Goal: Task Accomplishment & Management: Complete application form

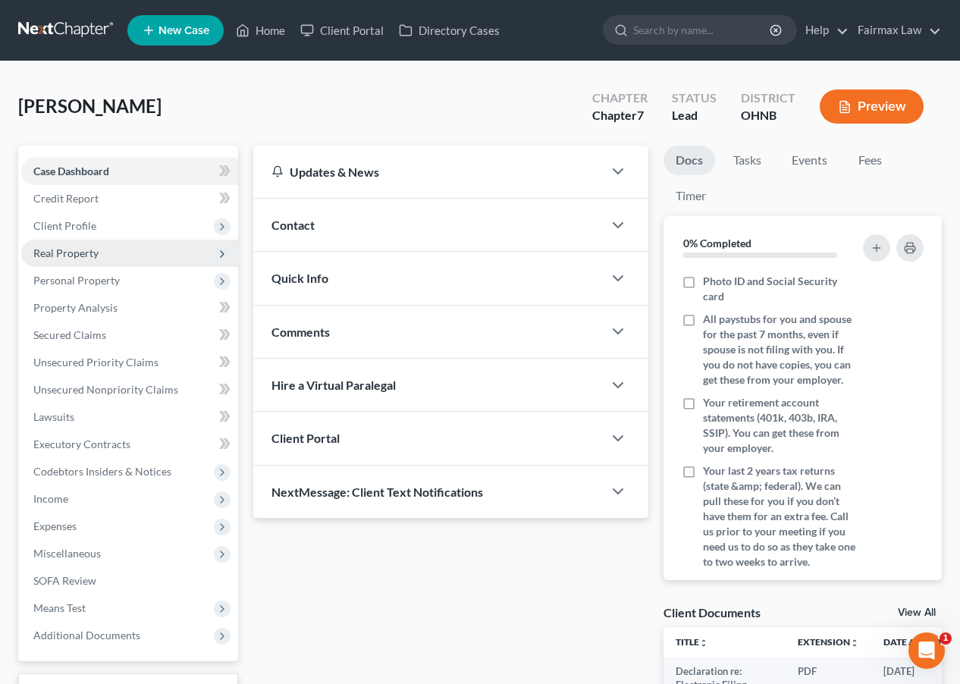
click at [167, 246] on span "Real Property" at bounding box center [129, 252] width 217 height 27
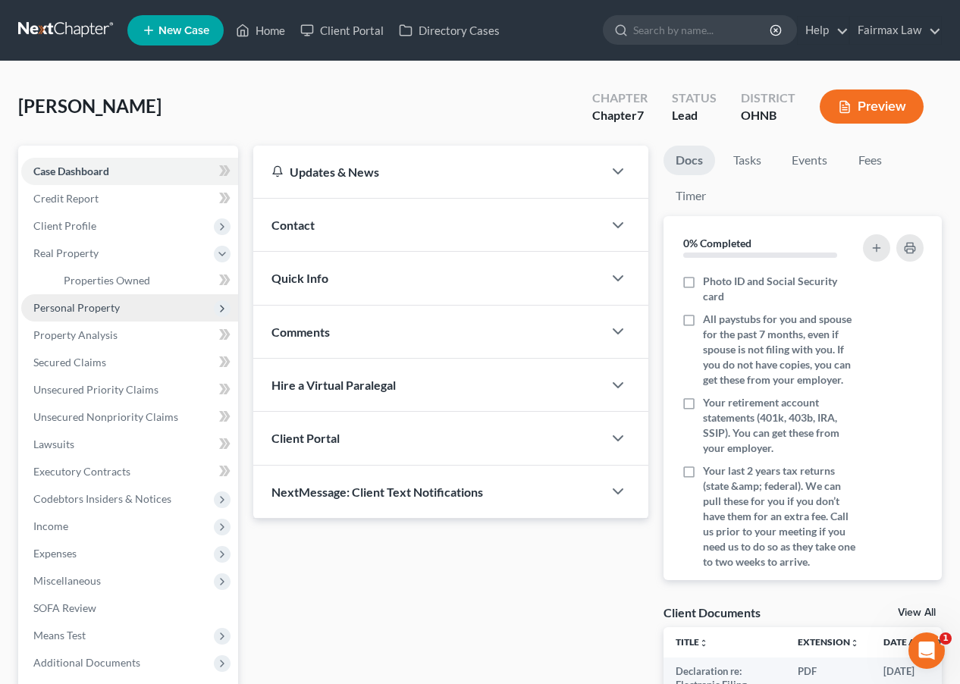
click at [165, 305] on span "Personal Property" at bounding box center [129, 307] width 217 height 27
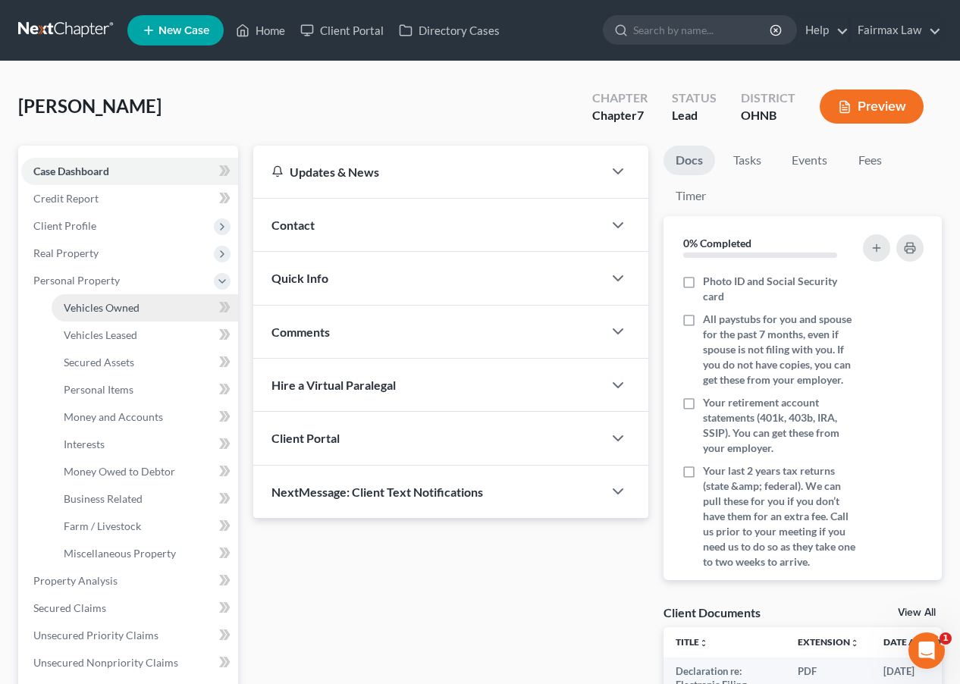
click at [158, 317] on link "Vehicles Owned" at bounding box center [145, 307] width 186 height 27
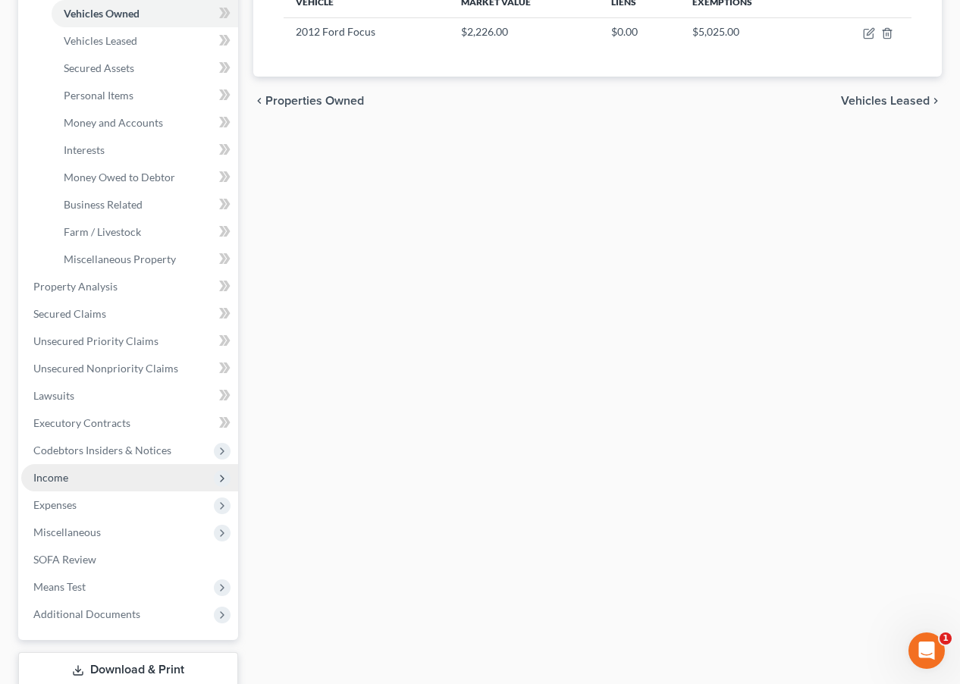
click at [90, 487] on span "Income" at bounding box center [129, 477] width 217 height 27
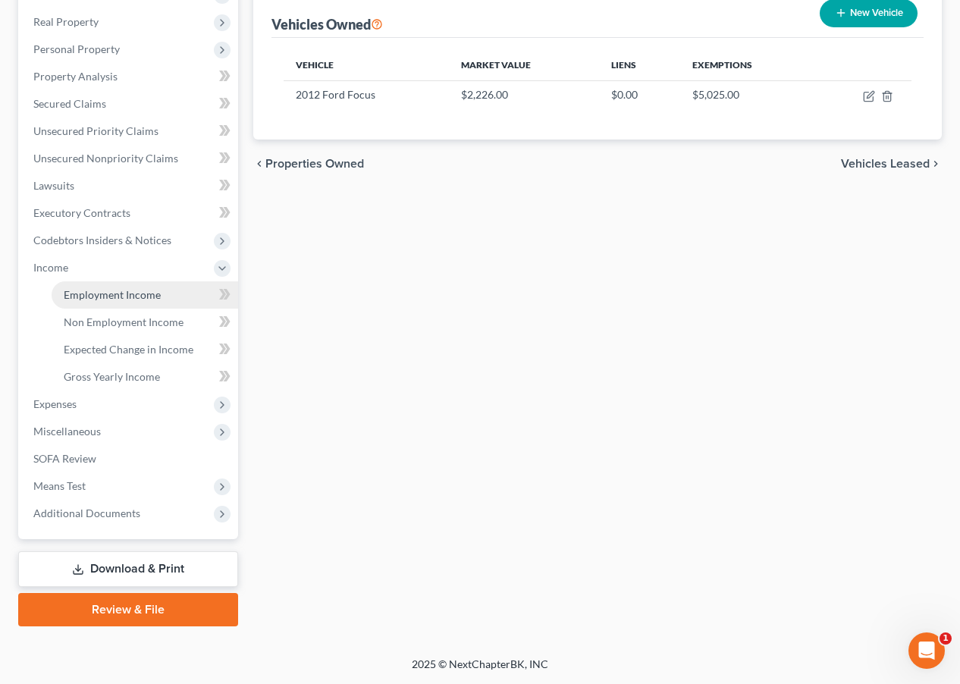
click at [152, 300] on span "Employment Income" at bounding box center [112, 294] width 97 height 13
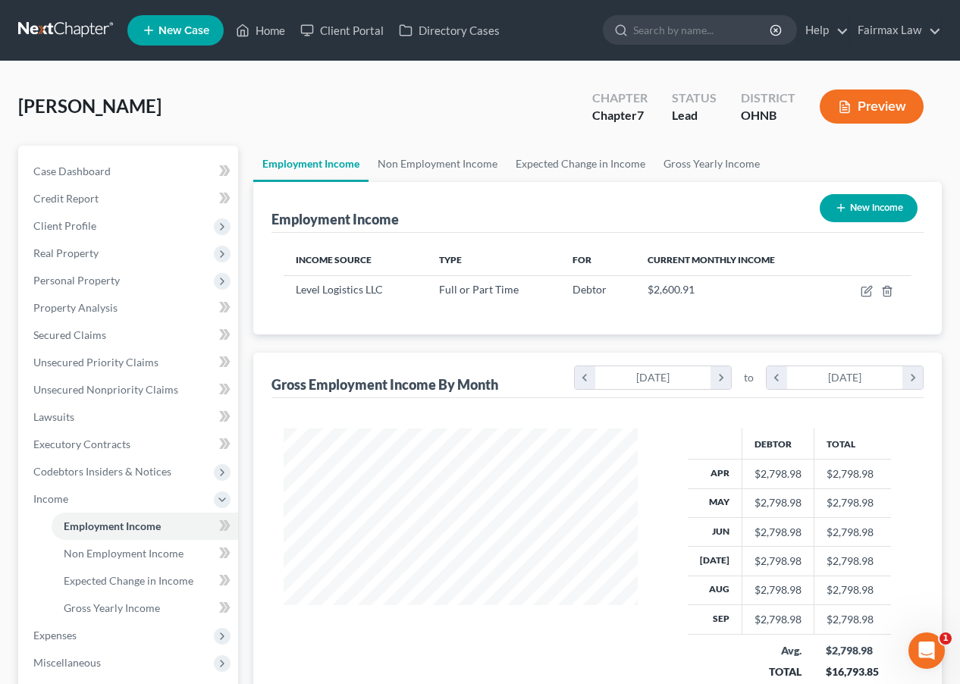
scroll to position [271, 384]
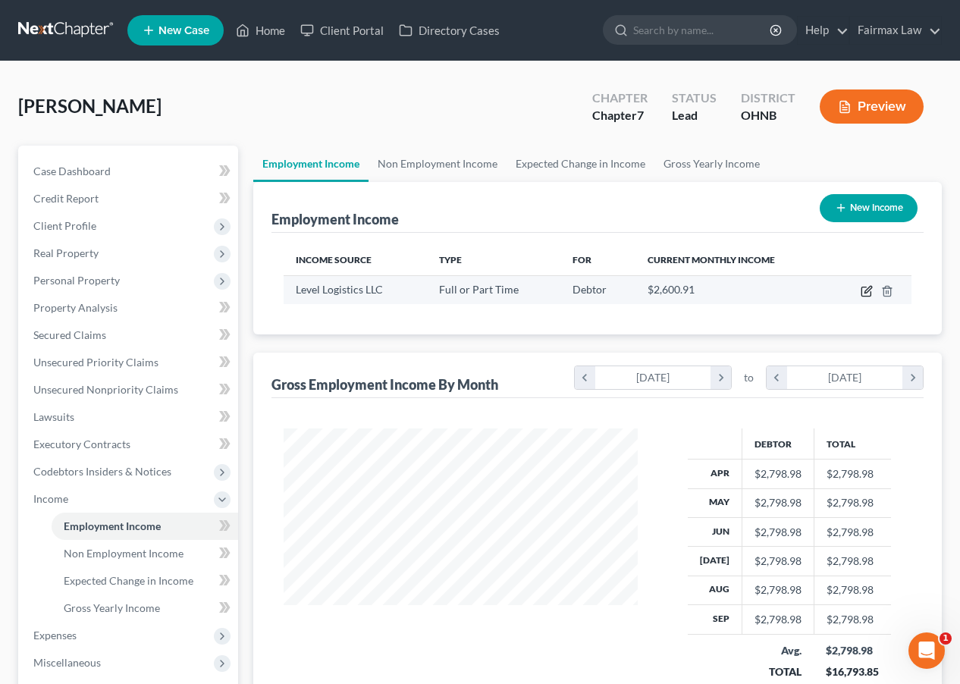
click at [867, 293] on icon "button" at bounding box center [867, 289] width 7 height 7
select select "0"
select select "36"
select select "3"
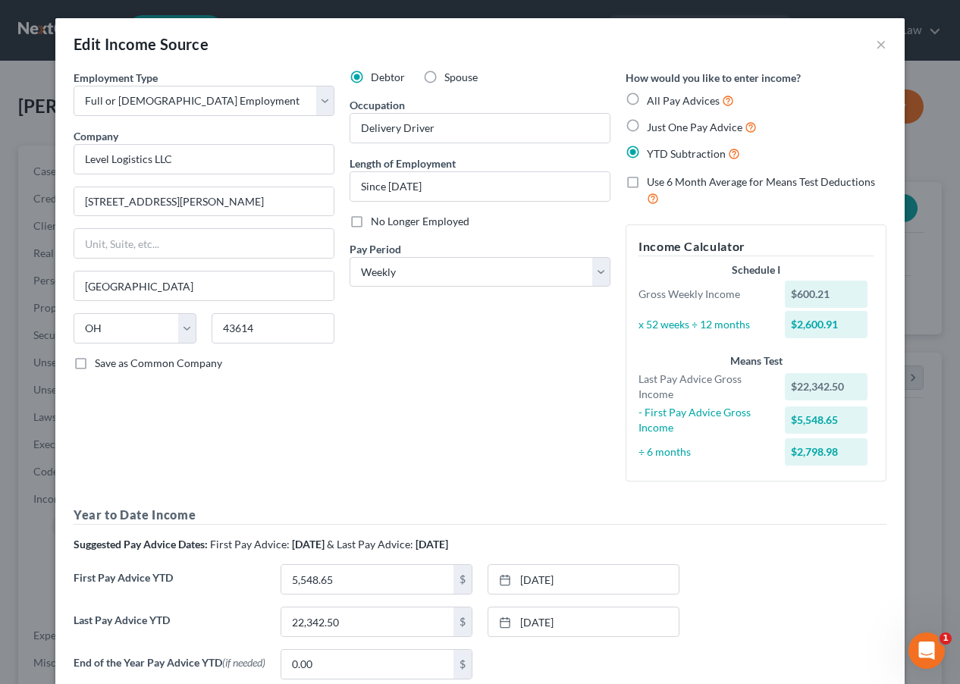
scroll to position [0, 0]
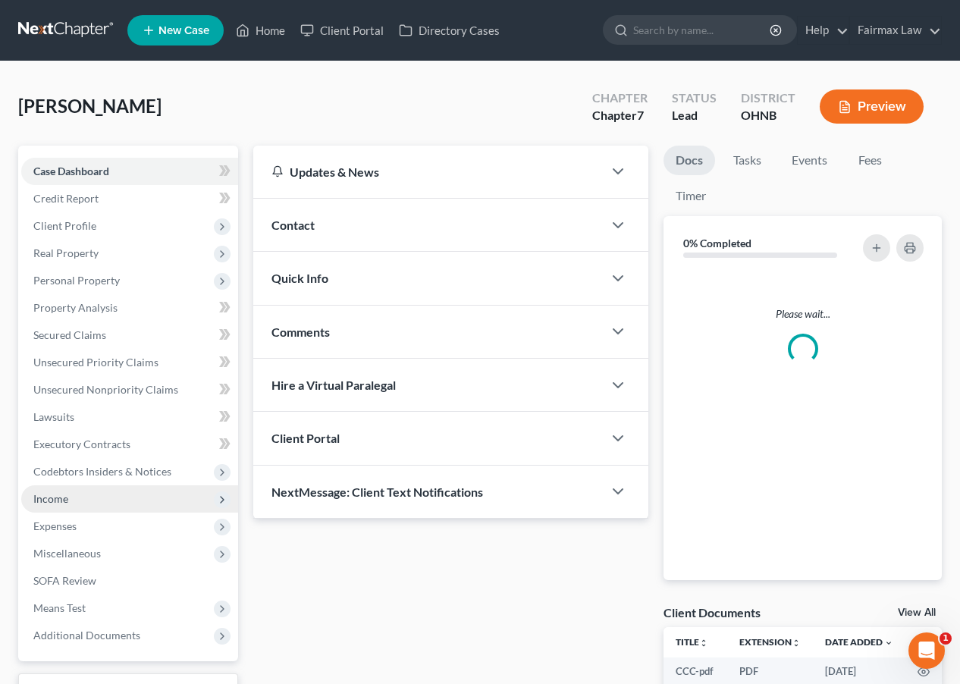
click at [104, 496] on span "Income" at bounding box center [129, 498] width 217 height 27
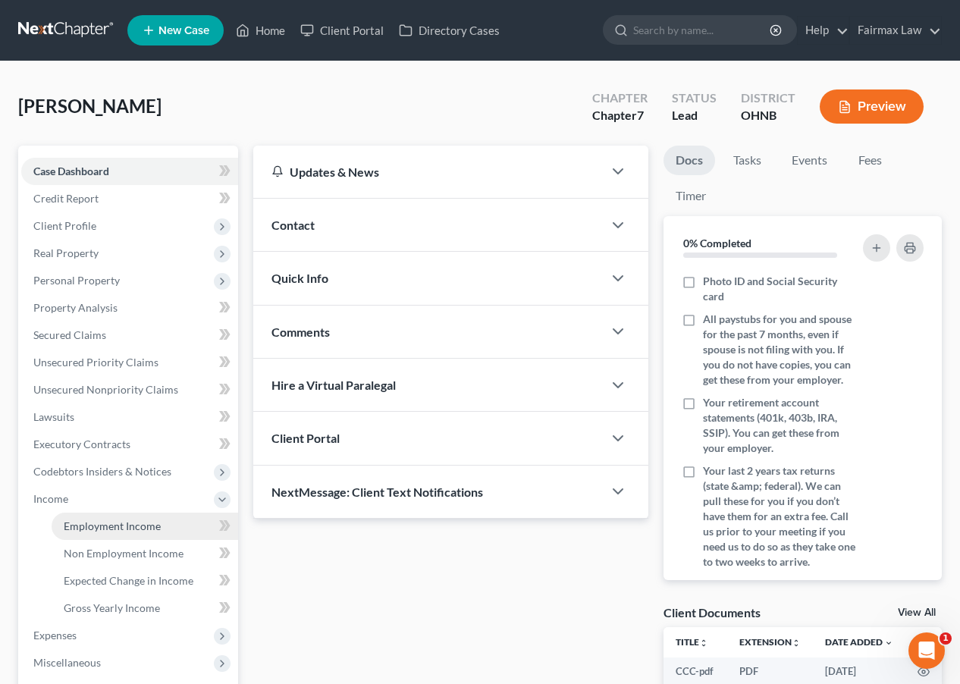
click at [105, 522] on span "Employment Income" at bounding box center [112, 525] width 97 height 13
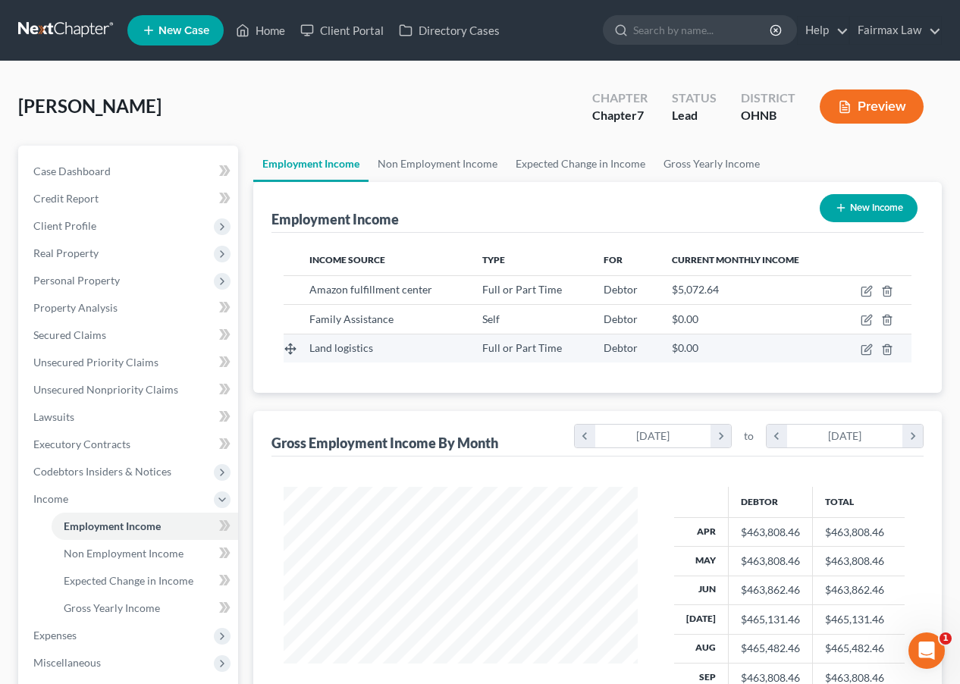
scroll to position [757635, 757522]
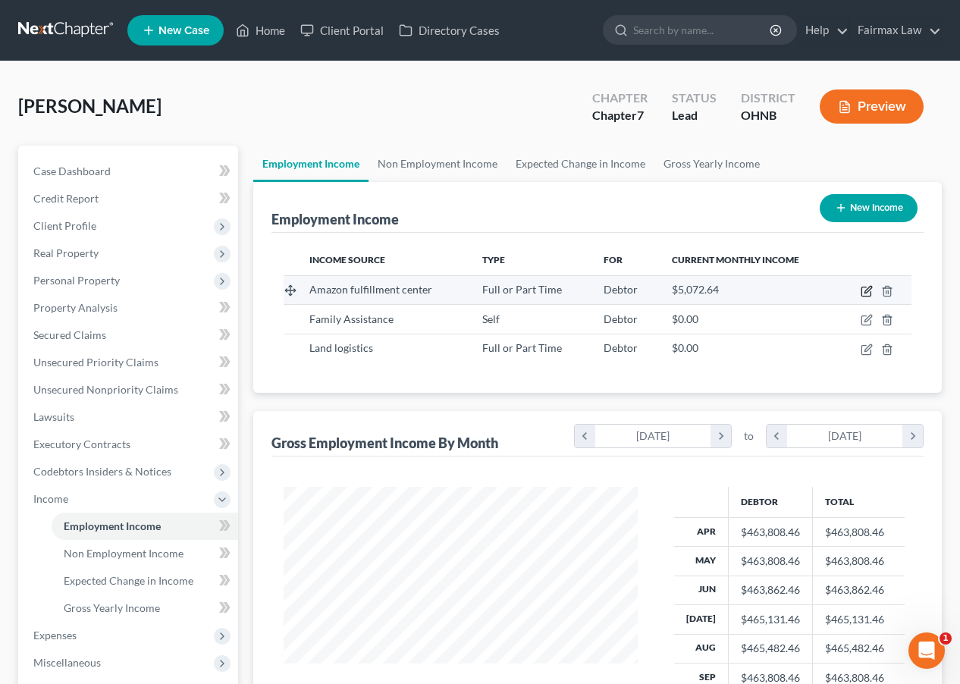
click at [866, 293] on icon "button" at bounding box center [866, 291] width 12 height 12
select select "0"
select select "36"
select select "3"
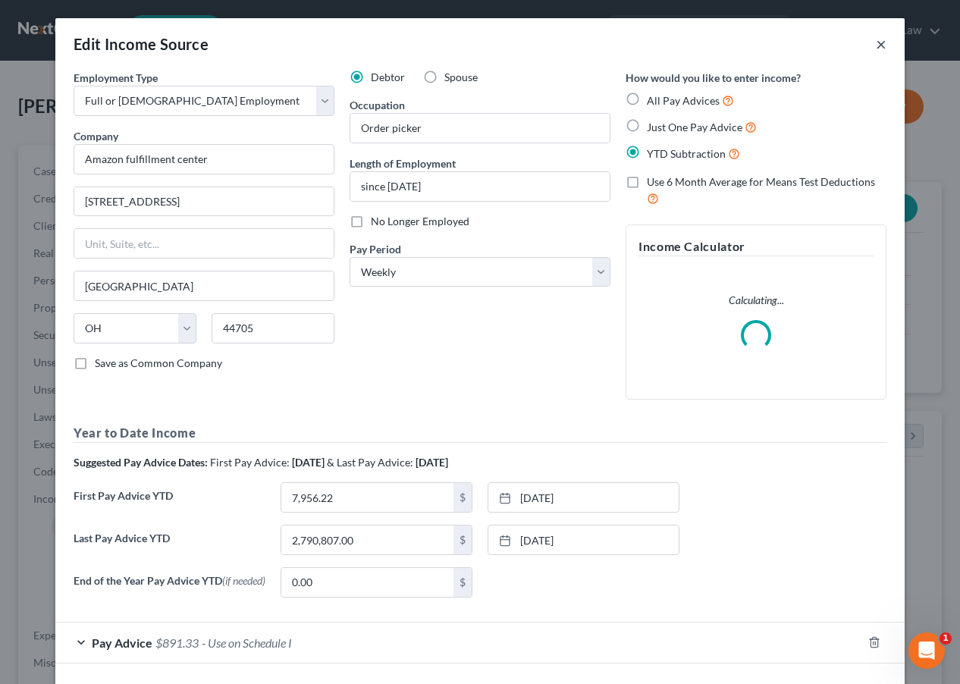
click at [883, 49] on button "×" at bounding box center [880, 44] width 11 height 18
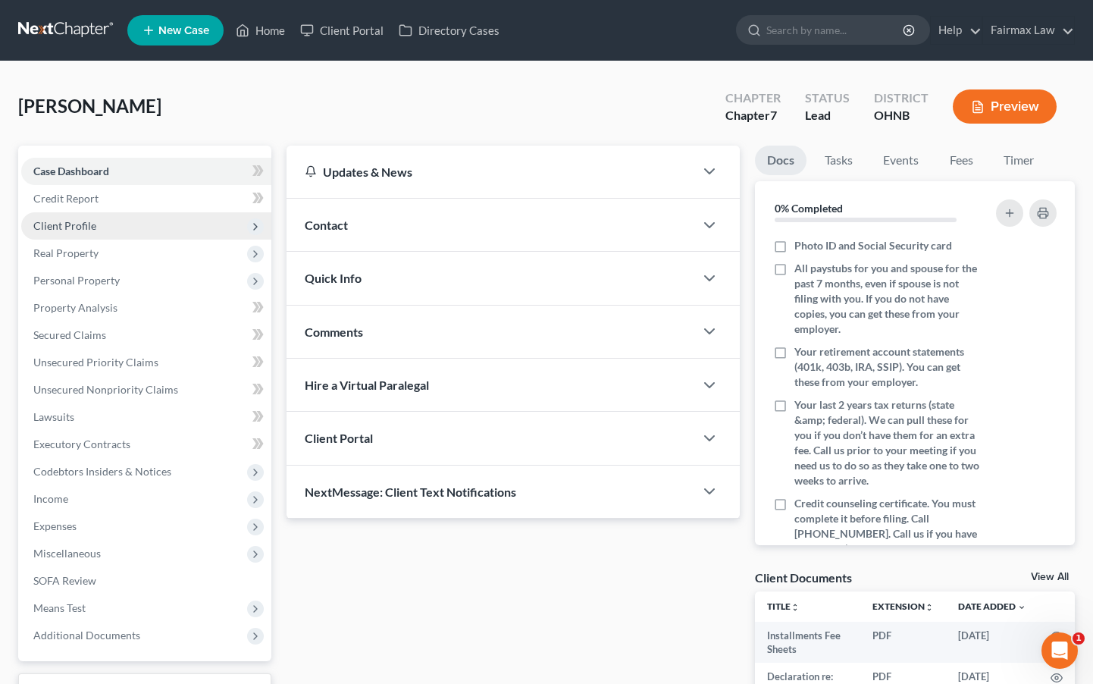
click at [132, 220] on span "Client Profile" at bounding box center [146, 225] width 250 height 27
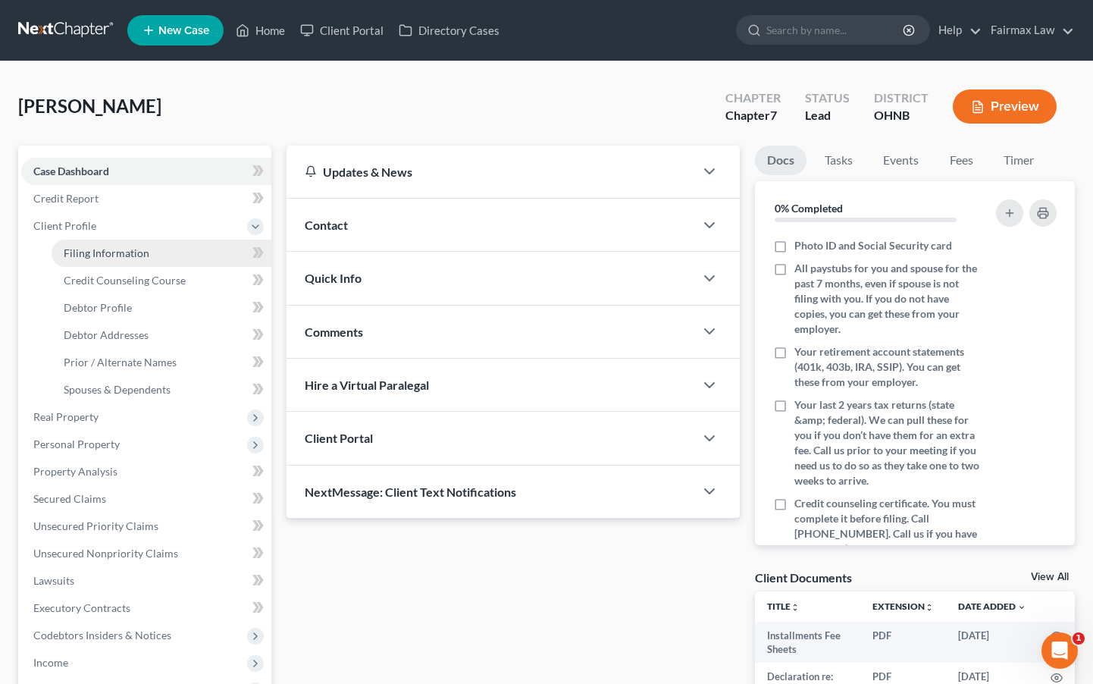
click at [132, 250] on span "Filing Information" at bounding box center [107, 252] width 86 height 13
select select "1"
select select "0"
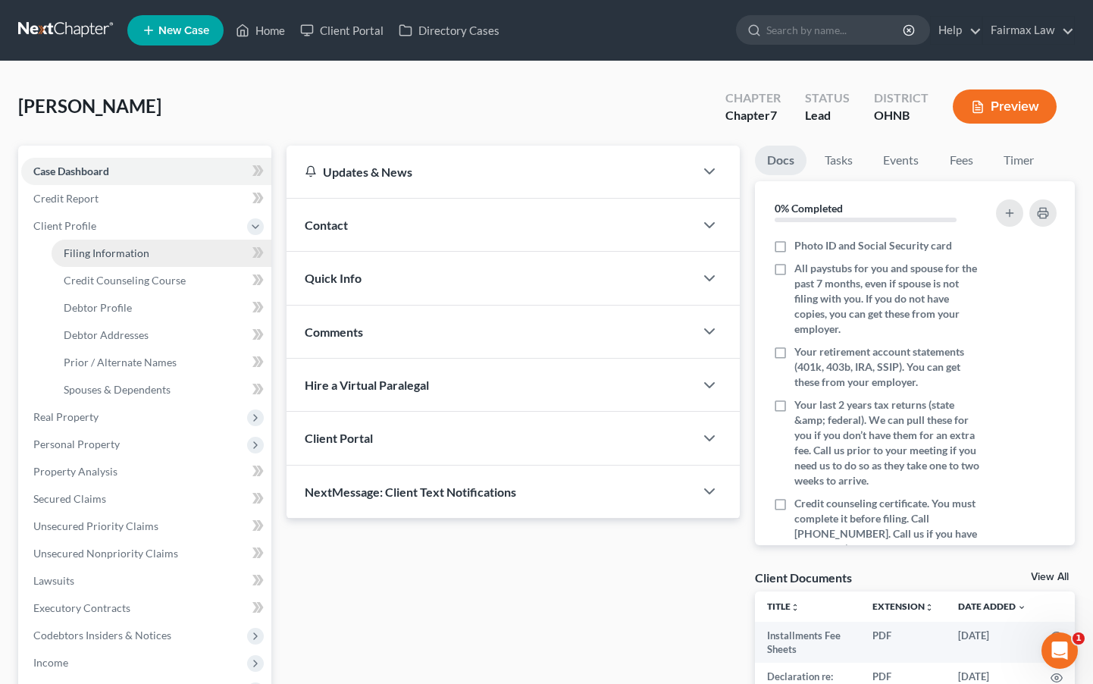
select select "36"
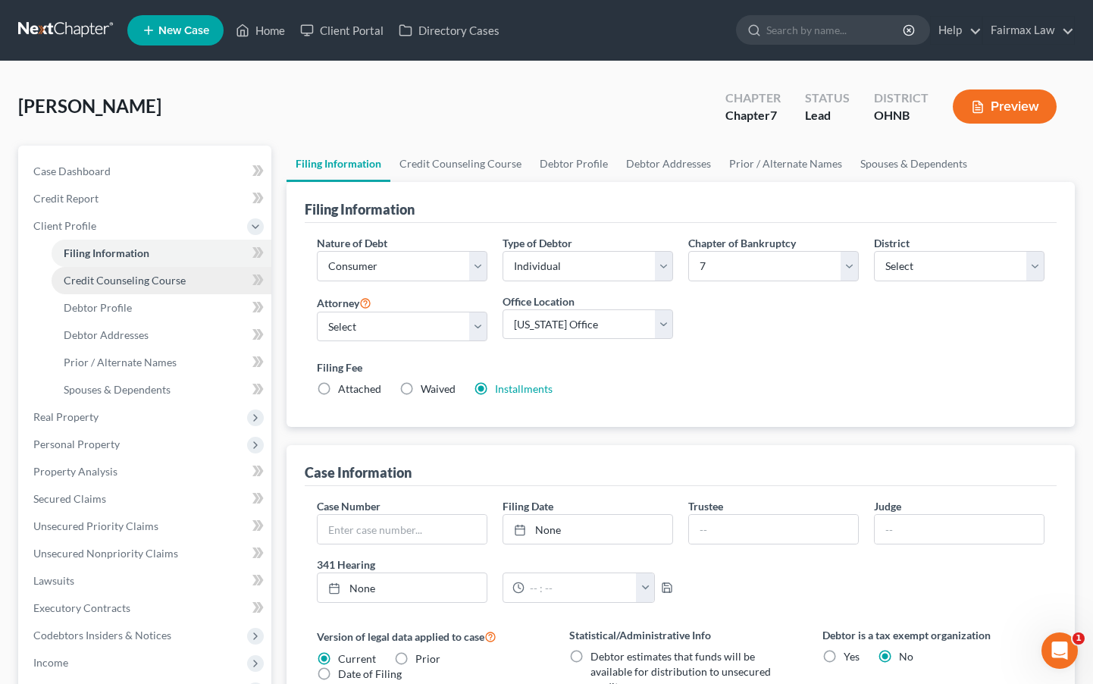
click at [122, 283] on span "Credit Counseling Course" at bounding box center [125, 280] width 122 height 13
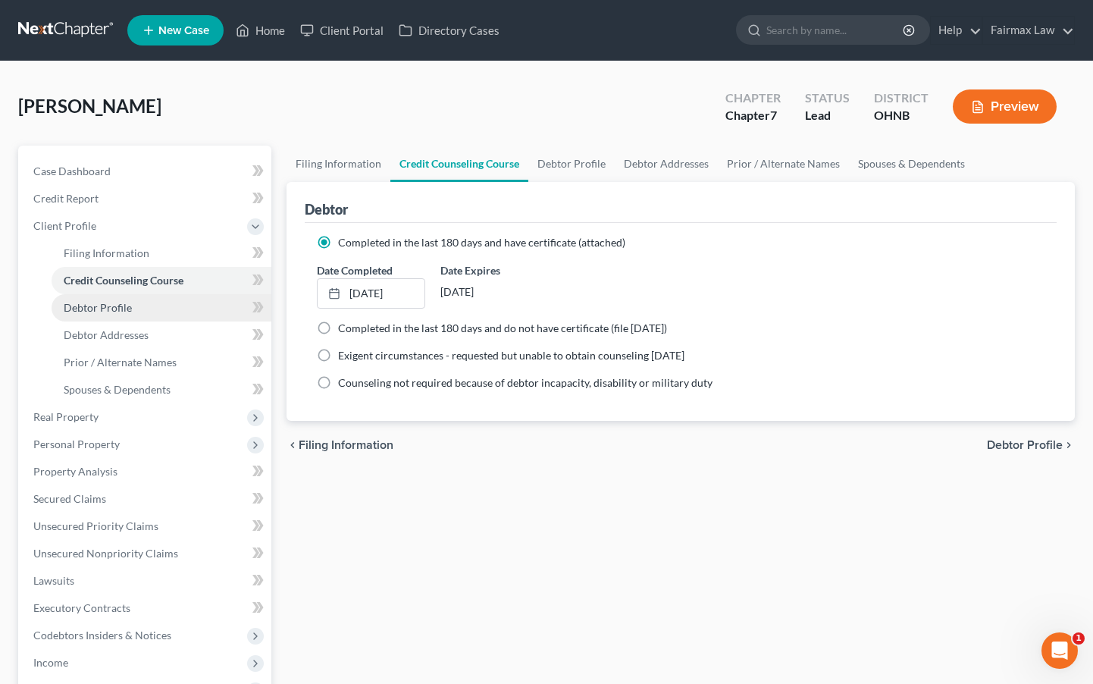
click at [160, 314] on link "Debtor Profile" at bounding box center [162, 307] width 220 height 27
select select "0"
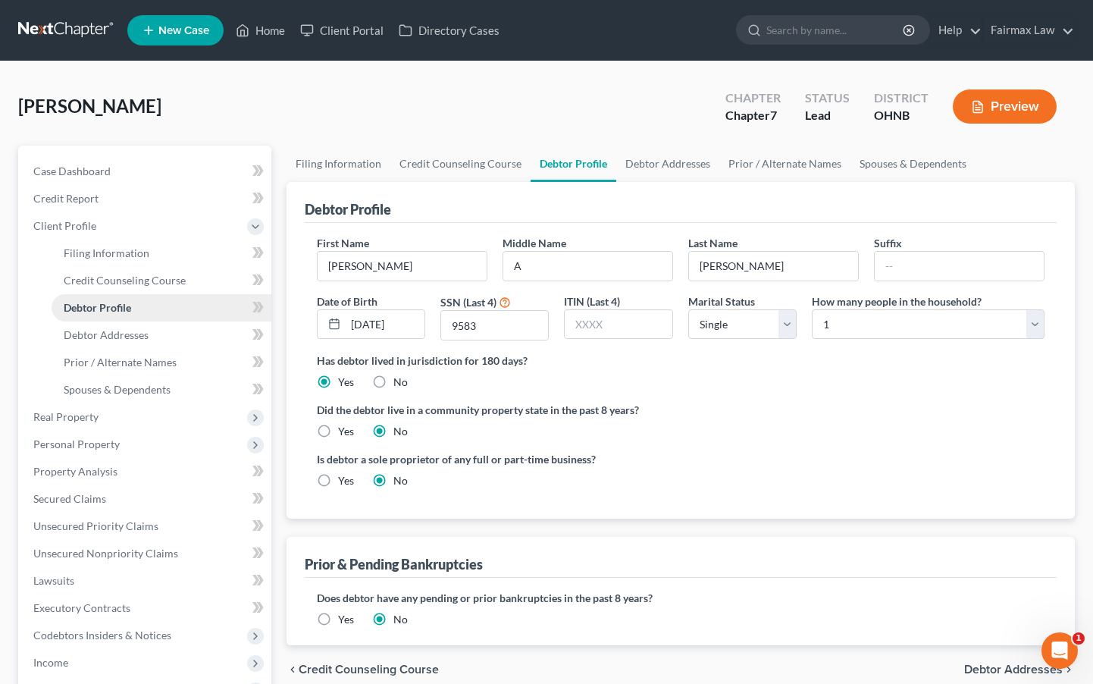
radio input "true"
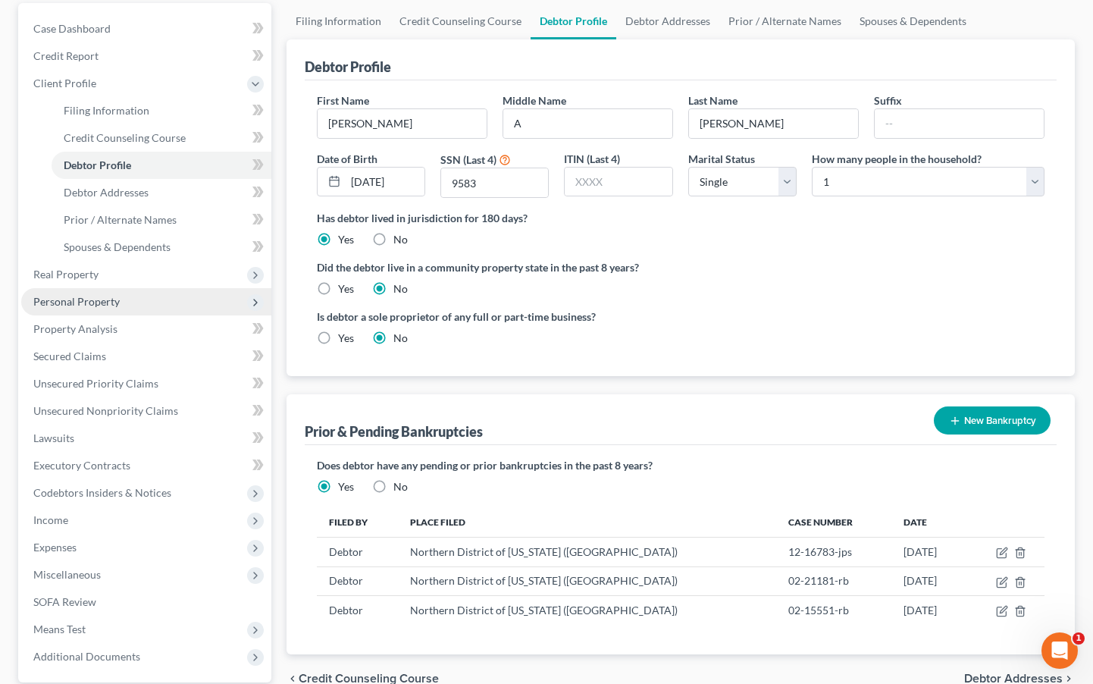
scroll to position [139, 0]
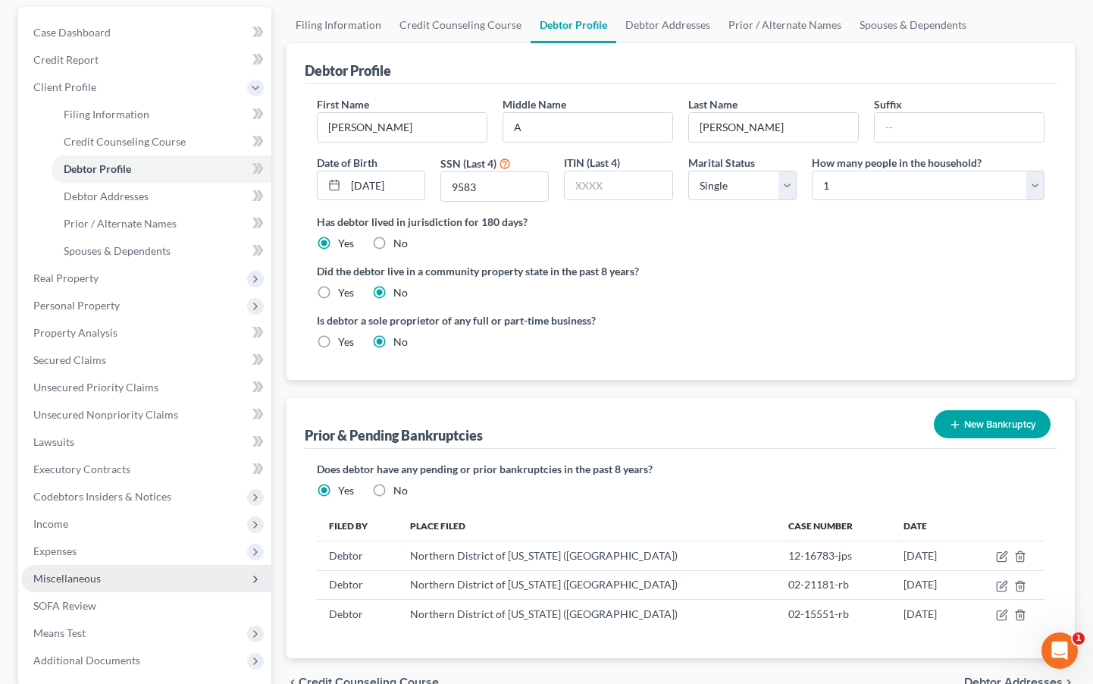
click at [108, 578] on span "Miscellaneous" at bounding box center [146, 578] width 250 height 27
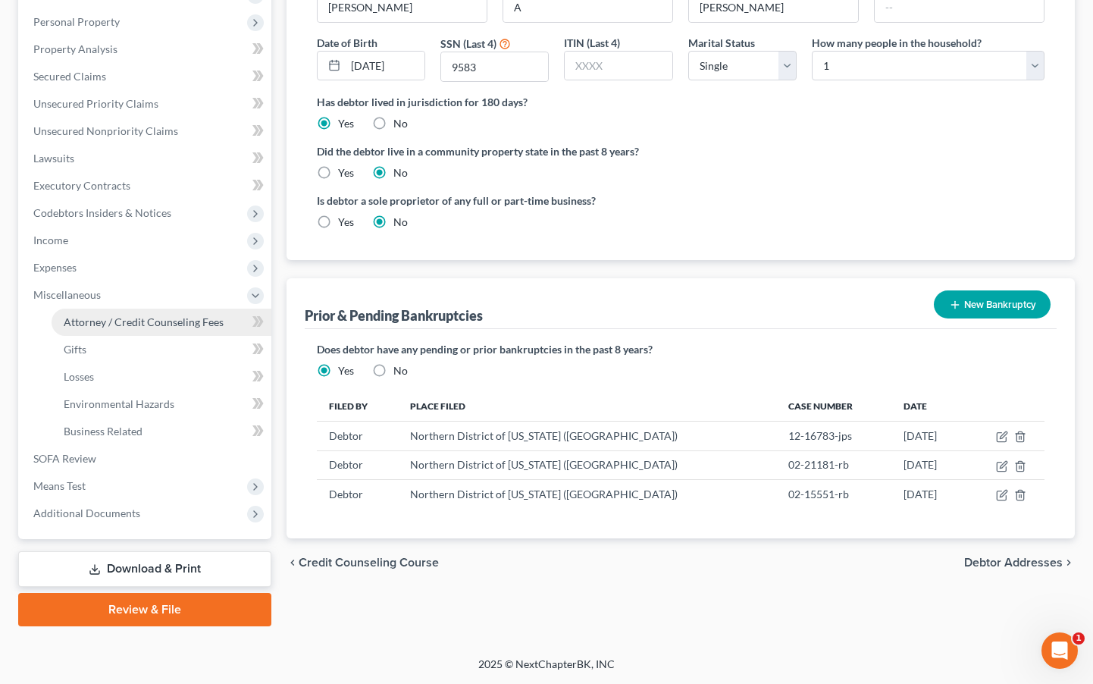
scroll to position [258, 0]
click at [147, 316] on span "Attorney / Credit Counseling Fees" at bounding box center [144, 321] width 160 height 13
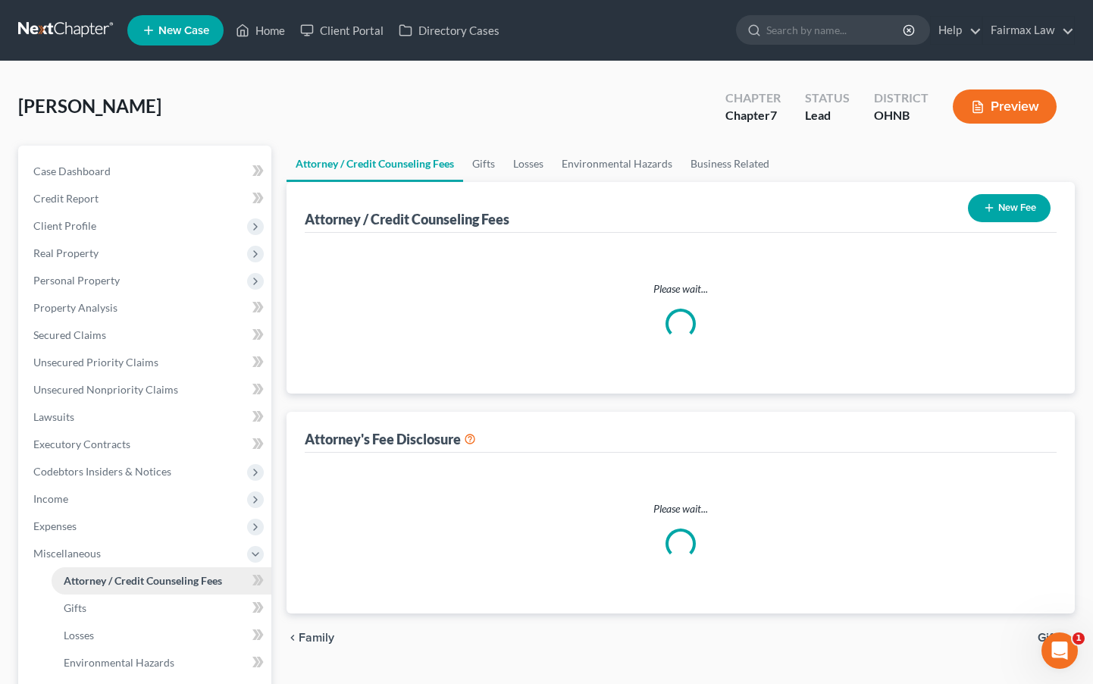
select select "1"
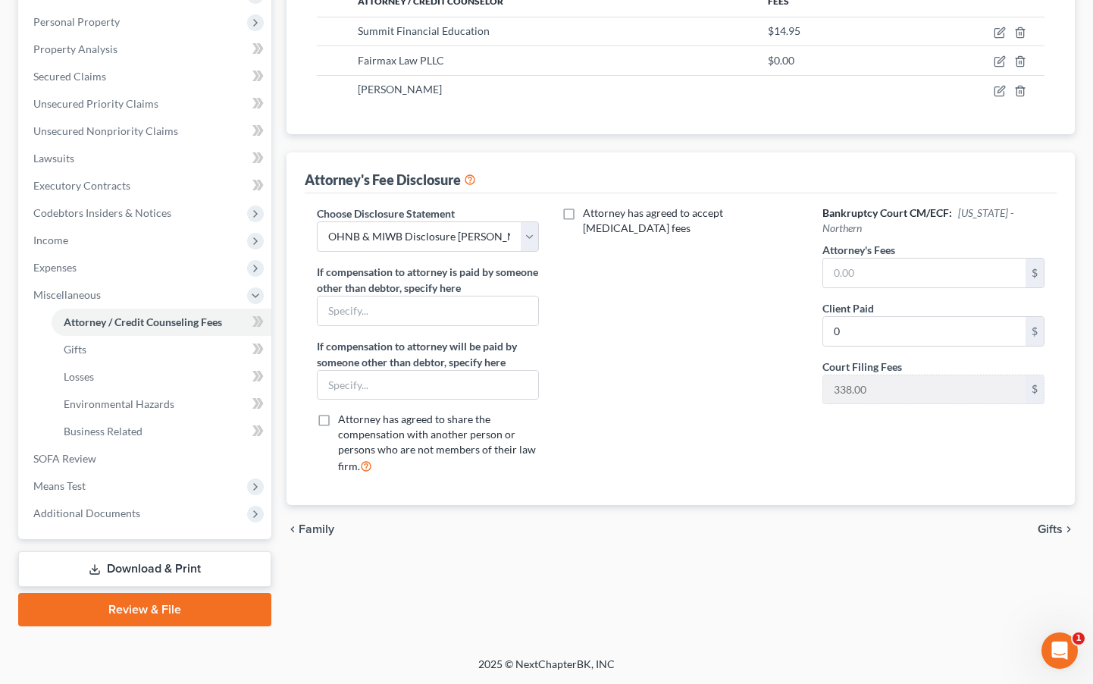
scroll to position [258, 0]
click at [739, 347] on div "Attorney has agreed to accept retainer fees" at bounding box center [680, 345] width 253 height 281
click at [900, 260] on input "text" at bounding box center [924, 272] width 203 height 29
type input "1,498.00"
click at [657, 433] on div "Attorney has agreed to accept retainer fees" at bounding box center [680, 345] width 253 height 281
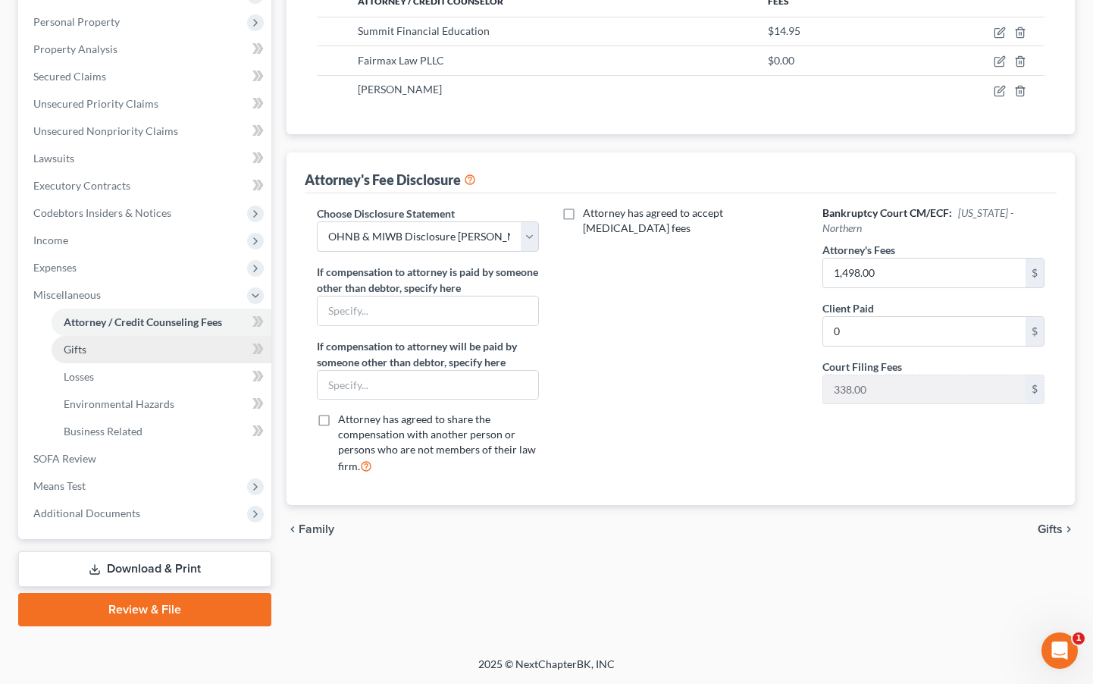
click at [140, 355] on link "Gifts" at bounding box center [162, 349] width 220 height 27
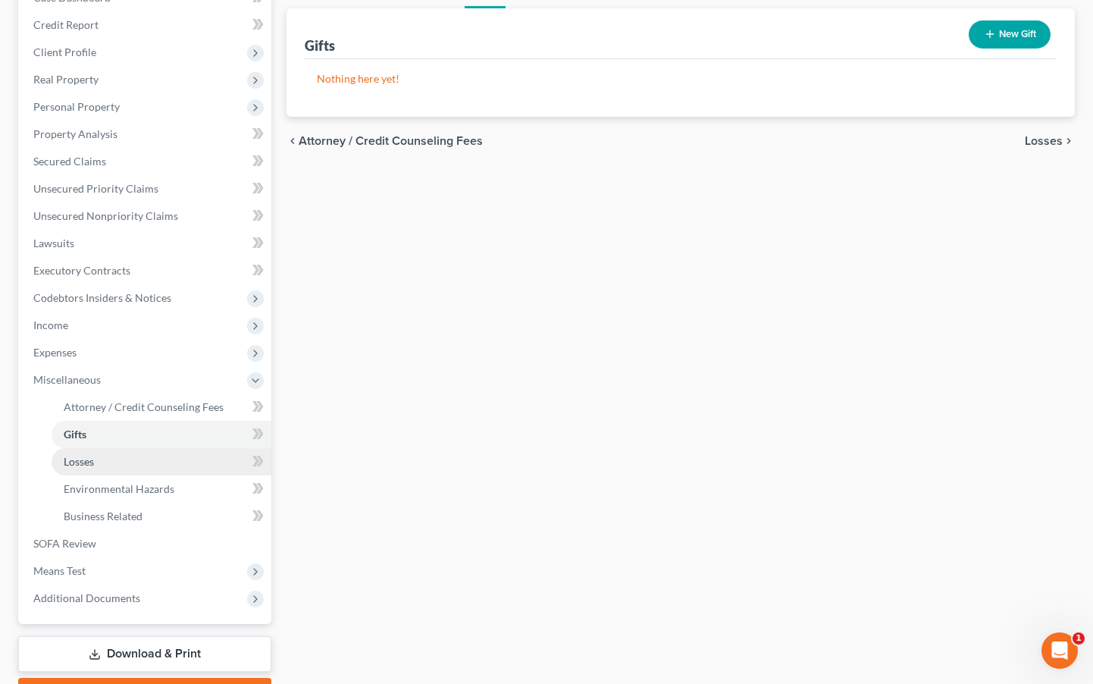
click at [87, 461] on span "Losses" at bounding box center [79, 461] width 30 height 13
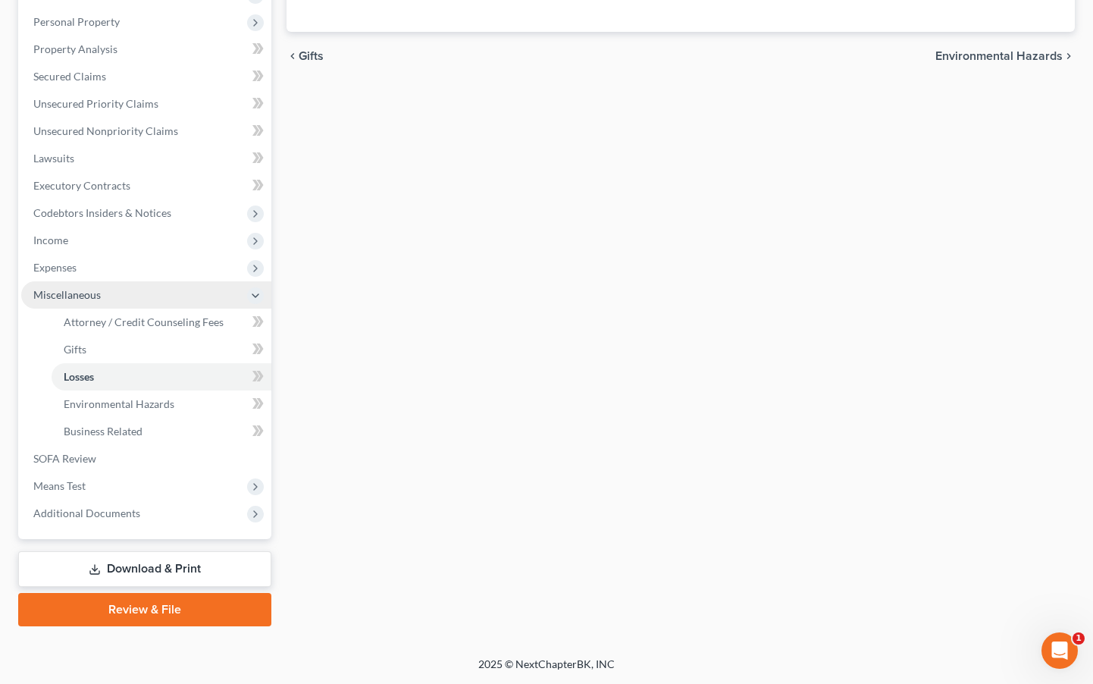
click at [138, 290] on span "Miscellaneous" at bounding box center [146, 294] width 250 height 27
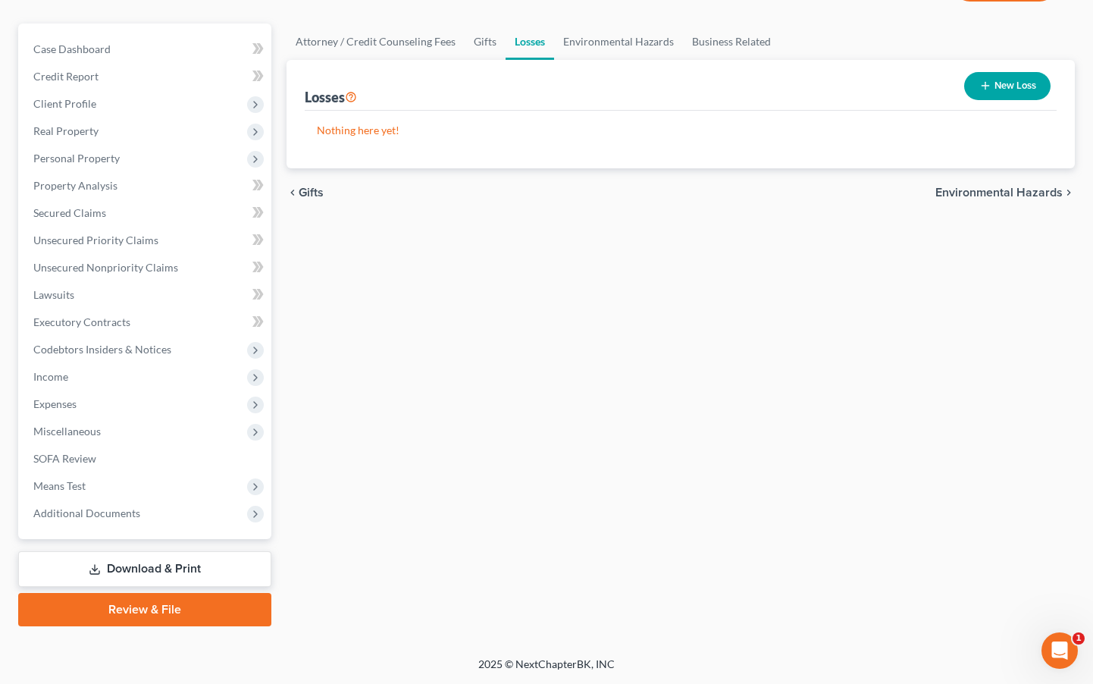
scroll to position [122, 0]
click at [169, 403] on span "Expenses" at bounding box center [146, 403] width 250 height 27
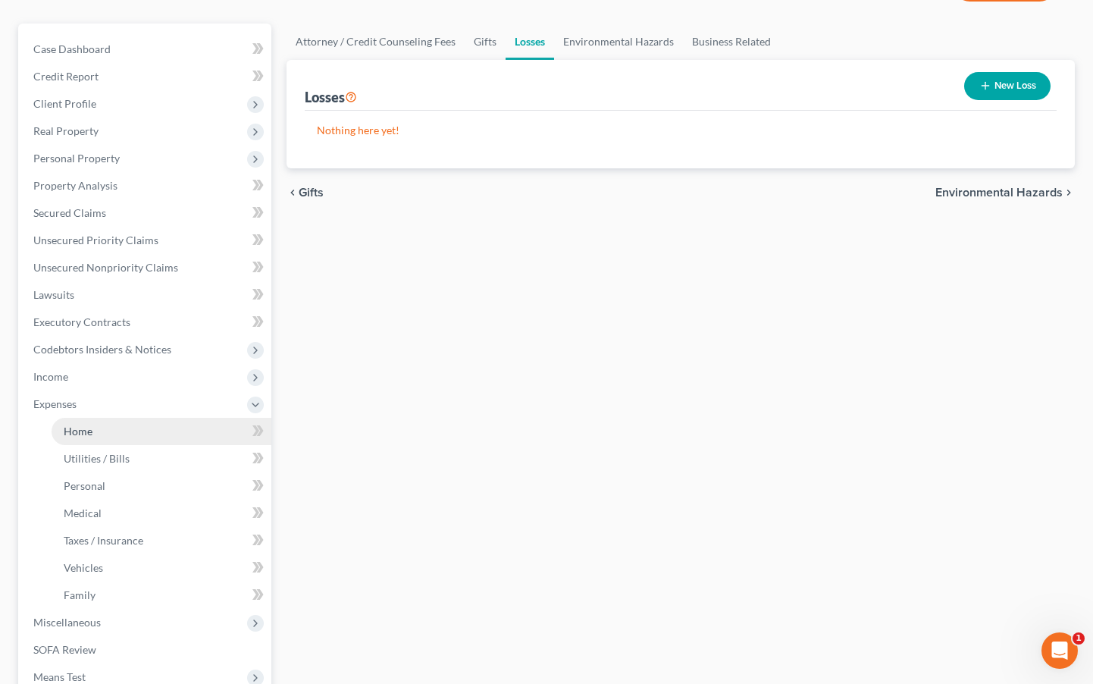
click at [160, 425] on link "Home" at bounding box center [162, 431] width 220 height 27
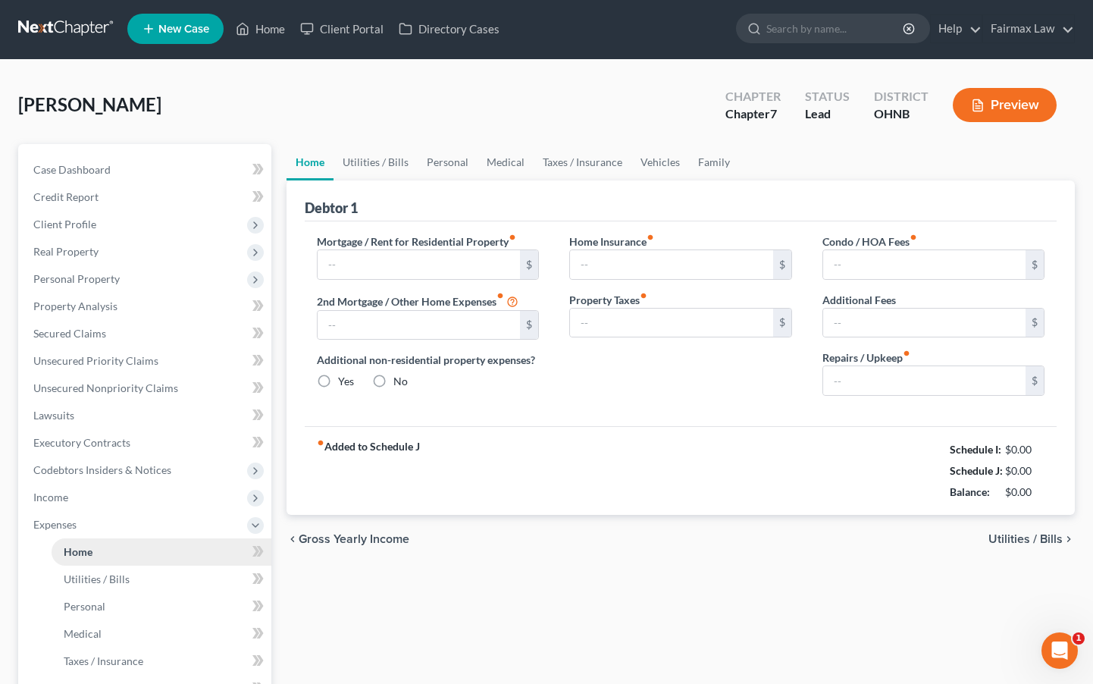
type input "1,400.00"
type input "0.00"
radio input "true"
type input "0.00"
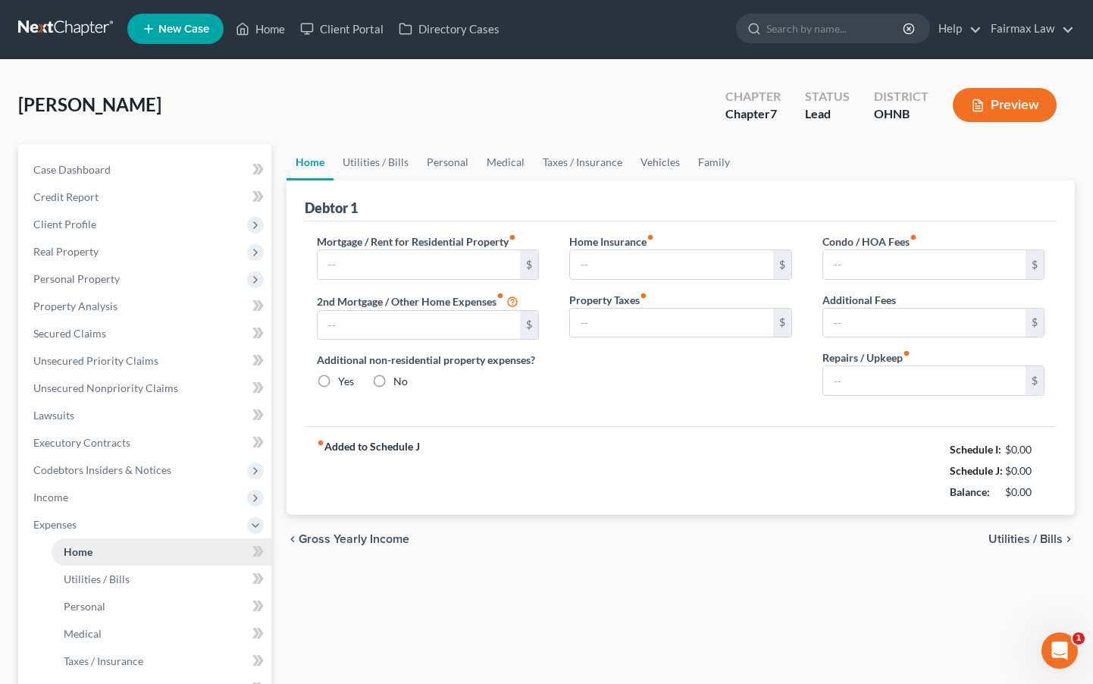
type input "0.00"
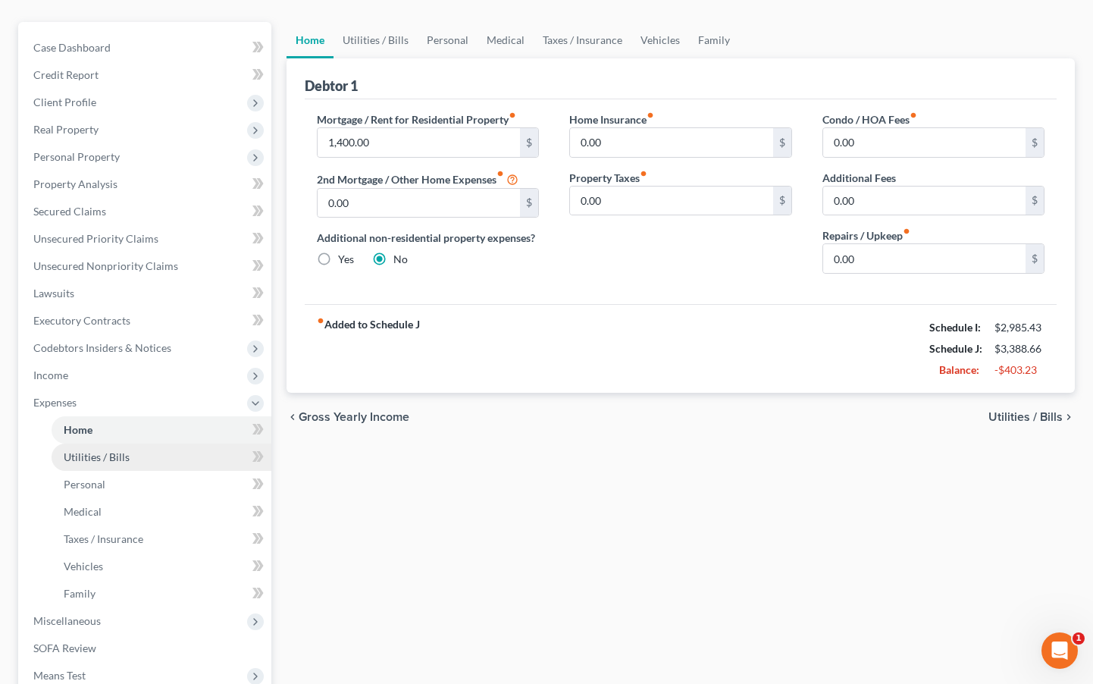
click at [166, 453] on link "Utilities / Bills" at bounding box center [162, 456] width 220 height 27
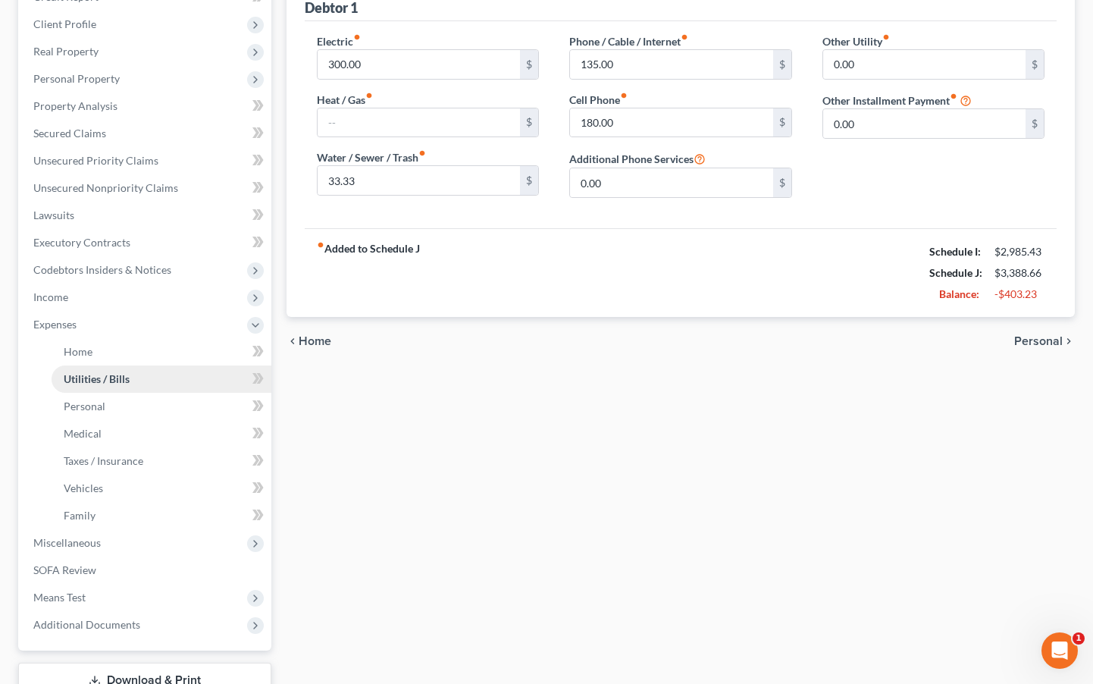
scroll to position [222, 0]
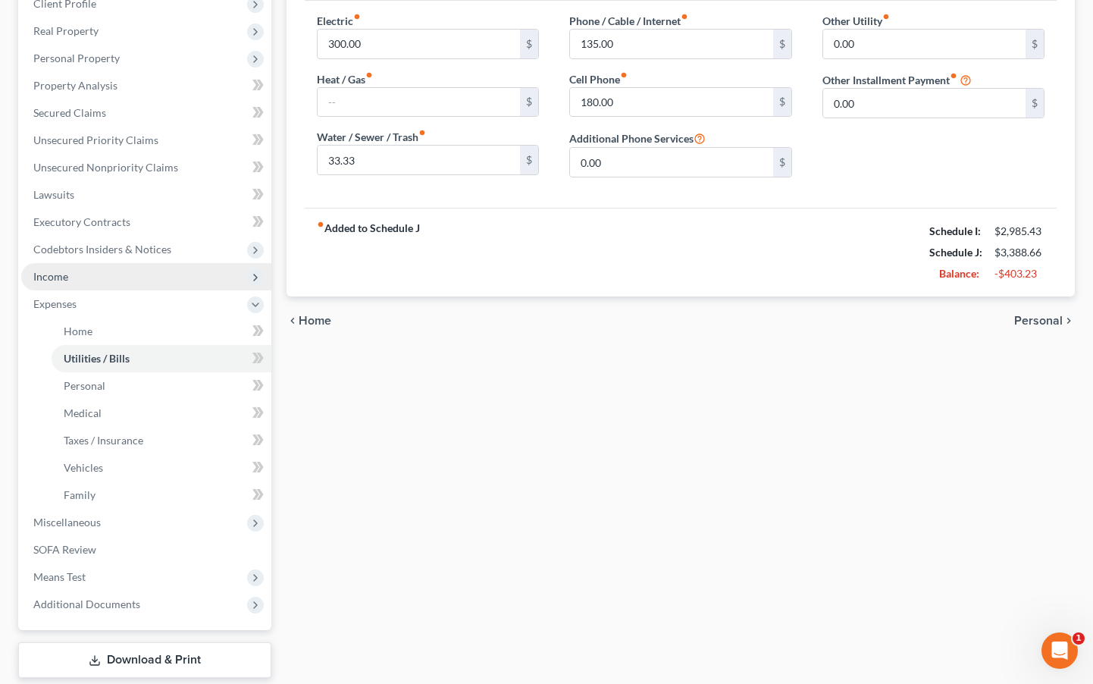
click at [161, 279] on span "Income" at bounding box center [146, 276] width 250 height 27
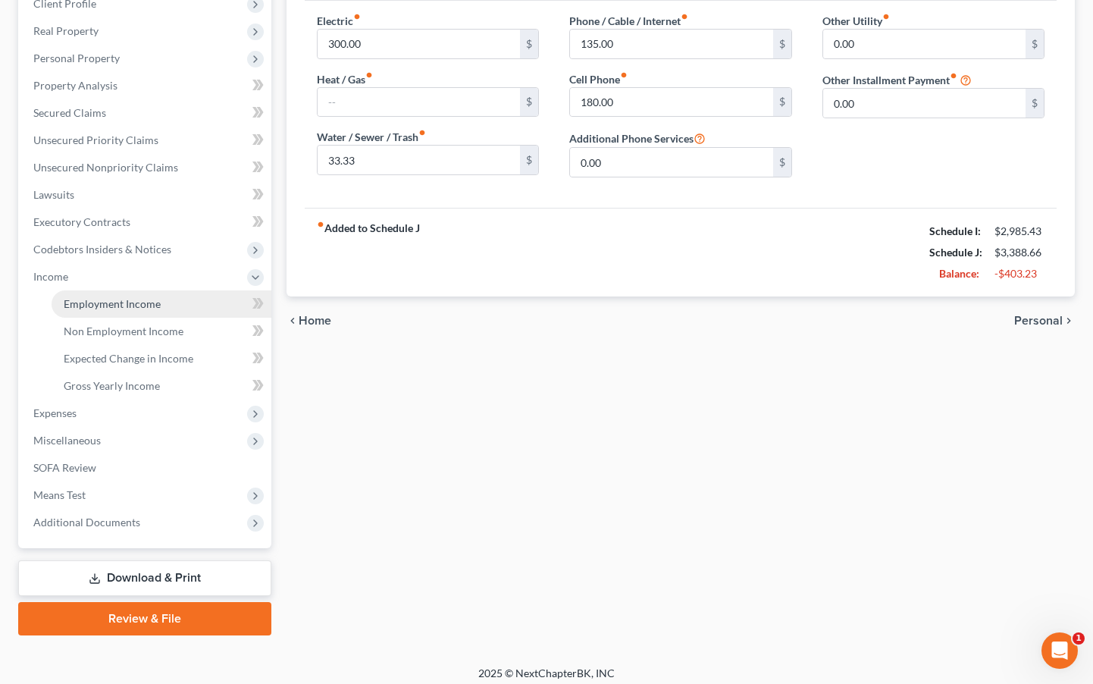
click at [185, 307] on link "Employment Income" at bounding box center [162, 303] width 220 height 27
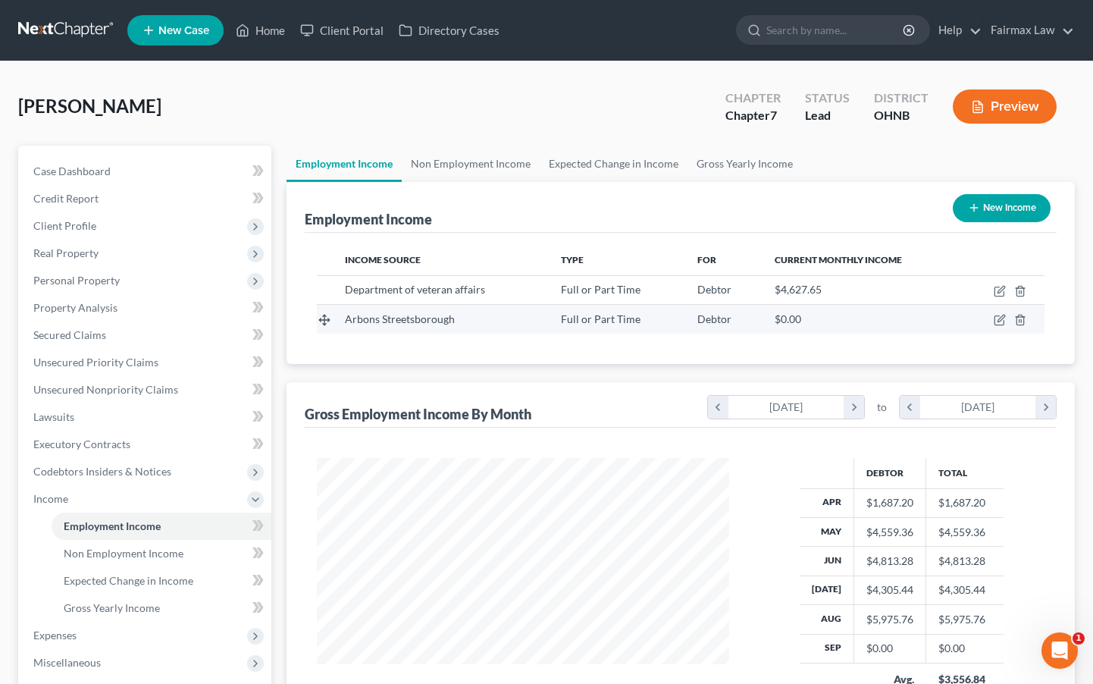
scroll to position [271, 442]
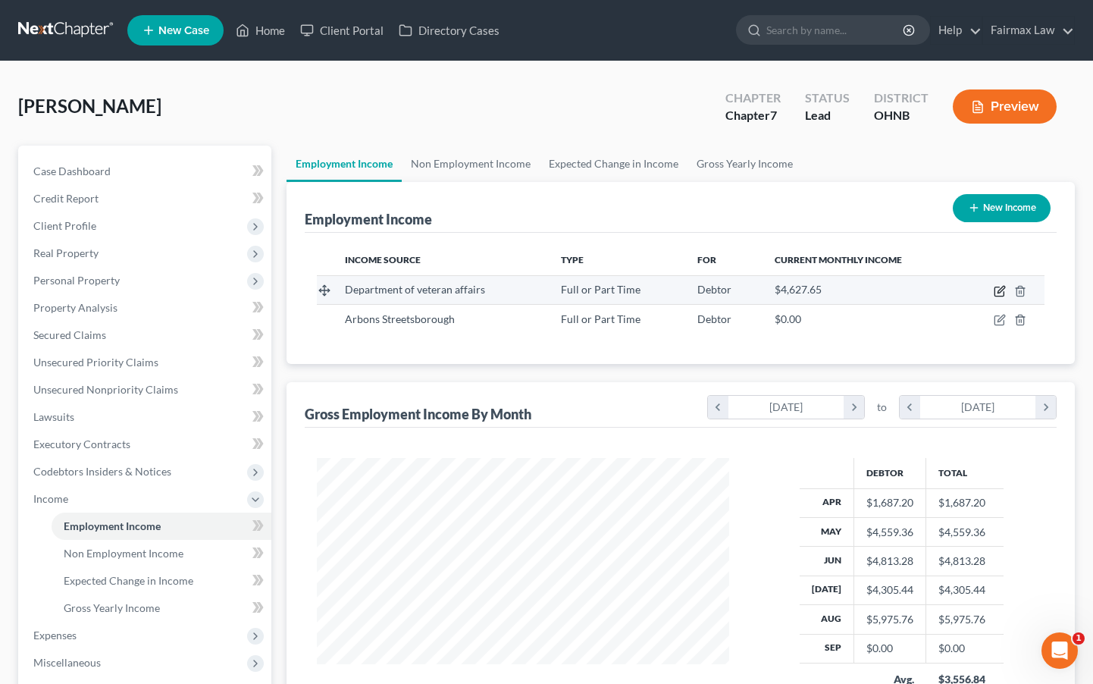
click at [959, 292] on icon "button" at bounding box center [1000, 291] width 12 height 12
select select "0"
select select "36"
select select "2"
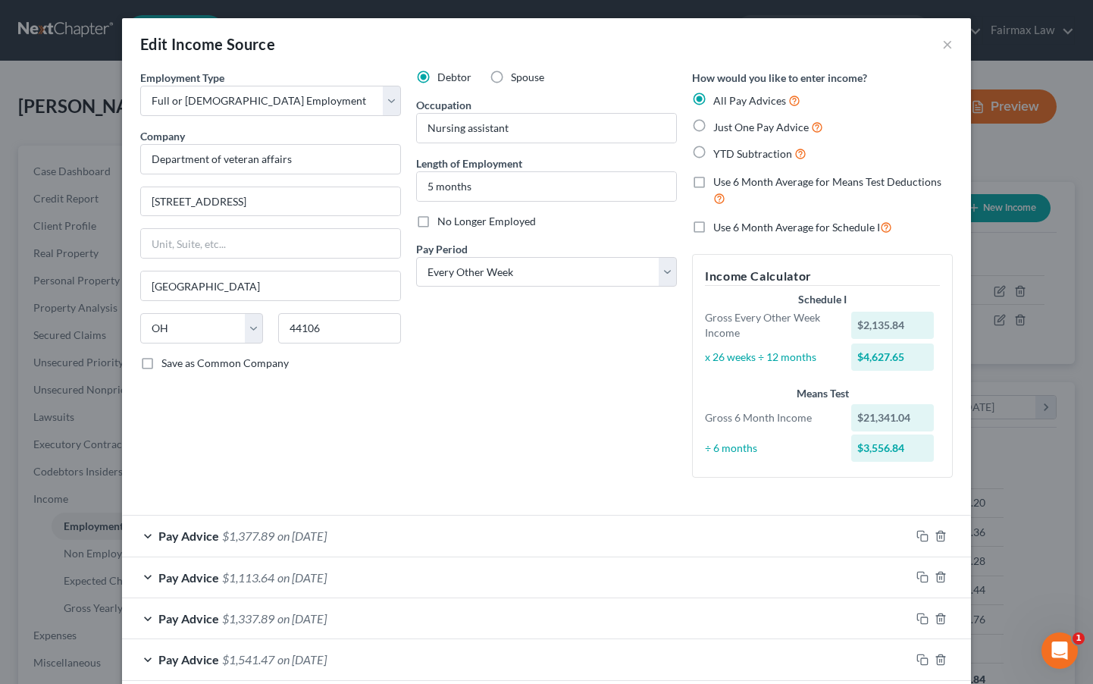
scroll to position [0, 0]
click at [772, 155] on span "YTD Subtraction" at bounding box center [752, 153] width 79 height 13
click at [729, 155] on input "YTD Subtraction" at bounding box center [724, 150] width 10 height 10
radio input "true"
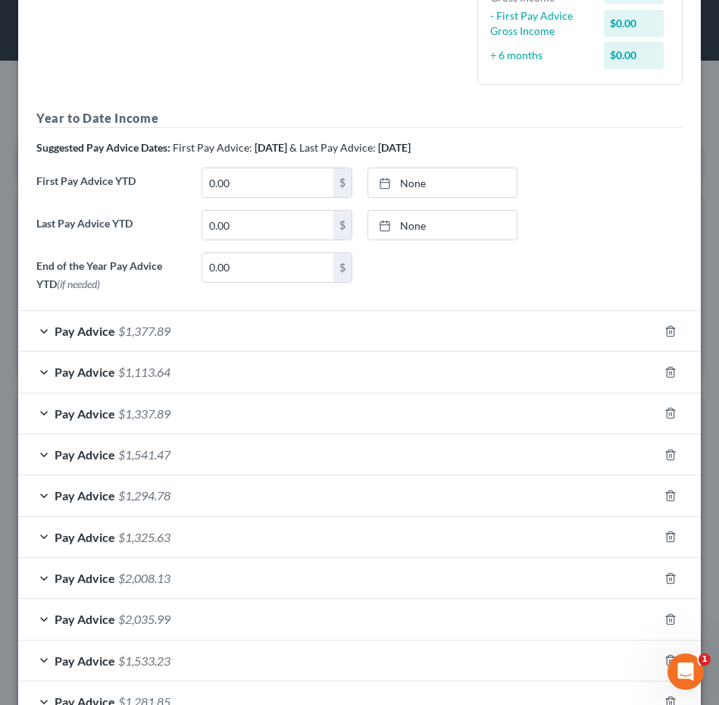
scroll to position [311, 653]
click at [410, 182] on link "None" at bounding box center [442, 182] width 149 height 29
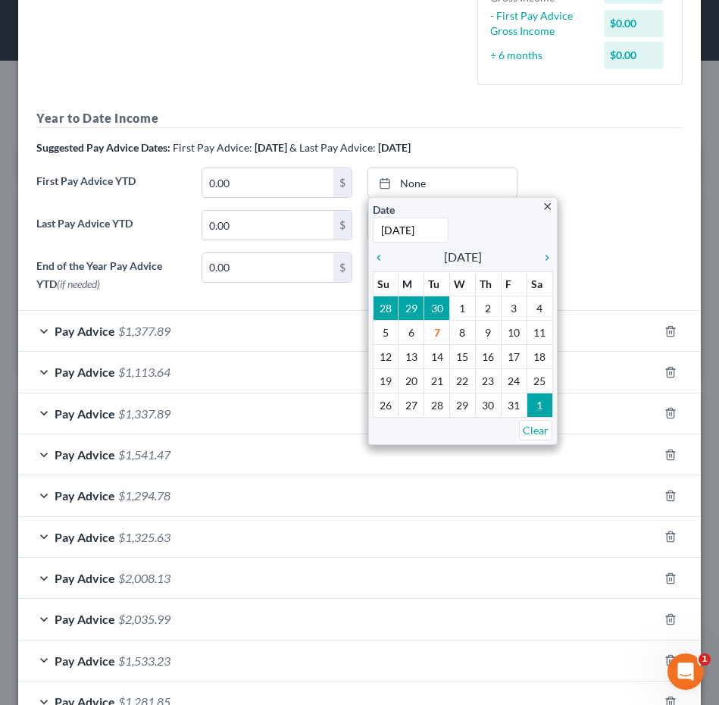
type input "4/1/2025"
click at [640, 214] on div "Last Pay Advice YTD 0.00 $ None close Date Time chevron_left October 2025 chevr…" at bounding box center [360, 231] width 662 height 42
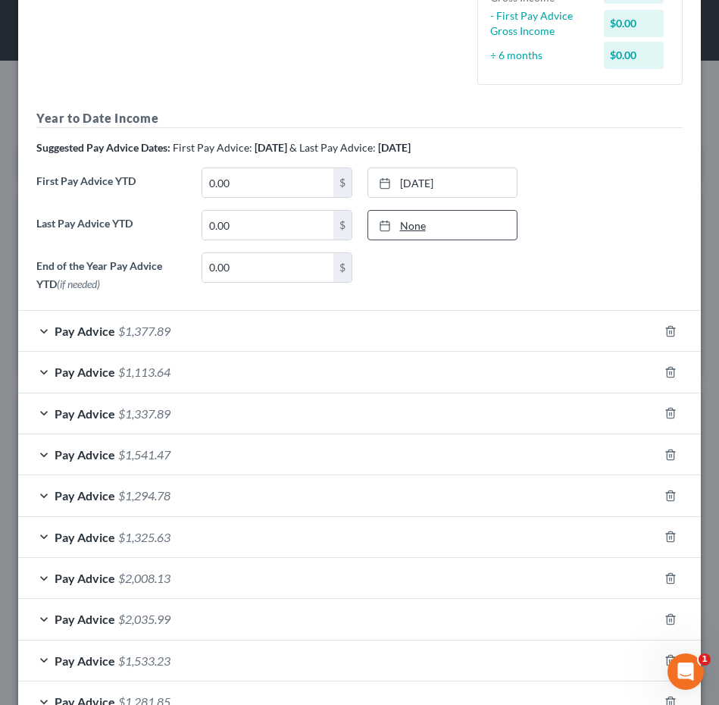
click at [422, 224] on link "None" at bounding box center [442, 225] width 149 height 29
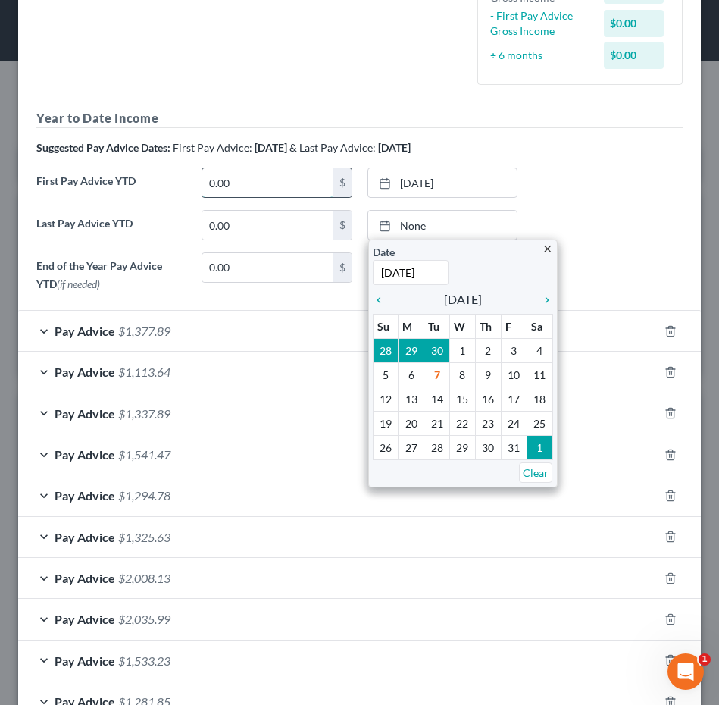
type input "9/17/2025"
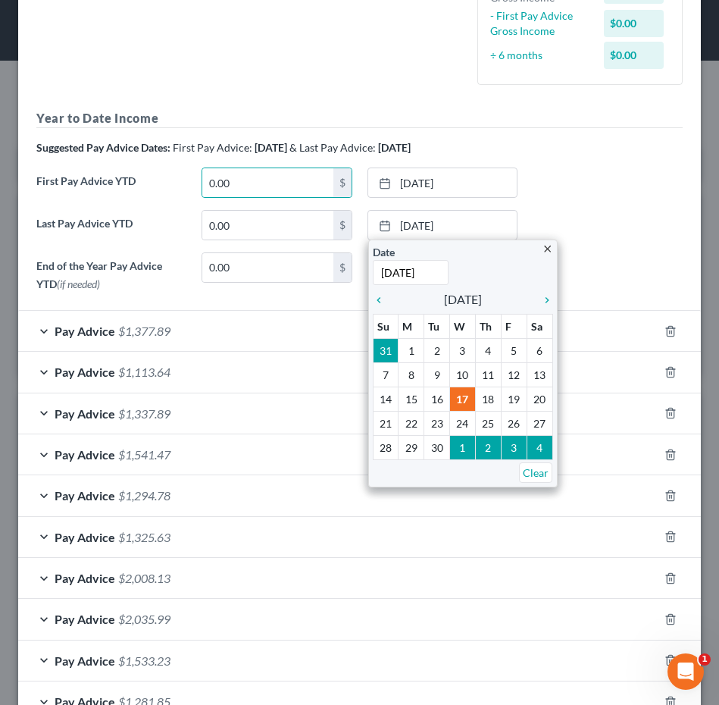
click at [589, 227] on div "Last Pay Advice YTD 0.00 $ 9/17/2025 close Date 9/17/2025 Time 12:00 AM chevron…" at bounding box center [360, 231] width 662 height 42
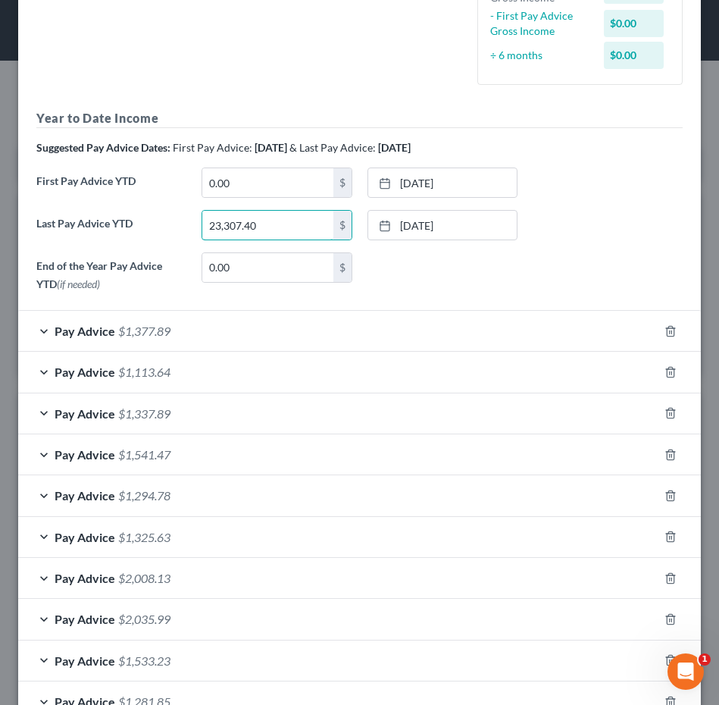
type input "23,307.40"
click at [590, 277] on div "End of the Year Pay Advice YTD (if needed) 0.00 $ None close Date Time chevron_…" at bounding box center [360, 274] width 662 height 45
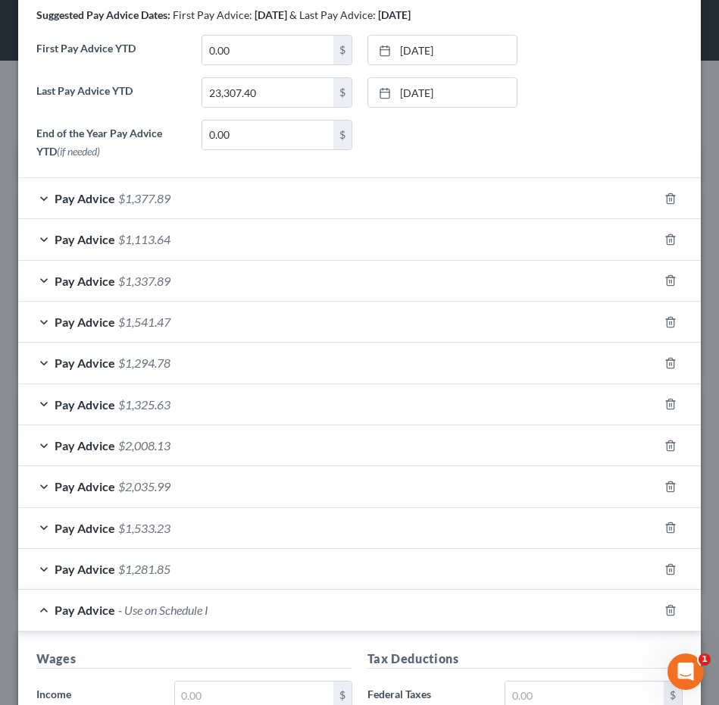
scroll to position [560, 0]
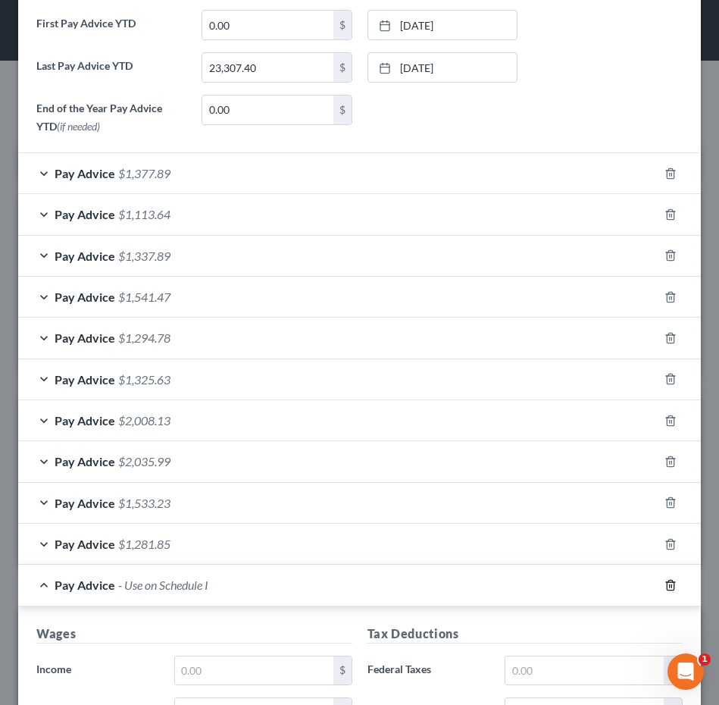
click at [670, 584] on line "button" at bounding box center [670, 585] width 0 height 3
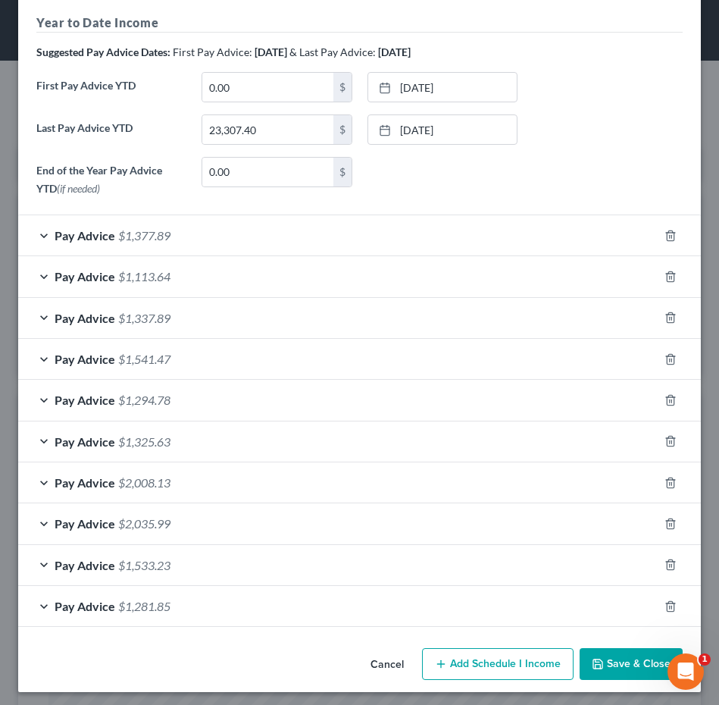
click at [199, 316] on div "Pay Advice $1,337.89" at bounding box center [338, 318] width 640 height 40
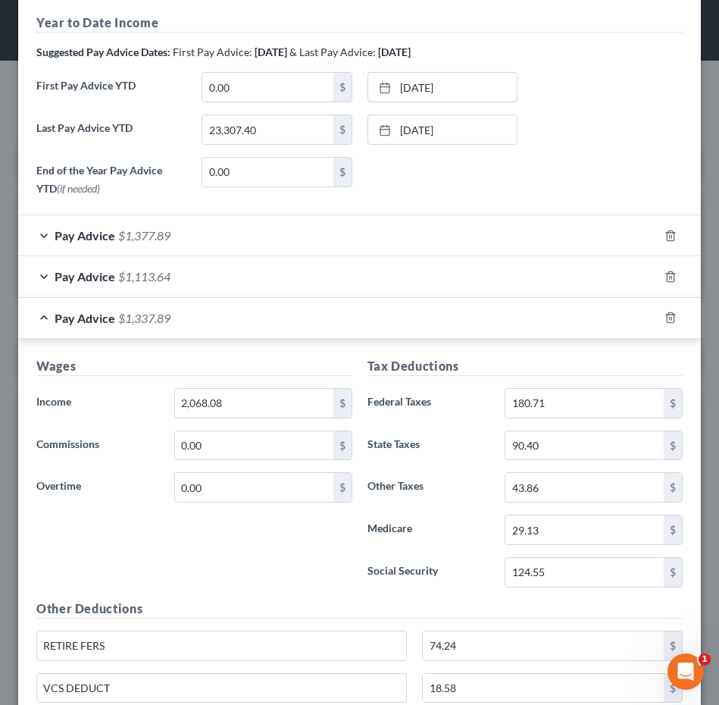
click at [193, 314] on div "Pay Advice $1,337.89" at bounding box center [338, 318] width 640 height 40
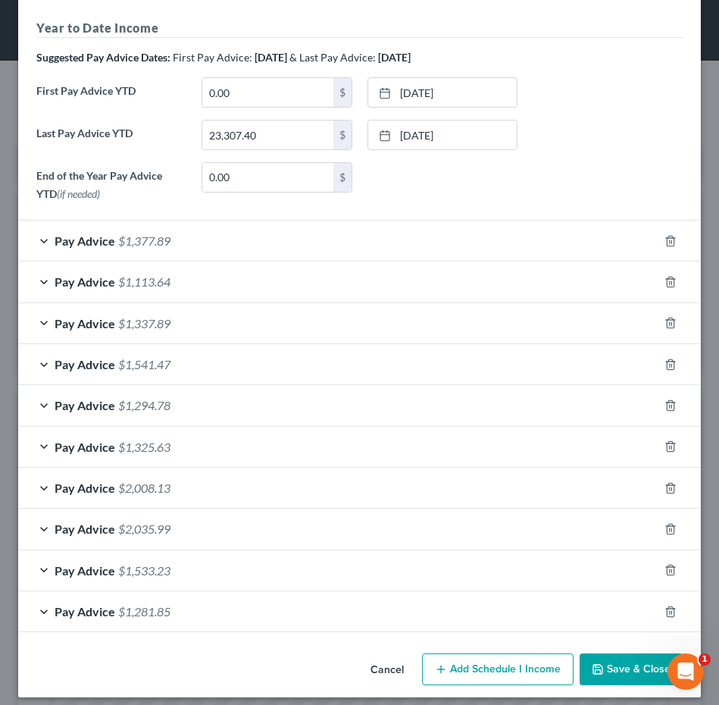
scroll to position [494, 0]
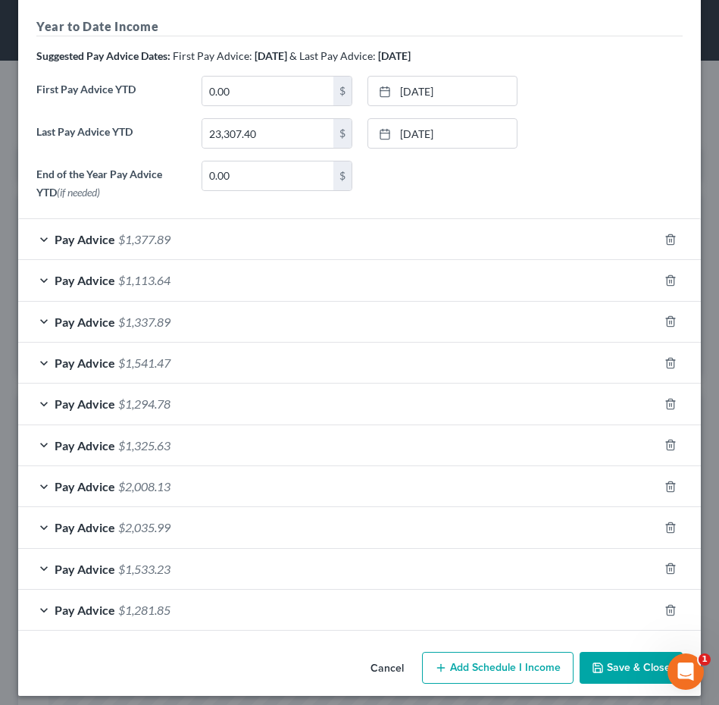
click at [638, 665] on button "Save & Close" at bounding box center [631, 668] width 103 height 32
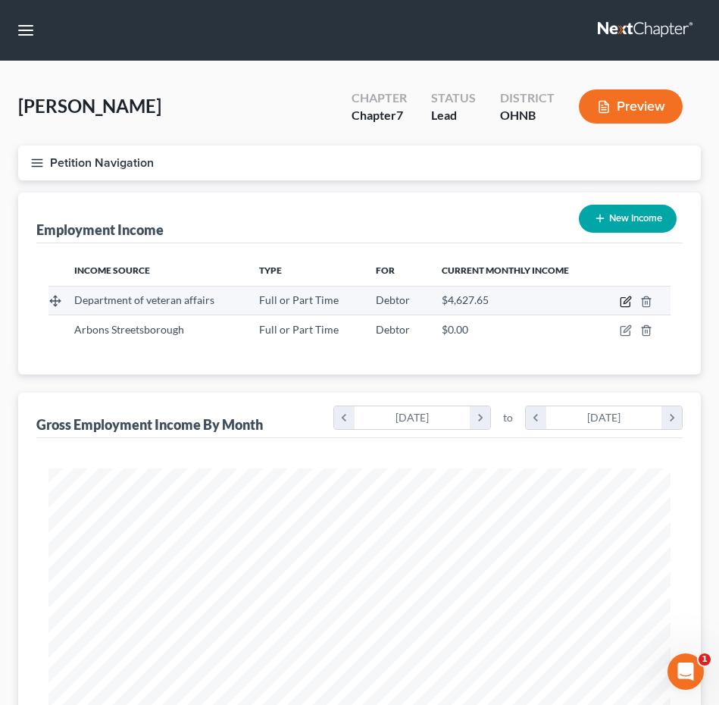
click at [627, 305] on icon "button" at bounding box center [626, 302] width 12 height 12
select select "0"
select select "36"
select select "2"
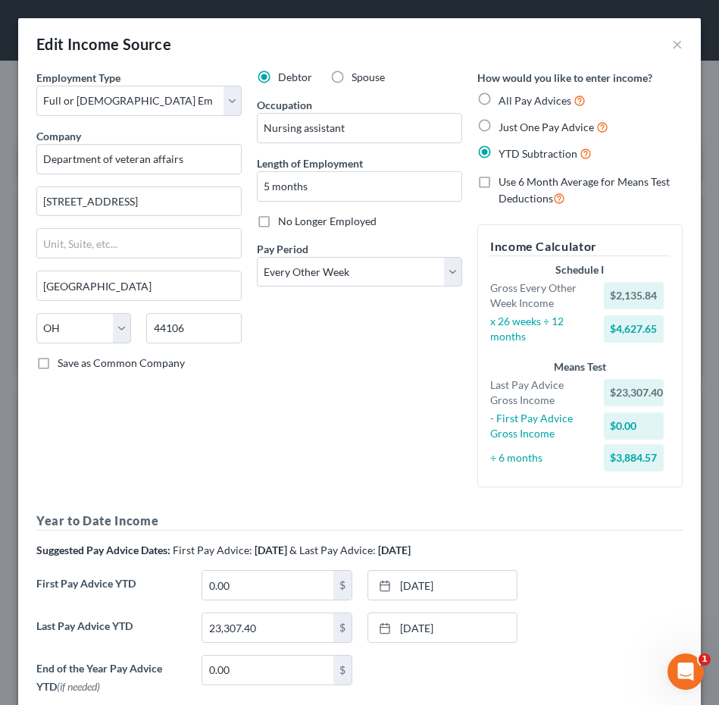
scroll to position [0, 0]
click at [518, 98] on span "All Pay Advices" at bounding box center [535, 100] width 73 height 13
click at [515, 98] on input "All Pay Advices" at bounding box center [510, 97] width 10 height 10
radio input "true"
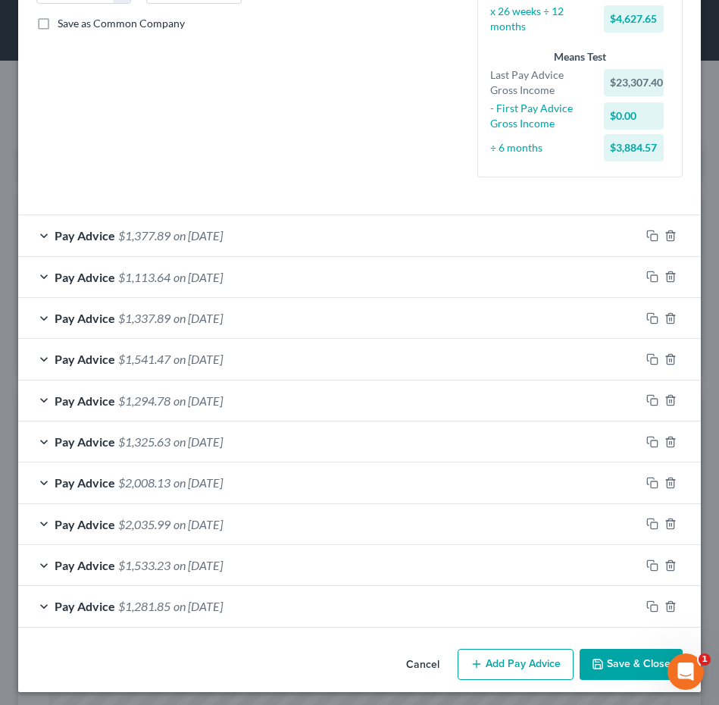
scroll to position [306, 0]
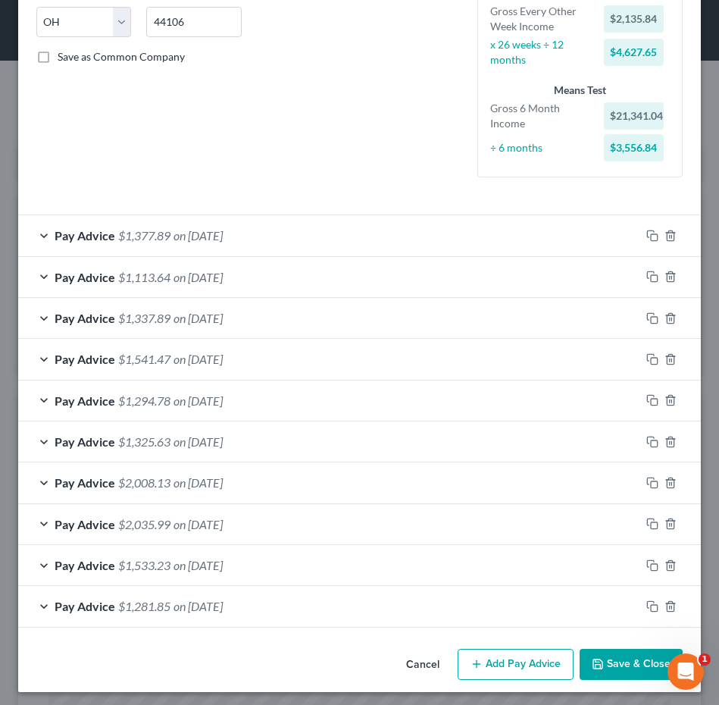
click at [280, 396] on div "Pay Advice $1,294.78 on 07/03/2025" at bounding box center [329, 400] width 622 height 40
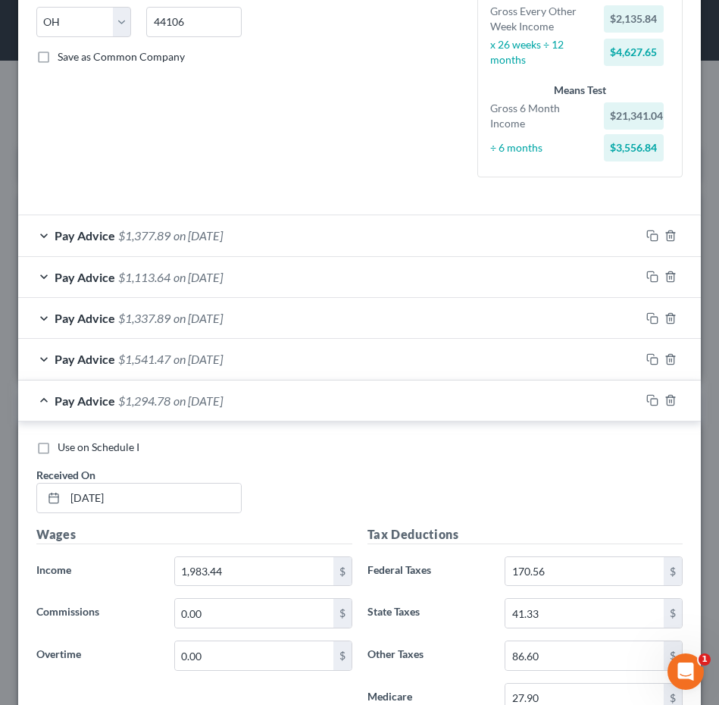
click at [280, 396] on div "Pay Advice $1,294.78 on 07/03/2025" at bounding box center [329, 400] width 622 height 40
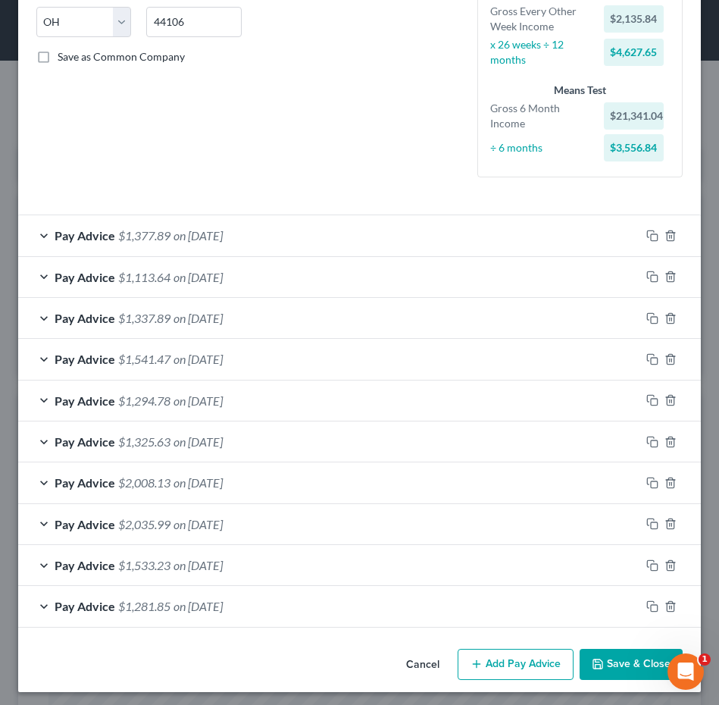
click at [280, 349] on div "Pay Advice $1,541.47 on 07/18/2025" at bounding box center [329, 359] width 622 height 40
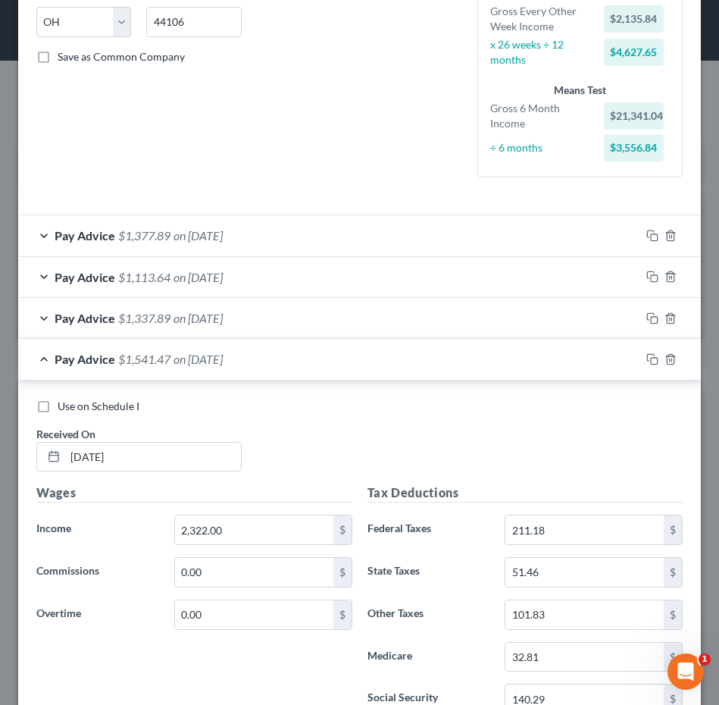
click at [281, 352] on div "Pay Advice $1,541.47 on 07/18/2025" at bounding box center [329, 359] width 622 height 40
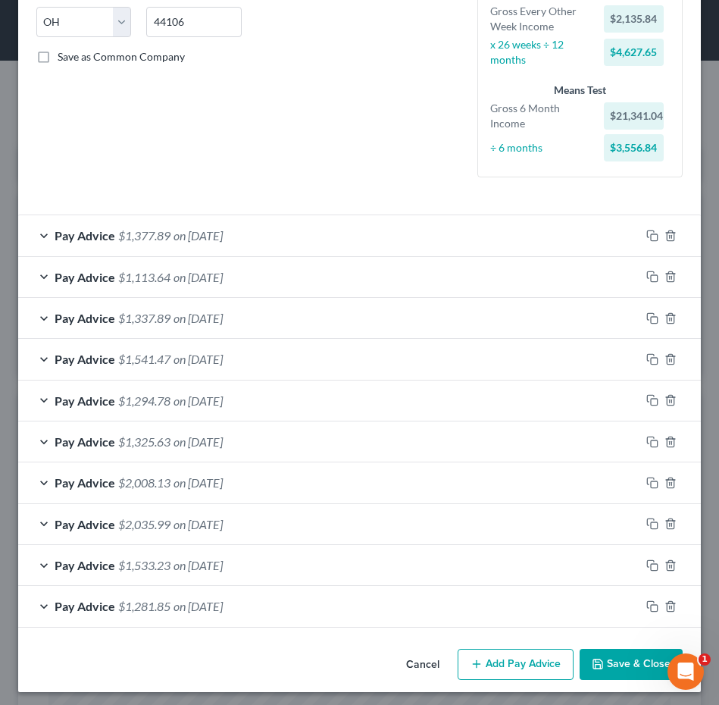
click at [283, 324] on div "Pay Advice $1,337.89 on 08/01/2025" at bounding box center [329, 318] width 622 height 40
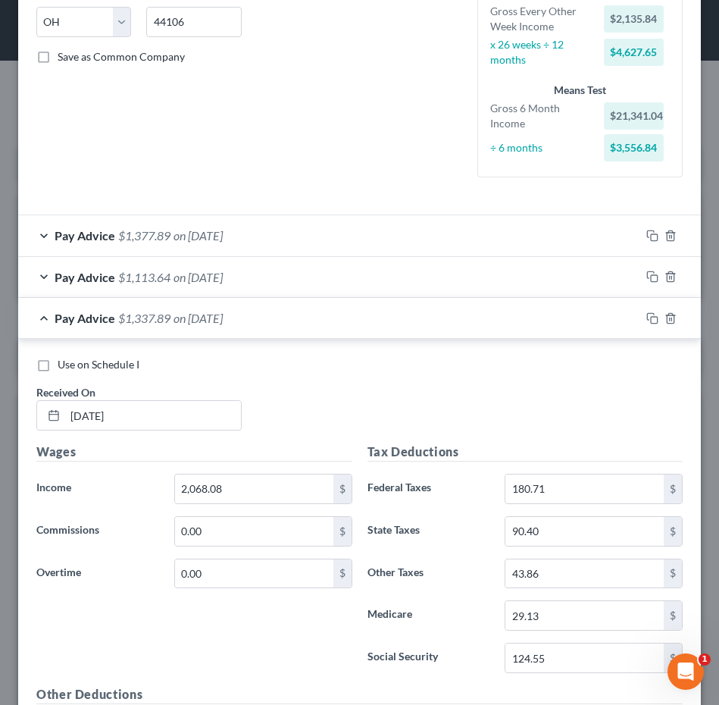
click at [58, 365] on label "Use on Schedule I" at bounding box center [99, 364] width 82 height 15
click at [64, 365] on input "Use on Schedule I" at bounding box center [69, 362] width 10 height 10
checkbox input "true"
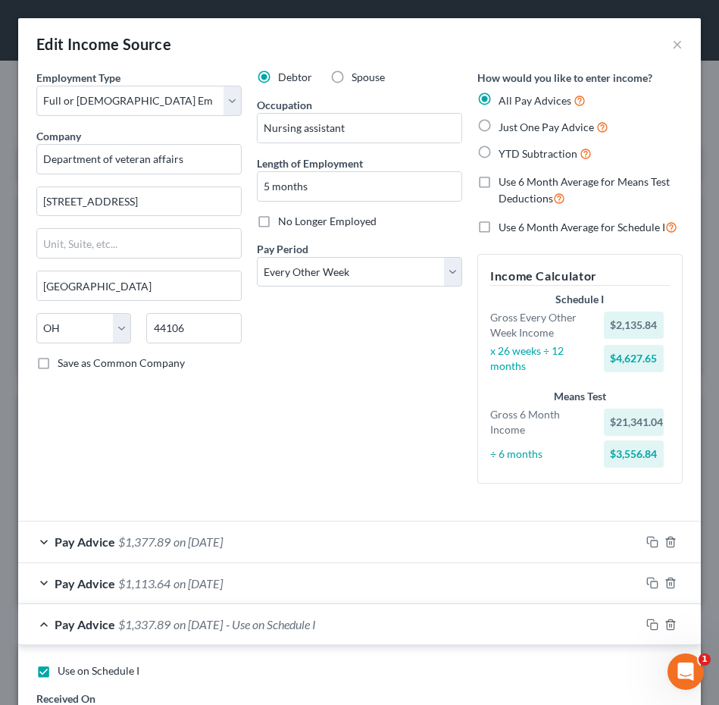
scroll to position [0, 0]
click at [530, 130] on span "Just One Pay Advice" at bounding box center [546, 127] width 95 height 13
click at [515, 128] on input "Just One Pay Advice" at bounding box center [510, 123] width 10 height 10
radio input "true"
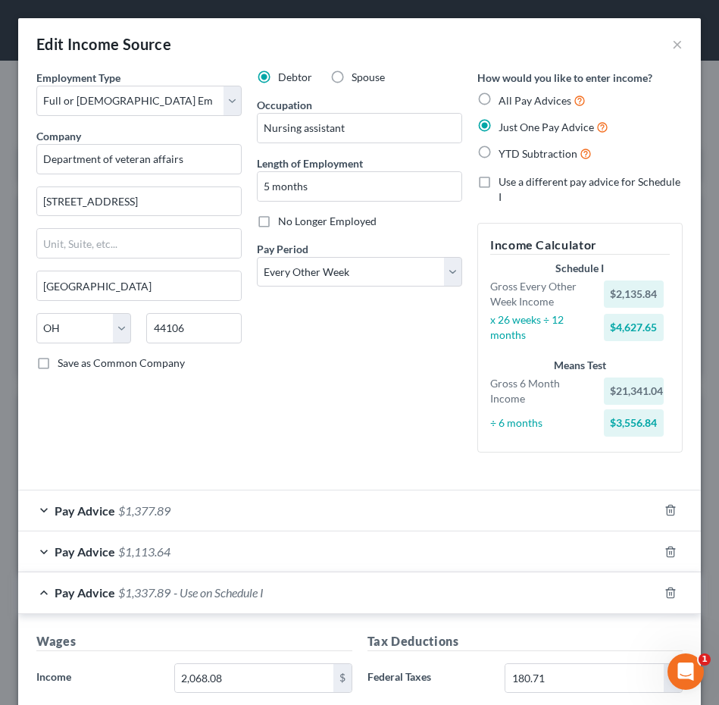
click at [522, 148] on span "YTD Subtraction" at bounding box center [538, 153] width 79 height 13
click at [515, 148] on input "YTD Subtraction" at bounding box center [510, 150] width 10 height 10
radio input "true"
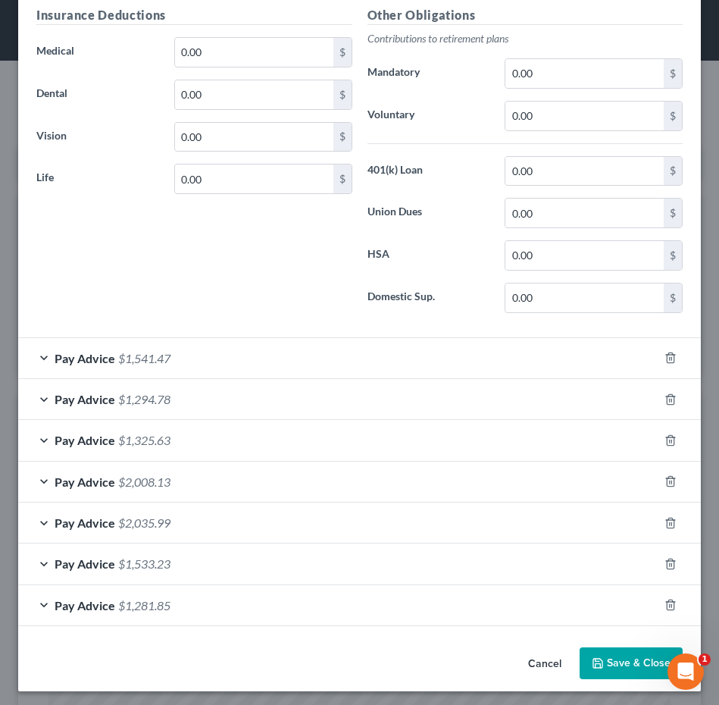
scroll to position [1291, 0]
click at [630, 660] on button "Save & Close" at bounding box center [631, 664] width 103 height 32
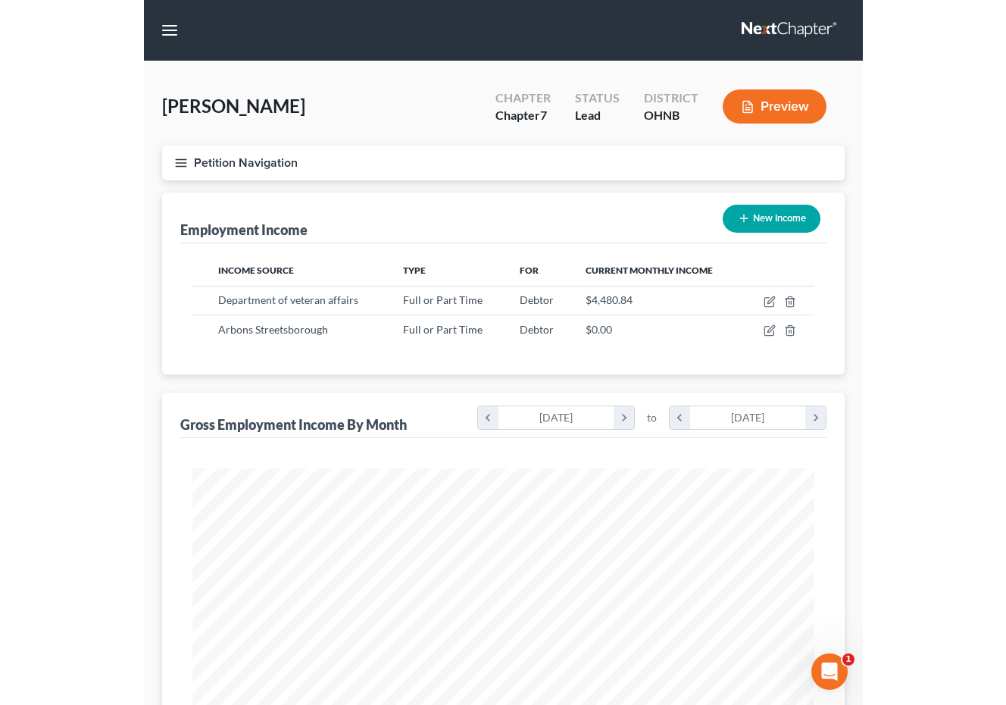
scroll to position [0, 0]
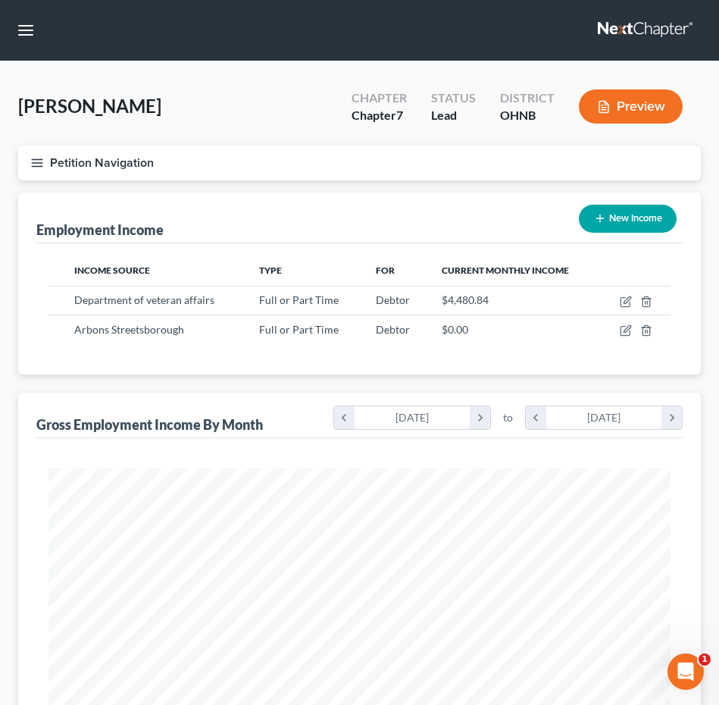
click at [39, 171] on button "Petition Navigation" at bounding box center [359, 163] width 683 height 35
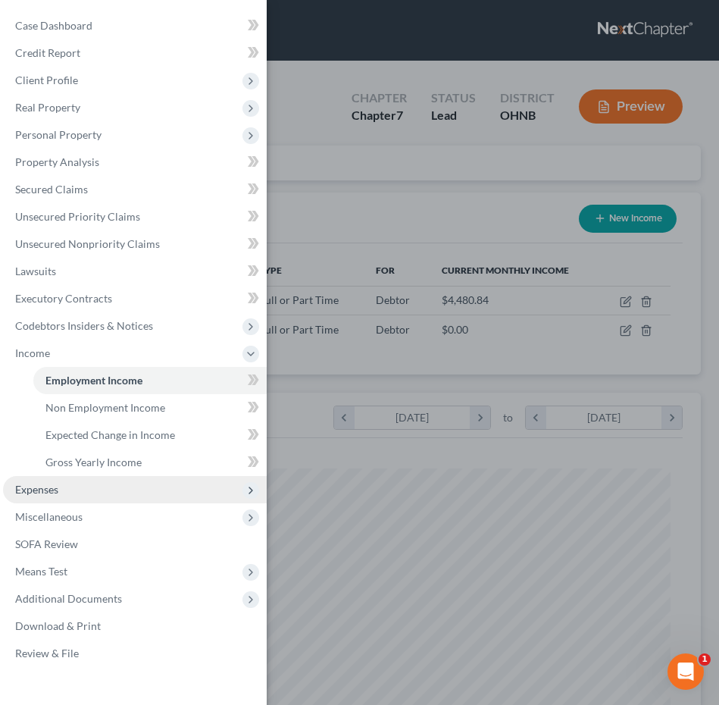
click at [74, 483] on span "Expenses" at bounding box center [135, 489] width 264 height 27
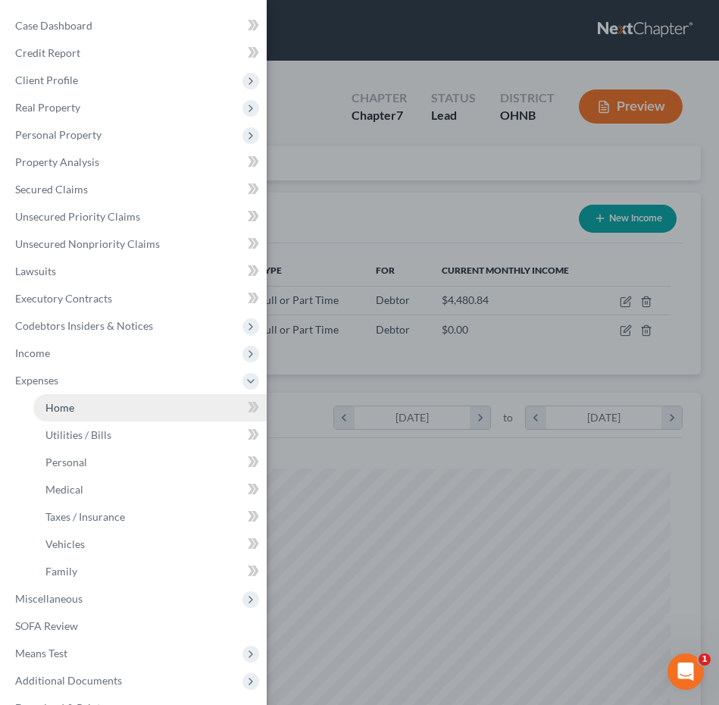
click at [67, 405] on span "Home" at bounding box center [59, 407] width 29 height 13
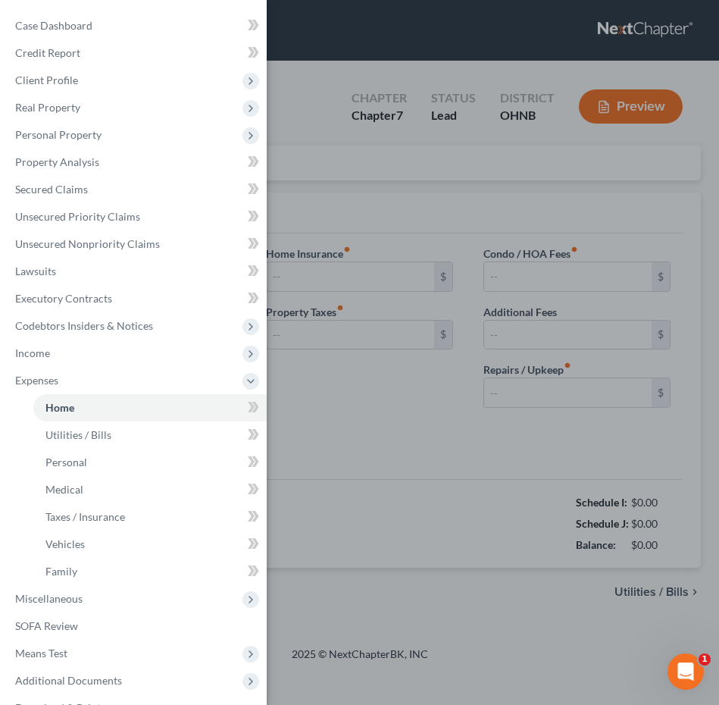
type input "1,400.00"
type input "0.00"
radio input "true"
type input "0.00"
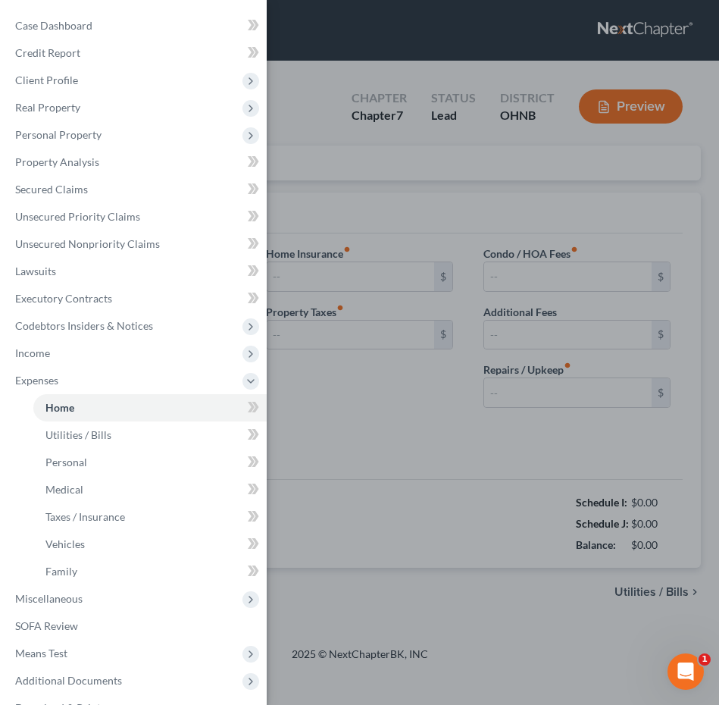
type input "0.00"
click at [377, 368] on div "Case Dashboard Payments Invoices Payments Payments Credit Report Client Profile" at bounding box center [359, 352] width 719 height 705
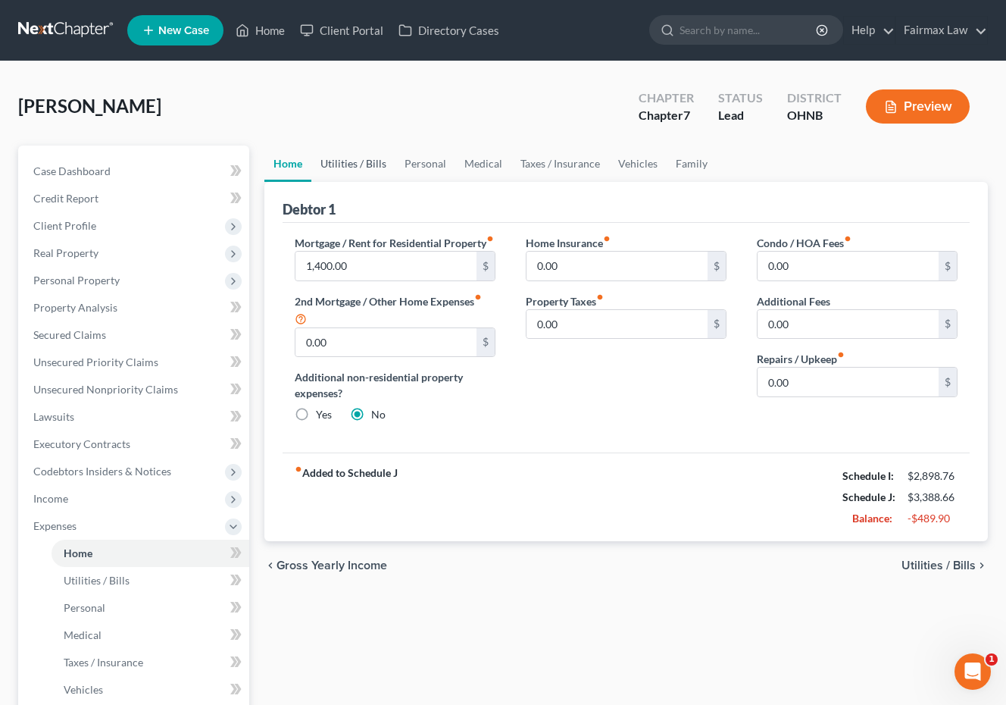
click at [352, 168] on link "Utilities / Bills" at bounding box center [353, 164] width 84 height 36
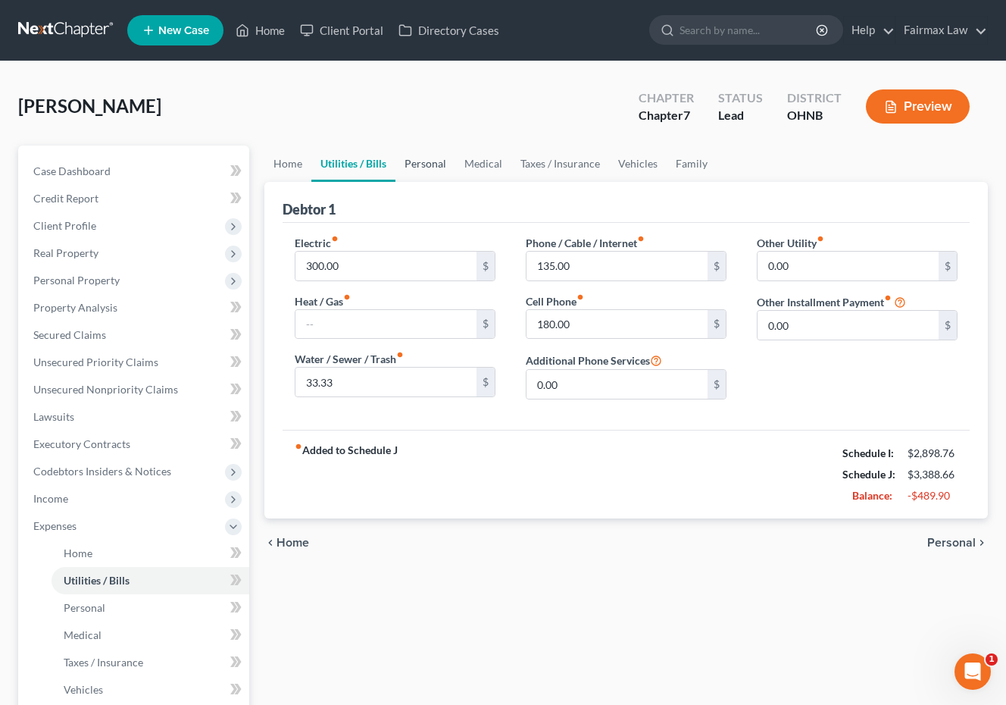
click at [440, 168] on link "Personal" at bounding box center [426, 164] width 60 height 36
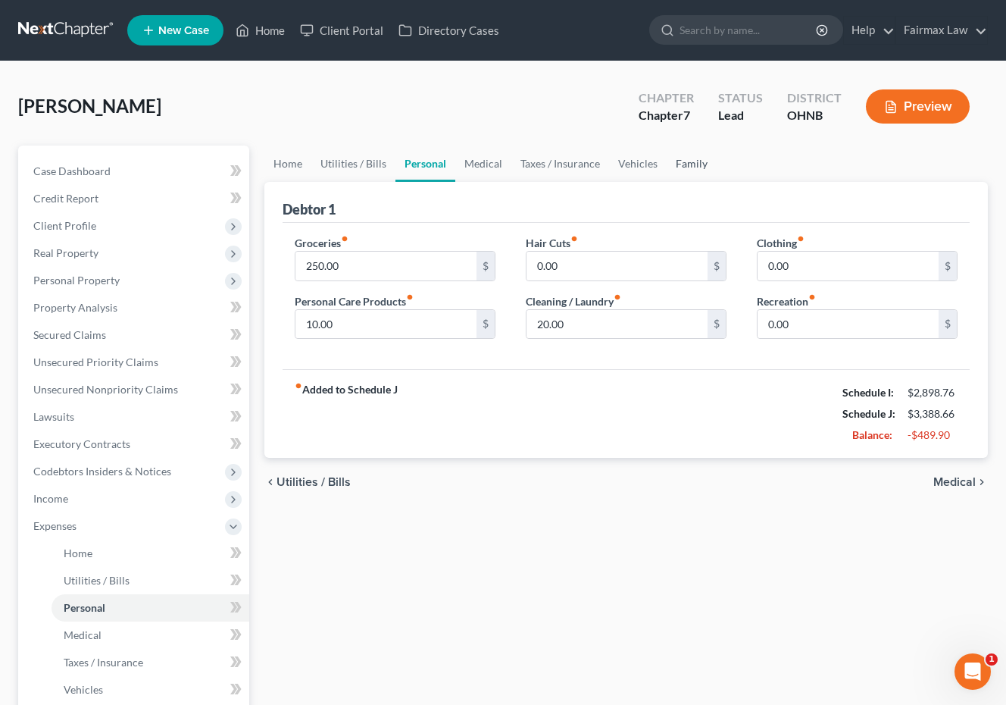
click at [693, 167] on link "Family" at bounding box center [692, 164] width 50 height 36
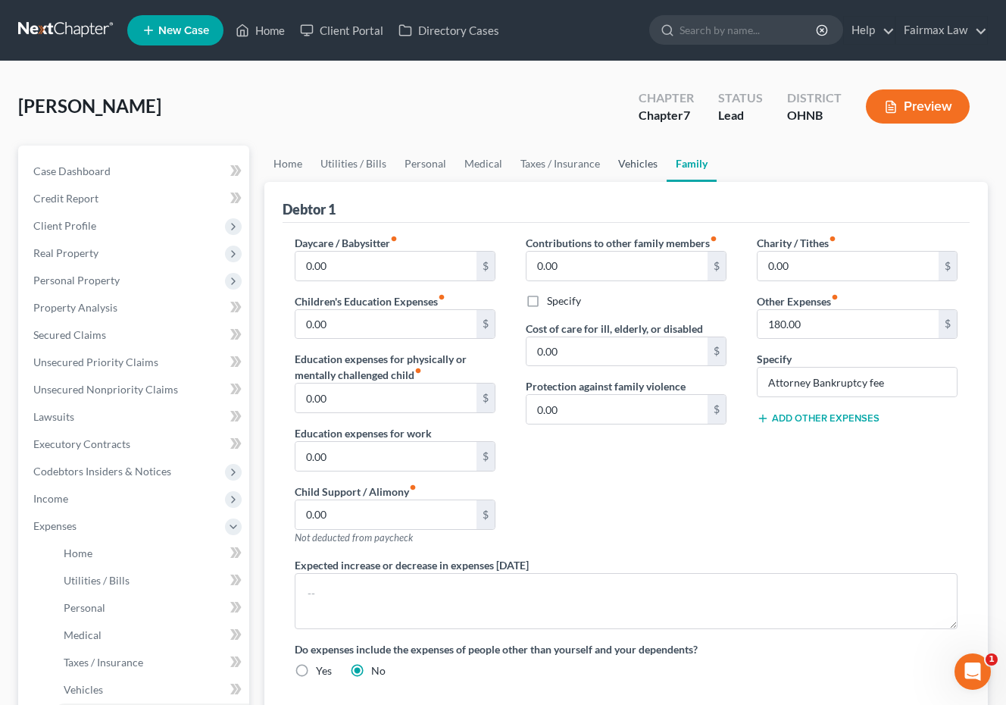
click at [631, 166] on link "Vehicles" at bounding box center [638, 164] width 58 height 36
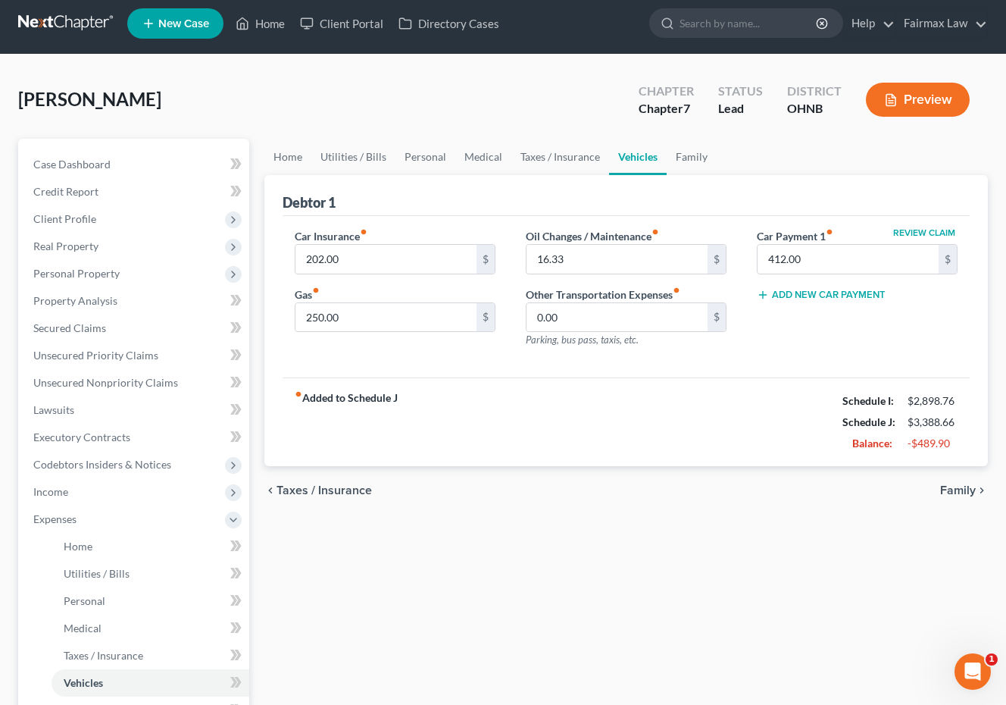
scroll to position [18, 0]
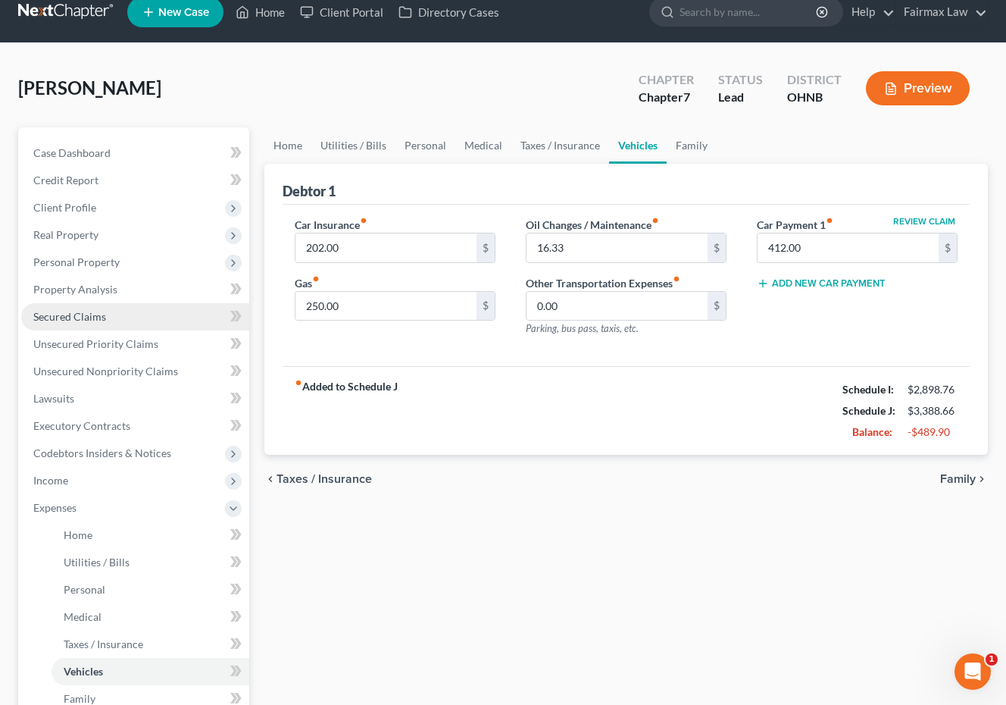
click at [130, 309] on link "Secured Claims" at bounding box center [135, 316] width 228 height 27
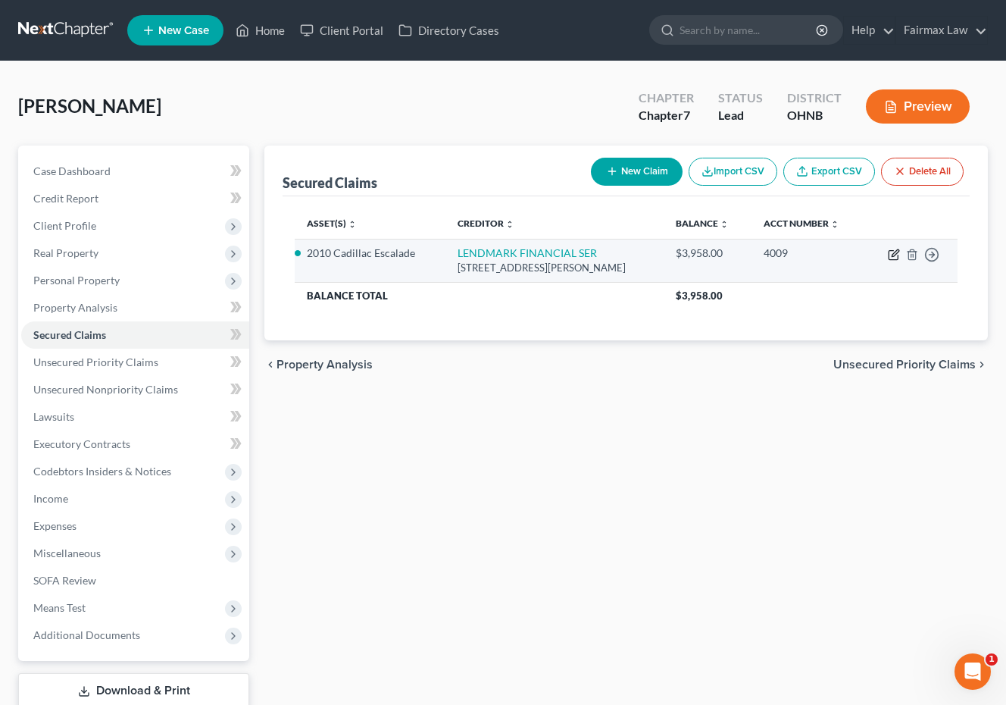
click at [894, 254] on icon "button" at bounding box center [894, 255] width 12 height 12
select select "10"
select select "2"
select select "0"
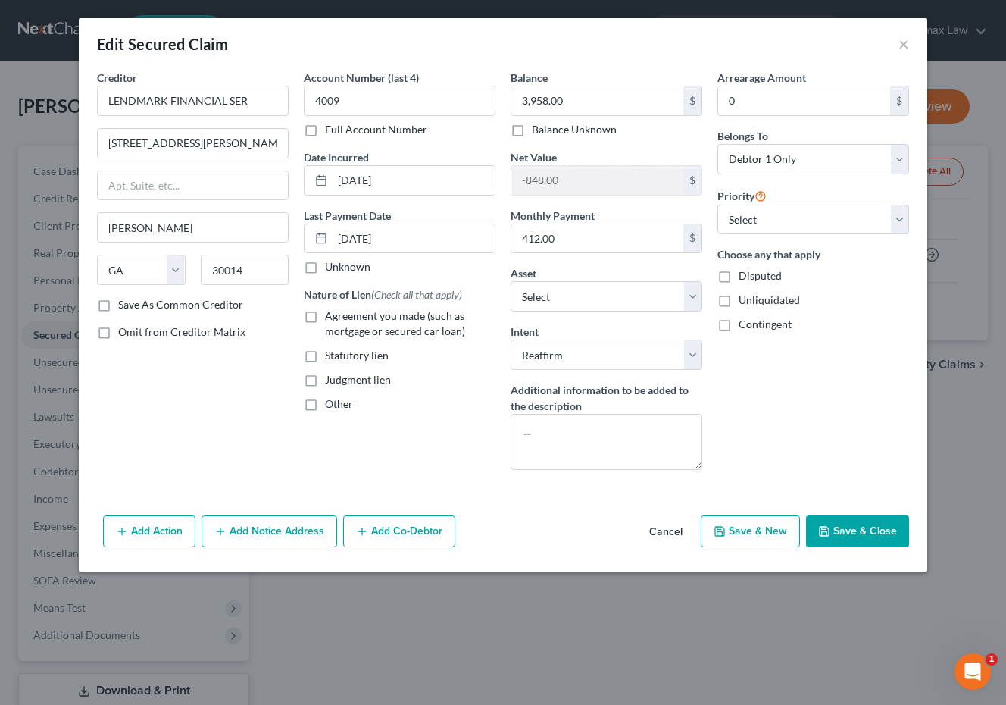
click at [400, 328] on span "Agreement you made (such as mortgage or secured car loan)" at bounding box center [395, 323] width 140 height 28
click at [341, 318] on input "Agreement you made (such as mortgage or secured car loan)" at bounding box center [336, 313] width 10 height 10
checkbox input "true"
select select "0"
click at [872, 532] on button "Save & Close" at bounding box center [857, 531] width 103 height 32
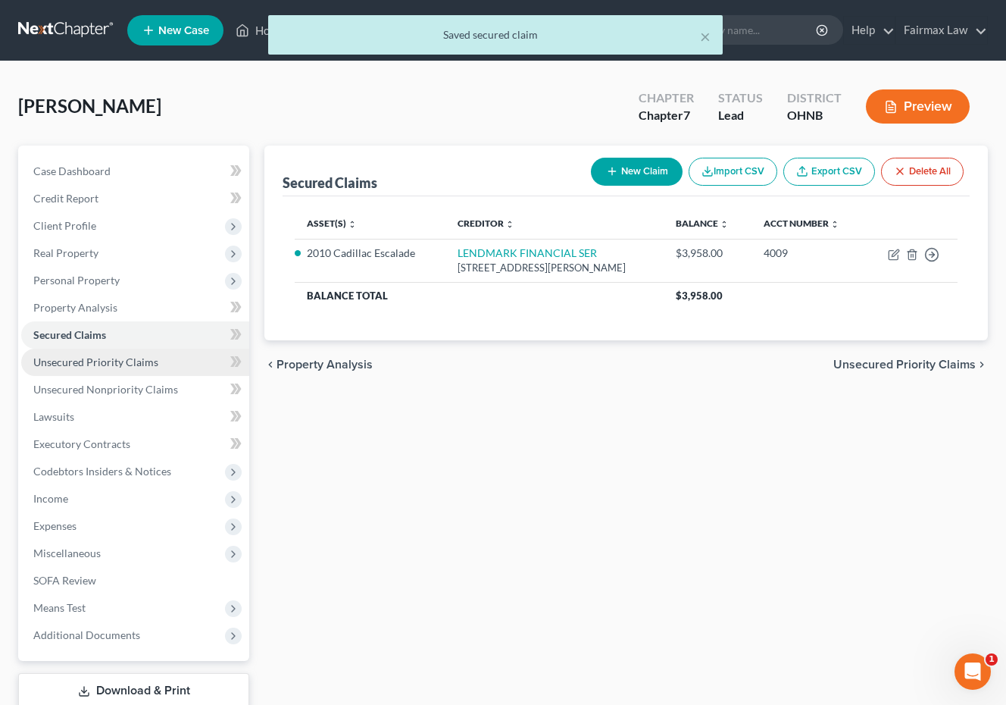
click at [124, 362] on span "Unsecured Priority Claims" at bounding box center [95, 361] width 125 height 13
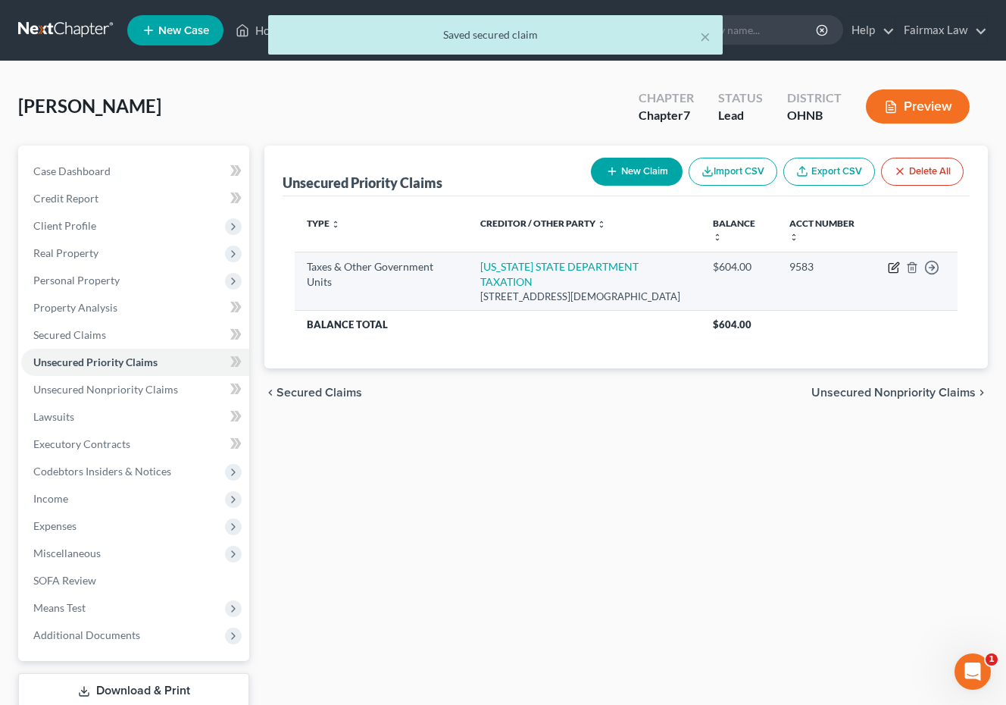
click at [893, 270] on icon "button" at bounding box center [894, 267] width 12 height 12
select select "2"
select select "36"
select select "0"
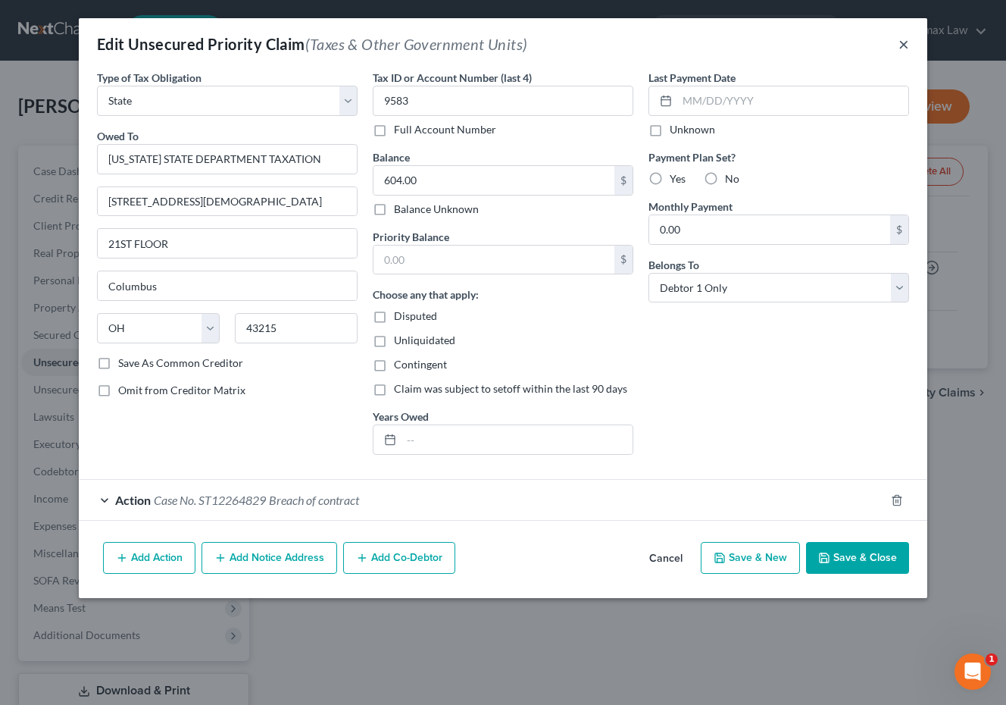
click at [906, 48] on button "×" at bounding box center [904, 44] width 11 height 18
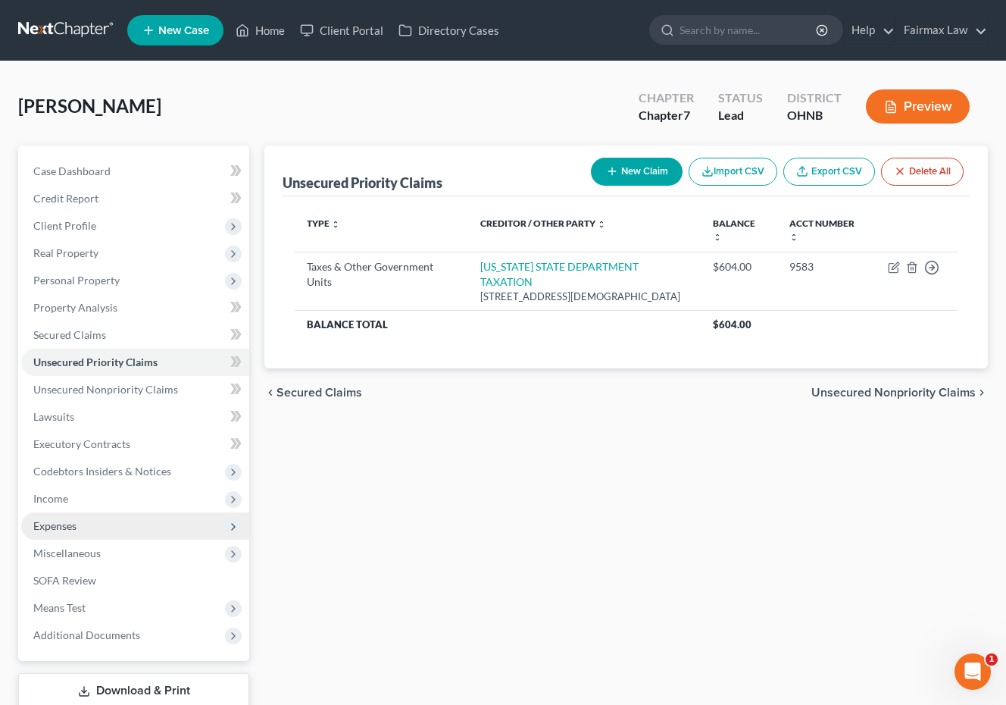
click at [102, 524] on span "Expenses" at bounding box center [135, 525] width 228 height 27
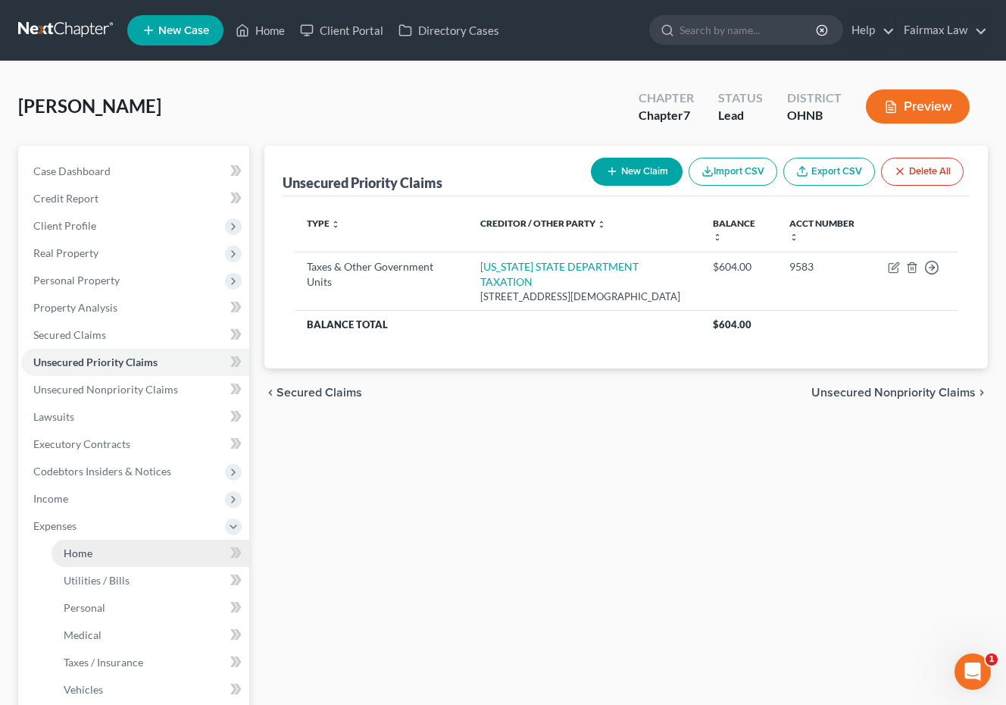
click at [91, 556] on span "Home" at bounding box center [78, 552] width 29 height 13
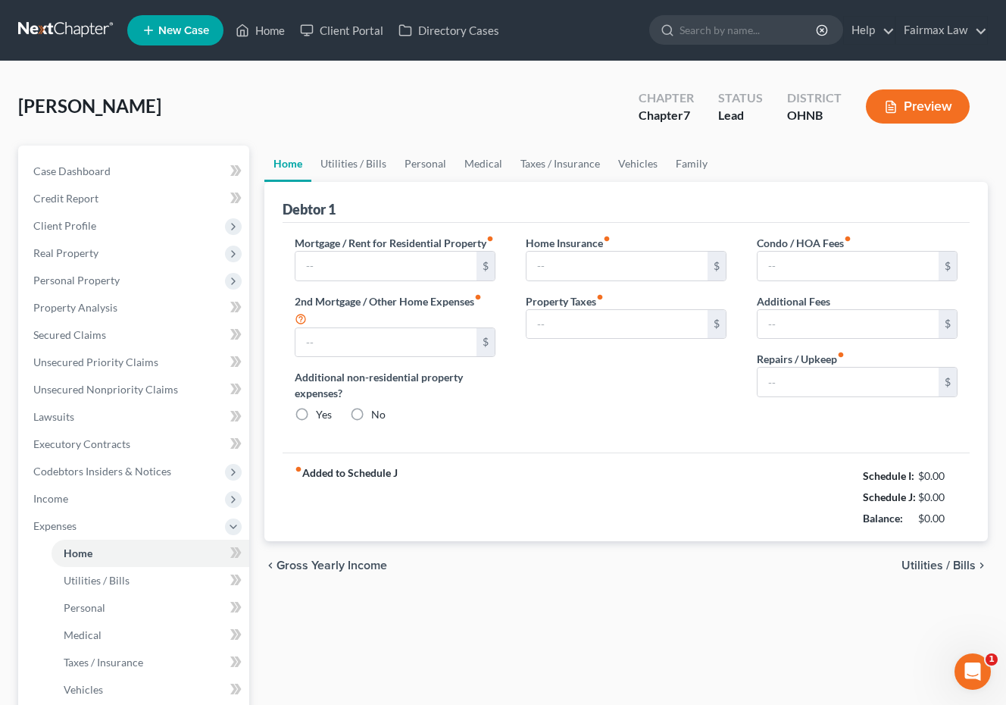
type input "1,400.00"
type input "0.00"
radio input "true"
type input "0.00"
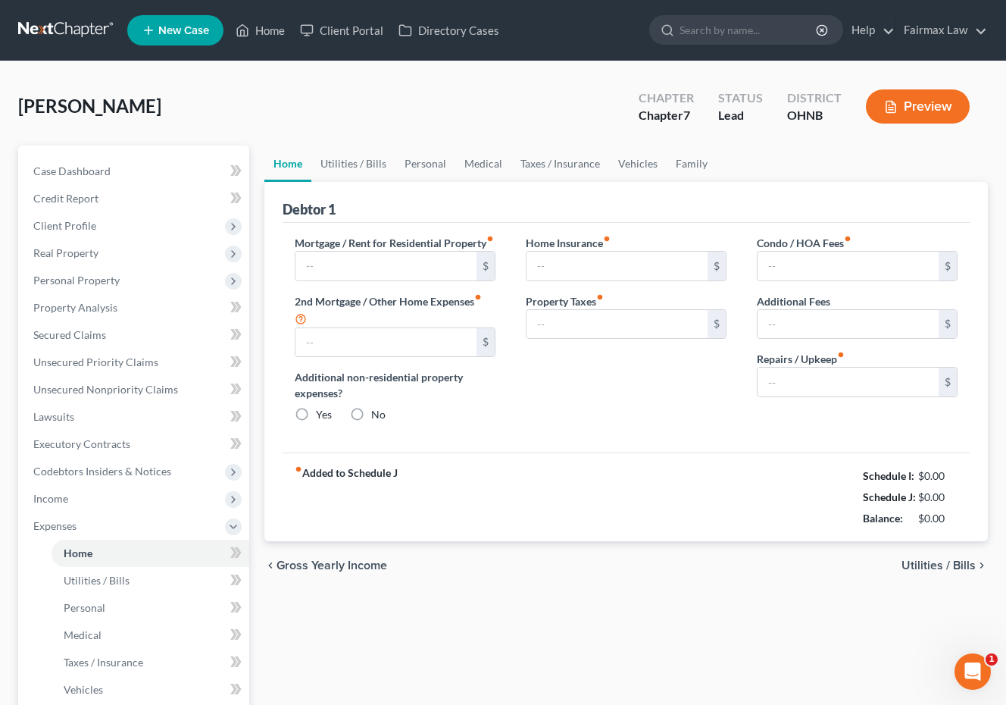
type input "0.00"
click at [344, 159] on link "Utilities / Bills" at bounding box center [353, 164] width 84 height 36
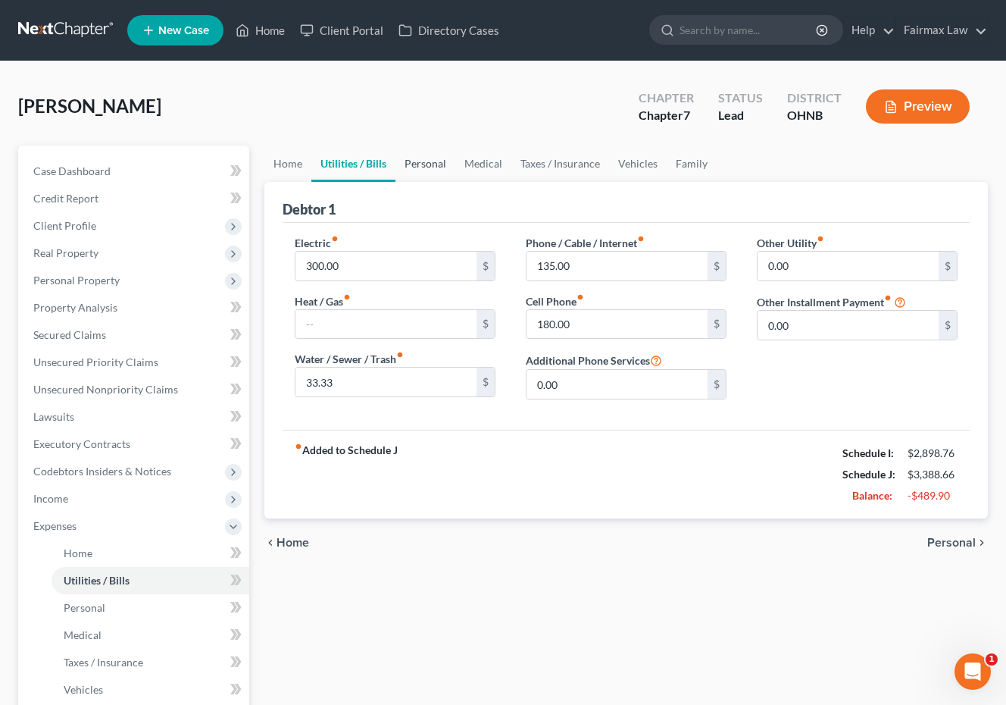
click at [429, 165] on link "Personal" at bounding box center [426, 164] width 60 height 36
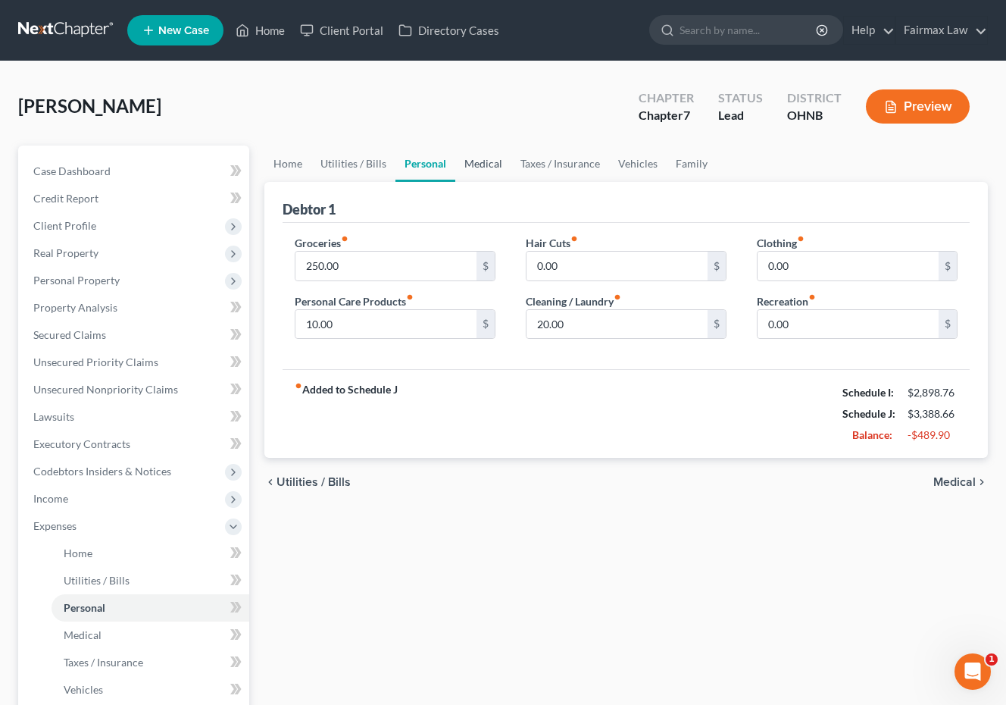
click at [464, 174] on link "Medical" at bounding box center [484, 164] width 56 height 36
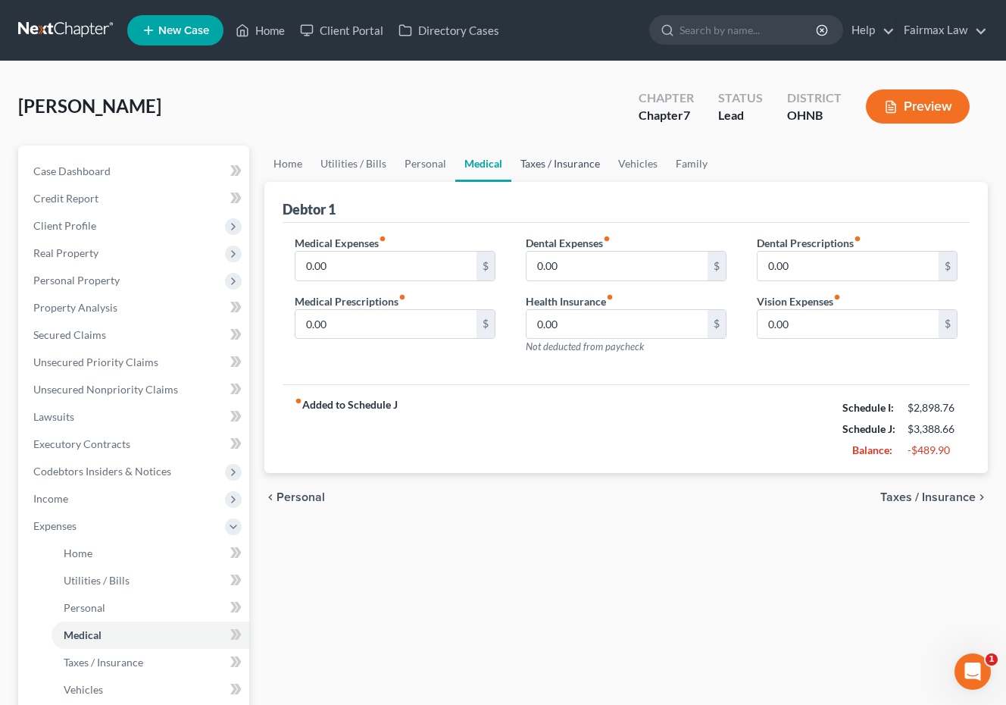
click at [571, 158] on link "Taxes / Insurance" at bounding box center [561, 164] width 98 height 36
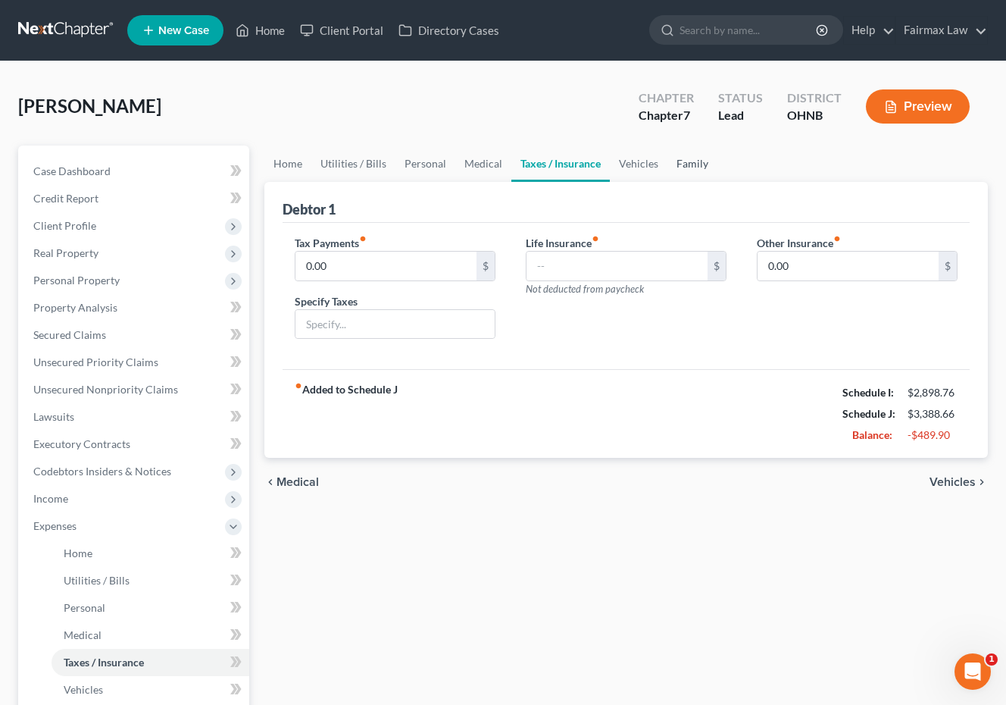
click at [668, 163] on link "Family" at bounding box center [693, 164] width 50 height 36
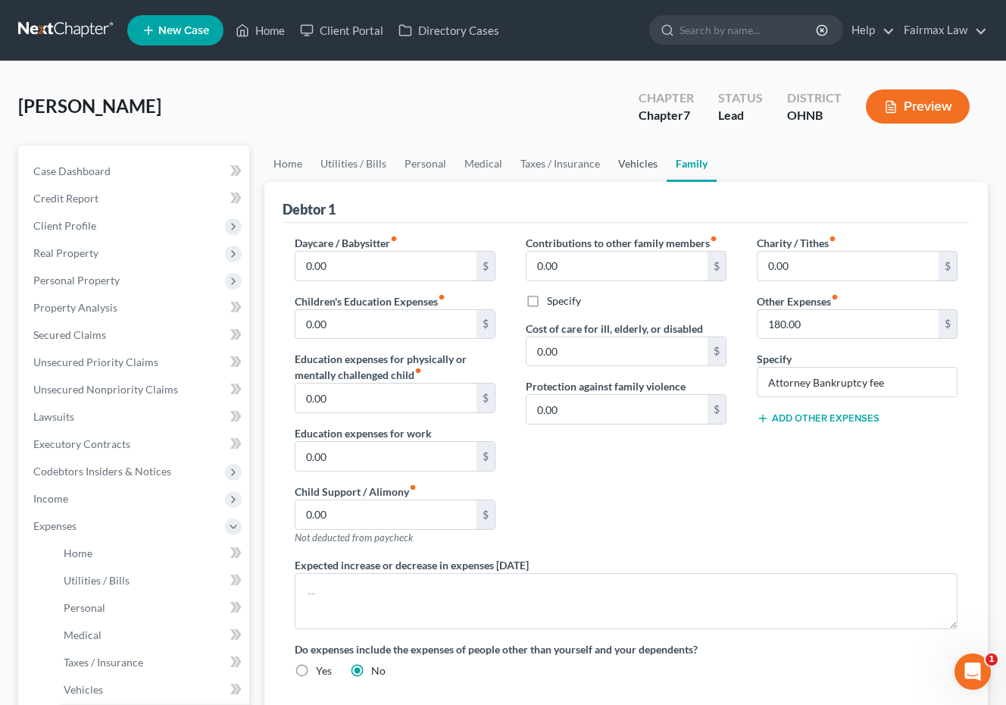
click at [650, 167] on link "Vehicles" at bounding box center [638, 164] width 58 height 36
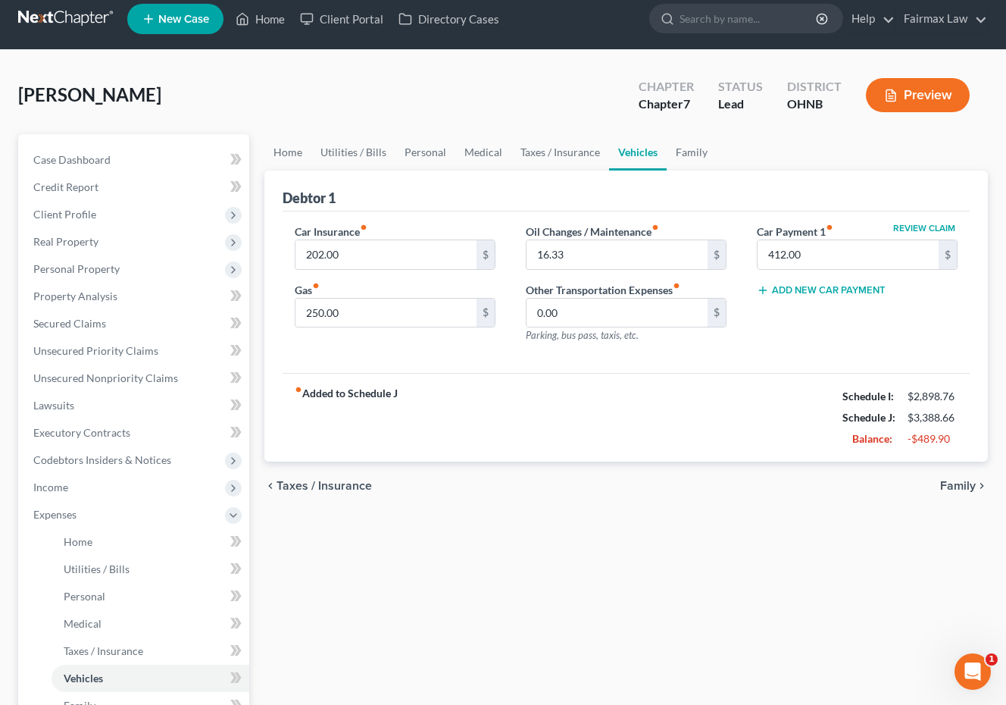
scroll to position [25, 0]
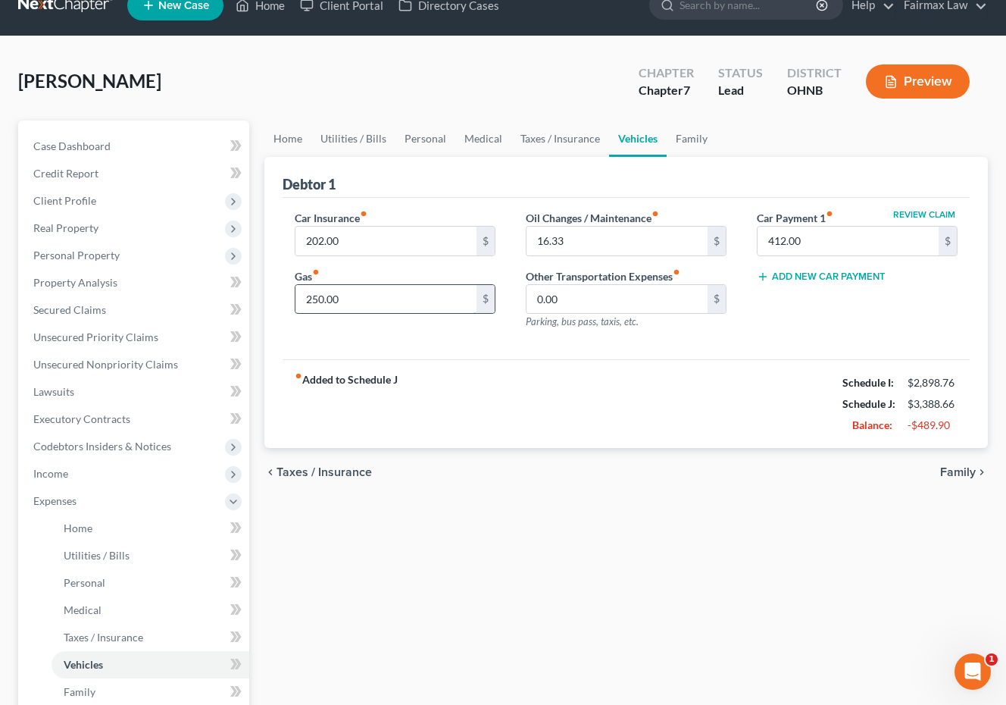
click at [318, 296] on input "250.00" at bounding box center [386, 299] width 181 height 29
type input "200.00"
click at [344, 128] on link "Utilities / Bills" at bounding box center [353, 139] width 84 height 36
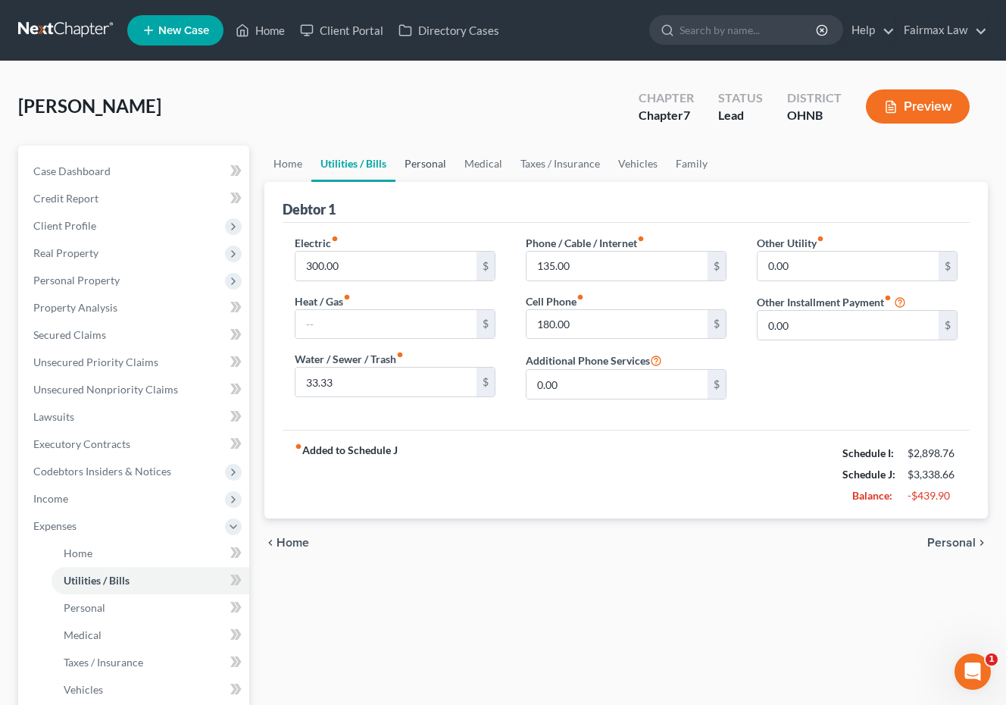
click at [437, 170] on link "Personal" at bounding box center [426, 164] width 60 height 36
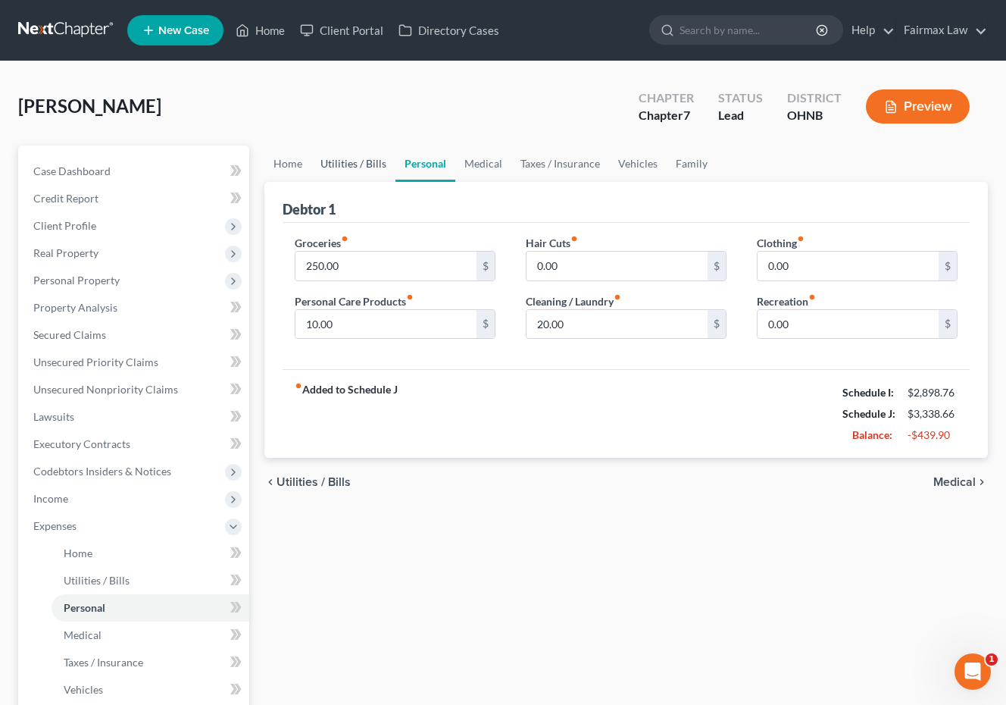
click at [362, 167] on link "Utilities / Bills" at bounding box center [353, 164] width 84 height 36
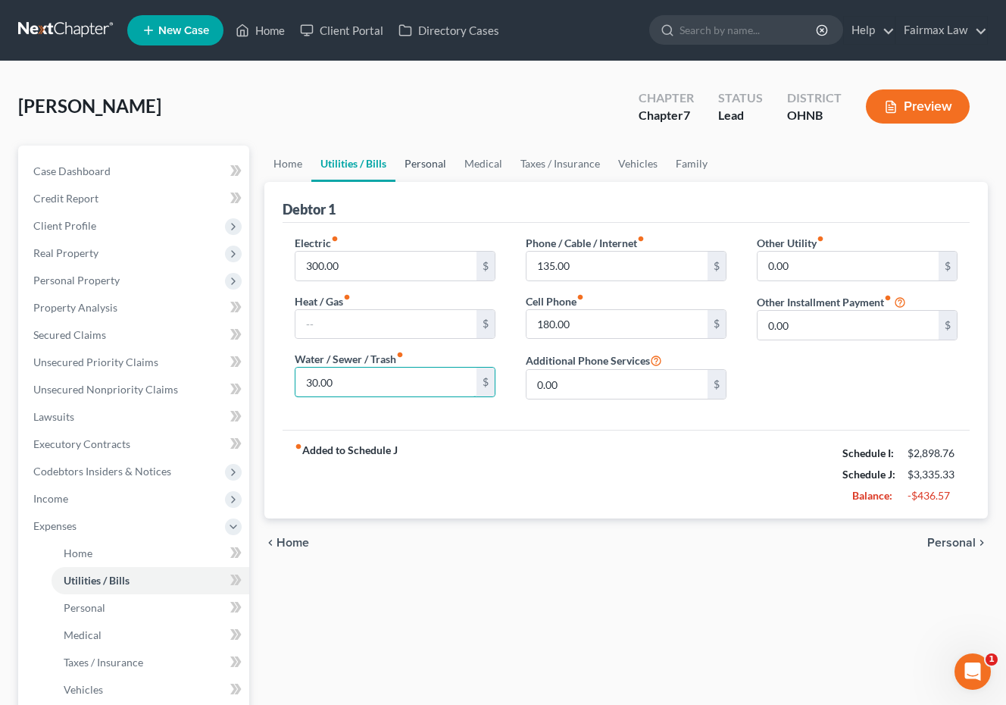
type input "30.00"
click at [435, 164] on link "Personal" at bounding box center [426, 164] width 60 height 36
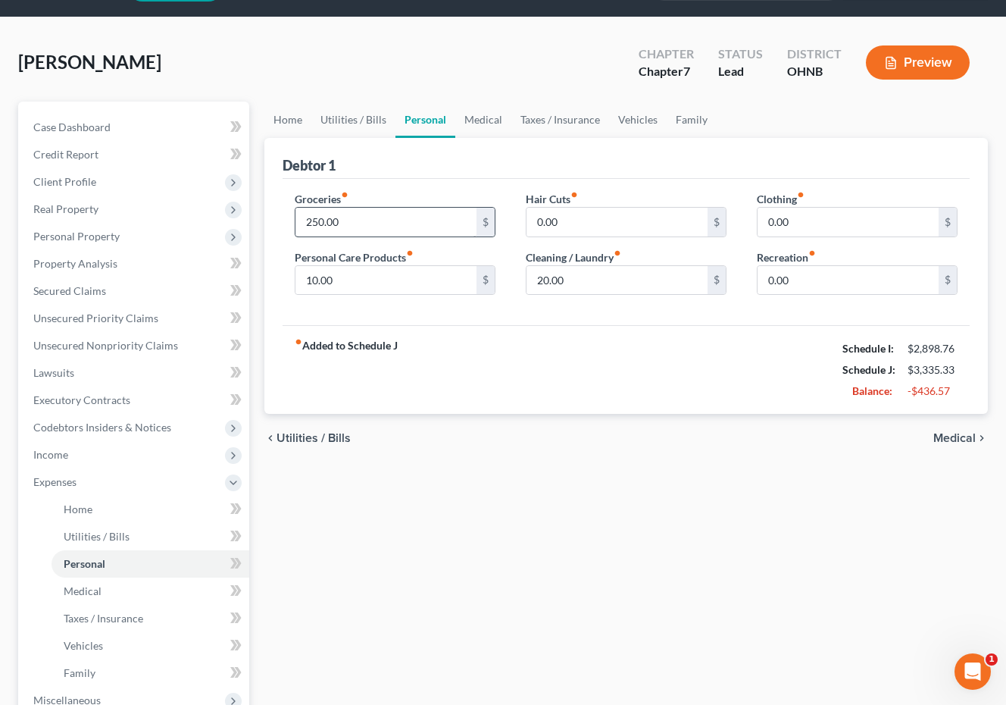
scroll to position [47, 0]
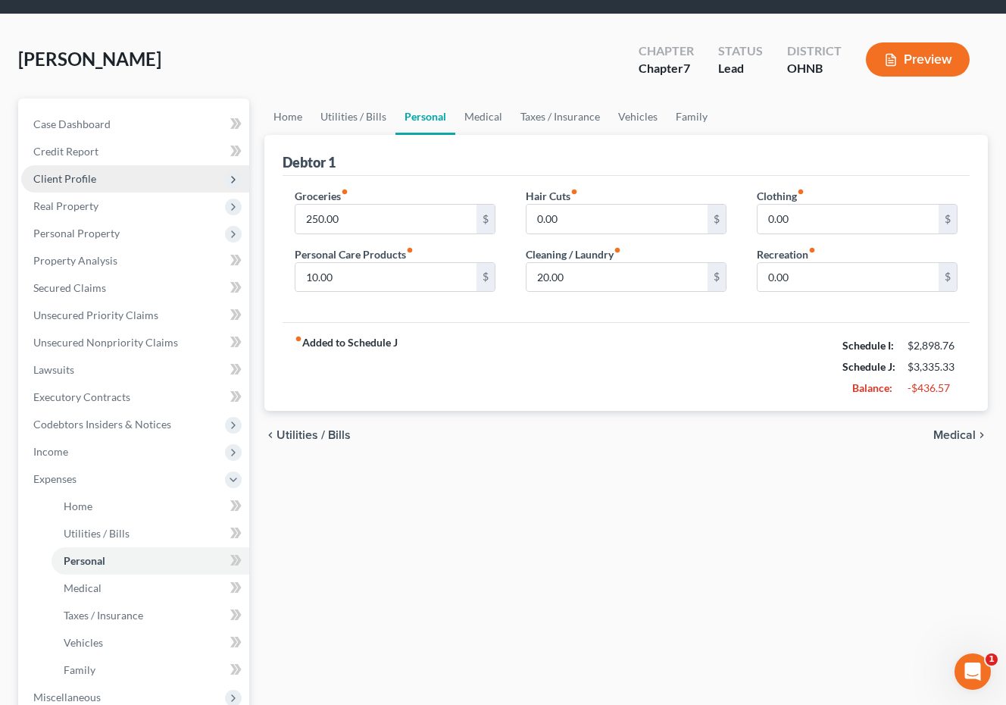
click at [149, 177] on span "Client Profile" at bounding box center [135, 178] width 228 height 27
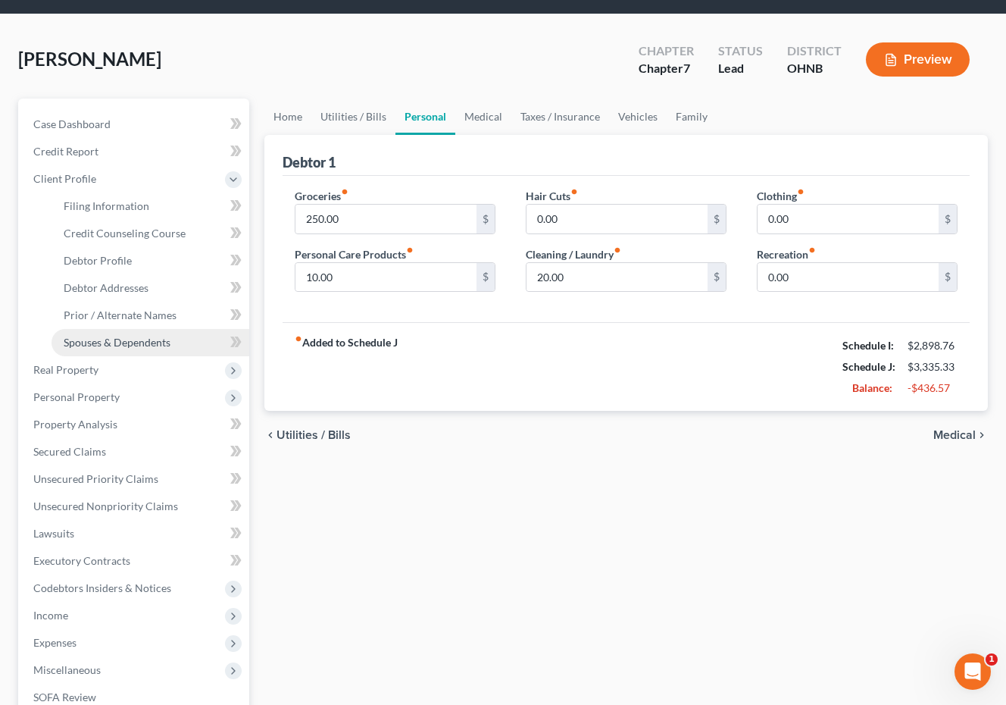
click at [155, 338] on span "Spouses & Dependents" at bounding box center [117, 342] width 107 height 13
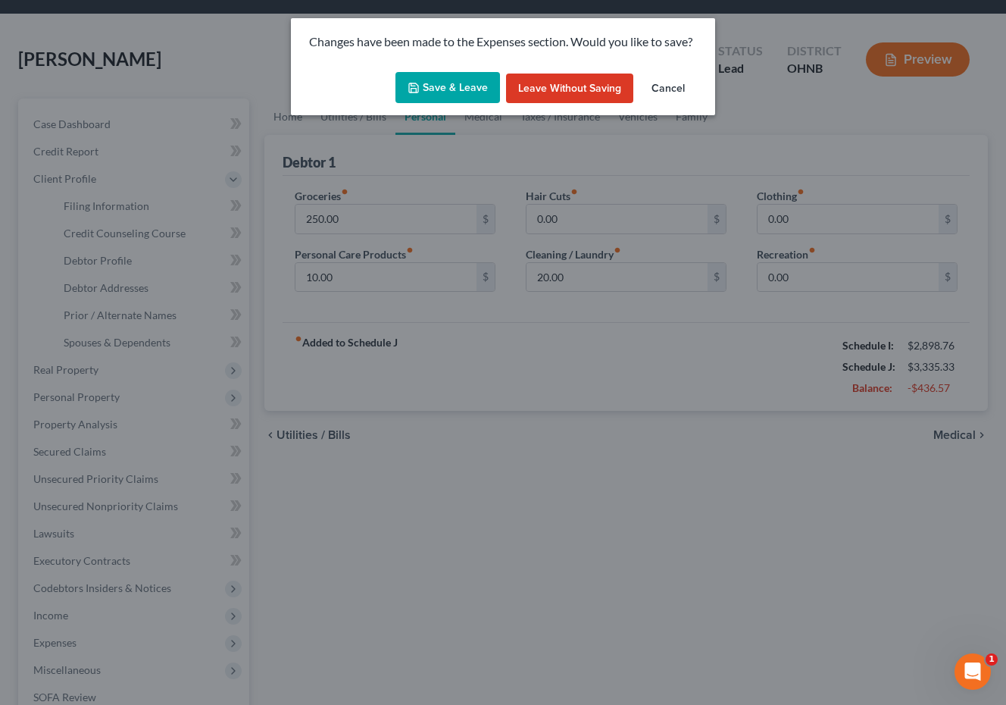
click at [475, 84] on button "Save & Leave" at bounding box center [448, 88] width 105 height 32
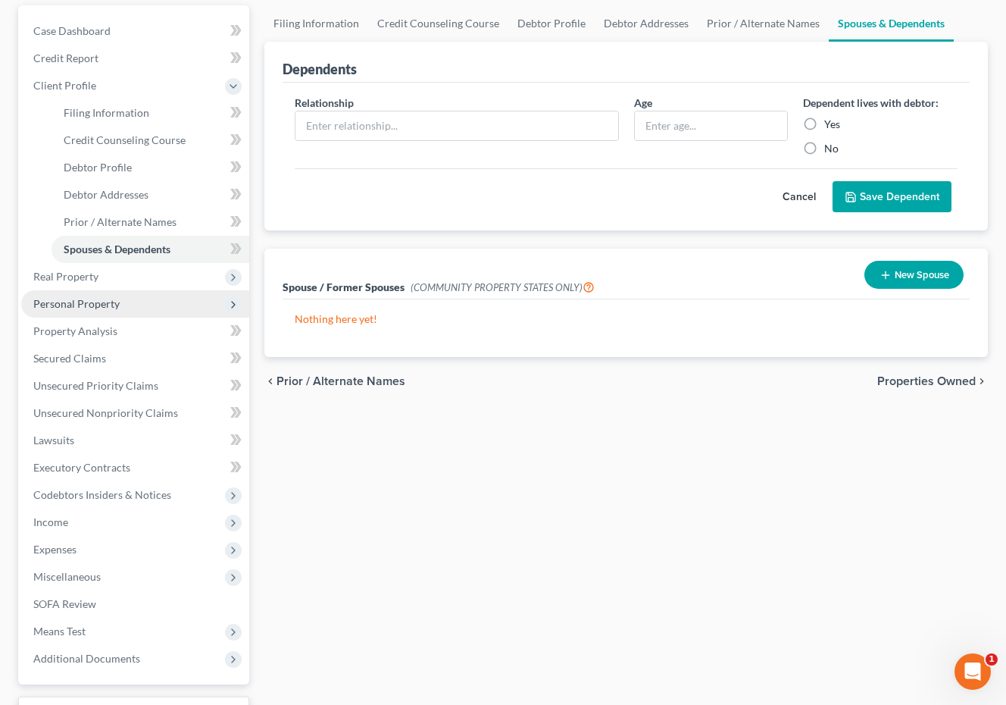
scroll to position [142, 0]
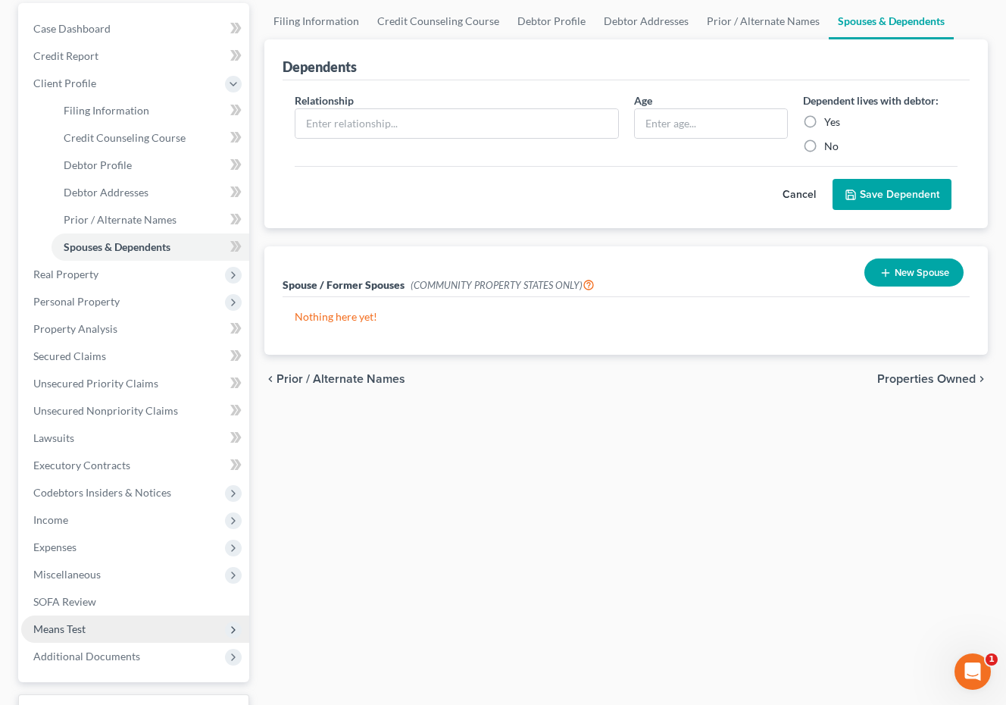
click at [127, 625] on span "Means Test" at bounding box center [135, 628] width 228 height 27
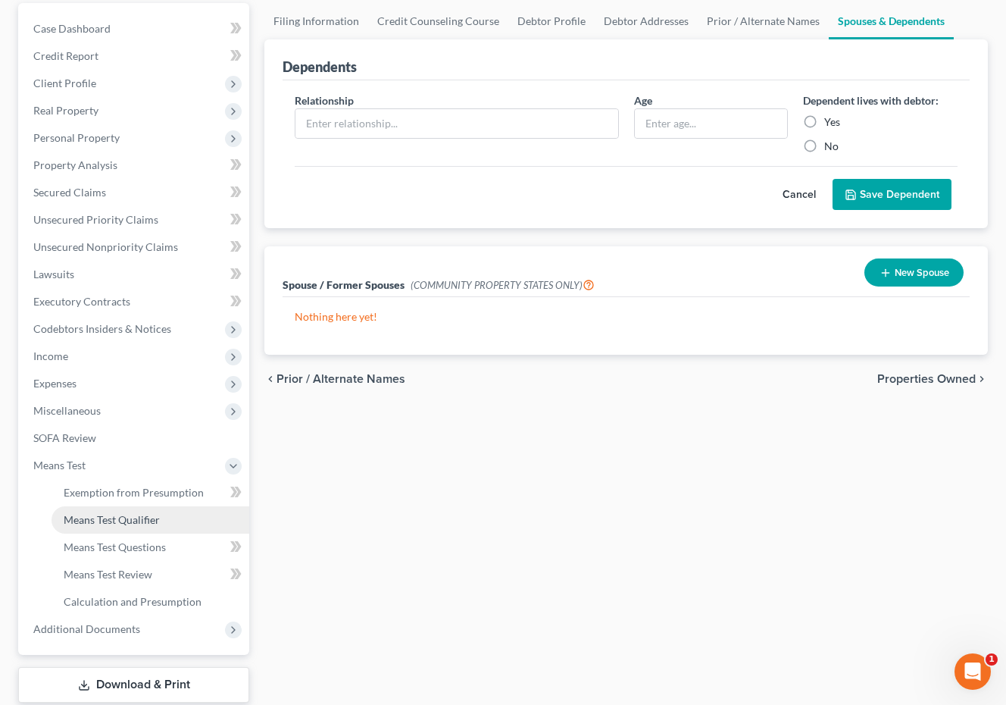
click at [138, 524] on span "Means Test Qualifier" at bounding box center [112, 519] width 96 height 13
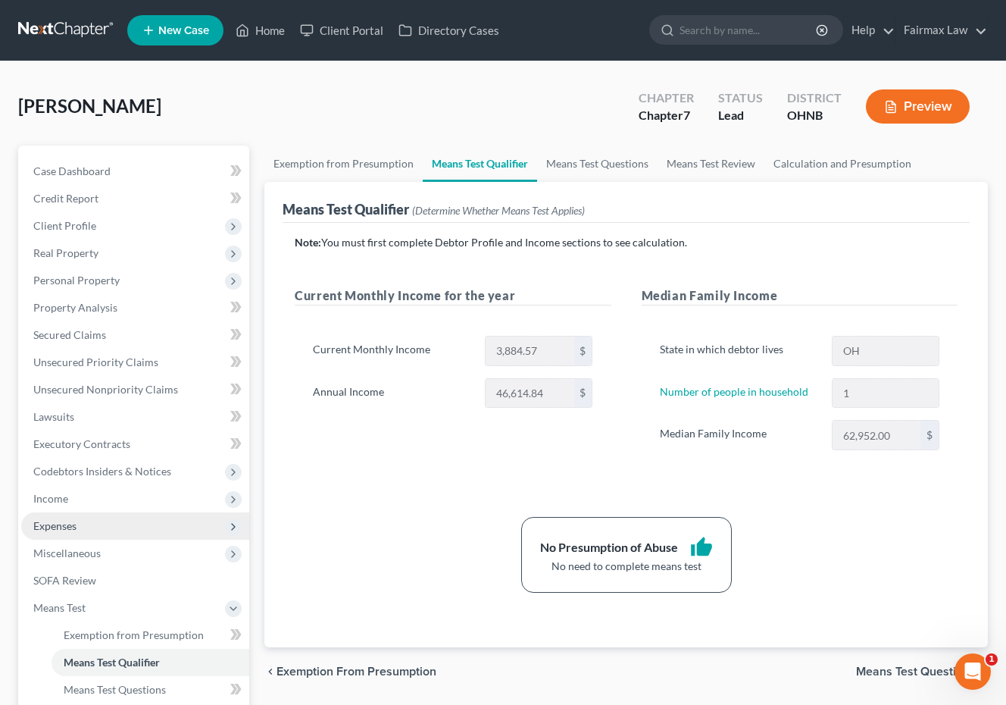
click at [142, 528] on span "Expenses" at bounding box center [135, 525] width 228 height 27
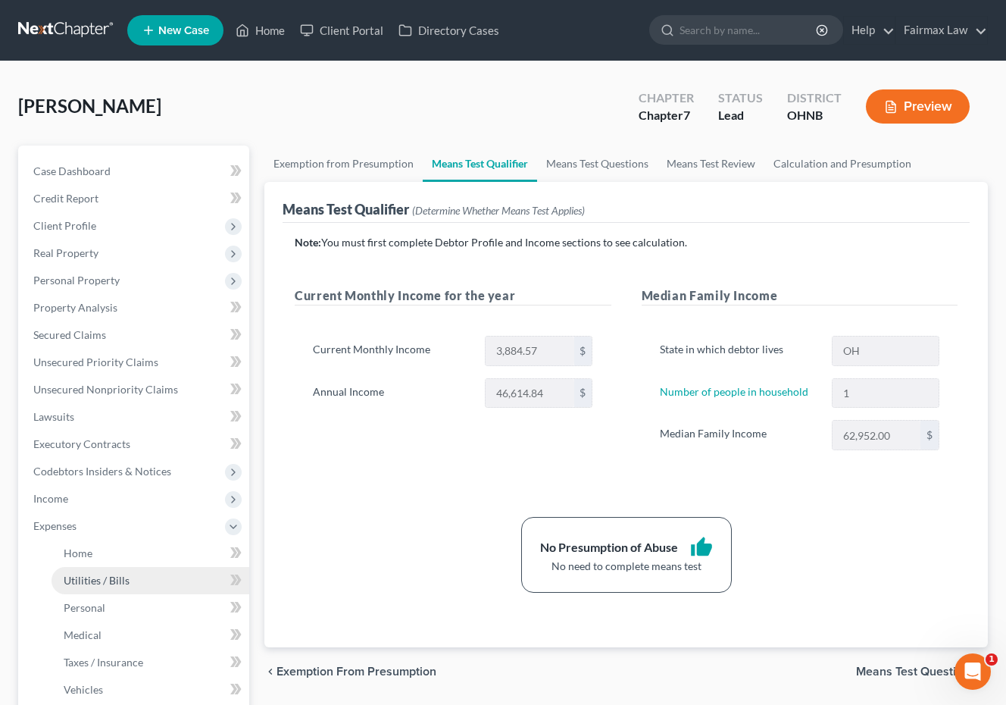
click at [127, 568] on link "Utilities / Bills" at bounding box center [151, 580] width 198 height 27
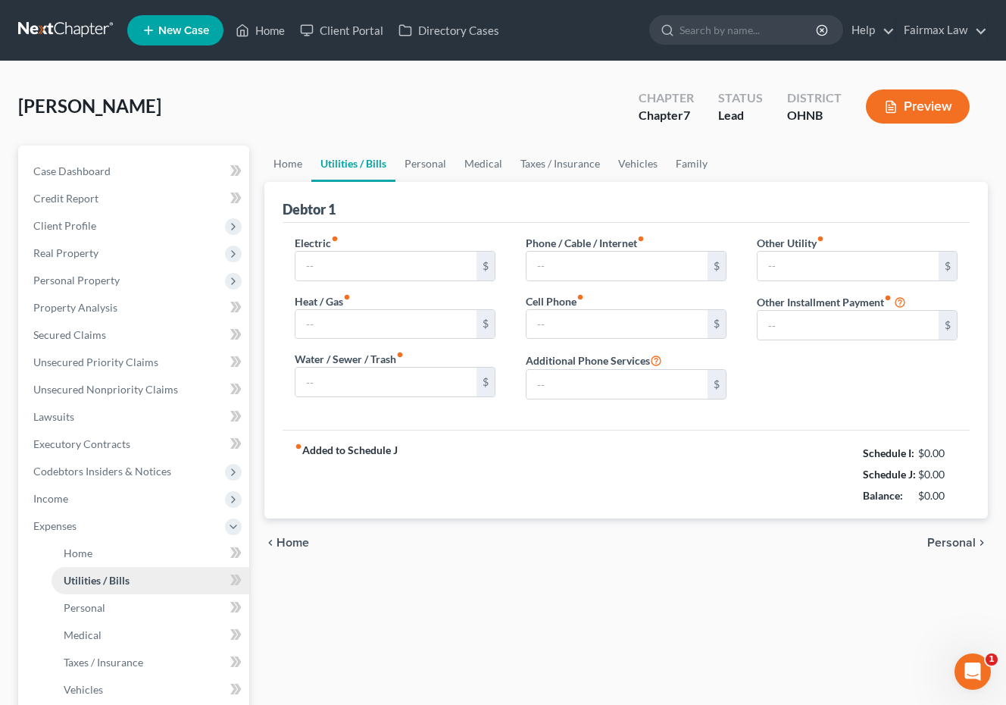
type input "300.00"
type input "30.00"
type input "135.00"
type input "180.00"
type input "0.00"
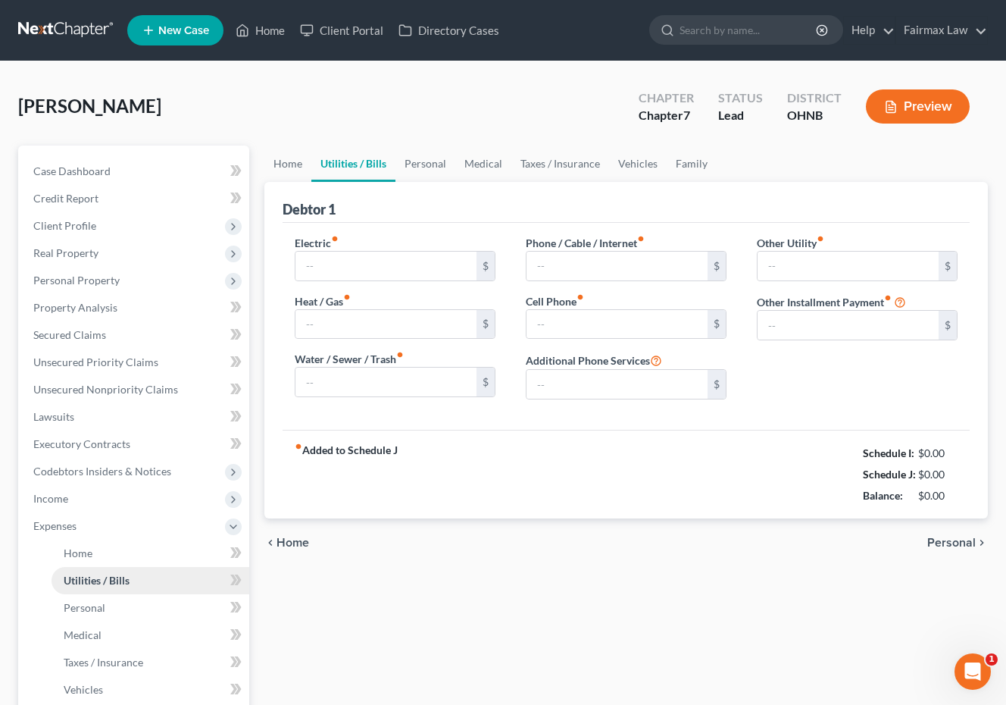
type input "0.00"
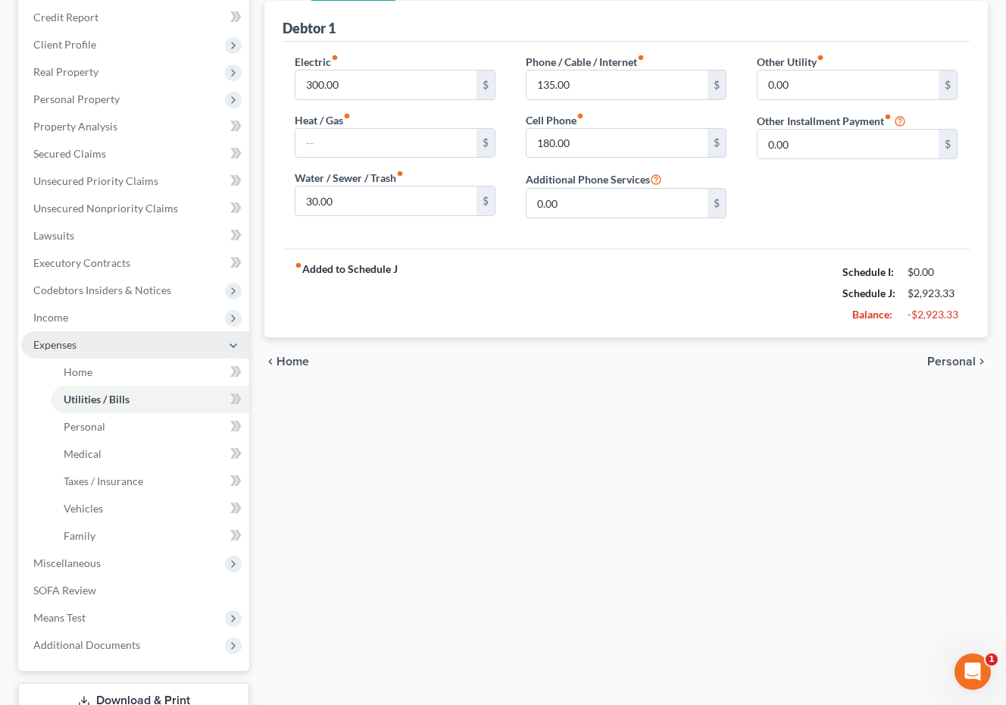
scroll to position [192, 0]
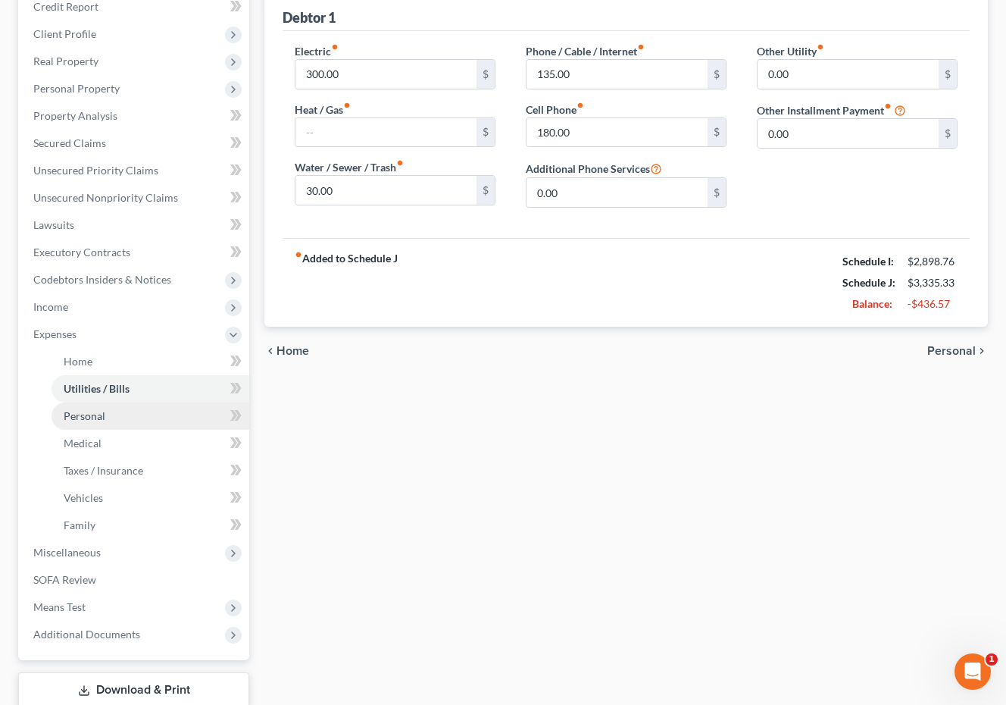
click at [153, 420] on link "Personal" at bounding box center [151, 415] width 198 height 27
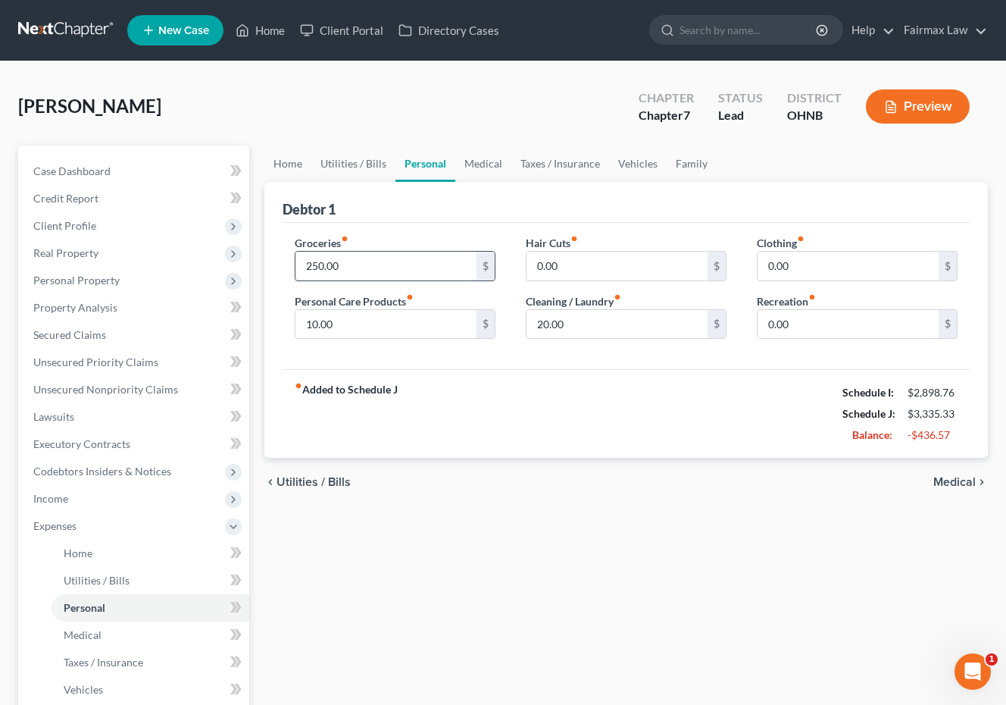
click at [318, 263] on input "250.00" at bounding box center [386, 266] width 181 height 29
type input "200.00"
click at [489, 435] on div "fiber_manual_record Added to Schedule J Schedule I: $2,898.76 Schedule J: $3,28…" at bounding box center [626, 413] width 687 height 89
click at [372, 327] on input "10.00" at bounding box center [386, 324] width 181 height 29
click at [415, 402] on div "fiber_manual_record Added to Schedule J Schedule I: $2,898.76 Schedule J: $3,28…" at bounding box center [626, 413] width 687 height 89
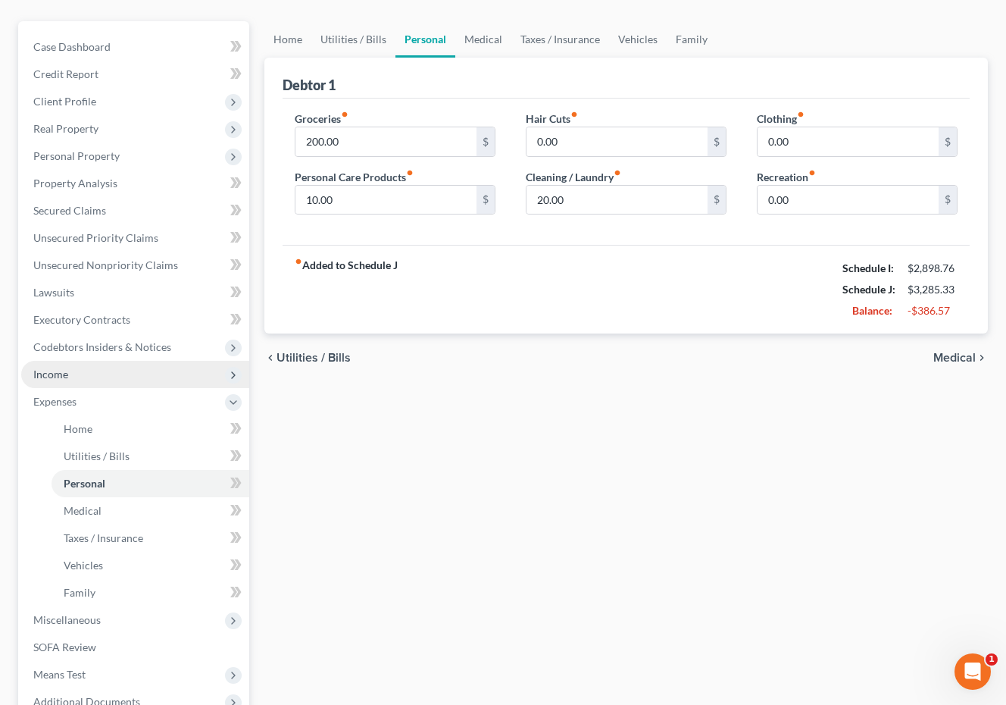
scroll to position [171, 0]
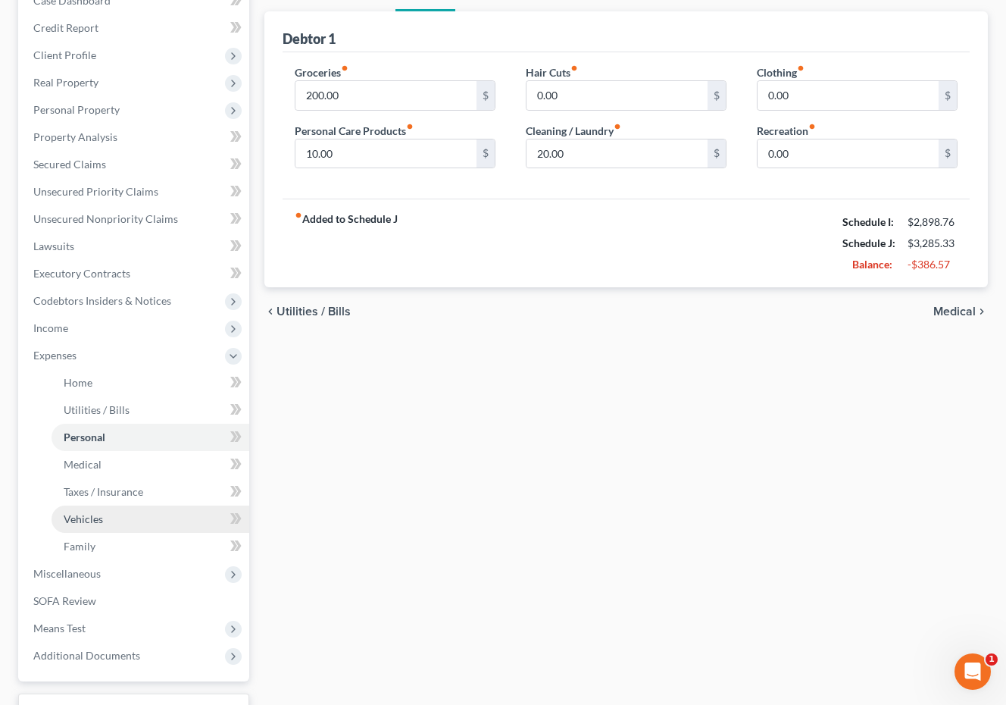
click at [129, 526] on link "Vehicles" at bounding box center [151, 519] width 198 height 27
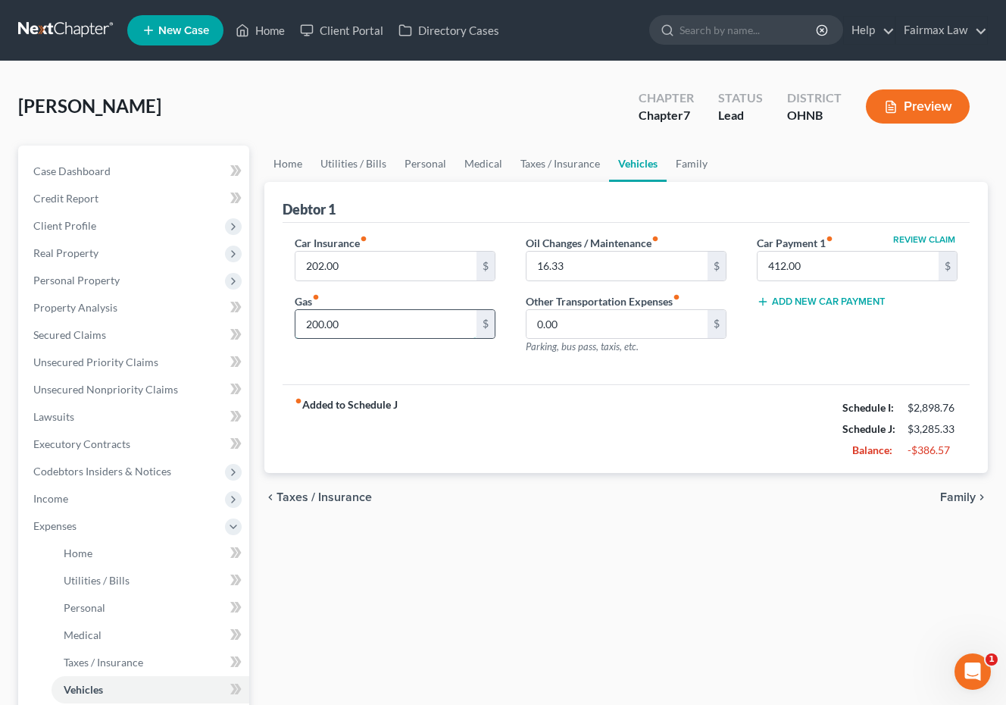
click at [311, 325] on input "200.00" at bounding box center [386, 324] width 181 height 29
type input "100.00"
click at [424, 423] on div "fiber_manual_record Added to Schedule J Schedule I: $2,898.76 Schedule J: $3,18…" at bounding box center [626, 428] width 687 height 89
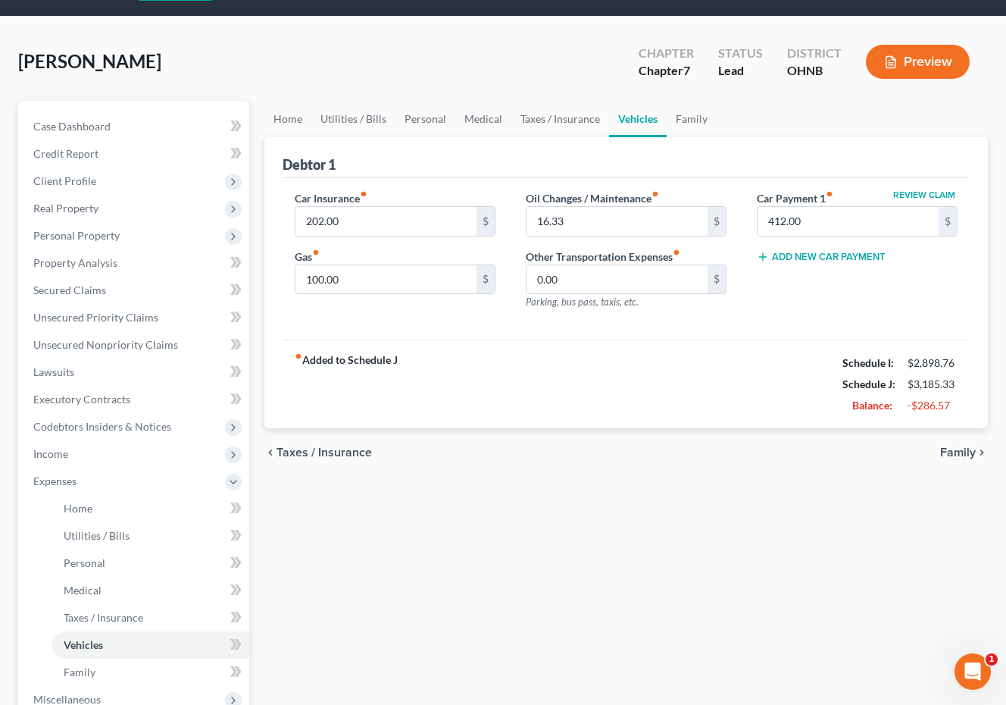
scroll to position [73, 0]
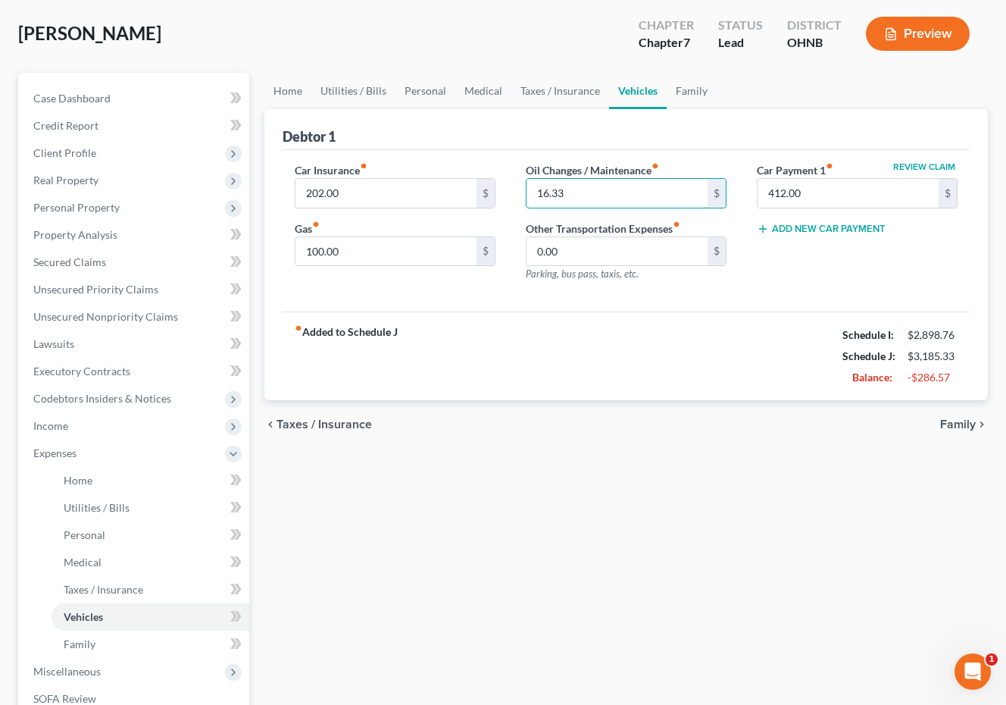
drag, startPoint x: 600, startPoint y: 189, endPoint x: 505, endPoint y: 184, distance: 94.9
click at [505, 184] on div "Car Insurance fiber_manual_record 202.00 $ Gas fiber_manual_record 100.00 $ Oil…" at bounding box center [626, 228] width 693 height 132
click at [572, 368] on div "fiber_manual_record Added to Schedule J Schedule I: $2,898.76 Schedule J: $3,16…" at bounding box center [626, 355] width 687 height 89
click at [186, 471] on link "Home" at bounding box center [151, 480] width 198 height 27
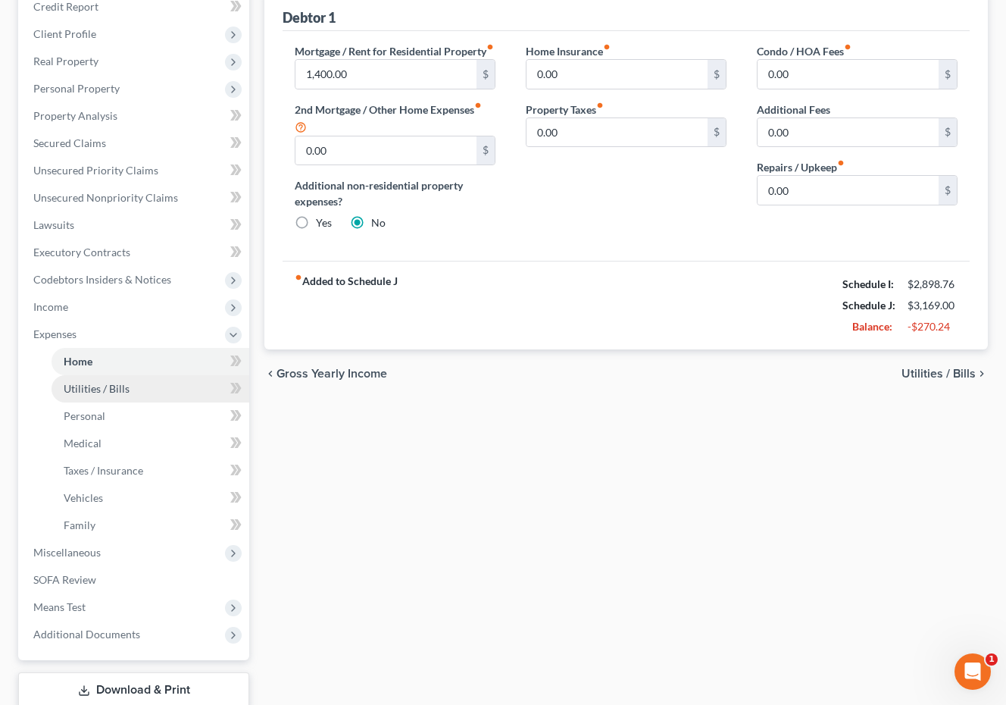
click at [175, 377] on link "Utilities / Bills" at bounding box center [151, 388] width 198 height 27
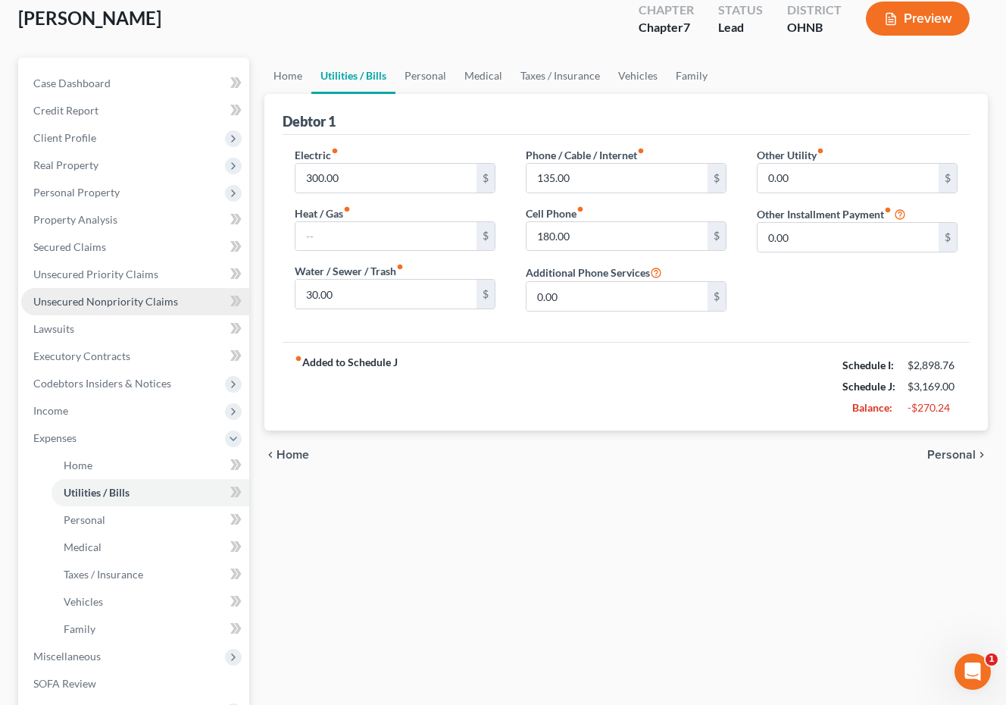
scroll to position [95, 0]
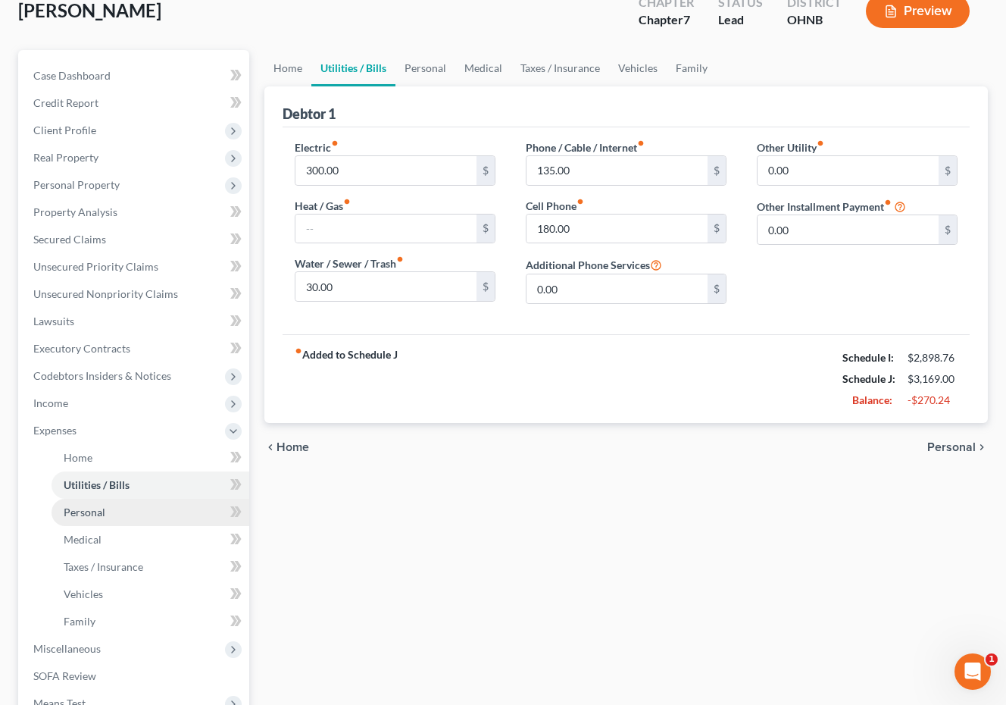
click at [152, 515] on link "Personal" at bounding box center [151, 512] width 198 height 27
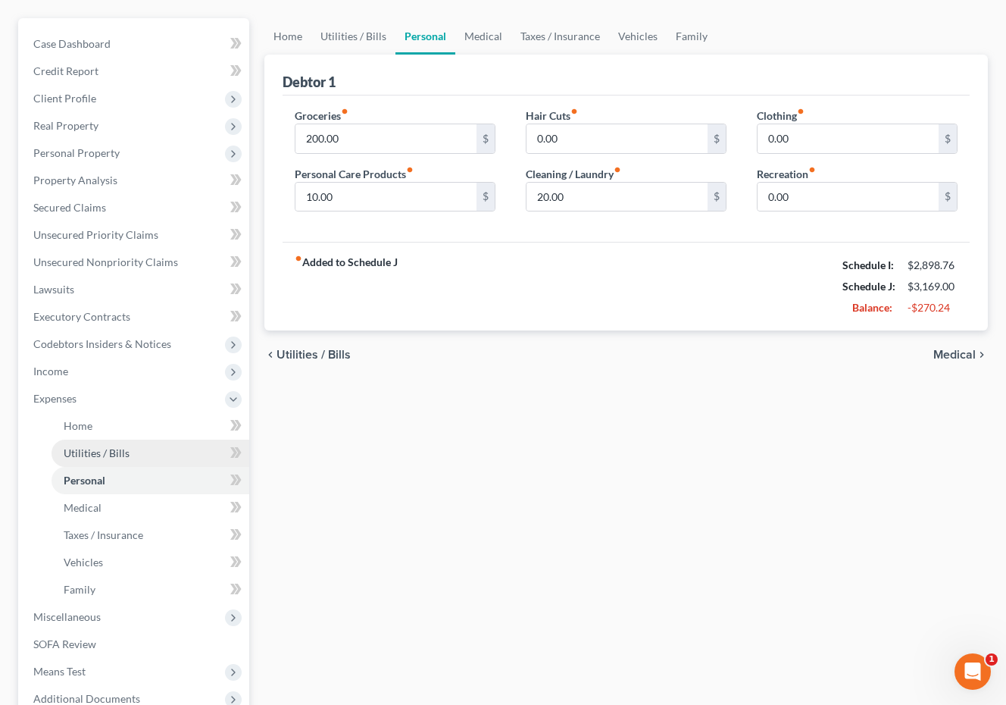
scroll to position [129, 0]
click at [153, 377] on span "Income" at bounding box center [135, 369] width 228 height 27
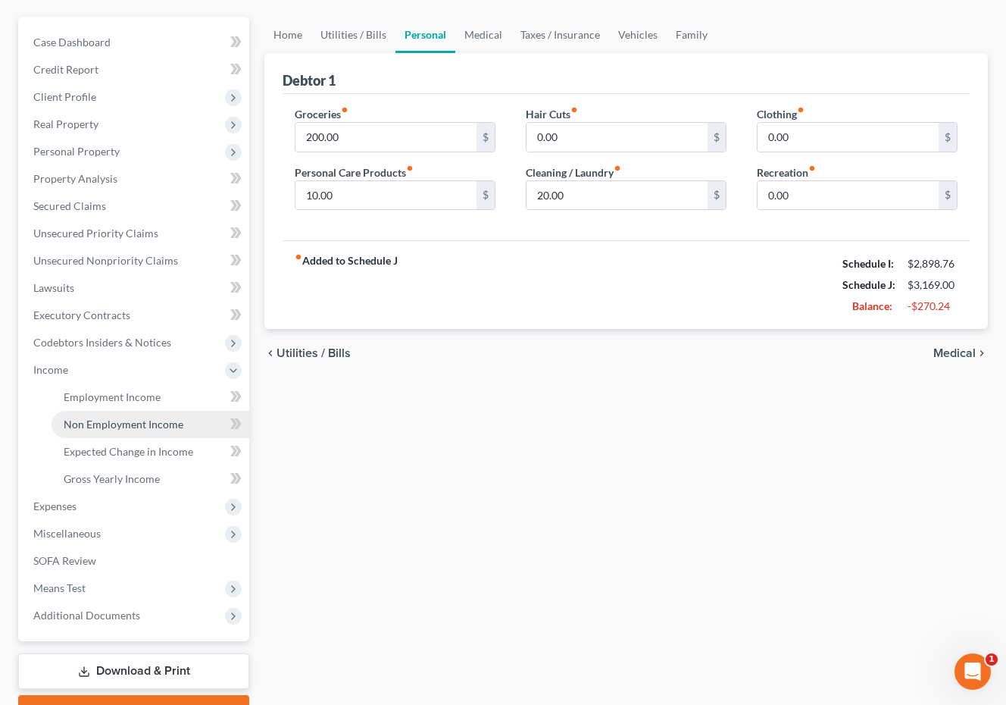
click at [152, 433] on link "Non Employment Income" at bounding box center [151, 424] width 198 height 27
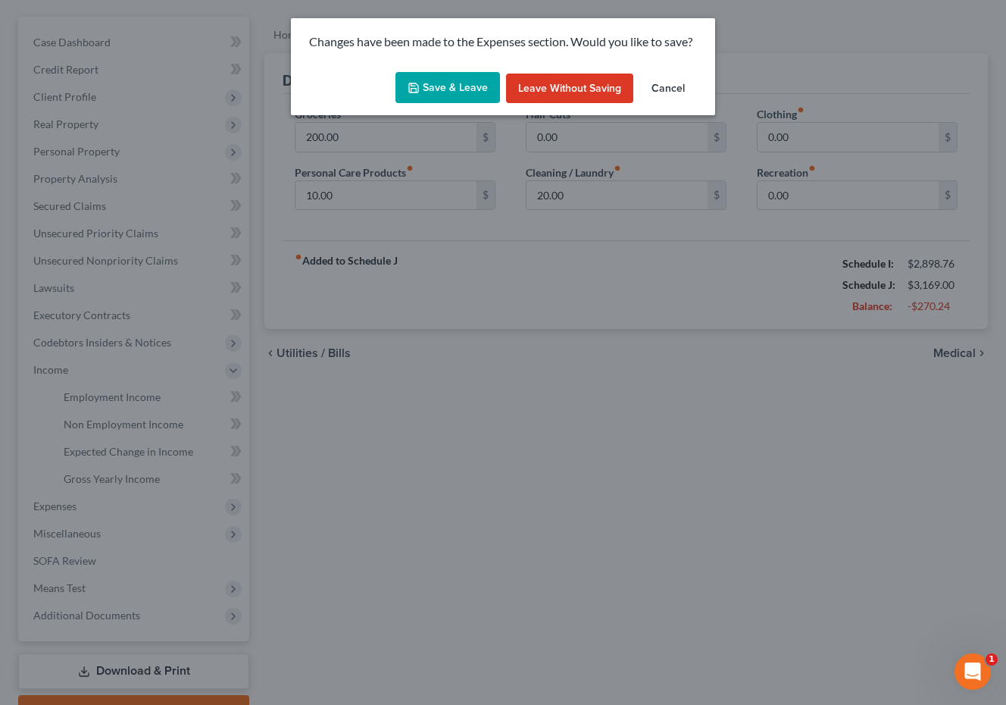
click at [469, 79] on button "Save & Leave" at bounding box center [448, 88] width 105 height 32
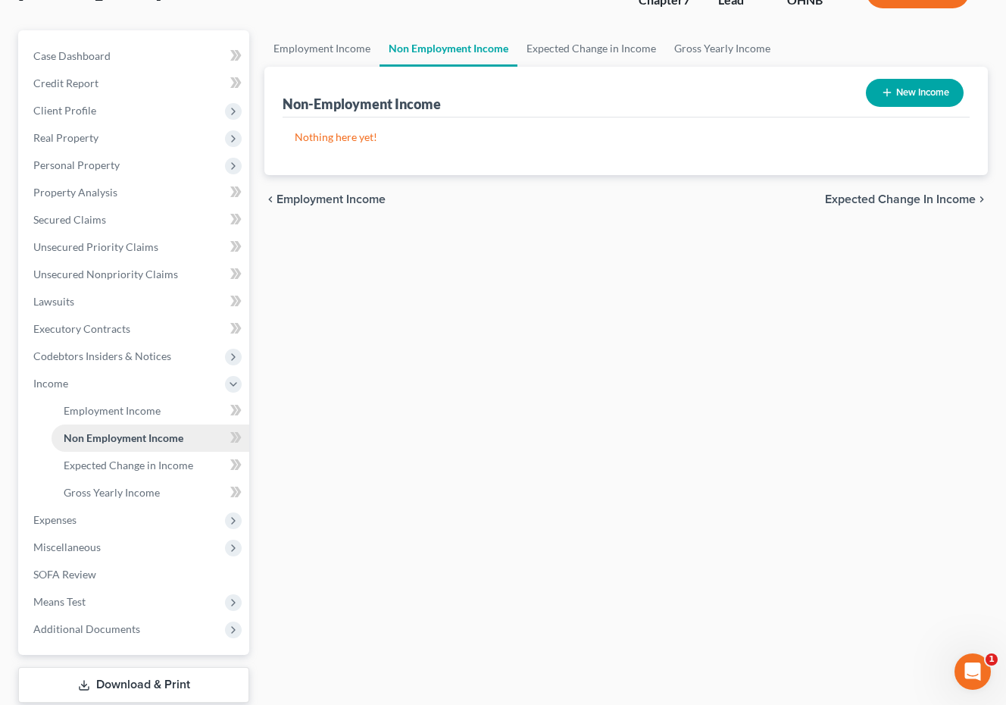
scroll to position [183, 0]
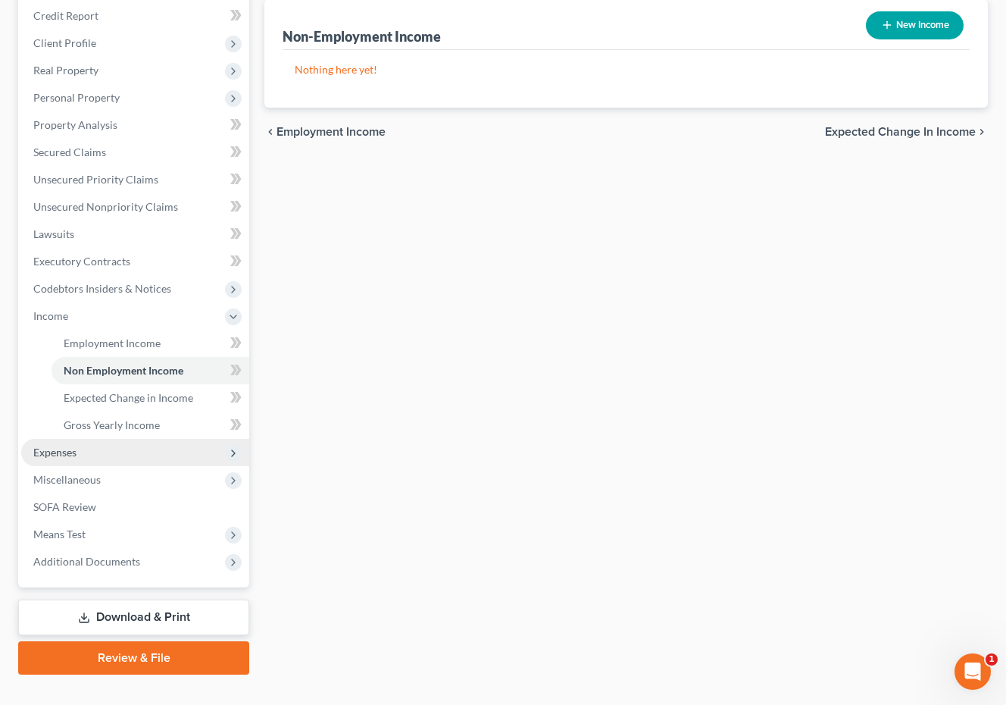
click at [134, 452] on span "Expenses" at bounding box center [135, 452] width 228 height 27
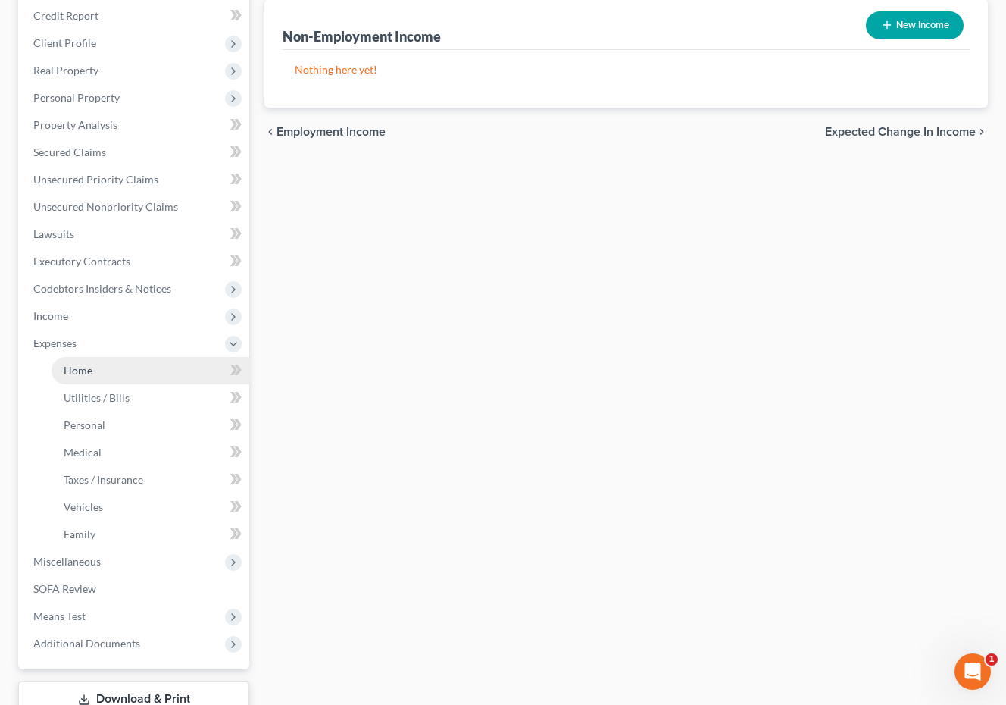
click at [120, 377] on link "Home" at bounding box center [151, 370] width 198 height 27
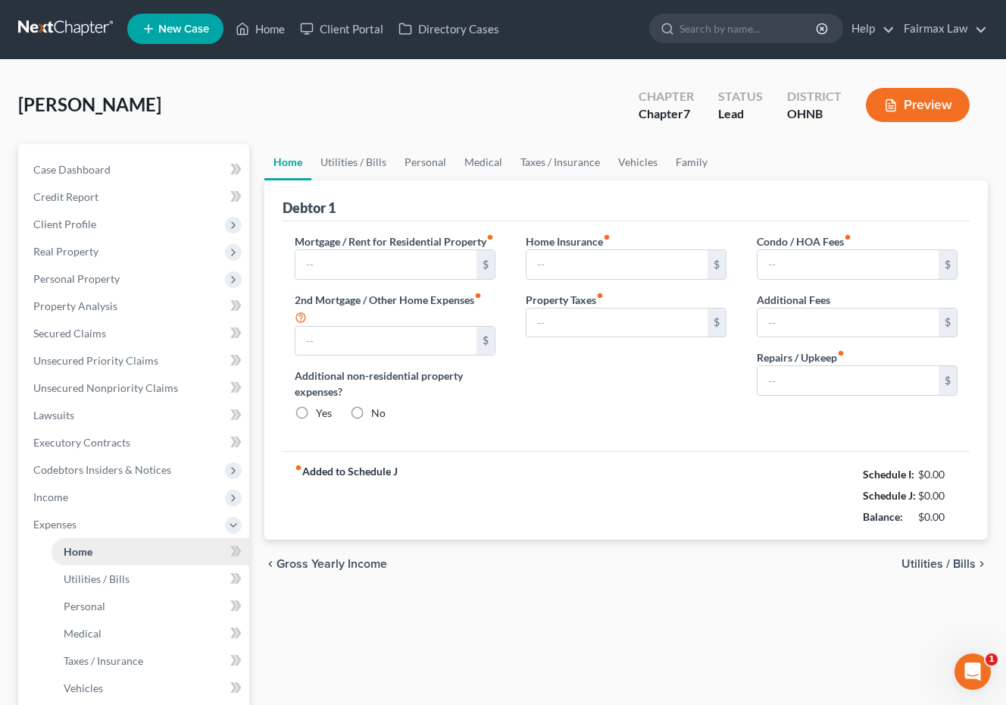
type input "1,400.00"
type input "0.00"
radio input "true"
type input "0.00"
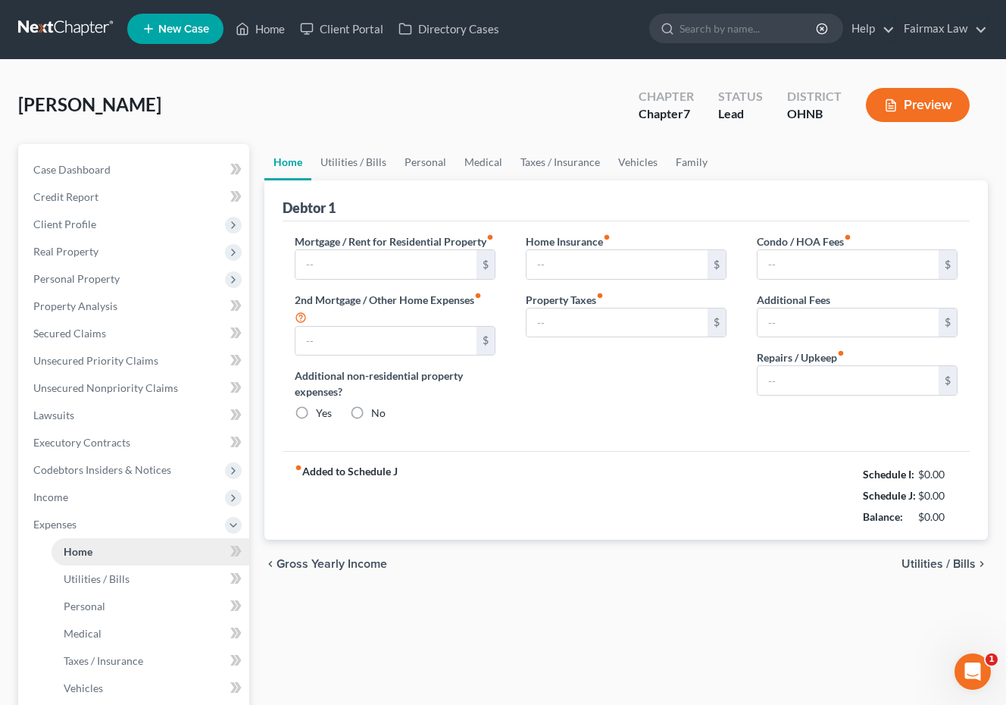
type input "0.00"
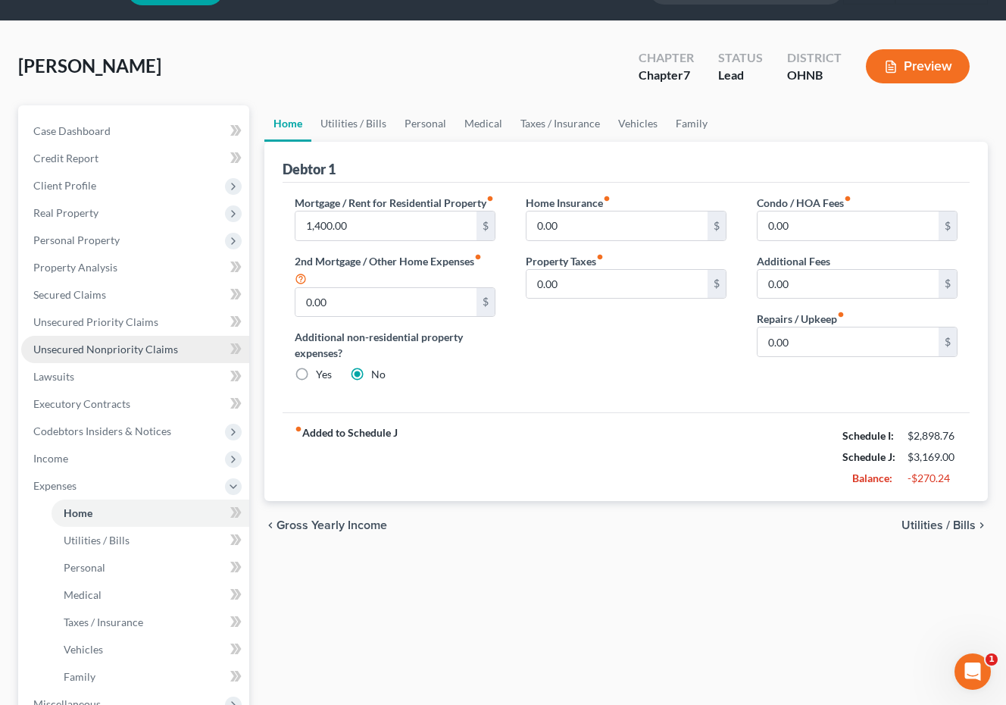
scroll to position [54, 0]
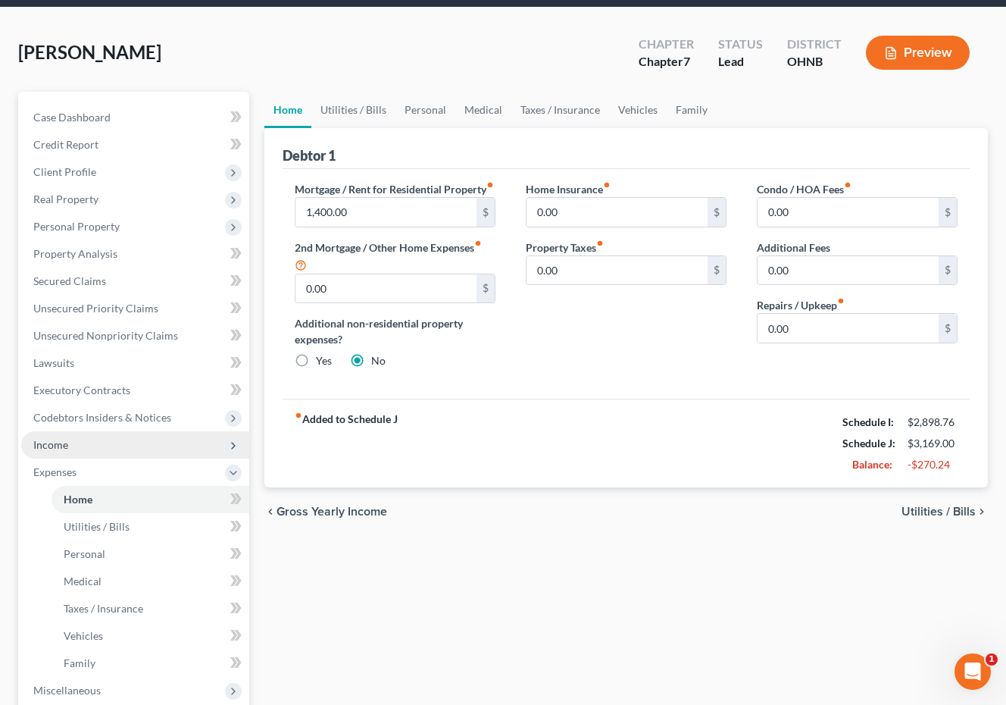
click at [155, 445] on span "Income" at bounding box center [135, 444] width 228 height 27
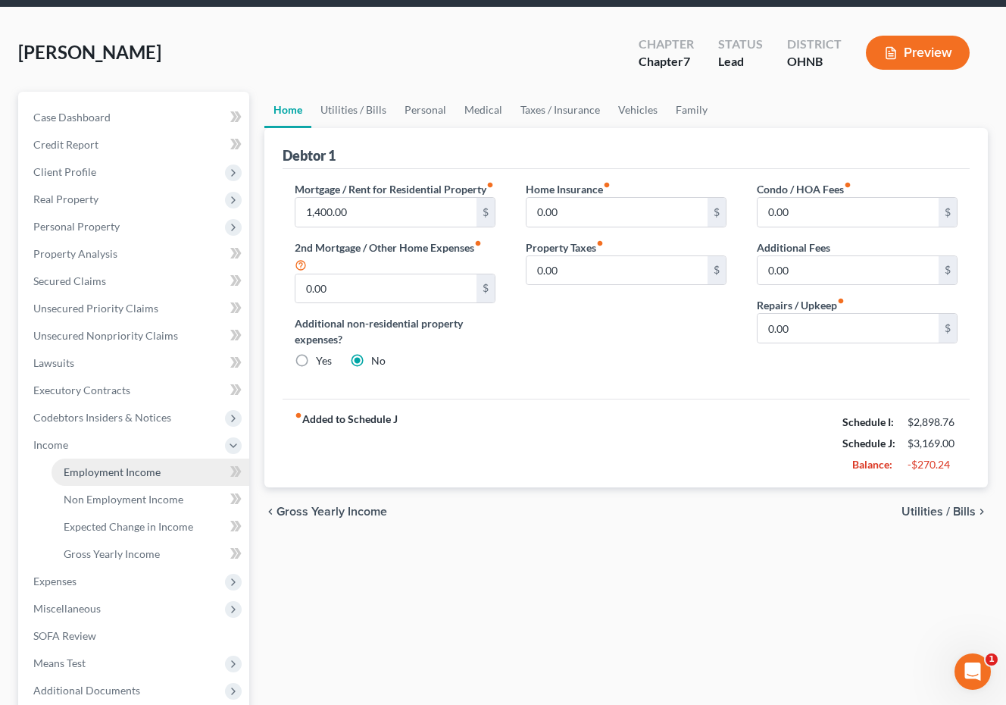
click at [149, 477] on span "Employment Income" at bounding box center [112, 471] width 97 height 13
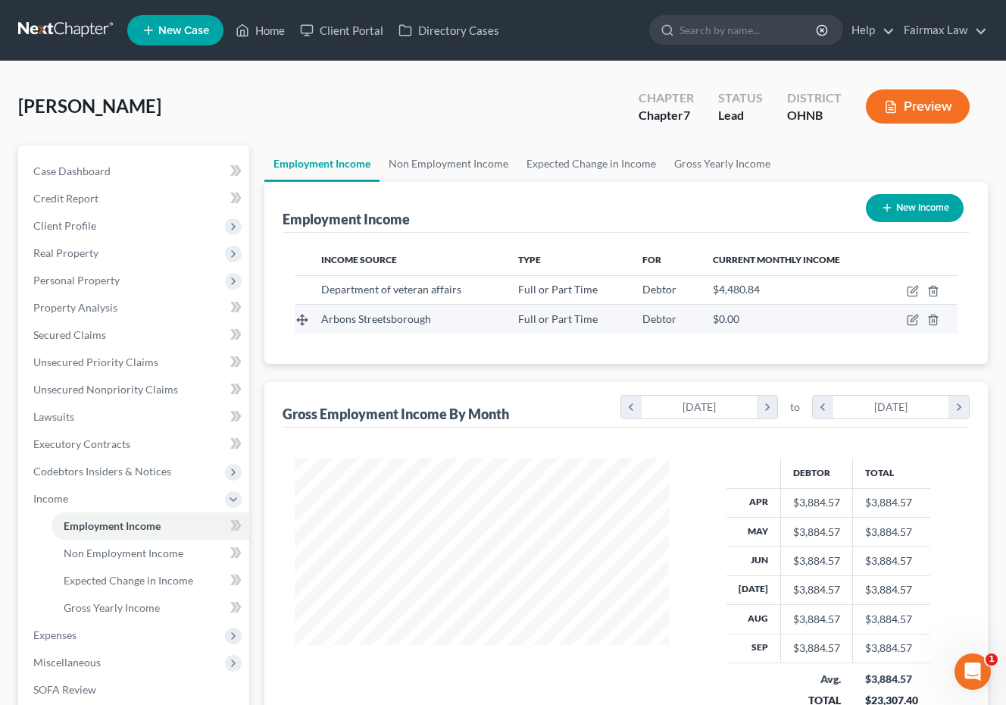
scroll to position [271, 405]
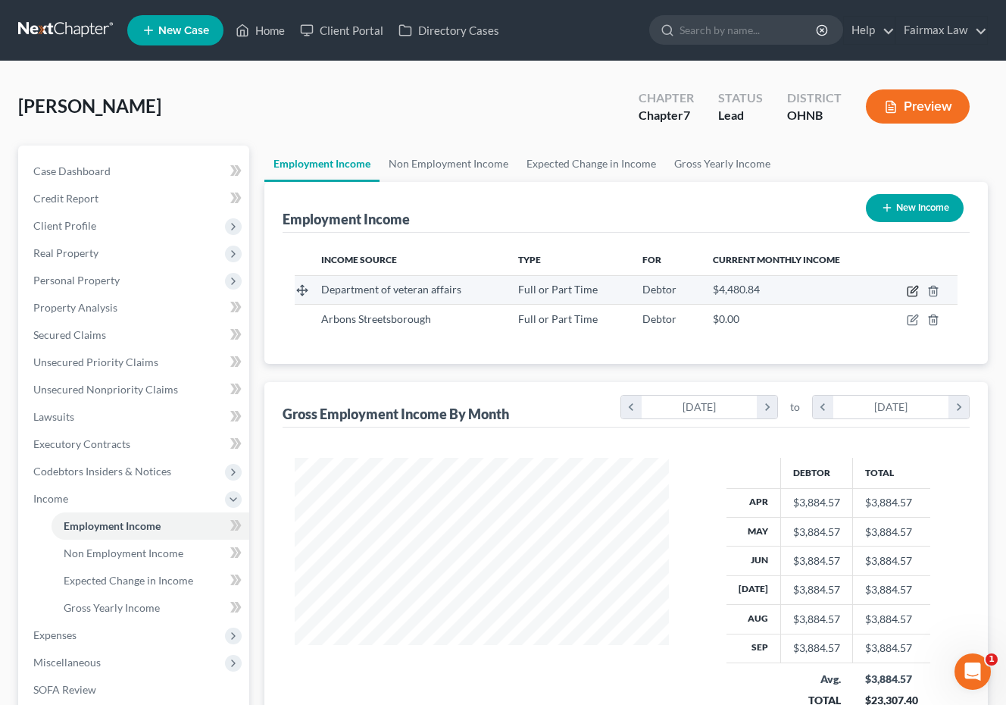
click at [916, 294] on icon "button" at bounding box center [913, 291] width 12 height 12
select select "0"
select select "36"
select select "2"
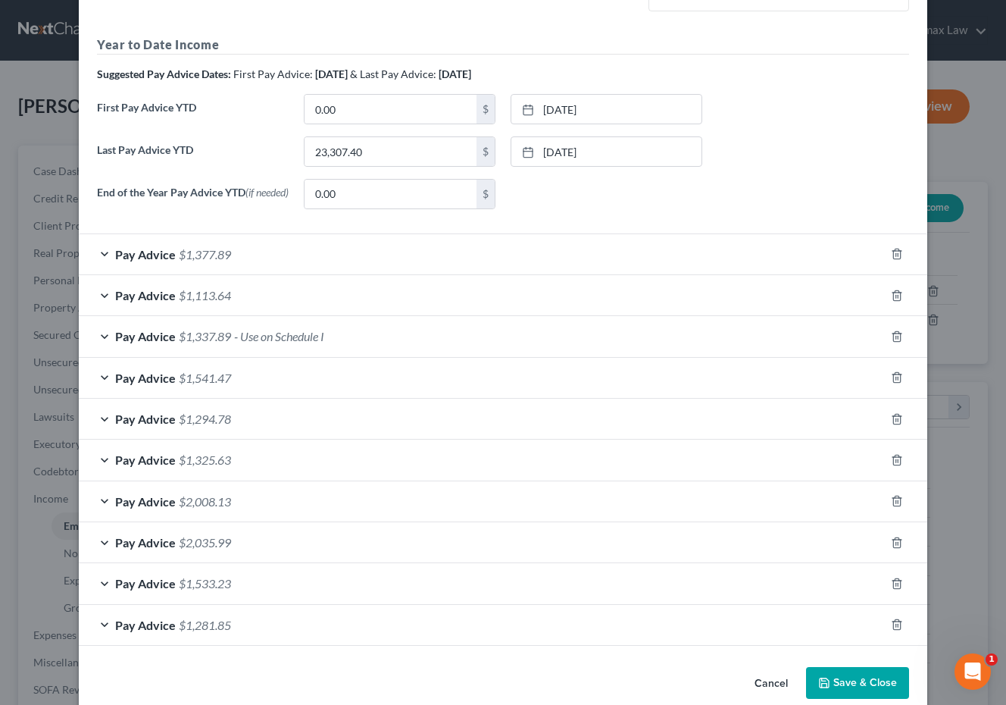
scroll to position [470, 0]
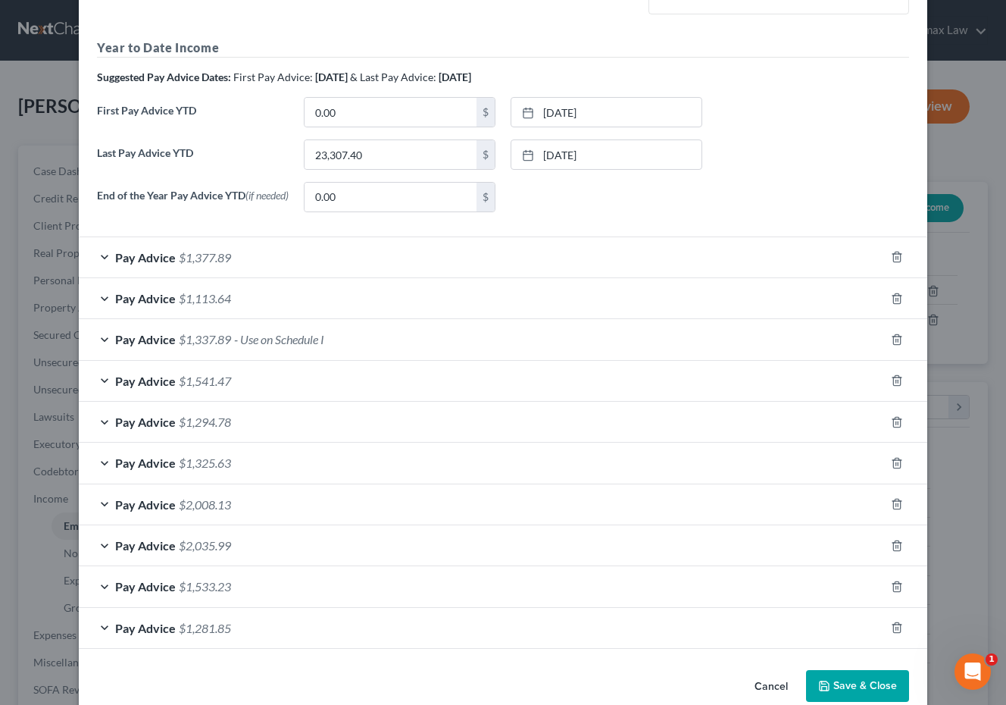
click at [349, 581] on div "Pay Advice $1,533.23" at bounding box center [482, 586] width 806 height 40
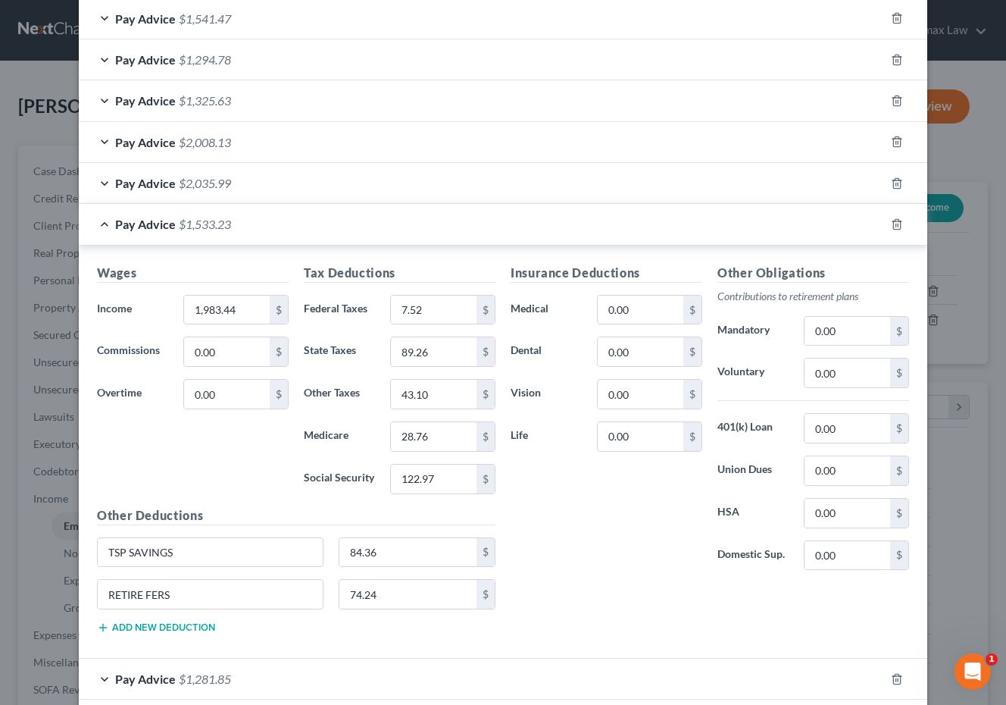
scroll to position [832, 0]
click at [842, 371] on input "0.00" at bounding box center [848, 372] width 86 height 29
drag, startPoint x: 842, startPoint y: 371, endPoint x: 763, endPoint y: 368, distance: 78.9
click at [763, 368] on div "Voluntary 0.00 $" at bounding box center [813, 373] width 207 height 30
type input "158.60"
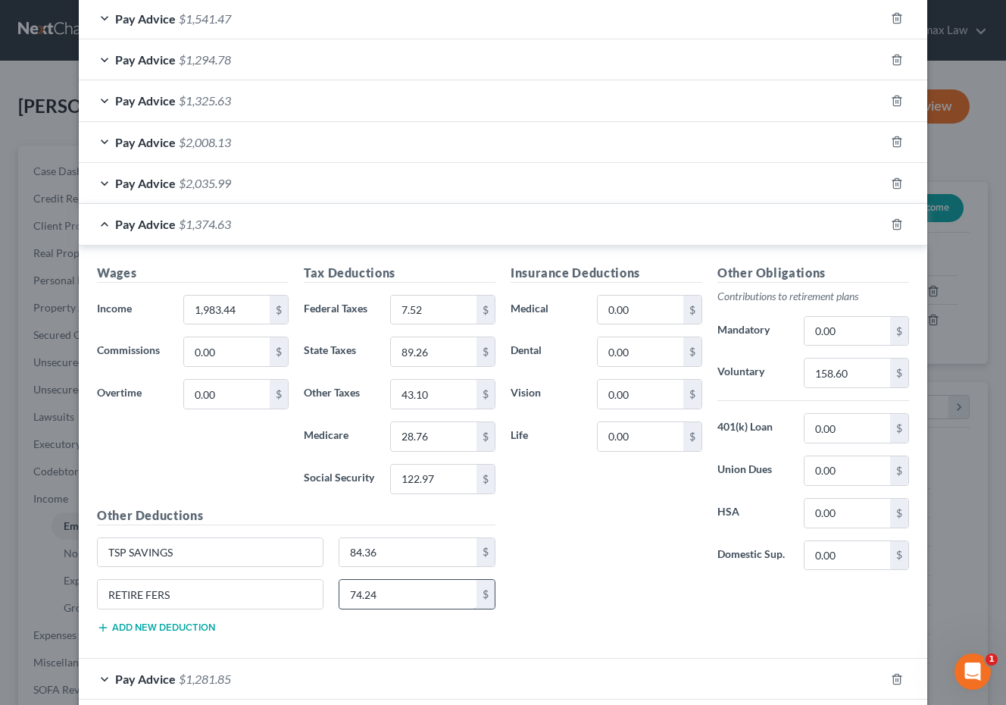
drag, startPoint x: 419, startPoint y: 598, endPoint x: 350, endPoint y: 590, distance: 69.4
click at [350, 590] on input "74.24" at bounding box center [409, 594] width 138 height 29
drag, startPoint x: 427, startPoint y: 556, endPoint x: 325, endPoint y: 546, distance: 102.8
click at [325, 546] on div "TSP SAVINGS 84.36 $" at bounding box center [296, 558] width 414 height 42
drag, startPoint x: 274, startPoint y: 553, endPoint x: -2, endPoint y: 502, distance: 280.5
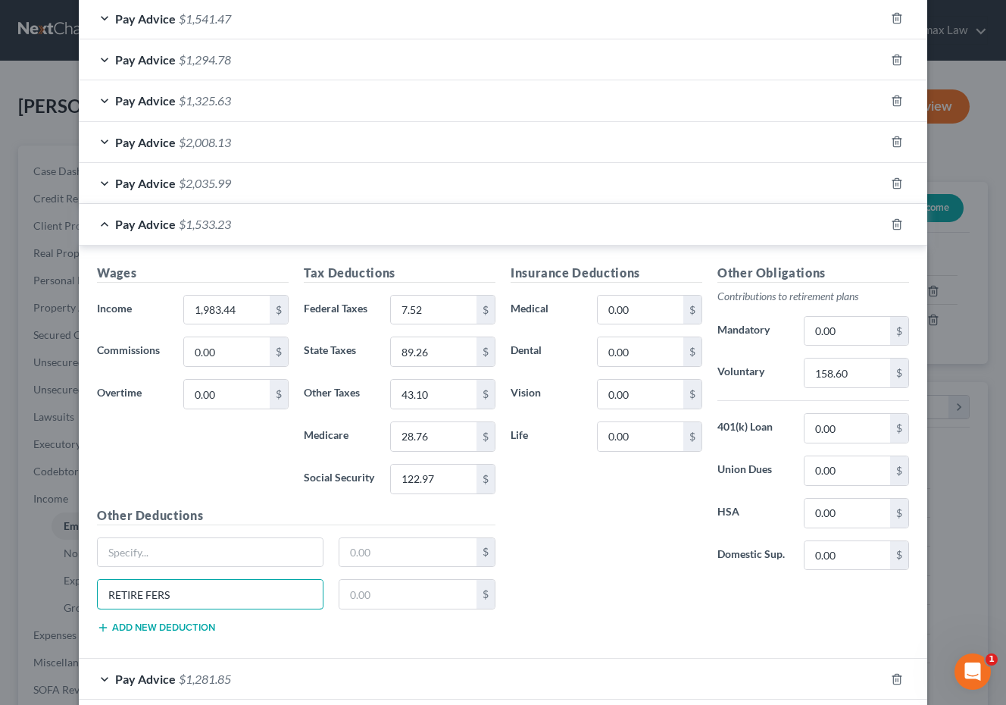
drag, startPoint x: 203, startPoint y: 593, endPoint x: -42, endPoint y: 557, distance: 248.2
click at [640, 633] on div "Insurance Deductions Medical 0.00 $ Dental 0.00 $ Vision 0.00 $ Life 0.00 $ Oth…" at bounding box center [710, 455] width 414 height 382
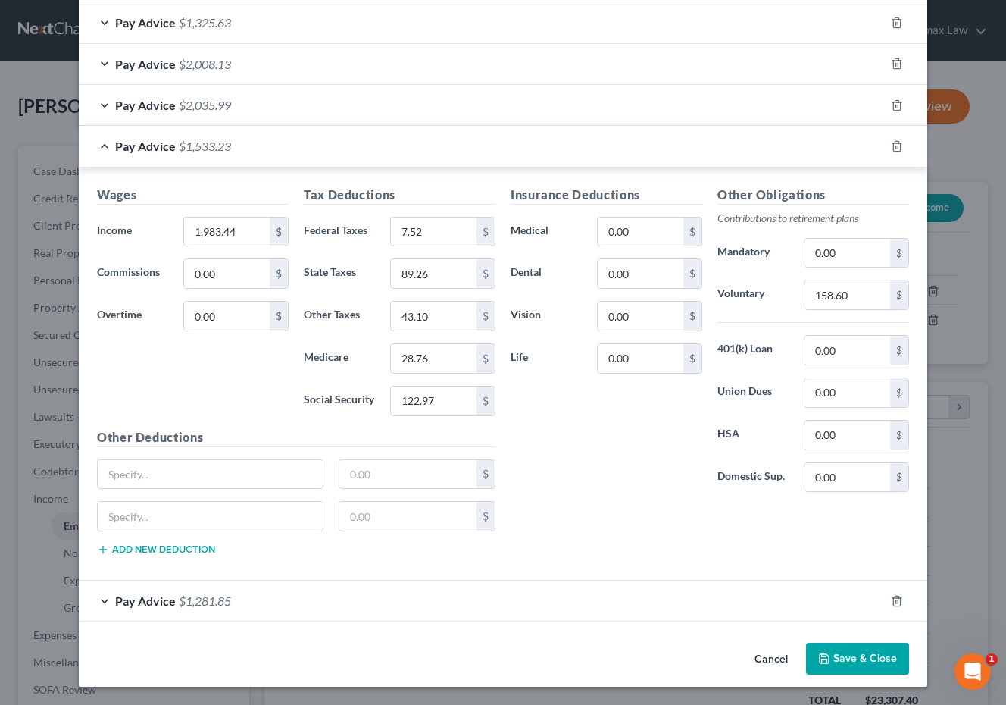
scroll to position [909, 0]
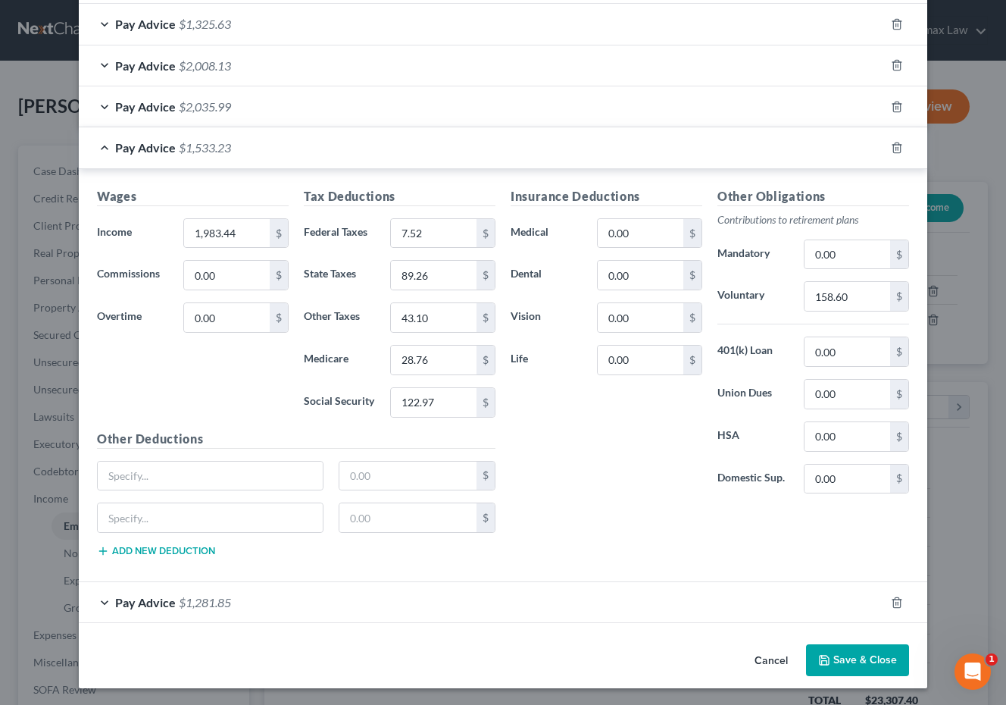
click at [860, 659] on button "Save & Close" at bounding box center [857, 660] width 103 height 32
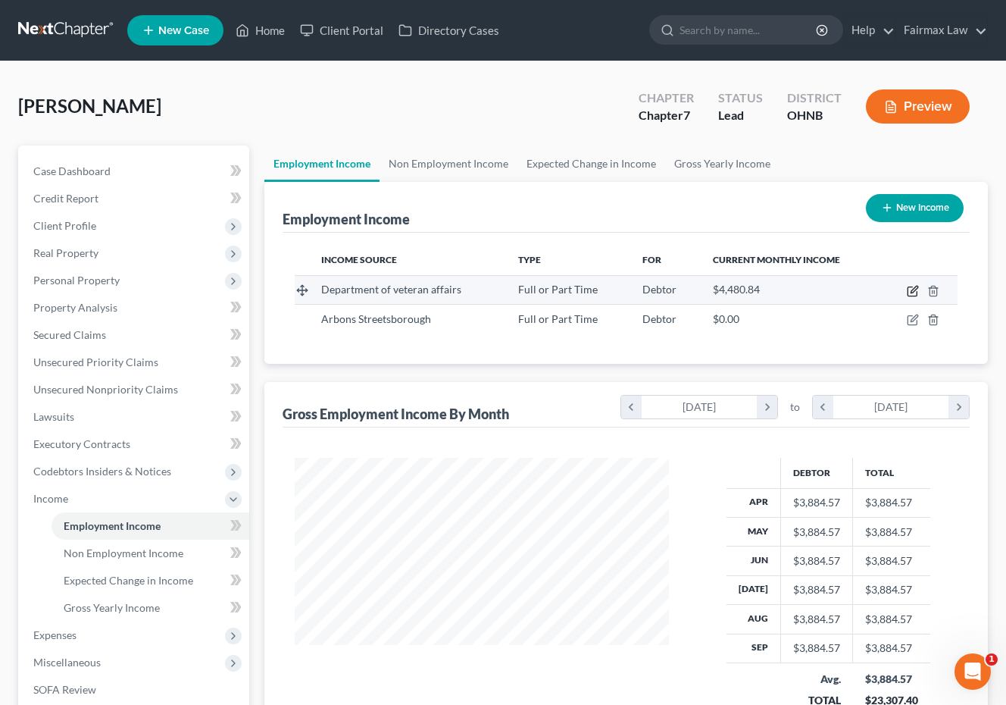
click at [913, 290] on icon "button" at bounding box center [914, 289] width 7 height 7
select select "0"
select select "36"
select select "2"
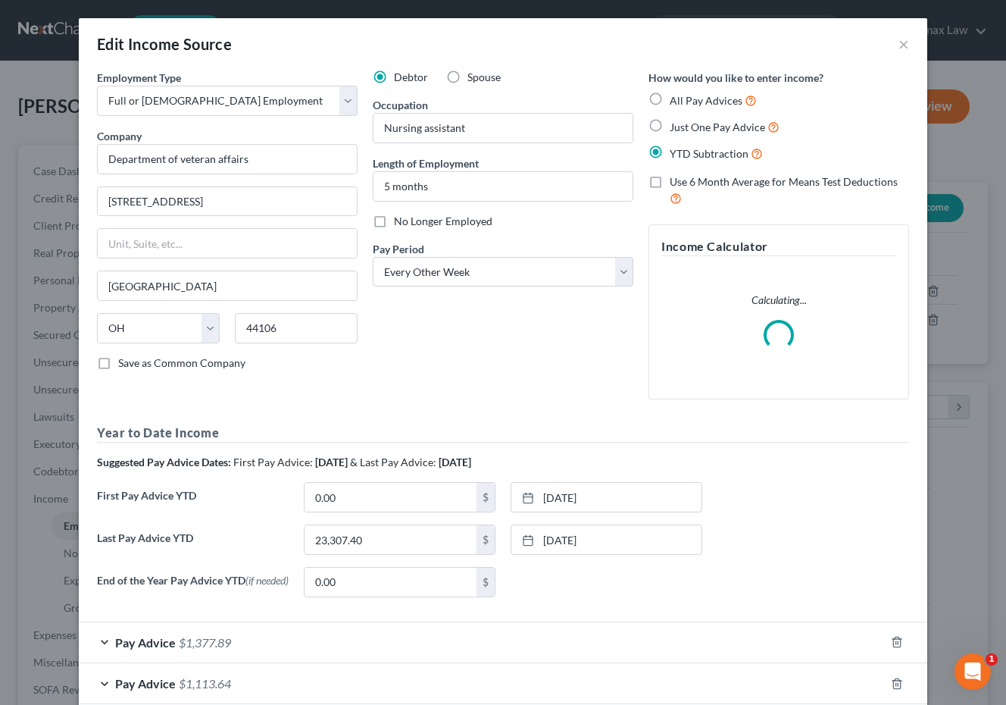
scroll to position [0, 0]
click at [721, 97] on span "All Pay Advices" at bounding box center [706, 100] width 73 height 13
click at [686, 97] on input "All Pay Advices" at bounding box center [681, 97] width 10 height 10
radio input "true"
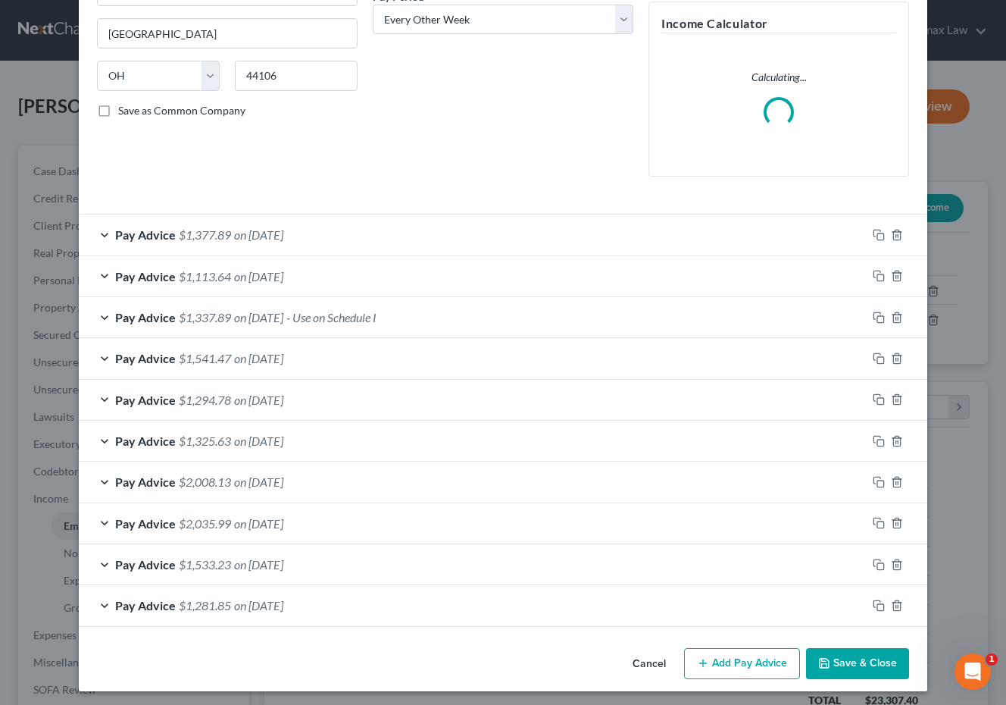
scroll to position [252, 0]
click at [330, 559] on div "Pay Advice $1,533.23 on 05/09/2025" at bounding box center [473, 565] width 788 height 40
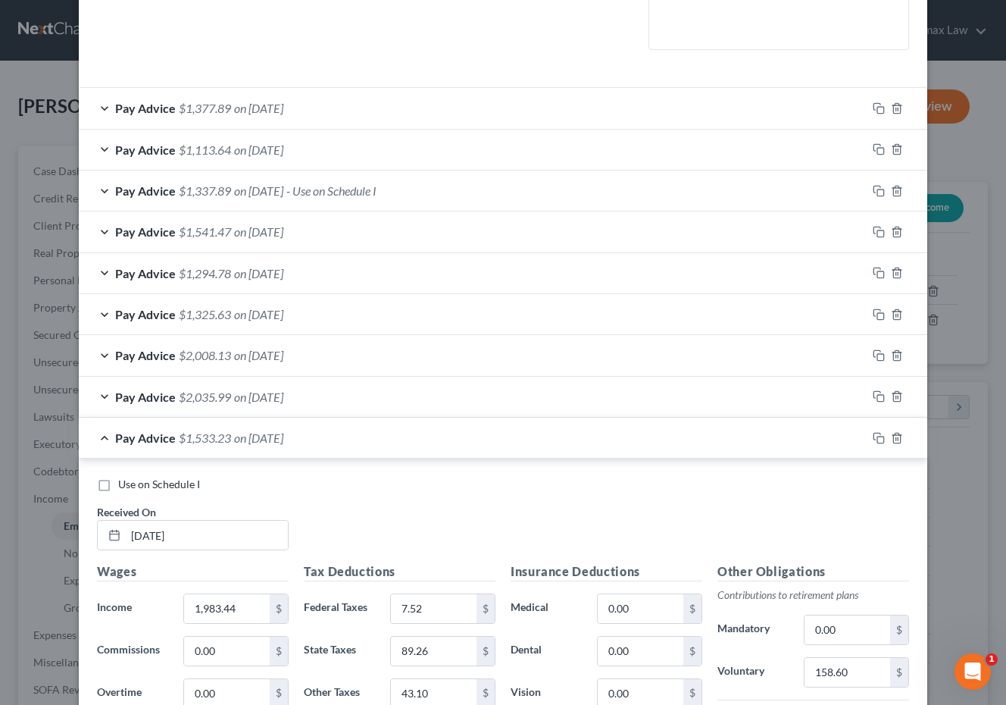
scroll to position [410, 0]
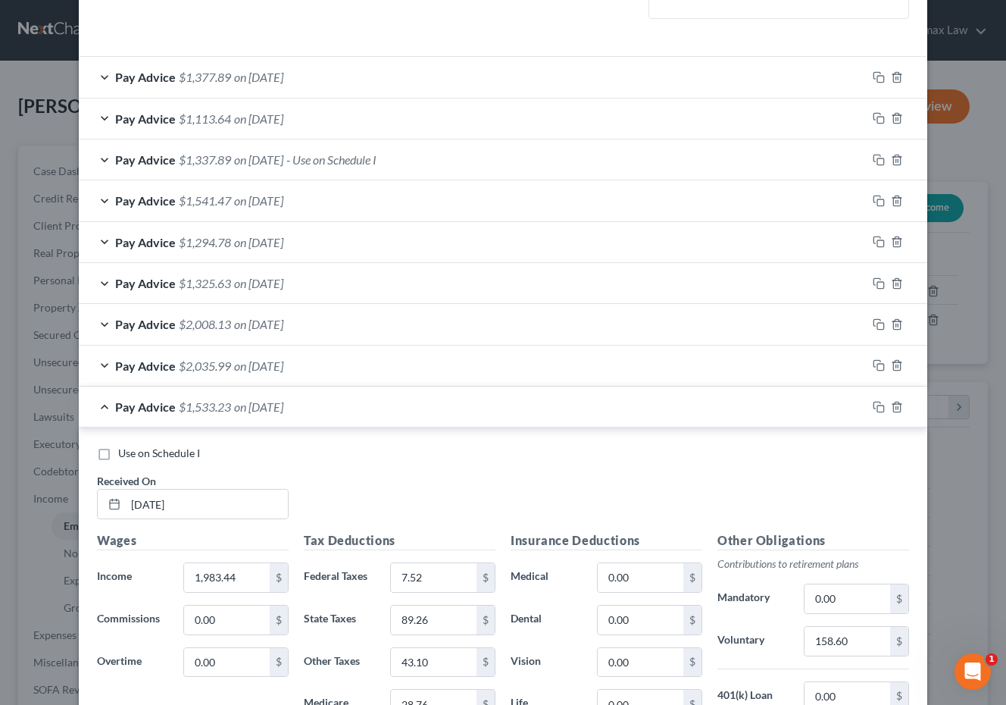
click at [162, 448] on span "Use on Schedule I" at bounding box center [159, 452] width 82 height 13
click at [134, 448] on input "Use on Schedule I" at bounding box center [129, 451] width 10 height 10
checkbox input "true"
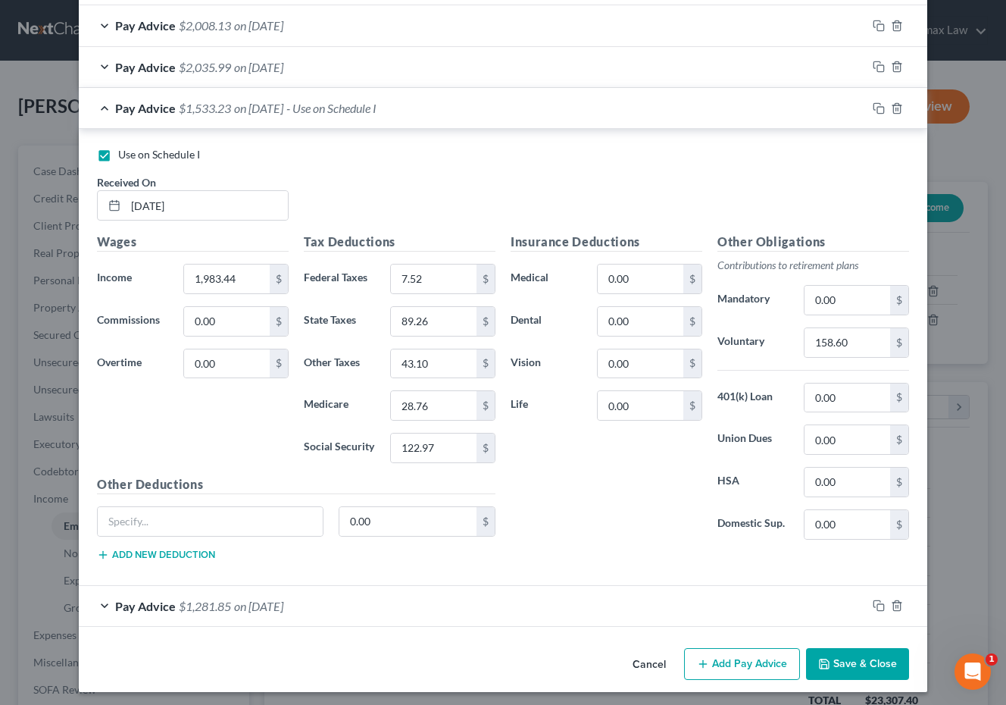
scroll to position [708, 0]
click at [863, 652] on button "Save & Close" at bounding box center [857, 665] width 103 height 32
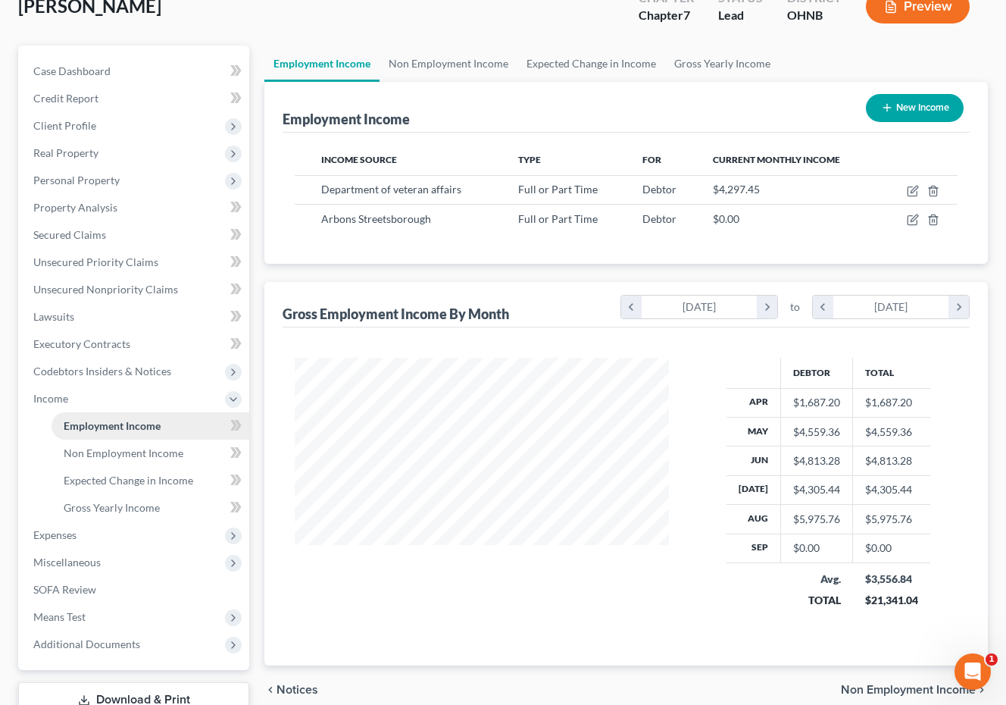
scroll to position [156, 0]
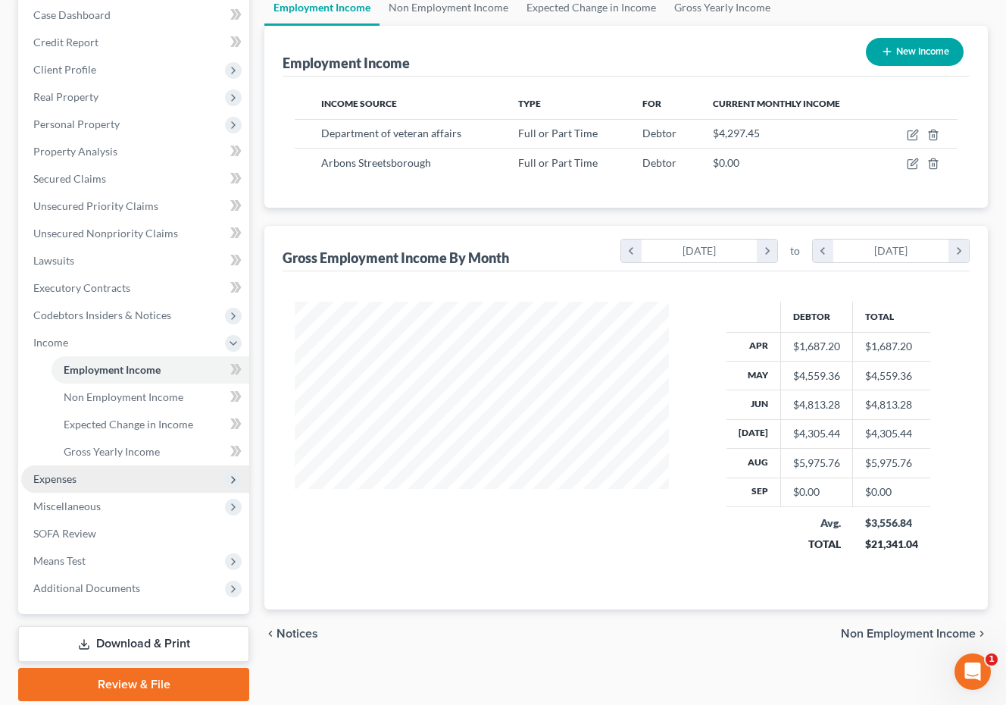
click at [159, 484] on span "Expenses" at bounding box center [135, 478] width 228 height 27
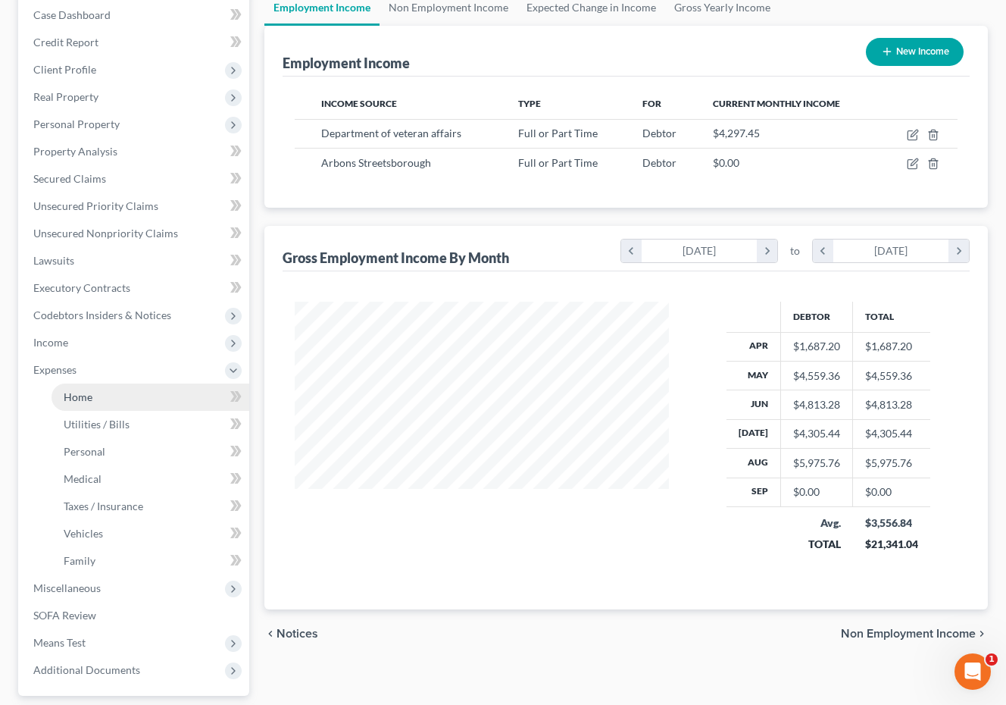
click at [139, 405] on link "Home" at bounding box center [151, 397] width 198 height 27
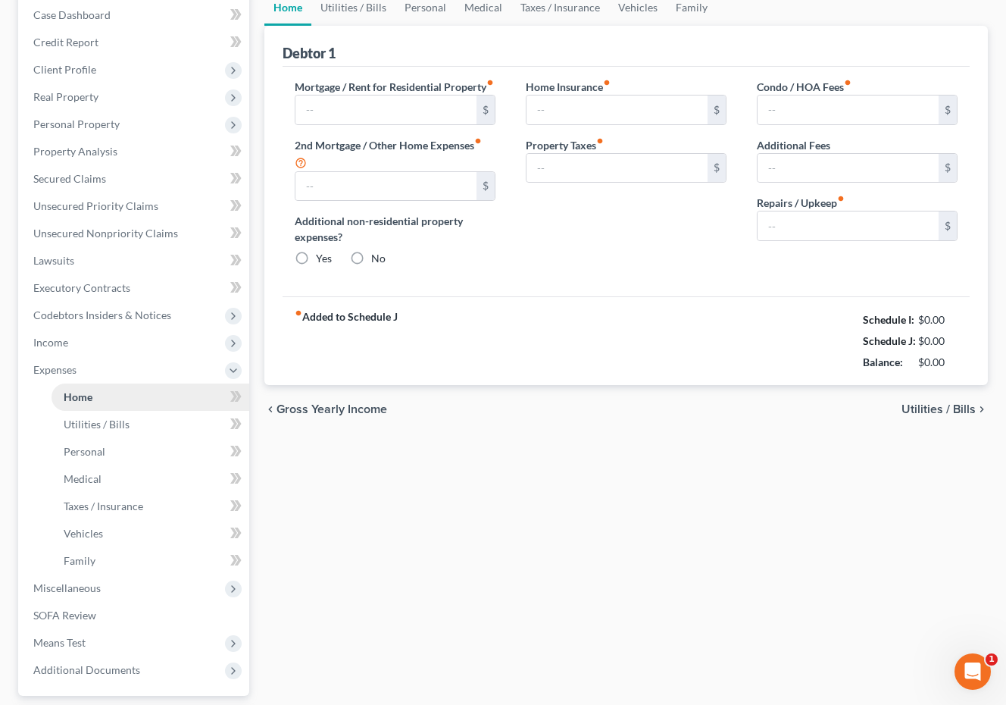
scroll to position [28, 0]
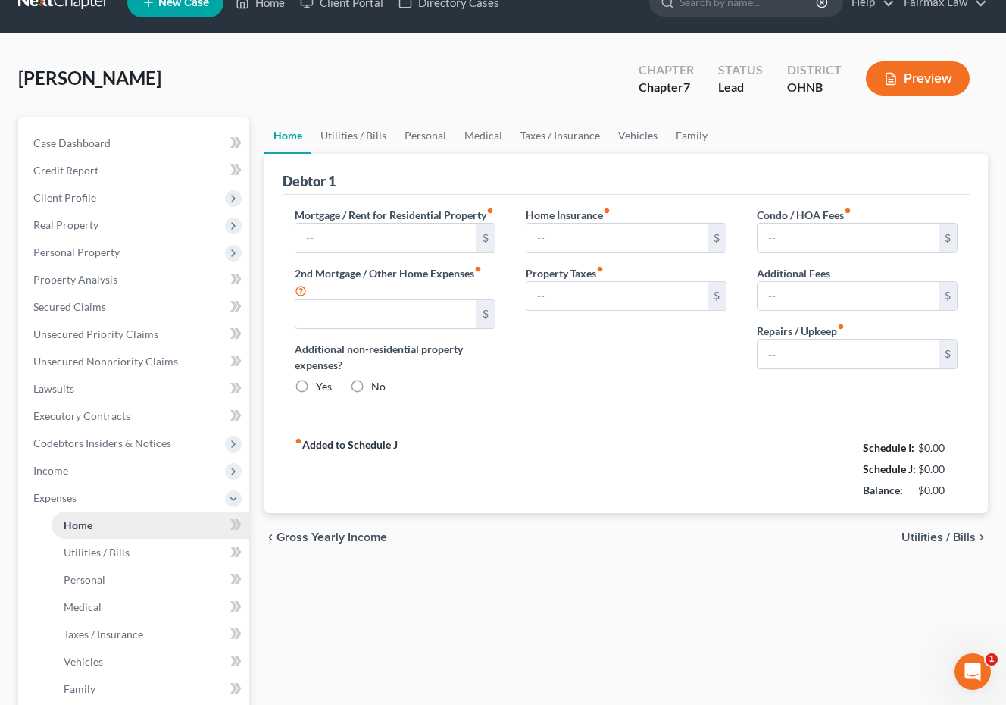
type input "1,400.00"
type input "0.00"
radio input "true"
type input "0.00"
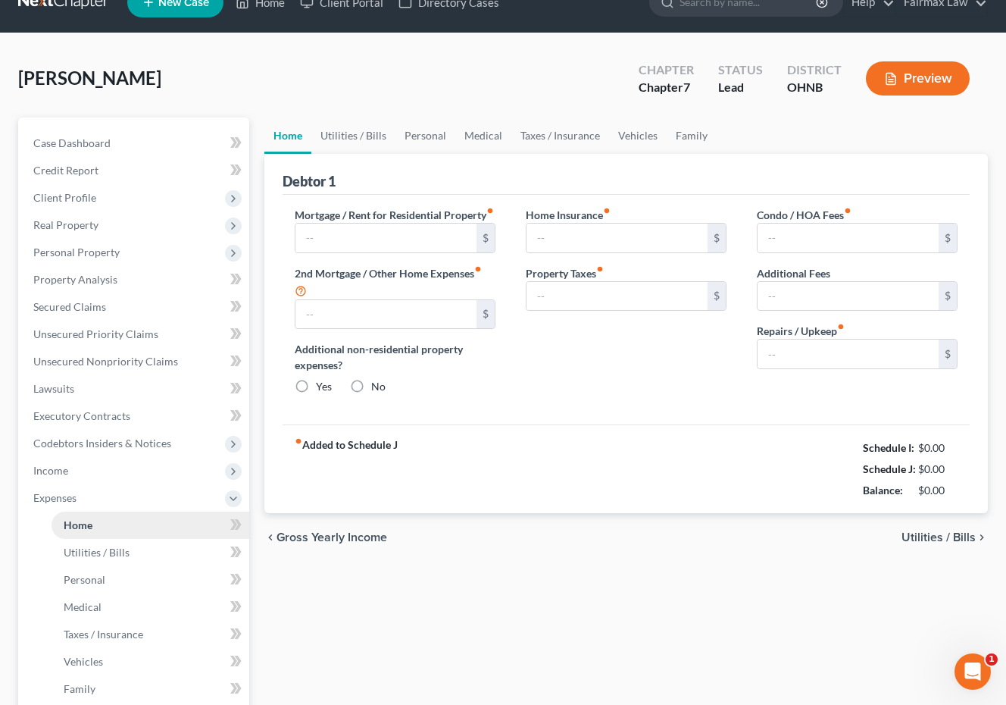
type input "0.00"
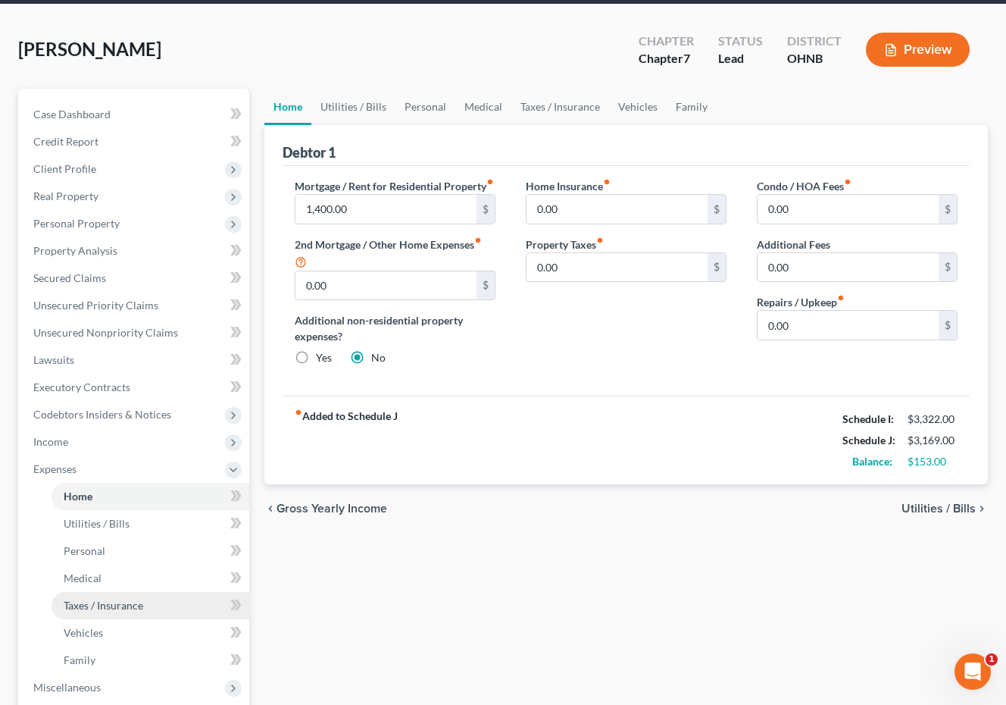
scroll to position [58, 0]
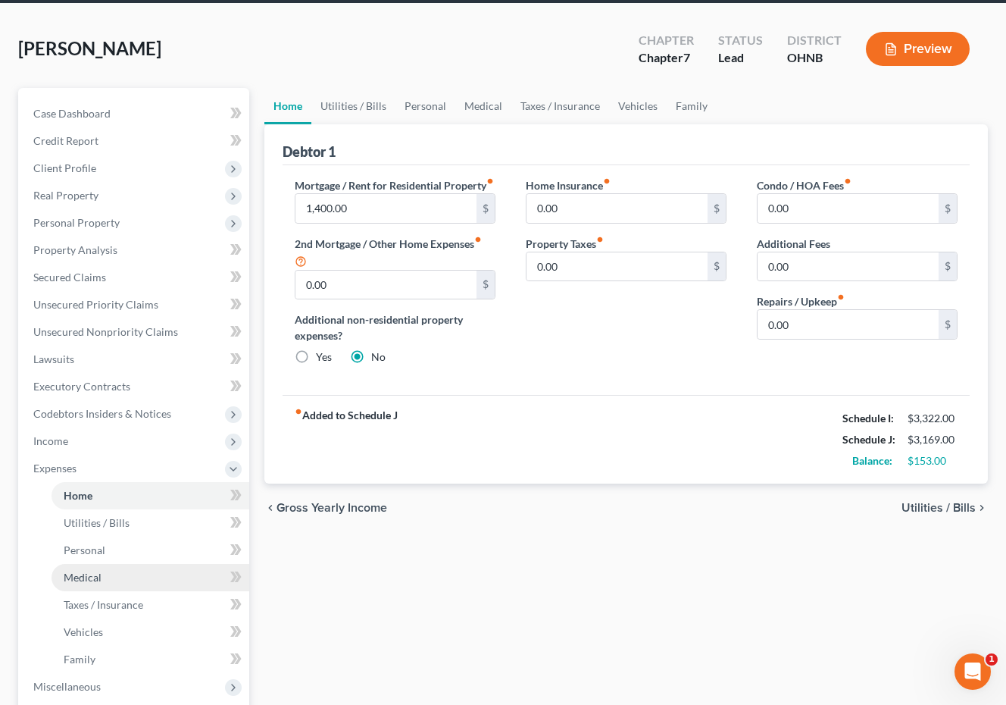
click at [117, 564] on link "Medical" at bounding box center [151, 577] width 198 height 27
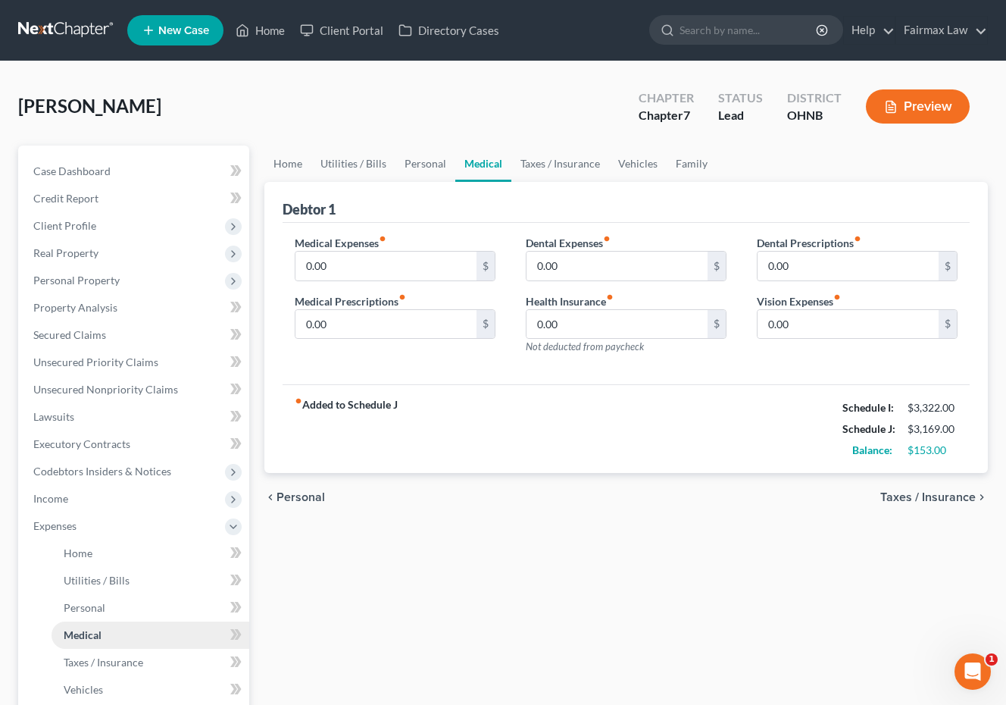
click at [106, 624] on link "Medical" at bounding box center [151, 634] width 198 height 27
click at [106, 607] on link "Personal" at bounding box center [151, 607] width 198 height 27
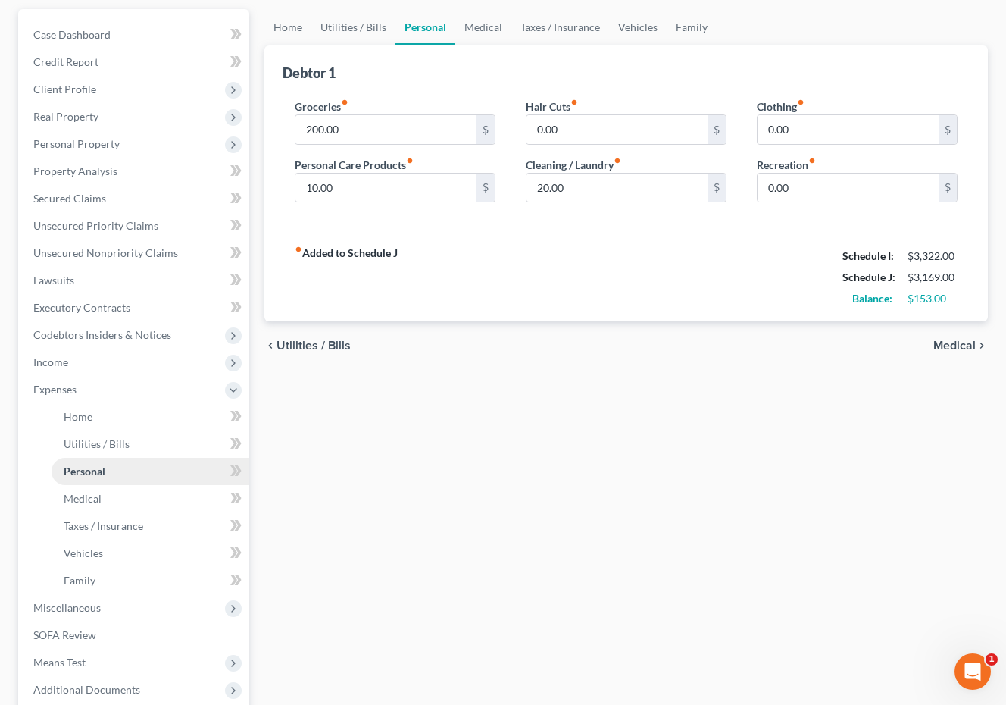
scroll to position [142, 0]
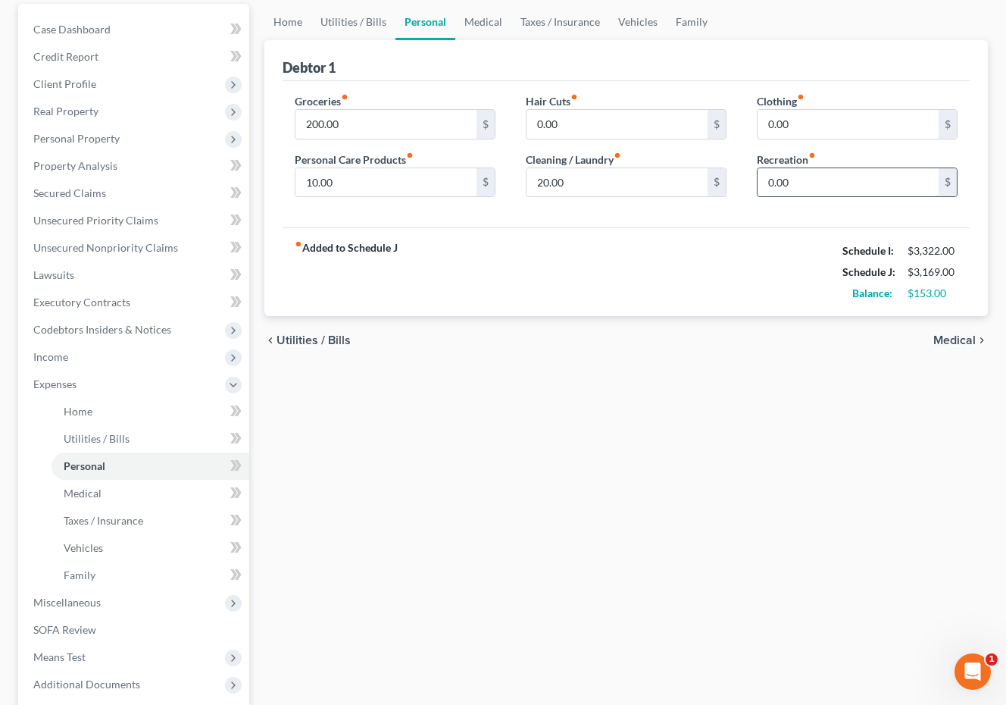
click at [766, 183] on input "0.00" at bounding box center [848, 182] width 181 height 29
type input "50.00"
click at [314, 182] on input "10.00" at bounding box center [386, 182] width 181 height 29
type input "20.00"
click at [543, 185] on input "20.00" at bounding box center [617, 182] width 181 height 29
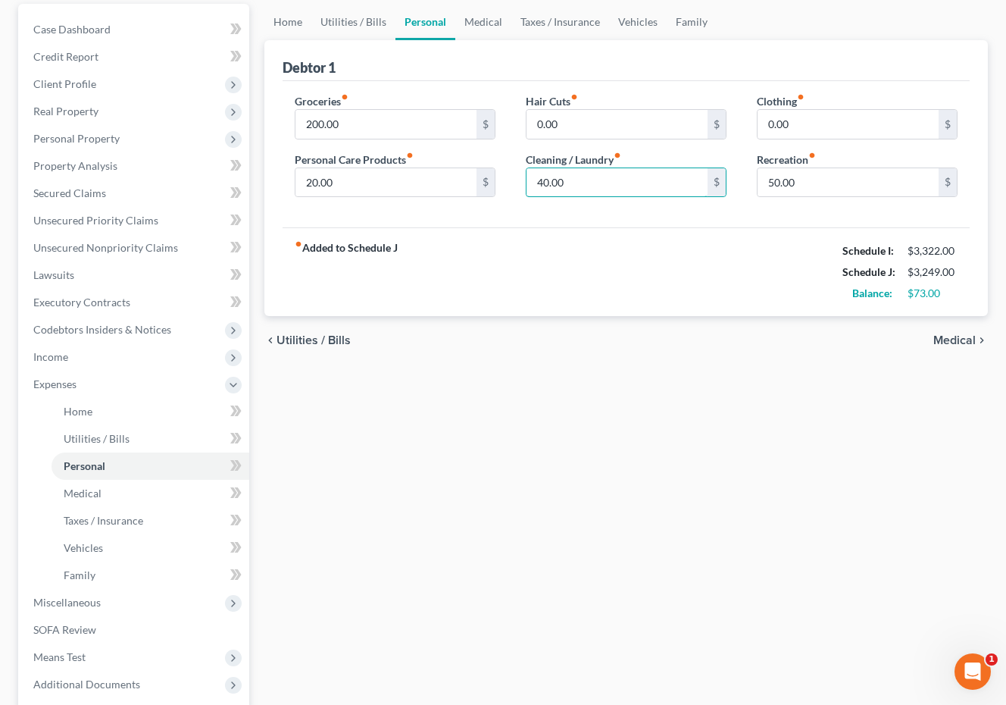
type input "40.00"
click at [540, 311] on div "fiber_manual_record Added to Schedule J Schedule I: $3,322.00 Schedule J: $3,24…" at bounding box center [626, 271] width 687 height 89
click at [765, 124] on input "0.00" at bounding box center [848, 124] width 181 height 29
type input "20.00"
click at [709, 325] on div "chevron_left Utilities / Bills Medical chevron_right" at bounding box center [627, 340] width 724 height 49
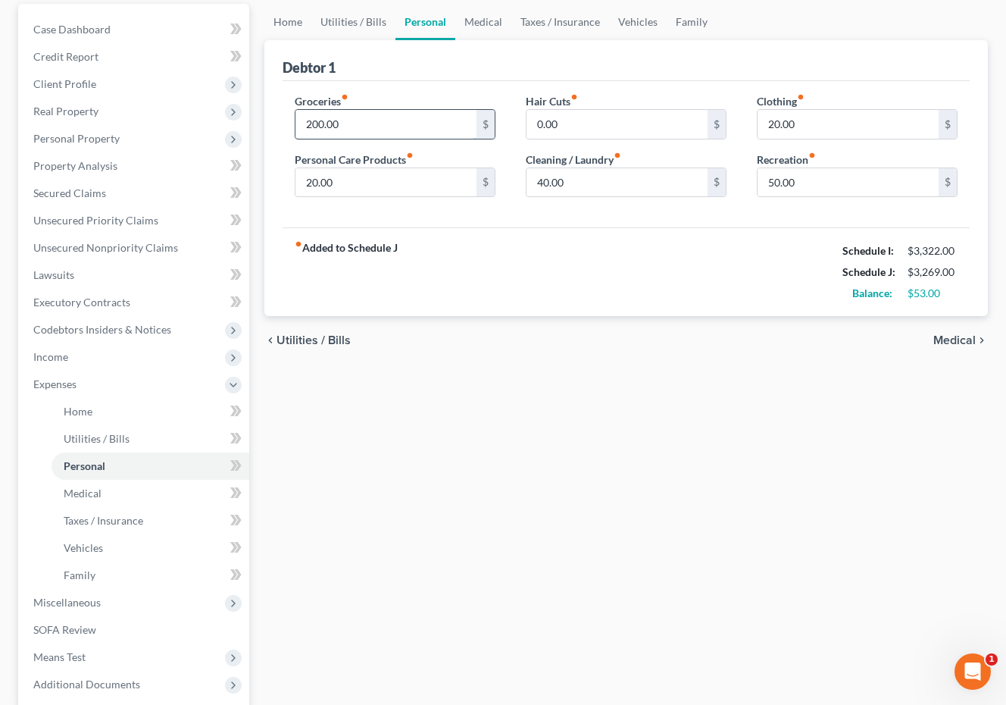
click at [317, 129] on input "200.00" at bounding box center [386, 124] width 181 height 29
type input "250.00"
click at [472, 474] on div "Home Utilities / Bills Personal Medical Taxes / Insurance Vehicles Family Debto…" at bounding box center [626, 401] width 739 height 794
click at [224, 380] on span "Expenses" at bounding box center [135, 384] width 228 height 27
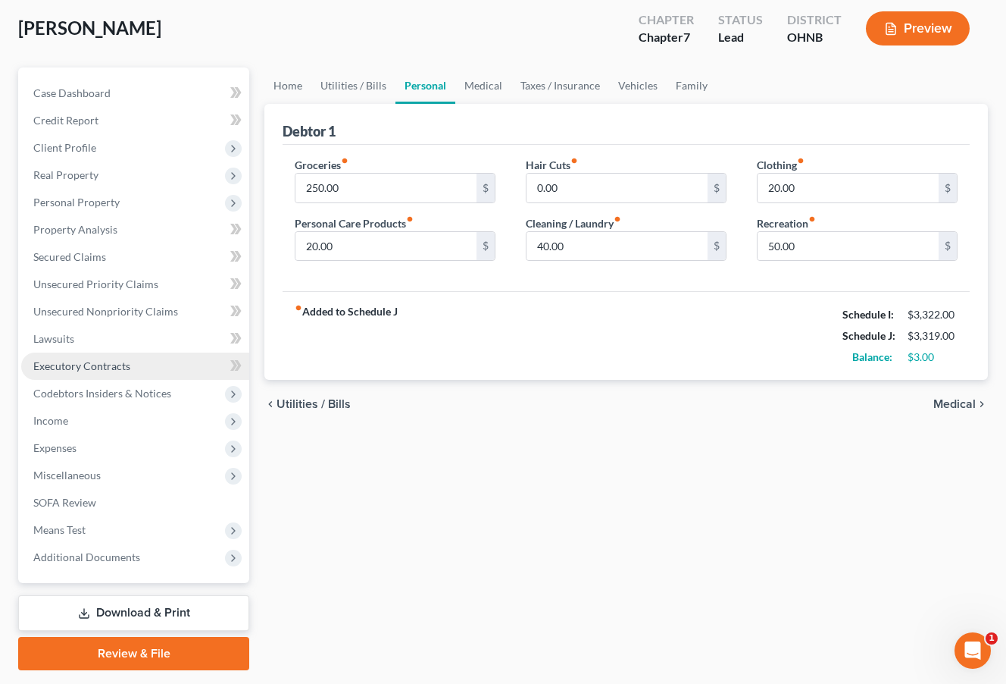
scroll to position [75, 0]
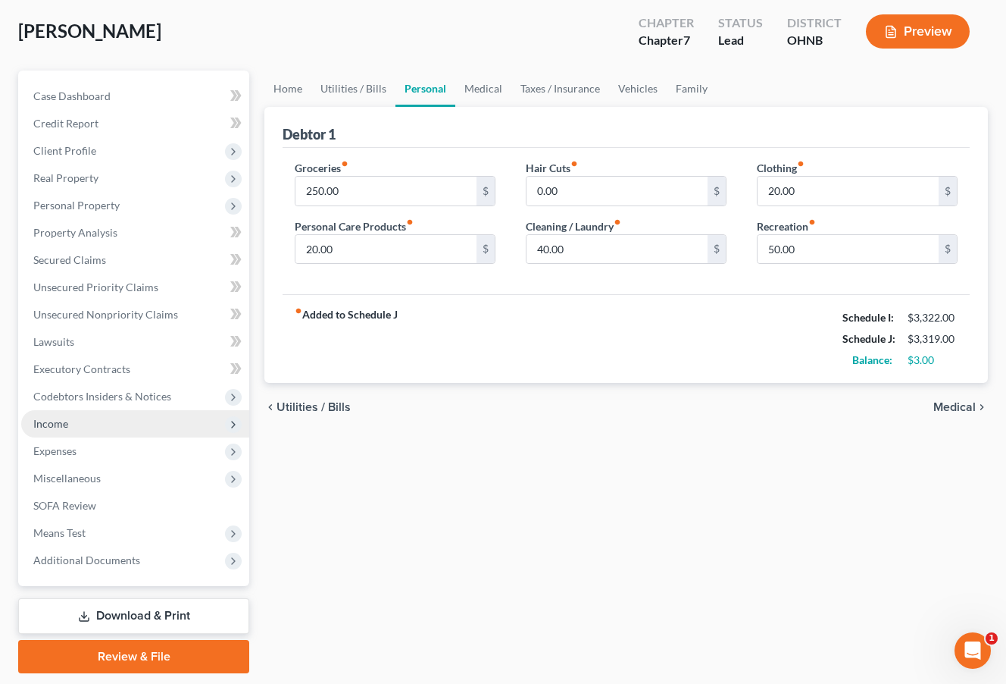
click at [147, 423] on span "Income" at bounding box center [135, 423] width 228 height 27
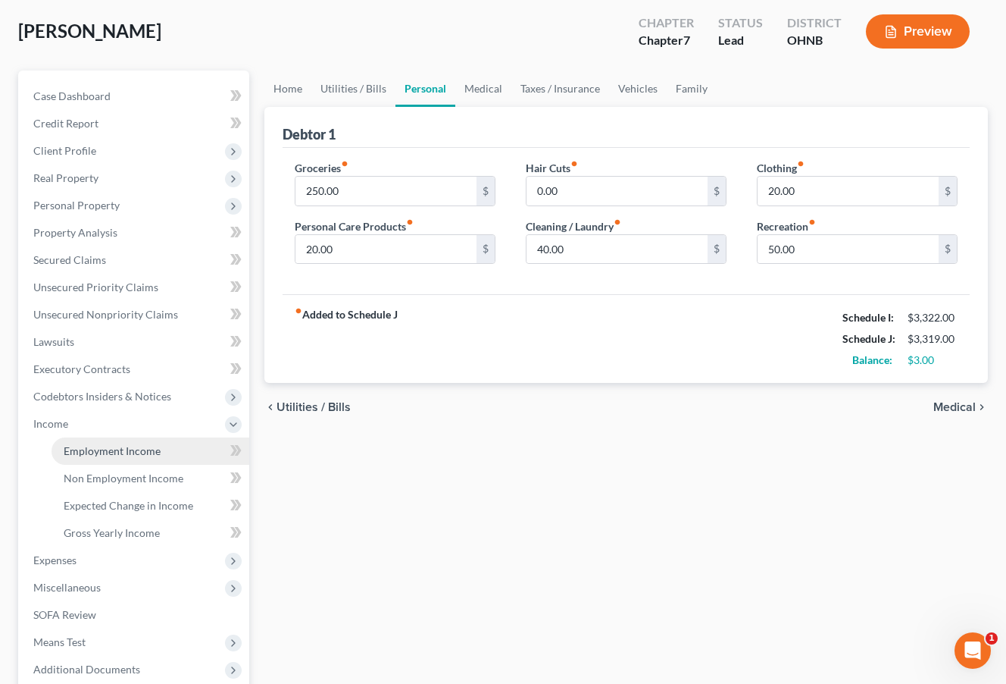
click at [147, 442] on link "Employment Income" at bounding box center [151, 450] width 198 height 27
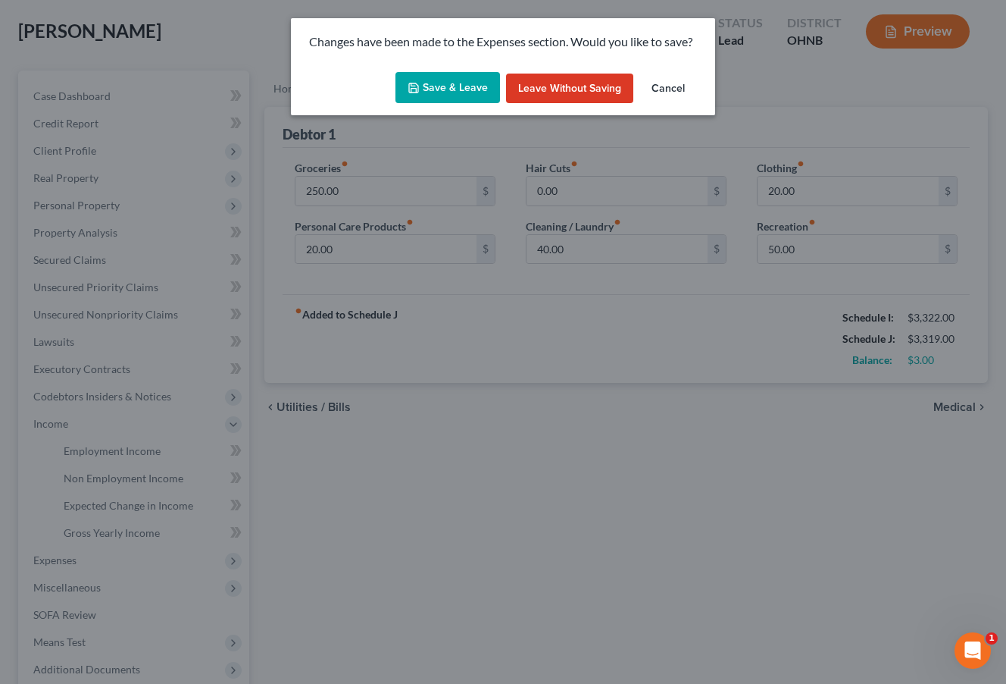
click at [462, 91] on button "Save & Leave" at bounding box center [448, 88] width 105 height 32
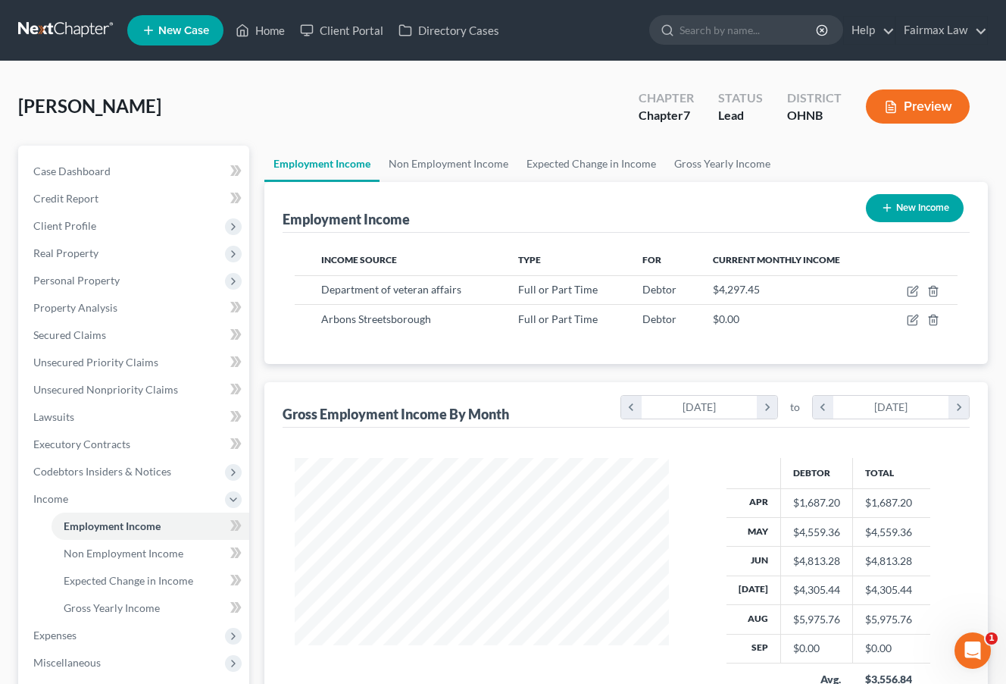
scroll to position [271, 405]
click at [910, 291] on icon "button" at bounding box center [913, 291] width 12 height 12
select select "0"
select select "36"
select select "2"
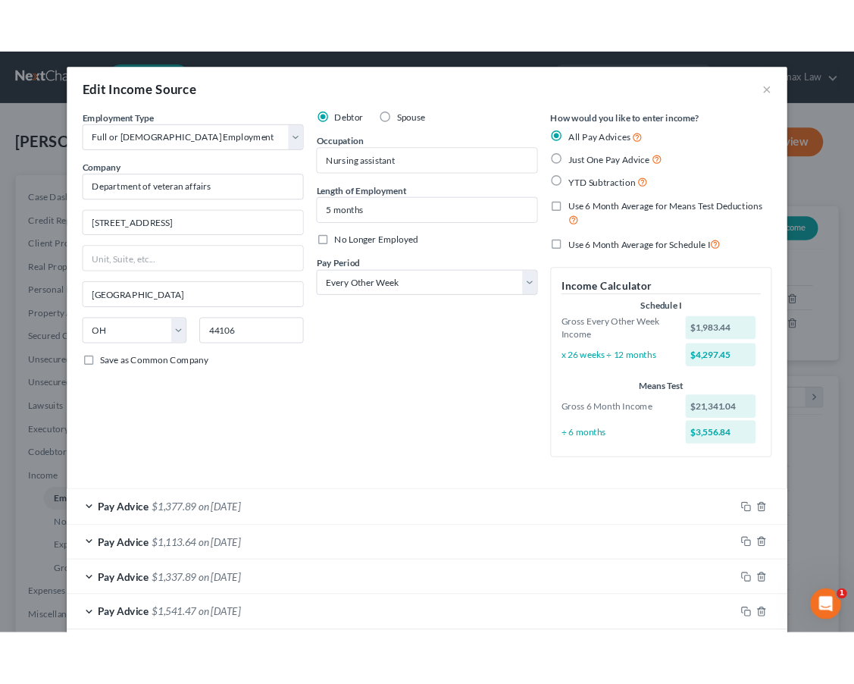
scroll to position [0, 0]
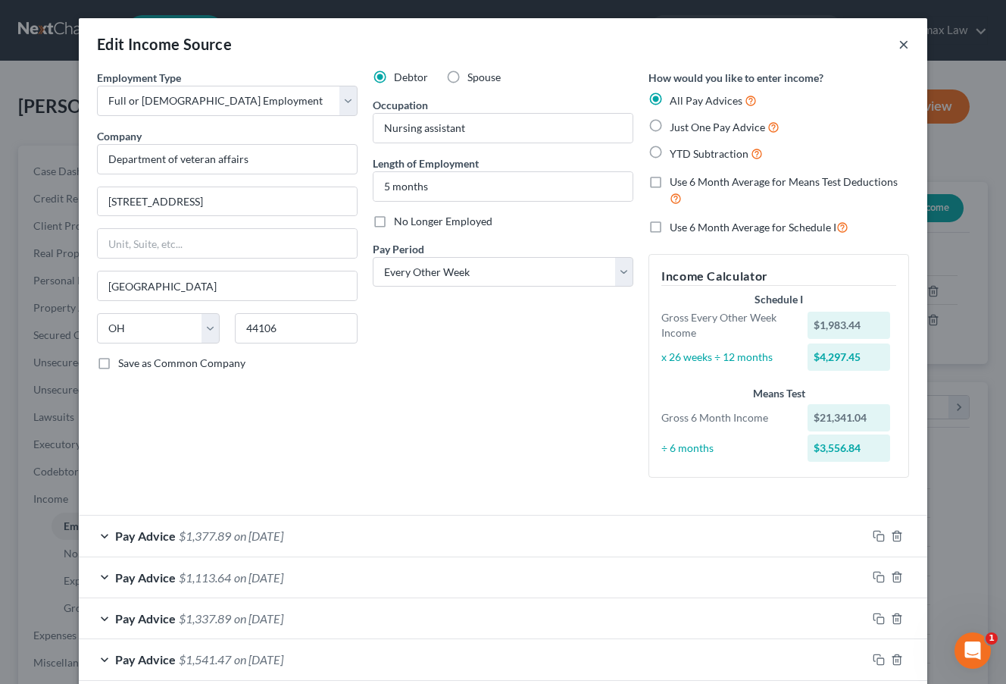
click at [903, 46] on button "×" at bounding box center [904, 44] width 11 height 18
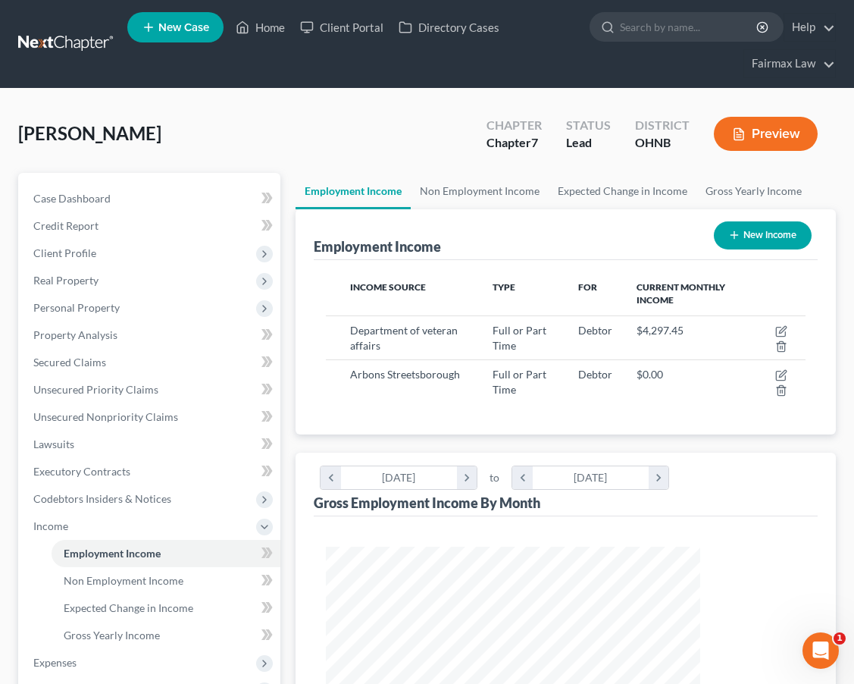
scroll to position [239, 509]
click at [171, 303] on span "Personal Property" at bounding box center [150, 307] width 259 height 27
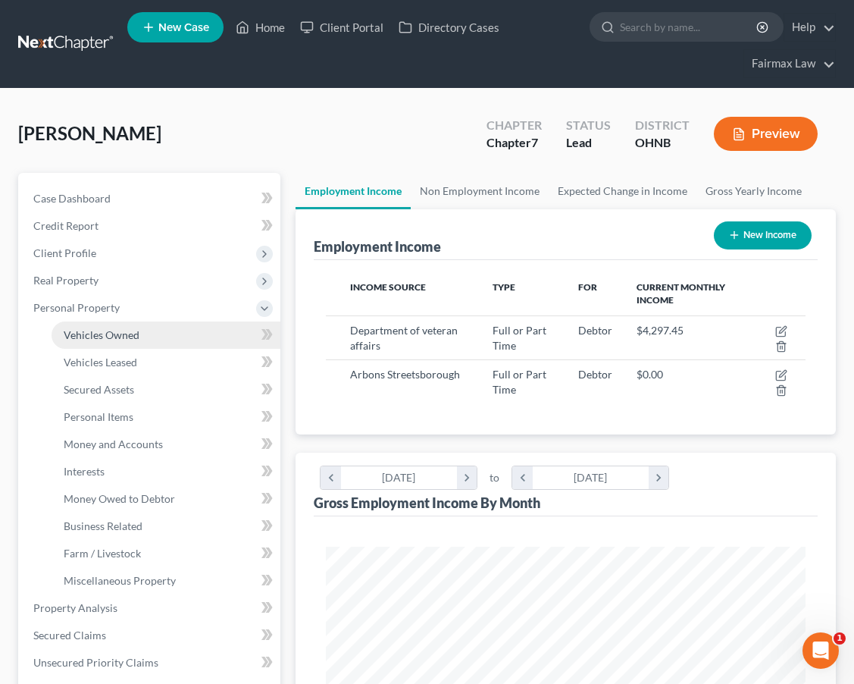
click at [167, 328] on link "Vehicles Owned" at bounding box center [166, 334] width 229 height 27
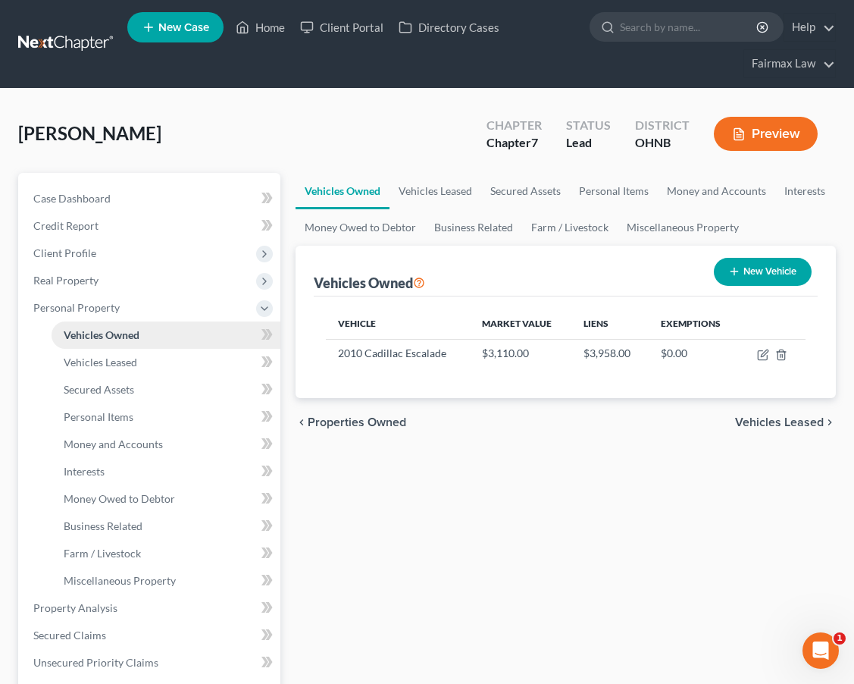
scroll to position [5, 0]
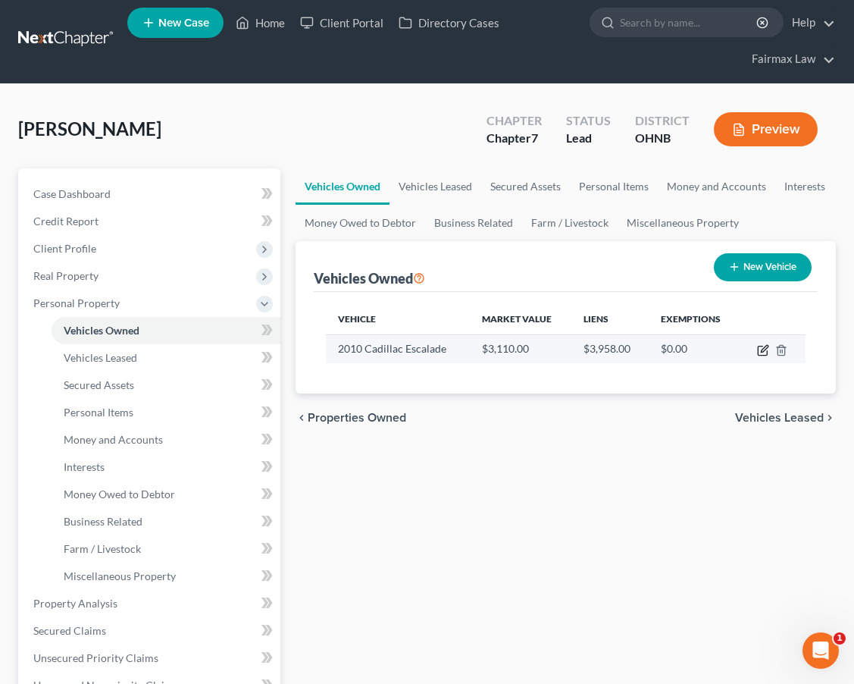
click at [758, 352] on icon "button" at bounding box center [762, 350] width 9 height 9
select select "0"
select select "16"
select select "3"
select select "0"
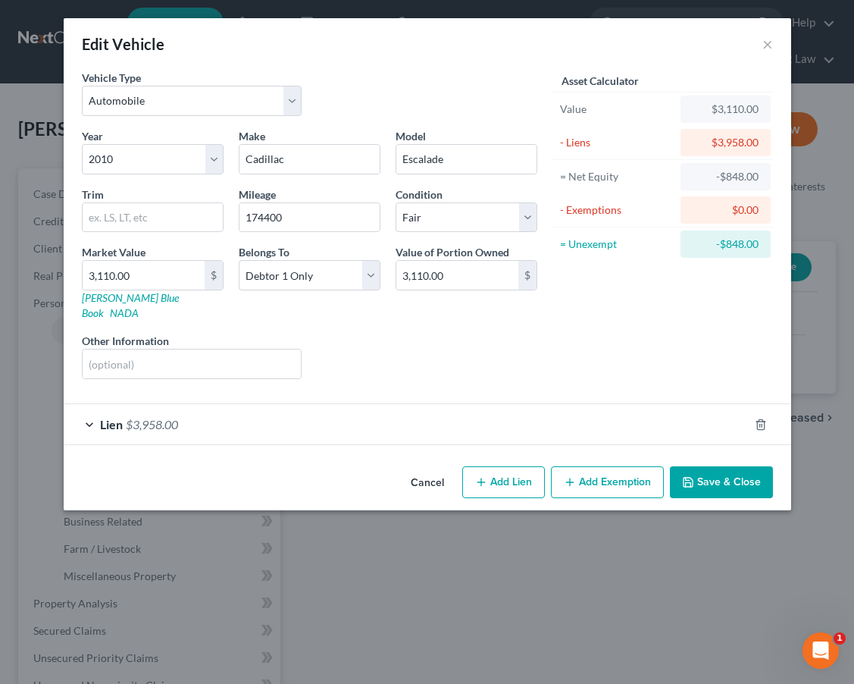
click at [549, 413] on div "Lien $3,958.00" at bounding box center [406, 424] width 685 height 40
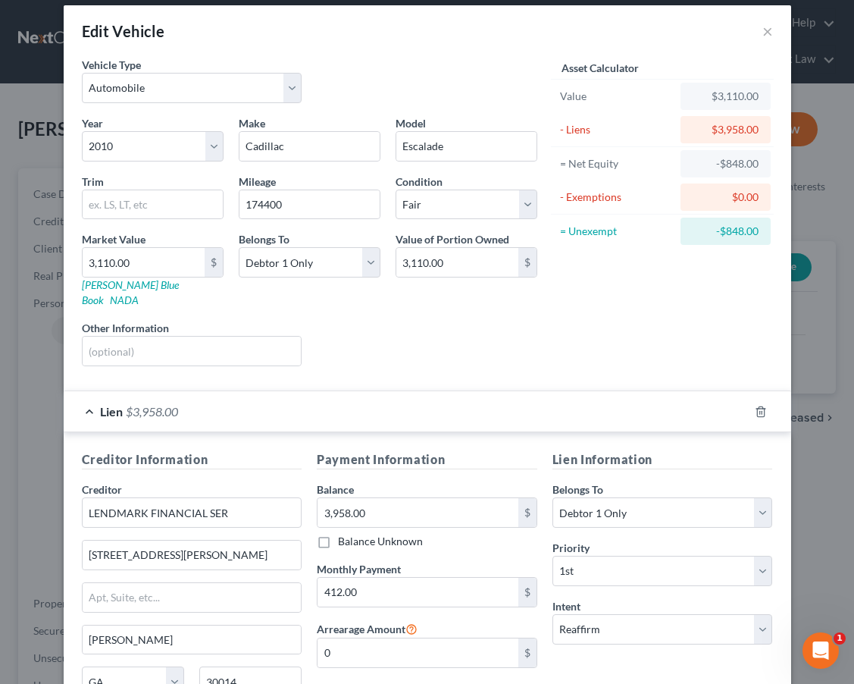
scroll to position [14, 0]
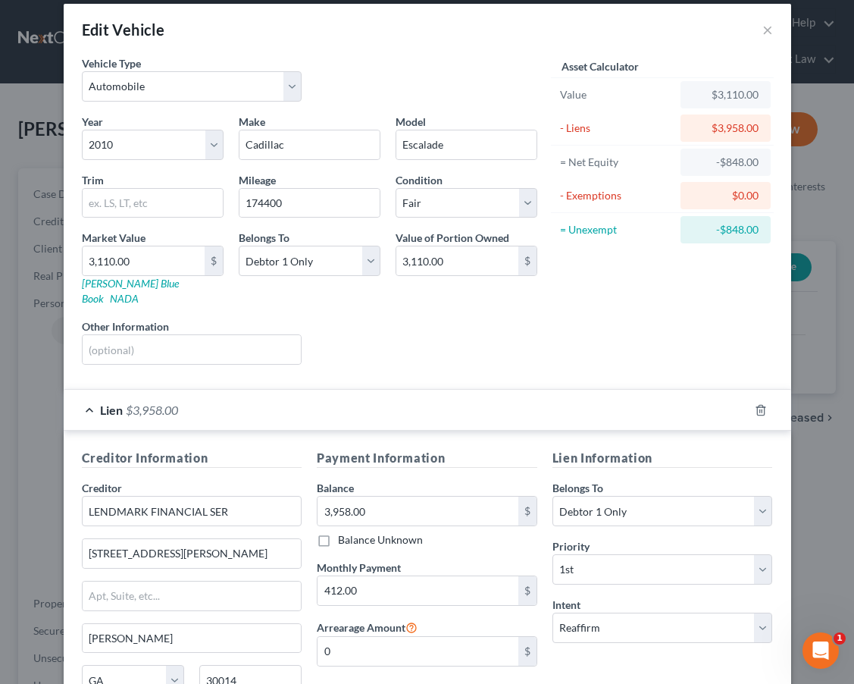
click at [549, 409] on div "Lien $3,958.00" at bounding box center [406, 410] width 685 height 40
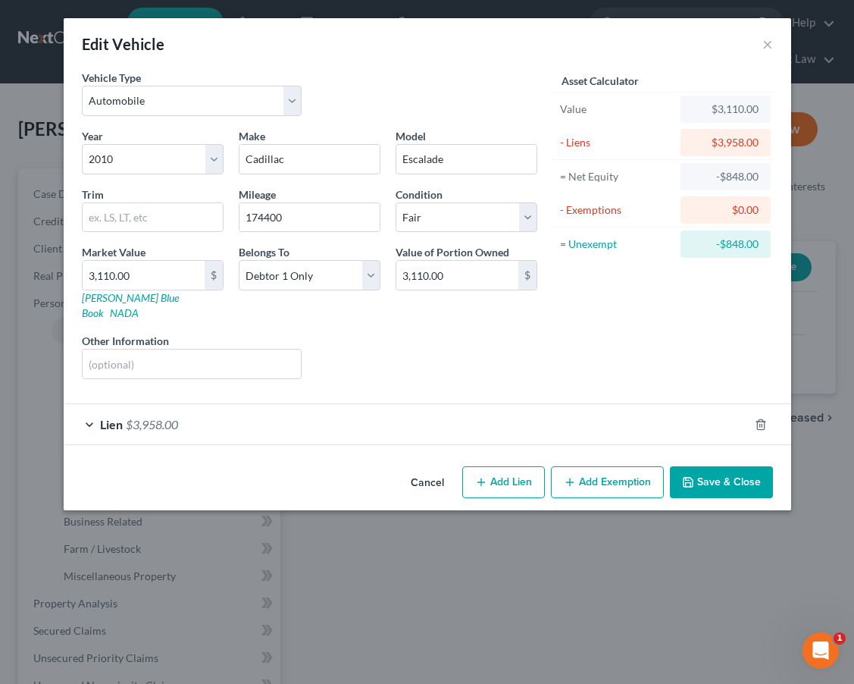
scroll to position [0, 0]
click at [557, 413] on div "Lien $3,958.00" at bounding box center [406, 424] width 685 height 40
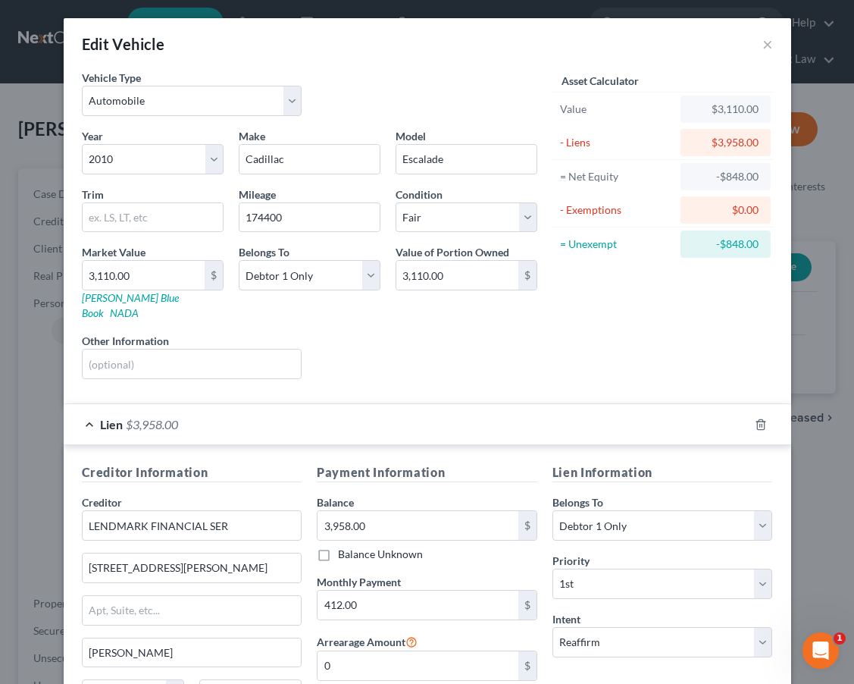
click at [578, 417] on div "Lien $3,958.00" at bounding box center [406, 424] width 685 height 40
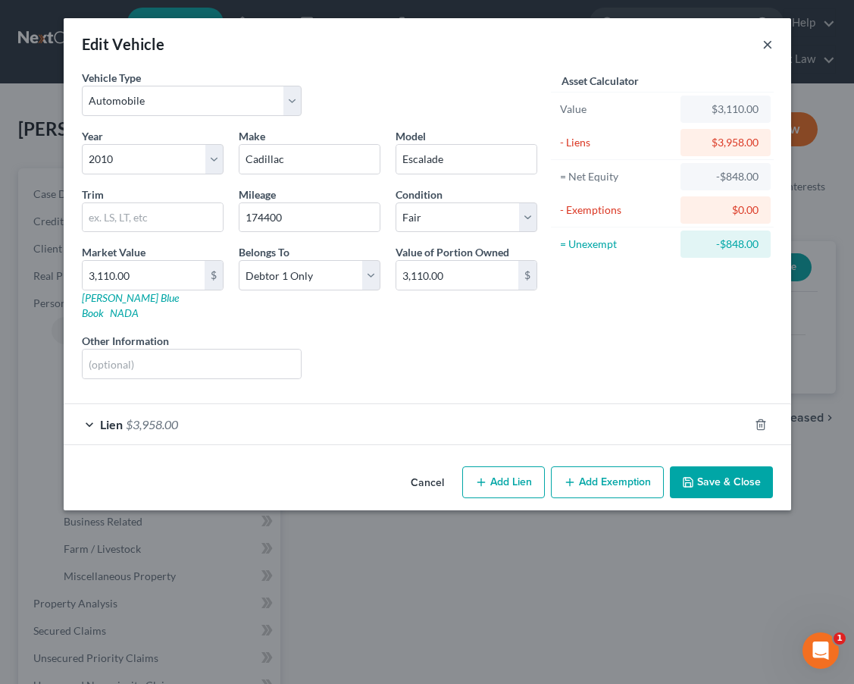
click at [768, 49] on button "×" at bounding box center [767, 44] width 11 height 18
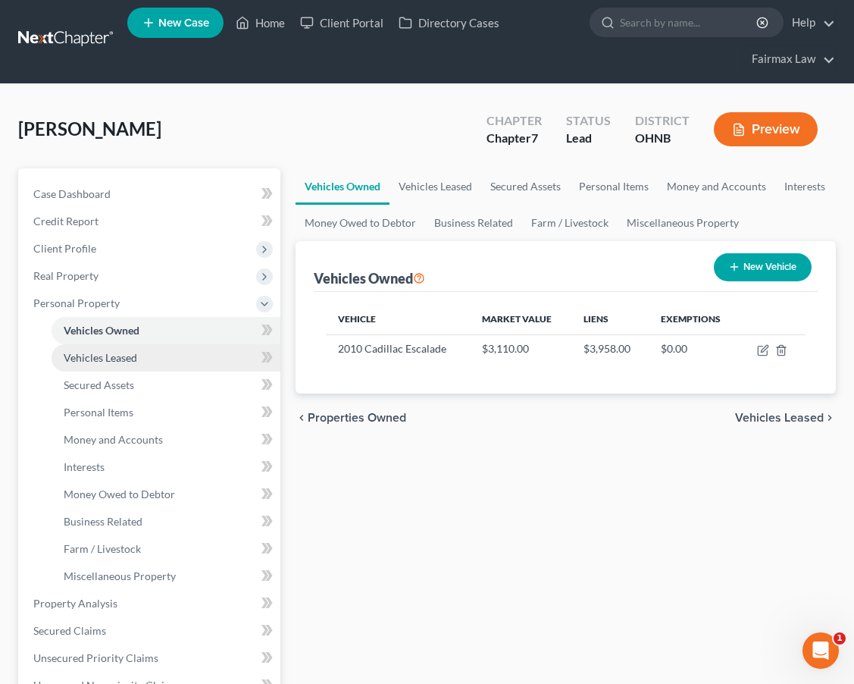
click at [198, 355] on link "Vehicles Leased" at bounding box center [166, 357] width 229 height 27
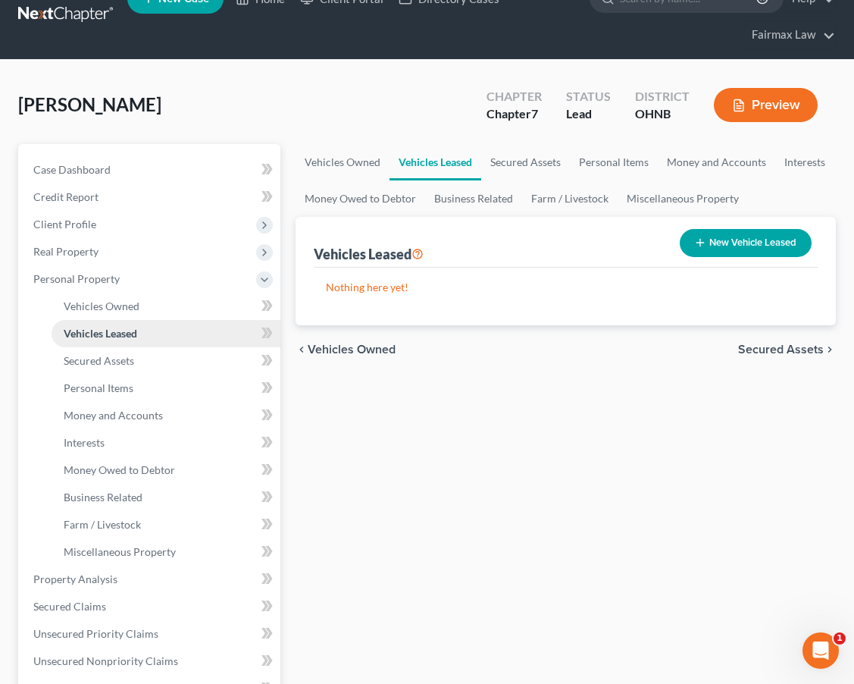
scroll to position [38, 0]
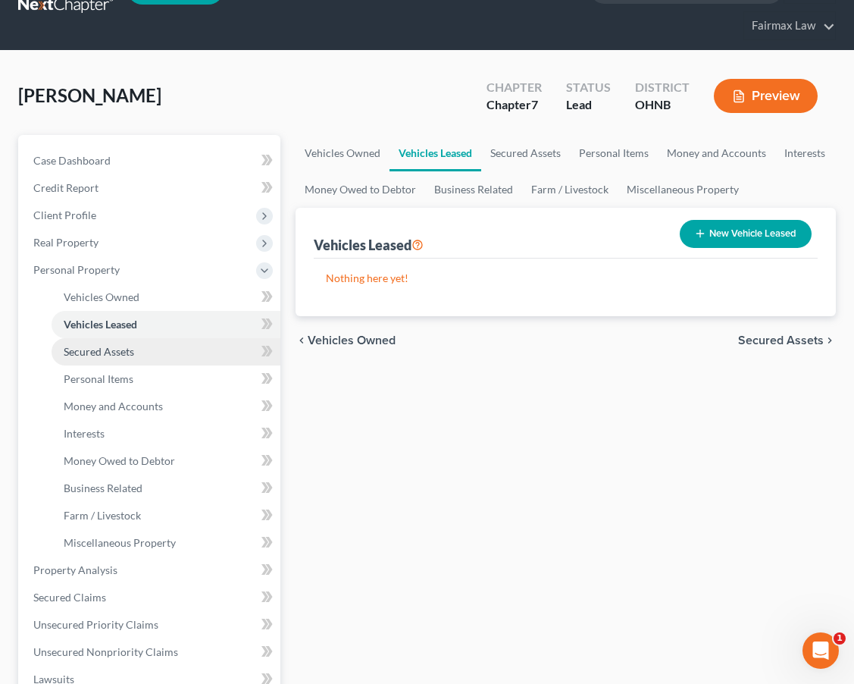
click at [191, 356] on link "Secured Assets" at bounding box center [166, 351] width 229 height 27
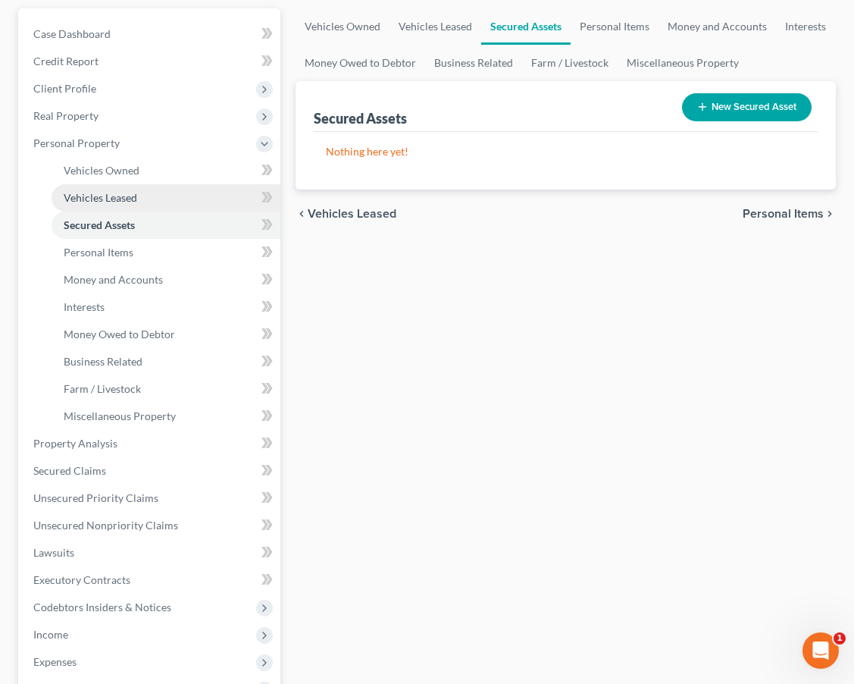
scroll to position [163, 0]
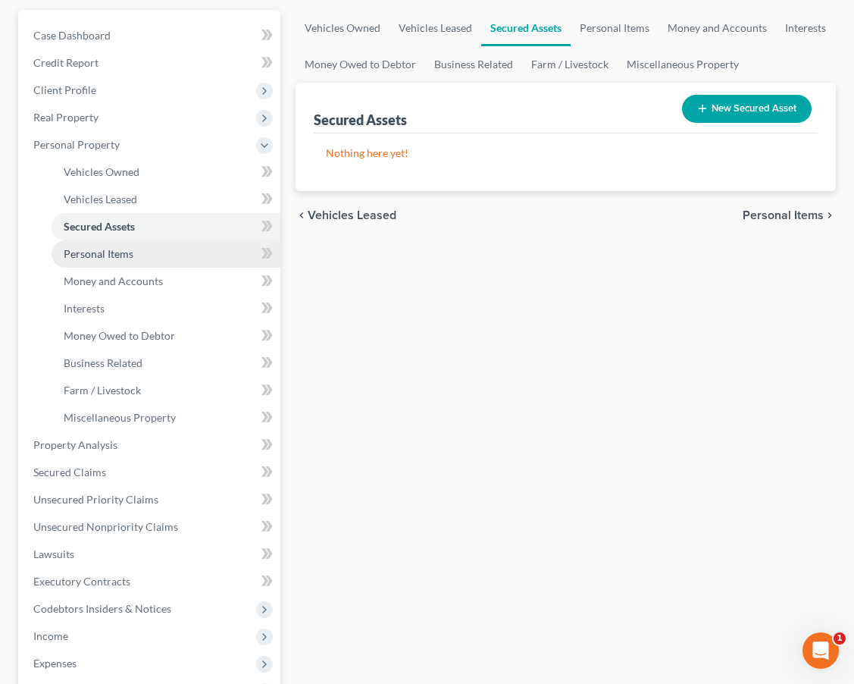
click at [164, 253] on link "Personal Items" at bounding box center [166, 253] width 229 height 27
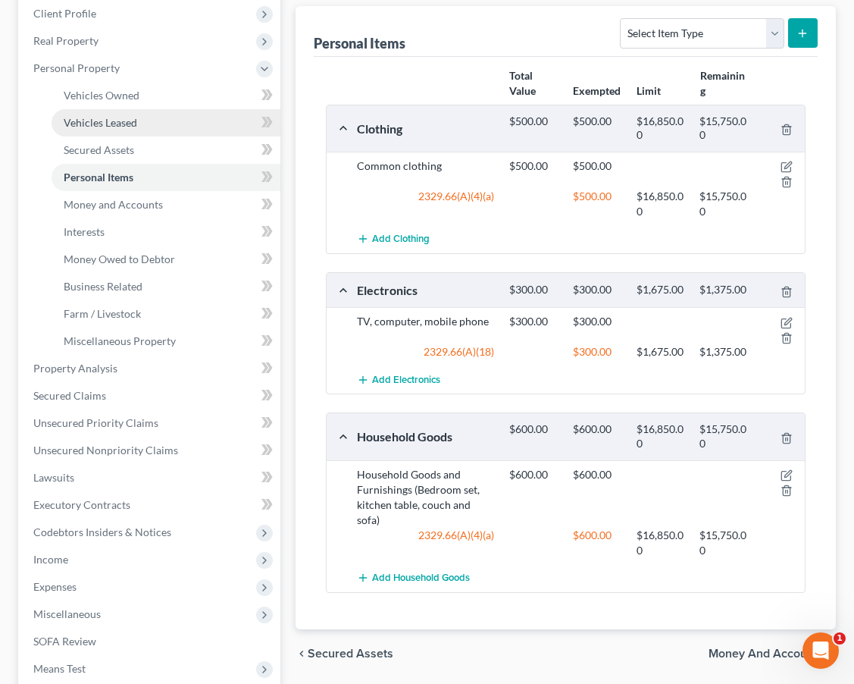
scroll to position [242, 0]
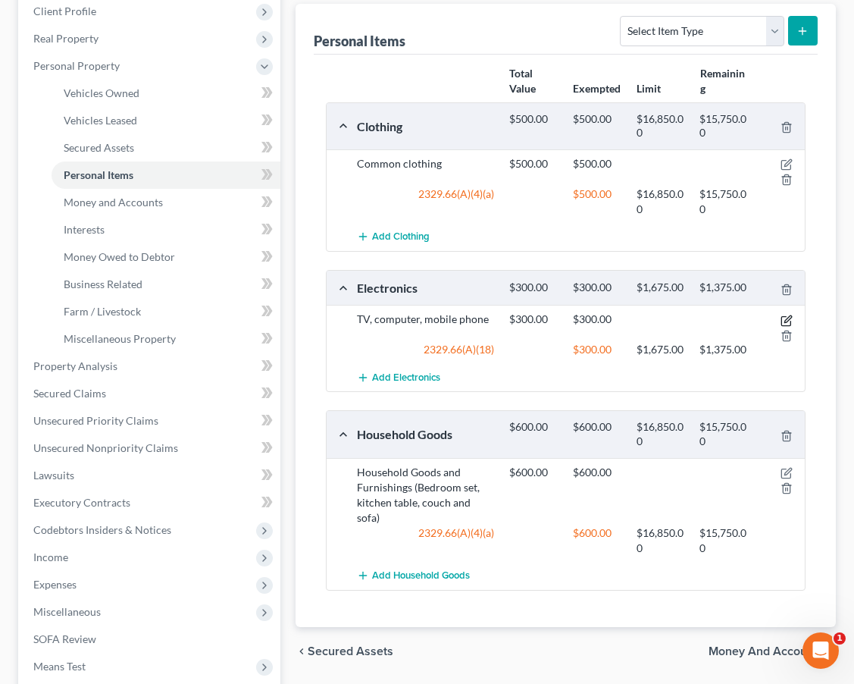
click at [786, 321] on icon "button" at bounding box center [787, 318] width 7 height 7
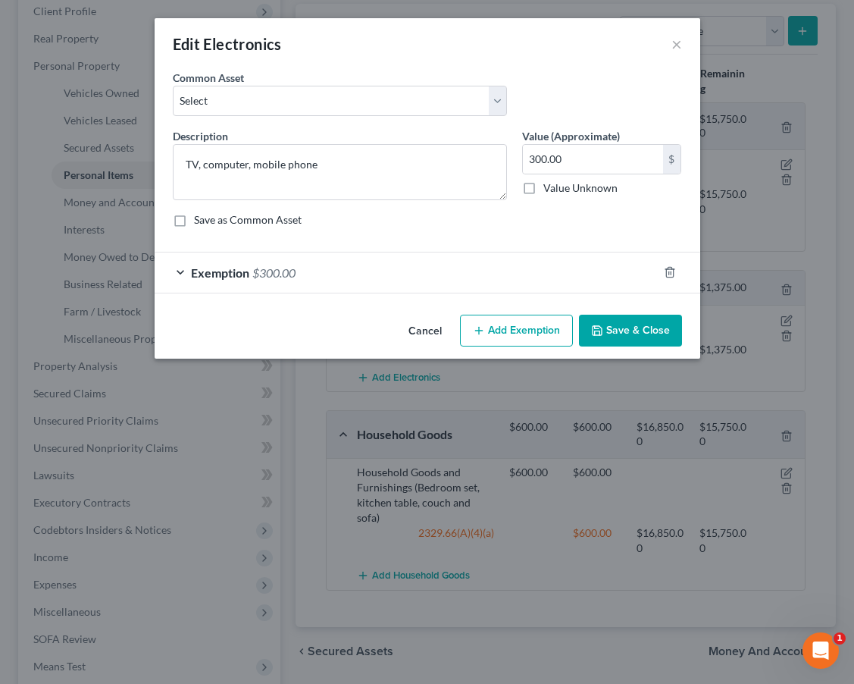
click at [330, 265] on div "Exemption $300.00" at bounding box center [406, 272] width 503 height 40
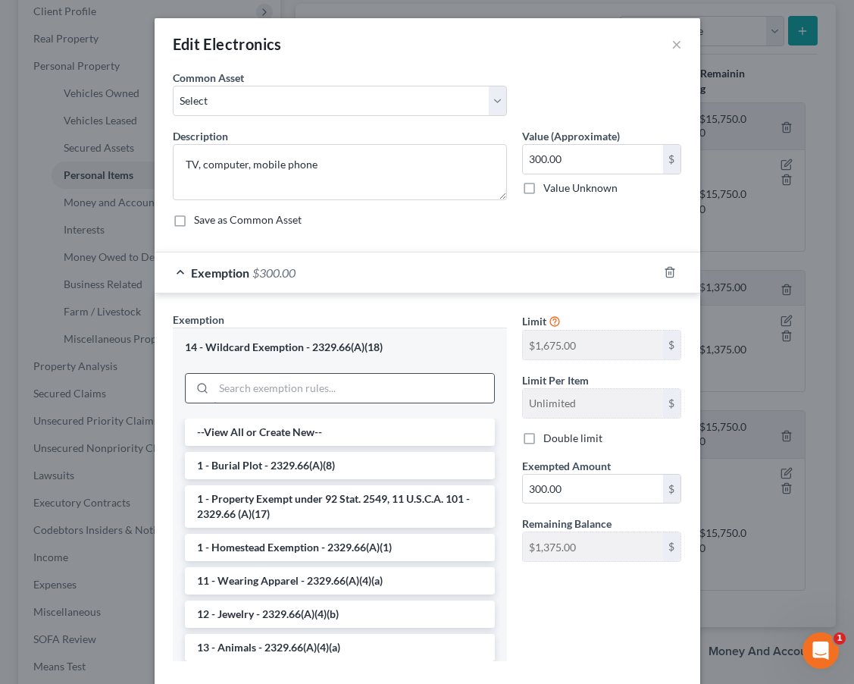
click at [296, 384] on input "search" at bounding box center [354, 388] width 280 height 29
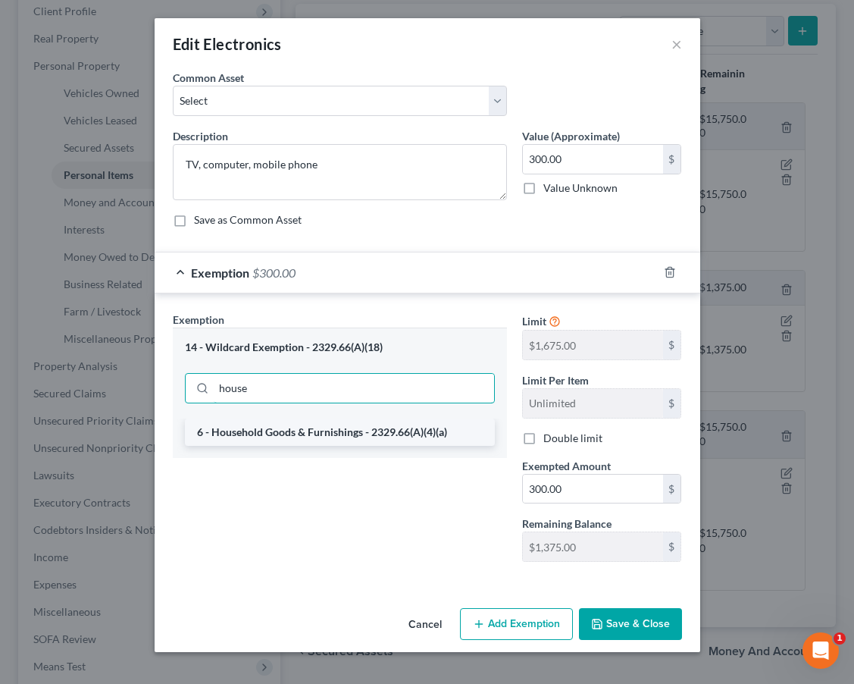
type input "house"
click at [326, 443] on li "6 - Household Goods & Furnishings - 2329.66(A)(4)(a)" at bounding box center [340, 431] width 310 height 27
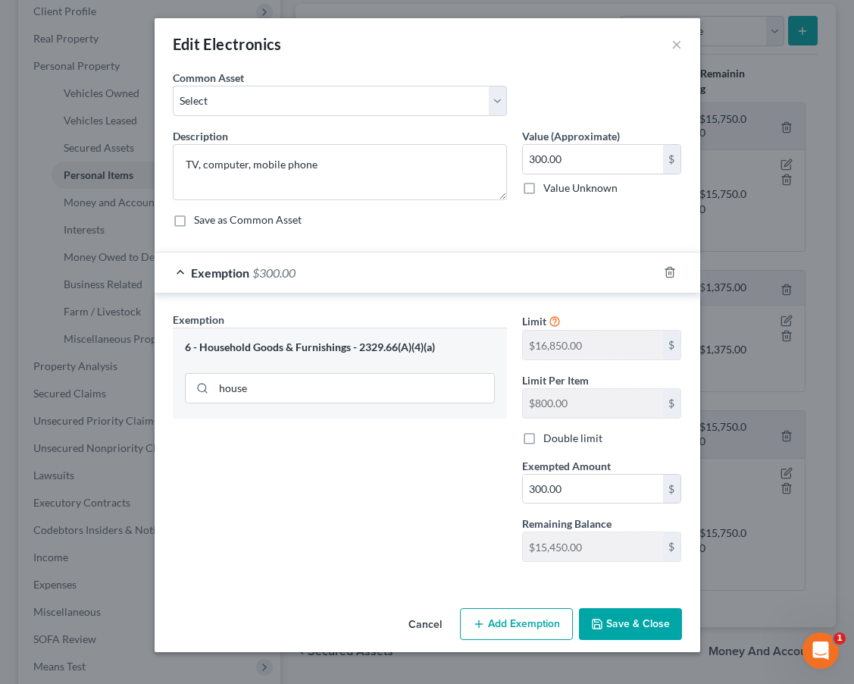
click at [626, 624] on button "Save & Close" at bounding box center [630, 624] width 103 height 32
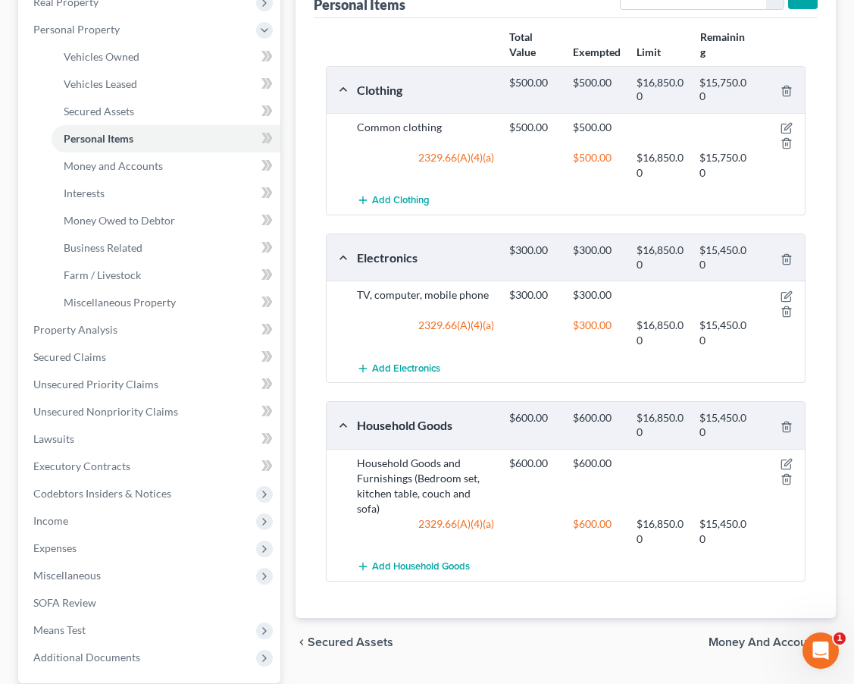
scroll to position [281, 0]
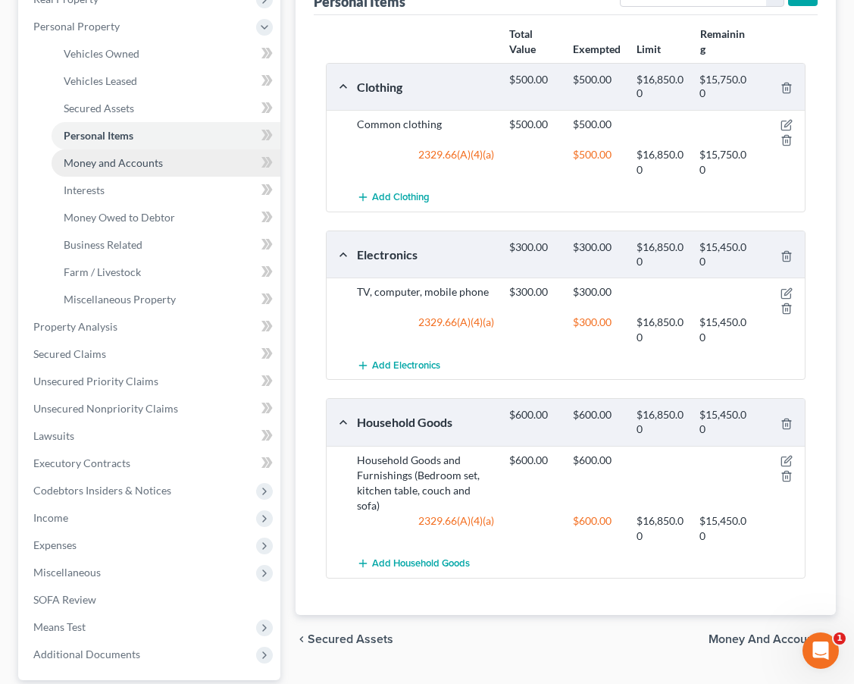
click at [193, 159] on link "Money and Accounts" at bounding box center [166, 162] width 229 height 27
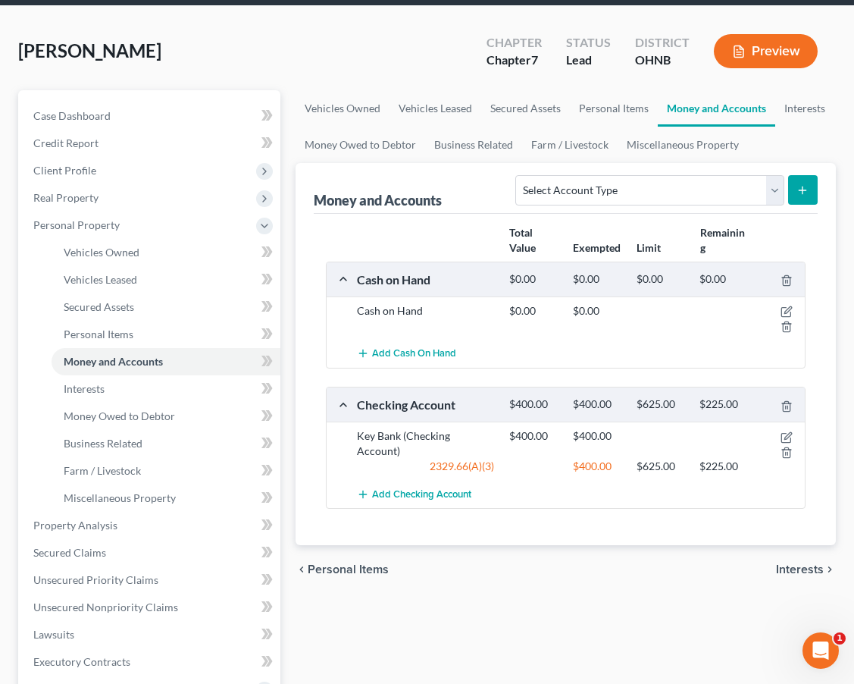
scroll to position [89, 0]
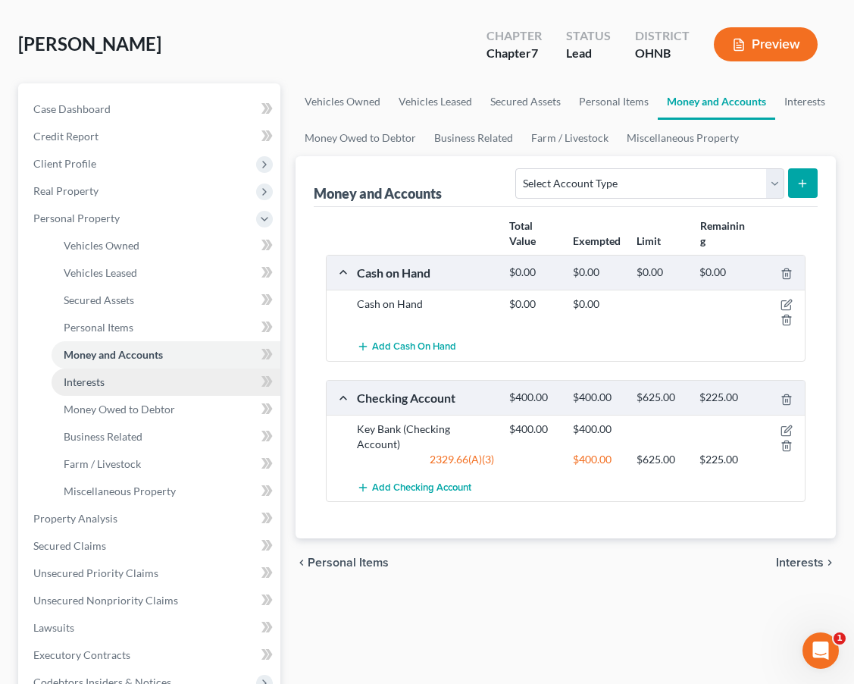
click at [150, 387] on link "Interests" at bounding box center [166, 381] width 229 height 27
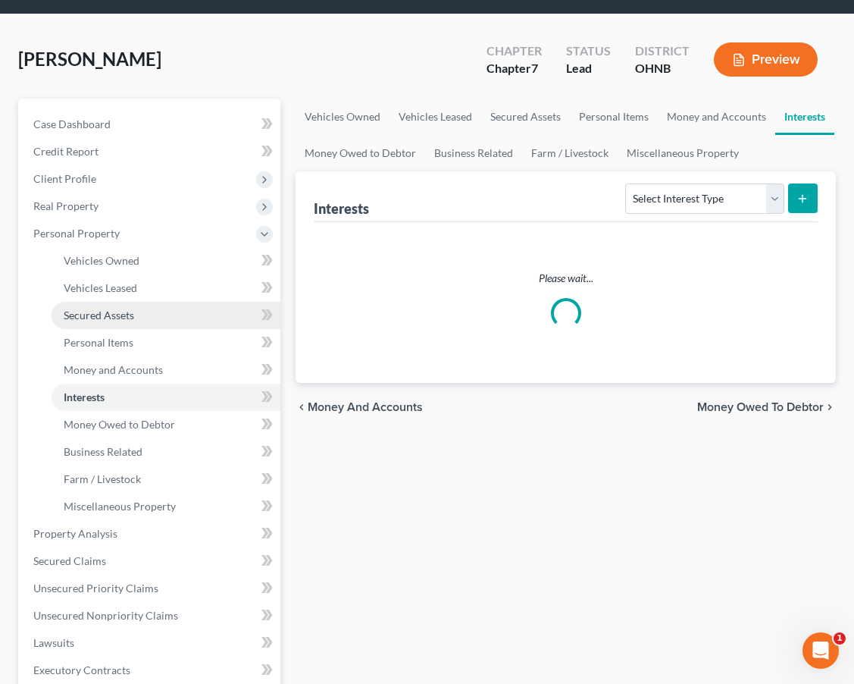
scroll to position [149, 0]
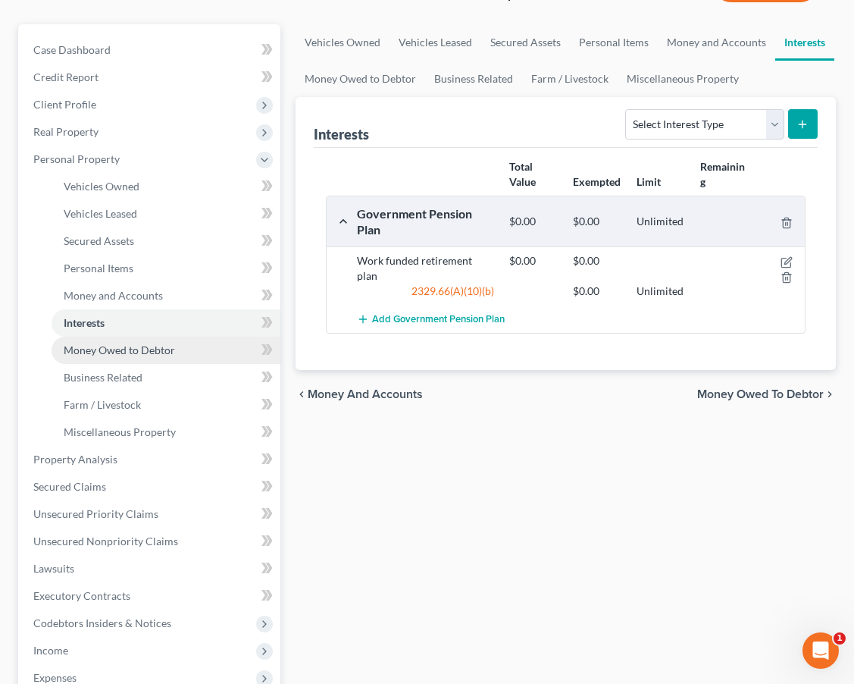
click at [174, 356] on link "Money Owed to Debtor" at bounding box center [166, 350] width 229 height 27
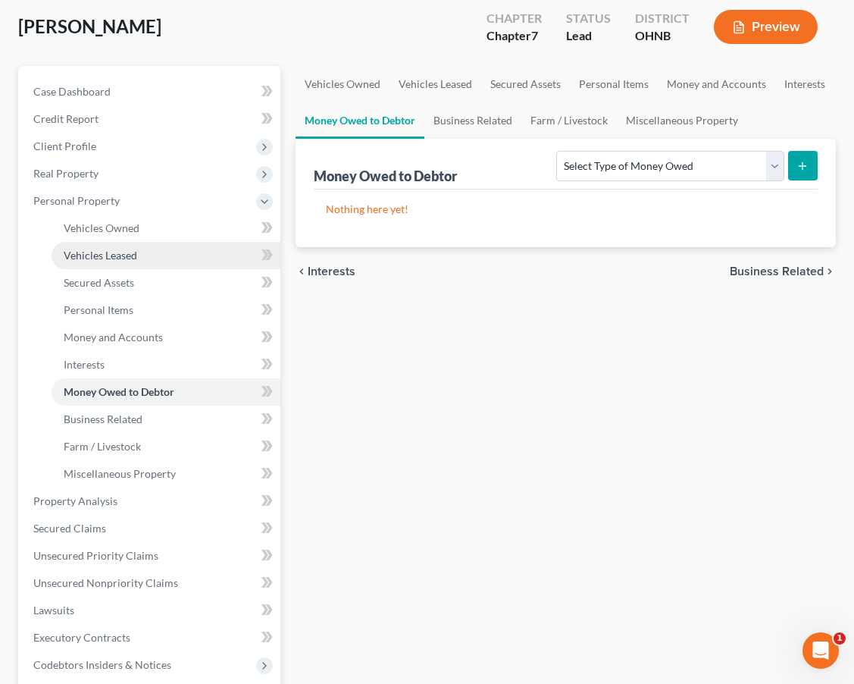
scroll to position [110, 0]
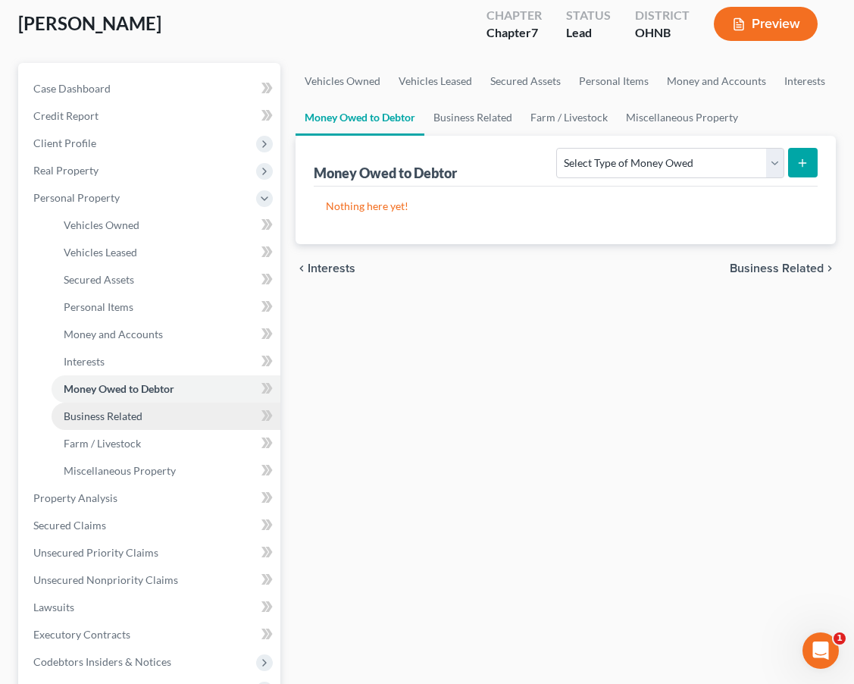
click at [172, 405] on link "Business Related" at bounding box center [166, 415] width 229 height 27
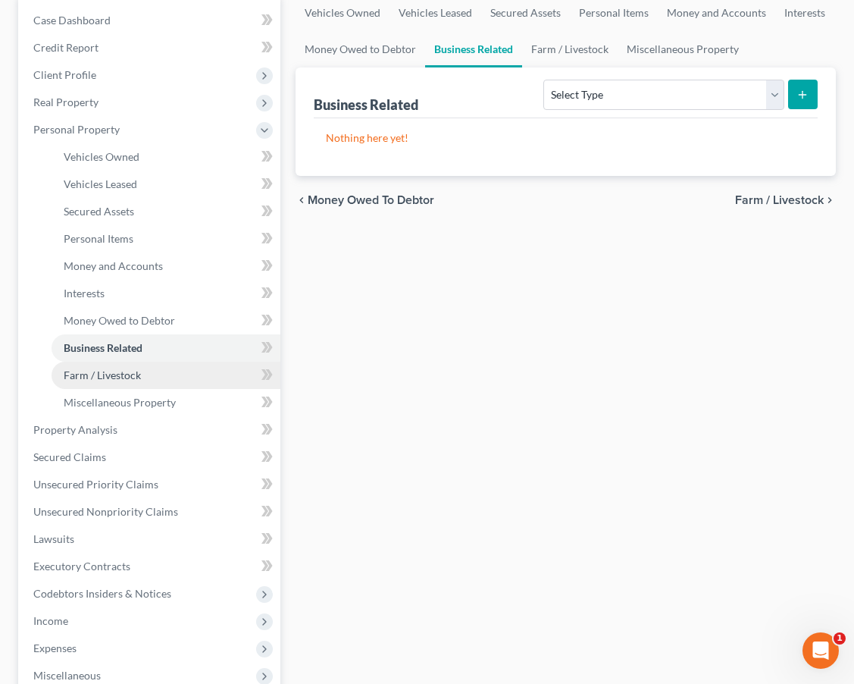
click at [170, 381] on link "Farm / Livestock" at bounding box center [166, 375] width 229 height 27
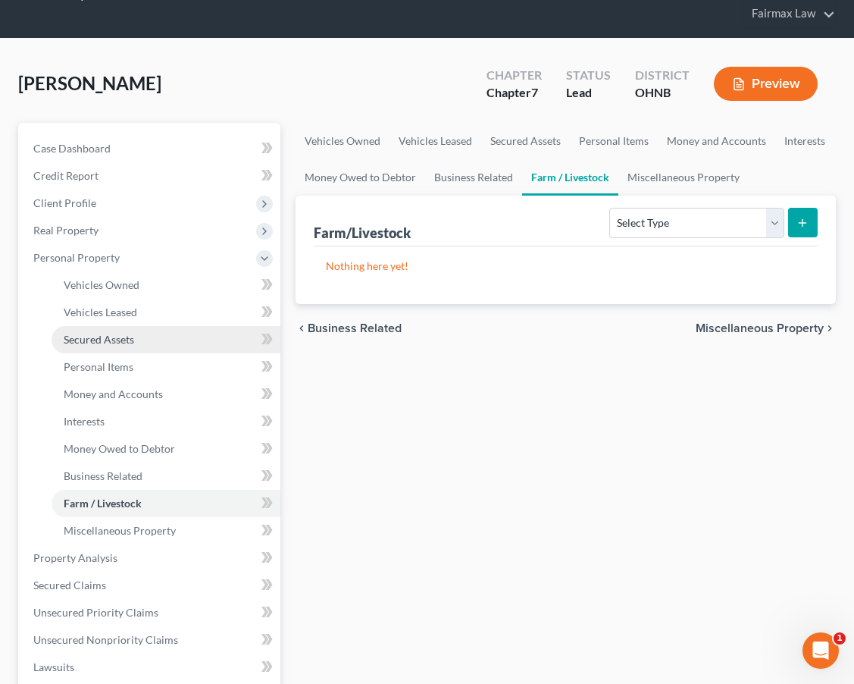
scroll to position [117, 0]
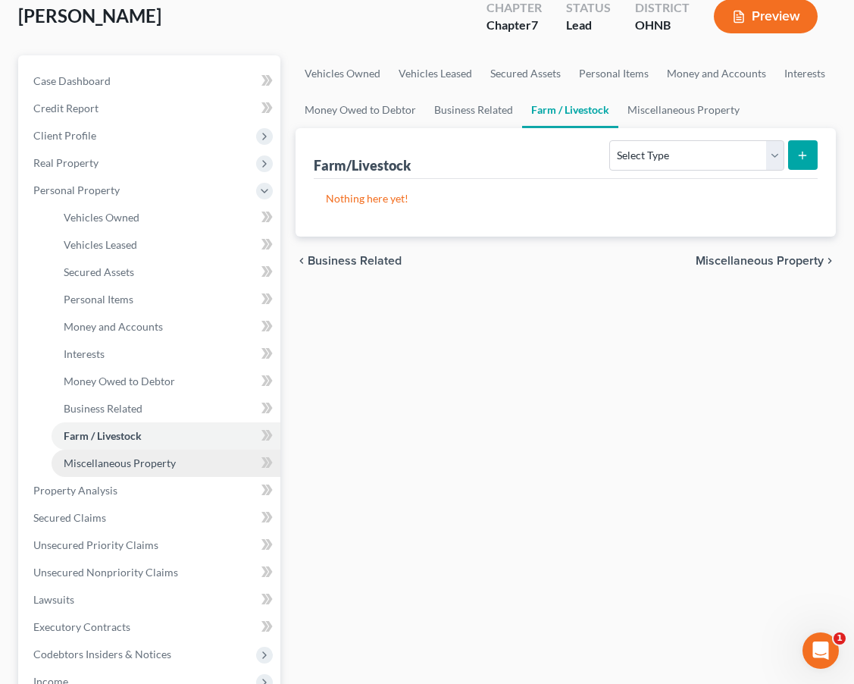
click at [155, 462] on span "Miscellaneous Property" at bounding box center [120, 462] width 112 height 13
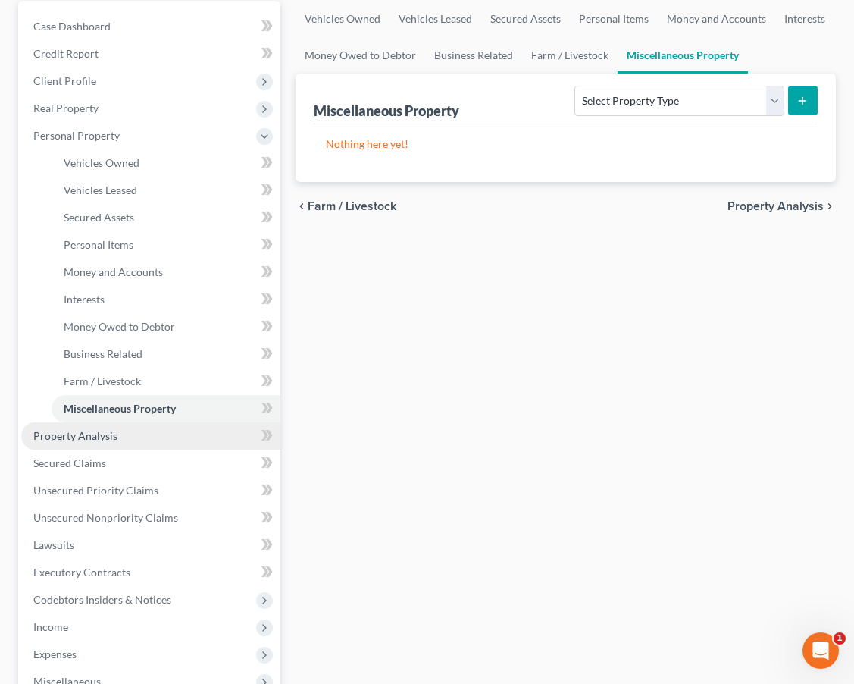
click at [135, 439] on link "Property Analysis" at bounding box center [150, 435] width 259 height 27
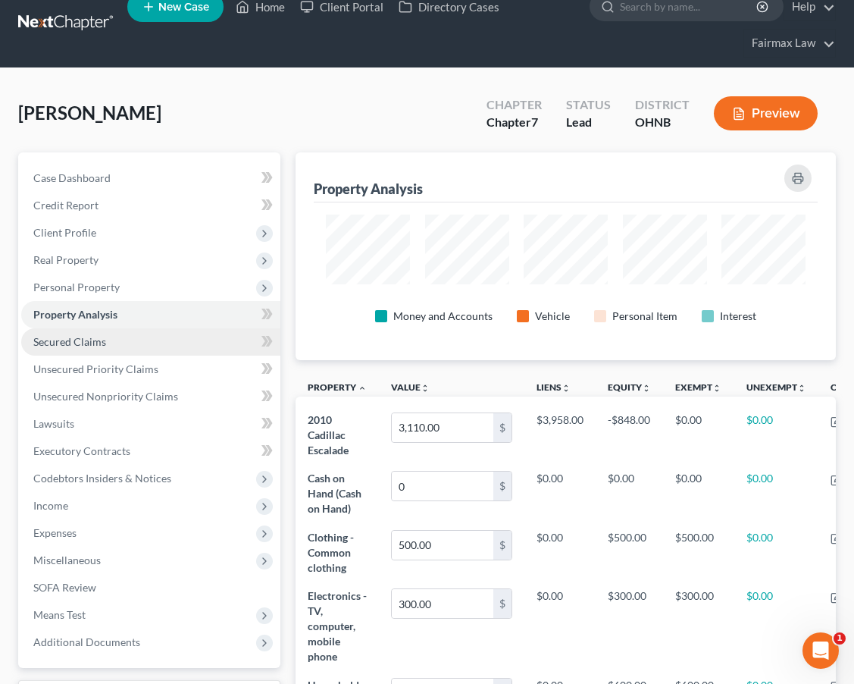
click at [122, 338] on link "Secured Claims" at bounding box center [150, 341] width 259 height 27
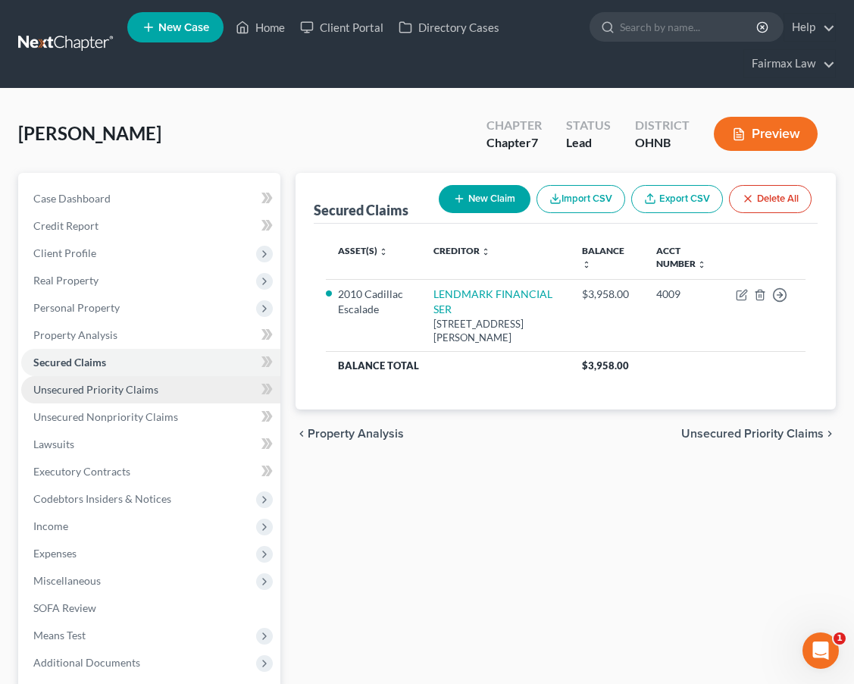
click at [161, 396] on link "Unsecured Priority Claims" at bounding box center [150, 389] width 259 height 27
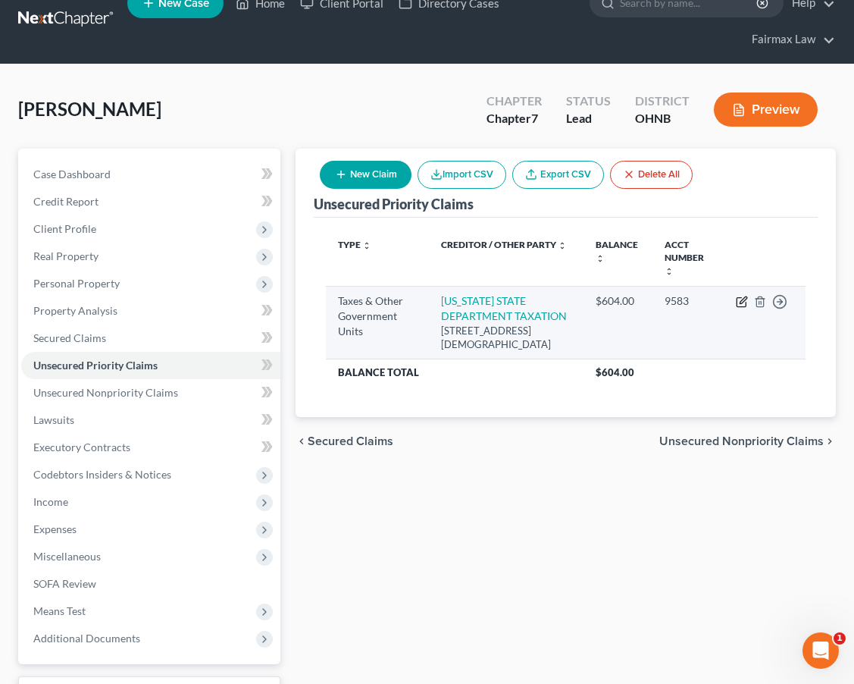
click at [739, 299] on icon "button" at bounding box center [742, 302] width 12 height 12
select select "2"
select select "36"
select select "0"
select select "4"
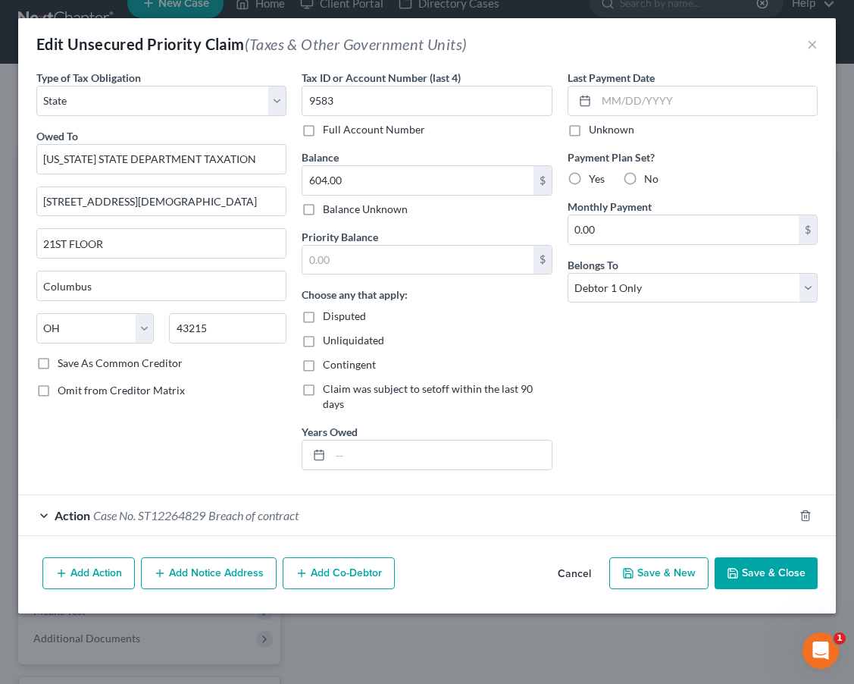
click at [507, 519] on div "Action Case No. ST12264829 Breach of contract" at bounding box center [405, 515] width 775 height 40
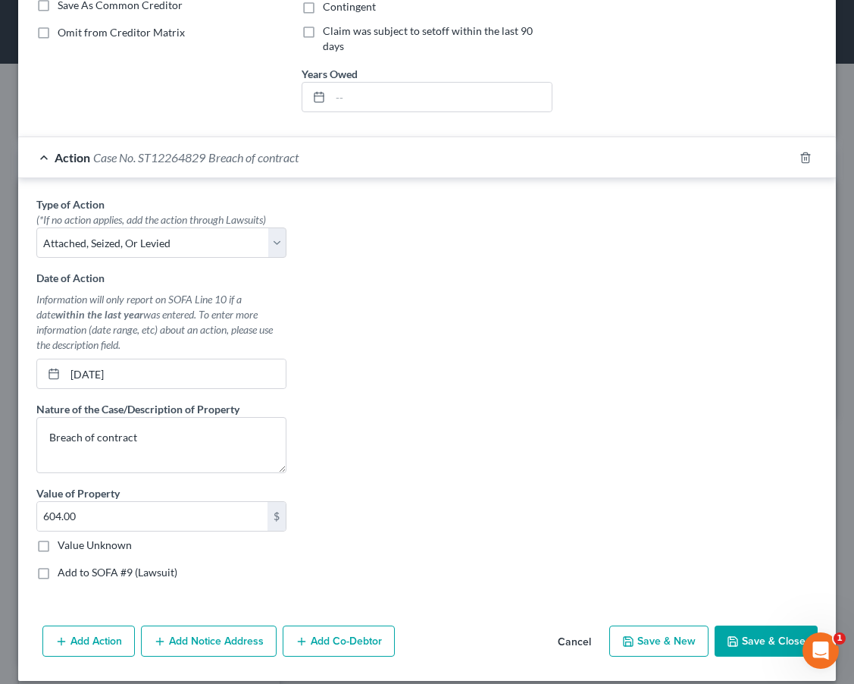
click at [759, 625] on button "Save & Close" at bounding box center [766, 641] width 103 height 32
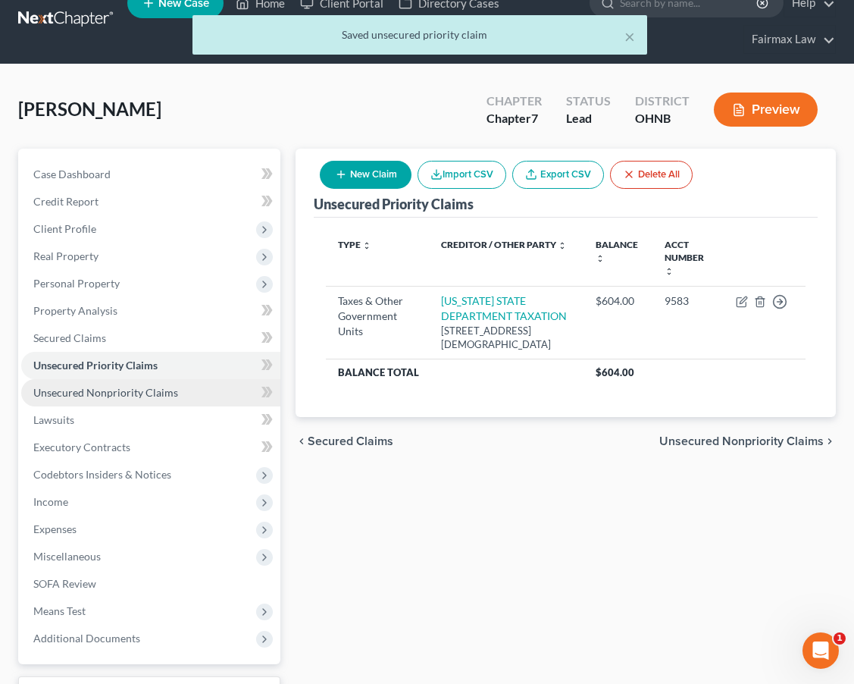
click at [187, 401] on link "Unsecured Nonpriority Claims" at bounding box center [150, 392] width 259 height 27
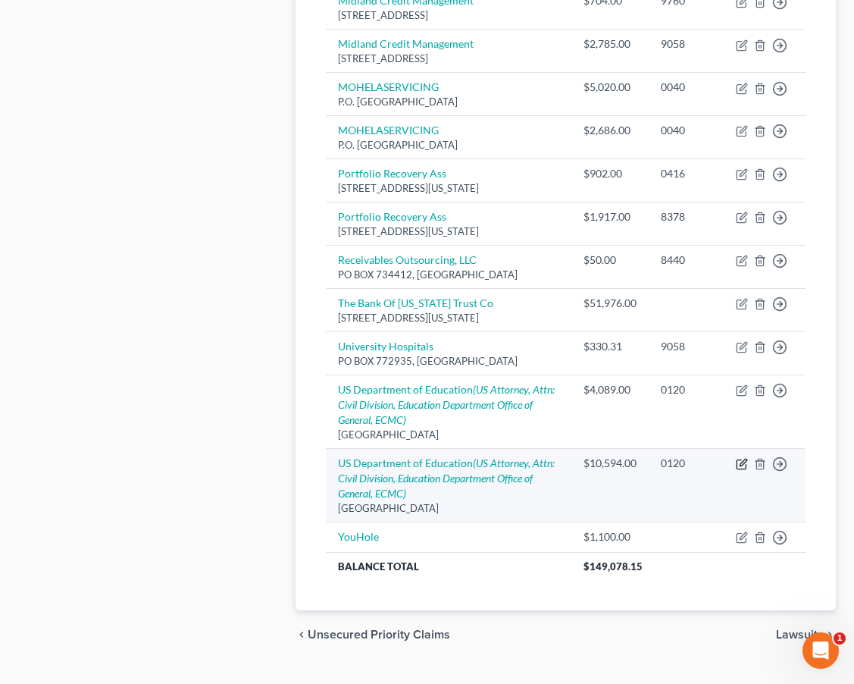
click at [739, 470] on icon "button" at bounding box center [742, 464] width 12 height 12
select select "26"
select select "17"
select select "0"
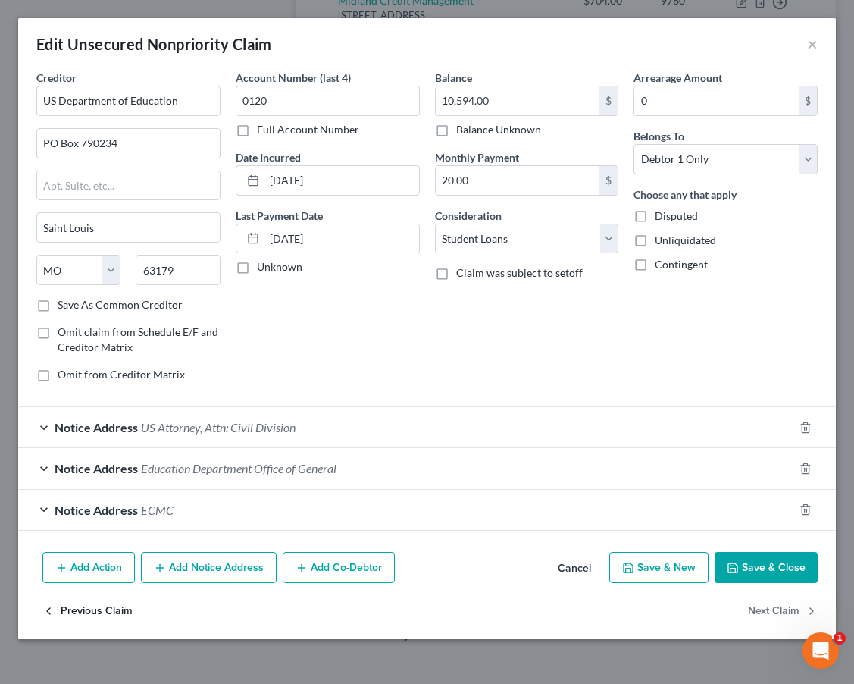
click at [80, 609] on button "Previous Claim" at bounding box center [87, 611] width 90 height 32
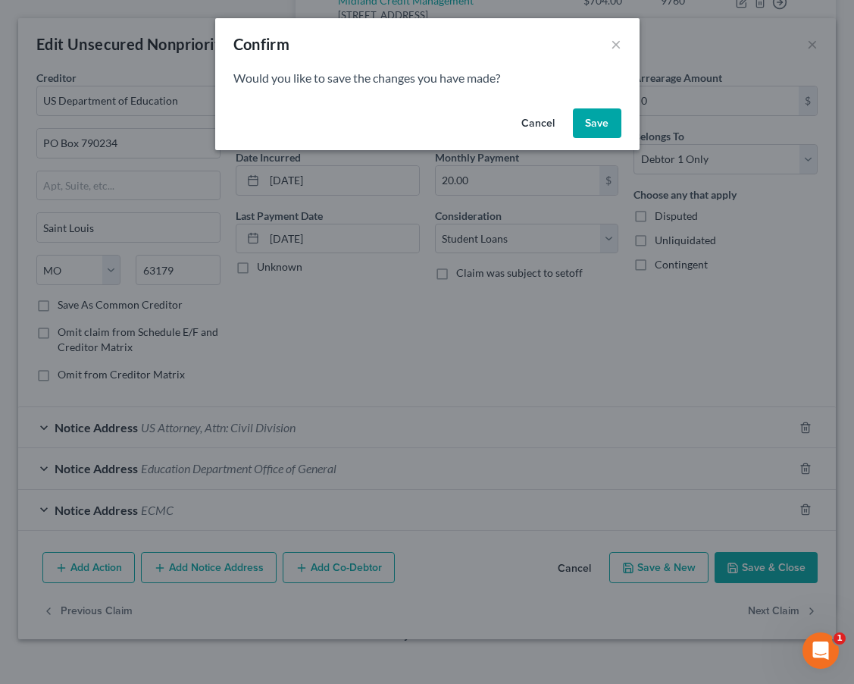
click at [602, 124] on button "Save" at bounding box center [597, 123] width 49 height 30
select select "26"
select select "17"
select select "0"
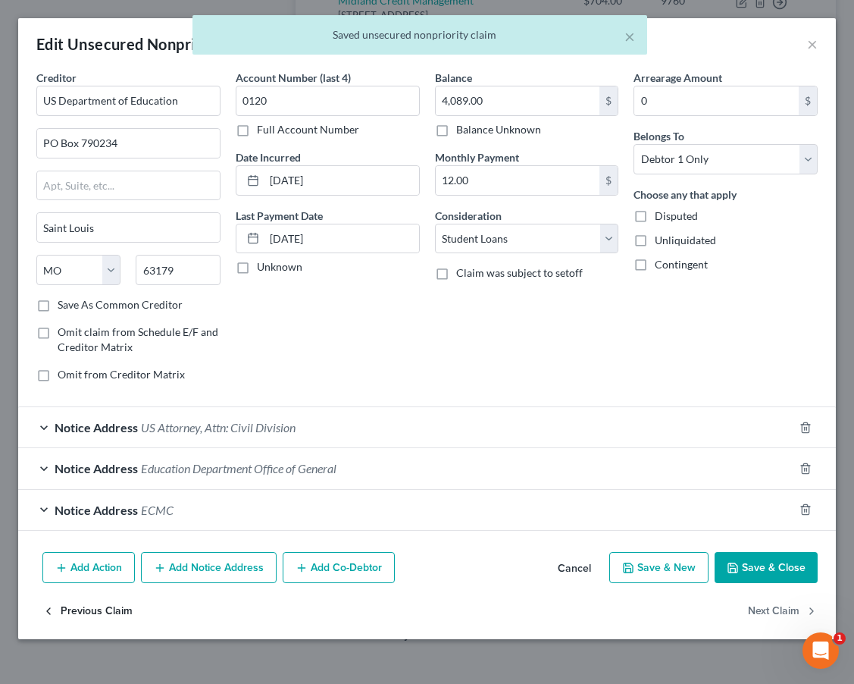
click at [84, 612] on button "Previous Claim" at bounding box center [87, 611] width 90 height 32
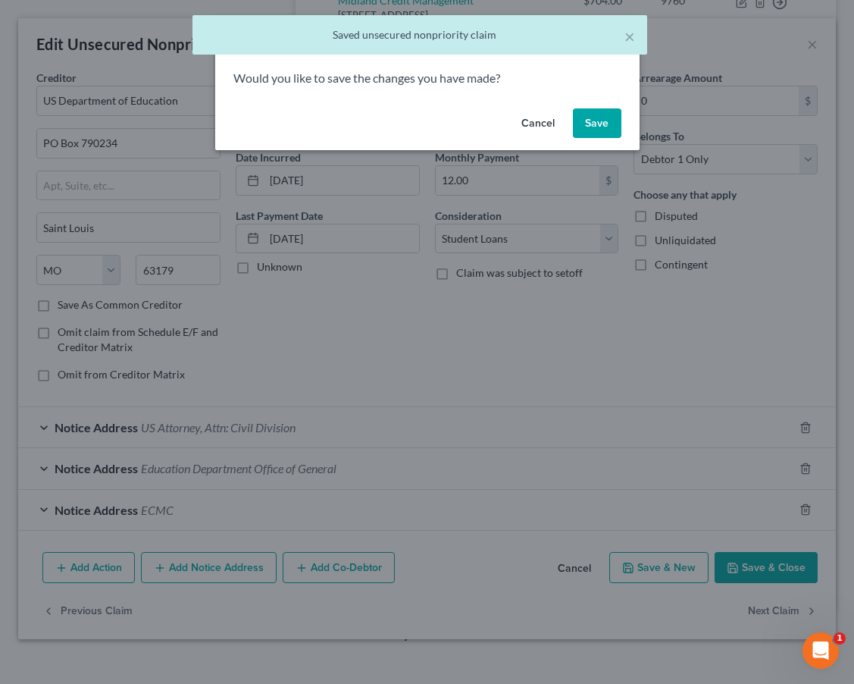
click at [599, 123] on button "Save" at bounding box center [597, 123] width 49 height 30
select select "23"
select select "9"
select select "0"
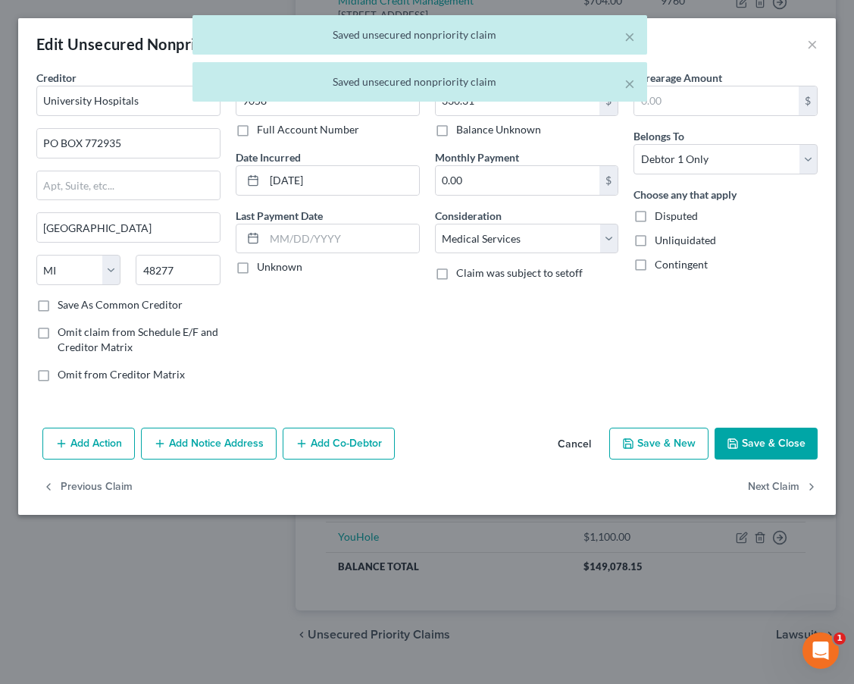
click at [816, 42] on div "× Saved unsecured nonpriority claim × Saved unsecured nonpriority claim" at bounding box center [419, 62] width 854 height 94
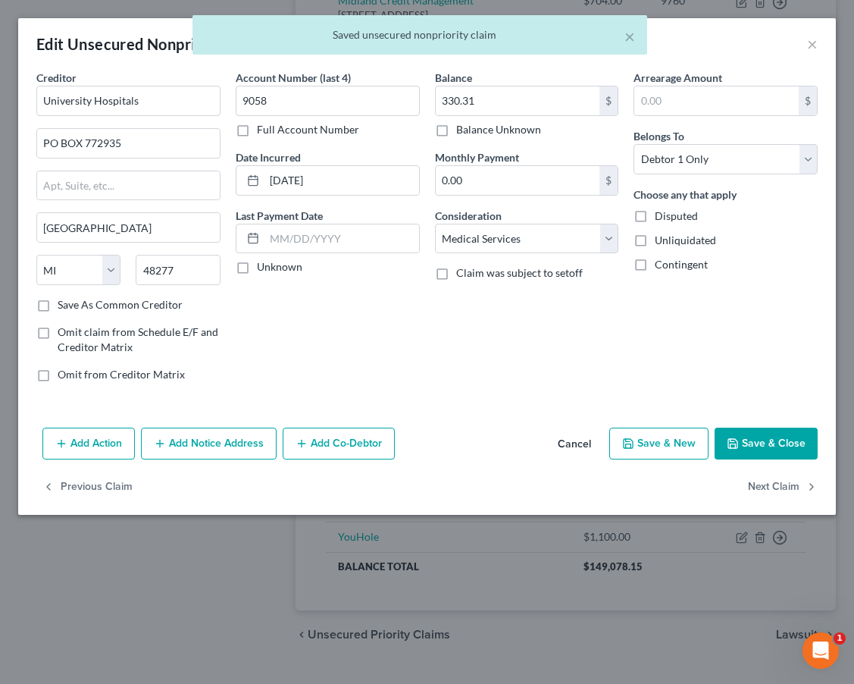
click at [811, 45] on div "× Saved unsecured nonpriority claim" at bounding box center [419, 38] width 854 height 47
click at [809, 48] on div "× Saved unsecured nonpriority claim" at bounding box center [419, 38] width 854 height 47
click at [760, 459] on button "Save & Close" at bounding box center [766, 443] width 103 height 32
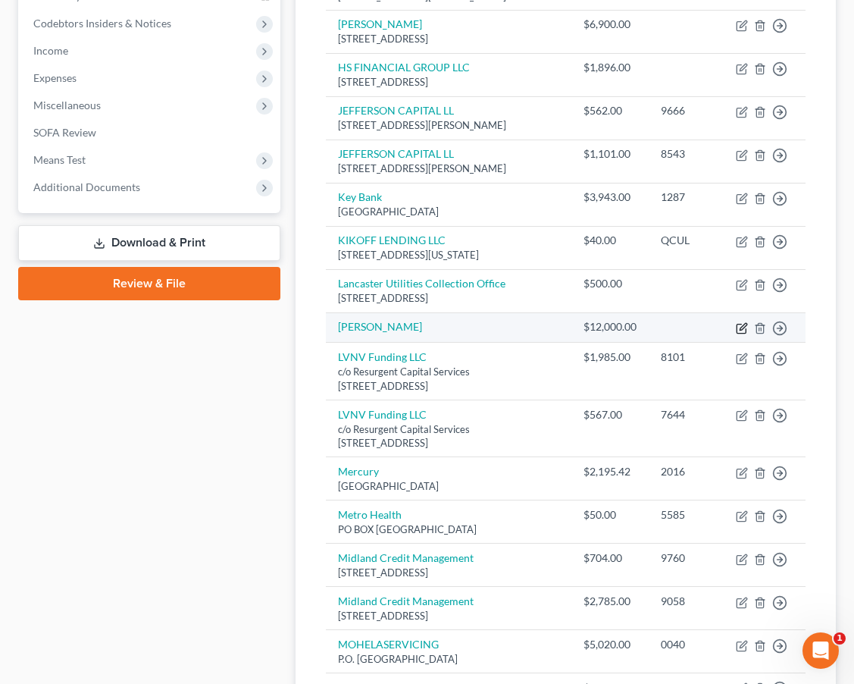
click at [740, 330] on icon "button" at bounding box center [743, 326] width 7 height 7
select select "0"
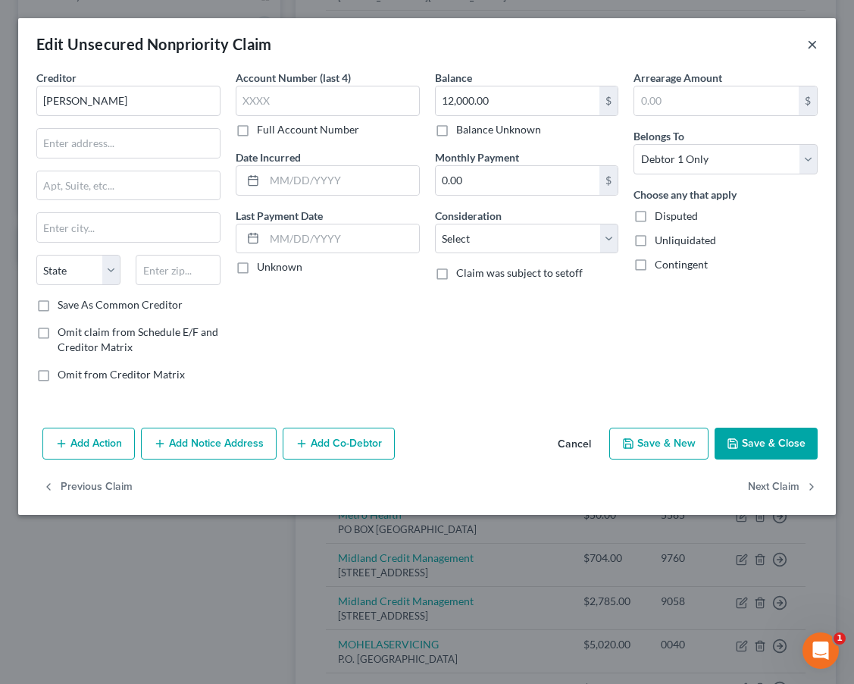
click at [815, 48] on button "×" at bounding box center [812, 44] width 11 height 18
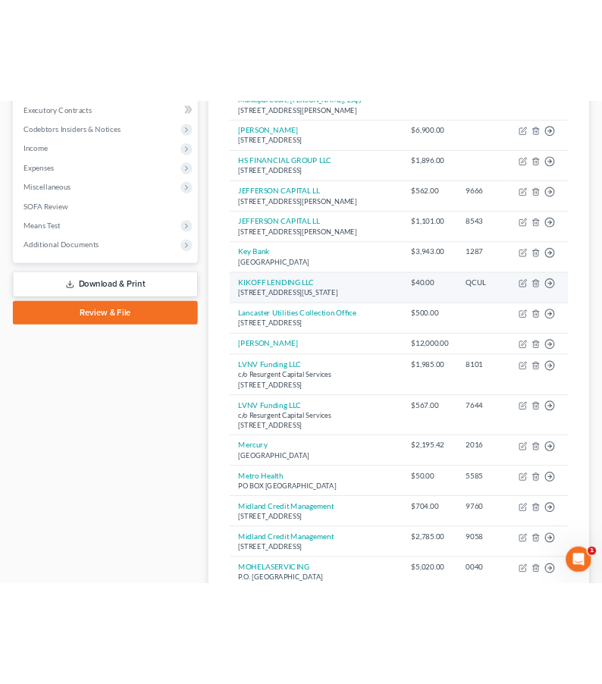
scroll to position [456, 0]
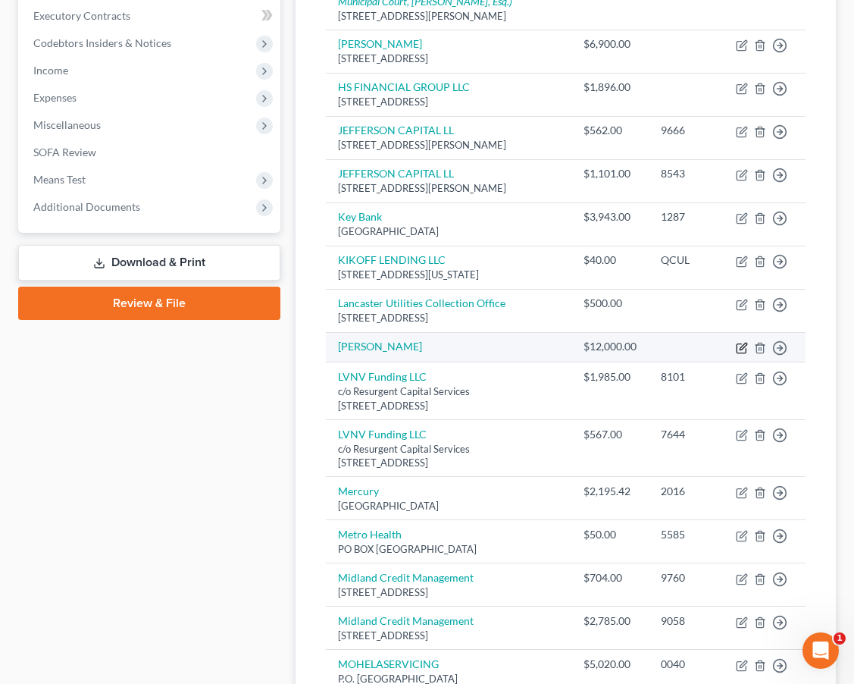
click at [737, 354] on icon "button" at bounding box center [742, 348] width 12 height 12
select select "0"
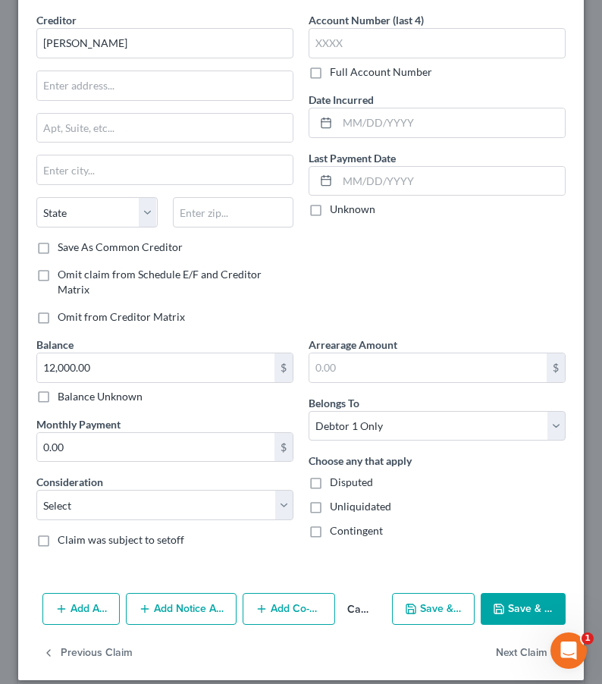
scroll to position [57, 0]
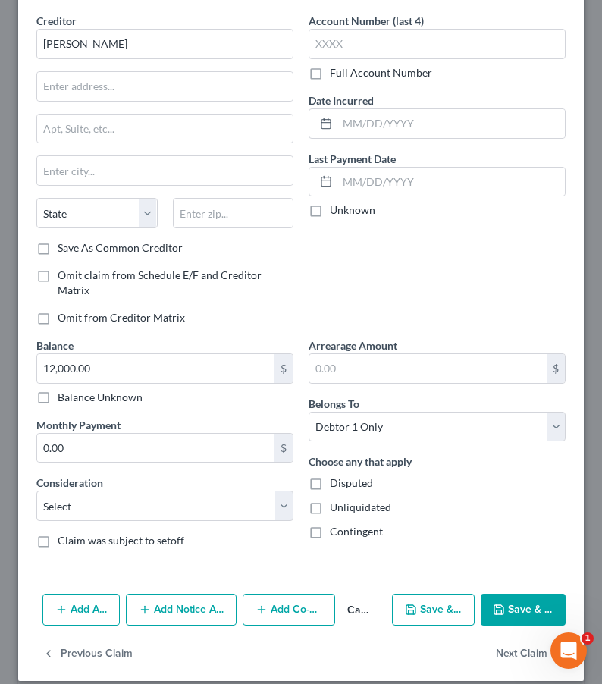
click at [181, 594] on button "Add Notice Address" at bounding box center [181, 609] width 111 height 32
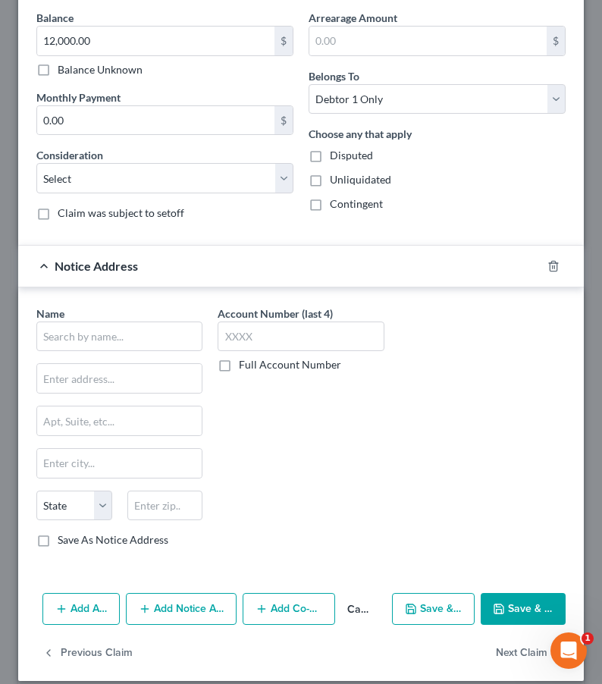
scroll to position [384, 0]
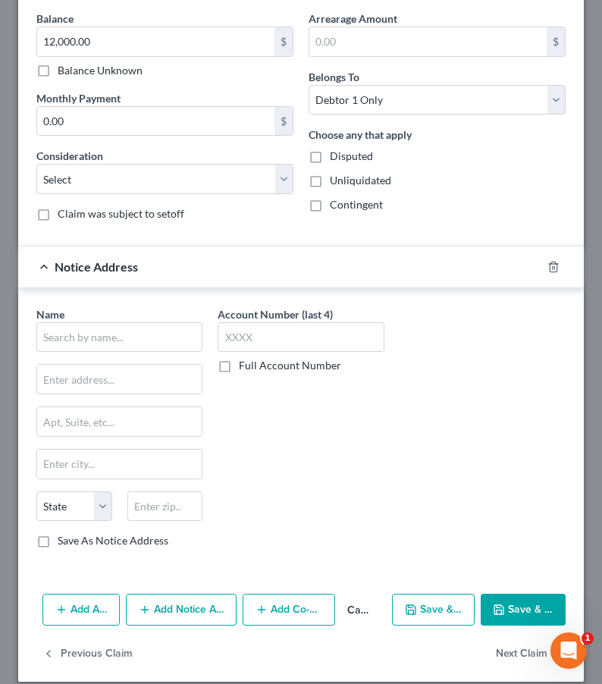
click at [142, 338] on div "Name * State AL AK AR AZ CA CO CT DE DC FL GA GU HI ID IL IN IA KS KY LA ME MD …" at bounding box center [119, 427] width 166 height 243
click at [142, 331] on input "text" at bounding box center [119, 337] width 166 height 30
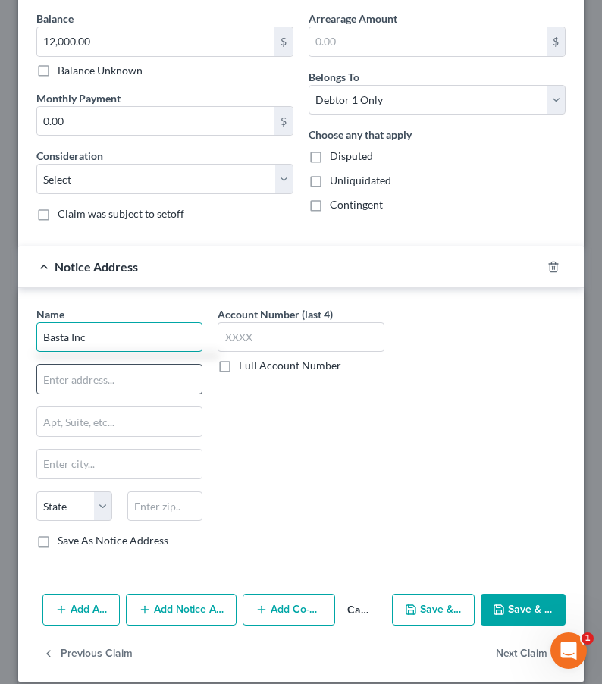
type input "Basta Inc"
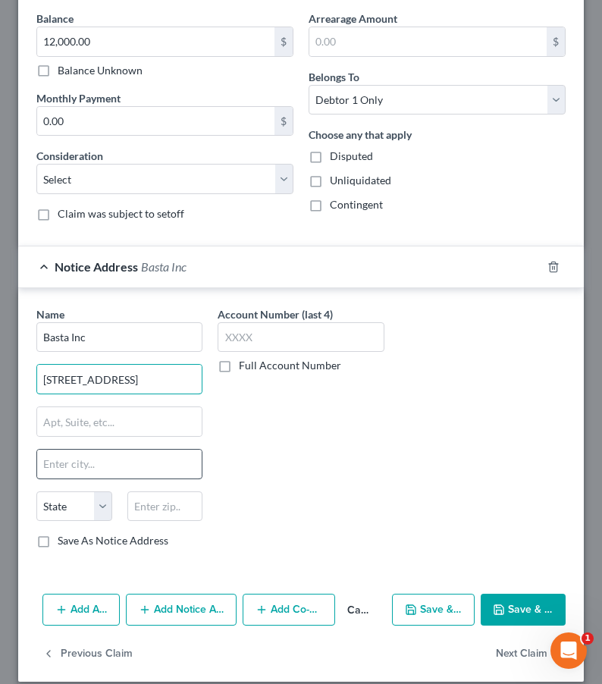
type input "667 W Ave"
type input "Lancaster"
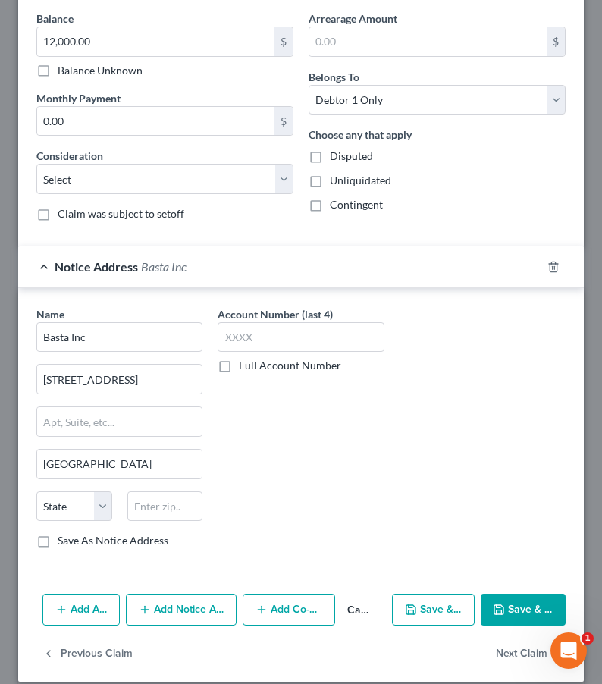
click at [503, 593] on button "Save & Close" at bounding box center [523, 609] width 85 height 32
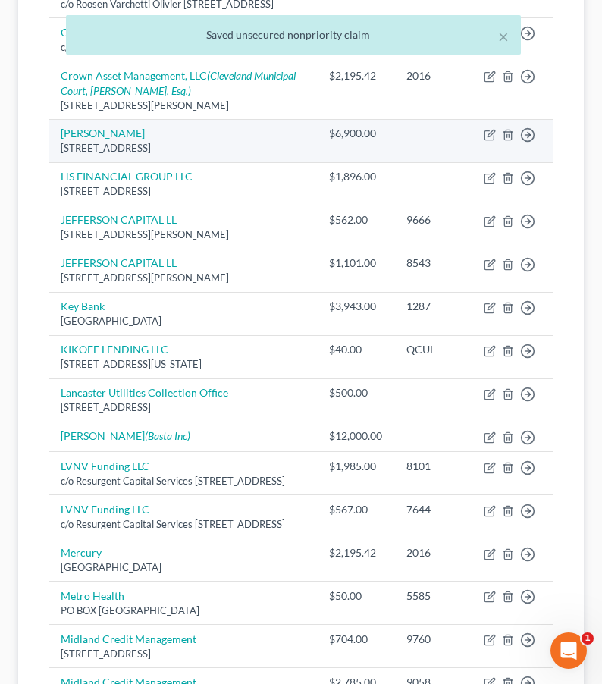
scroll to position [418, 0]
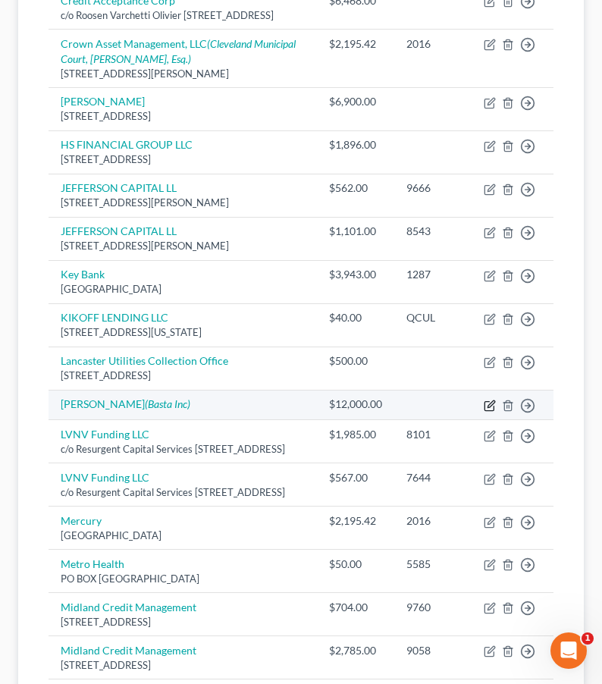
click at [491, 412] on icon "button" at bounding box center [490, 405] width 12 height 12
select select "0"
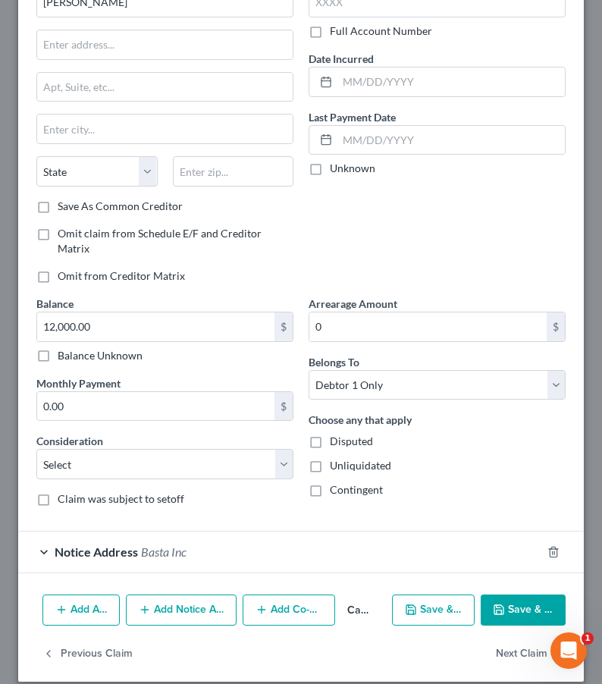
click at [139, 545] on div "Notice Address Basta Inc" at bounding box center [279, 551] width 523 height 40
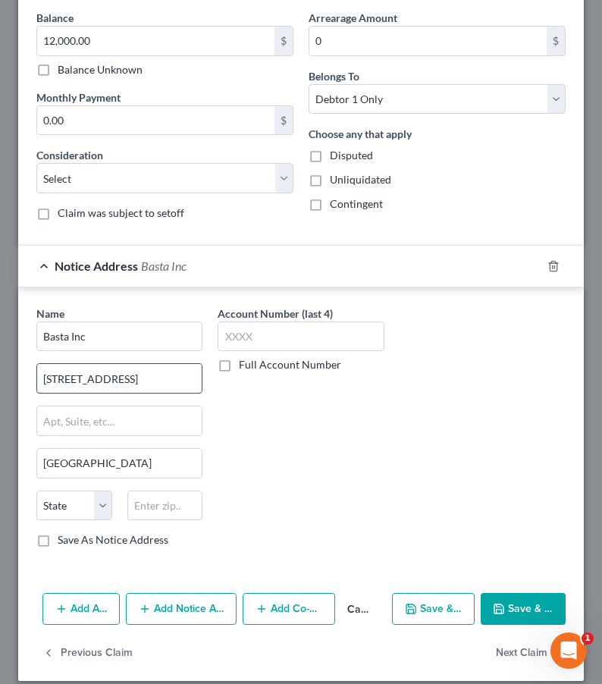
scroll to position [384, 0]
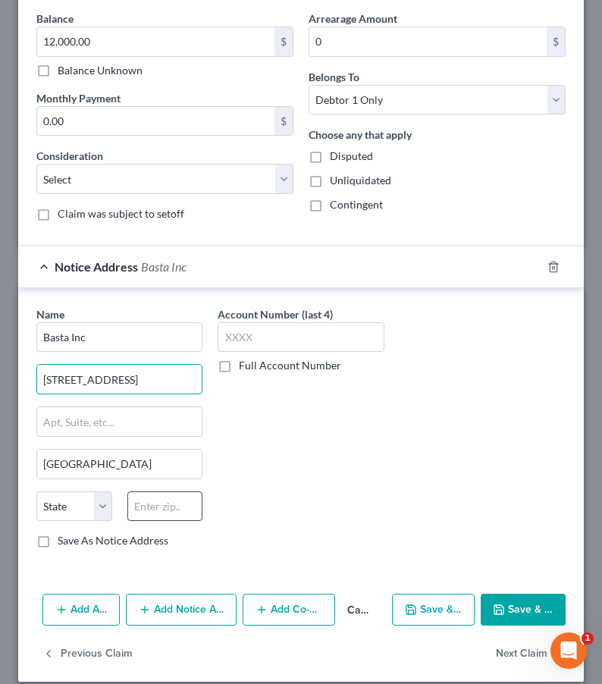
type input "667 W Ave J"
type input "93534"
select select "4"
click at [428, 493] on div "Name * Basta Inc 667 W Ave J Lancaster State AL AK AR AZ CA CO CT DE DC FL GA G…" at bounding box center [301, 433] width 544 height 255
click at [546, 596] on button "Save & Close" at bounding box center [523, 609] width 85 height 32
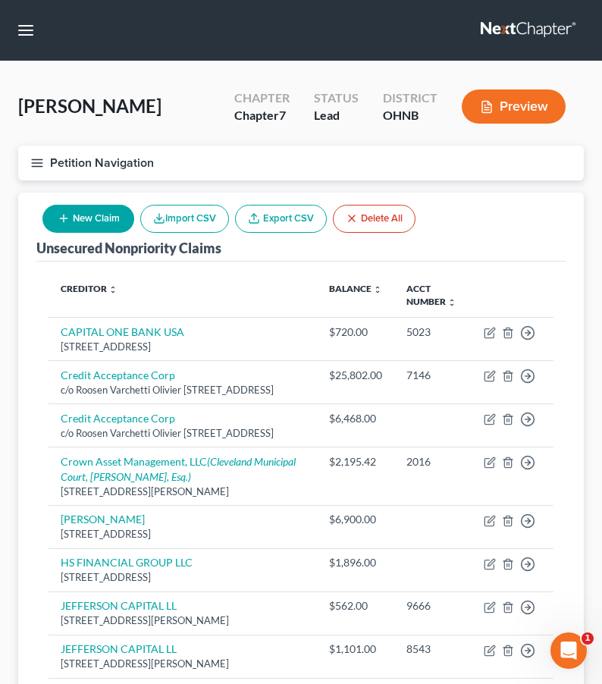
scroll to position [0, 0]
click at [103, 222] on button "New Claim" at bounding box center [88, 219] width 92 height 28
select select "0"
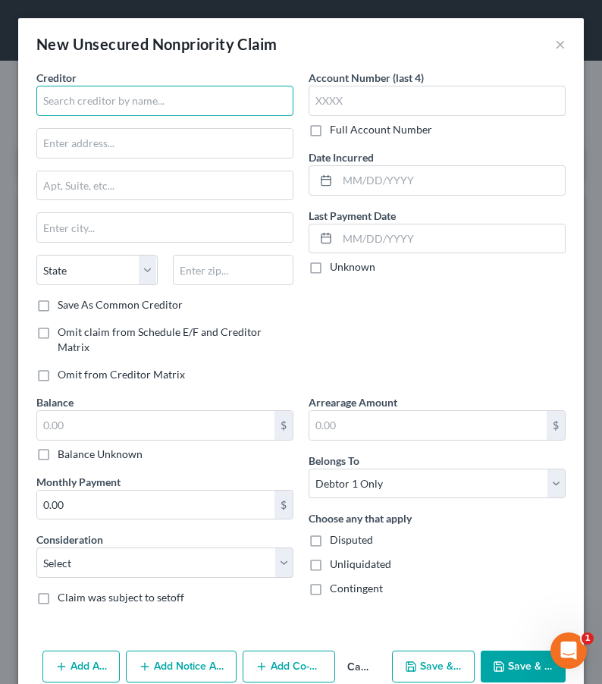
click at [117, 97] on input "text" at bounding box center [164, 101] width 257 height 30
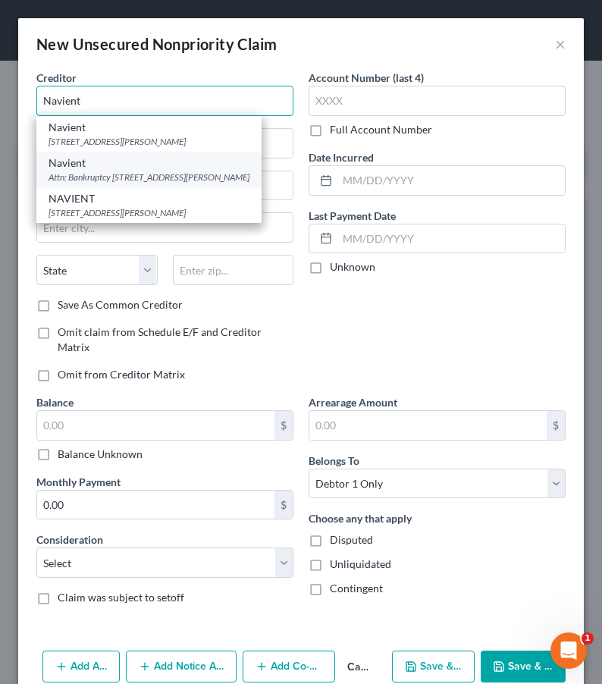
type input "Navient"
click at [122, 168] on div "Navient" at bounding box center [149, 162] width 201 height 15
type input "Attn: Bankruptcy"
type input "Po Box 9000"
type input "Wiles-Barr"
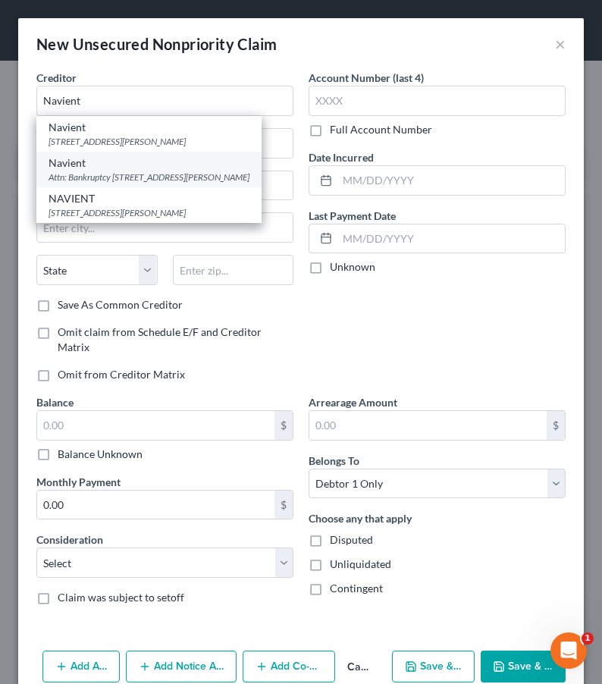
select select "39"
type input "18773-0000"
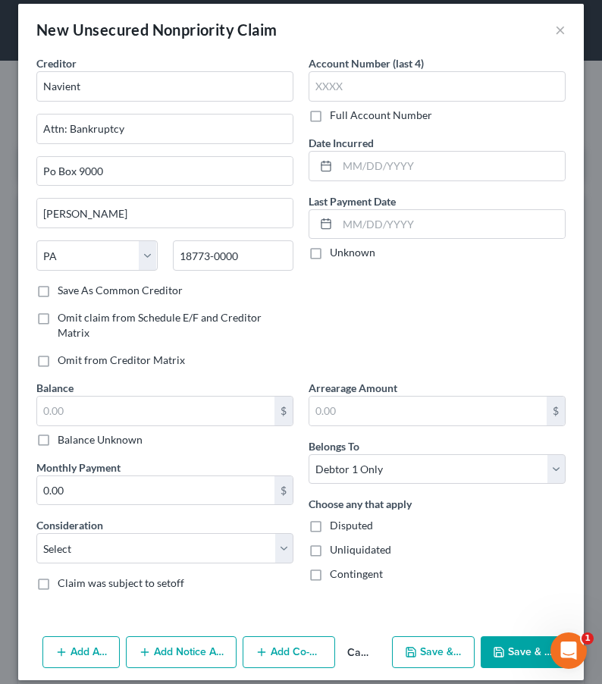
scroll to position [14, 0]
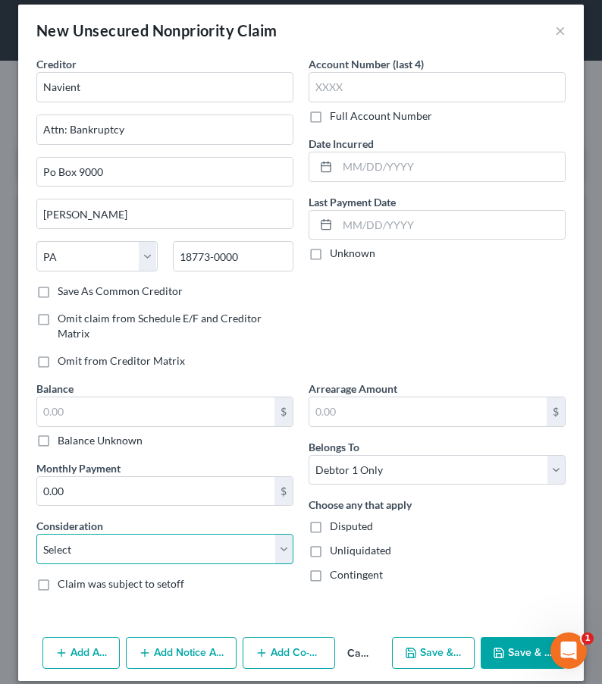
select select "17"
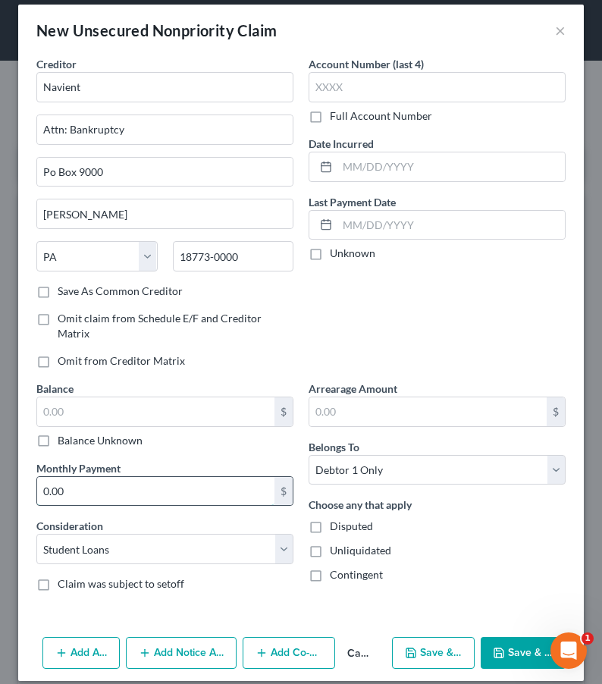
click at [194, 486] on input "0.00" at bounding box center [155, 491] width 237 height 29
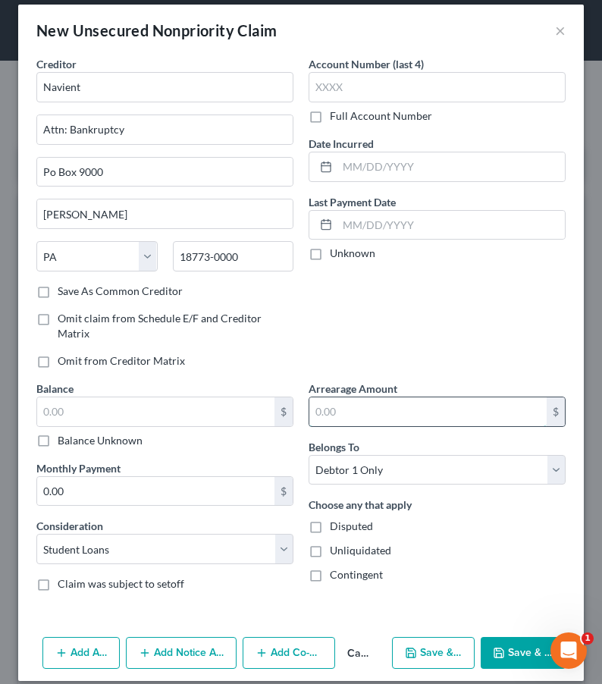
click at [412, 403] on input "text" at bounding box center [427, 411] width 237 height 29
click at [213, 433] on div "Balance Unknown" at bounding box center [164, 440] width 257 height 15
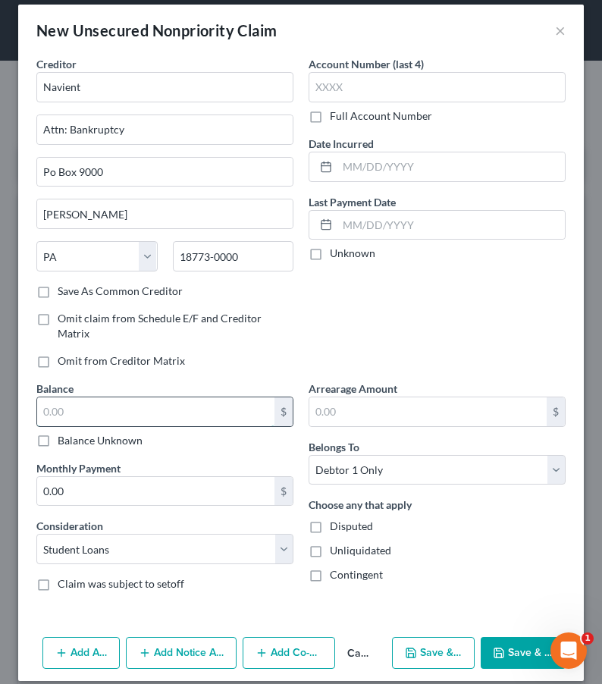
click at [213, 397] on input "text" at bounding box center [155, 411] width 237 height 29
type input "3,200.00"
click at [487, 327] on div "Account Number (last 4) Full Account Number Date Incurred Last Payment Date Unk…" at bounding box center [437, 218] width 272 height 324
click at [515, 644] on button "Save & Close" at bounding box center [523, 653] width 85 height 32
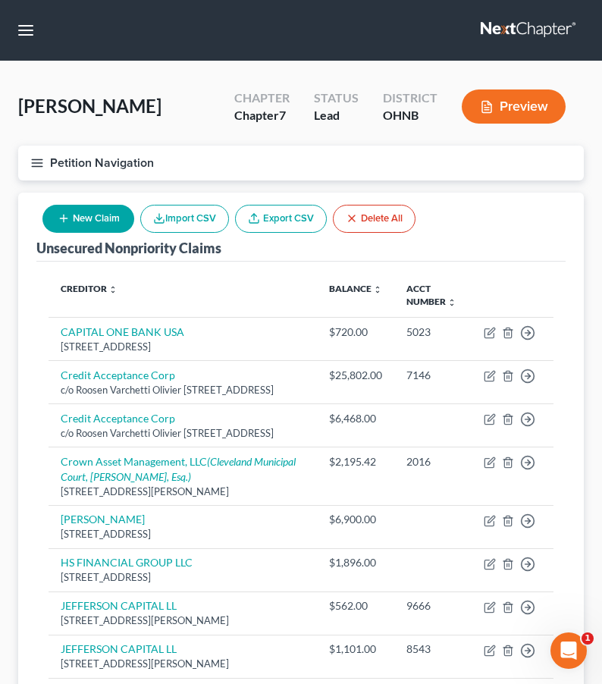
scroll to position [0, 0]
click at [97, 221] on button "New Claim" at bounding box center [88, 219] width 92 height 28
select select "0"
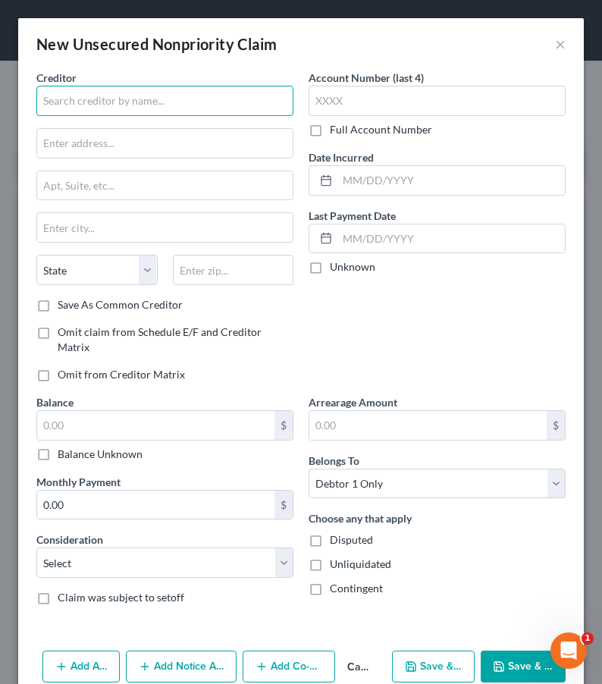
click at [112, 108] on input "text" at bounding box center [164, 101] width 257 height 30
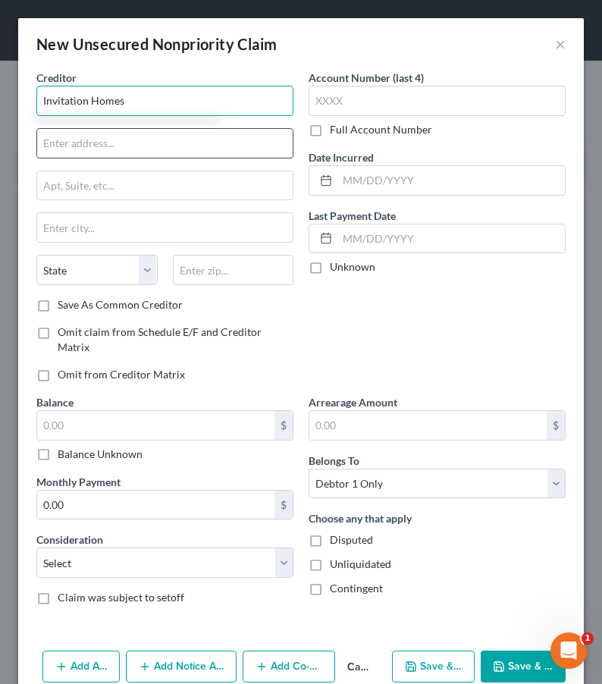
type input "Invitation Homes"
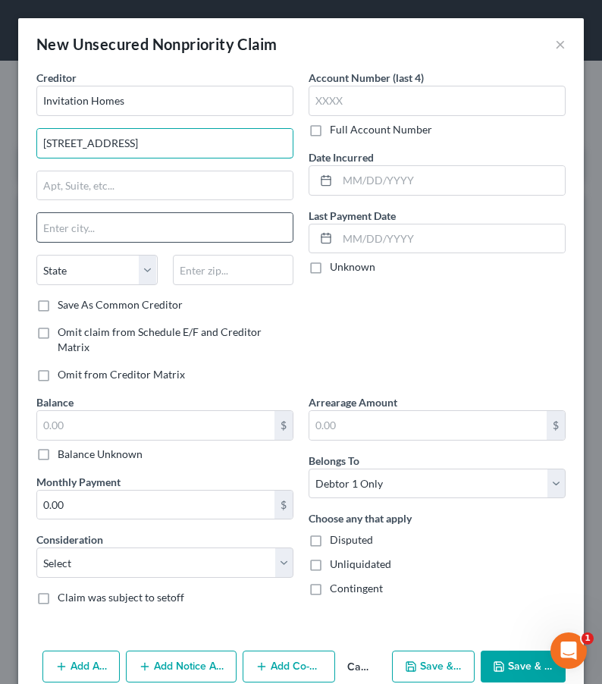
type input "200 Broadway"
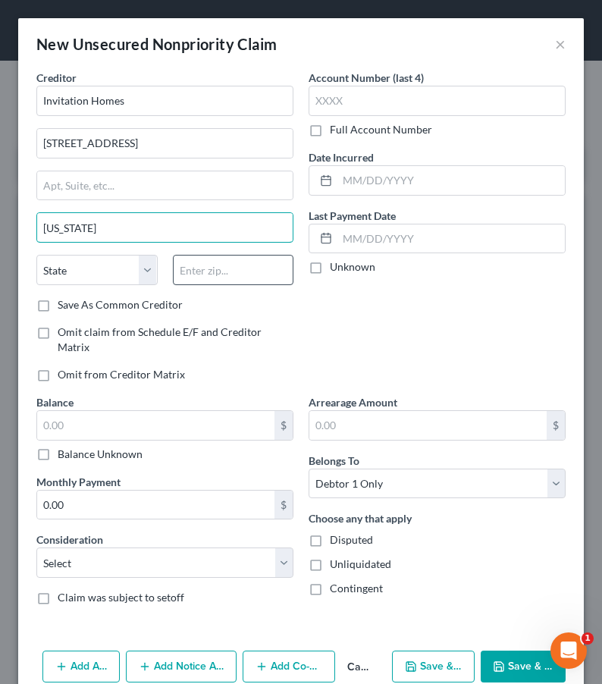
type input "New York"
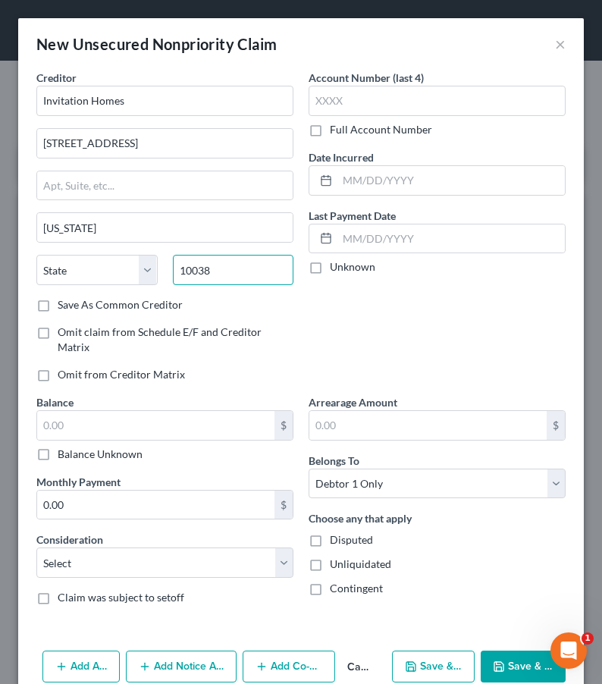
type input "10038"
click at [346, 311] on div "Account Number (last 4) Full Account Number Date Incurred Last Payment Date Unk…" at bounding box center [437, 232] width 272 height 324
select select "35"
click at [211, 413] on input "text" at bounding box center [155, 425] width 237 height 29
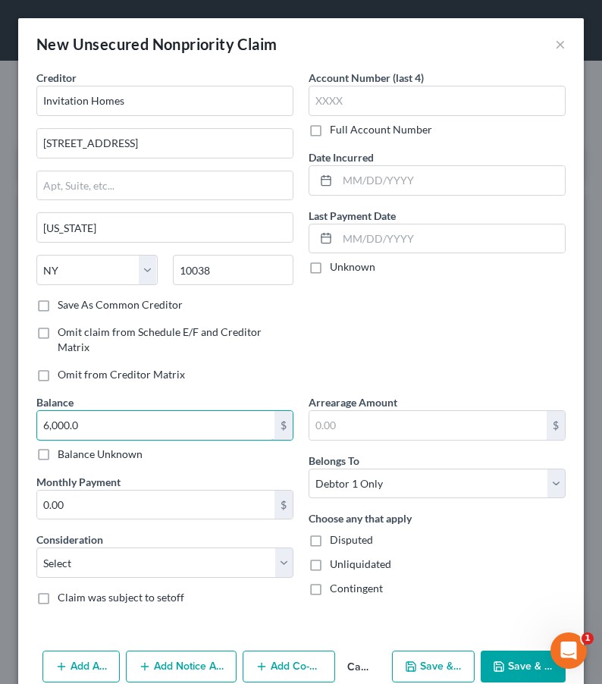
type input "6,000.0"
click at [516, 654] on button "Save & Close" at bounding box center [523, 666] width 85 height 32
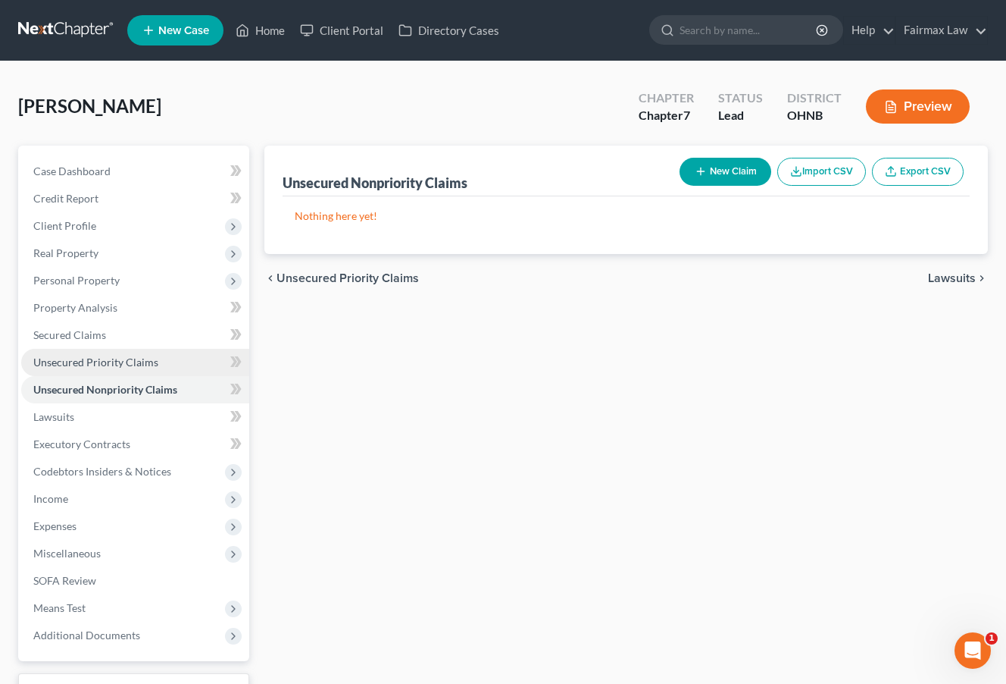
click at [149, 365] on span "Unsecured Priority Claims" at bounding box center [95, 361] width 125 height 13
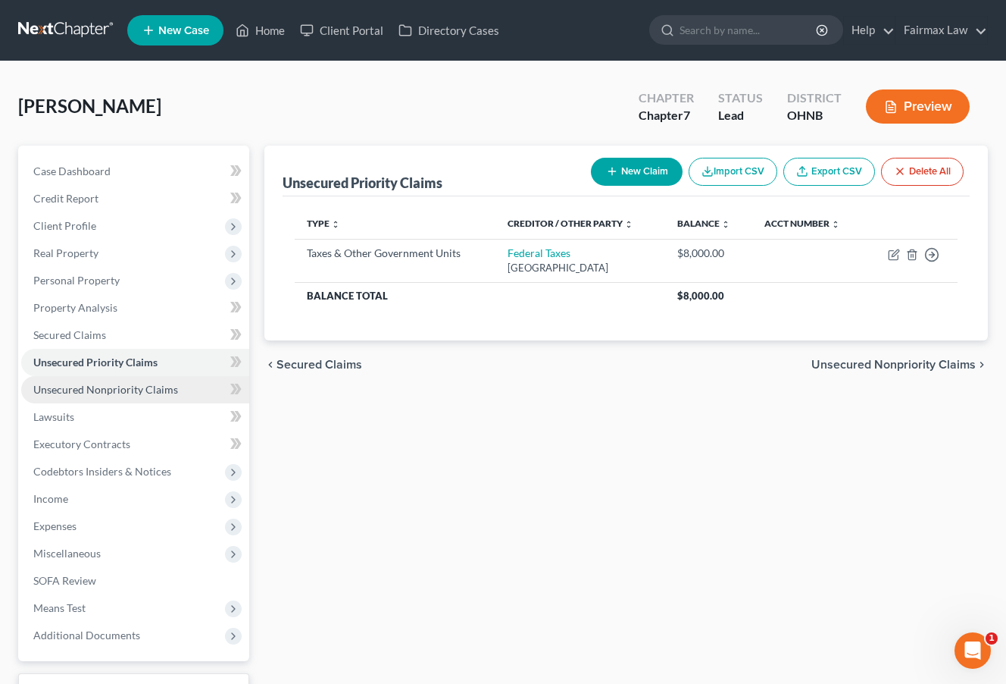
click at [125, 399] on link "Unsecured Nonpriority Claims" at bounding box center [135, 389] width 228 height 27
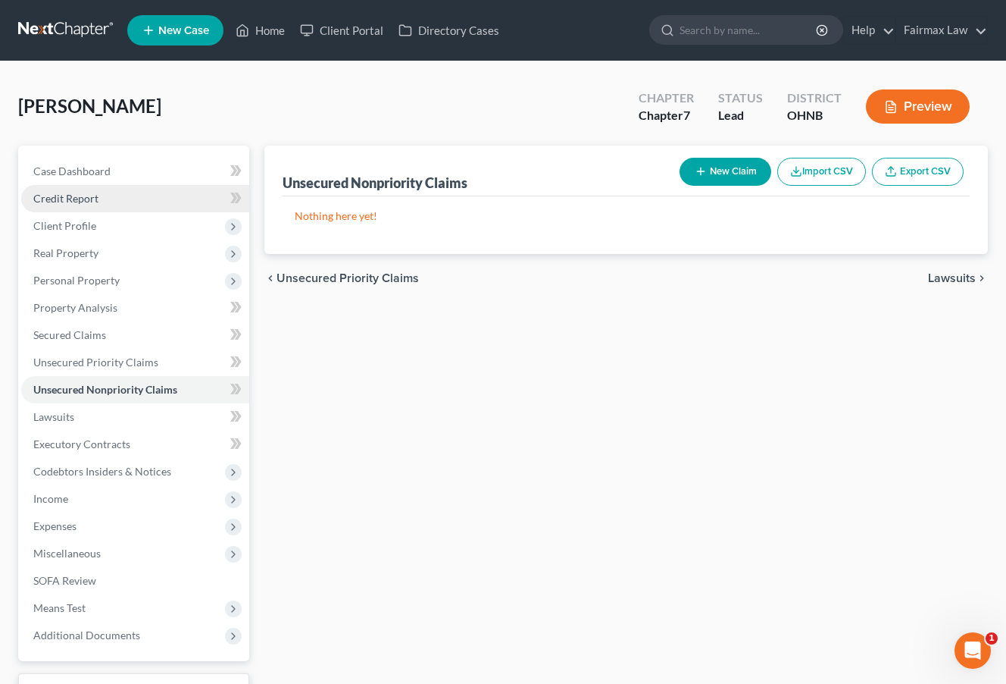
click at [189, 201] on link "Credit Report" at bounding box center [135, 198] width 228 height 27
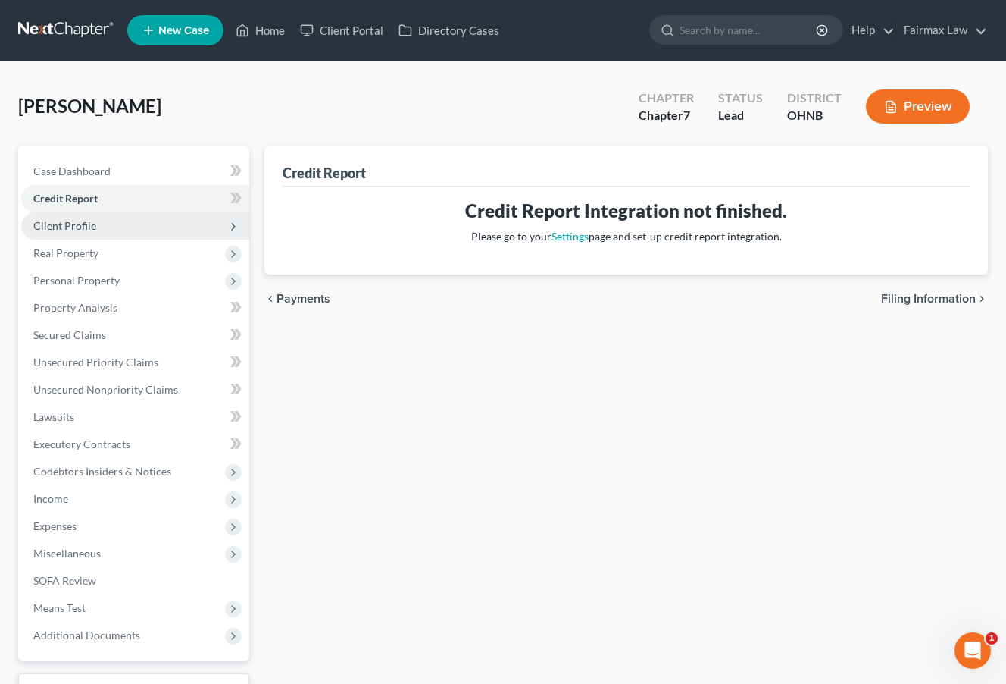
click at [185, 227] on span "Client Profile" at bounding box center [135, 225] width 228 height 27
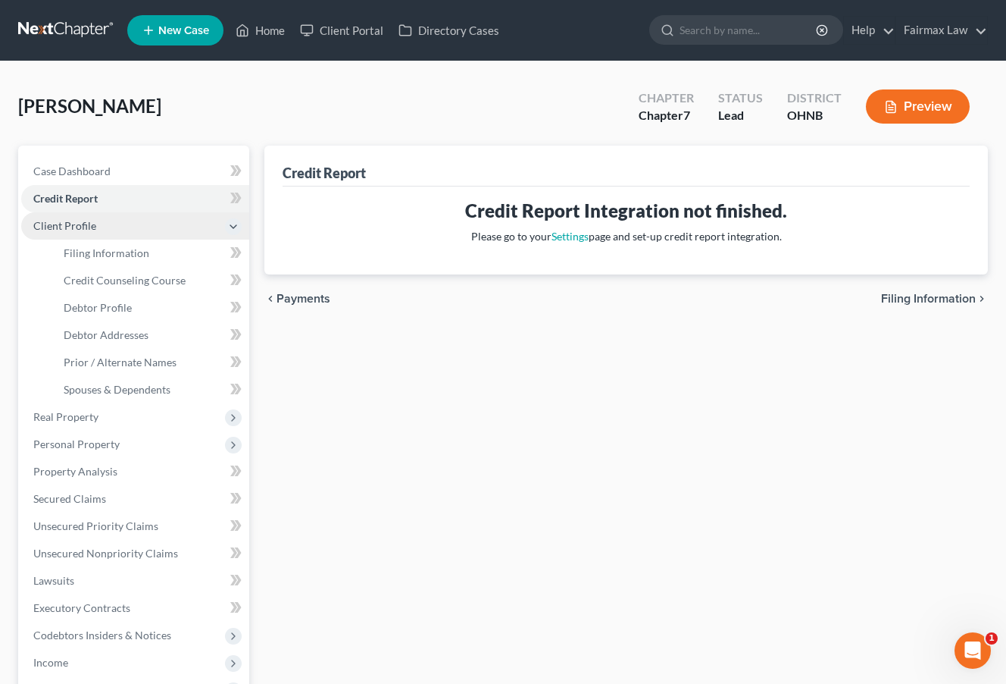
click at [185, 227] on span "Client Profile" at bounding box center [135, 225] width 228 height 27
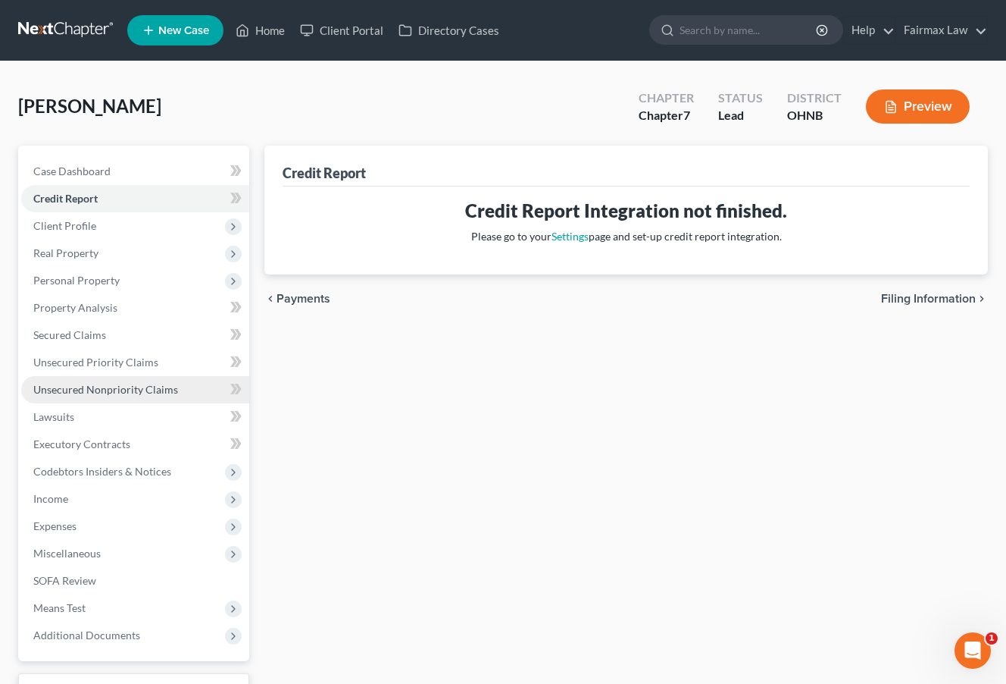
click at [146, 380] on link "Unsecured Nonpriority Claims" at bounding box center [135, 389] width 228 height 27
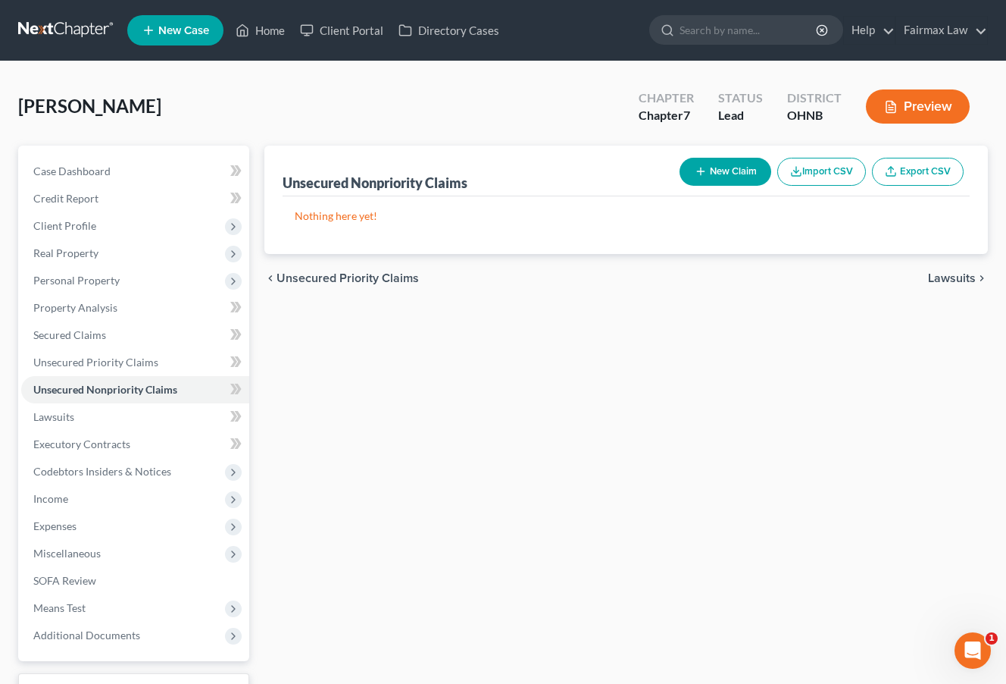
click at [816, 174] on button "Import CSV" at bounding box center [822, 172] width 89 height 28
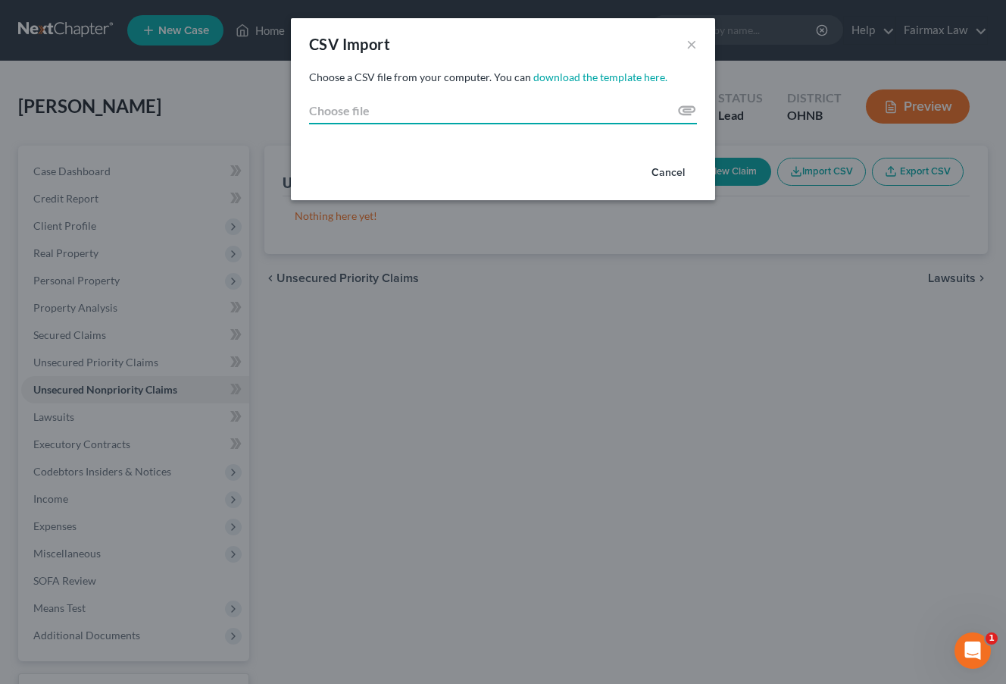
click at [500, 111] on input "Choose file" at bounding box center [503, 110] width 388 height 27
type input "C:\fakepath\2025.csv"
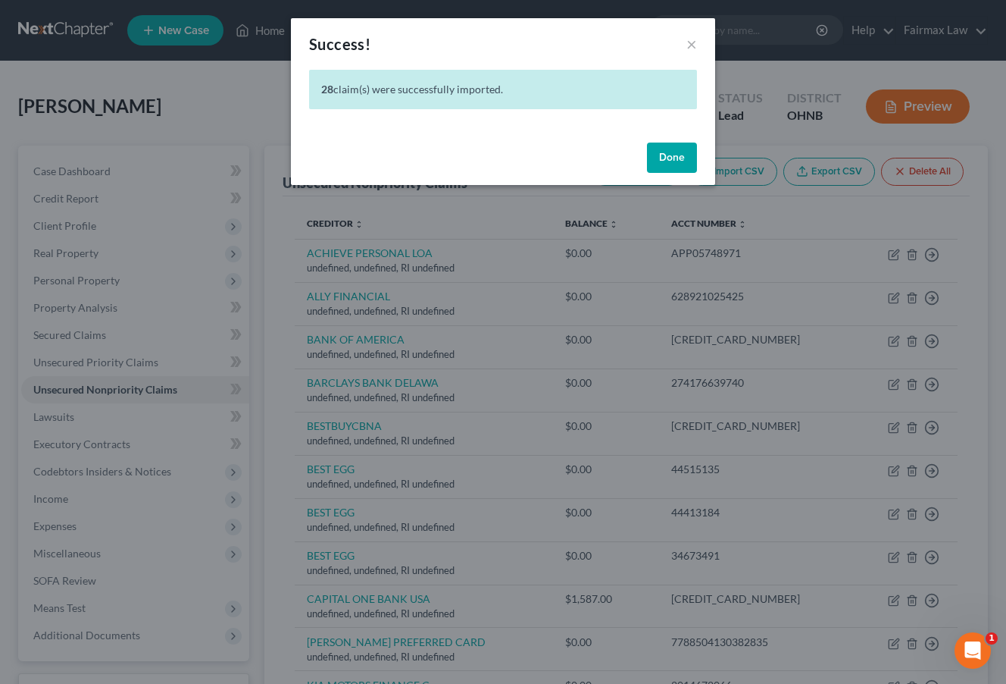
click at [678, 161] on button "Done" at bounding box center [672, 157] width 50 height 30
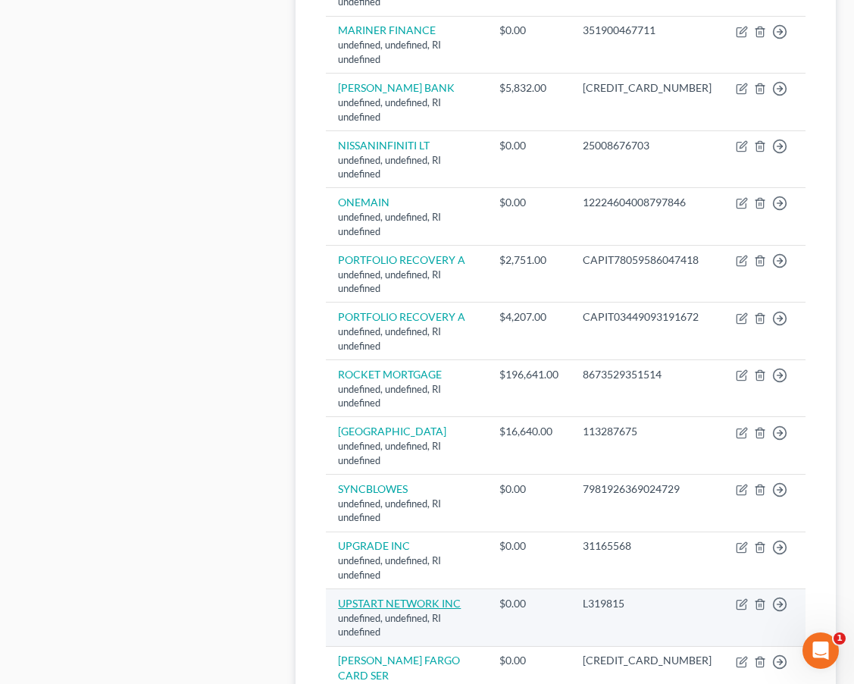
scroll to position [1147, 0]
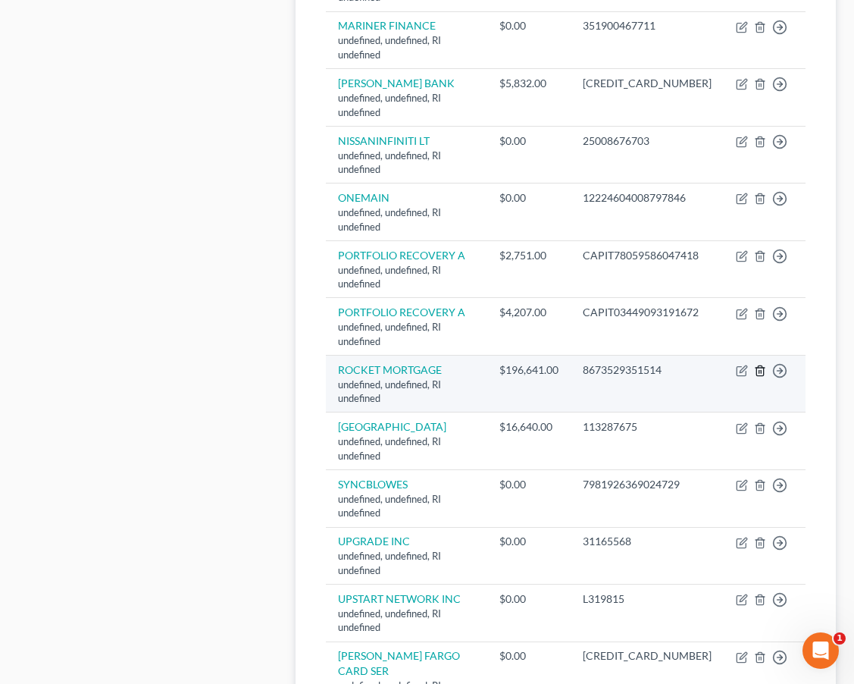
click at [762, 365] on icon "button" at bounding box center [760, 371] width 12 height 12
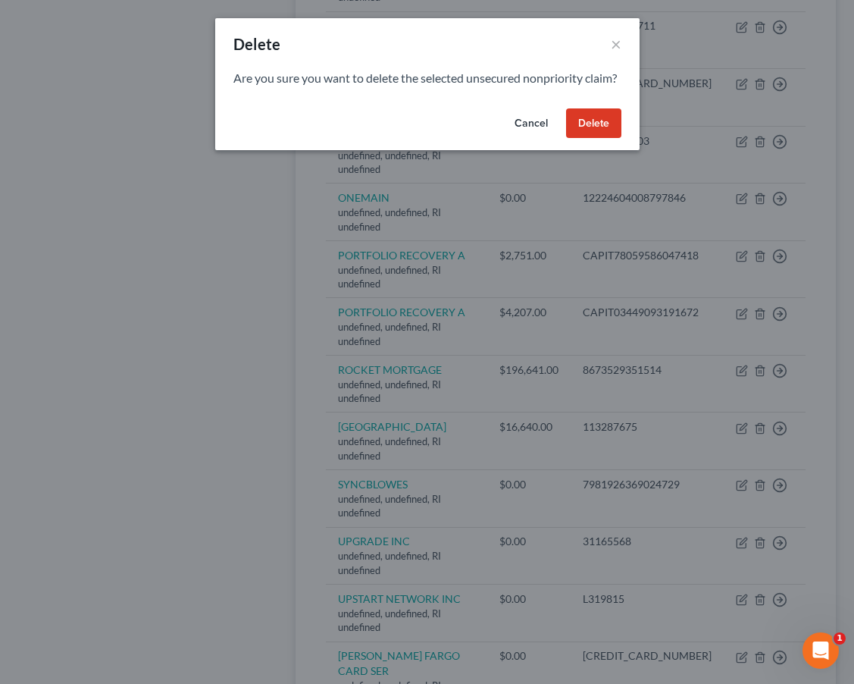
click at [597, 139] on button "Delete" at bounding box center [593, 123] width 55 height 30
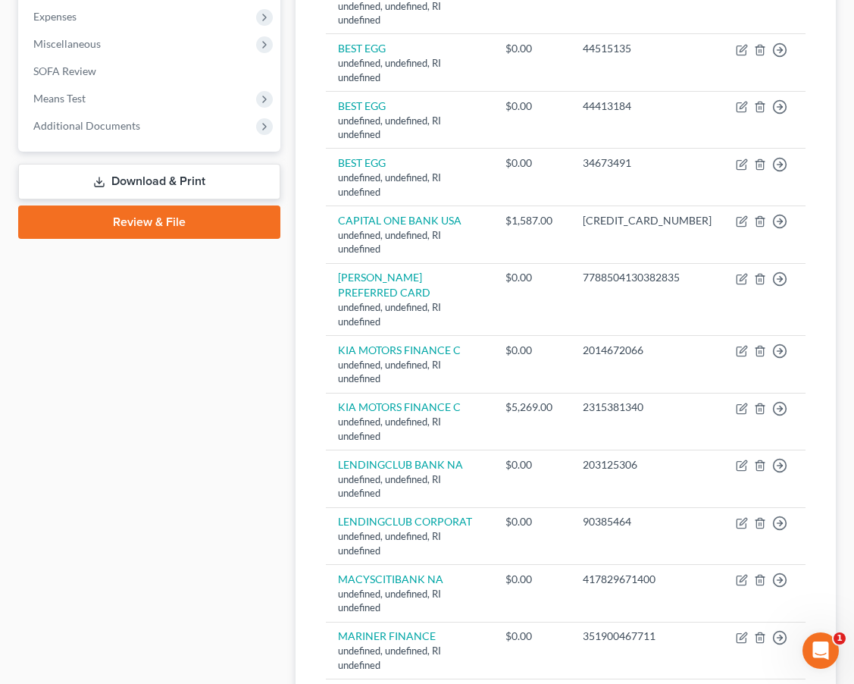
scroll to position [490, 0]
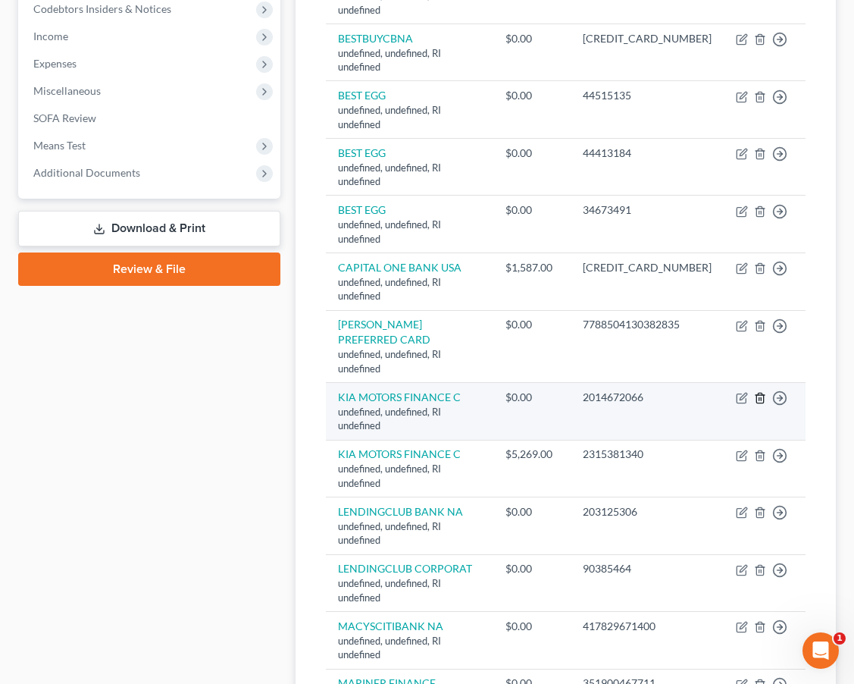
click at [757, 392] on icon "button" at bounding box center [760, 398] width 12 height 12
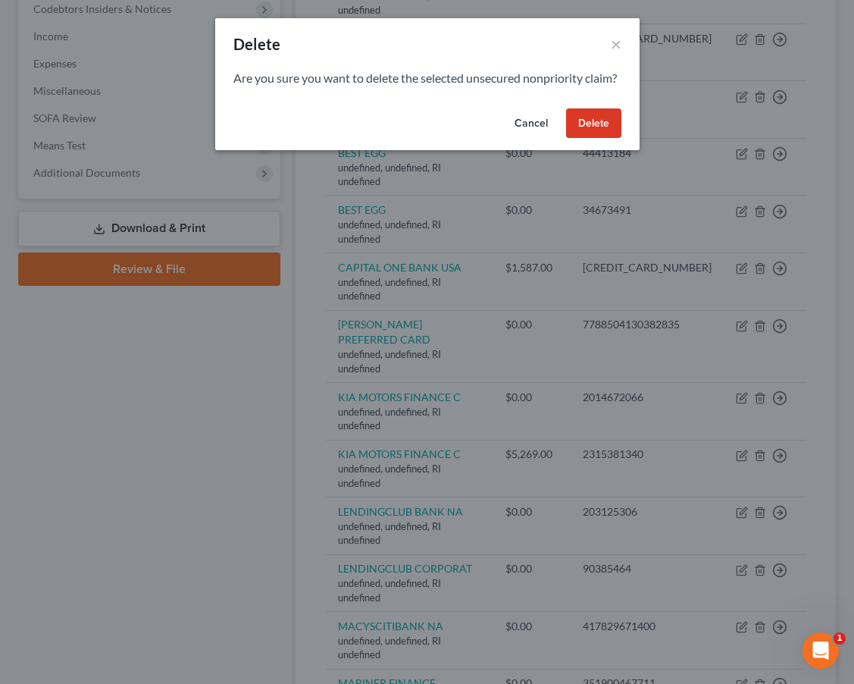
click at [587, 139] on button "Delete" at bounding box center [593, 123] width 55 height 30
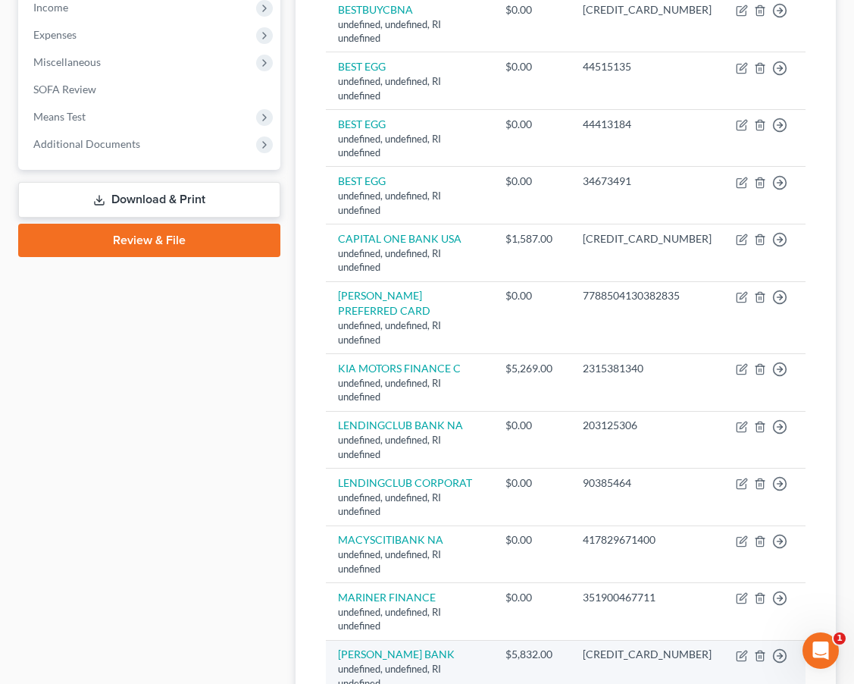
scroll to position [518, 0]
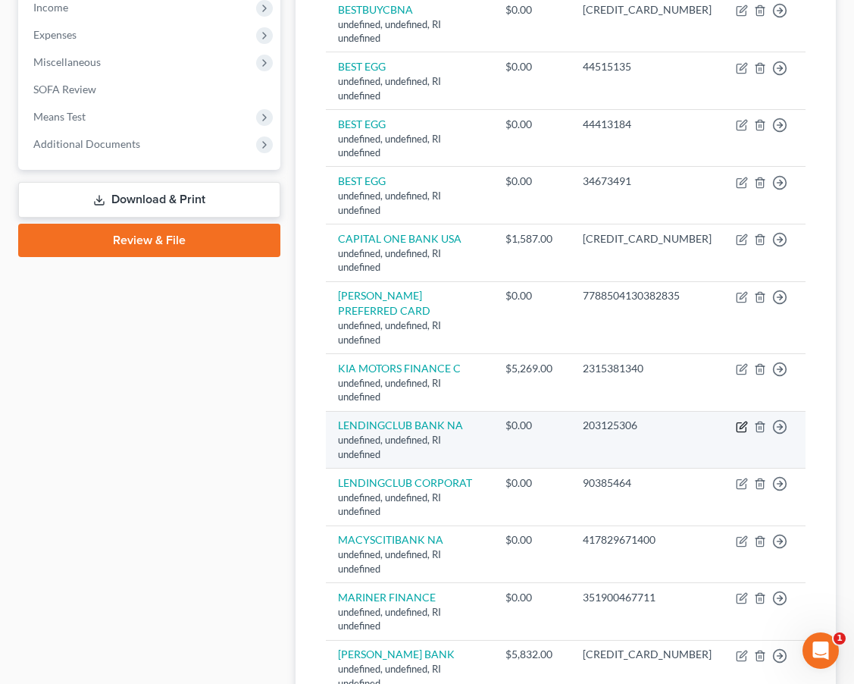
click at [741, 421] on icon "button" at bounding box center [742, 427] width 12 height 12
select select "41"
select select "14"
select select "0"
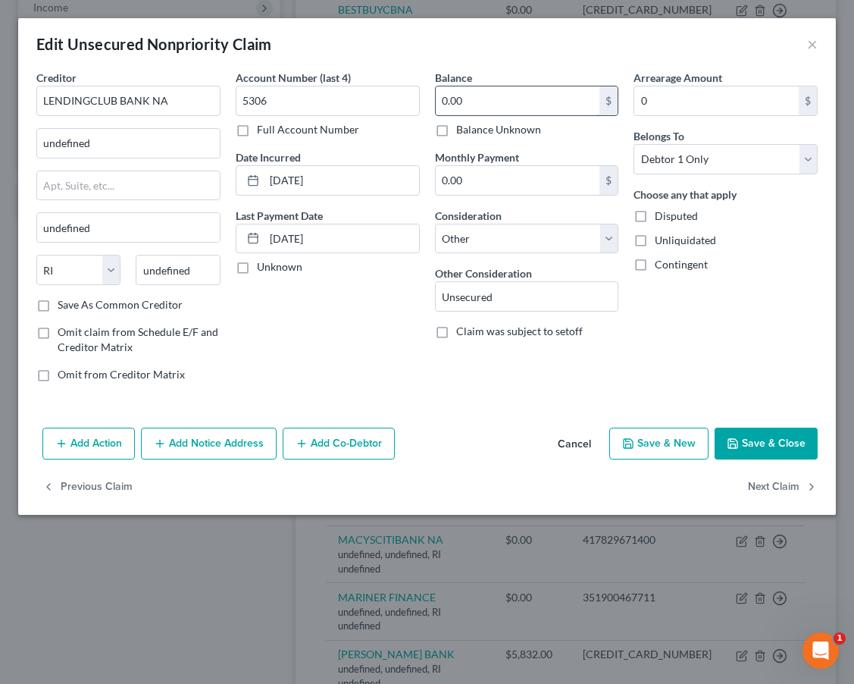
click at [499, 102] on input "0.00" at bounding box center [518, 100] width 164 height 29
drag, startPoint x: 499, startPoint y: 102, endPoint x: 418, endPoint y: 90, distance: 82.6
click at [418, 90] on div "Creditor * LENDINGCLUB BANK NA undefined undefined State AL AK AR AZ CA CO CT D…" at bounding box center [427, 232] width 797 height 324
type input "5,832.00"
click at [731, 442] on icon "button" at bounding box center [733, 443] width 12 height 12
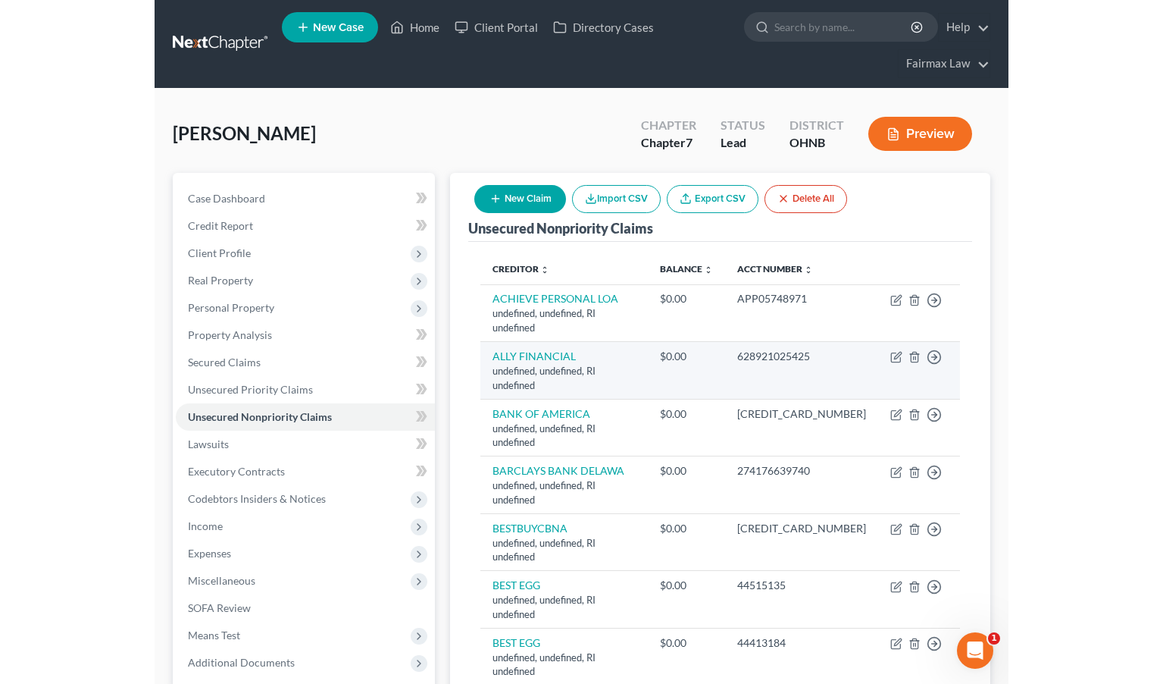
scroll to position [0, 0]
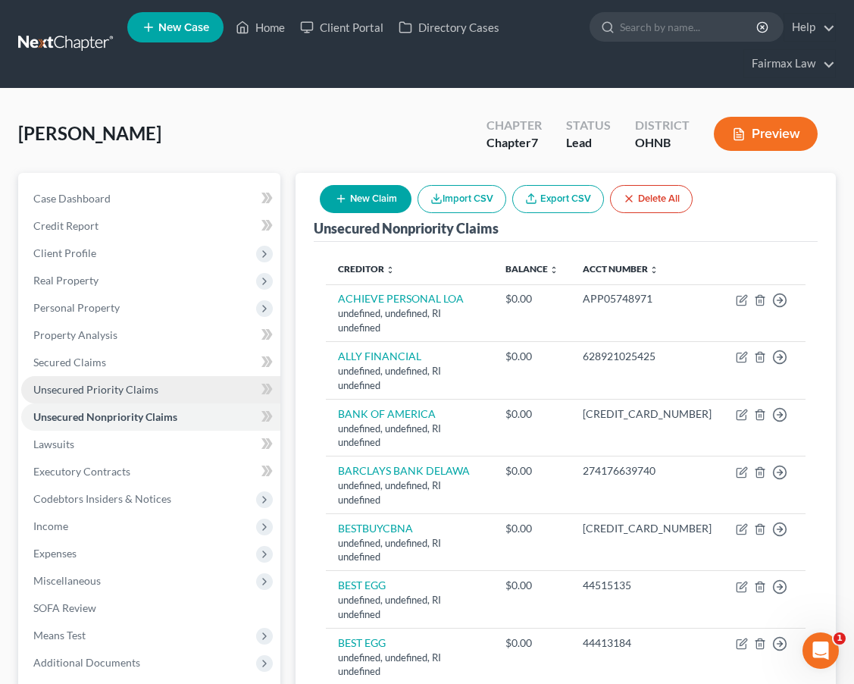
click at [141, 397] on link "Unsecured Priority Claims" at bounding box center [150, 389] width 259 height 27
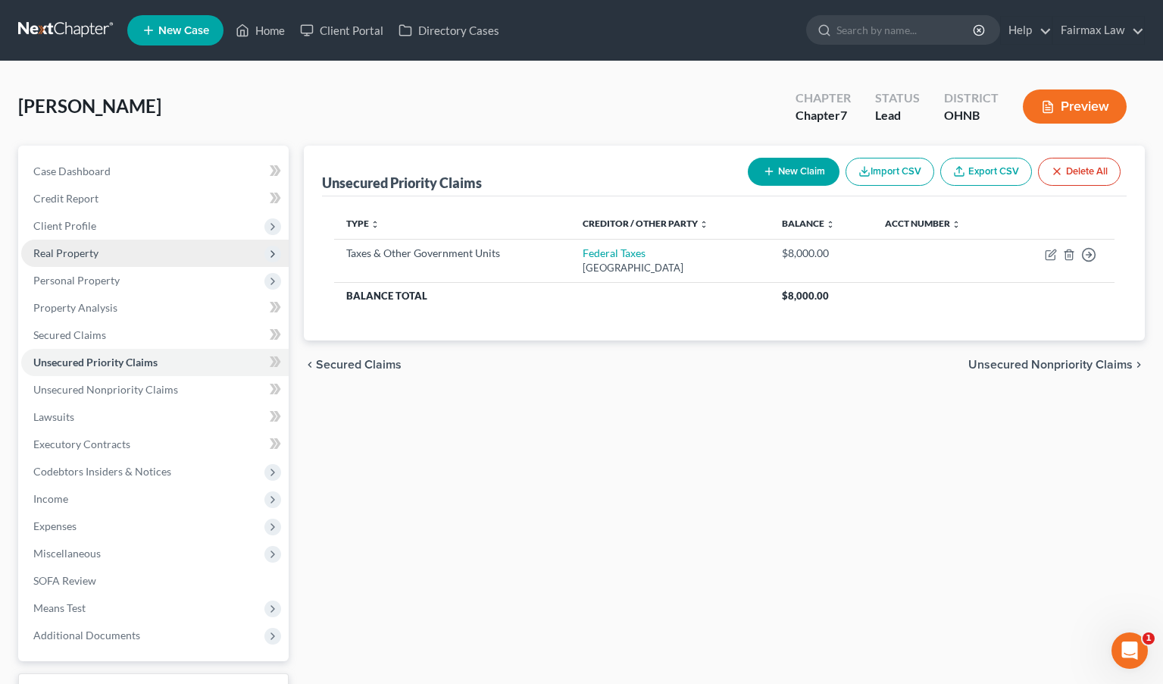
click at [153, 252] on span "Real Property" at bounding box center [155, 252] width 268 height 27
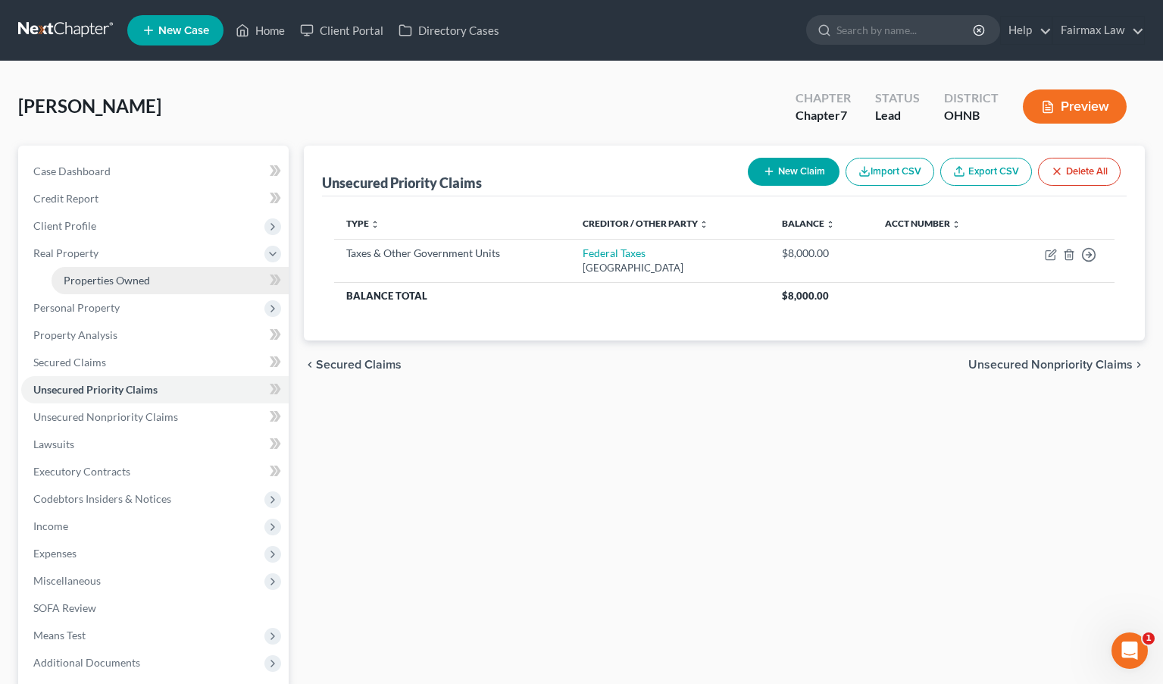
click at [119, 283] on span "Properties Owned" at bounding box center [107, 280] width 86 height 13
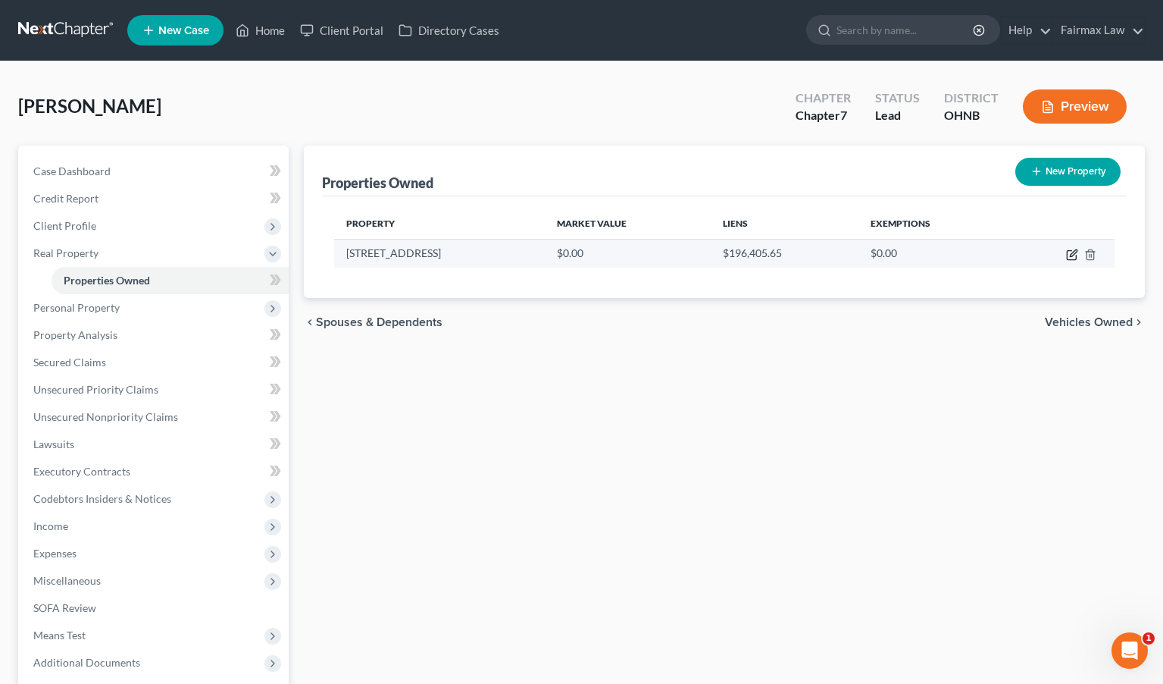
click at [1006, 256] on icon "button" at bounding box center [1073, 252] width 7 height 7
select select "36"
select select "1"
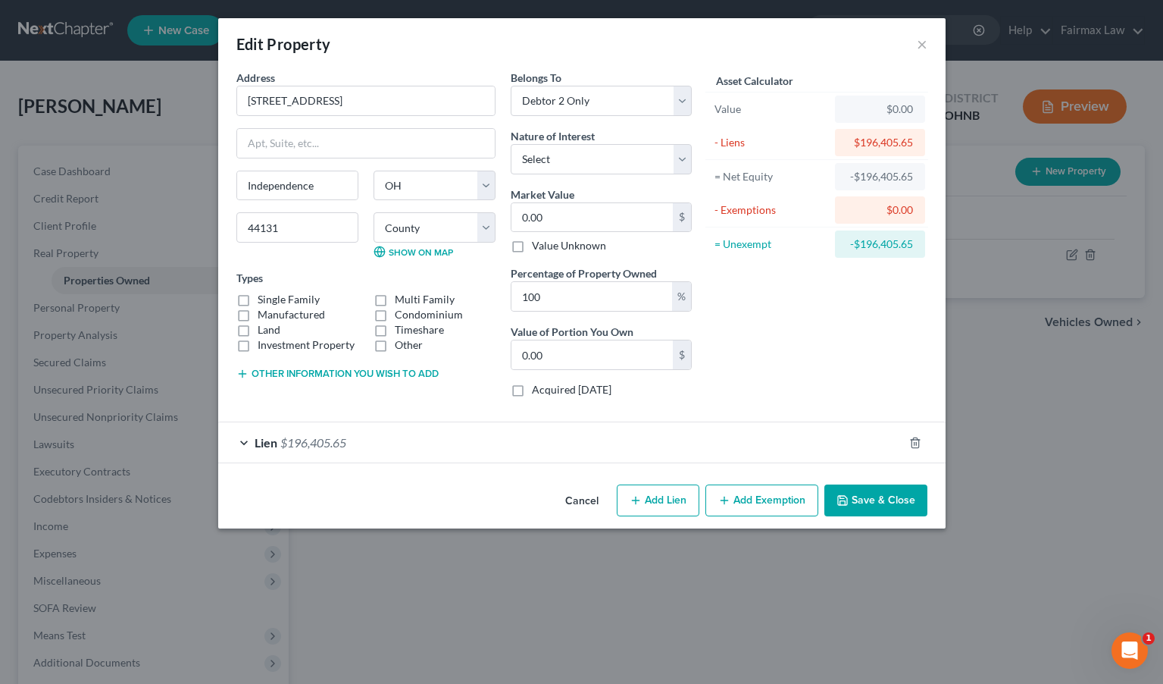
click at [592, 496] on button "Cancel" at bounding box center [582, 501] width 58 height 30
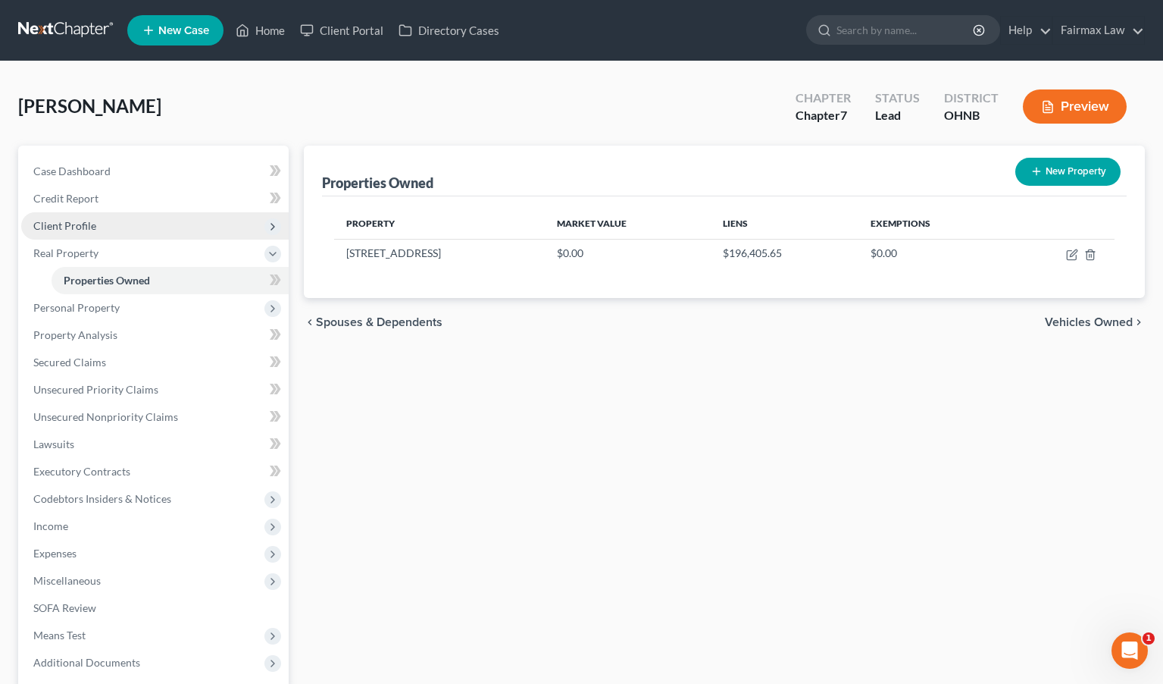
click at [179, 222] on span "Client Profile" at bounding box center [155, 225] width 268 height 27
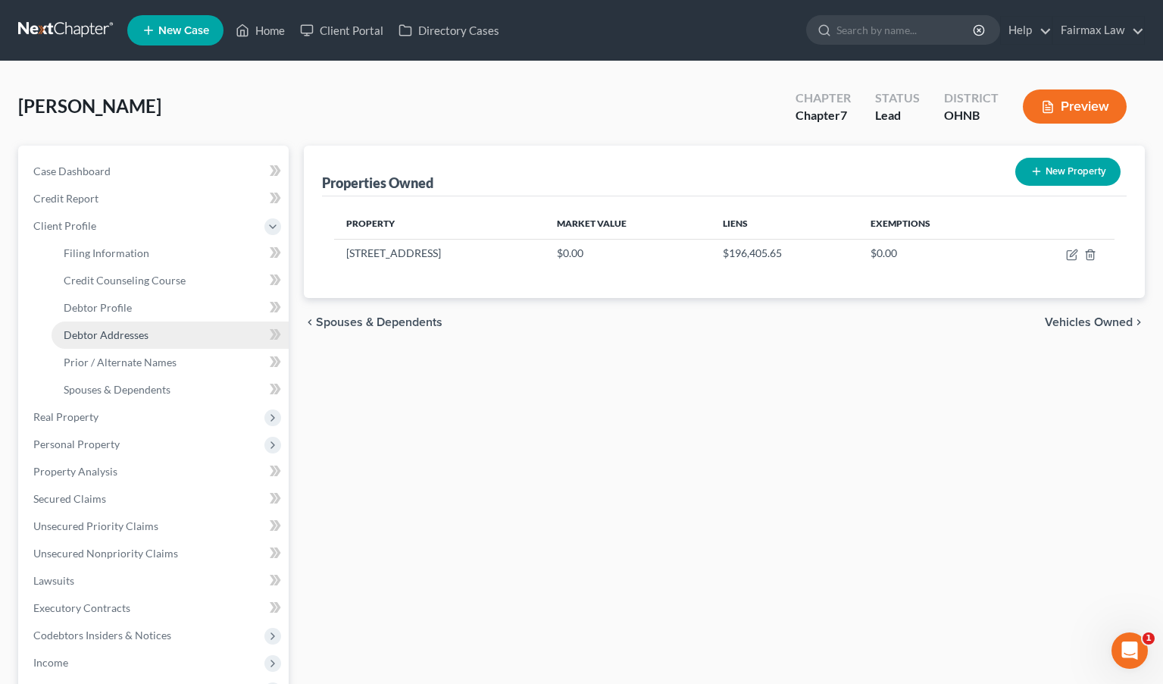
click at [137, 337] on span "Debtor Addresses" at bounding box center [106, 334] width 85 height 13
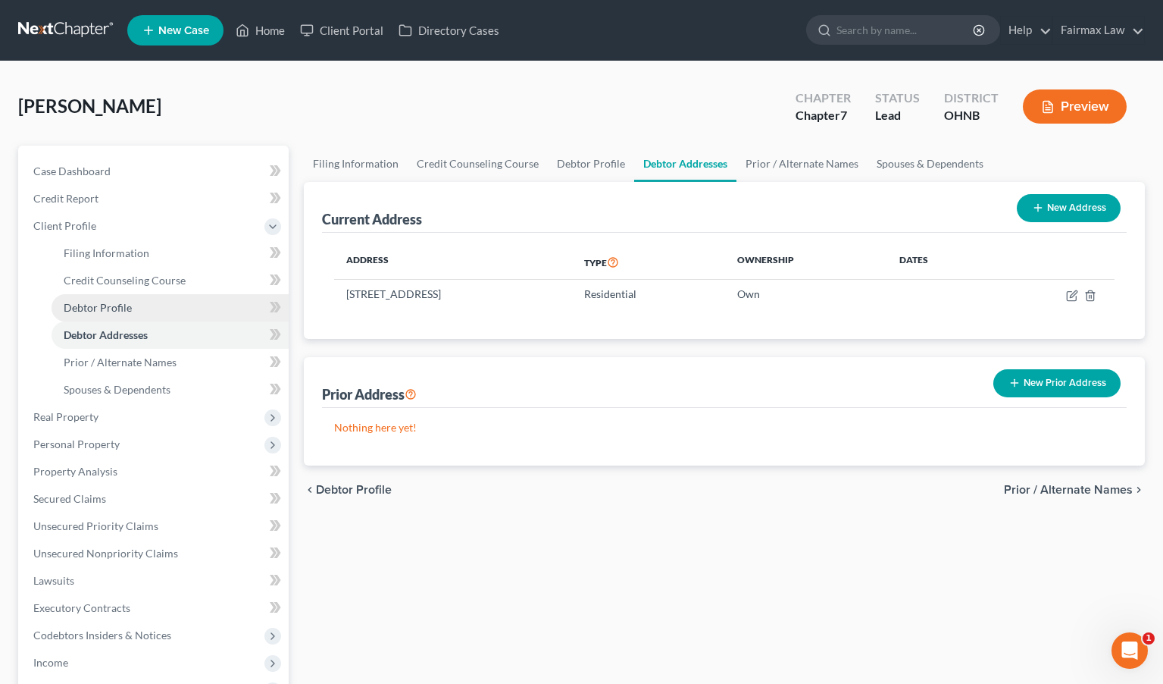
click at [140, 319] on link "Debtor Profile" at bounding box center [170, 307] width 237 height 27
select select "0"
select select "2"
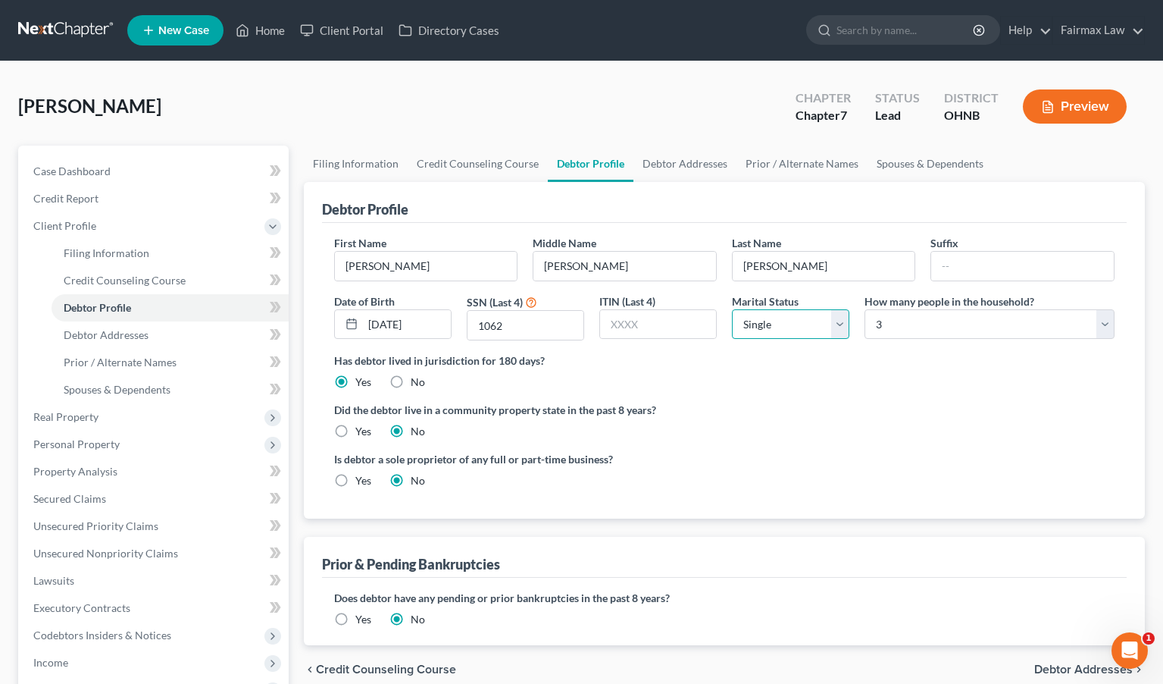
select select "2"
click at [800, 418] on div "Did the debtor live in a community property state in the past 8 years? Yes No" at bounding box center [724, 420] width 781 height 37
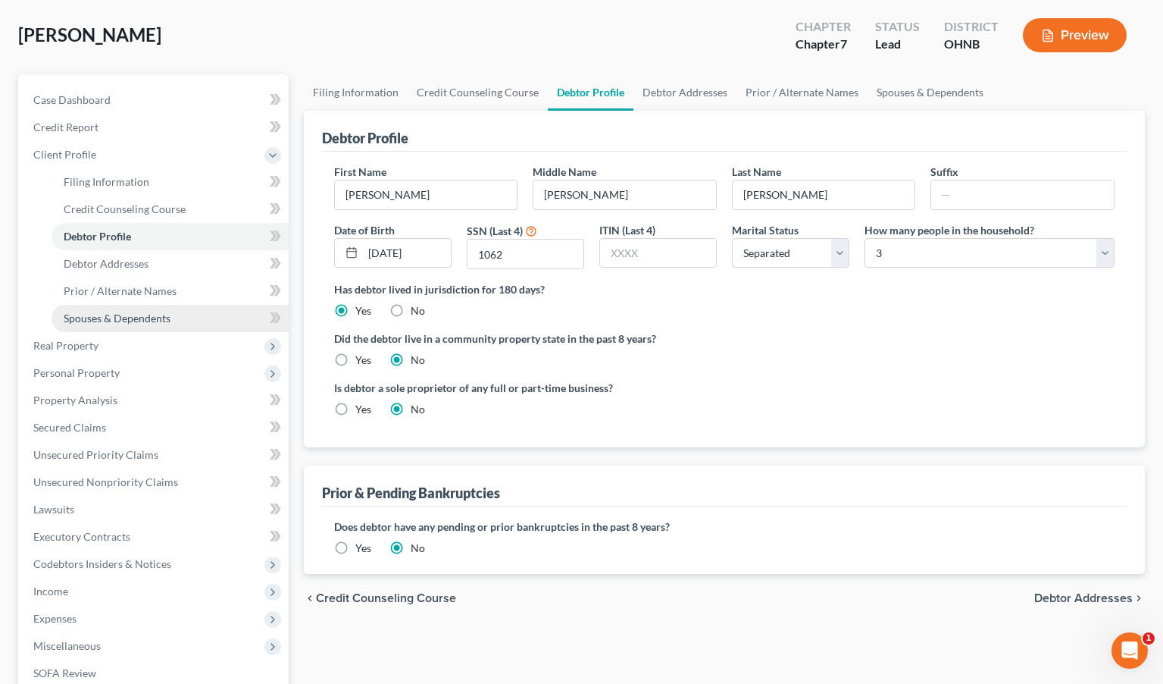
scroll to position [73, 0]
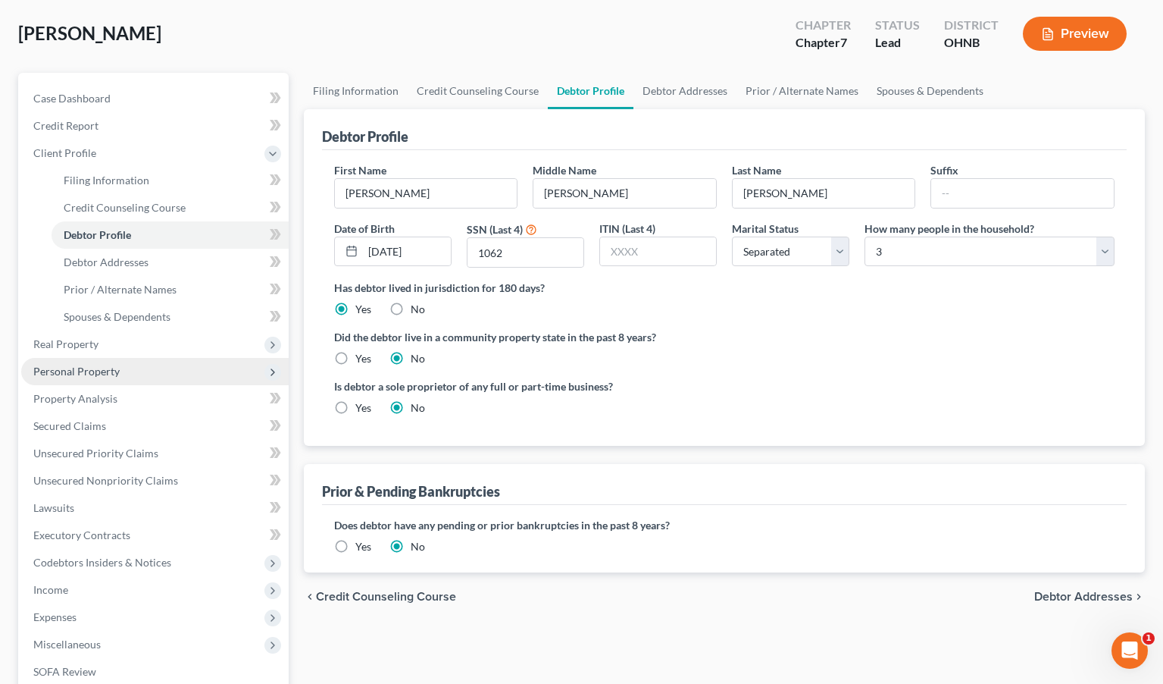
click at [163, 358] on span "Personal Property" at bounding box center [155, 371] width 268 height 27
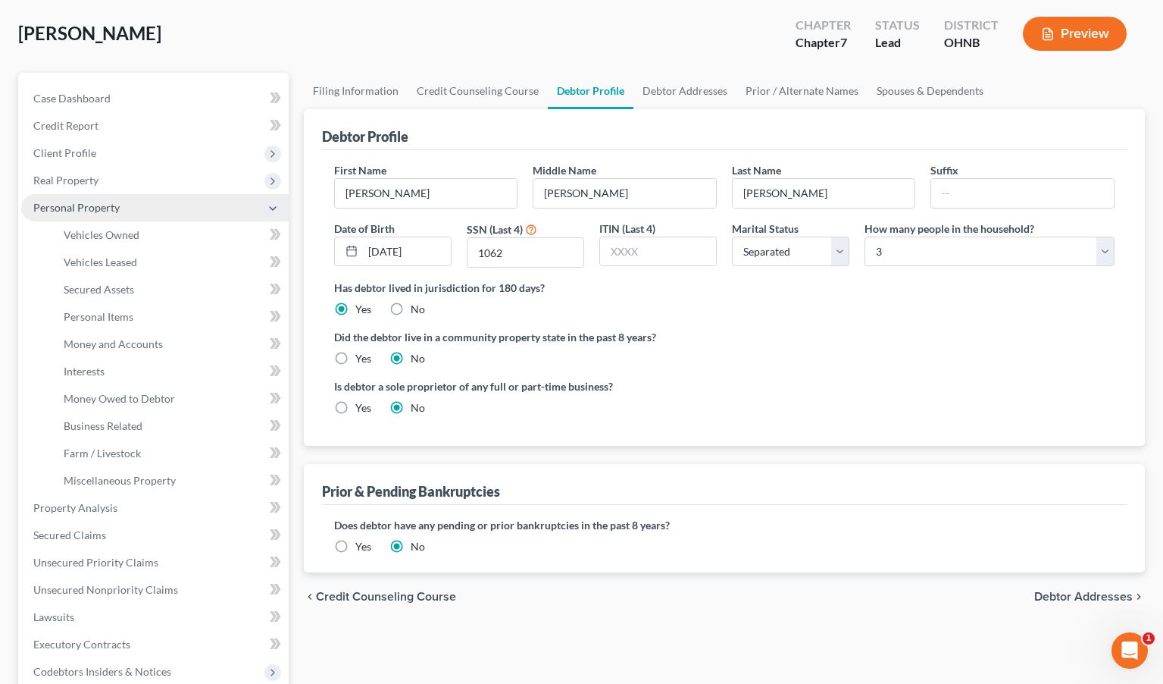
click at [268, 208] on icon at bounding box center [273, 208] width 12 height 12
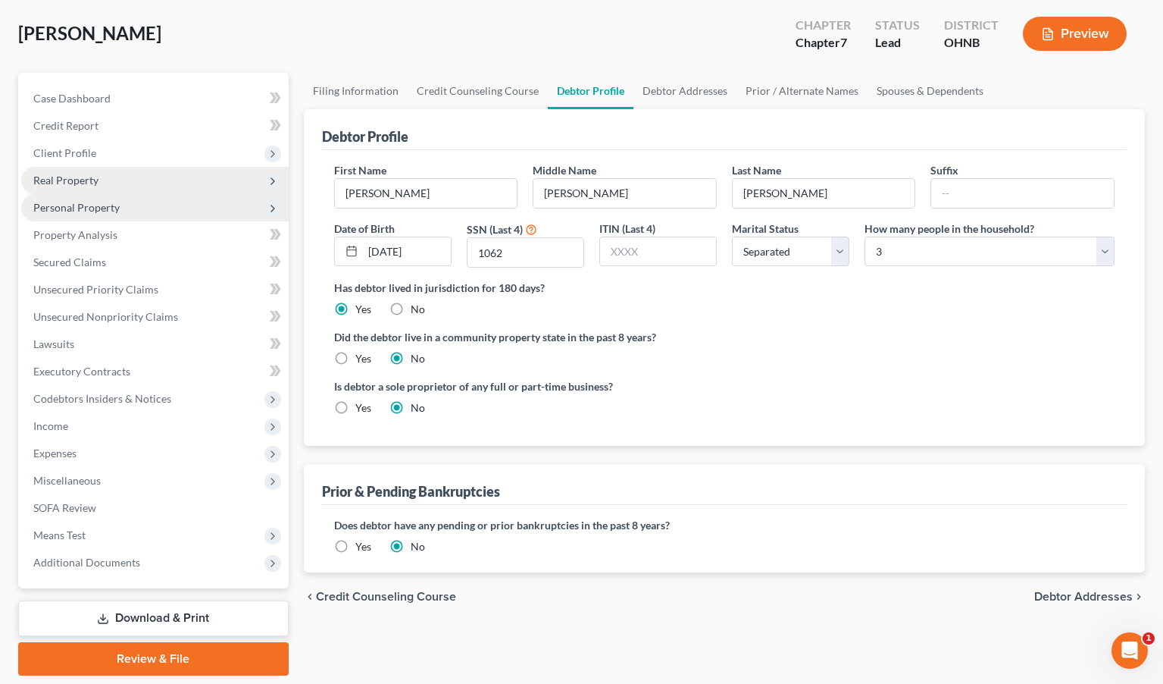
click at [270, 177] on icon at bounding box center [273, 181] width 12 height 12
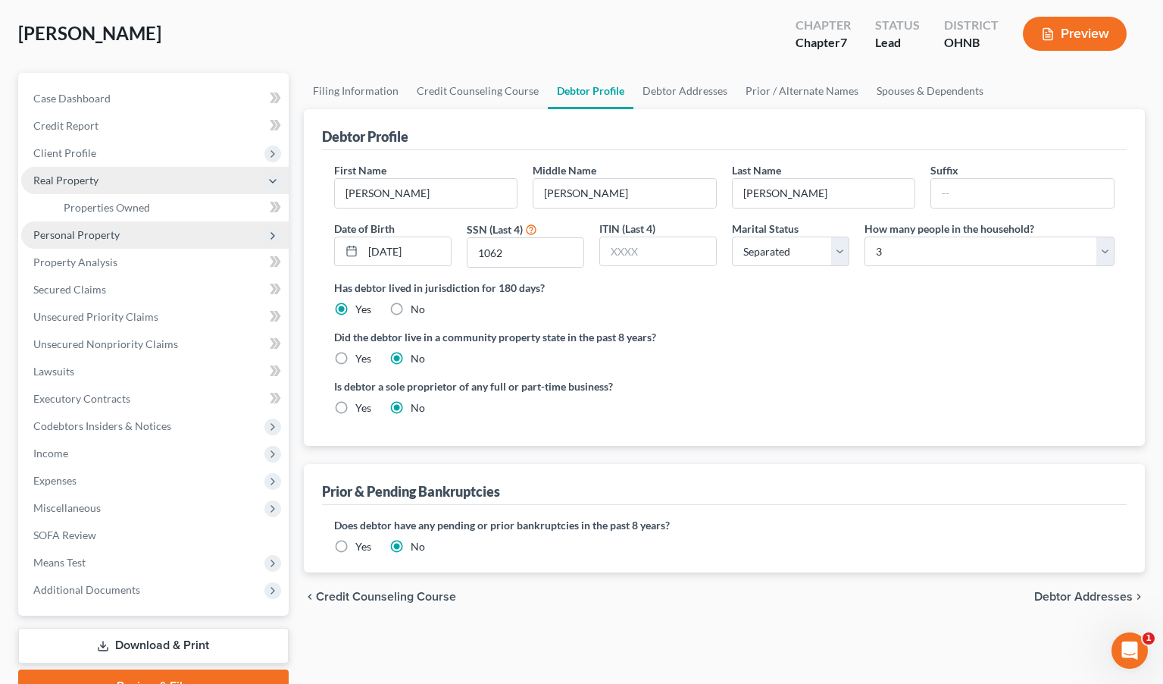
click at [270, 180] on icon at bounding box center [273, 181] width 12 height 12
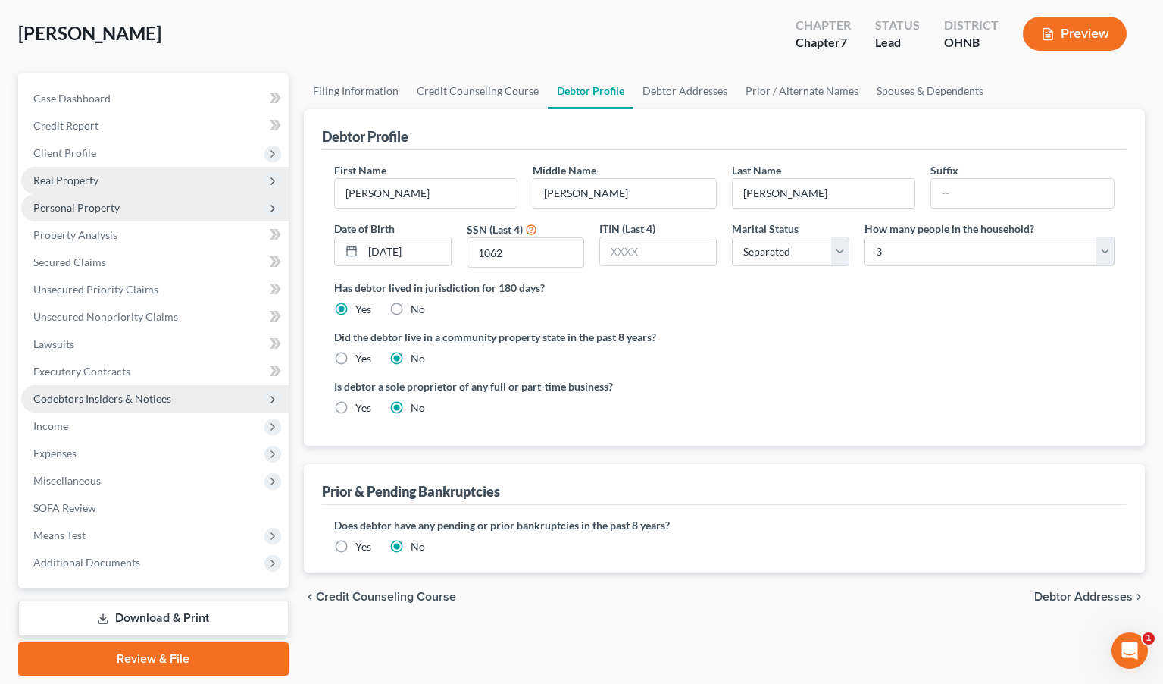
click at [175, 390] on span "Codebtors Insiders & Notices" at bounding box center [155, 398] width 268 height 27
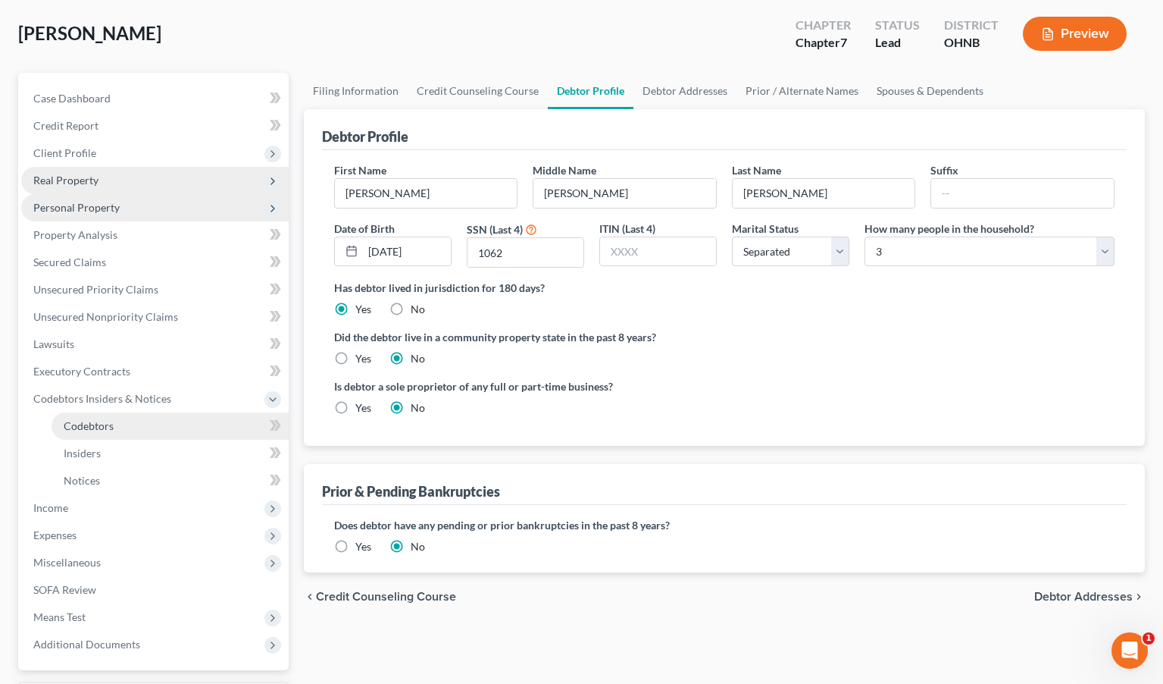
click at [146, 424] on link "Codebtors" at bounding box center [170, 425] width 237 height 27
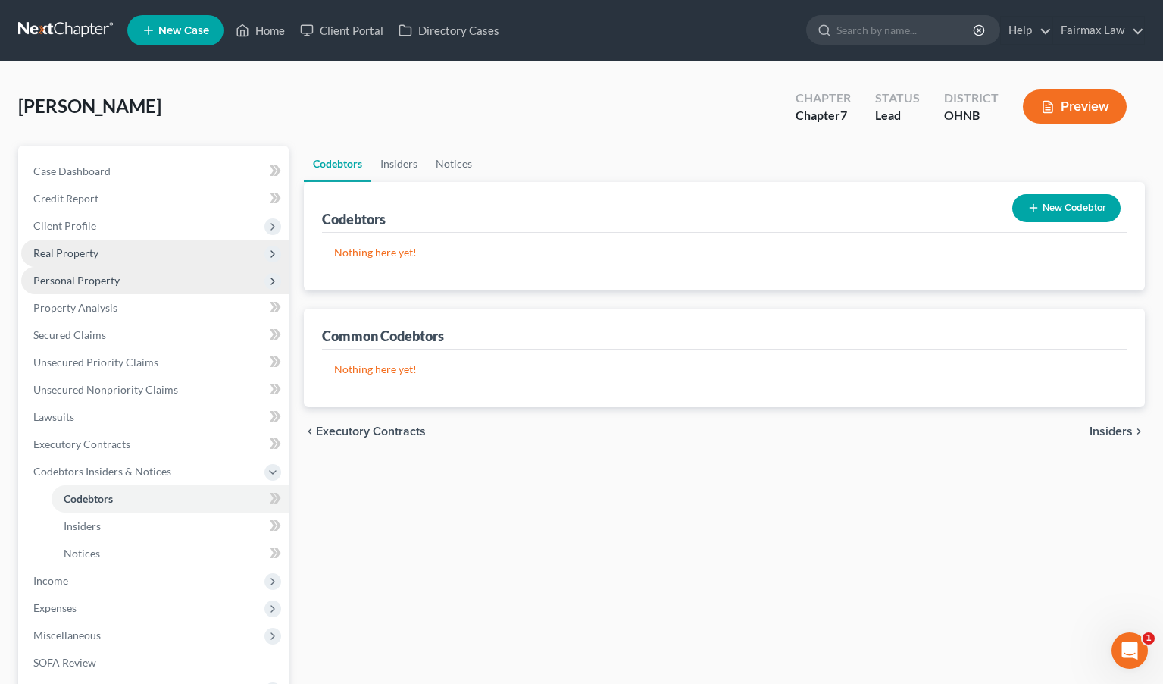
click at [1006, 202] on button "New Codebtor" at bounding box center [1067, 208] width 108 height 28
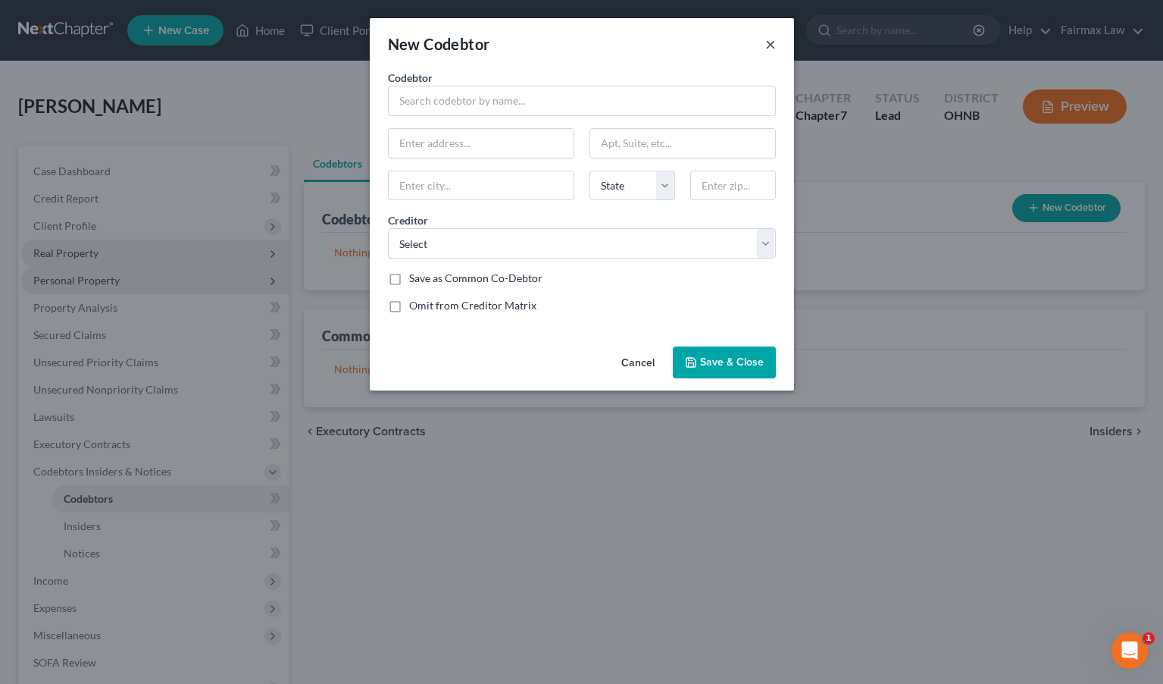
click at [771, 44] on button "×" at bounding box center [770, 44] width 11 height 18
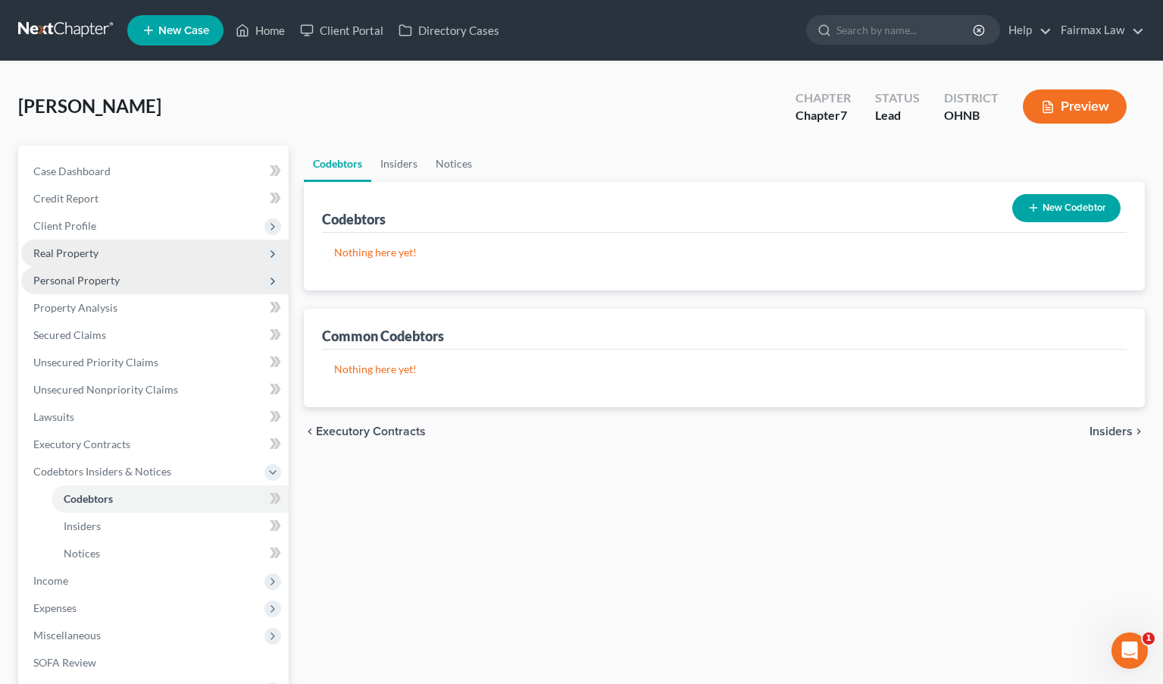
click at [139, 286] on span "Personal Property" at bounding box center [155, 280] width 268 height 27
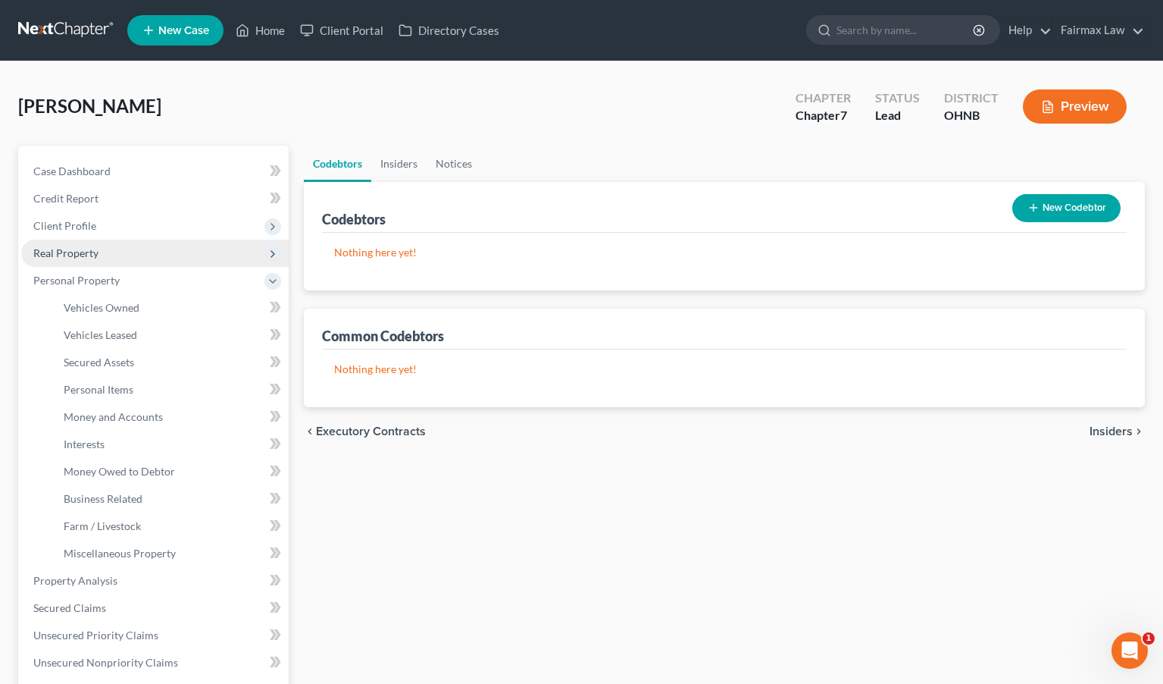
click at [174, 251] on span "Real Property" at bounding box center [155, 252] width 268 height 27
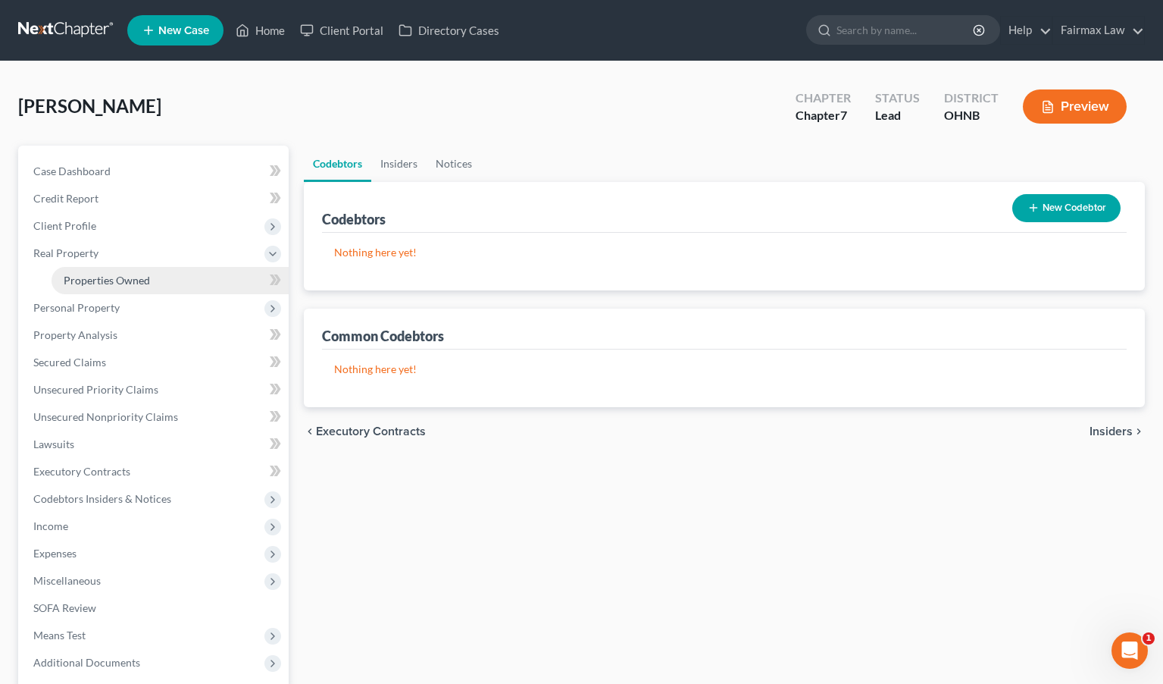
click at [161, 280] on link "Properties Owned" at bounding box center [170, 280] width 237 height 27
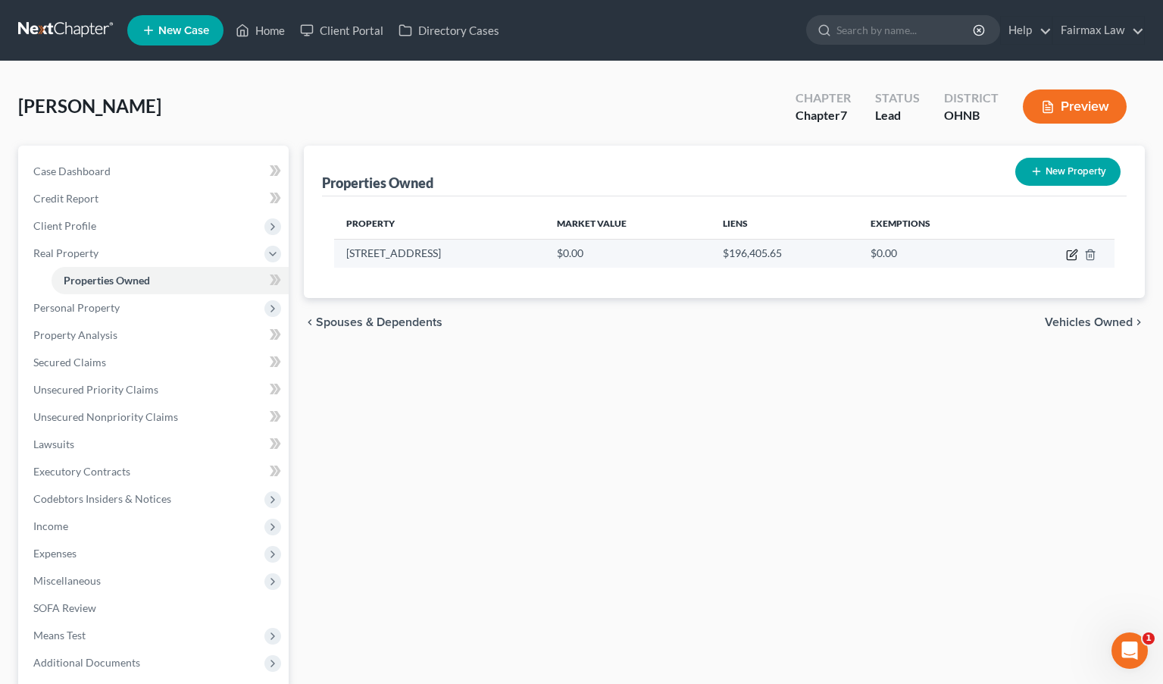
click at [1006, 260] on icon "button" at bounding box center [1071, 255] width 9 height 9
select select "36"
select select "17"
select select "1"
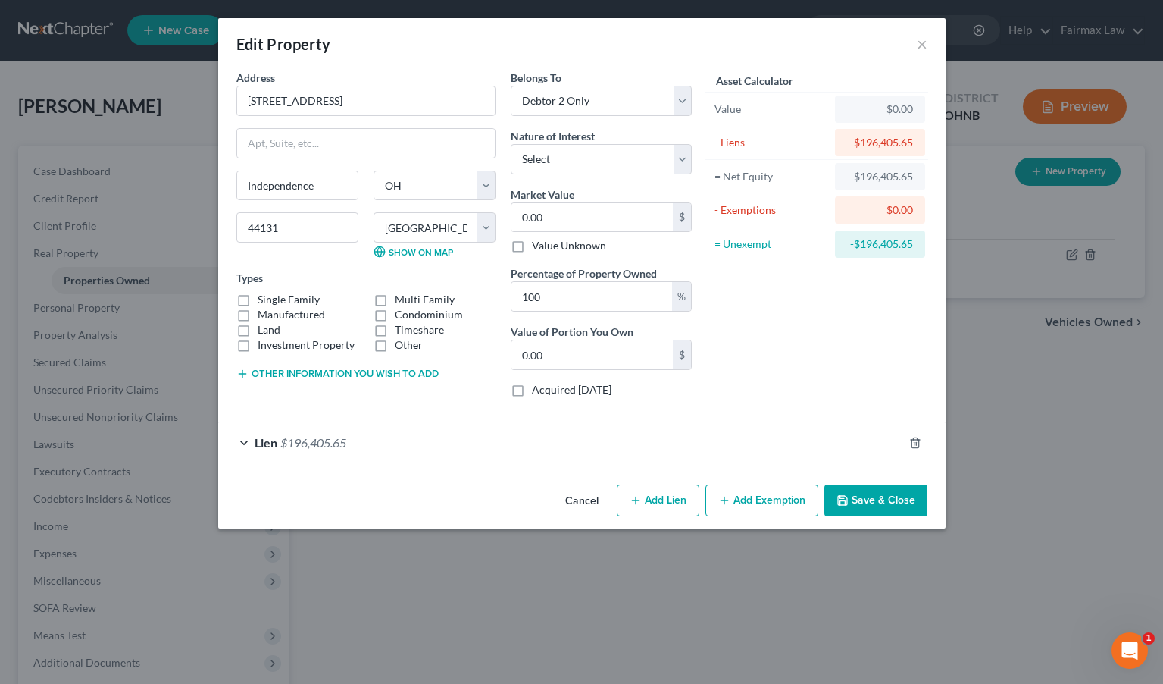
click at [738, 336] on div "Asset Calculator Value $0.00 - Liens $196,405.65 = Net Equity -$196,405.65 - Ex…" at bounding box center [818, 240] width 236 height 340
click at [553, 446] on div "Lien $196,405.65" at bounding box center [560, 442] width 685 height 40
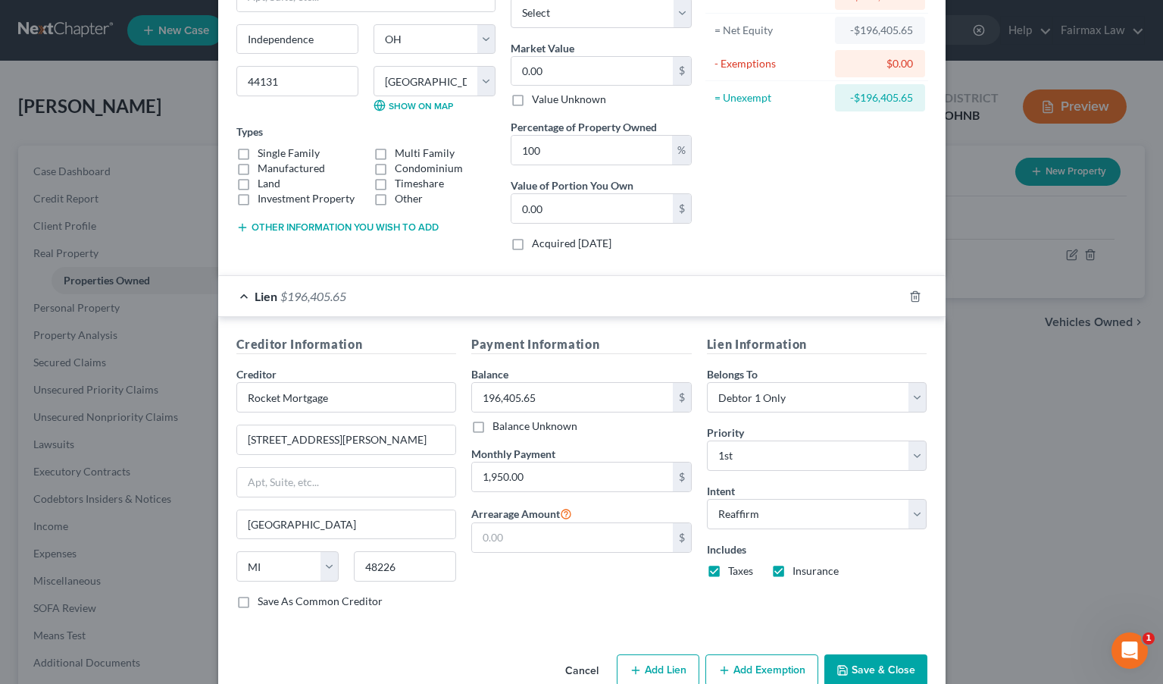
scroll to position [149, 0]
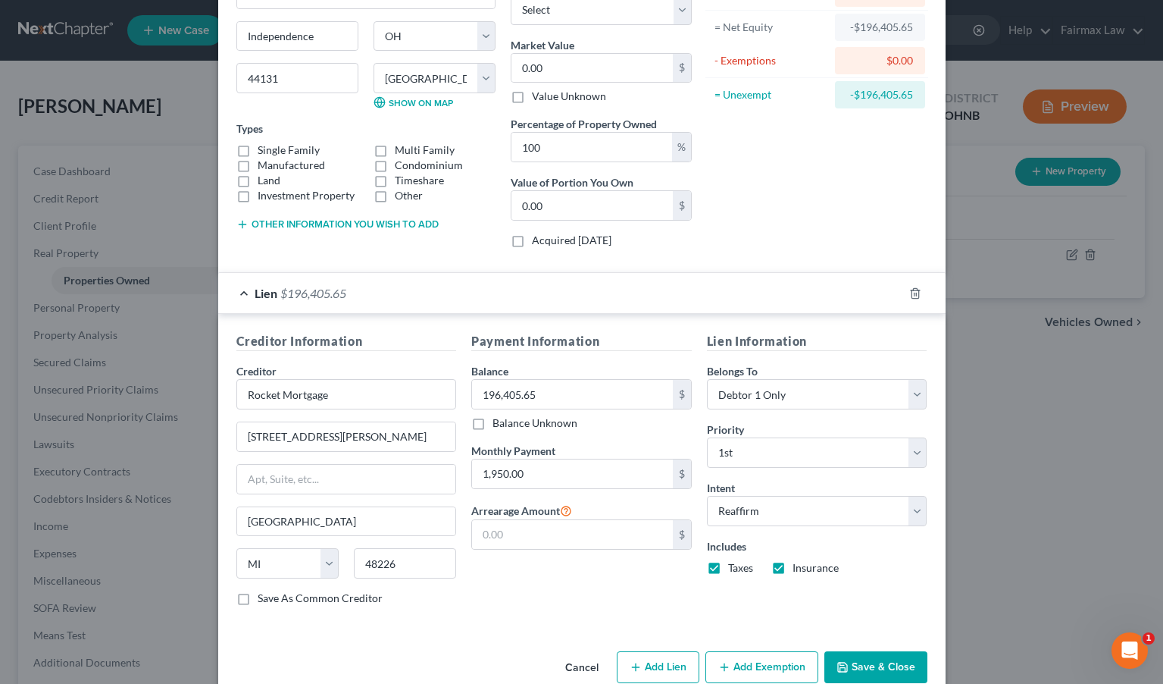
click at [572, 288] on div "Lien $196,405.65" at bounding box center [560, 293] width 685 height 40
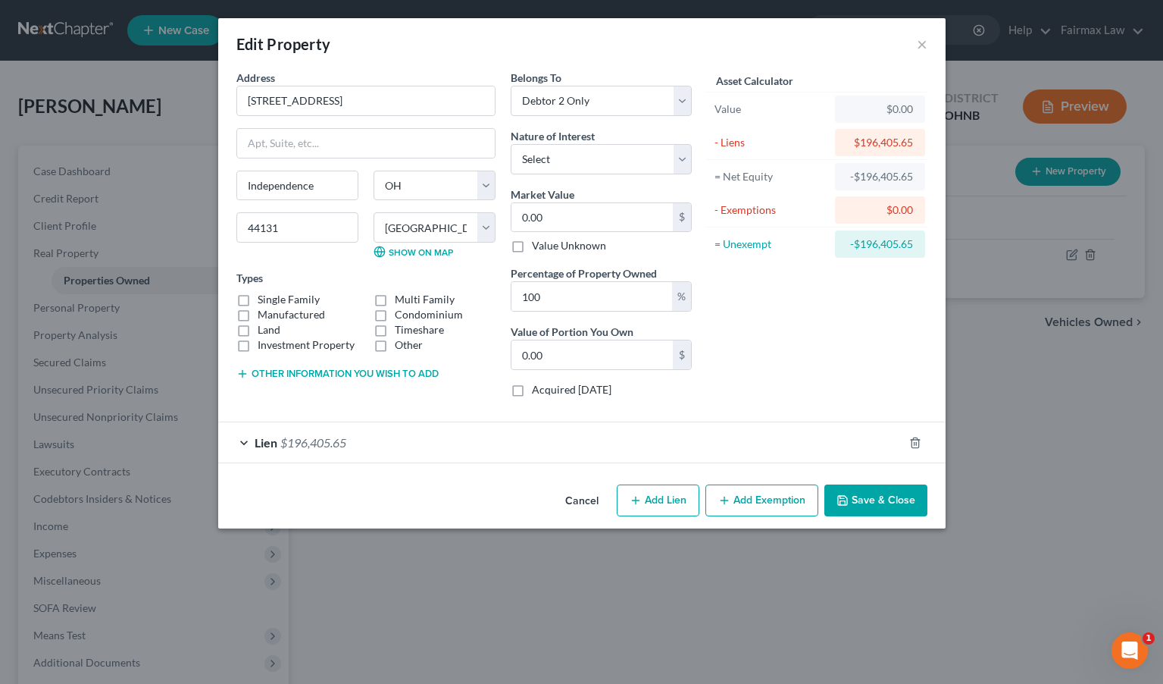
scroll to position [0, 0]
click at [588, 218] on input "0.00" at bounding box center [592, 217] width 161 height 29
drag, startPoint x: 588, startPoint y: 218, endPoint x: 433, endPoint y: 209, distance: 155.6
click at [433, 209] on div "Address * 6608 Highland Drive Independence State AL AK AR AZ CA CO CT DE DC FL …" at bounding box center [464, 240] width 471 height 340
type input "2"
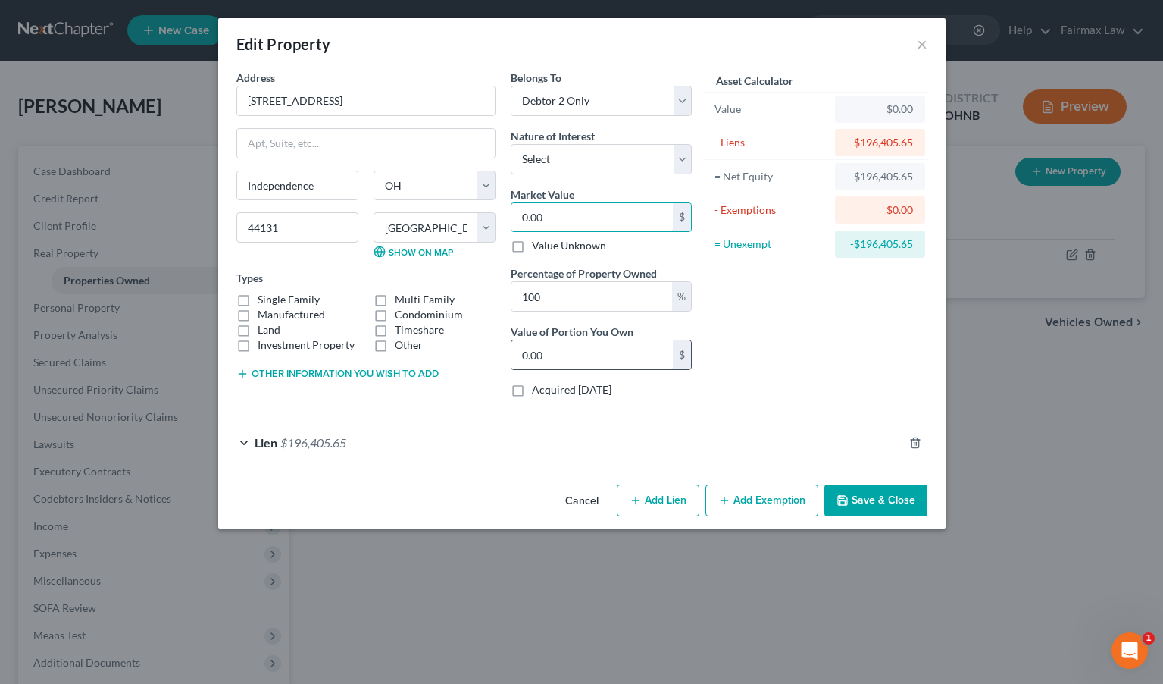
type input "2.00"
type input "24"
type input "24.00"
type input "240"
type input "240.00"
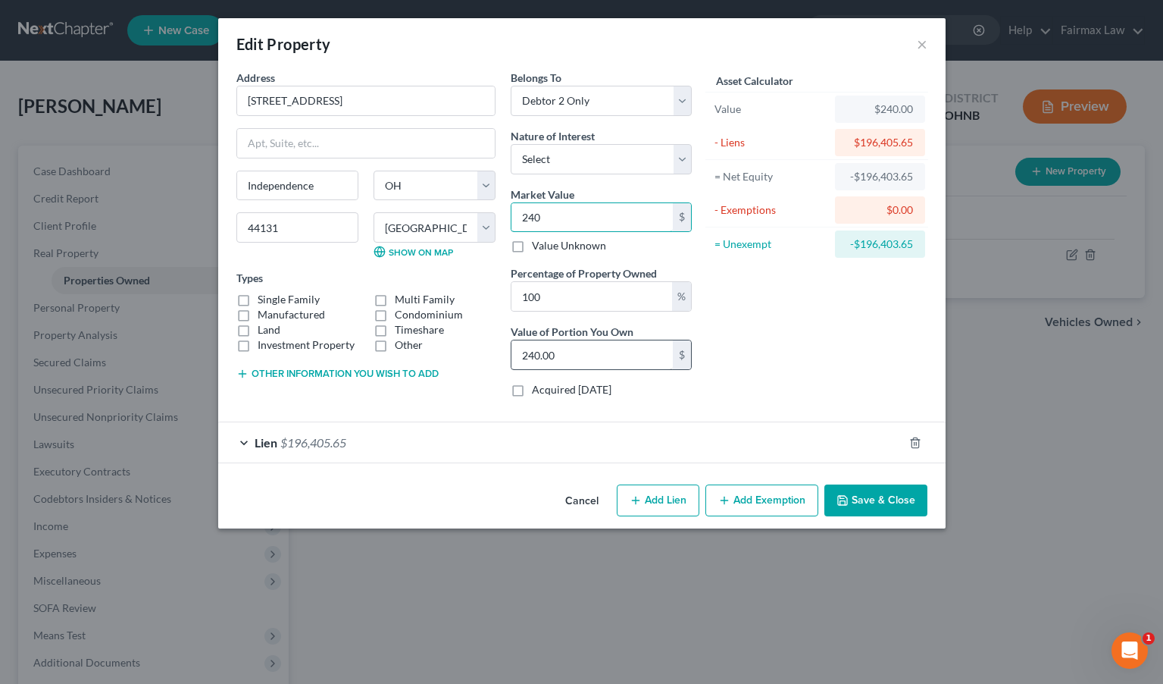
type input "2400"
type input "2,400.00"
type input "2,4000"
type input "24,000.00"
type input "24,0000"
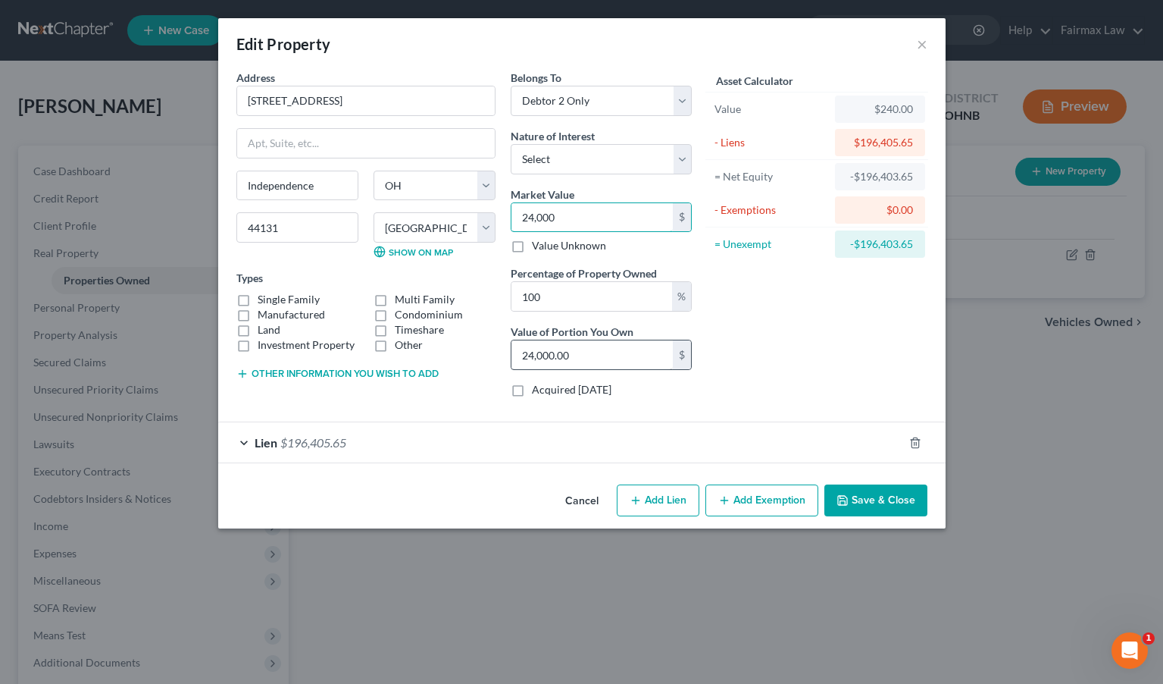
type input "240,000.00"
click at [655, 304] on input "100" at bounding box center [592, 296] width 161 height 29
drag, startPoint x: 655, startPoint y: 304, endPoint x: 539, endPoint y: 294, distance: 116.4
click at [540, 295] on input "100" at bounding box center [592, 296] width 161 height 29
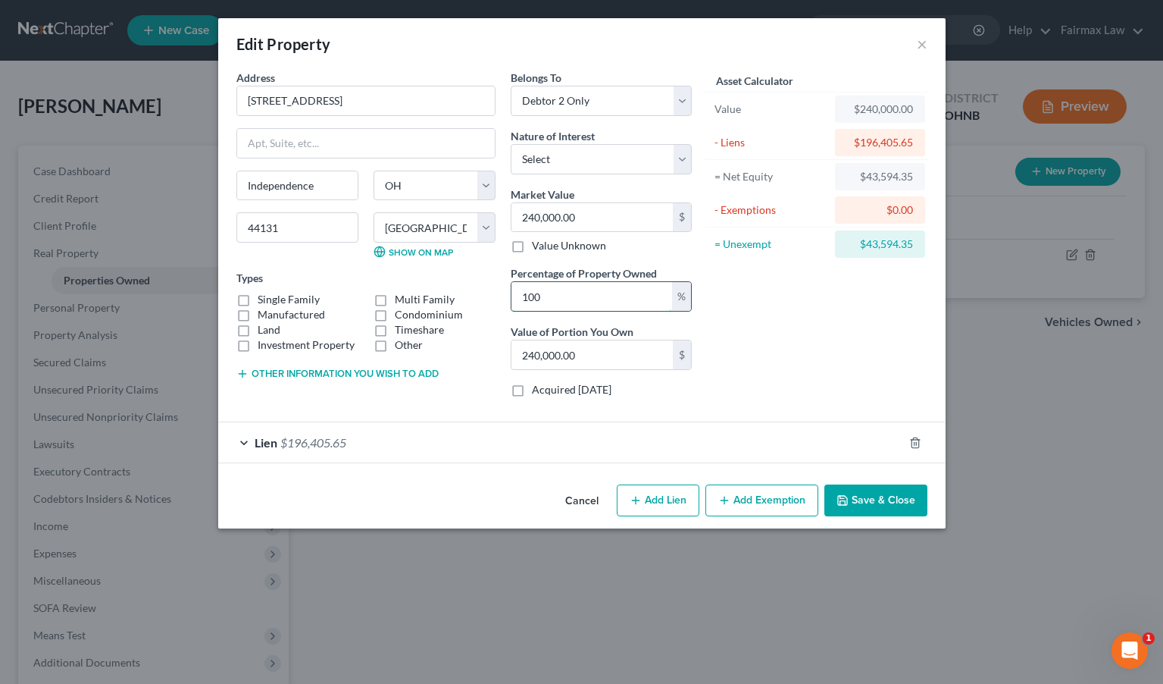
type input "5"
type input "12,000.00"
type input "50"
type input "120,000.00"
type input "50"
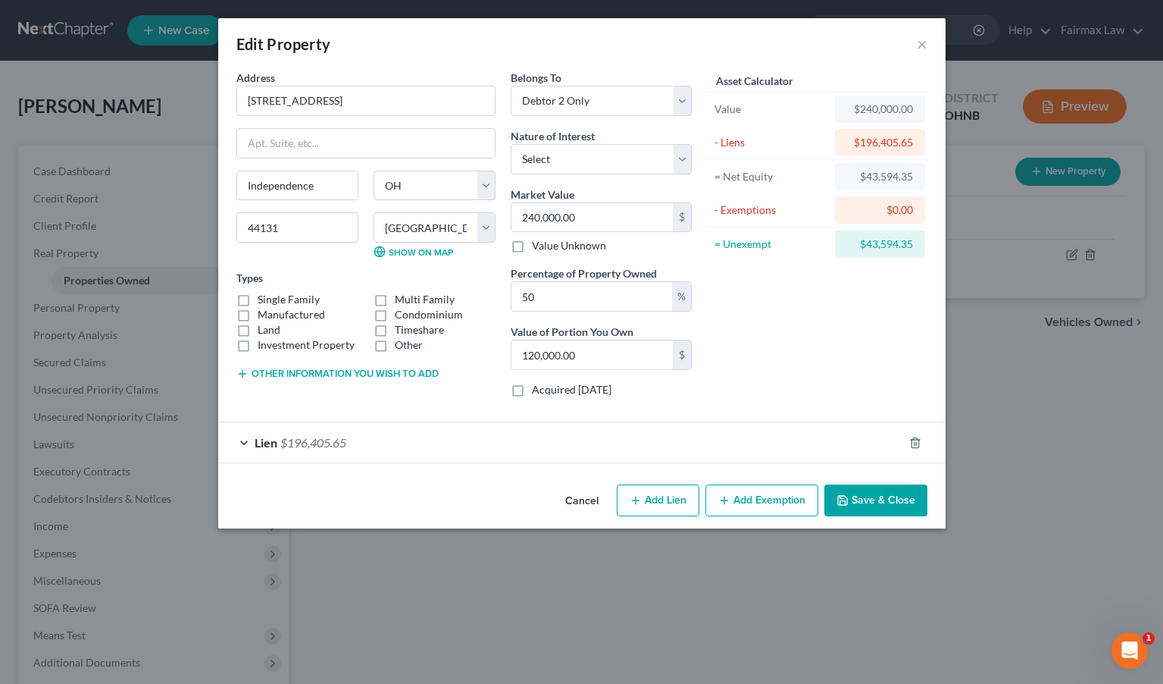
click at [787, 368] on div "Asset Calculator Value $240,000.00 - Liens $196,405.65 = Net Equity $43,594.35 …" at bounding box center [818, 240] width 236 height 340
select select "0"
click at [282, 301] on label "Single Family" at bounding box center [289, 299] width 62 height 15
click at [274, 301] on input "Single Family" at bounding box center [269, 297] width 10 height 10
checkbox input "true"
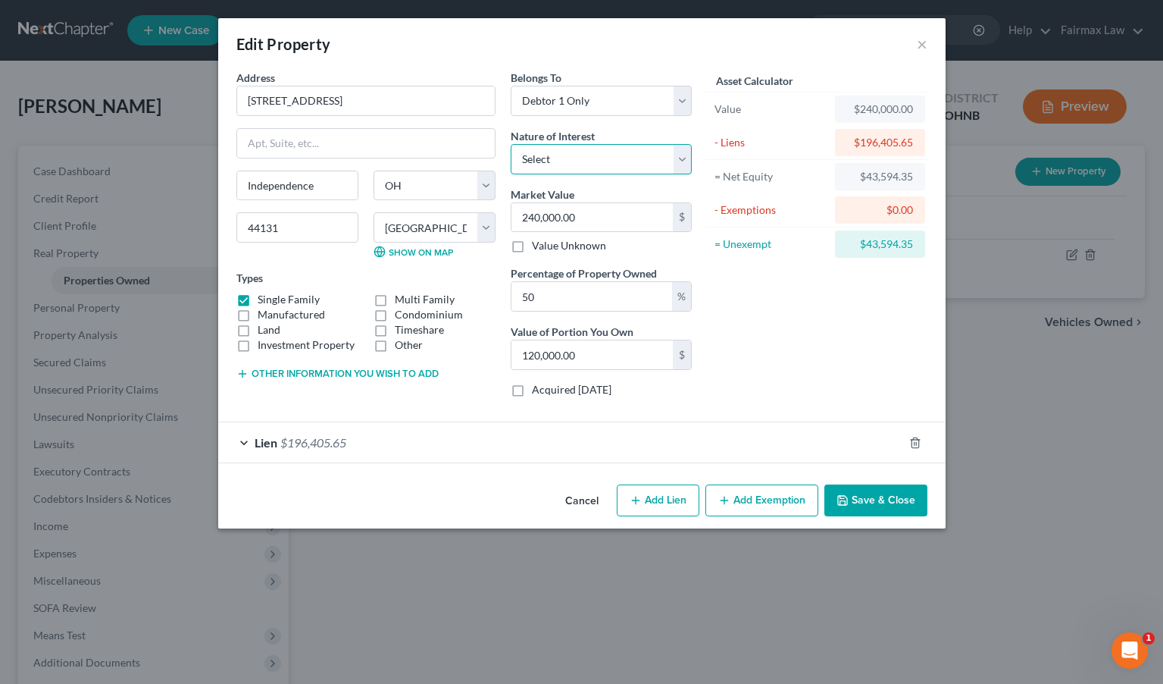
select select "0"
click at [427, 405] on div "Address * 6608 Highland Drive Independence State AL AK AR AZ CA CO CT DE DC FL …" at bounding box center [366, 240] width 274 height 340
click at [410, 375] on button "Other information you wish to add" at bounding box center [337, 374] width 202 height 12
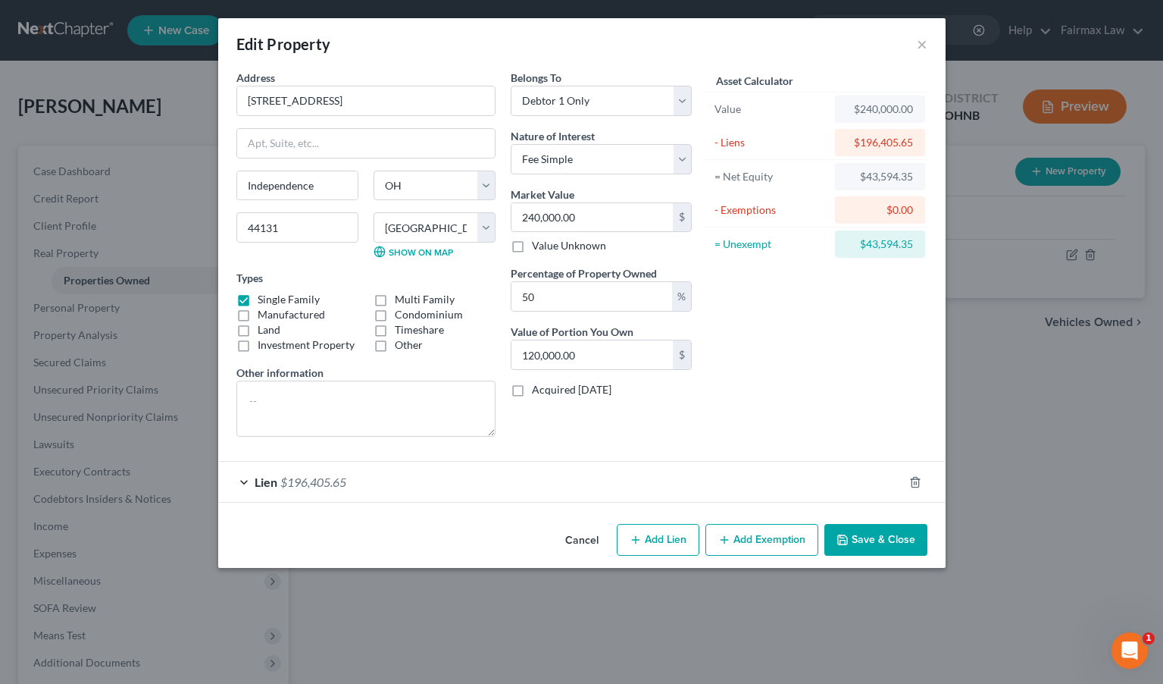
click at [723, 421] on div "Asset Calculator Value $240,000.00 - Liens $196,405.65 = Net Equity $43,594.35 …" at bounding box center [818, 259] width 236 height 379
click at [880, 534] on button "Save & Close" at bounding box center [876, 540] width 103 height 32
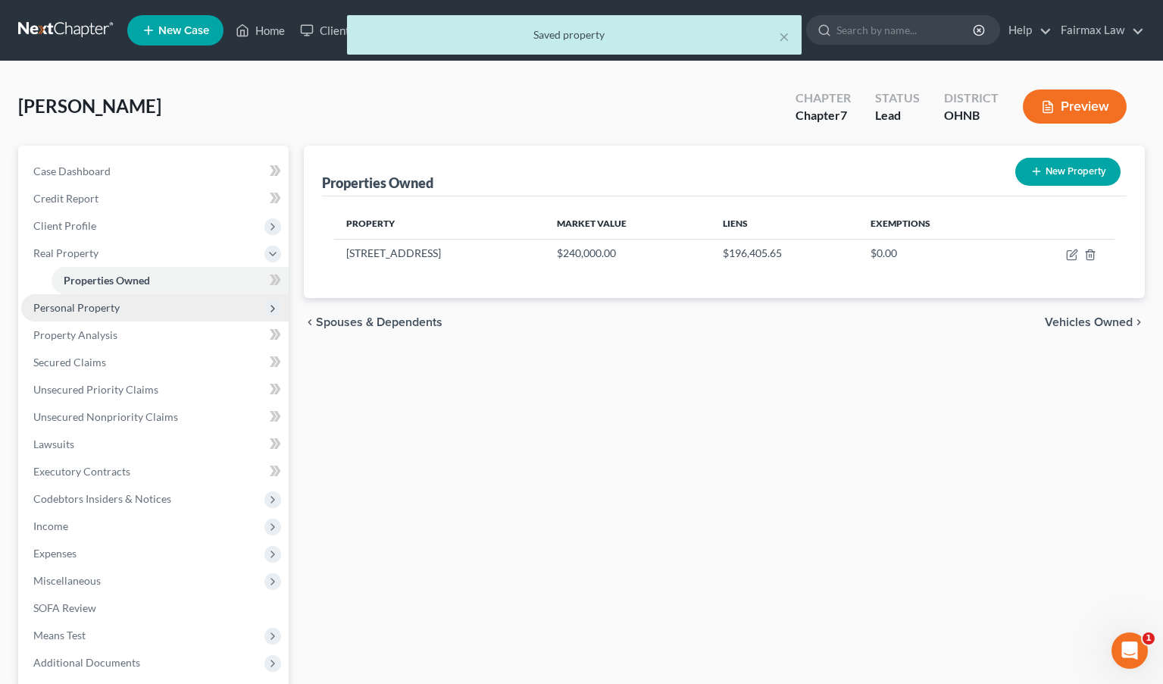
click at [186, 310] on span "Personal Property" at bounding box center [155, 307] width 268 height 27
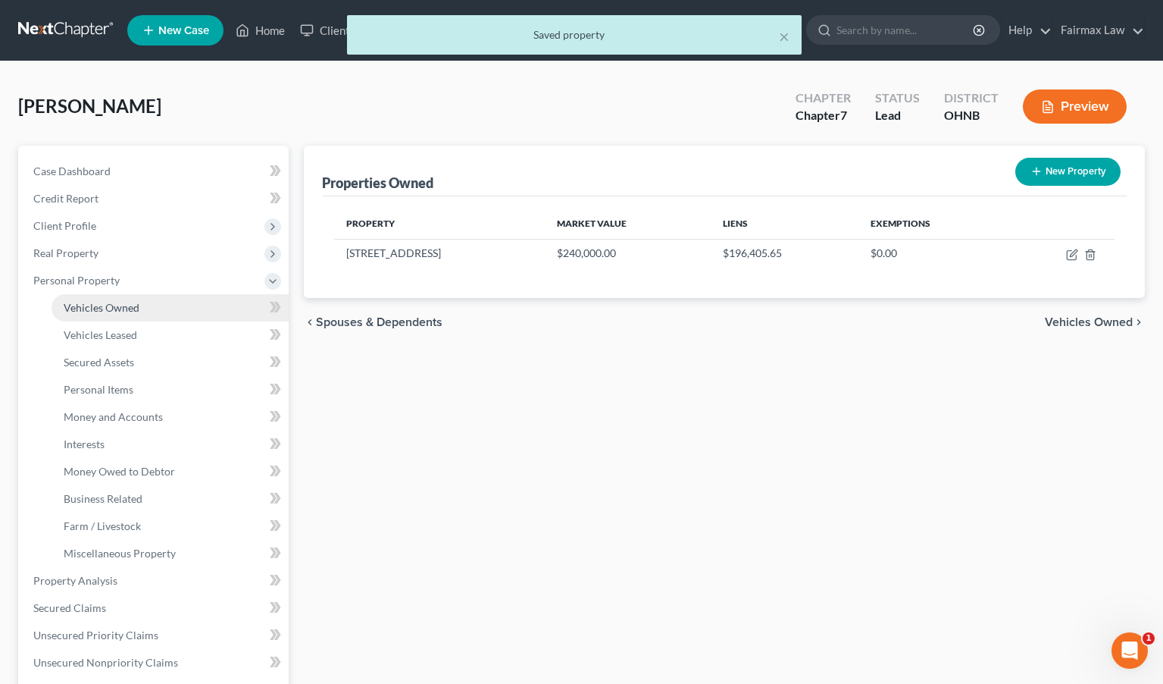
click at [182, 311] on link "Vehicles Owned" at bounding box center [170, 307] width 237 height 27
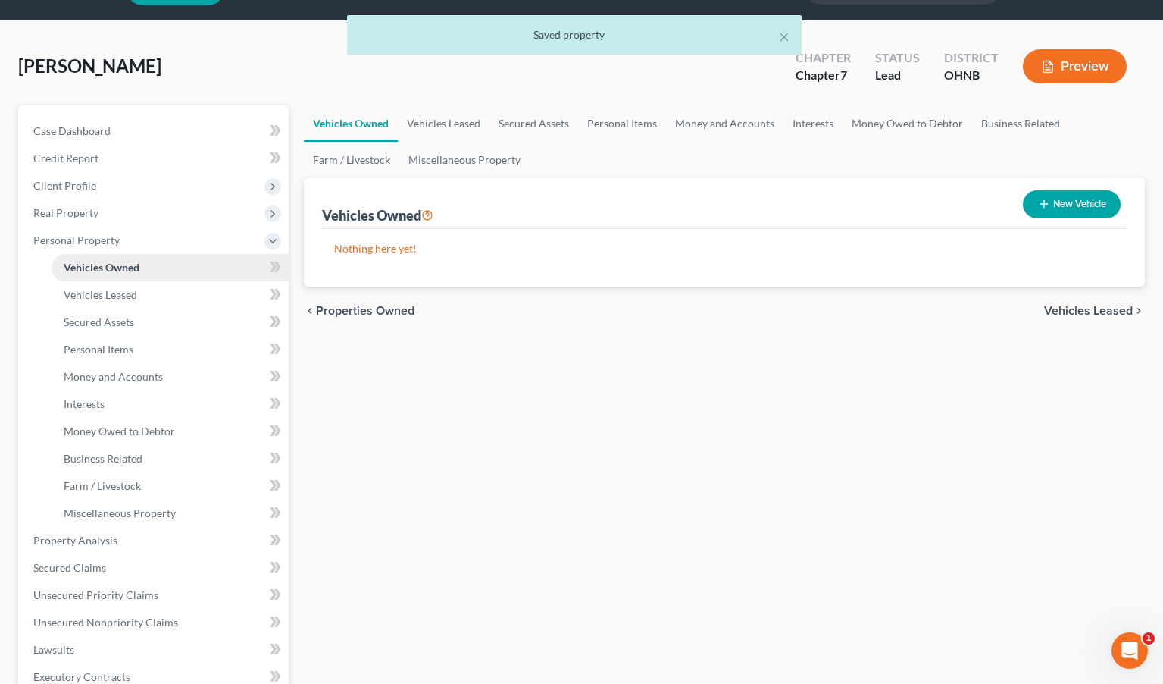
scroll to position [49, 0]
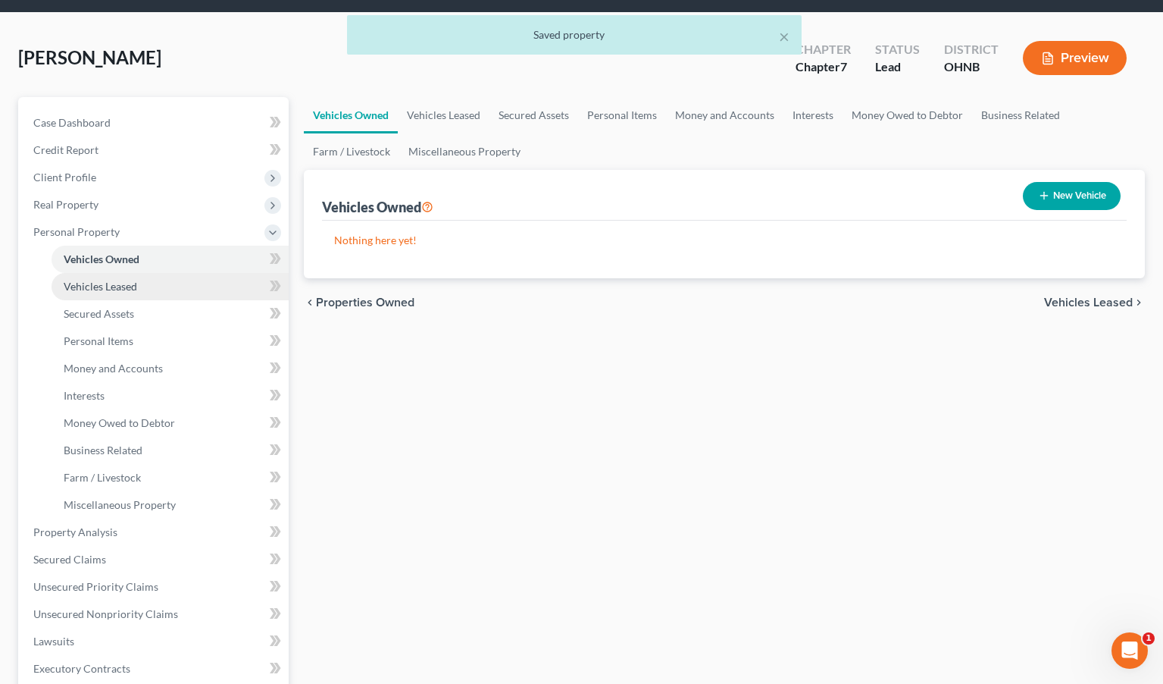
click at [177, 293] on link "Vehicles Leased" at bounding box center [170, 286] width 237 height 27
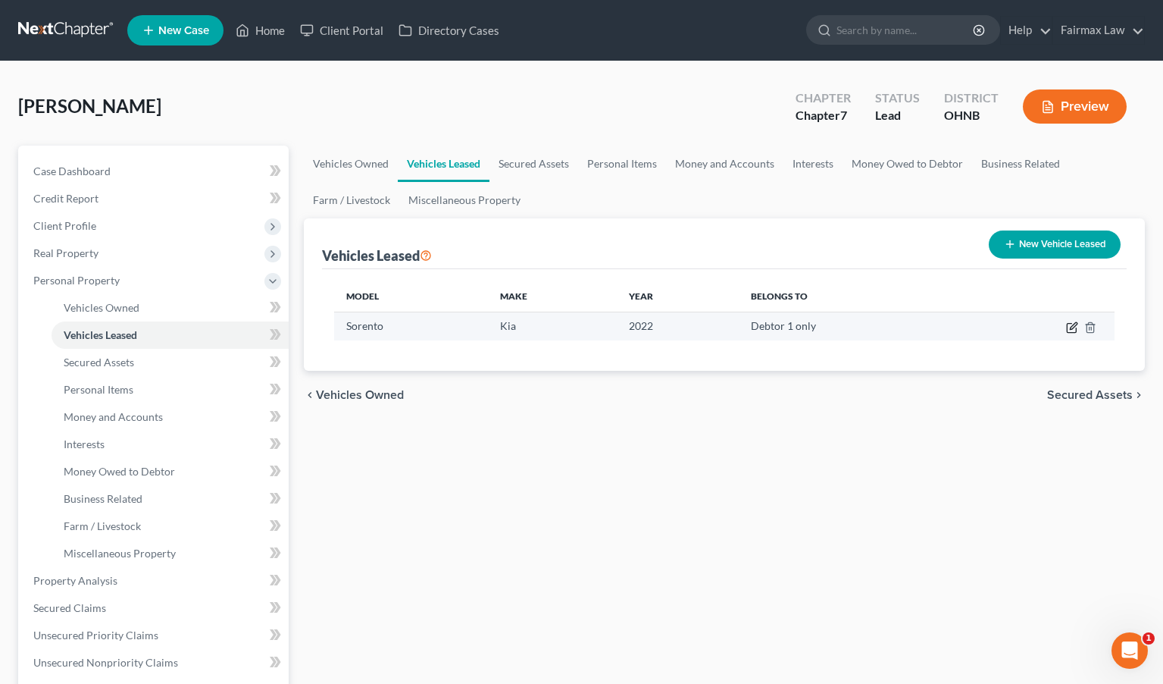
click at [1006, 326] on icon "button" at bounding box center [1073, 325] width 7 height 7
select select "0"
select select "4"
select select "0"
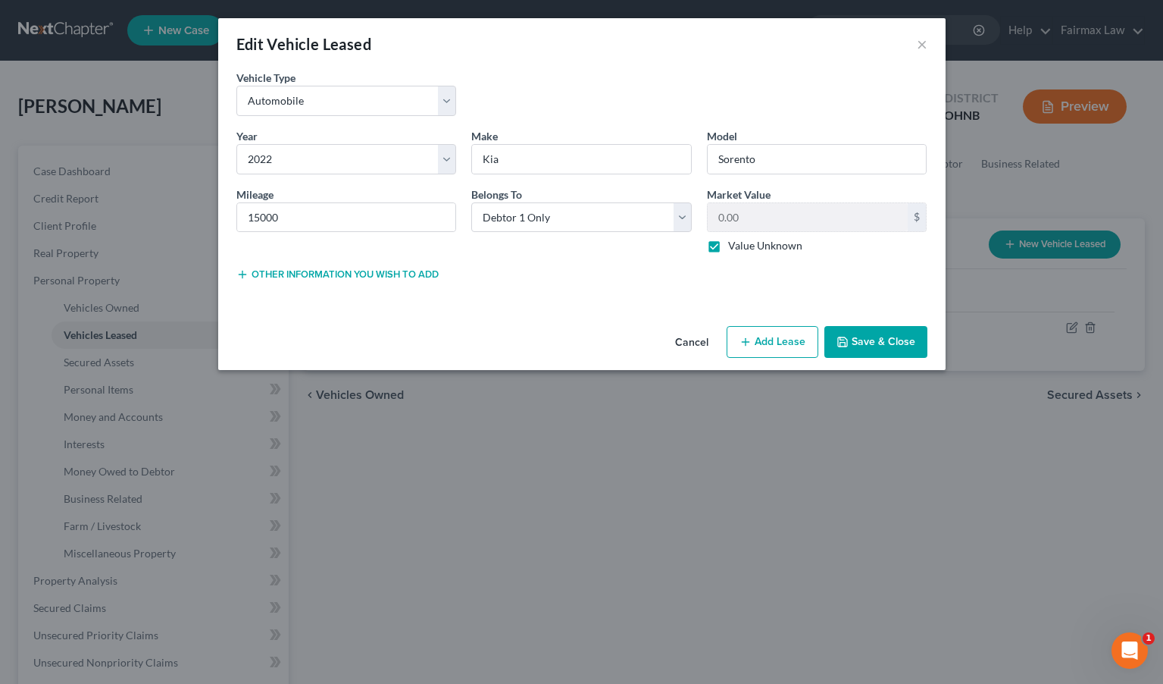
click at [866, 343] on button "Save & Close" at bounding box center [876, 342] width 103 height 32
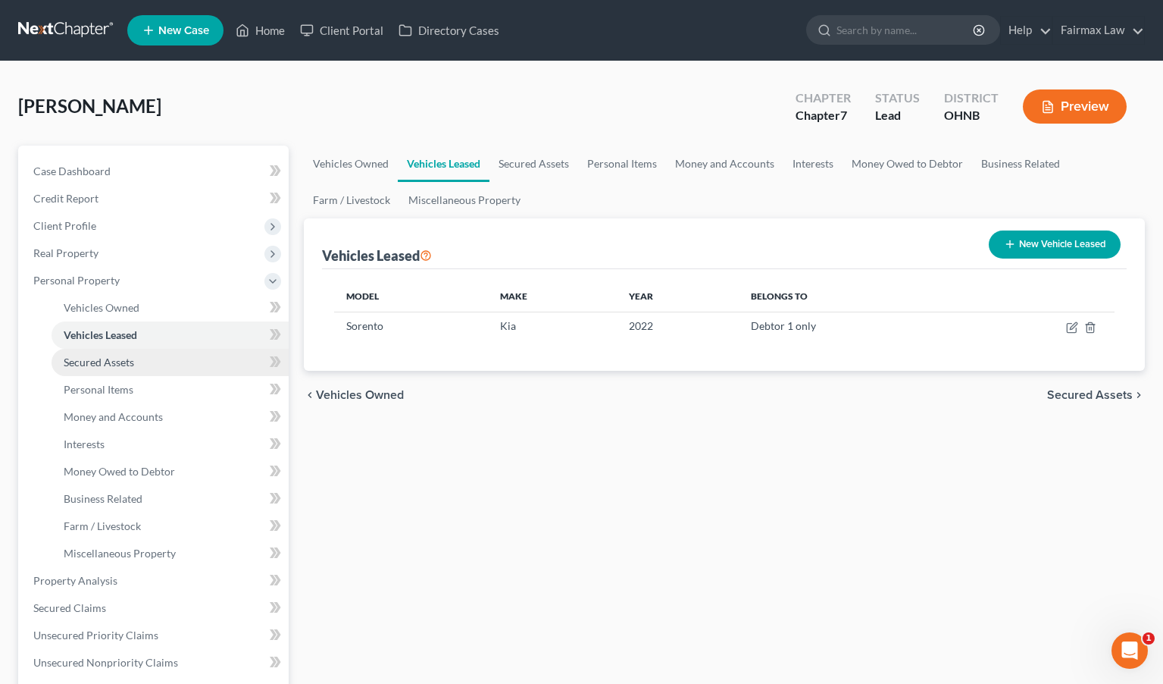
click at [124, 368] on link "Secured Assets" at bounding box center [170, 362] width 237 height 27
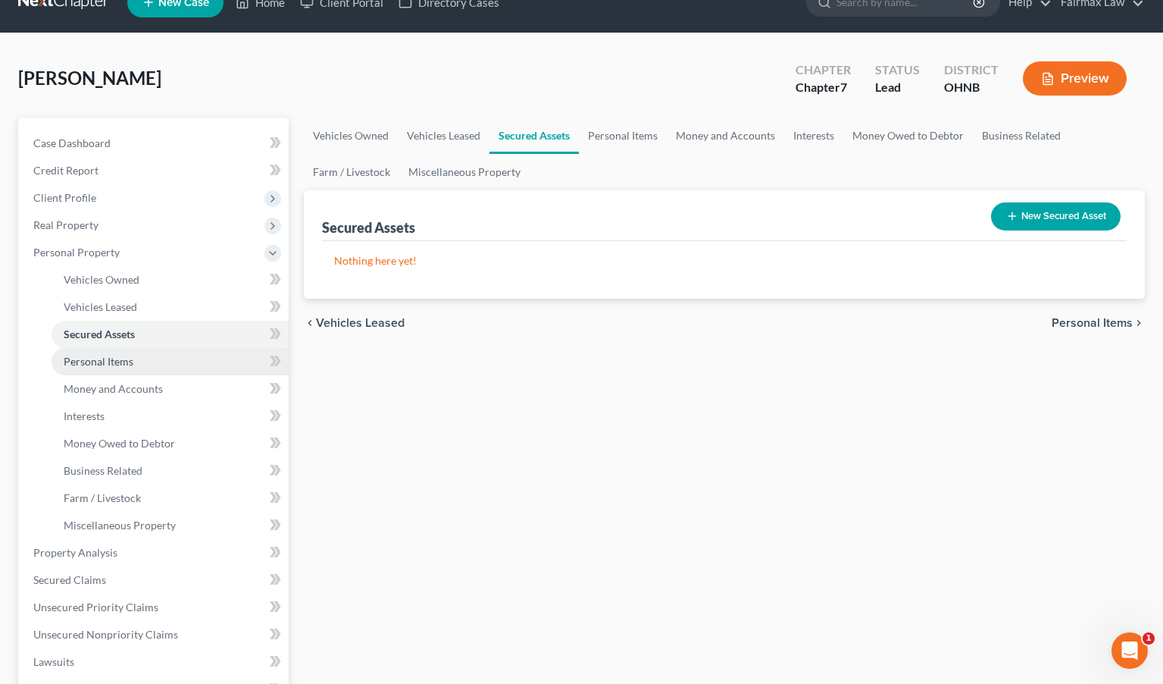
scroll to position [68, 0]
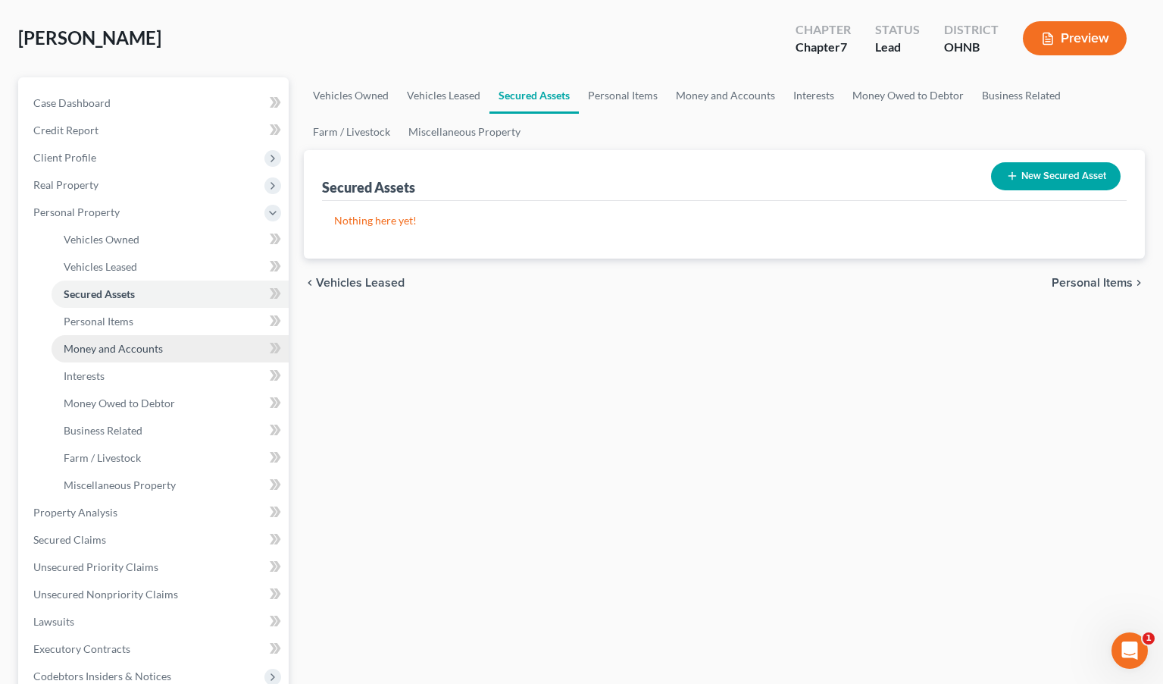
click at [156, 347] on span "Money and Accounts" at bounding box center [113, 348] width 99 height 13
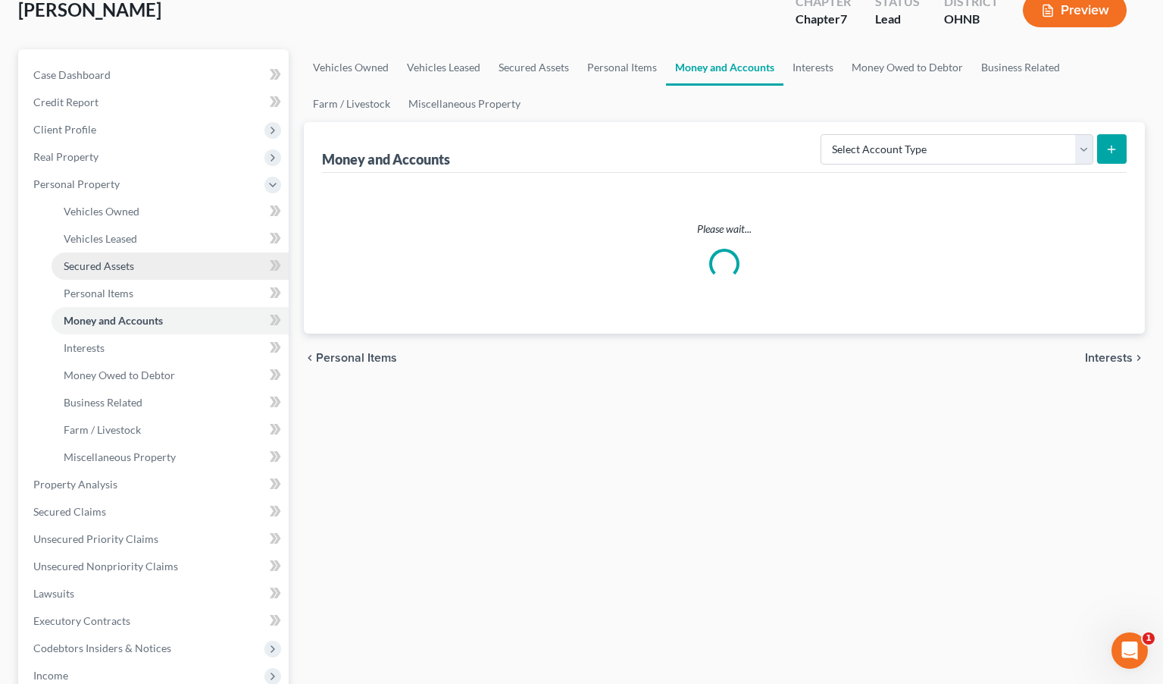
scroll to position [98, 0]
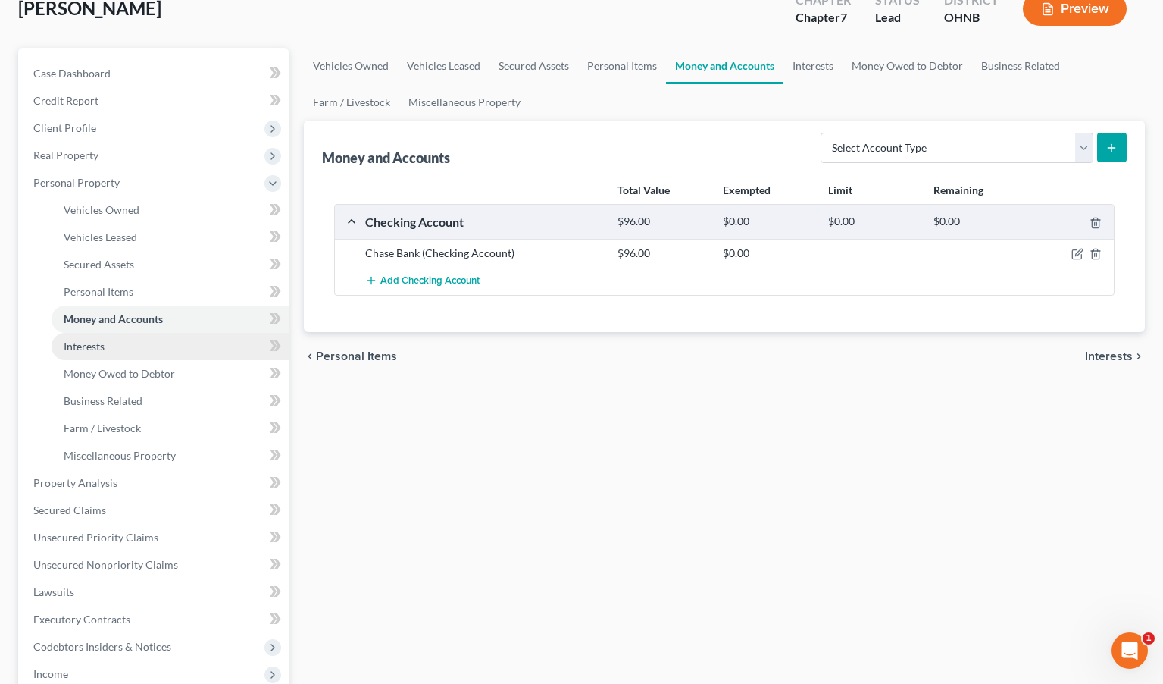
click at [202, 351] on link "Interests" at bounding box center [170, 346] width 237 height 27
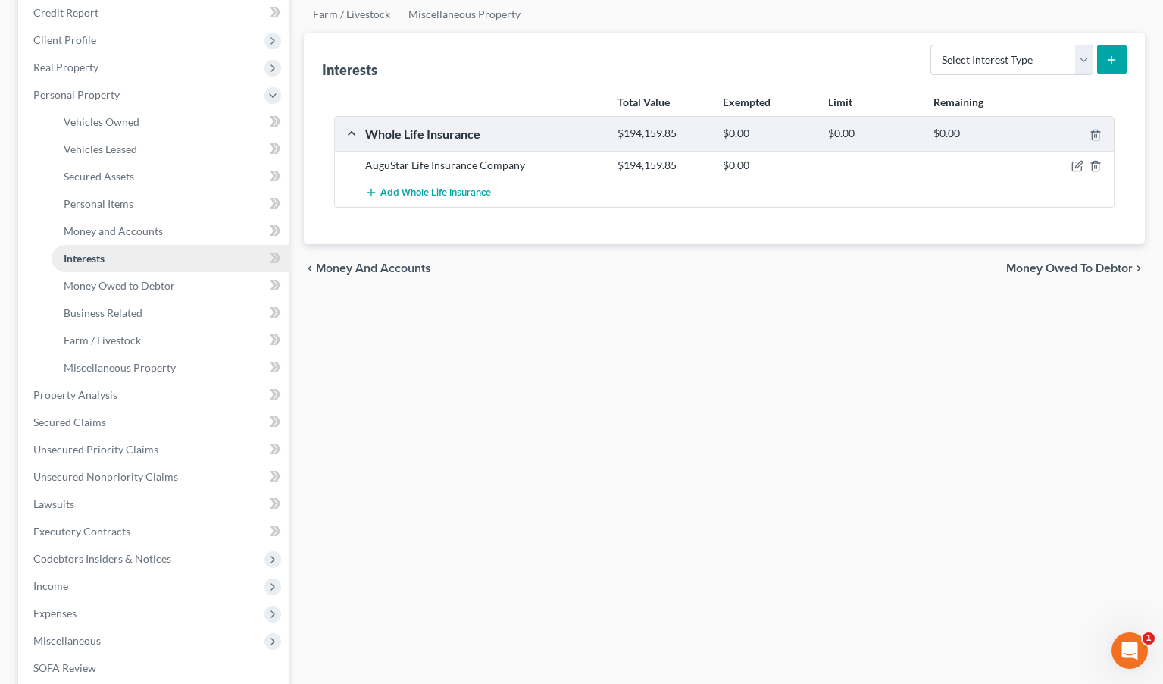
scroll to position [201, 0]
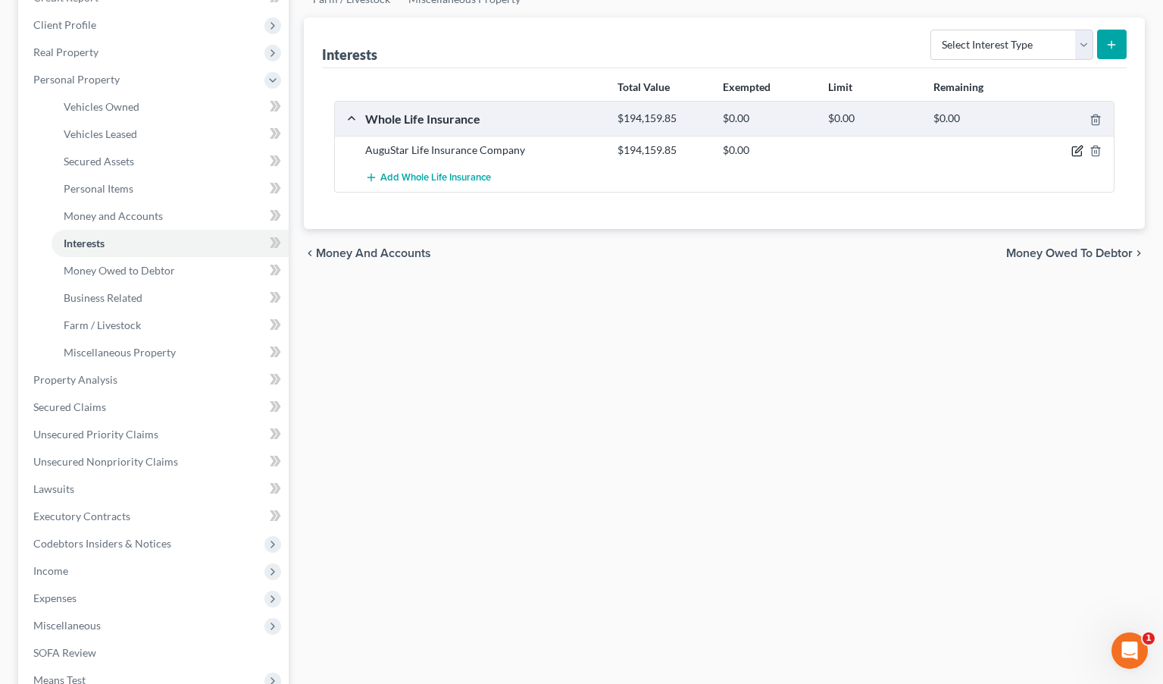
click at [1006, 149] on icon "button" at bounding box center [1076, 151] width 9 height 9
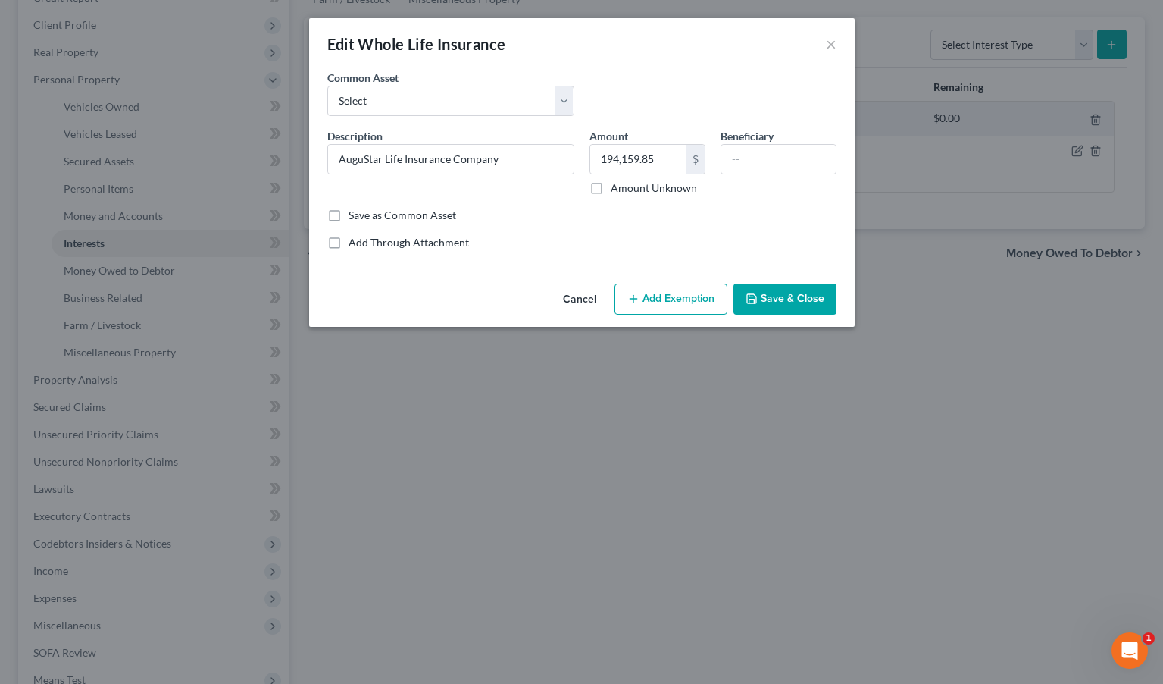
click at [678, 309] on button "Add Exemption" at bounding box center [671, 299] width 113 height 32
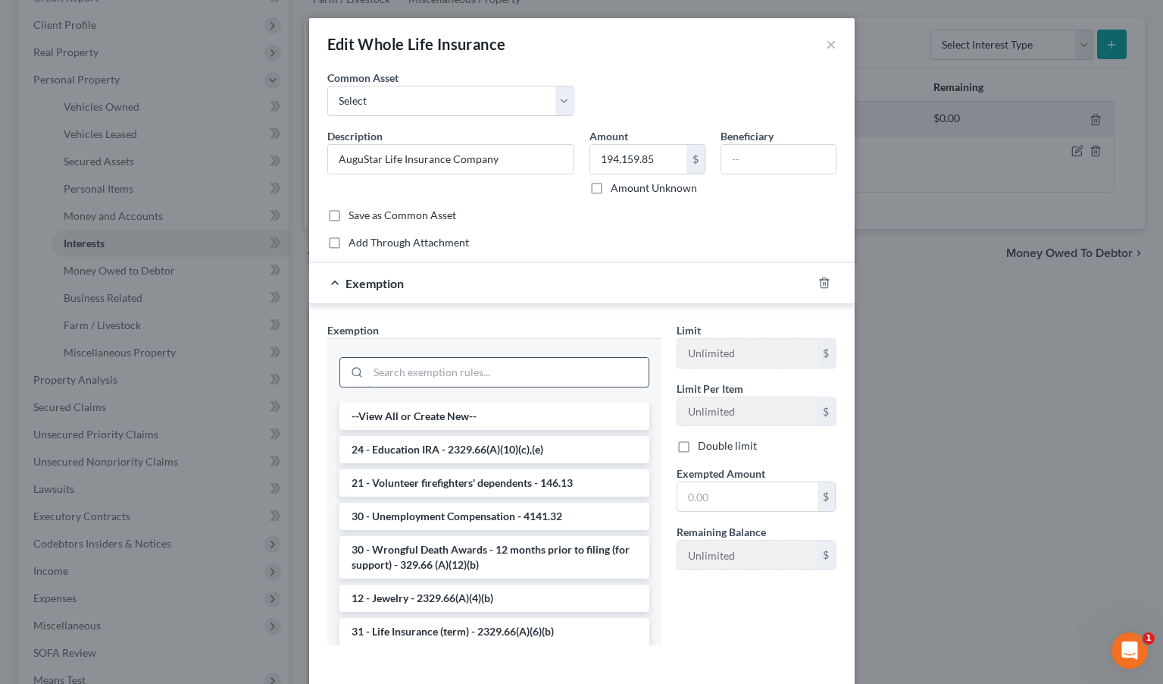
click at [551, 373] on input "search" at bounding box center [508, 372] width 280 height 29
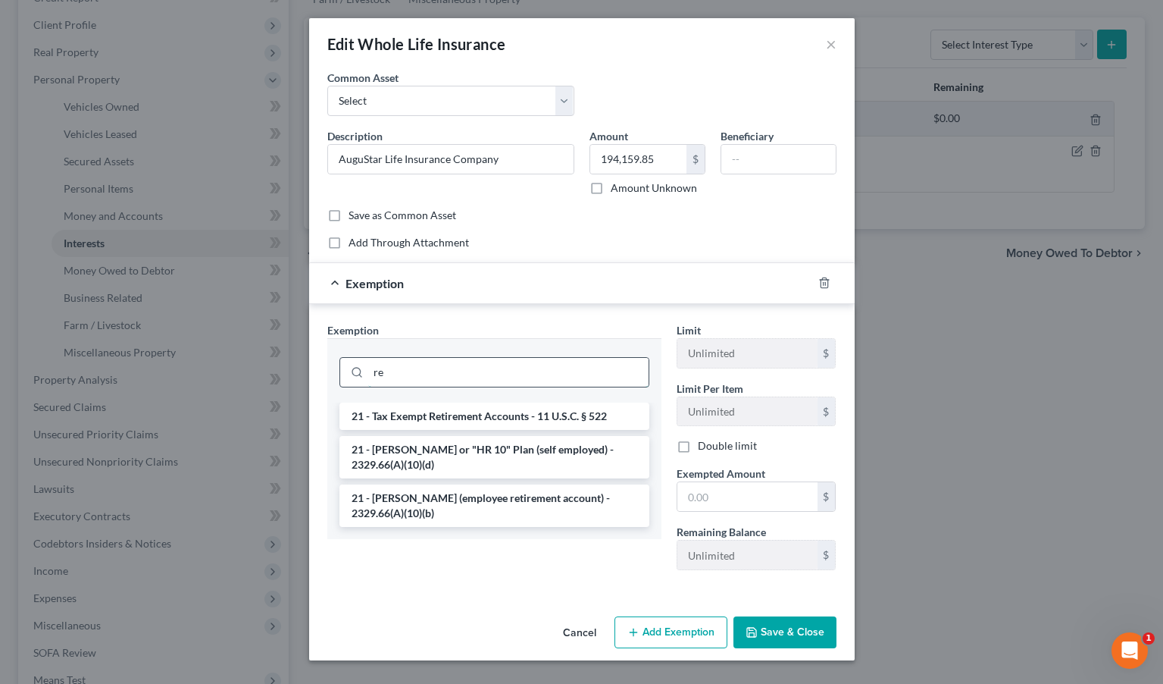
type input "r"
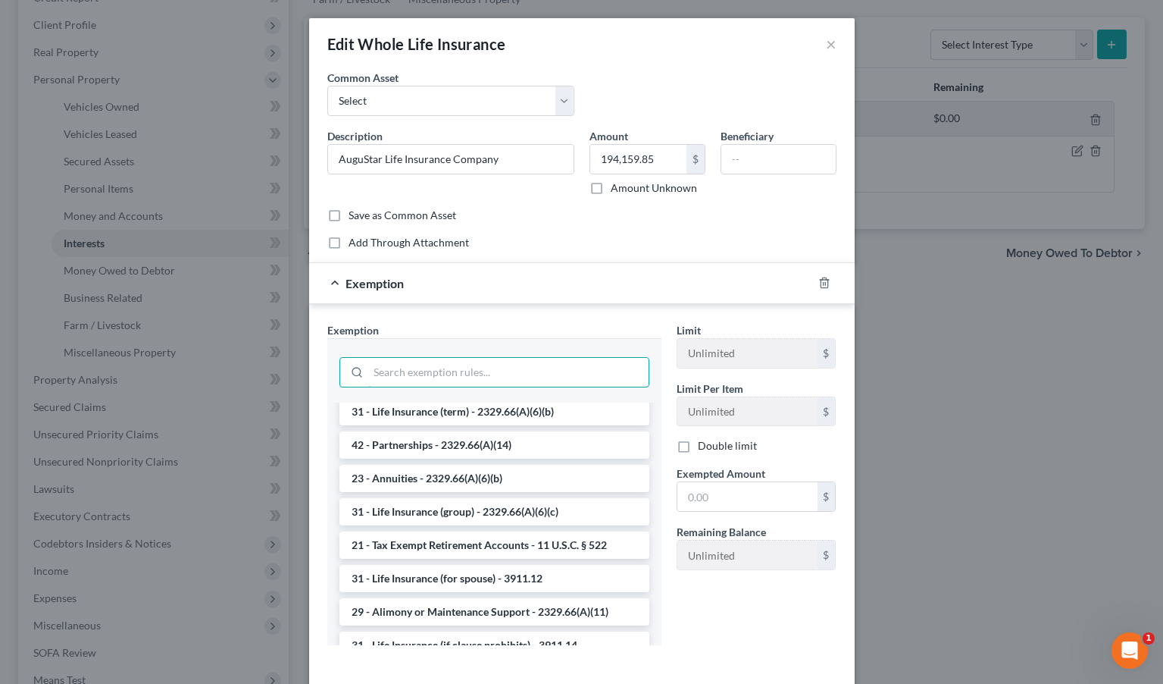
scroll to position [218, 0]
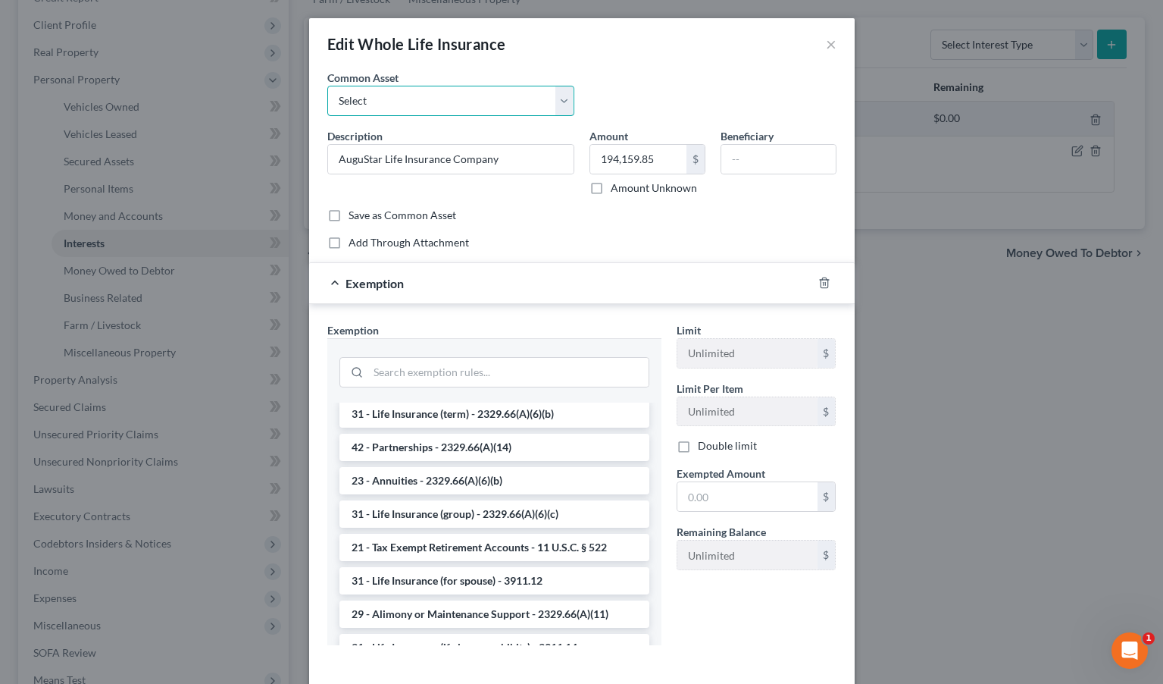
select select "4"
click at [616, 105] on div "Common Asset Select American Income Mutual of Omaha AuguStar Life Insurance Com…" at bounding box center [582, 99] width 524 height 58
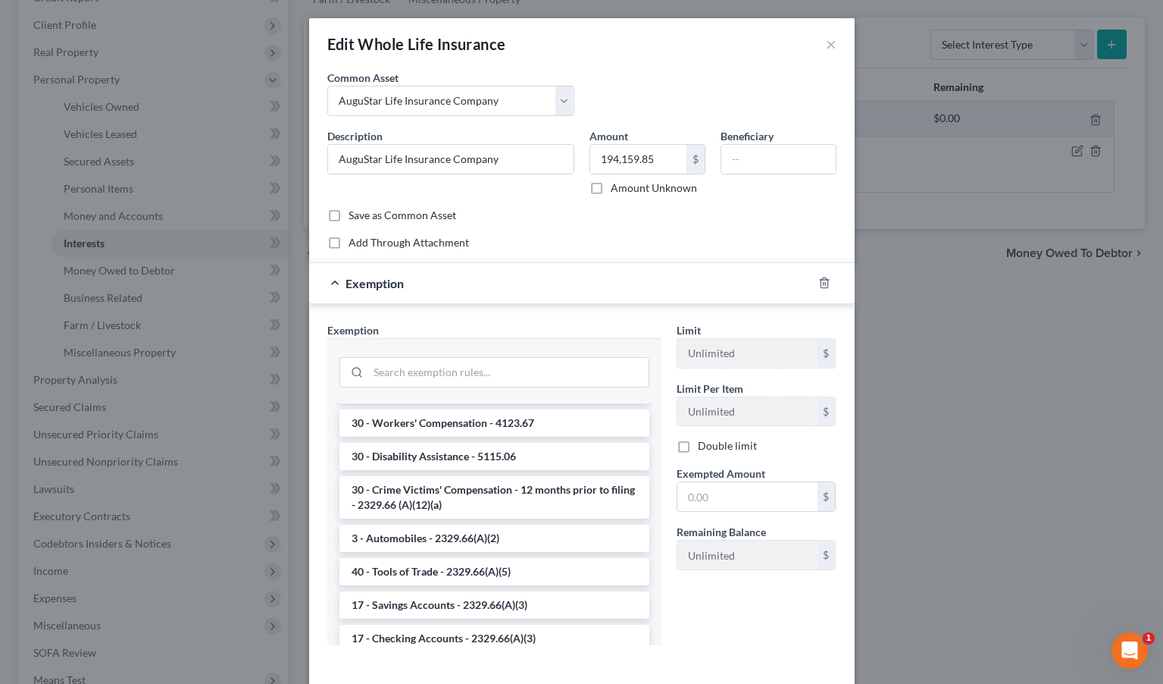
scroll to position [1731, 0]
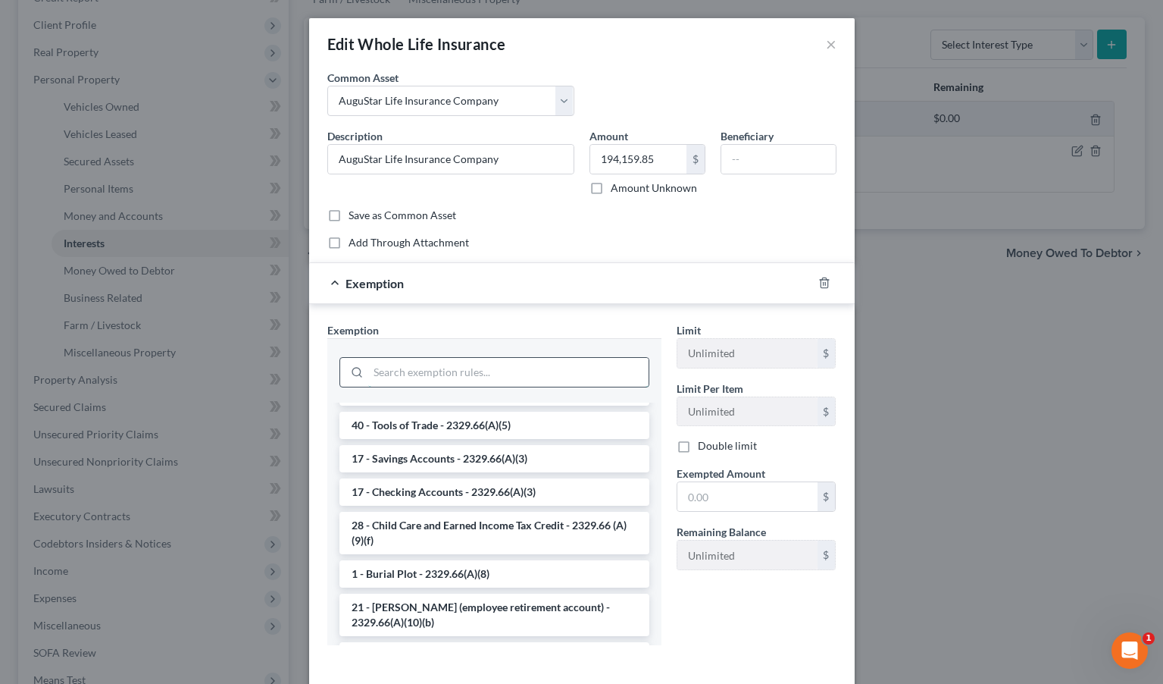
click at [524, 380] on input "search" at bounding box center [508, 372] width 280 height 29
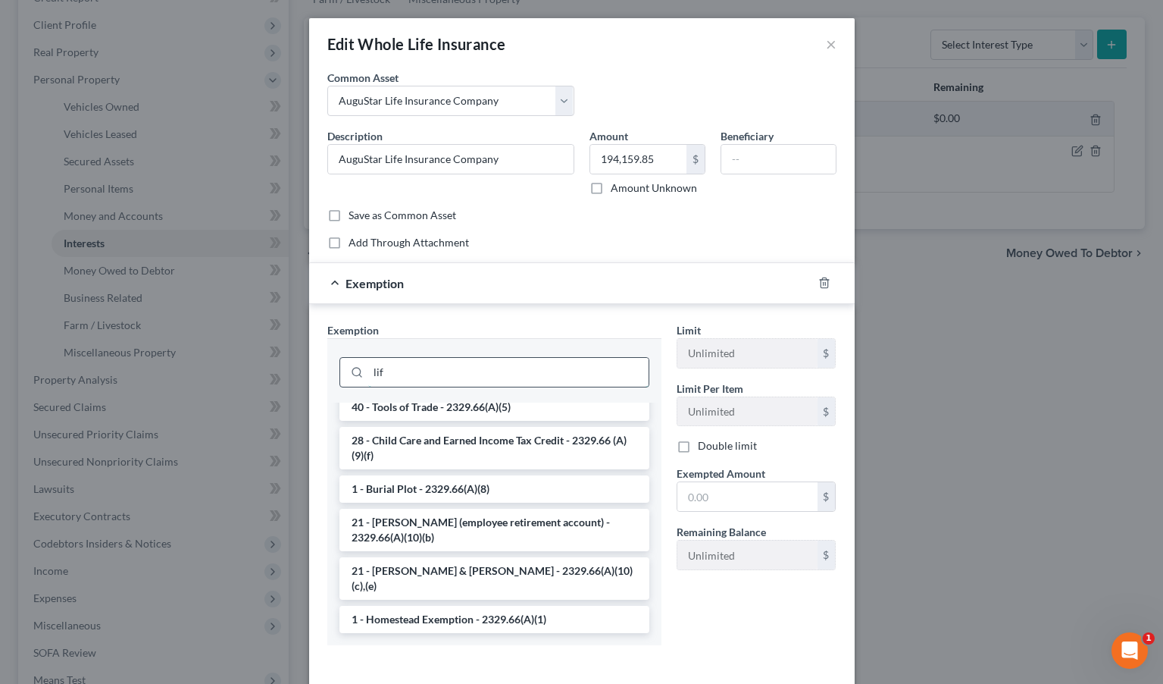
scroll to position [0, 0]
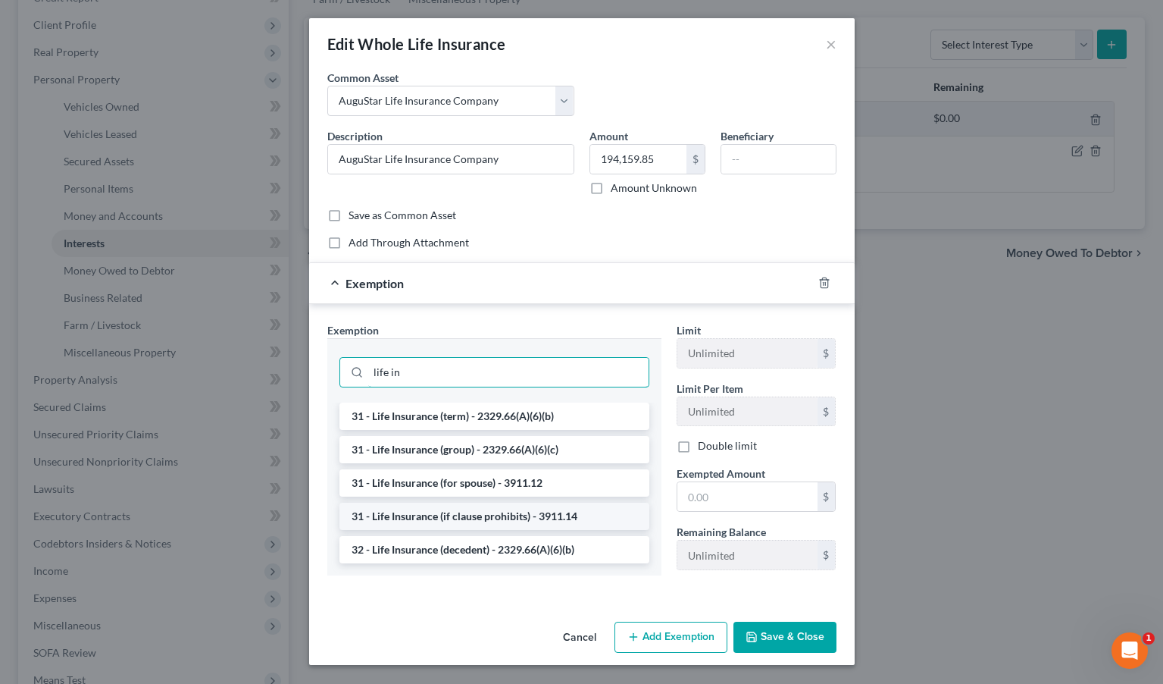
type input "life in"
click at [506, 516] on li "31 - Life Insurance (if clause prohibits) - 3911.14" at bounding box center [495, 515] width 310 height 27
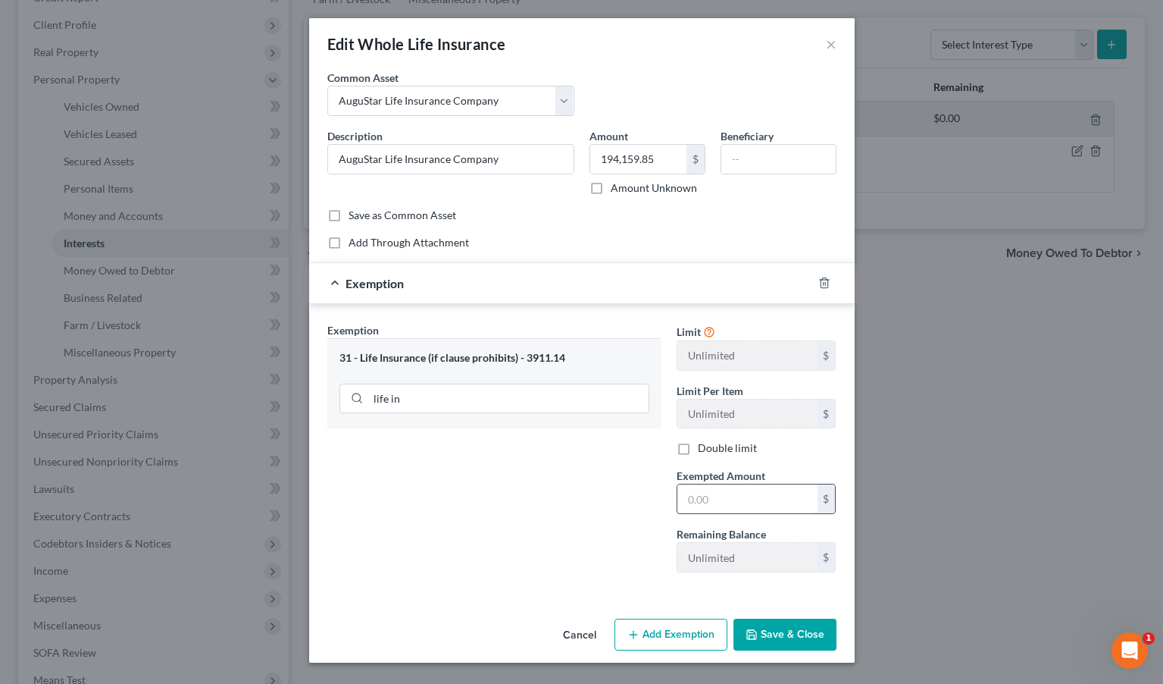
click at [769, 506] on input "text" at bounding box center [748, 498] width 140 height 29
type input "194,159.85"
click at [810, 633] on button "Save & Close" at bounding box center [785, 634] width 103 height 32
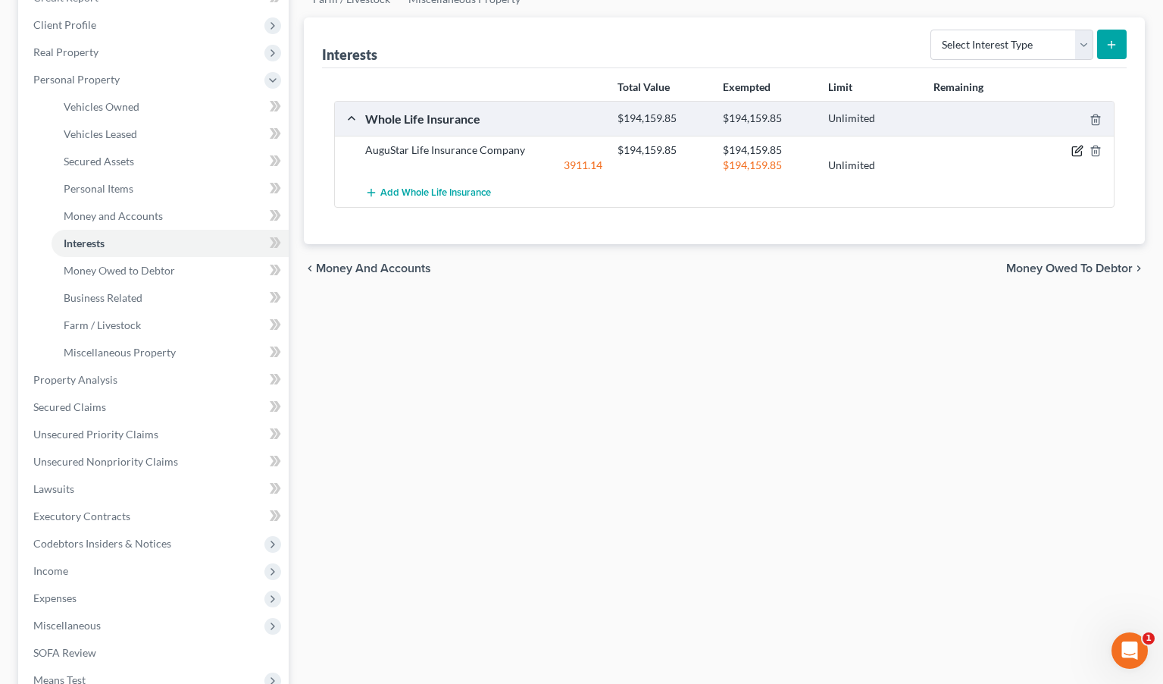
click at [1006, 151] on icon "button" at bounding box center [1078, 151] width 12 height 12
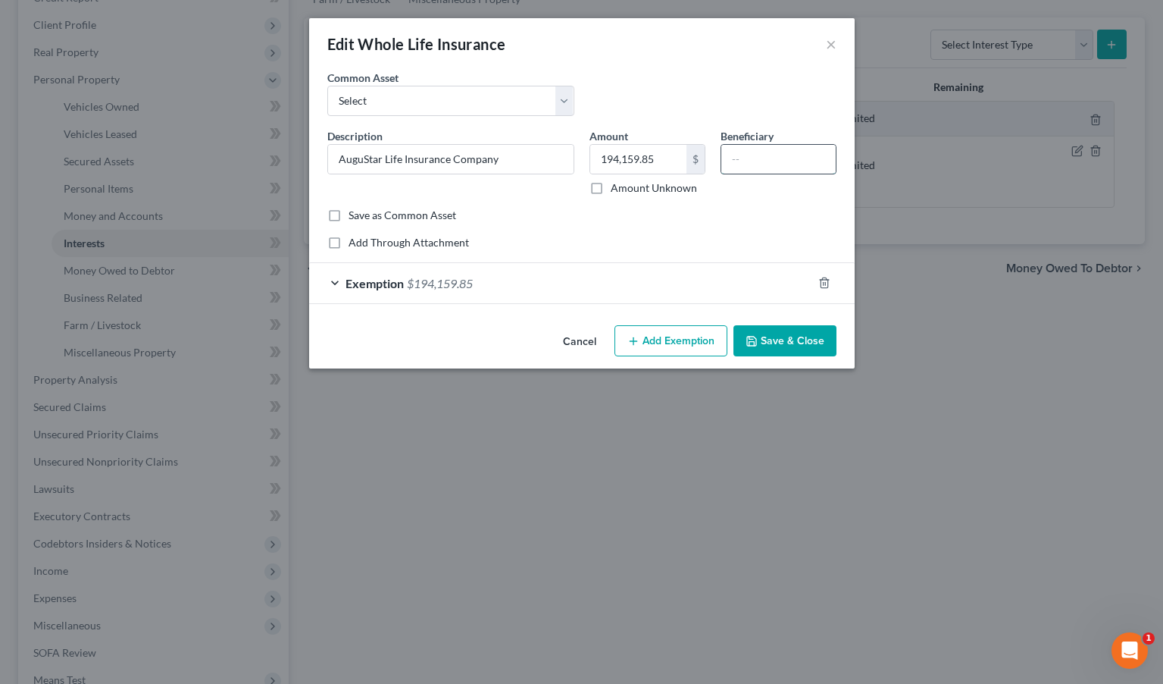
click at [753, 159] on input "text" at bounding box center [779, 159] width 114 height 29
type input "Daughters"
click at [774, 337] on button "Save & Close" at bounding box center [785, 341] width 103 height 32
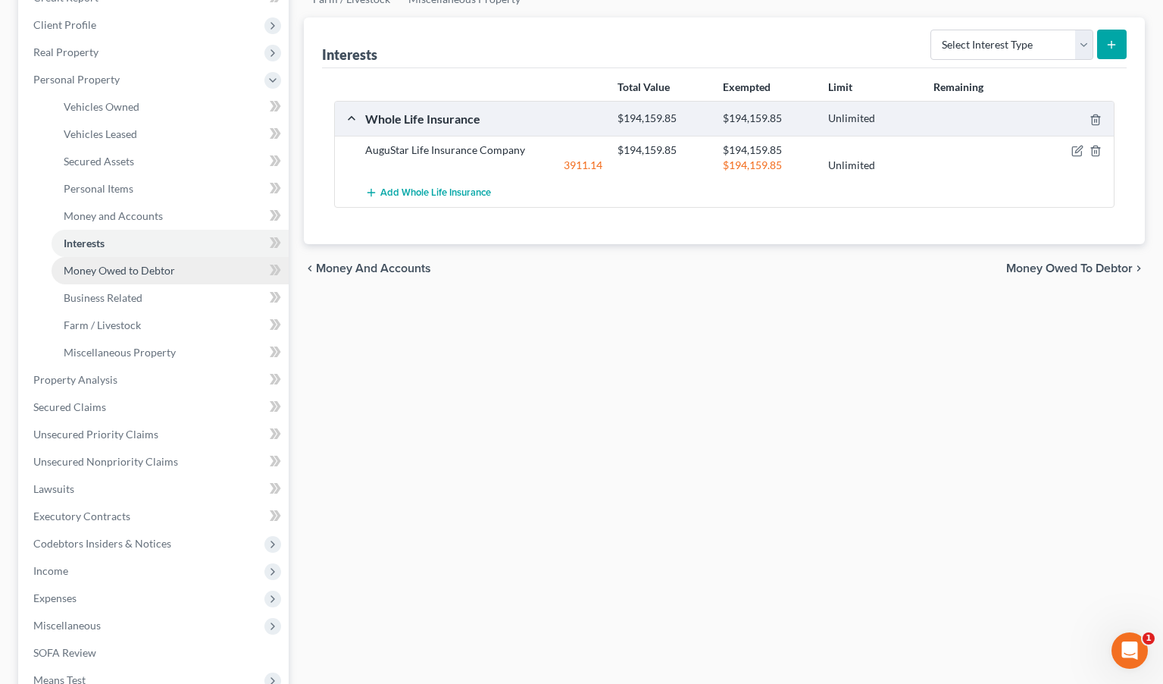
click at [134, 269] on span "Money Owed to Debtor" at bounding box center [119, 270] width 111 height 13
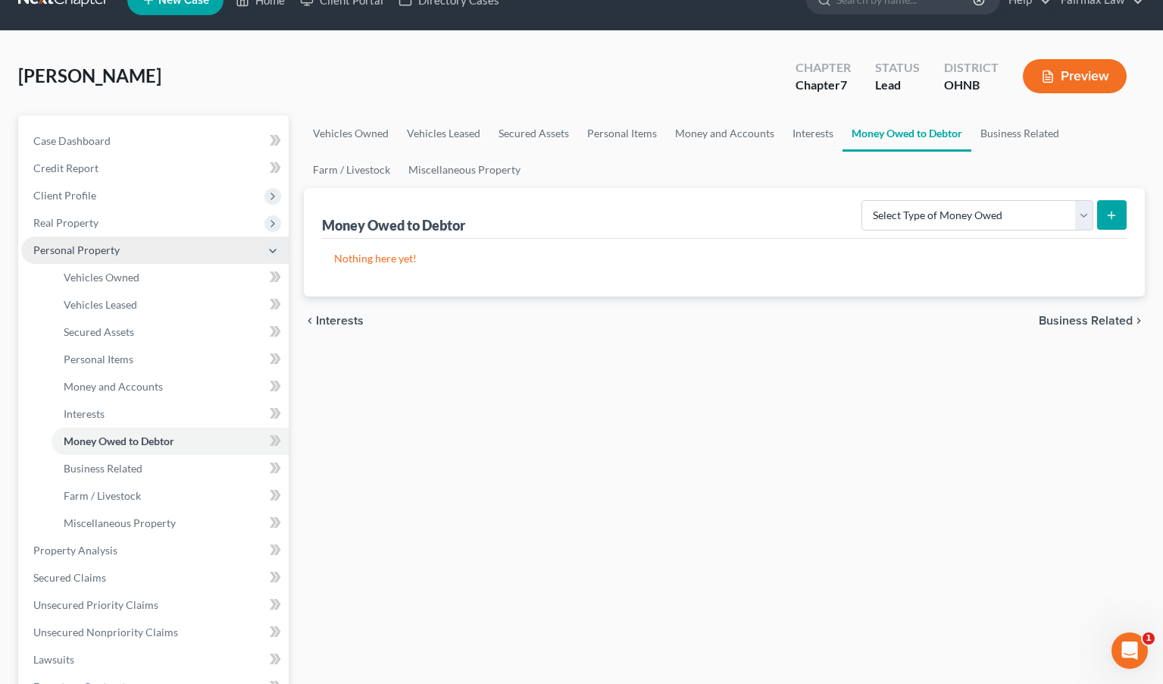
scroll to position [31, 0]
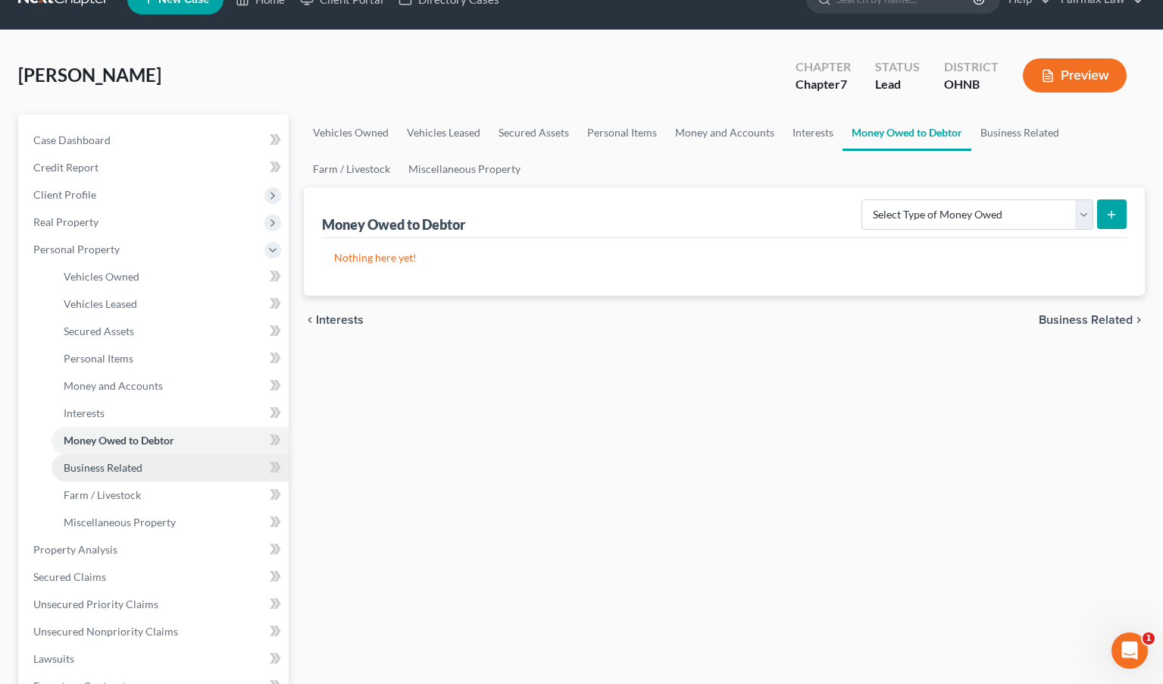
click at [123, 468] on span "Business Related" at bounding box center [103, 467] width 79 height 13
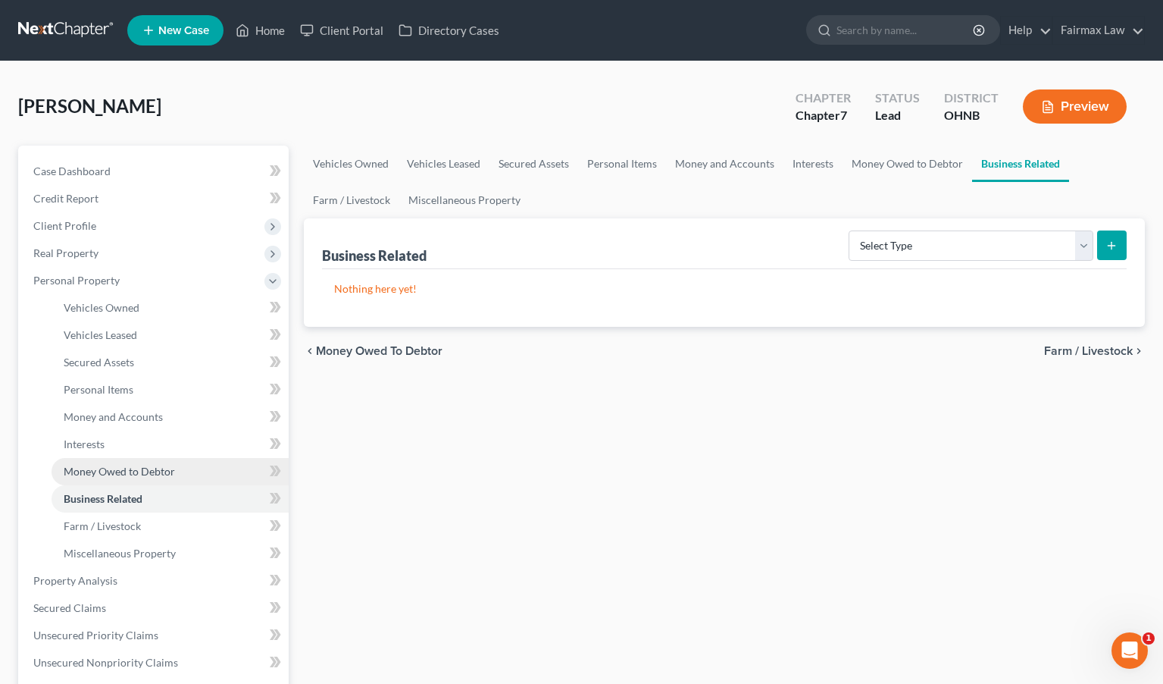
click at [127, 468] on span "Money Owed to Debtor" at bounding box center [119, 471] width 111 height 13
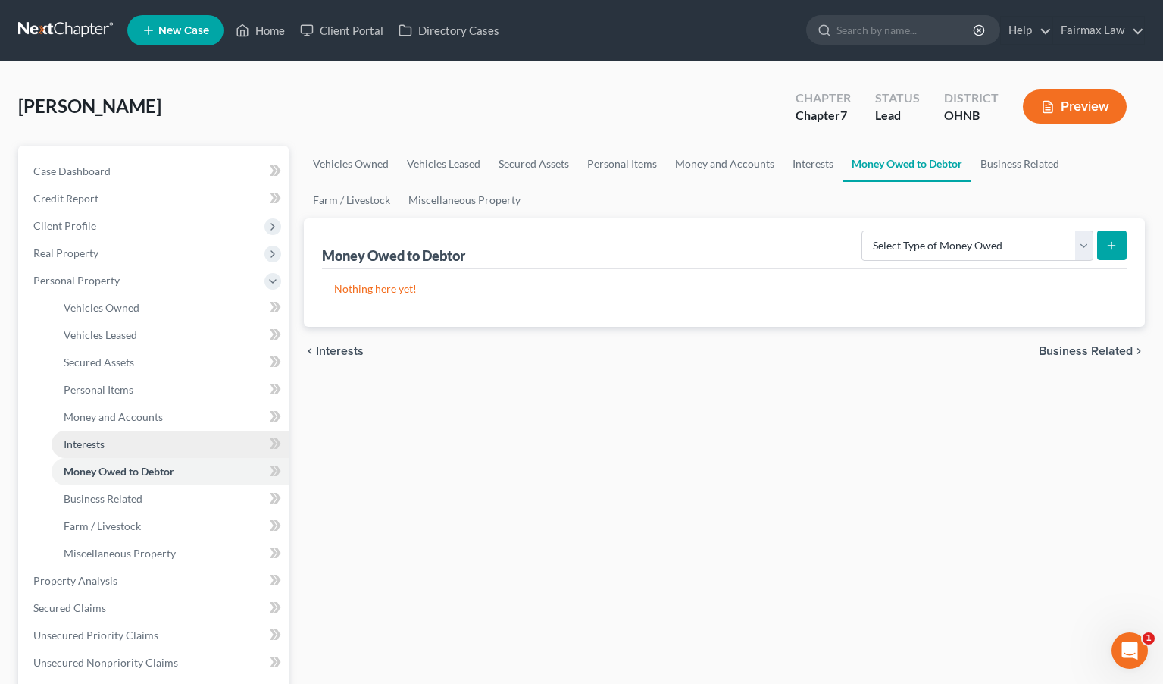
click at [161, 440] on link "Interests" at bounding box center [170, 443] width 237 height 27
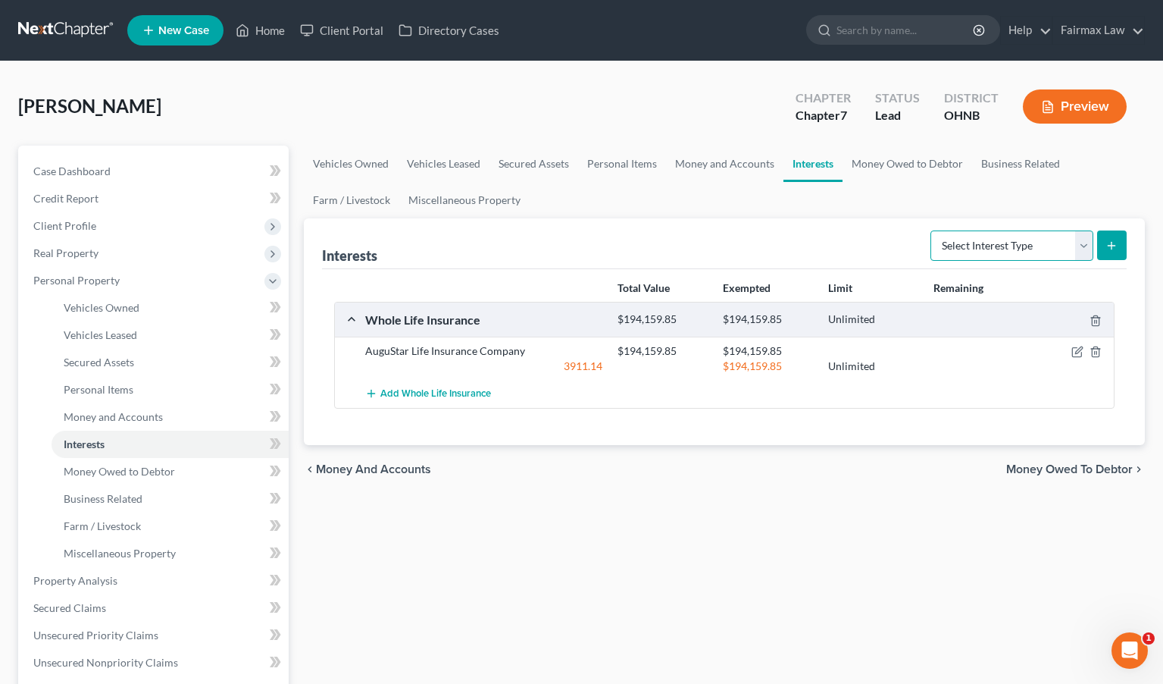
select select "ira"
click at [1006, 246] on icon "submit" at bounding box center [1112, 245] width 12 height 12
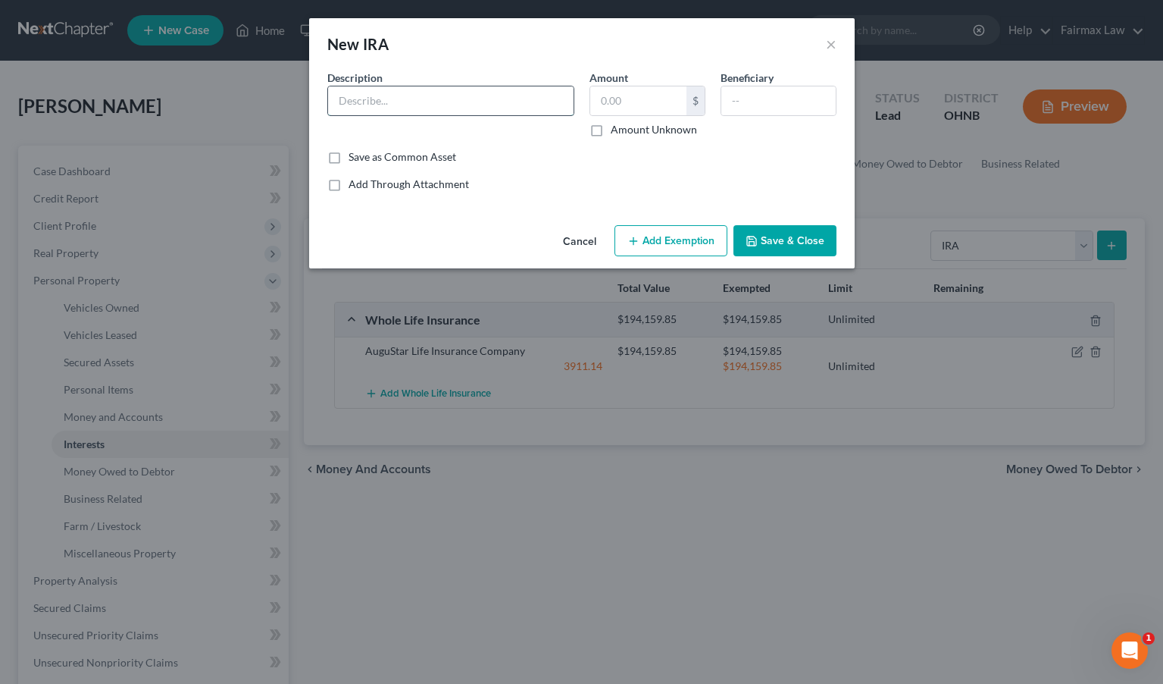
click at [434, 109] on input "text" at bounding box center [451, 100] width 246 height 29
type input "I"
type input "PERSLE (retirement plan through employer)"
click at [758, 236] on icon "button" at bounding box center [752, 241] width 12 height 12
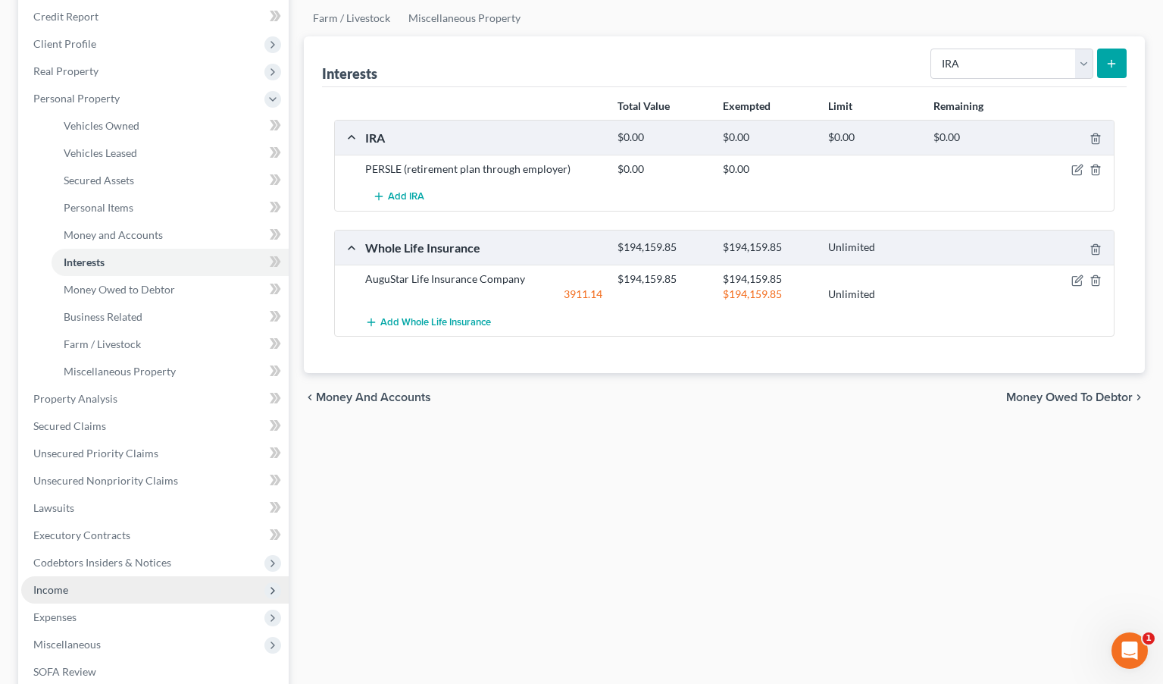
scroll to position [217, 0]
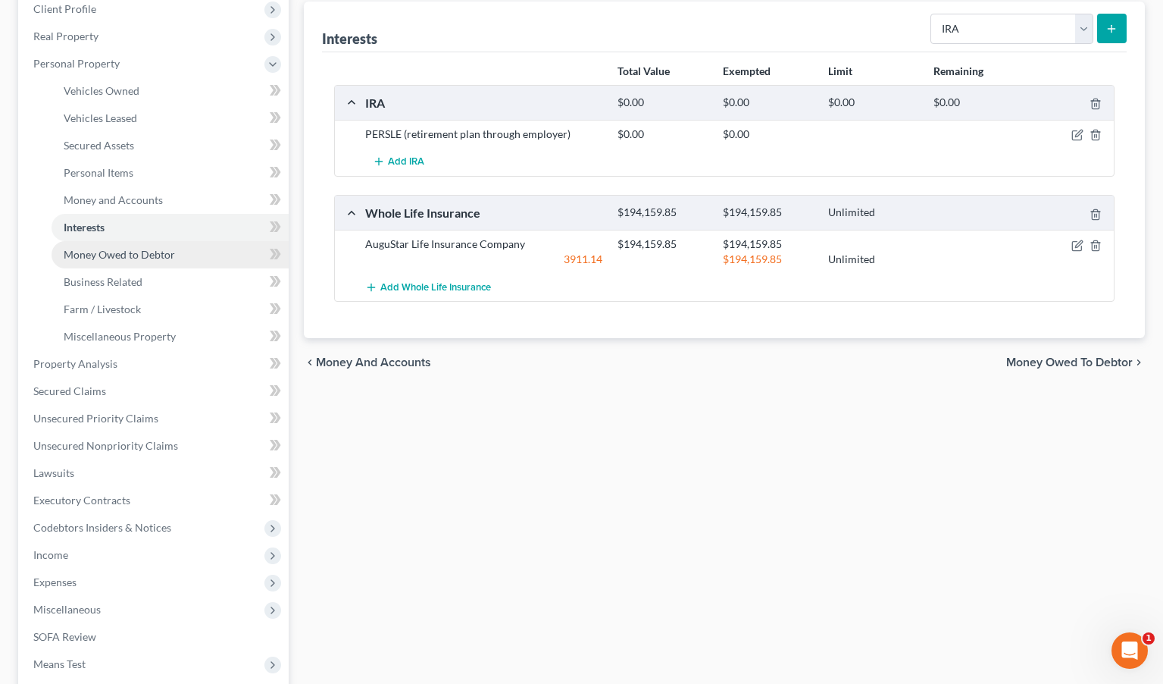
click at [138, 252] on span "Money Owed to Debtor" at bounding box center [119, 254] width 111 height 13
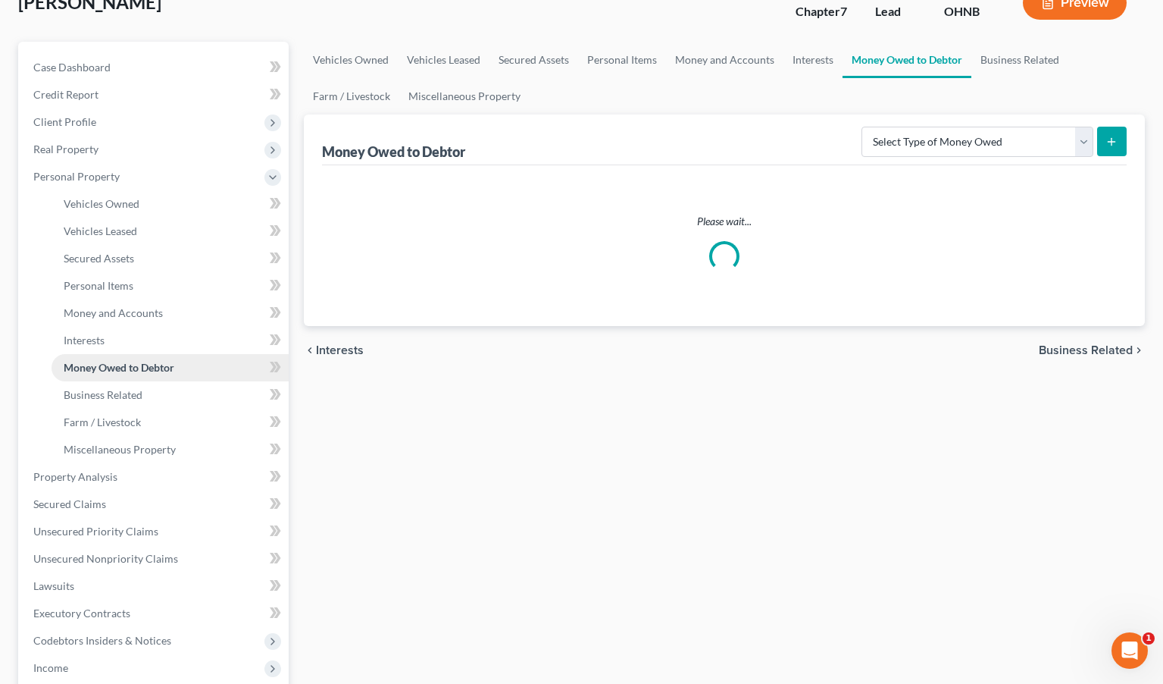
scroll to position [108, 0]
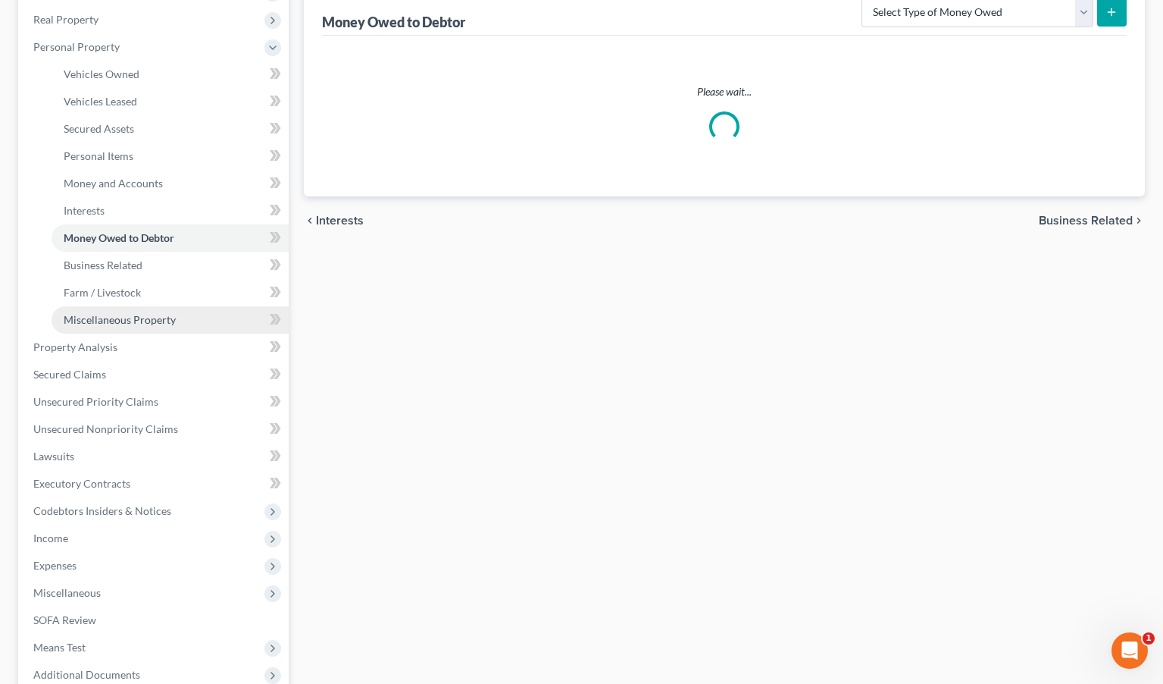
click at [152, 321] on span "Miscellaneous Property" at bounding box center [120, 319] width 112 height 13
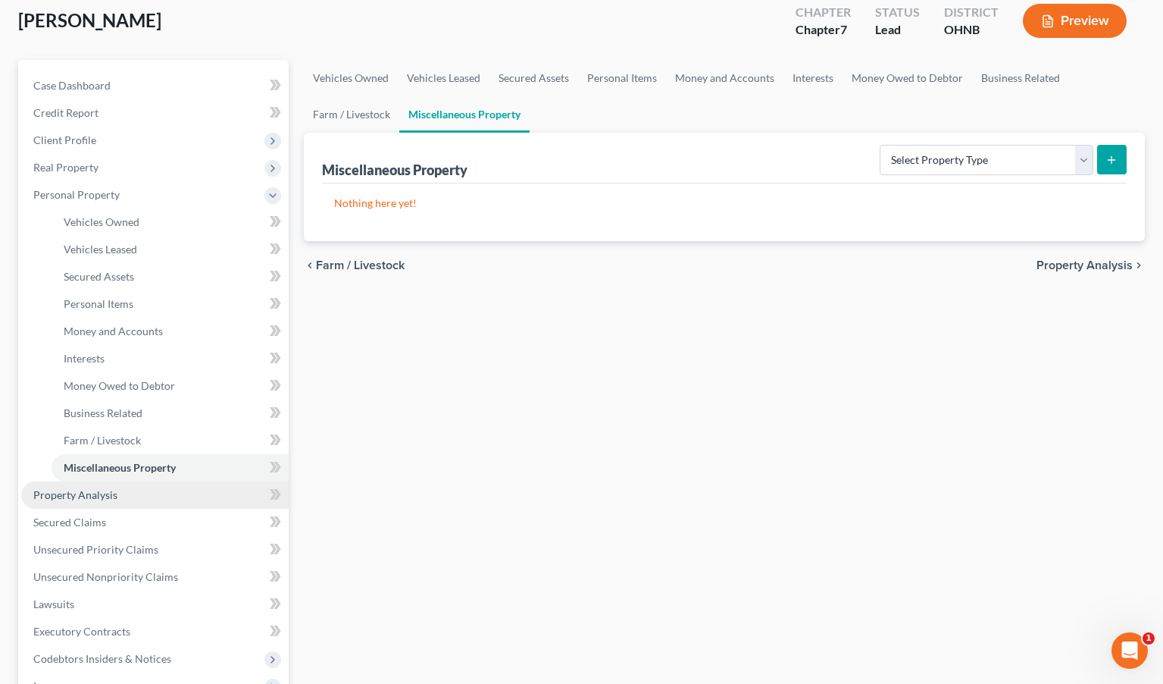
scroll to position [89, 0]
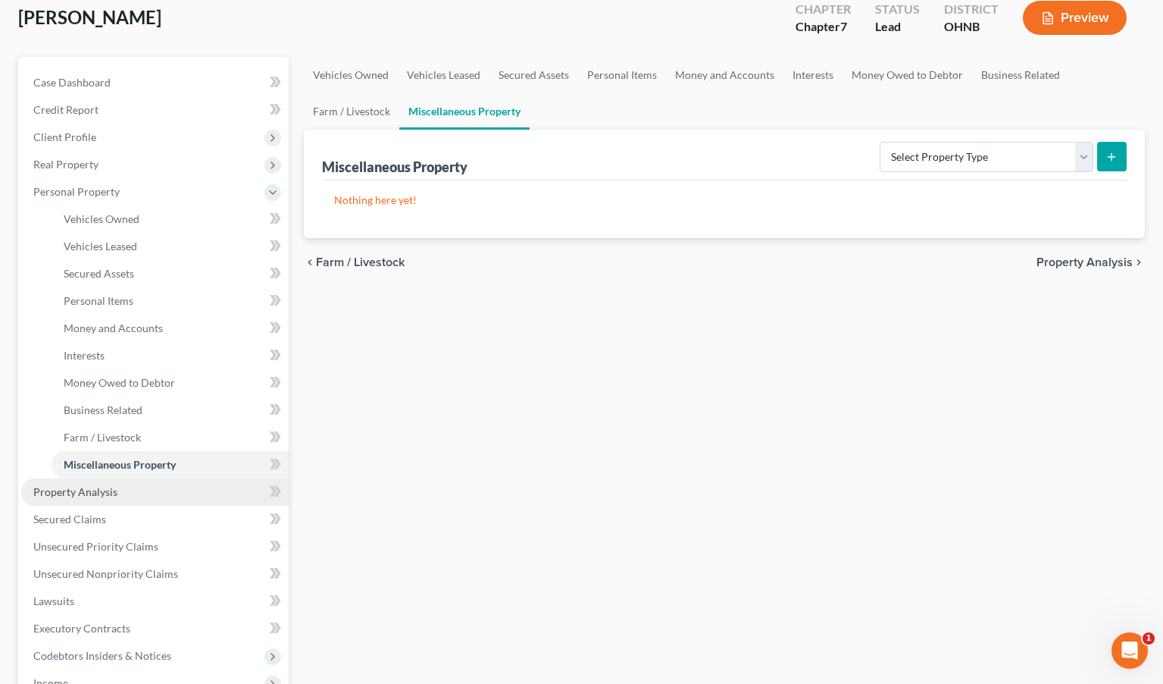
click at [93, 493] on span "Property Analysis" at bounding box center [75, 491] width 84 height 13
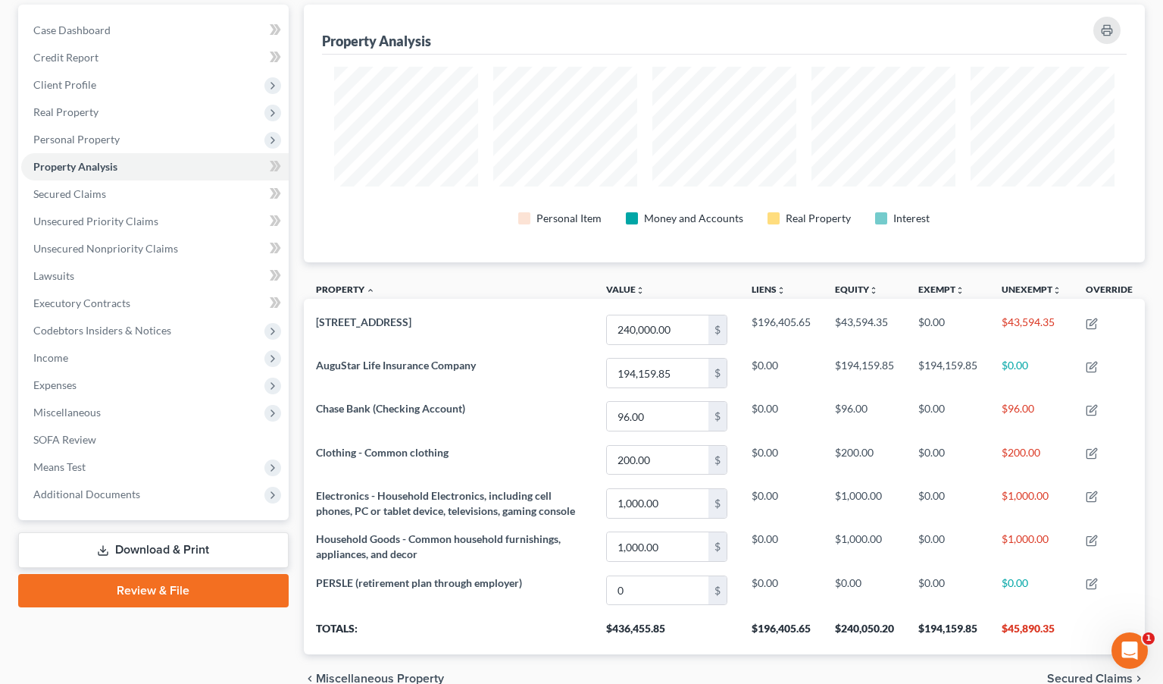
scroll to position [143, 0]
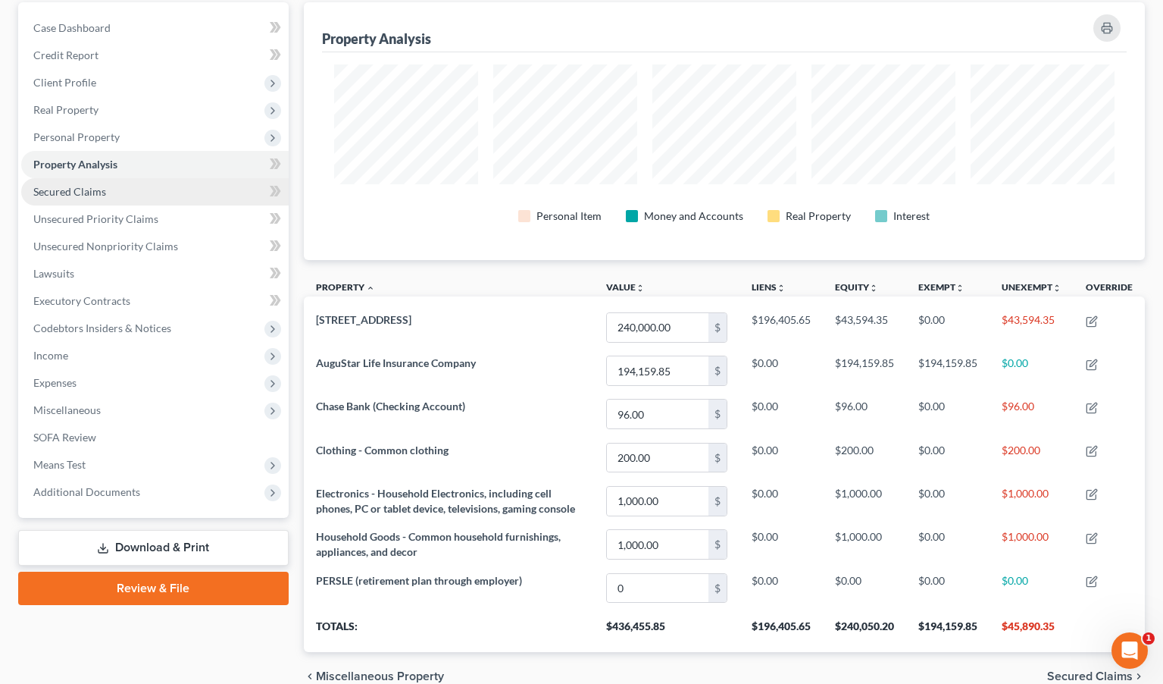
click at [169, 189] on link "Secured Claims" at bounding box center [155, 191] width 268 height 27
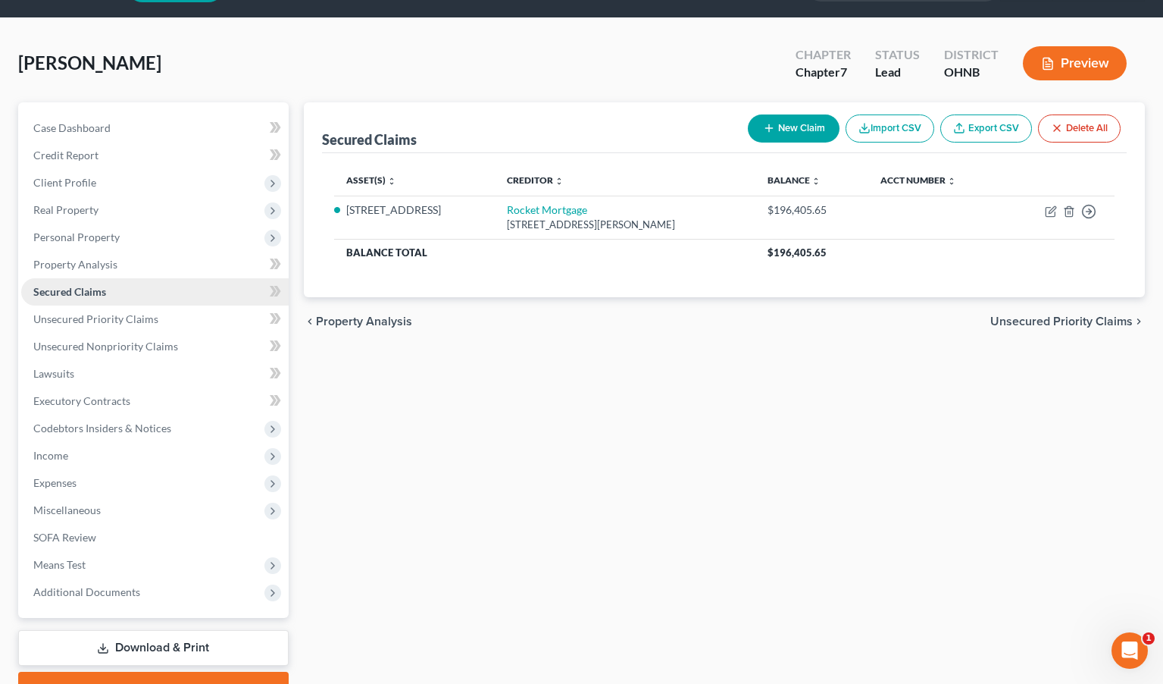
scroll to position [92, 0]
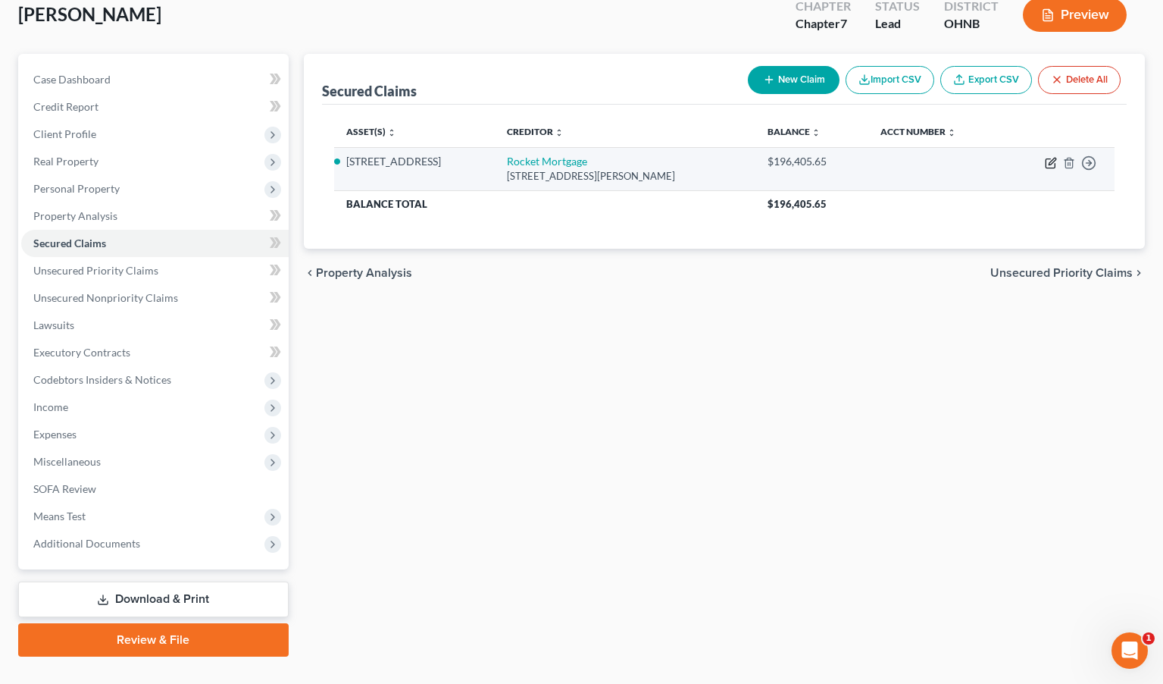
click at [1006, 164] on icon "button" at bounding box center [1052, 161] width 7 height 7
select select "23"
select select "2"
select select "0"
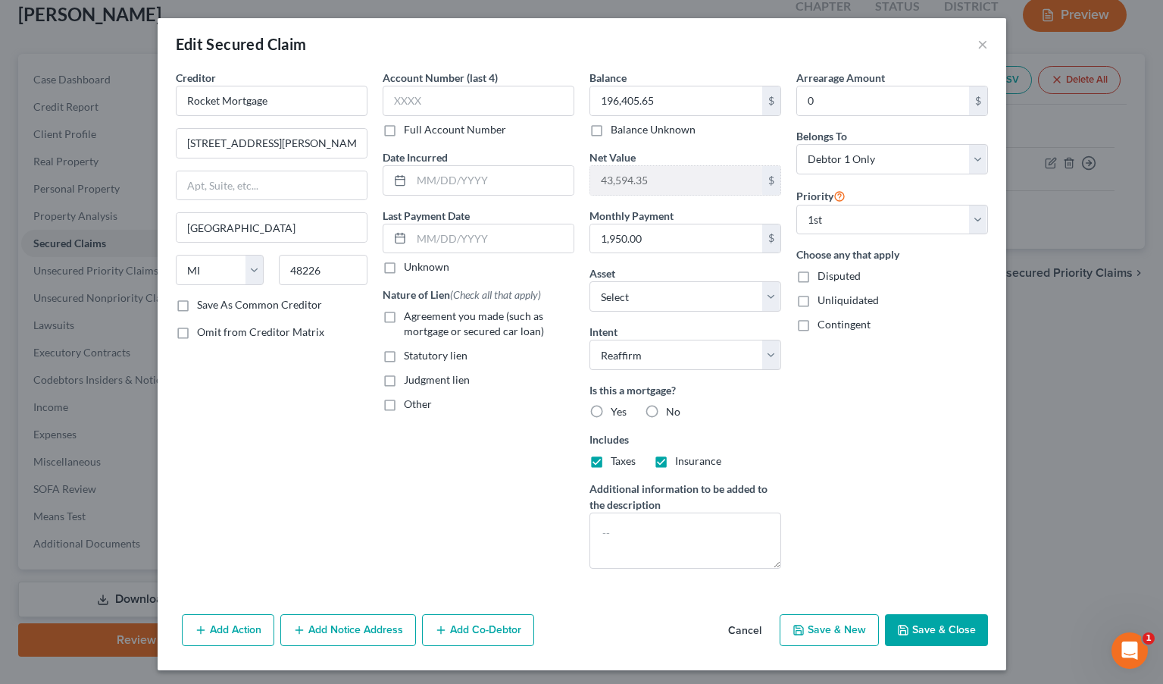
click at [509, 330] on span "Agreement you made (such as mortgage or secured car loan)" at bounding box center [474, 323] width 140 height 28
click at [420, 318] on input "Agreement you made (such as mortgage or secured car loan)" at bounding box center [415, 313] width 10 height 10
checkbox input "true"
select select "3"
click at [940, 622] on button "Save & Close" at bounding box center [936, 630] width 103 height 32
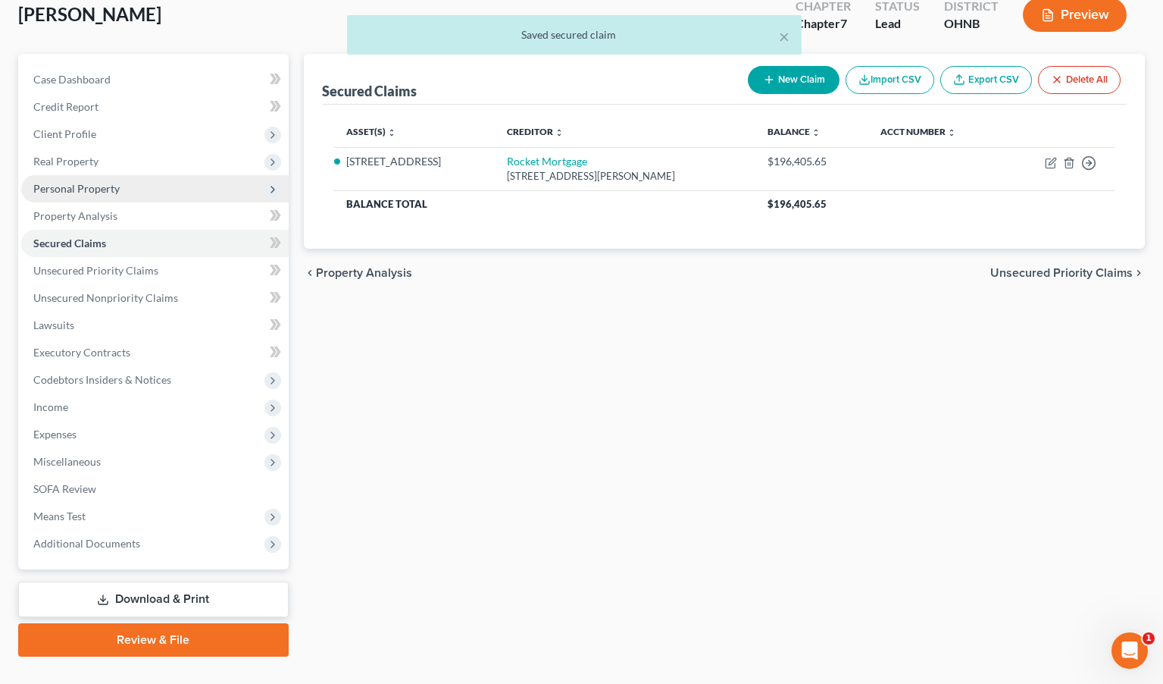
click at [140, 175] on span "Personal Property" at bounding box center [155, 188] width 268 height 27
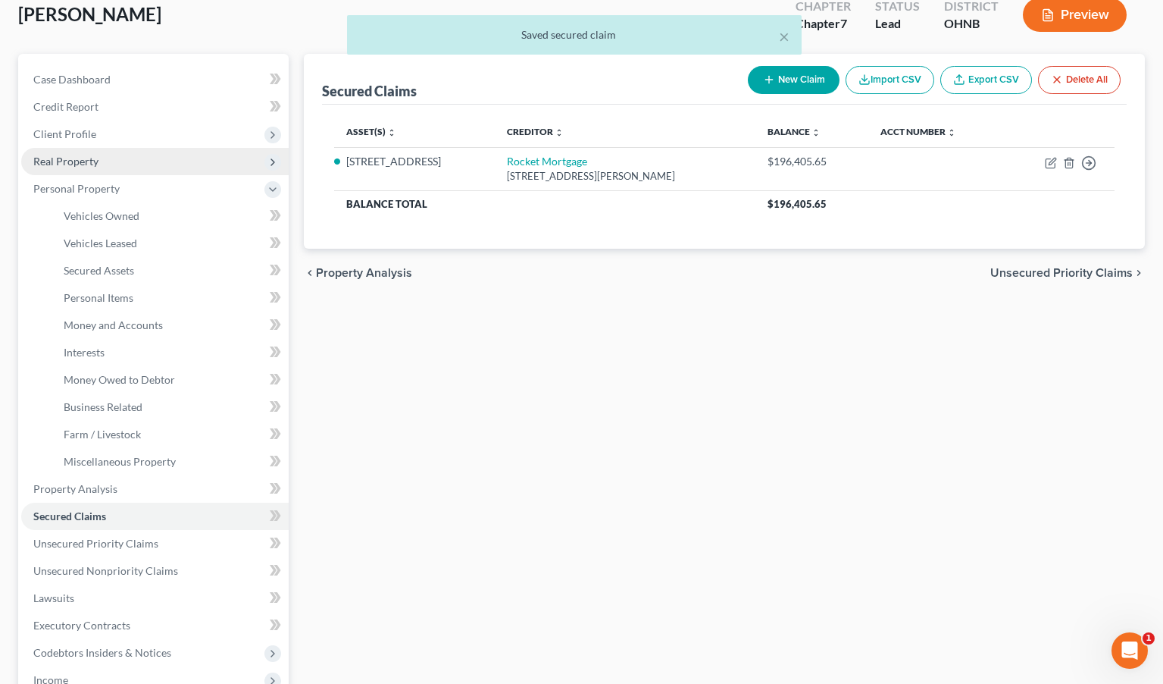
click at [142, 150] on span "Real Property" at bounding box center [155, 161] width 268 height 27
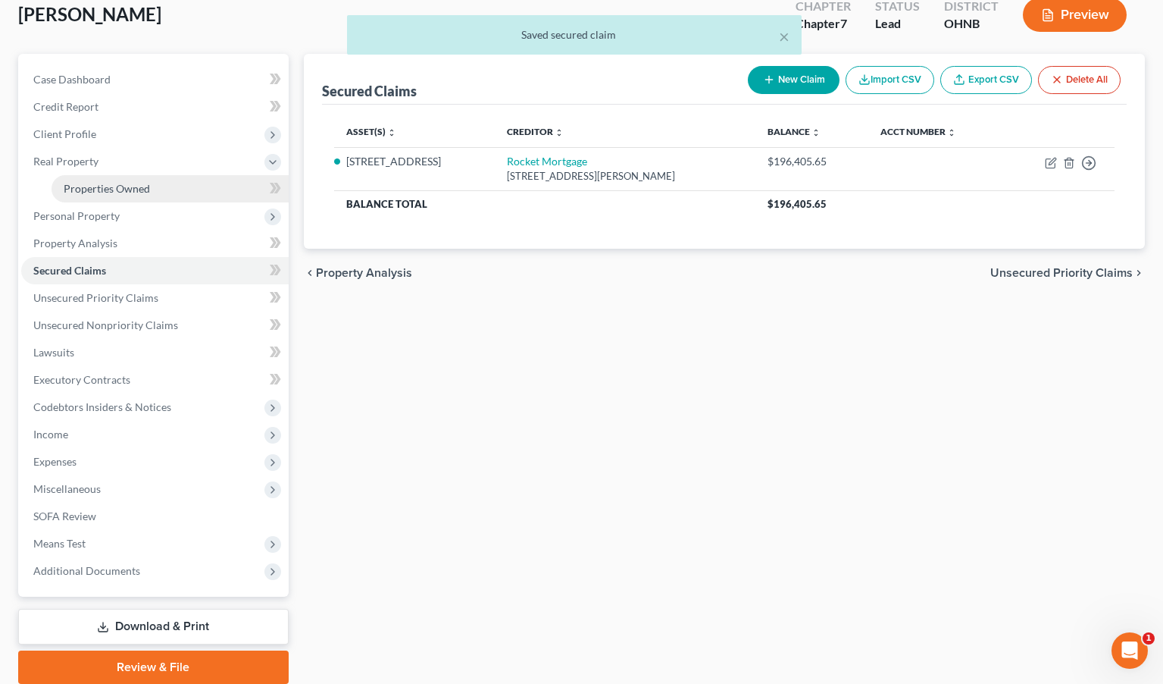
click at [135, 193] on span "Properties Owned" at bounding box center [107, 188] width 86 height 13
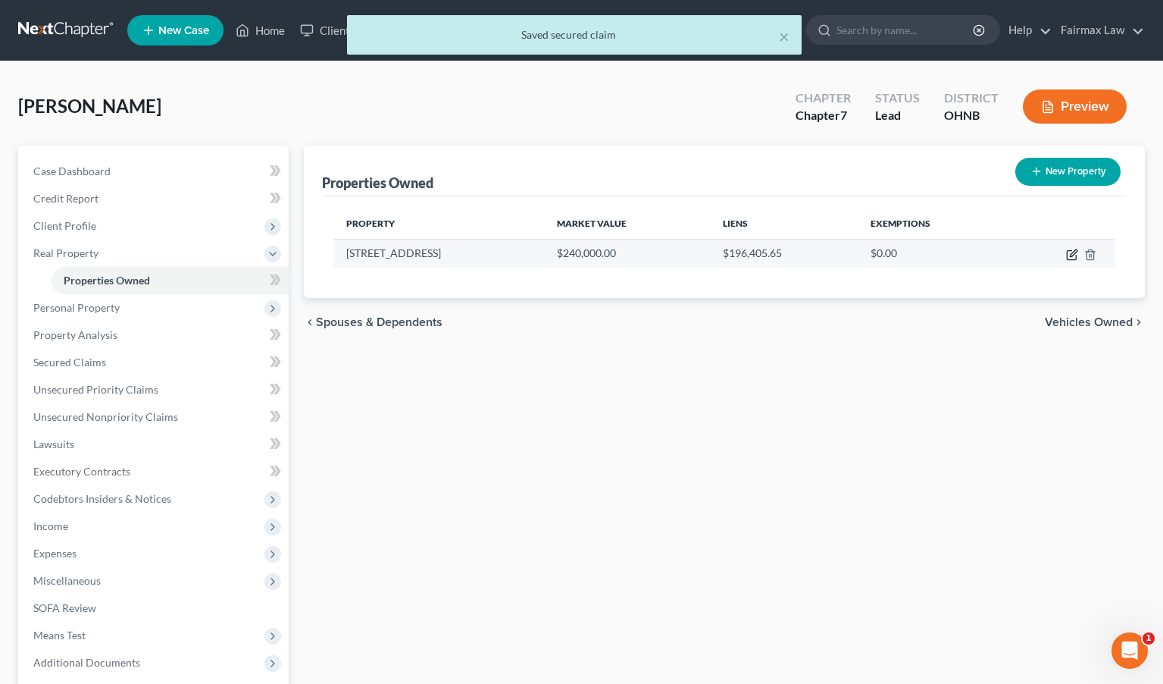
click at [1006, 253] on icon "button" at bounding box center [1073, 252] width 7 height 7
select select "36"
select select "17"
select select "0"
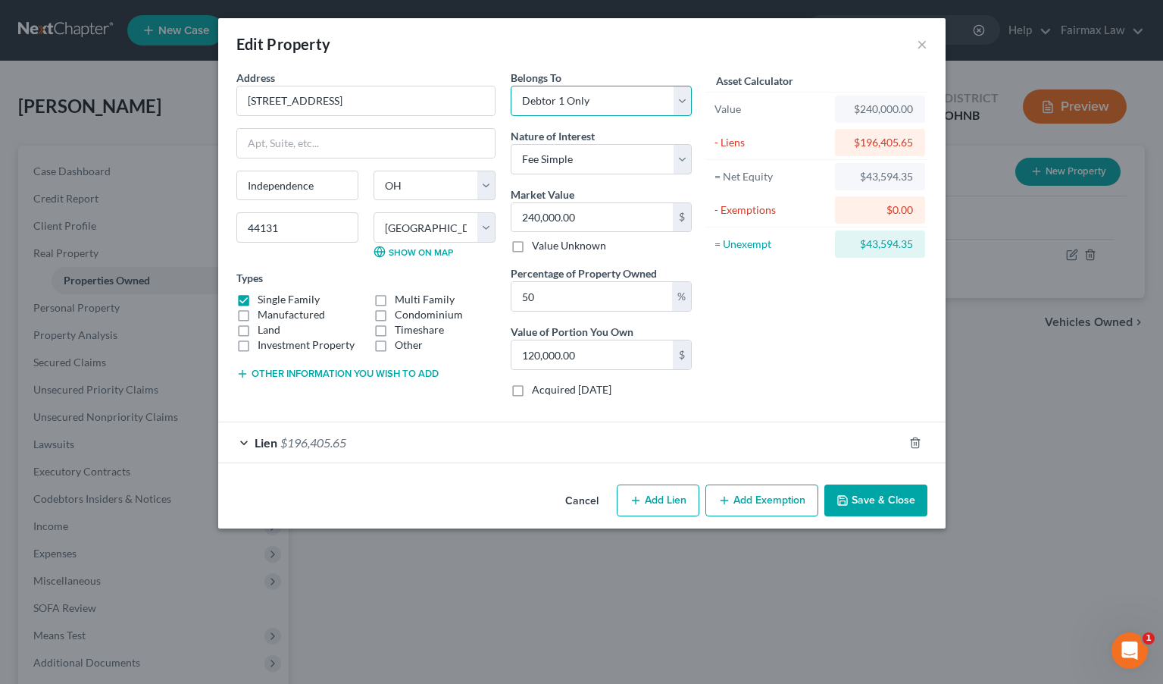
select select "3"
click at [901, 503] on button "Save & Close" at bounding box center [876, 500] width 103 height 32
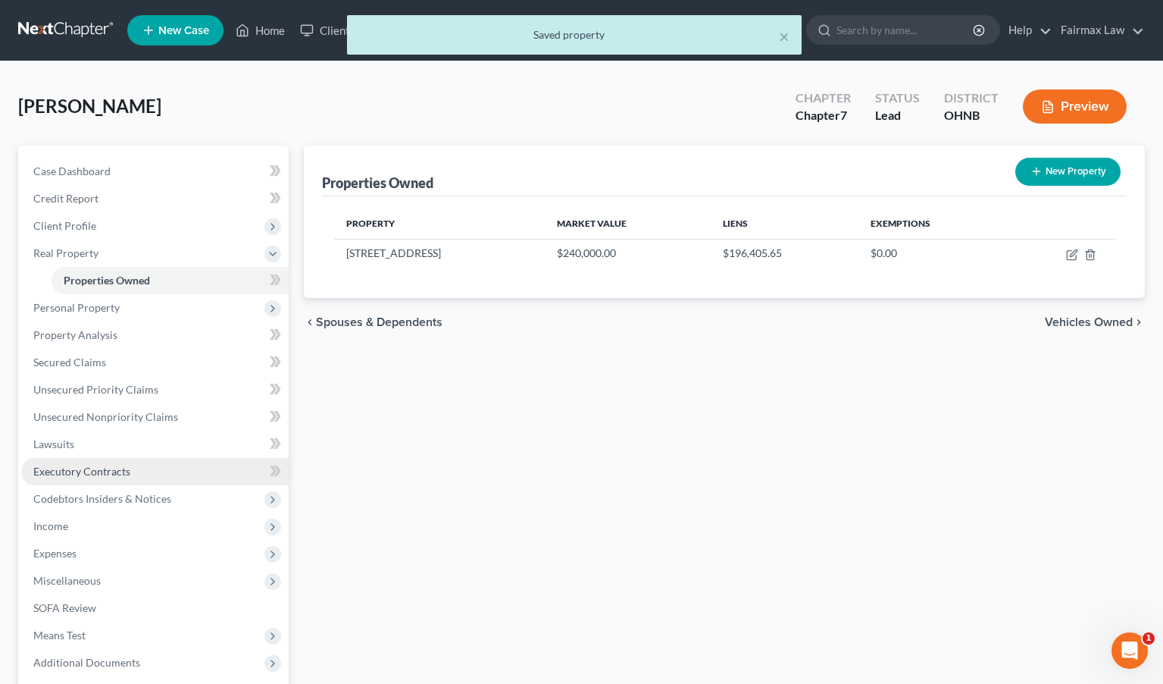
scroll to position [27, 0]
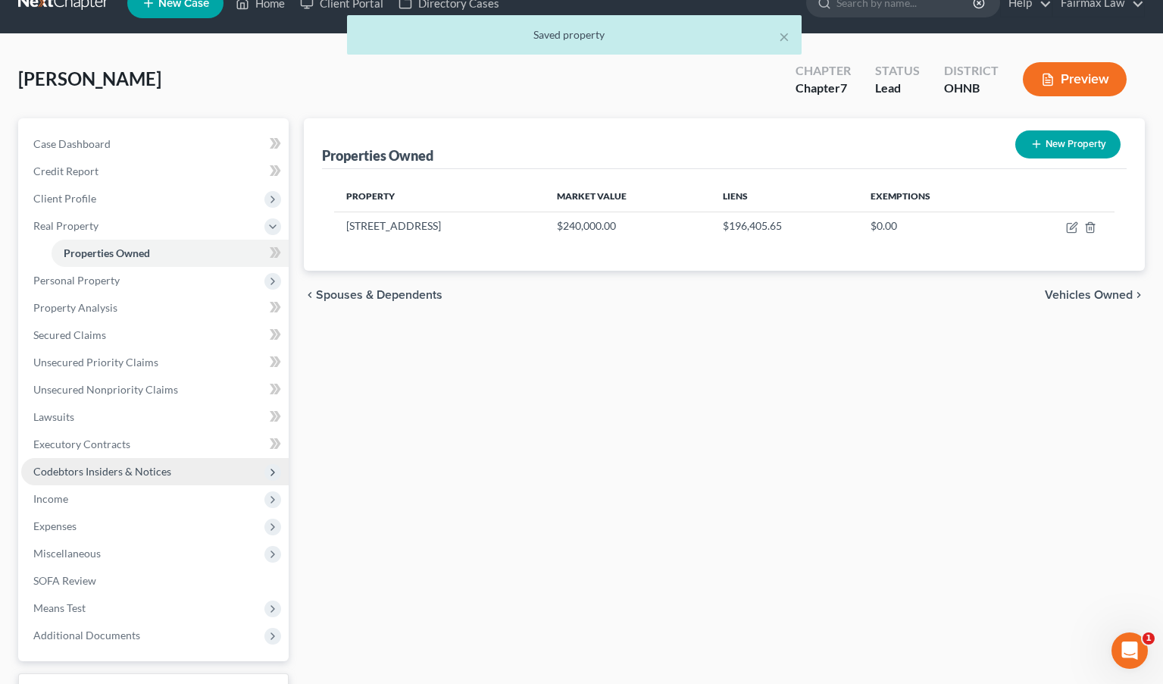
click at [119, 479] on span "Codebtors Insiders & Notices" at bounding box center [155, 471] width 268 height 27
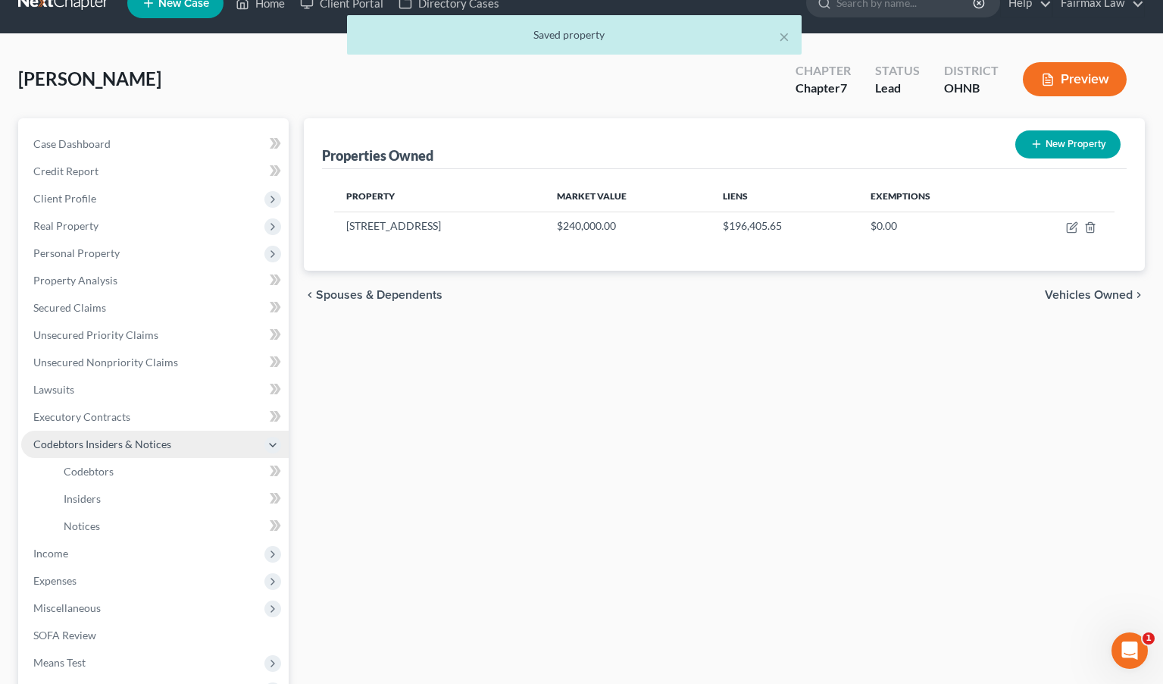
scroll to position [90, 0]
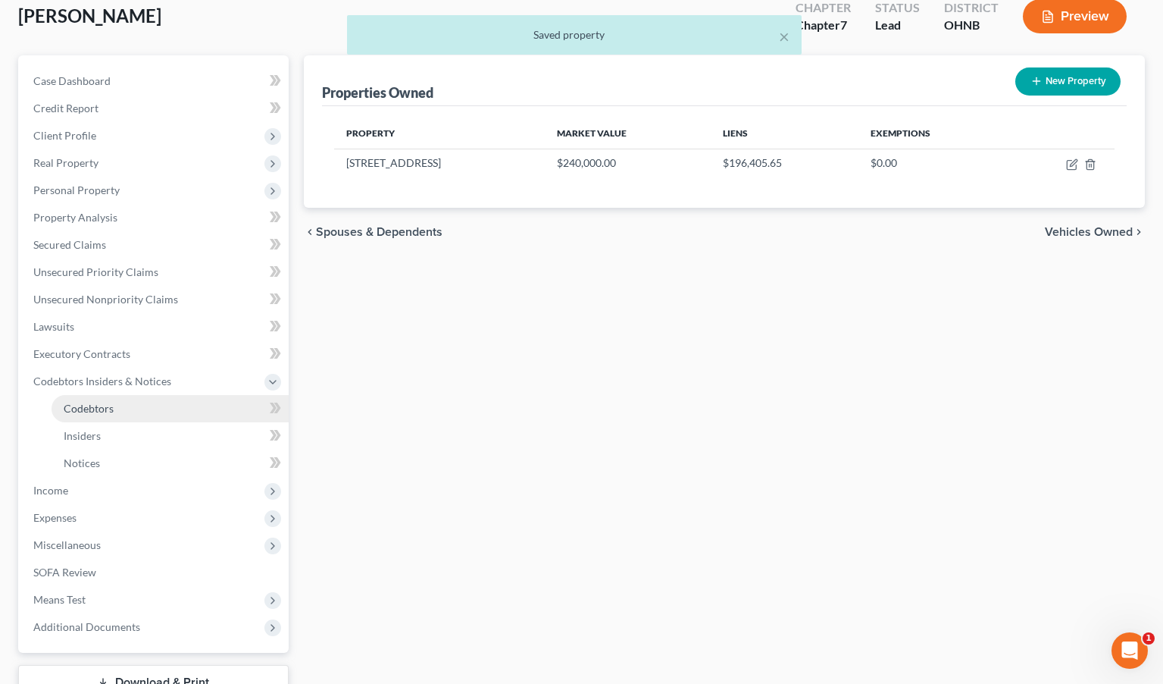
click at [114, 407] on link "Codebtors" at bounding box center [170, 408] width 237 height 27
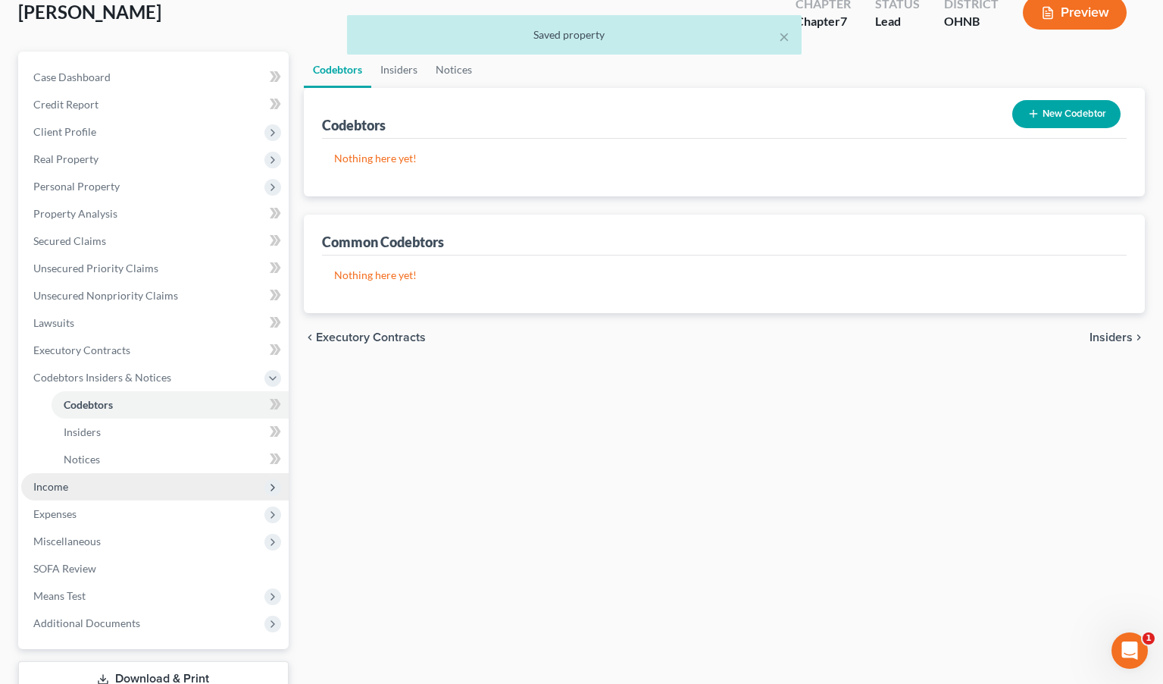
click at [92, 490] on span "Income" at bounding box center [155, 486] width 268 height 27
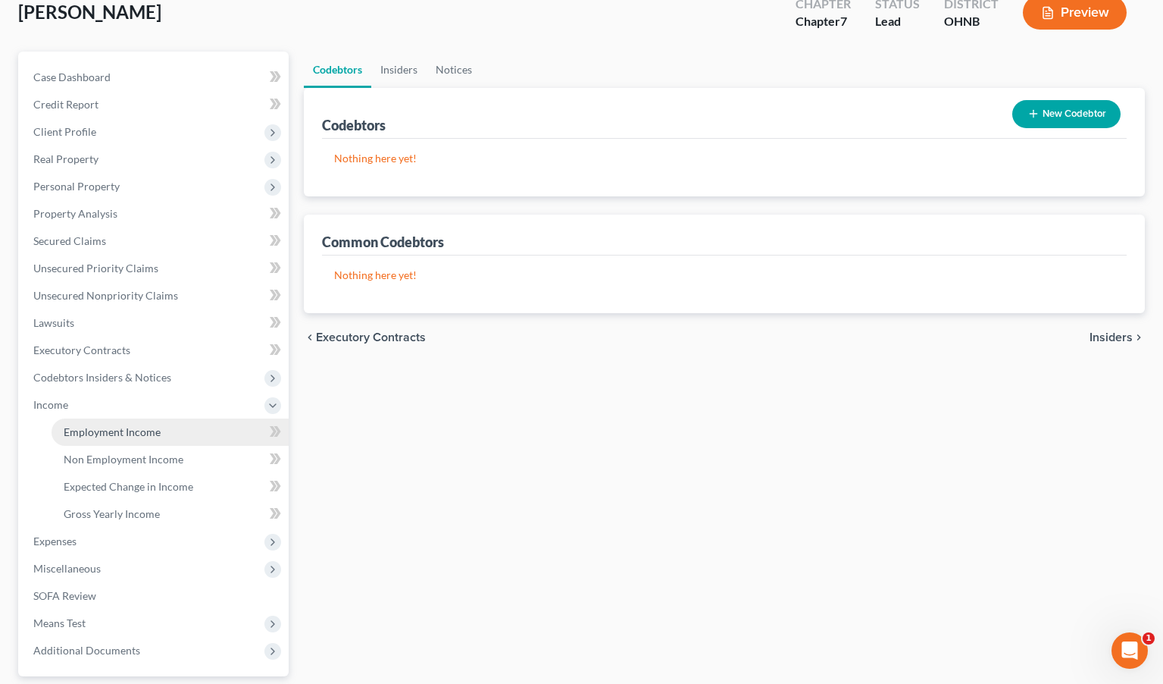
click at [145, 443] on link "Employment Income" at bounding box center [170, 431] width 237 height 27
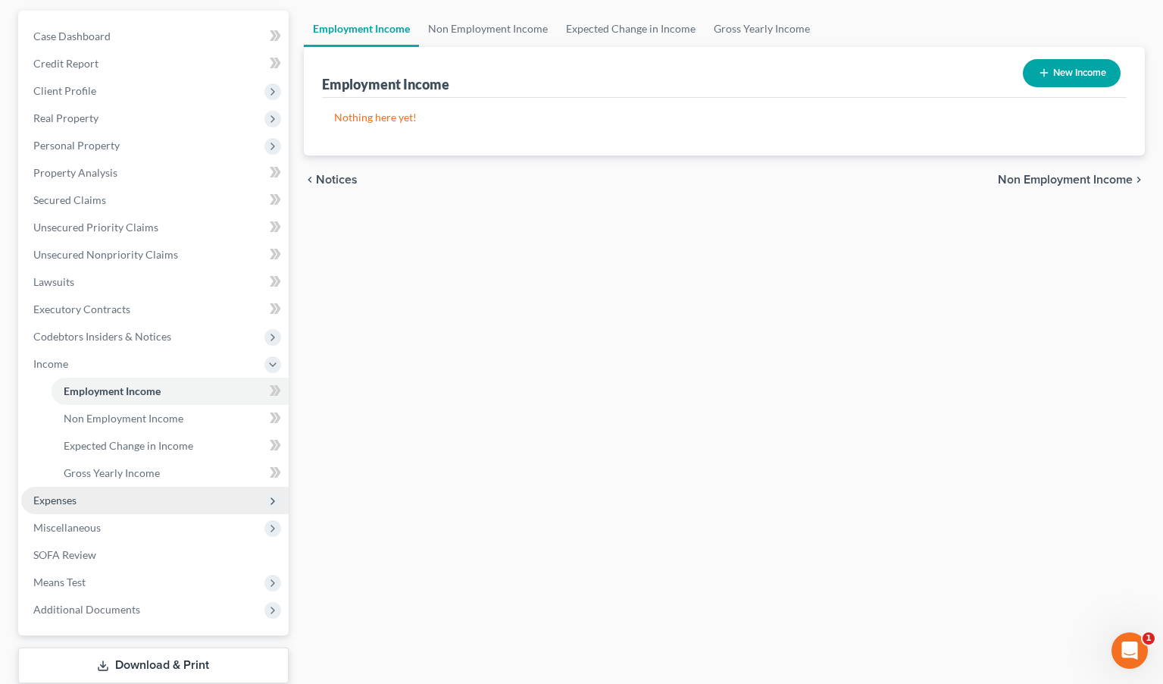
click at [108, 509] on span "Expenses" at bounding box center [155, 500] width 268 height 27
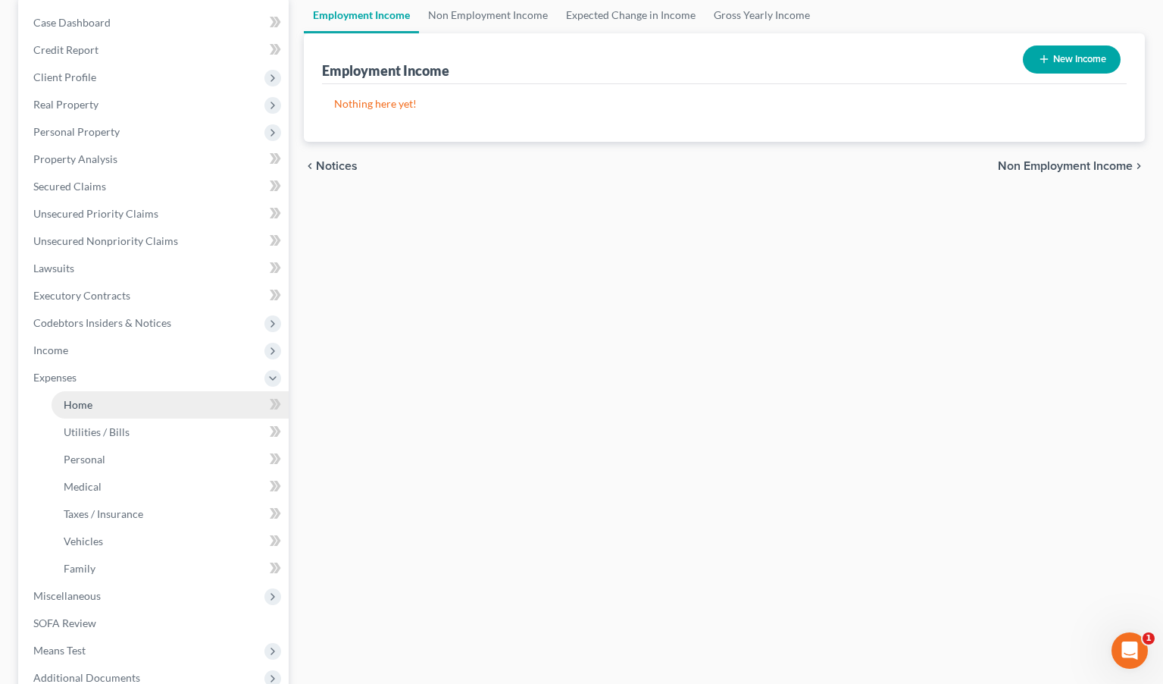
click at [111, 412] on link "Home" at bounding box center [170, 404] width 237 height 27
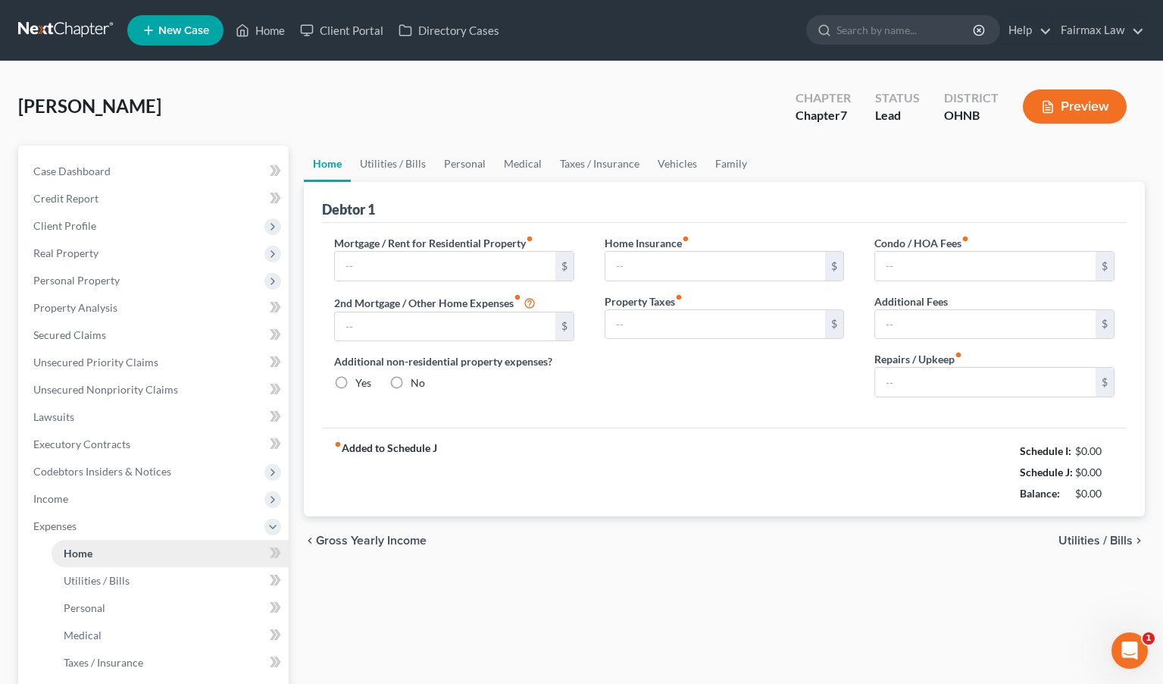
type input "1,950.00"
type input "0.00"
radio input "true"
type input "0.00"
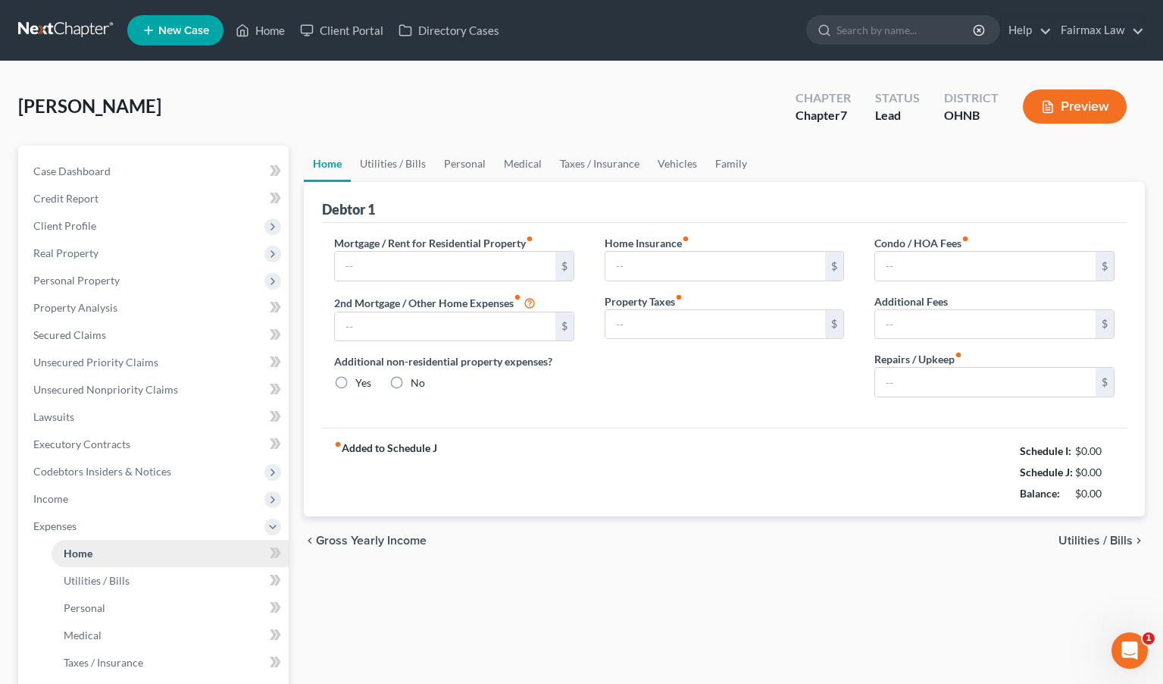
type input "0.00"
type input "200.00"
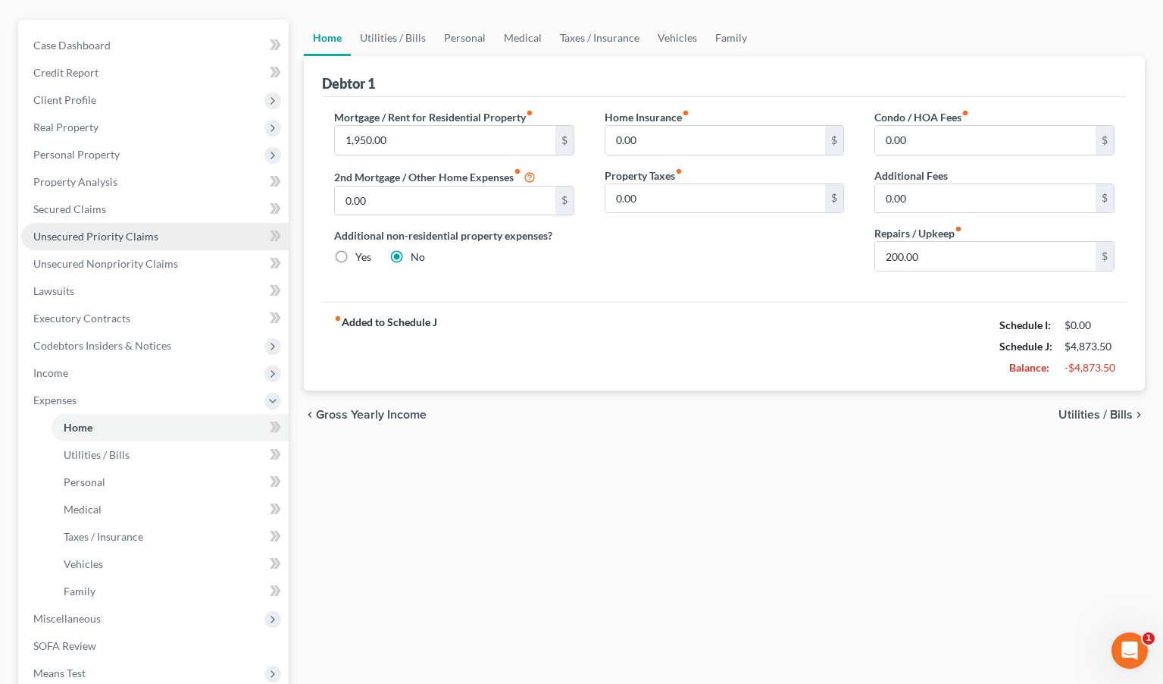
scroll to position [151, 0]
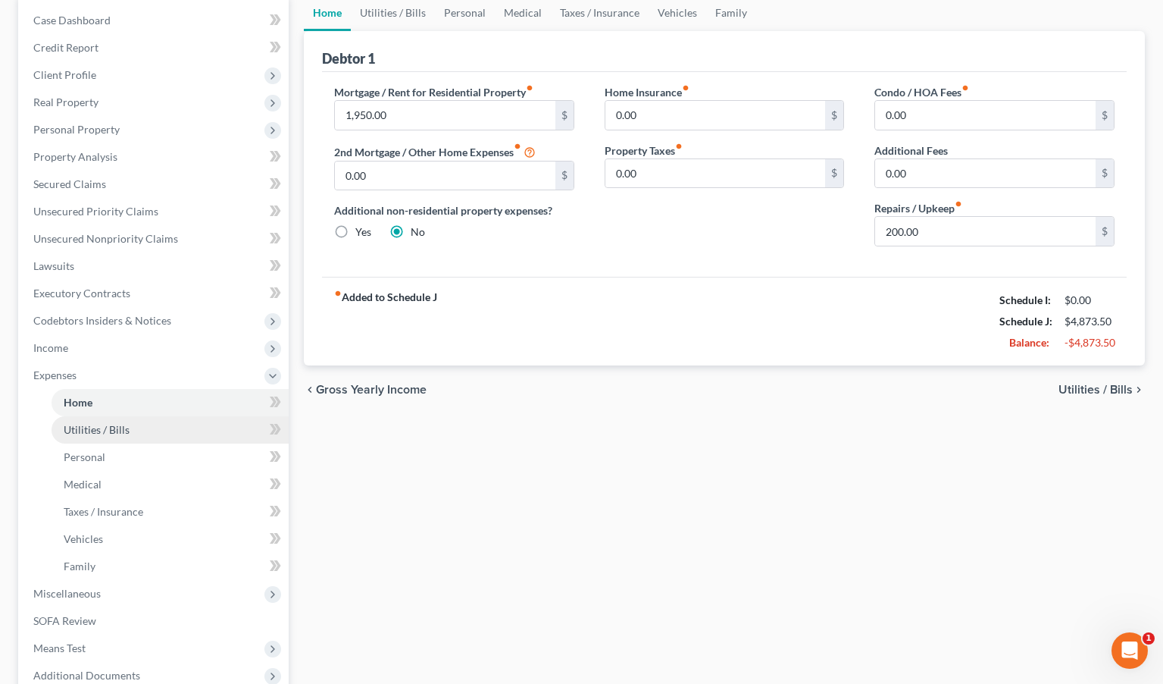
click at [160, 424] on link "Utilities / Bills" at bounding box center [170, 429] width 237 height 27
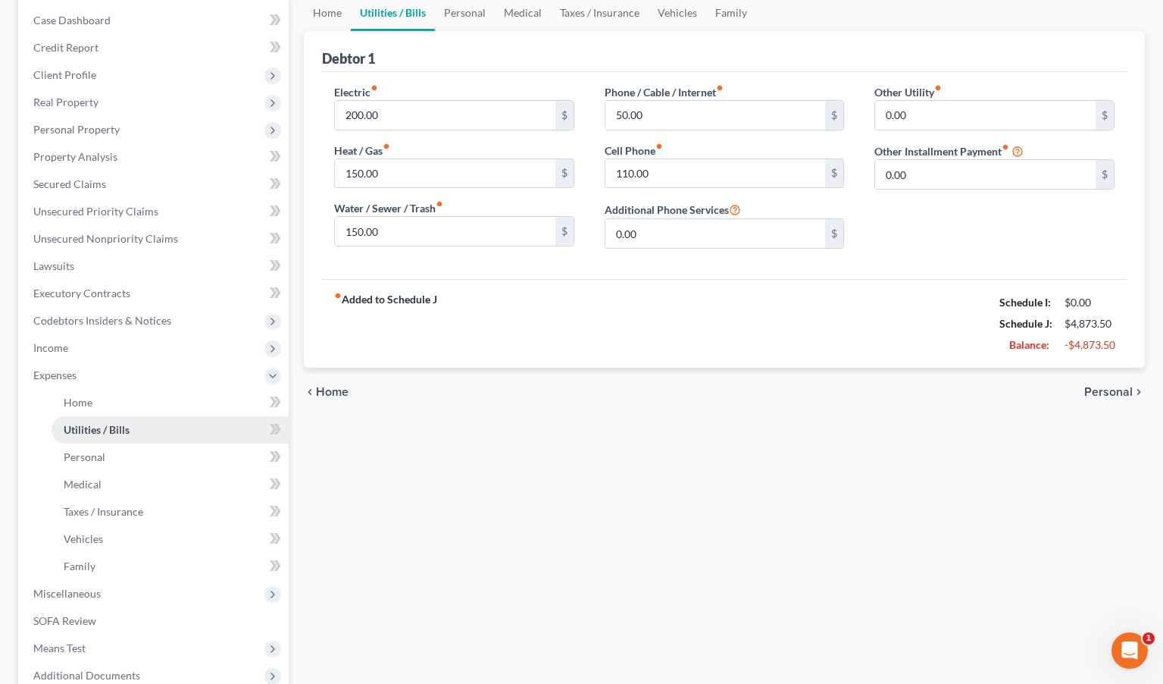
scroll to position [24, 0]
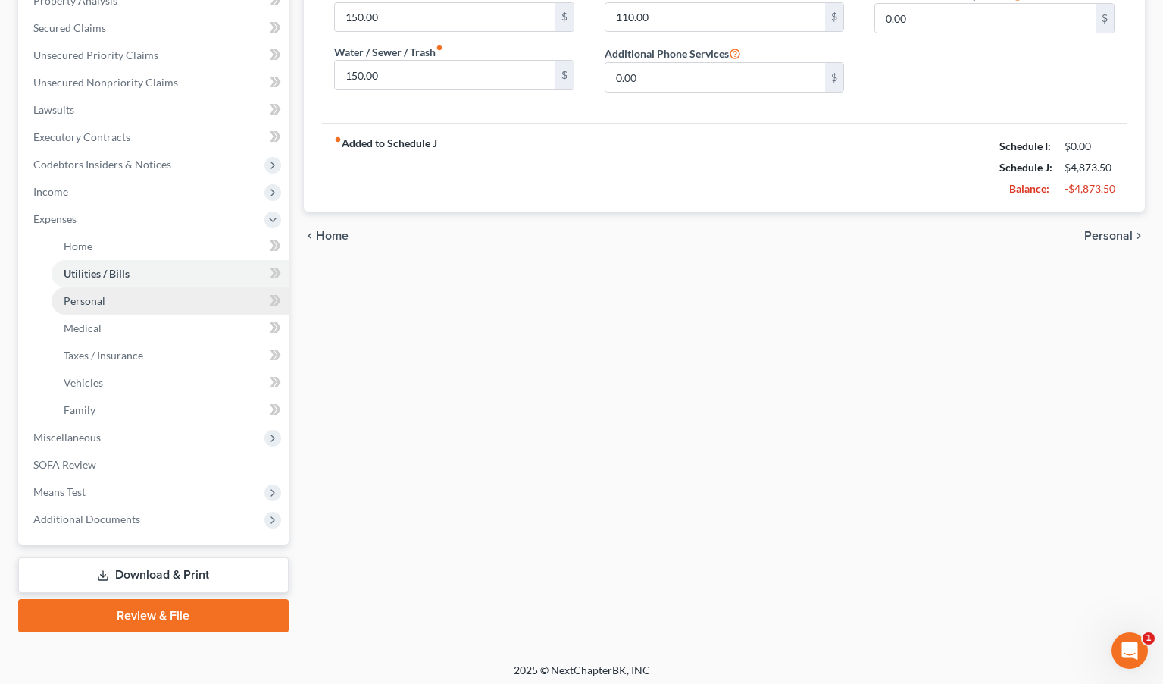
click at [146, 302] on link "Personal" at bounding box center [170, 300] width 237 height 27
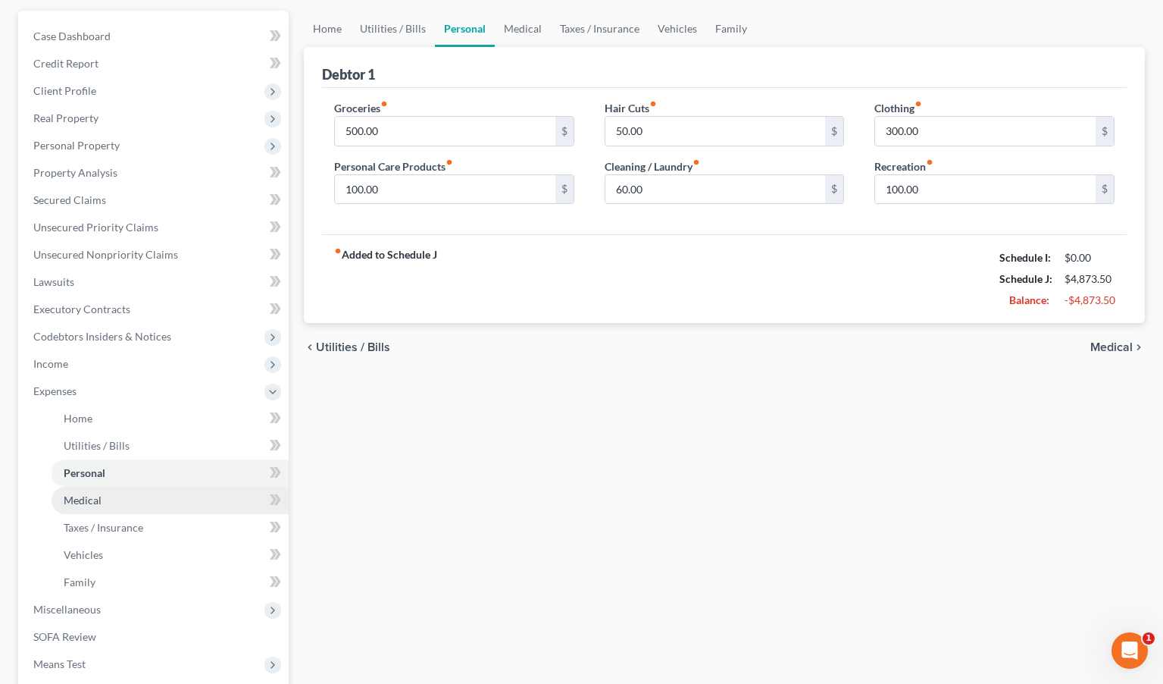
click at [100, 505] on span "Medical" at bounding box center [83, 499] width 38 height 13
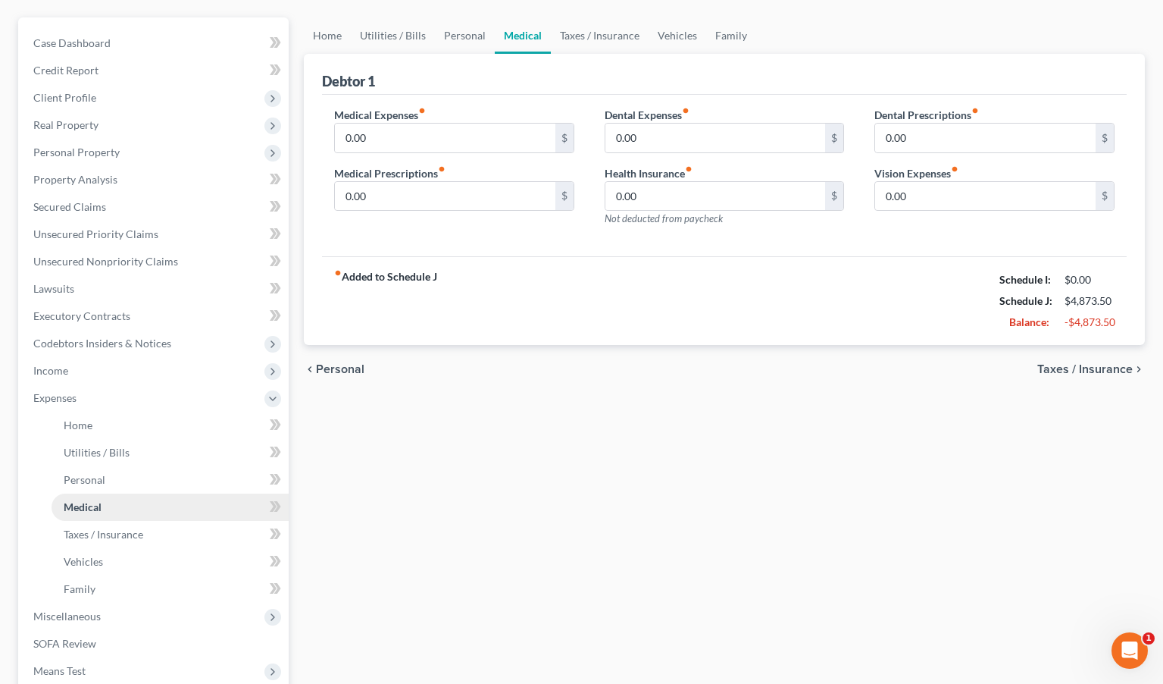
scroll to position [134, 0]
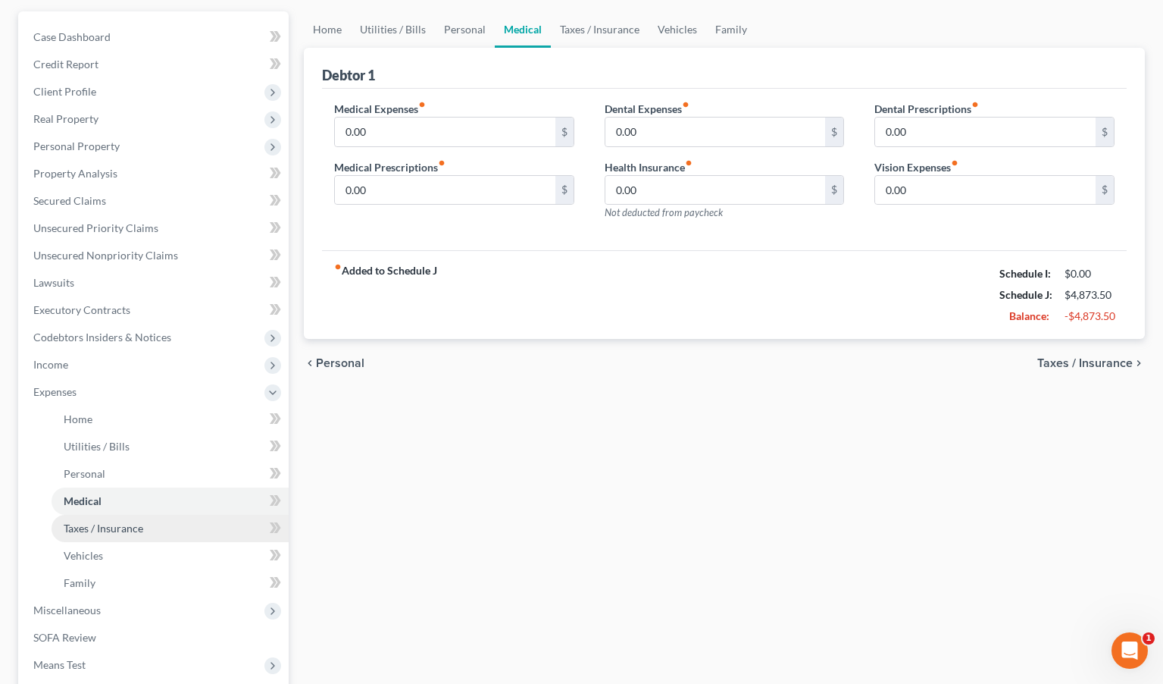
click at [98, 536] on link "Taxes / Insurance" at bounding box center [170, 528] width 237 height 27
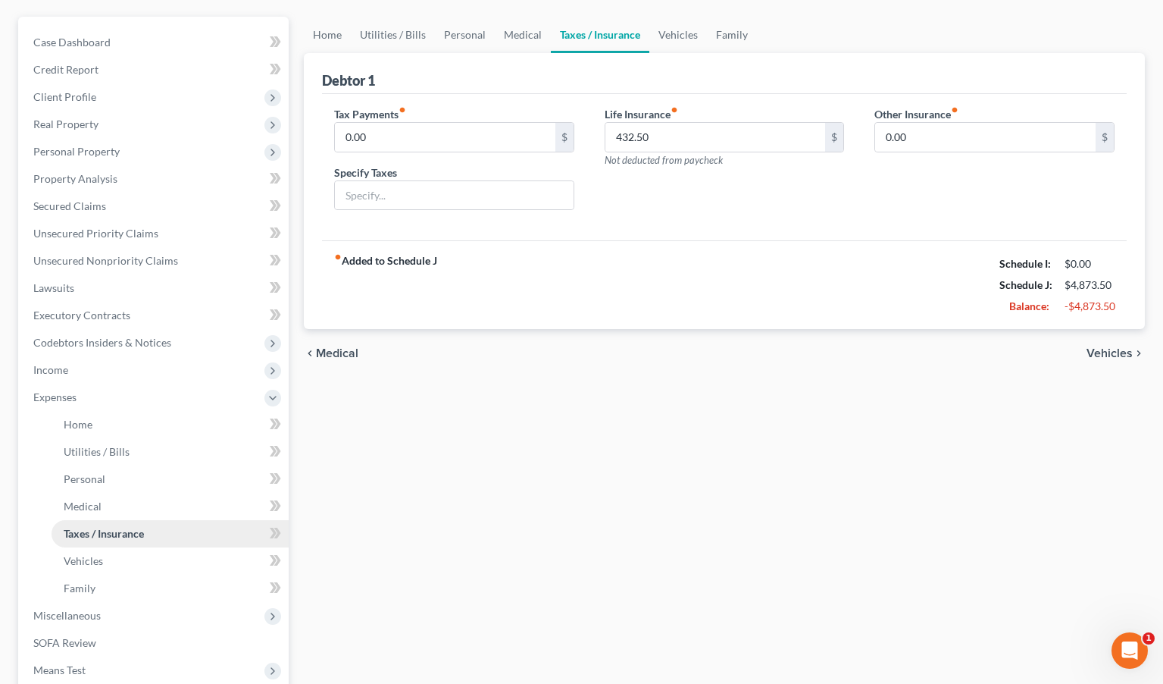
scroll to position [130, 0]
click at [96, 558] on span "Vehicles" at bounding box center [83, 559] width 39 height 13
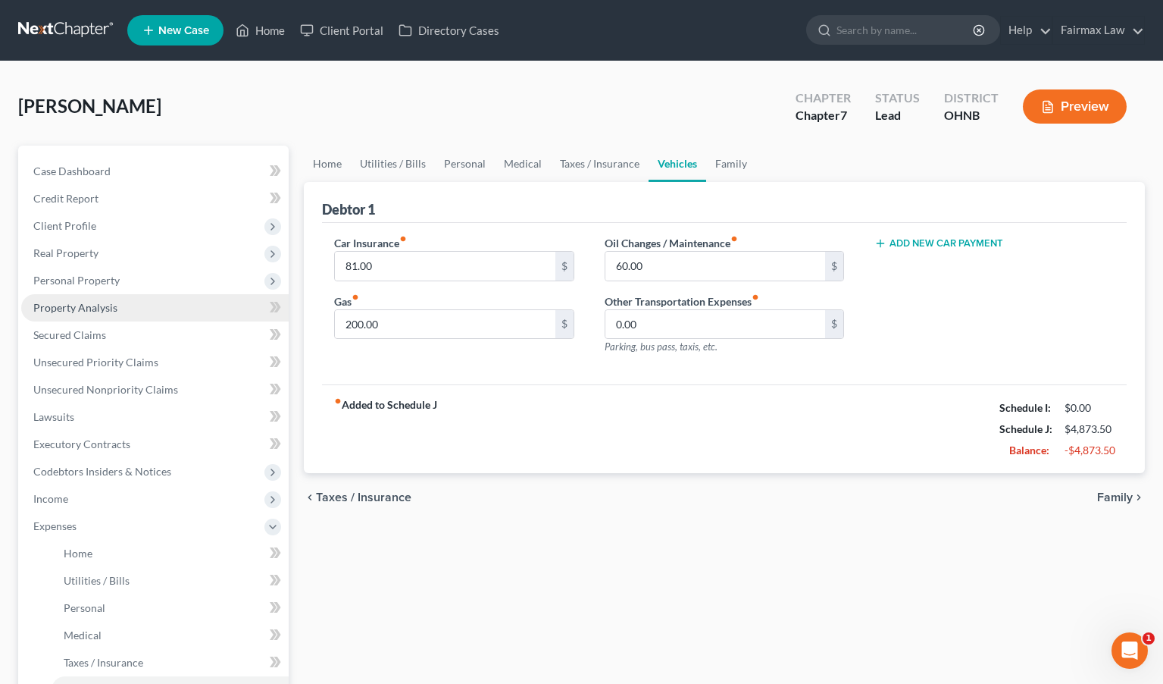
click at [136, 296] on link "Property Analysis" at bounding box center [155, 307] width 268 height 27
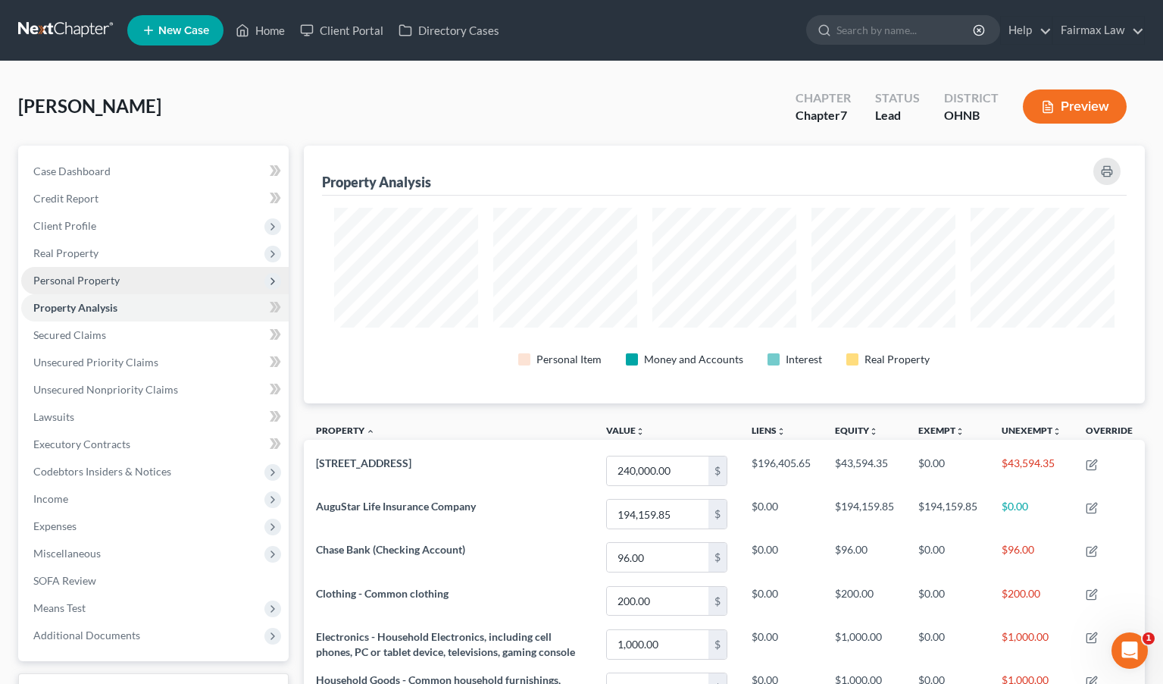
click at [137, 283] on span "Personal Property" at bounding box center [155, 280] width 268 height 27
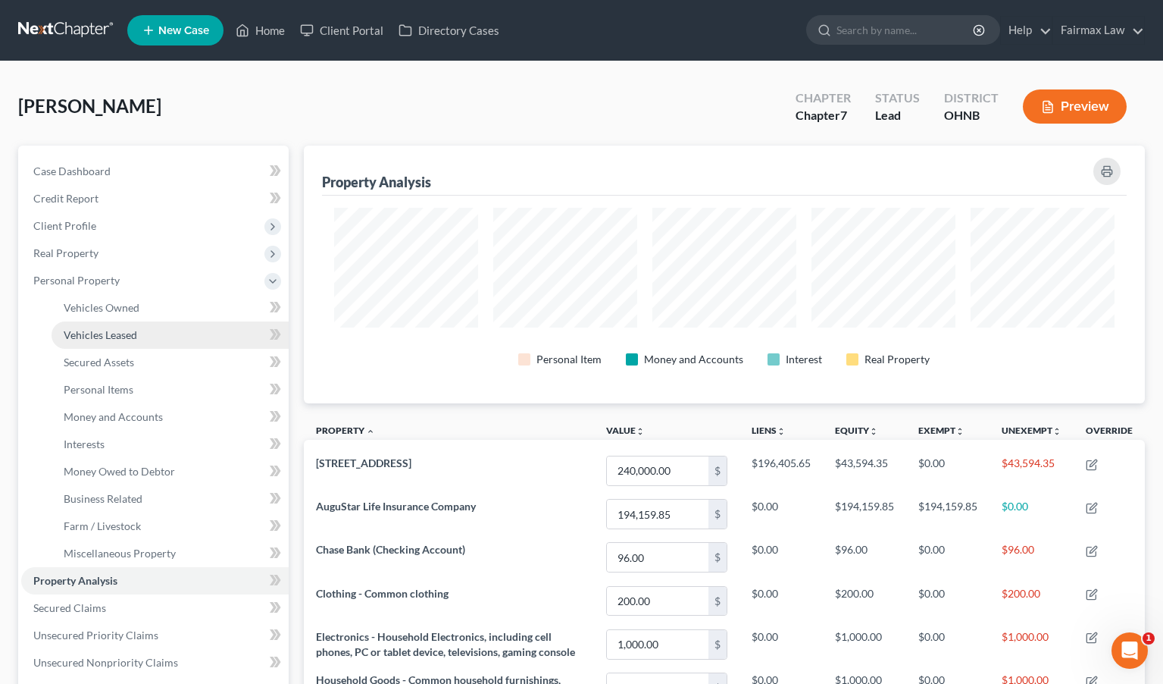
click at [135, 346] on link "Vehicles Leased" at bounding box center [170, 334] width 237 height 27
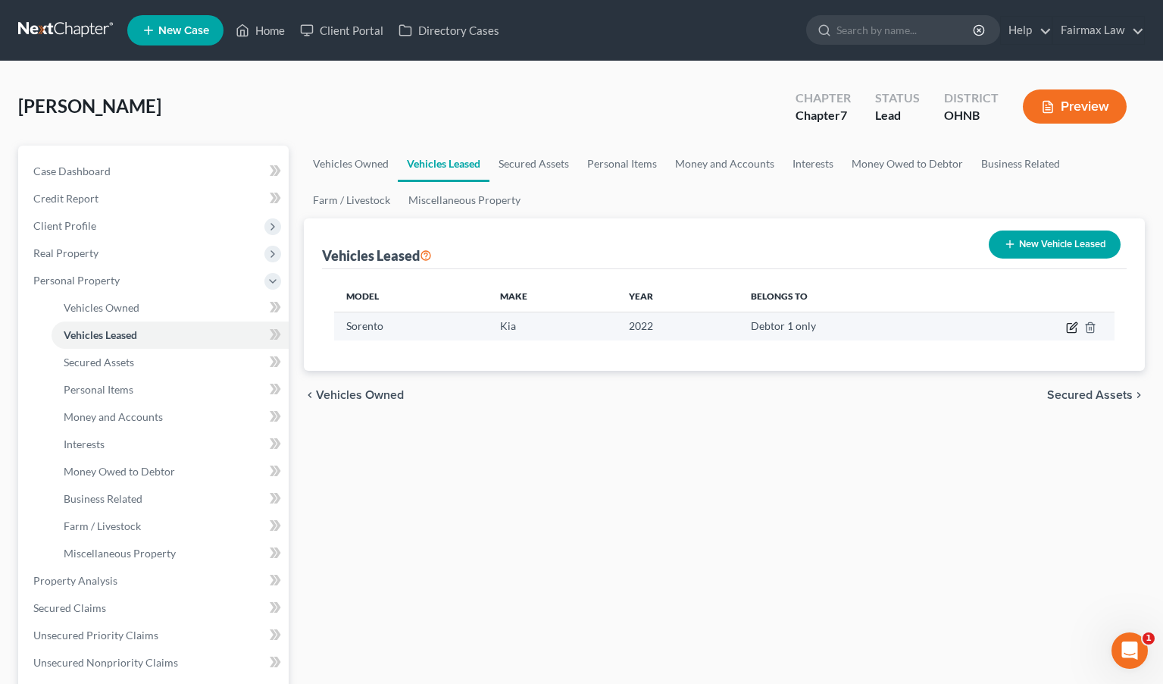
click at [1006, 330] on icon "button" at bounding box center [1072, 327] width 12 height 12
select select "0"
select select "4"
select select "0"
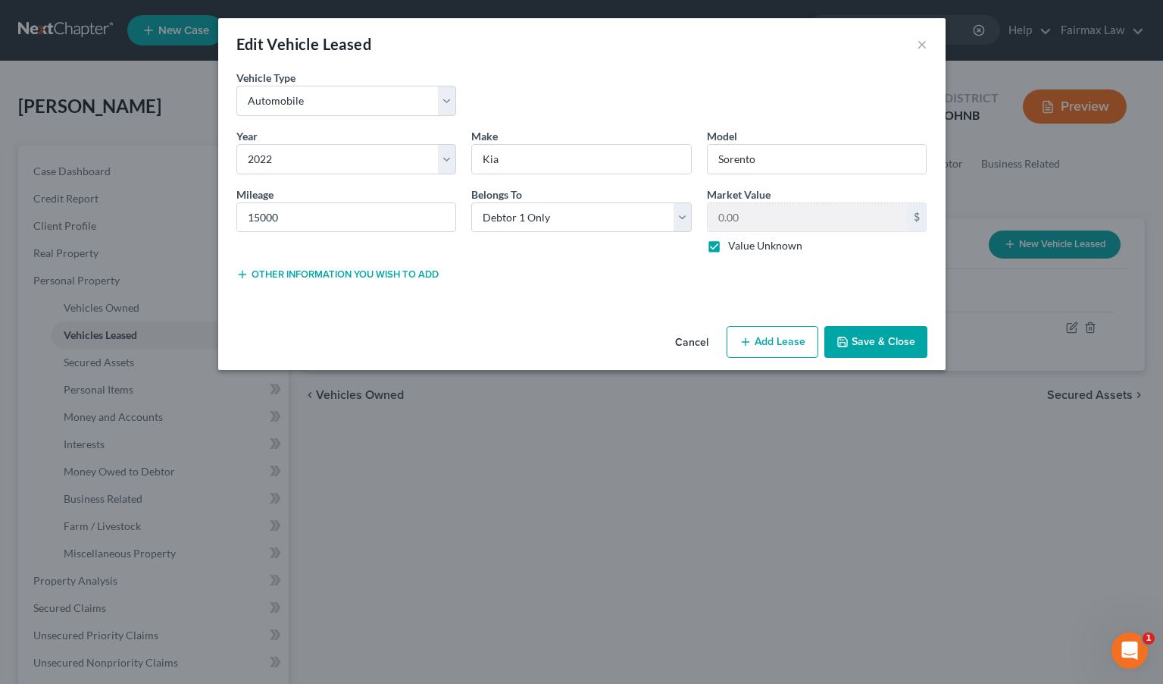
click at [337, 277] on button "Other information you wish to add" at bounding box center [337, 274] width 202 height 12
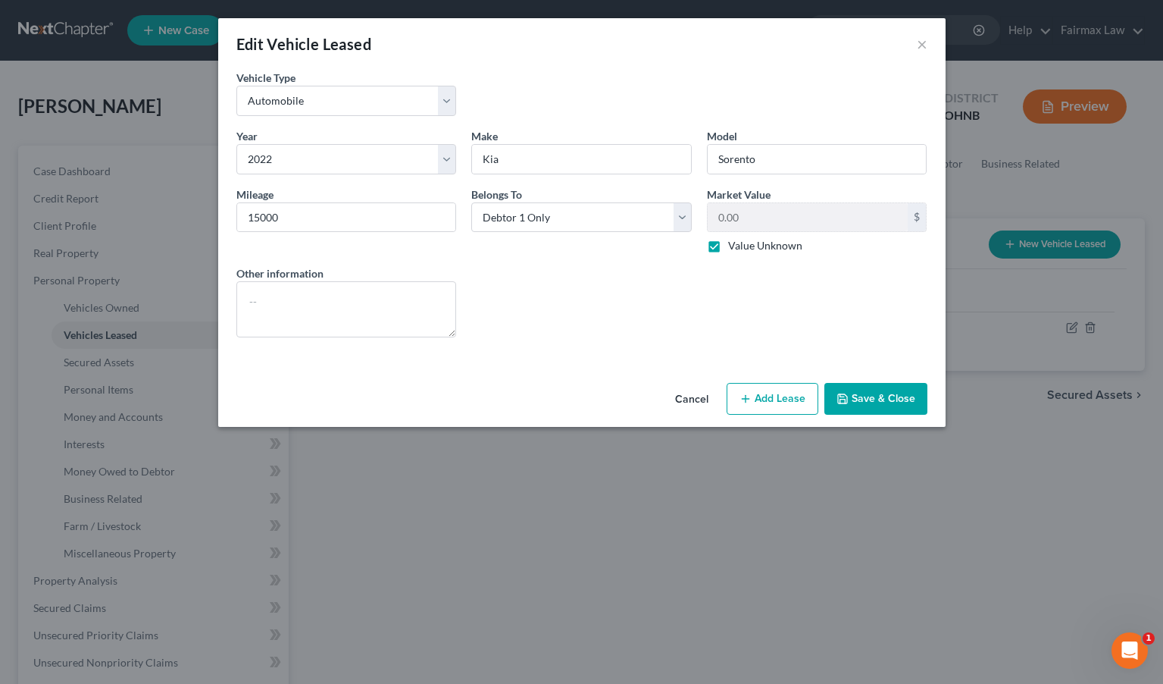
click at [772, 405] on button "Add Lease" at bounding box center [773, 399] width 92 height 32
select select "0"
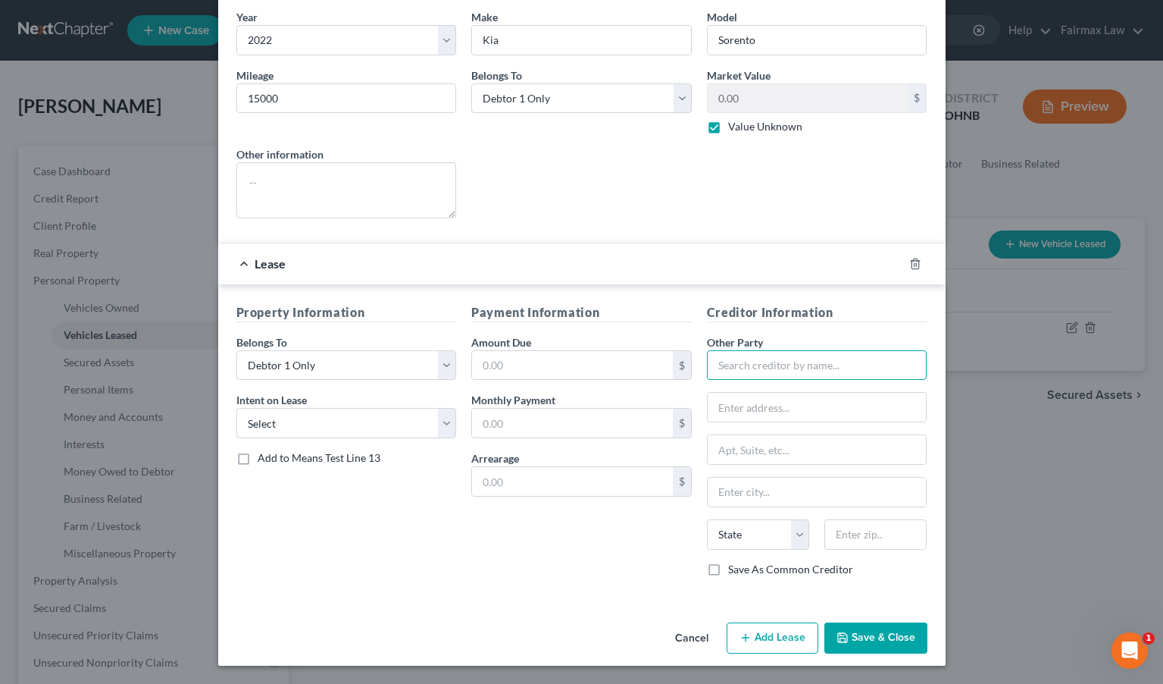
click at [832, 376] on input "text" at bounding box center [817, 365] width 221 height 30
click at [596, 369] on input "text" at bounding box center [572, 365] width 201 height 29
click at [576, 432] on input "text" at bounding box center [572, 423] width 201 height 29
type input "479.00"
click at [452, 528] on div "Property Information Belongs To * Select Debtor 1 Only Debtor 2 Only Debtor 1 A…" at bounding box center [347, 446] width 236 height 286
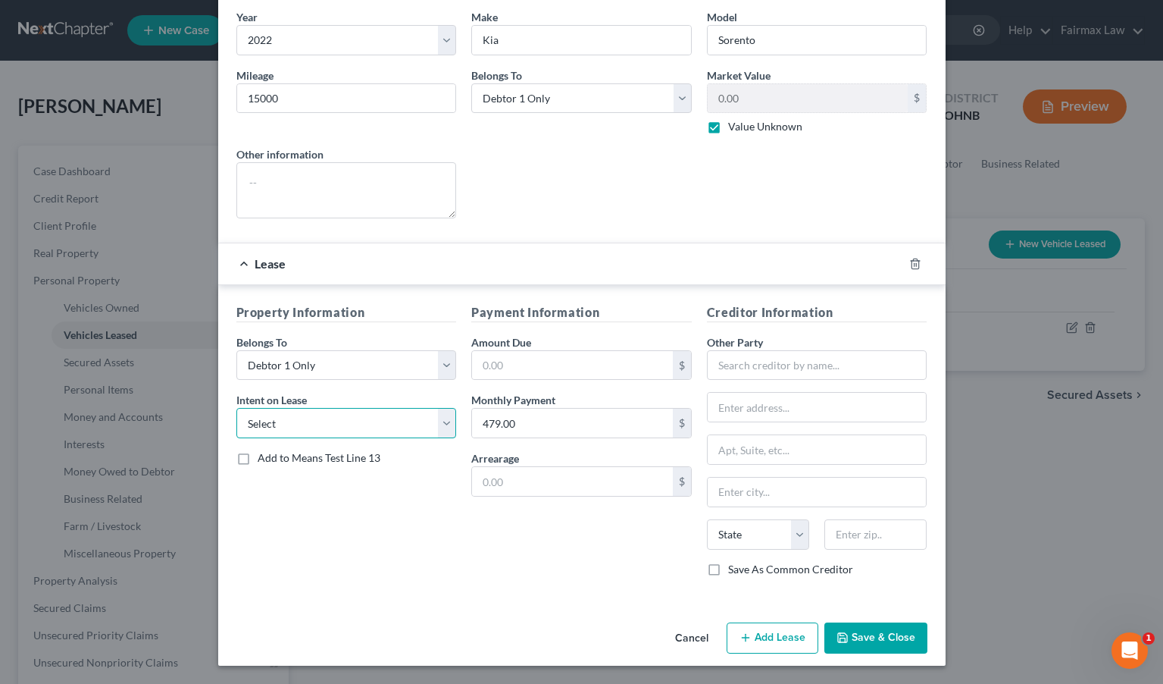
select select "1"
click at [797, 380] on div "Other Party * State AL AK AR AZ CA CO CT DE DC FL GA GU HI ID IL IN IA KS KY LA…" at bounding box center [817, 447] width 221 height 227
click at [799, 364] on input "text" at bounding box center [817, 365] width 221 height 30
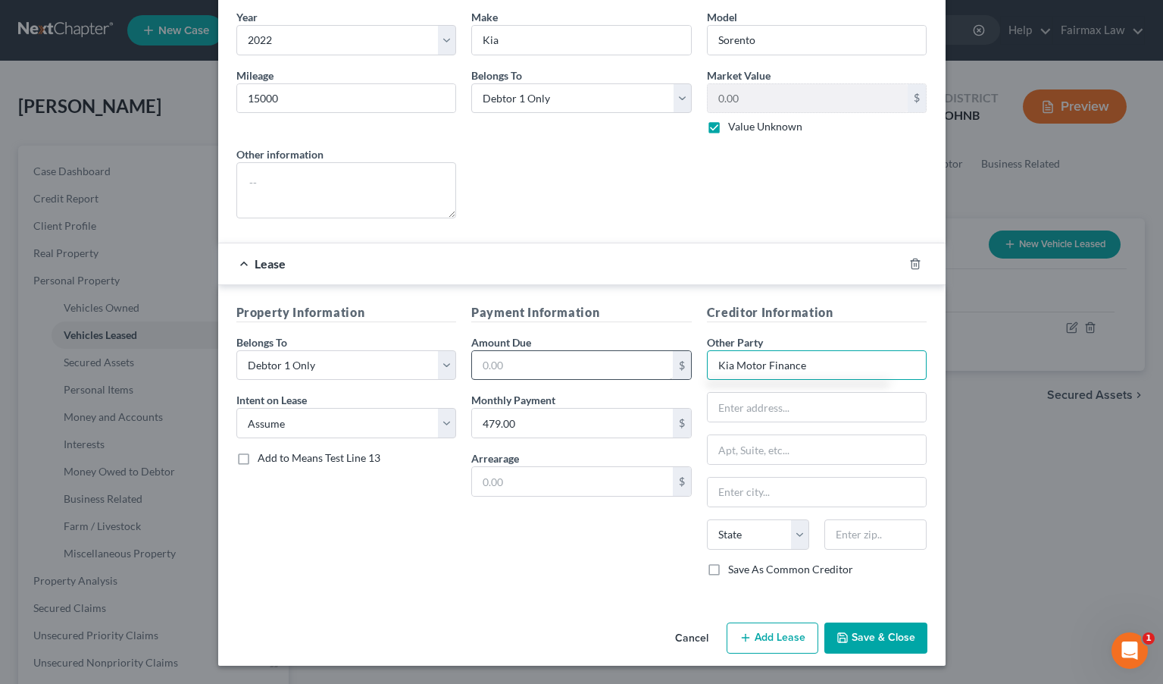
drag, startPoint x: 850, startPoint y: 373, endPoint x: 623, endPoint y: 361, distance: 226.9
click at [623, 363] on div "Property Information Belongs To * Select Debtor 1 Only Debtor 2 Only Debtor 1 A…" at bounding box center [582, 446] width 706 height 286
click at [901, 631] on button "Save & Close" at bounding box center [876, 638] width 103 height 32
type input "Kia Motor Finance"
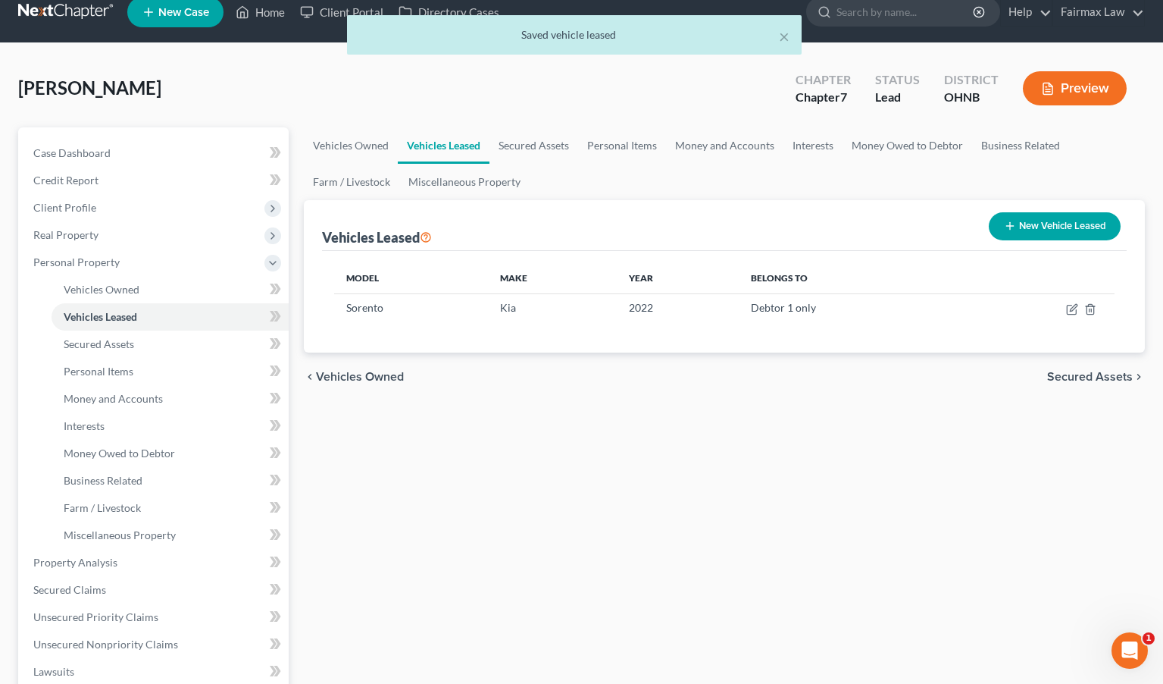
scroll to position [23, 0]
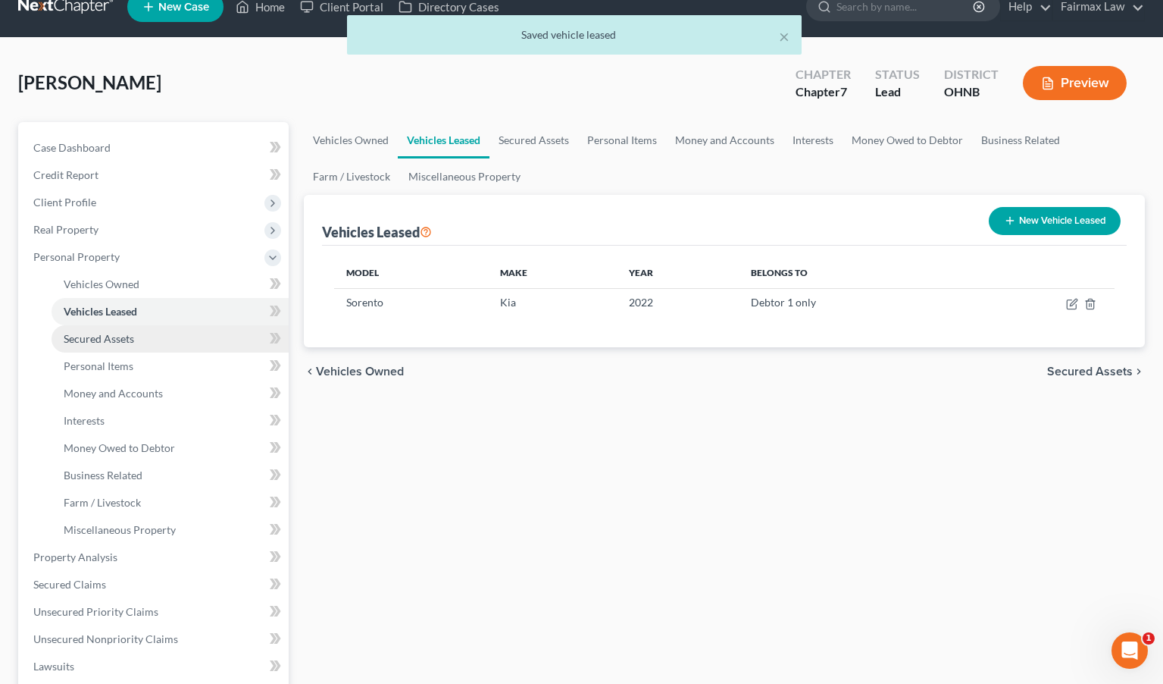
click at [189, 346] on link "Secured Assets" at bounding box center [170, 338] width 237 height 27
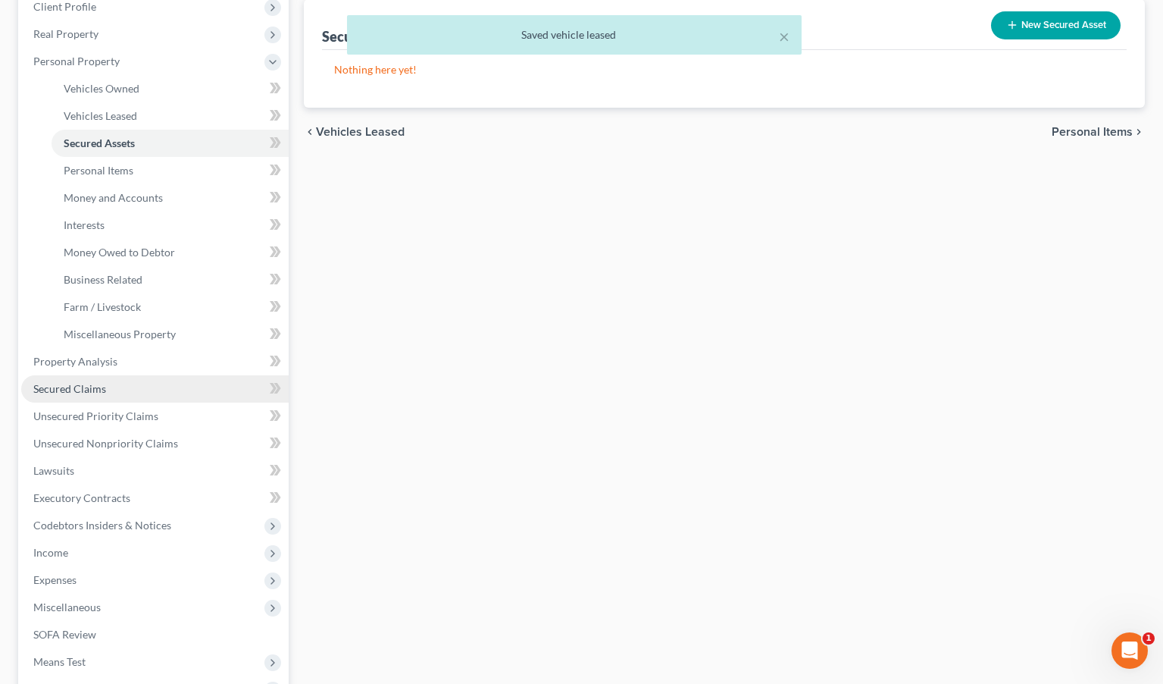
click at [161, 385] on link "Secured Claims" at bounding box center [155, 388] width 268 height 27
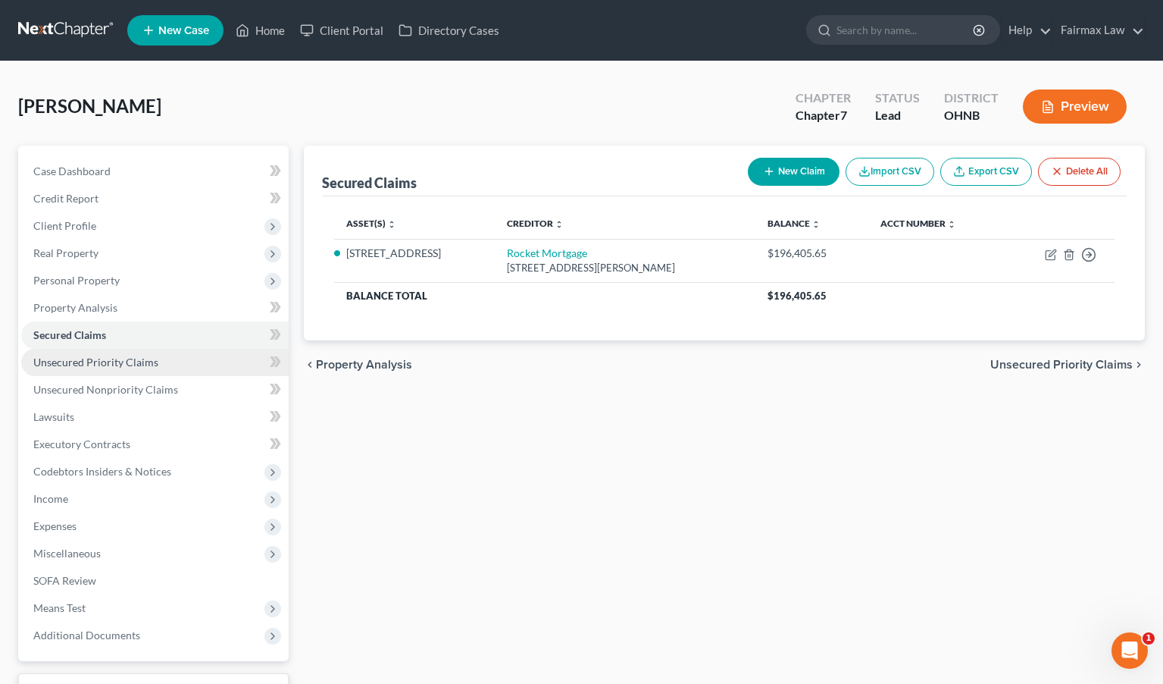
click at [154, 353] on link "Unsecured Priority Claims" at bounding box center [155, 362] width 268 height 27
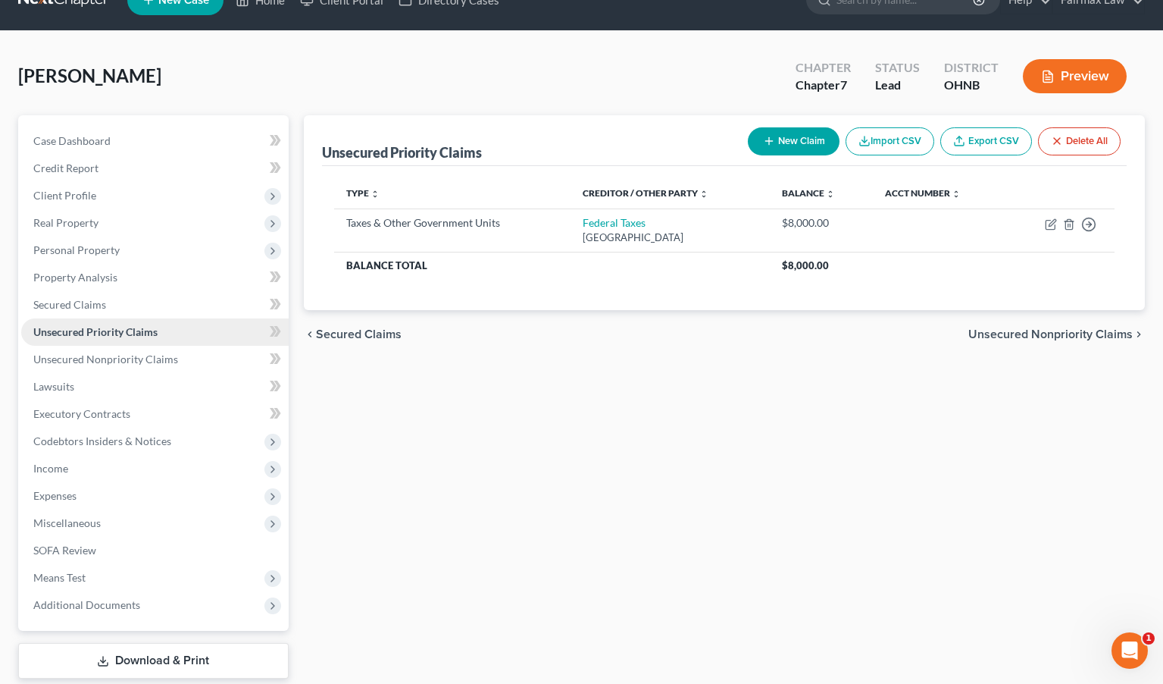
scroll to position [33, 0]
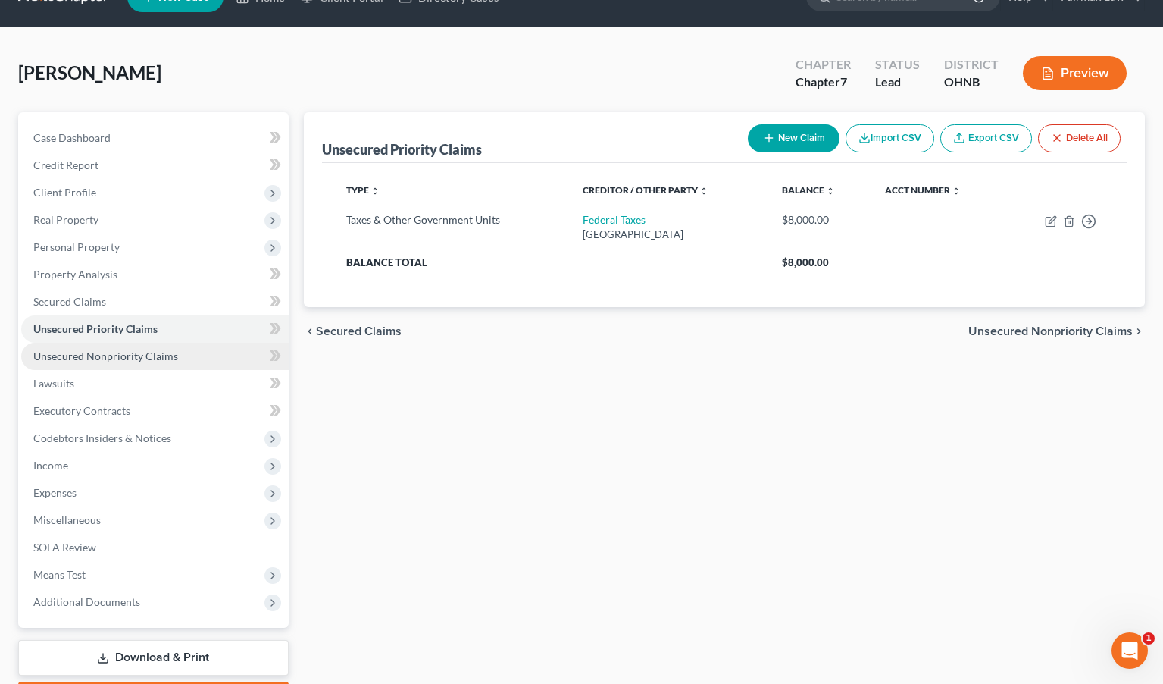
click at [152, 352] on span "Unsecured Nonpriority Claims" at bounding box center [105, 355] width 145 height 13
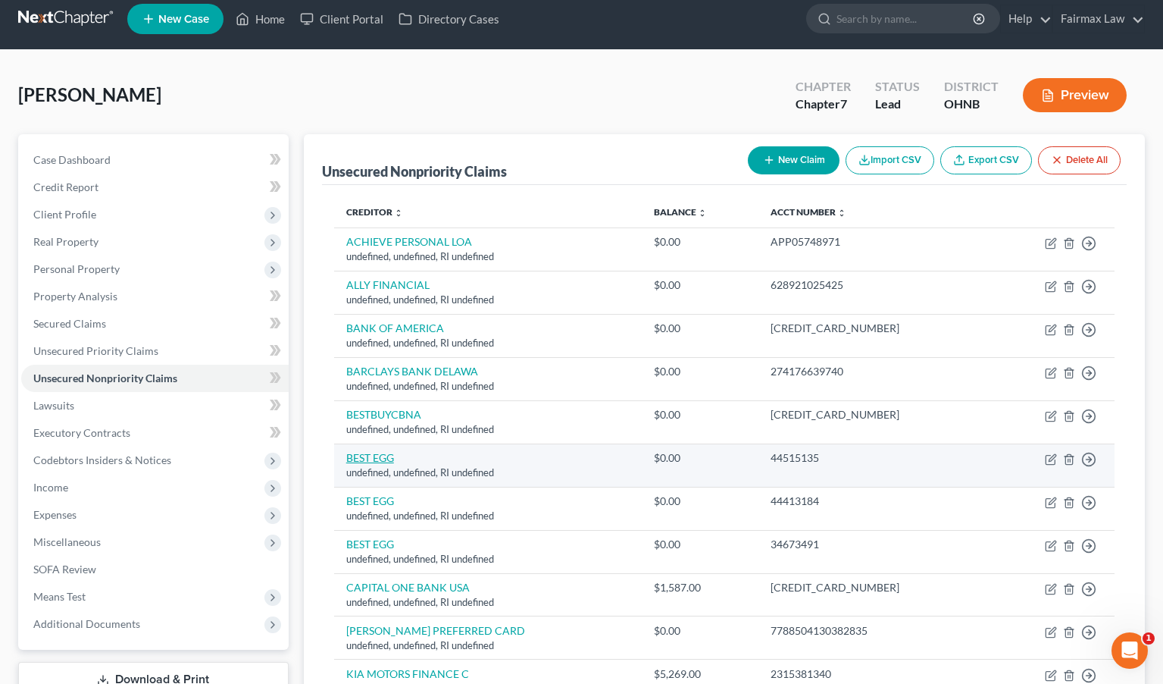
scroll to position [12, 0]
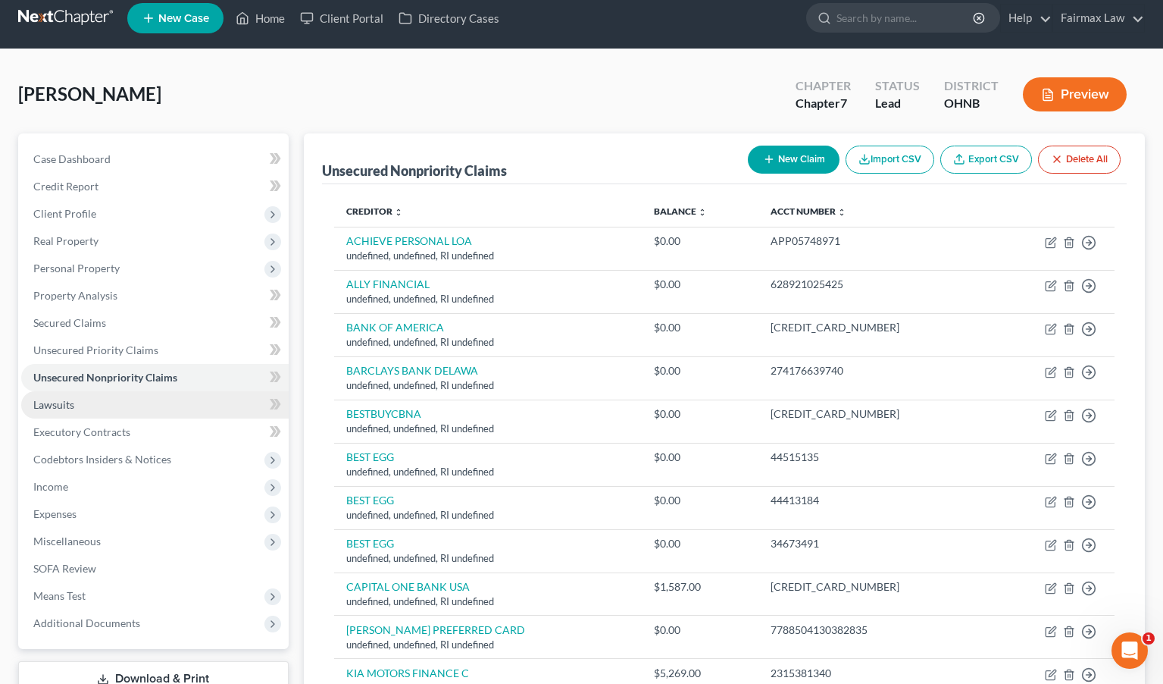
click at [229, 402] on link "Lawsuits" at bounding box center [155, 404] width 268 height 27
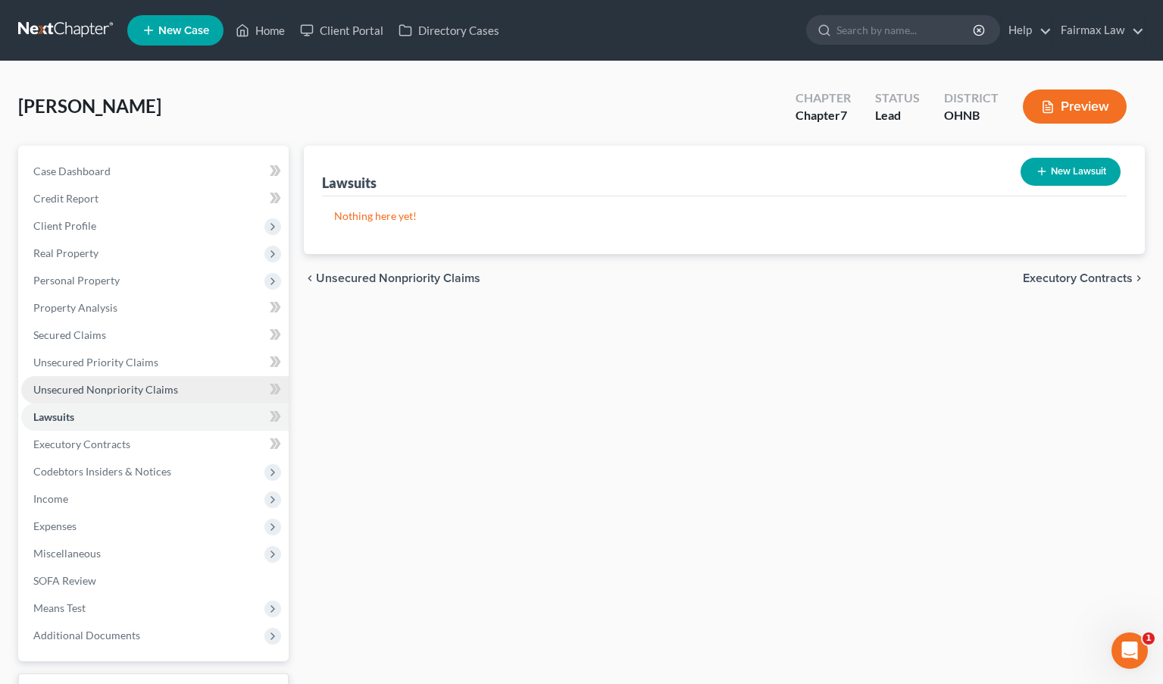
click at [230, 382] on link "Unsecured Nonpriority Claims" at bounding box center [155, 389] width 268 height 27
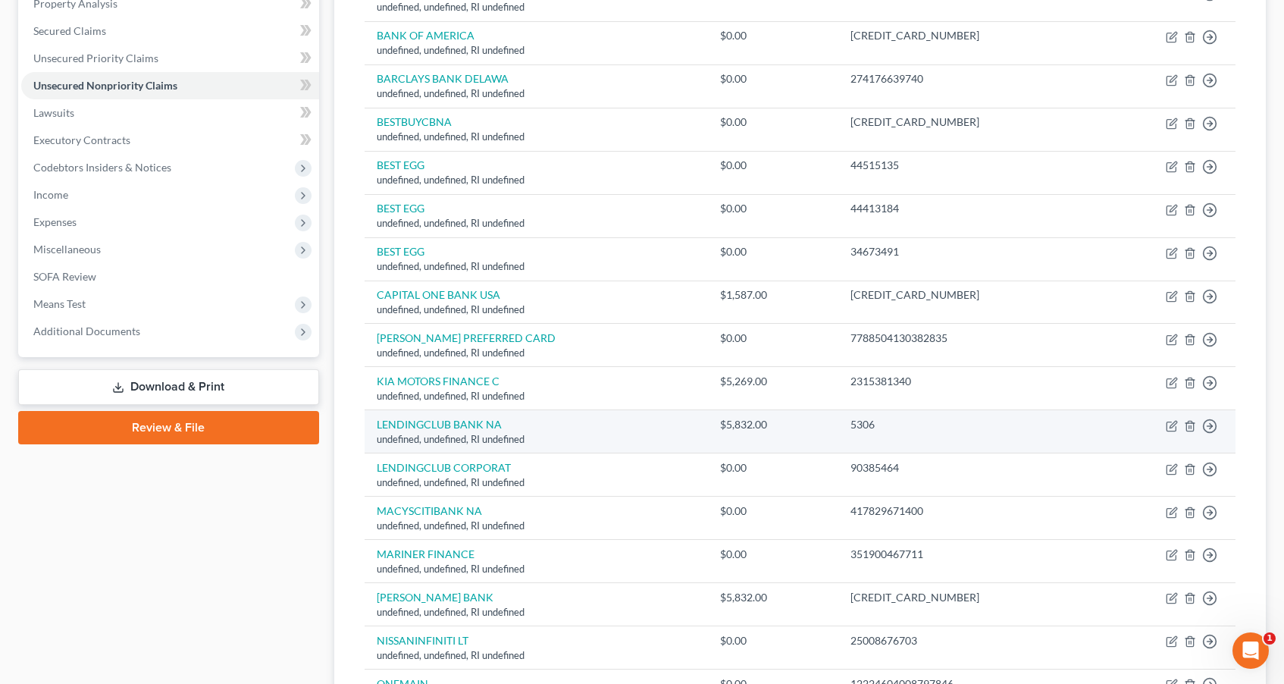
scroll to position [304, 0]
click at [1006, 421] on icon "button" at bounding box center [1172, 426] width 12 height 12
select select "41"
select select "14"
select select "0"
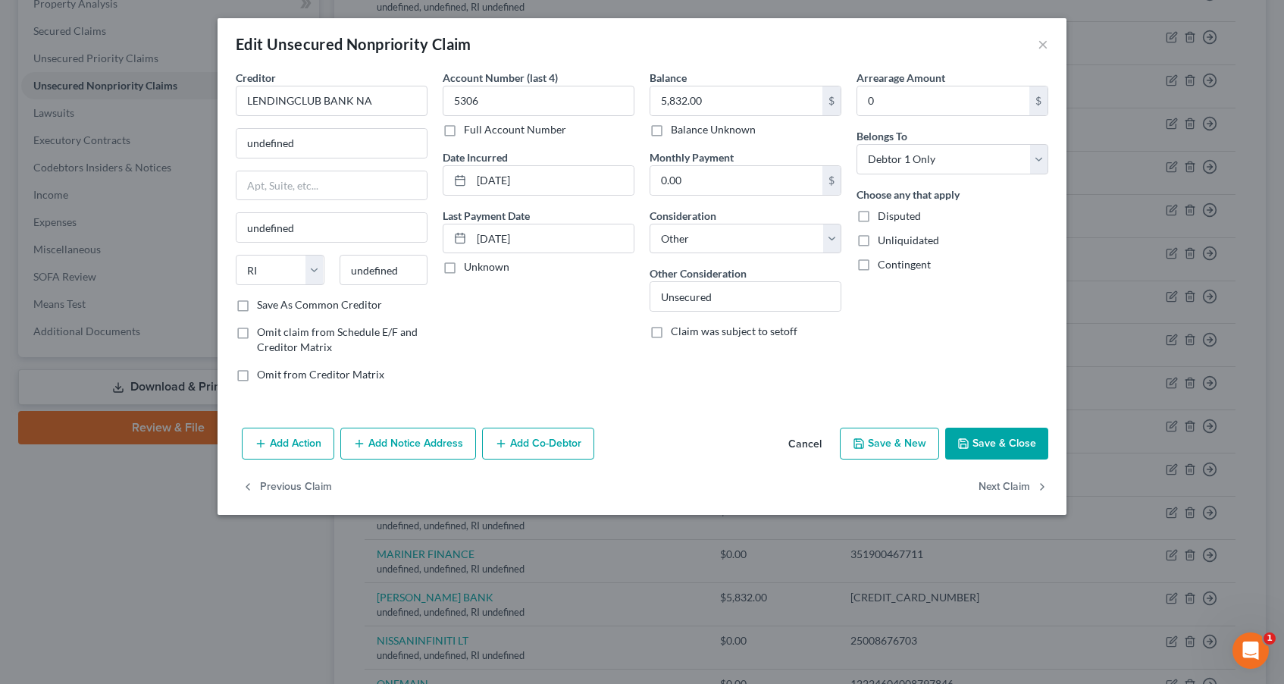
click at [1006, 45] on div "Edit Unsecured Nonpriority Claim ×" at bounding box center [642, 44] width 849 height 52
click at [1006, 49] on button "×" at bounding box center [1043, 44] width 11 height 18
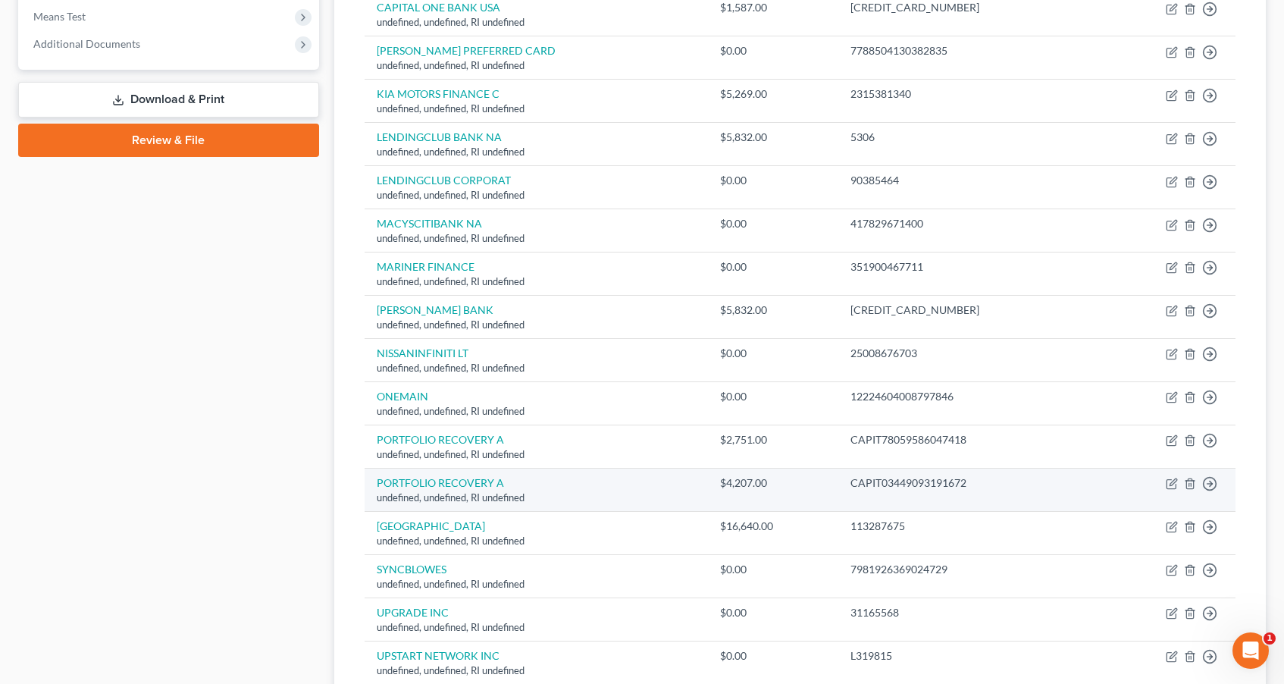
scroll to position [596, 0]
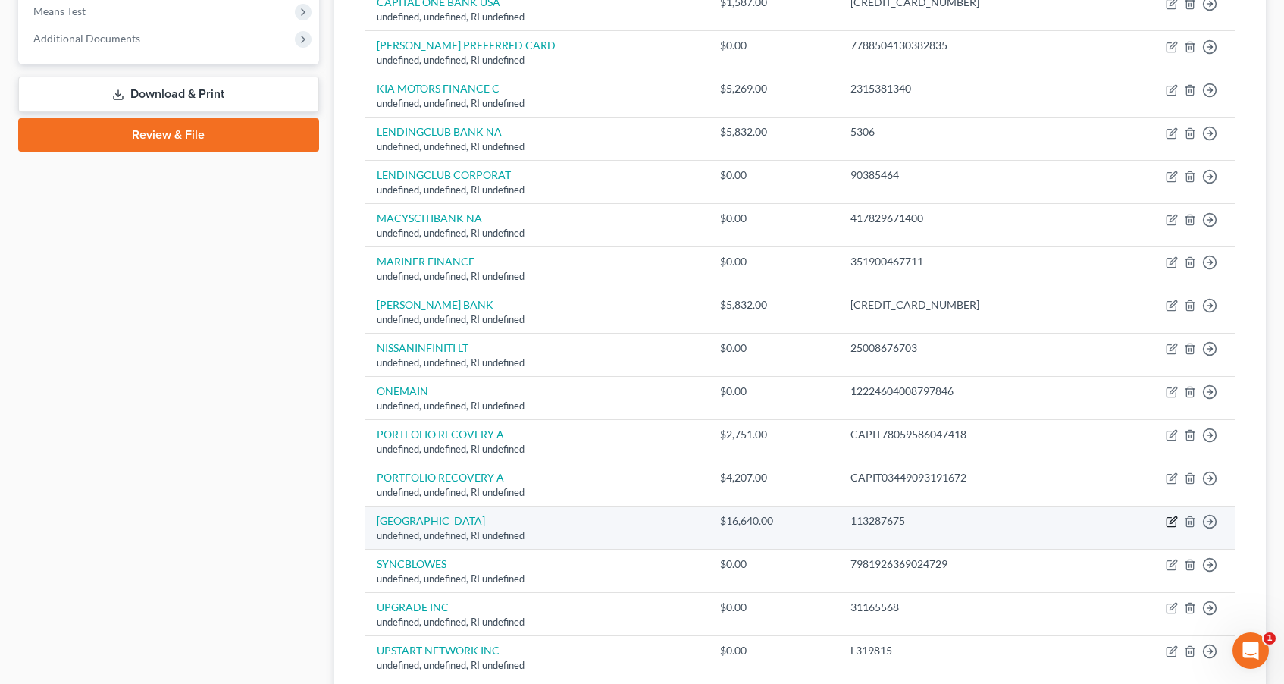
click at [1006, 515] on icon "button" at bounding box center [1172, 521] width 12 height 12
select select "41"
select select "14"
select select "0"
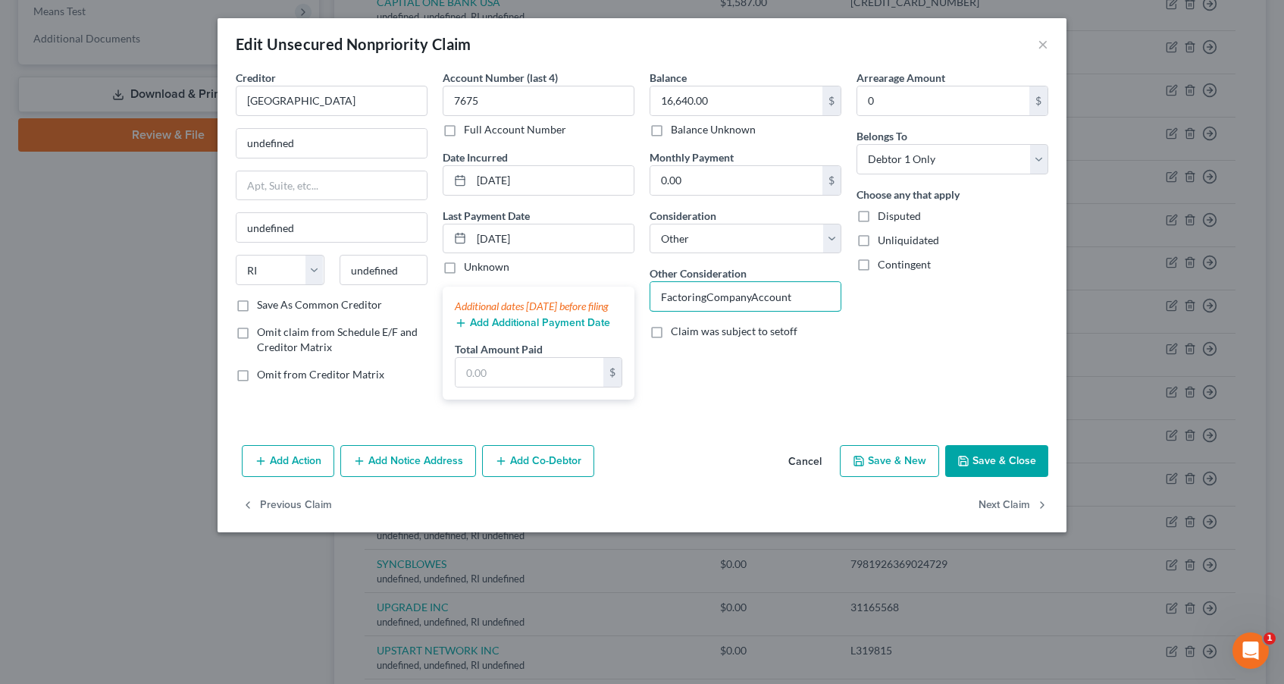
drag, startPoint x: 802, startPoint y: 302, endPoint x: 405, endPoint y: 254, distance: 400.1
type input "Personal Loans"
click at [975, 471] on button "Save & Close" at bounding box center [996, 461] width 103 height 32
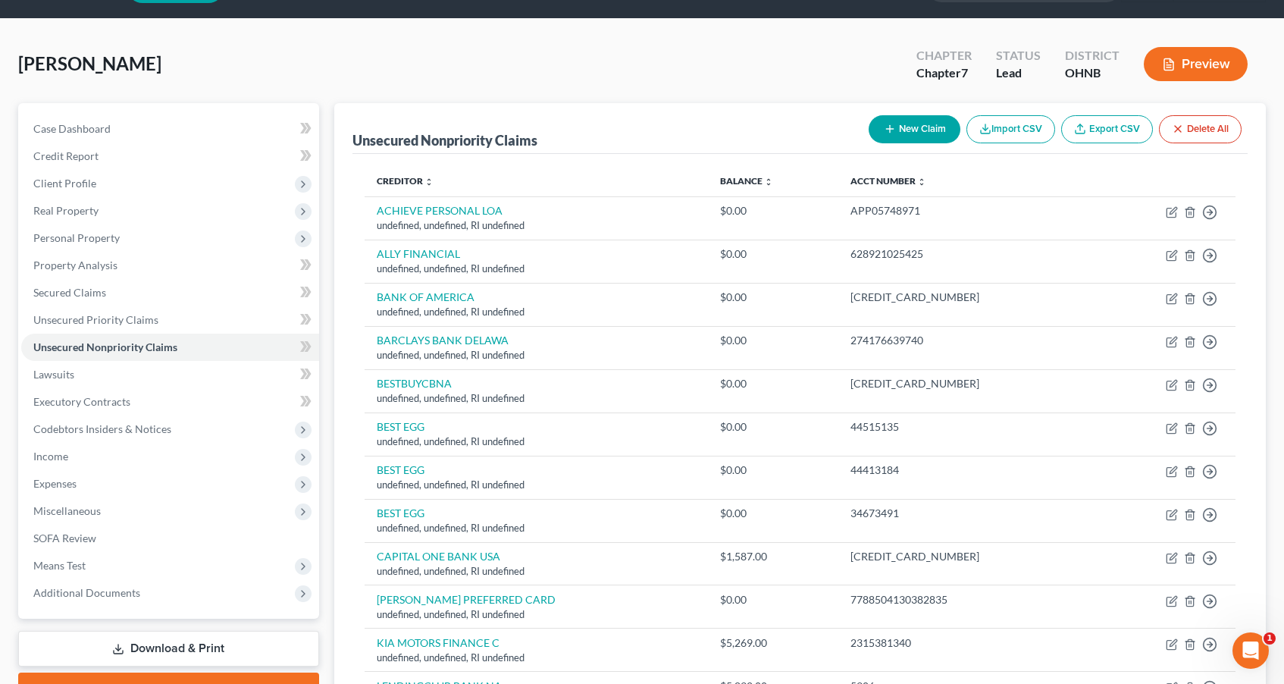
scroll to position [31, 0]
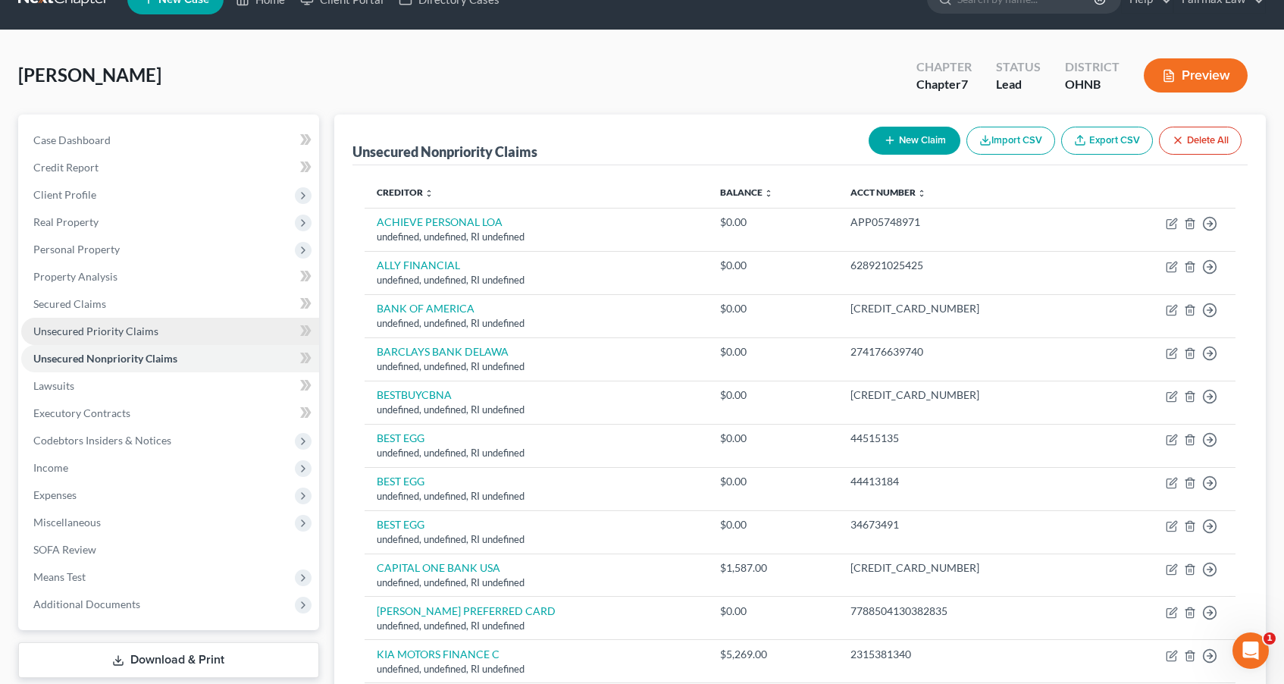
click at [138, 341] on link "Unsecured Priority Claims" at bounding box center [170, 331] width 298 height 27
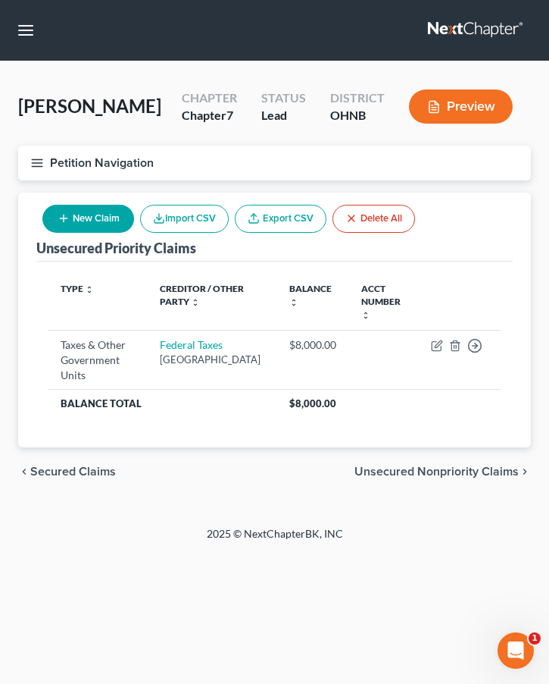
click at [40, 175] on button "Petition Navigation" at bounding box center [274, 163] width 513 height 35
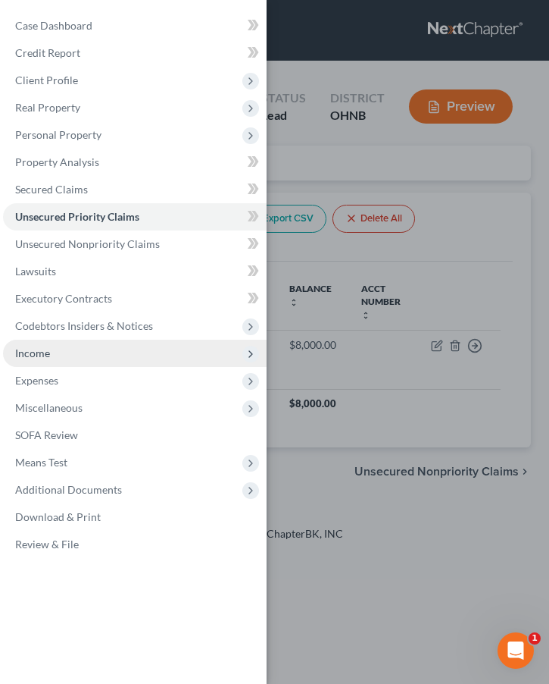
click at [79, 358] on span "Income" at bounding box center [135, 353] width 264 height 27
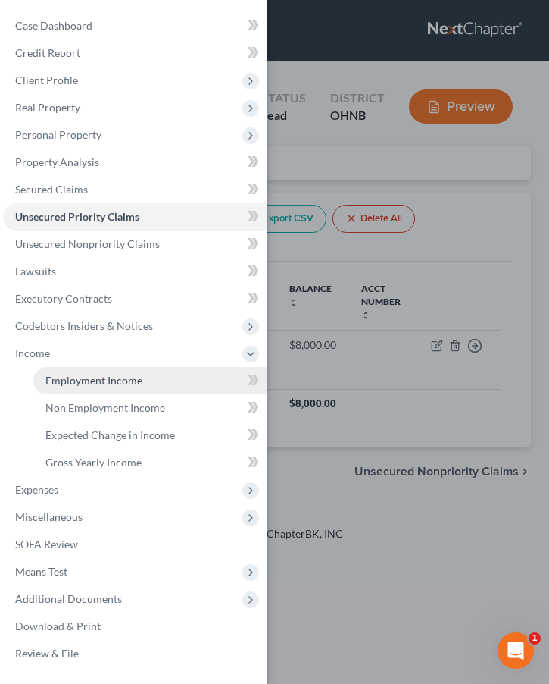
click at [149, 384] on link "Employment Income" at bounding box center [149, 380] width 233 height 27
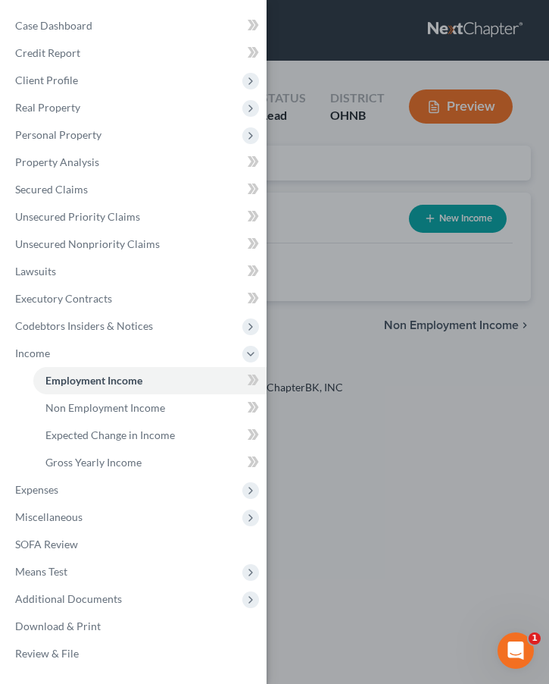
click at [353, 461] on div "Case Dashboard Payments Invoices Payments Payments Credit Report Client Profile" at bounding box center [274, 342] width 549 height 684
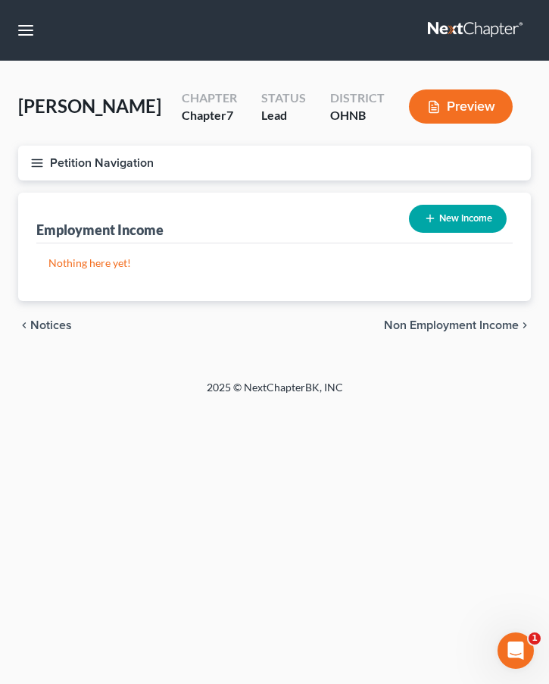
click at [38, 167] on icon "button" at bounding box center [37, 163] width 14 height 14
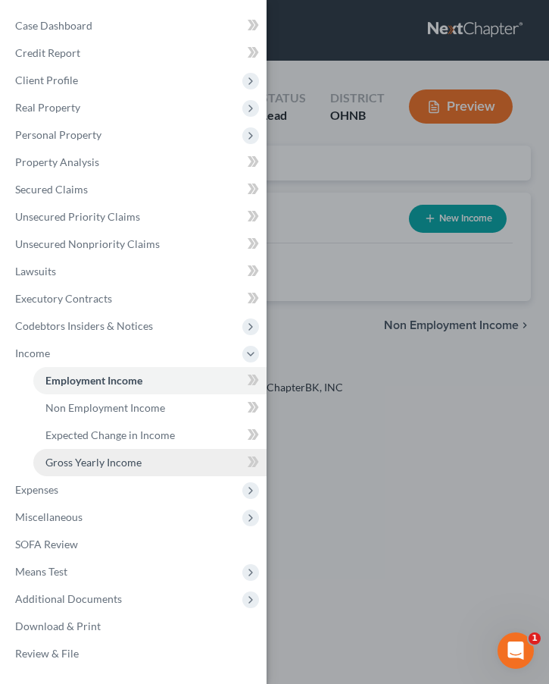
click at [146, 455] on link "Gross Yearly Income" at bounding box center [149, 462] width 233 height 27
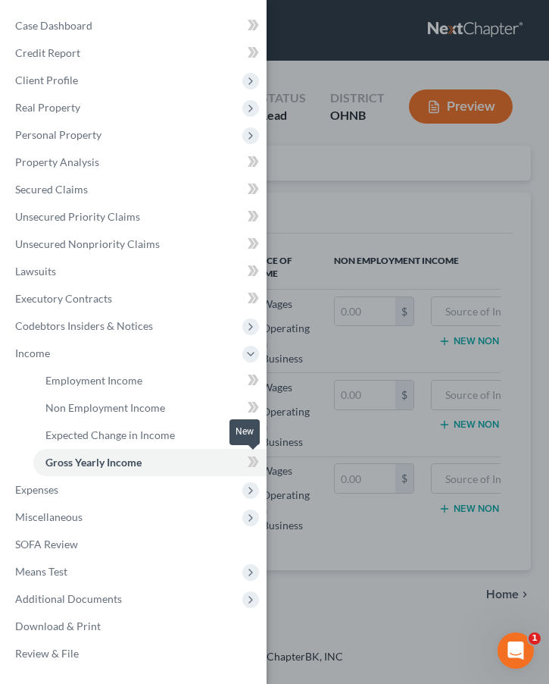
click at [358, 479] on div "Case Dashboard Payments Invoices Payments Payments Credit Report Client Profile" at bounding box center [274, 342] width 549 height 684
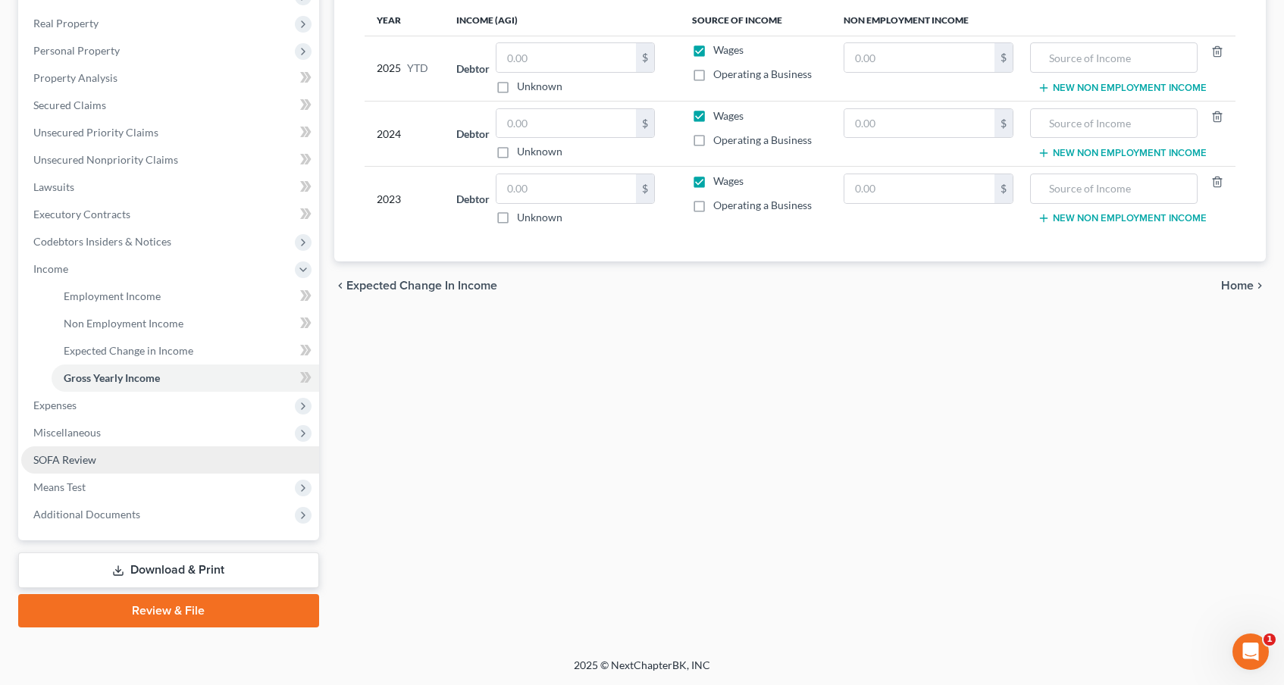
scroll to position [230, 0]
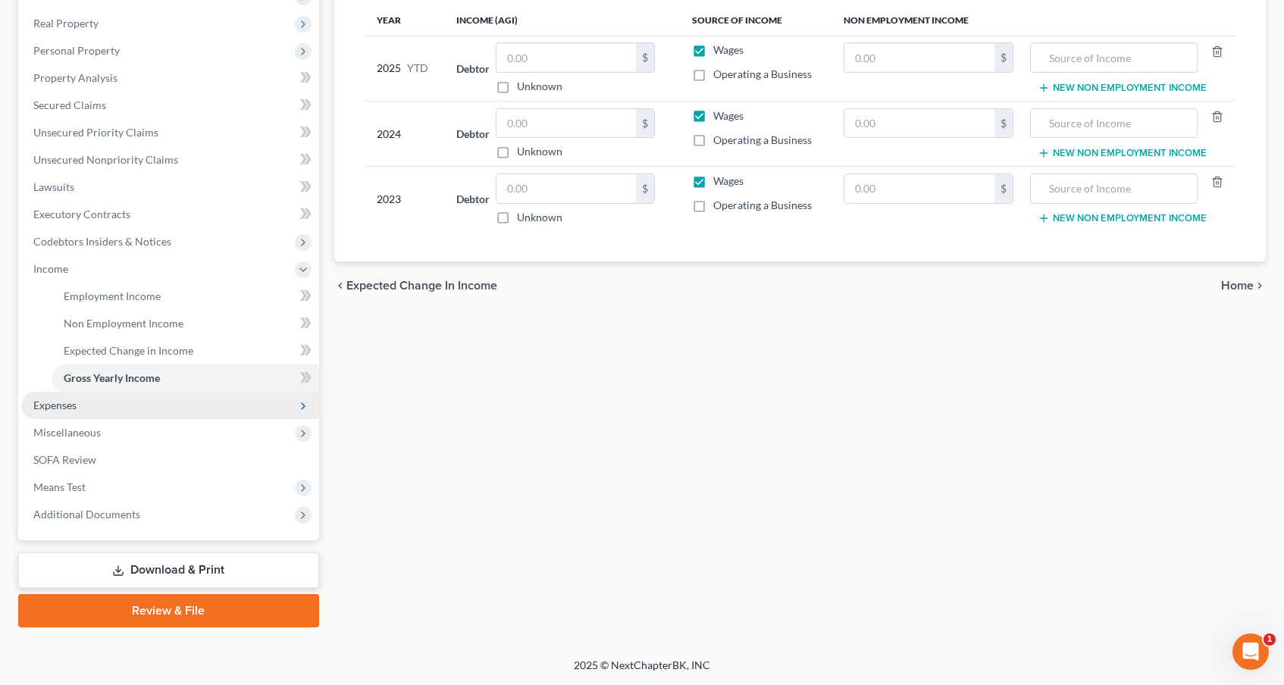
click at [191, 409] on span "Expenses" at bounding box center [170, 405] width 298 height 27
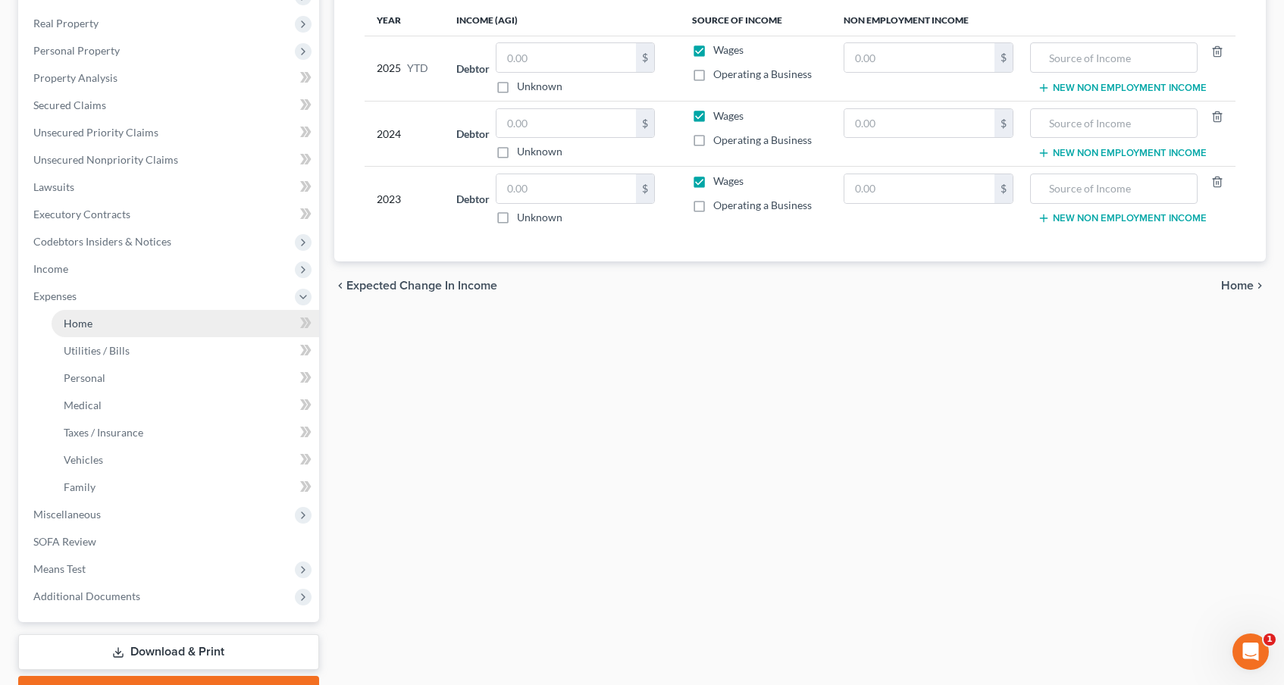
click at [195, 327] on link "Home" at bounding box center [186, 323] width 268 height 27
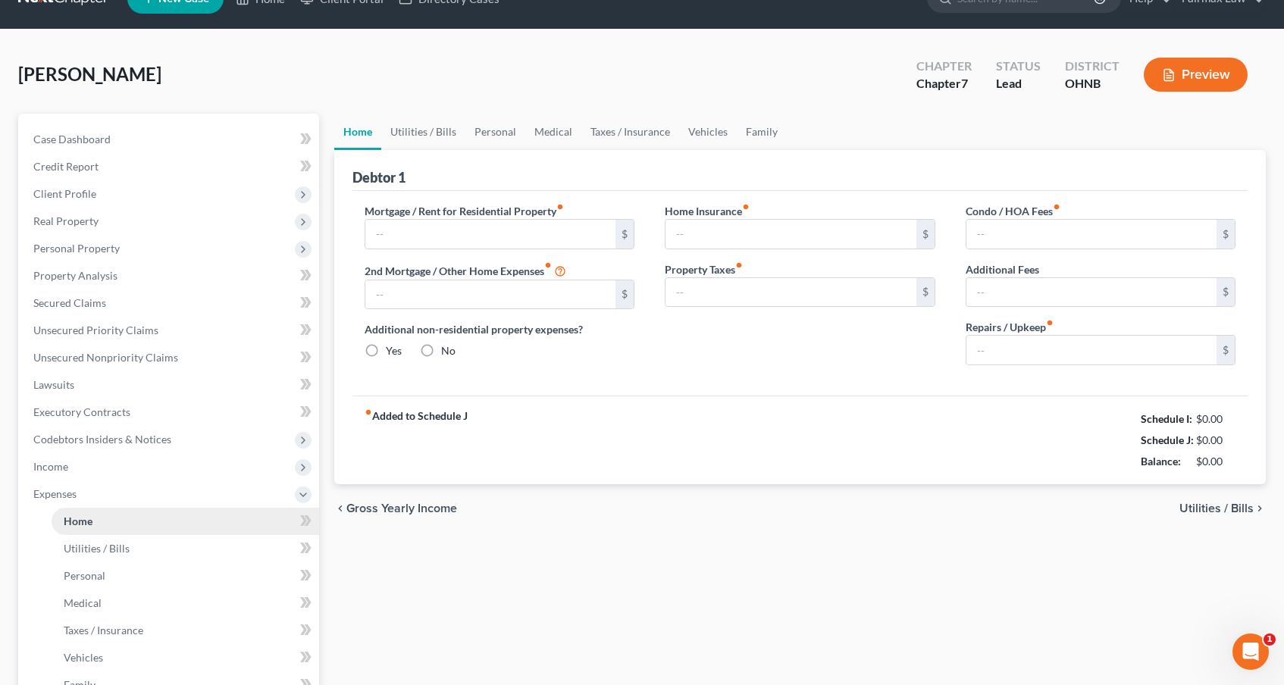
type input "1,950.00"
type input "0.00"
radio input "true"
type input "0.00"
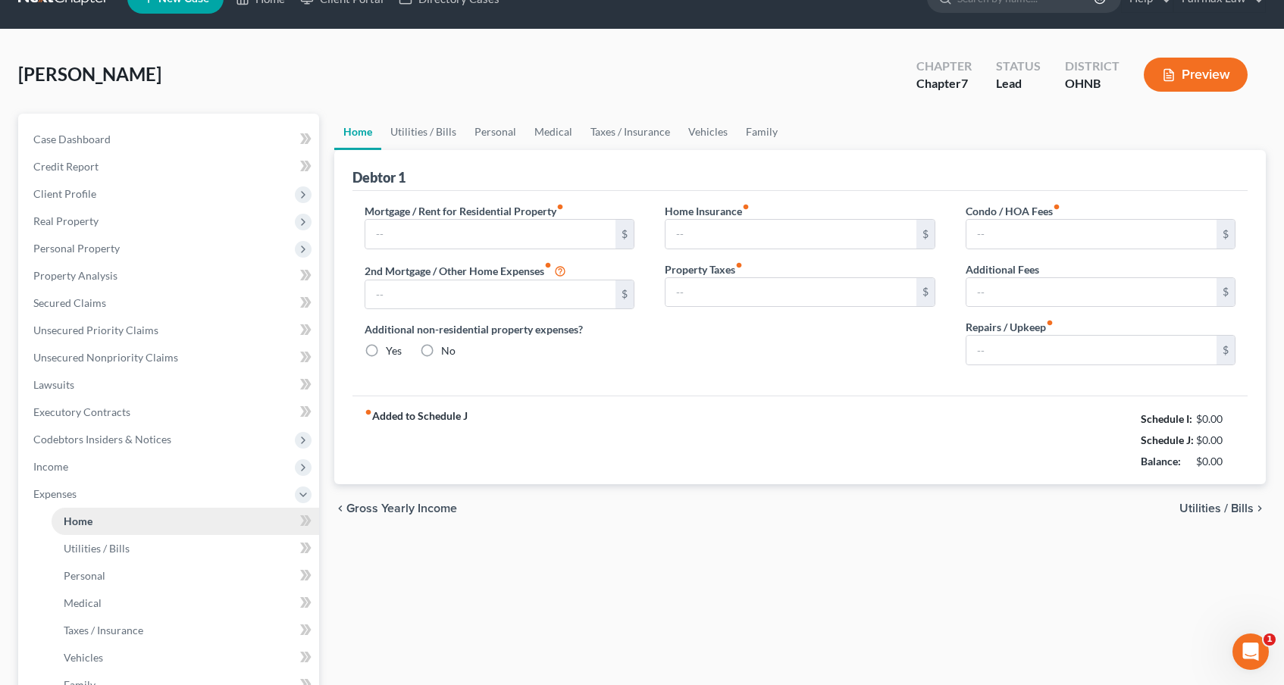
type input "0.00"
type input "200.00"
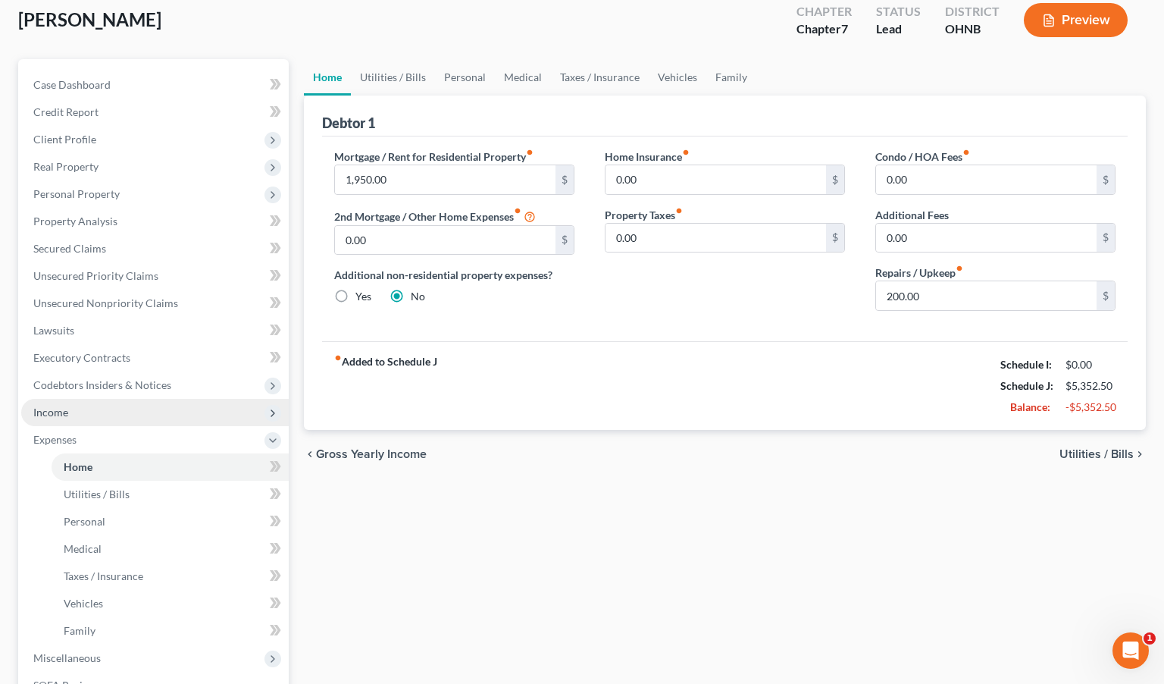
scroll to position [75, 0]
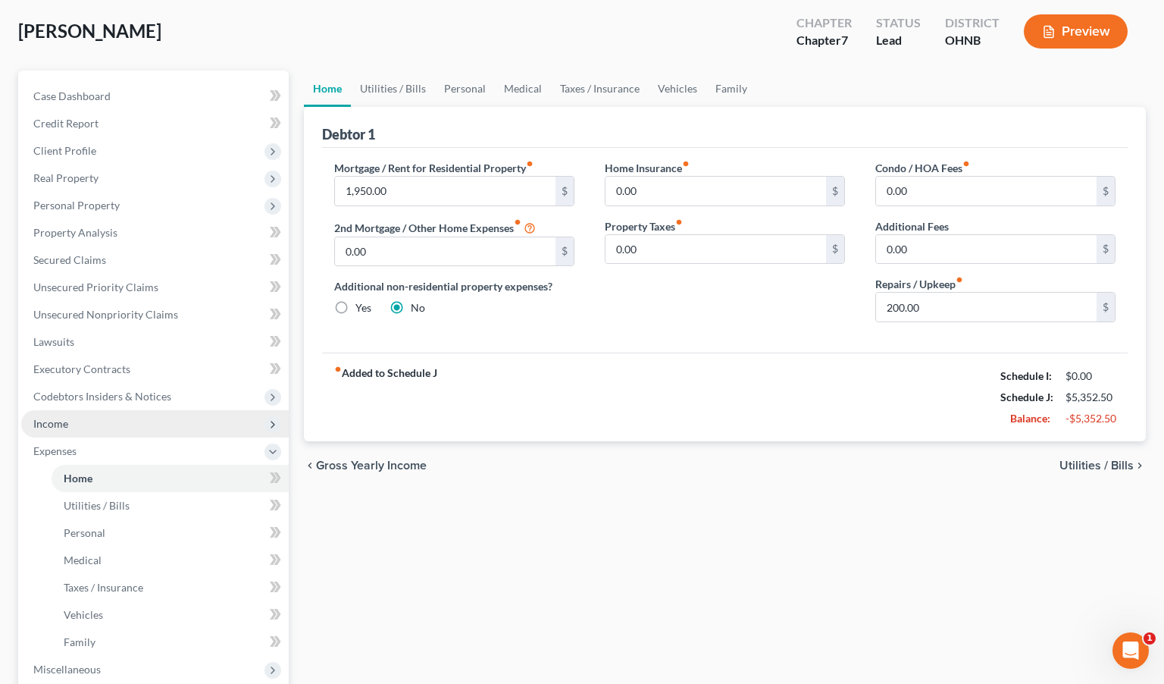
click at [158, 429] on span "Income" at bounding box center [155, 423] width 268 height 27
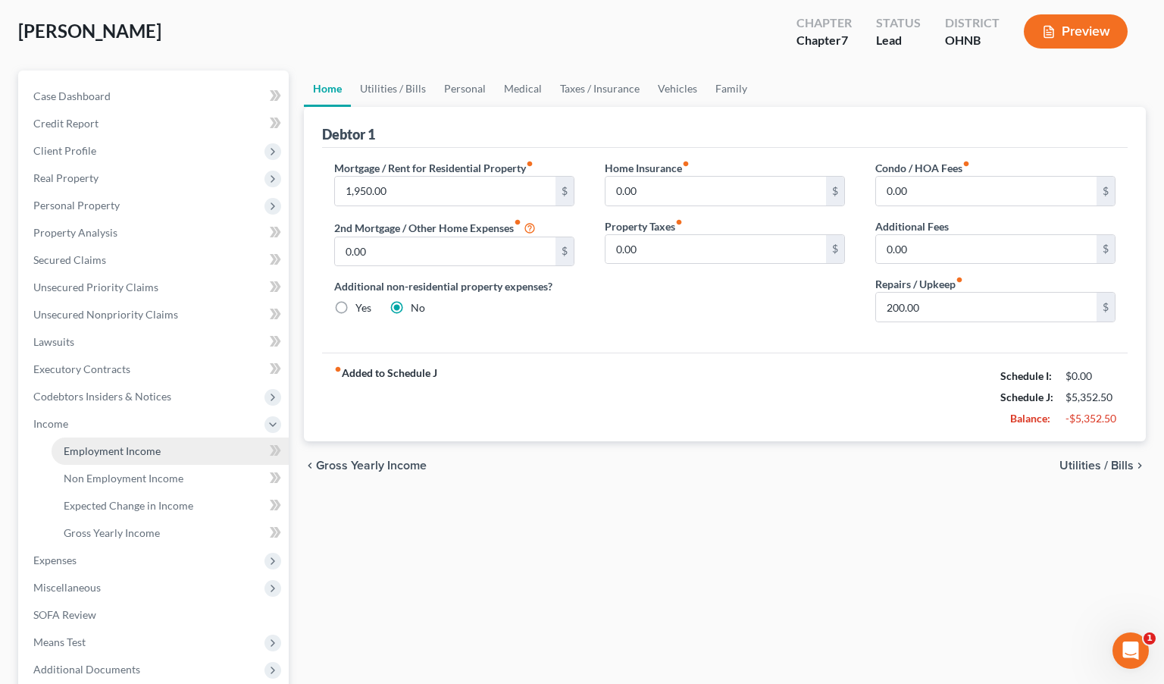
click at [152, 447] on span "Employment Income" at bounding box center [112, 450] width 97 height 13
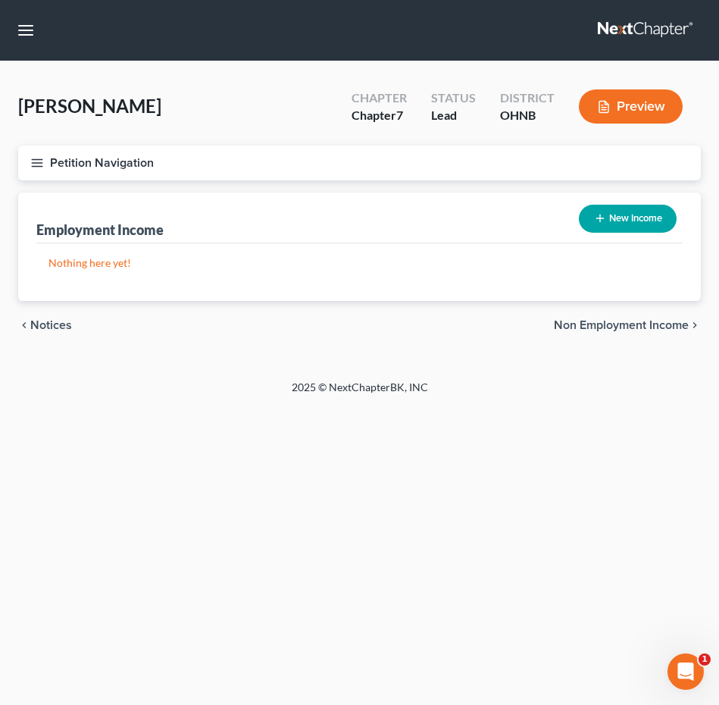
click at [629, 223] on button "New Income" at bounding box center [628, 219] width 98 height 28
select select "0"
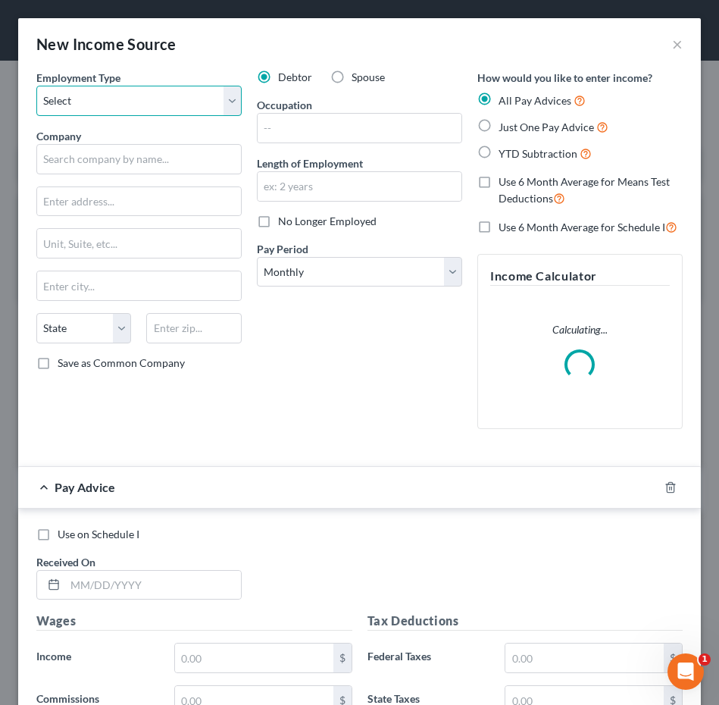
select select "0"
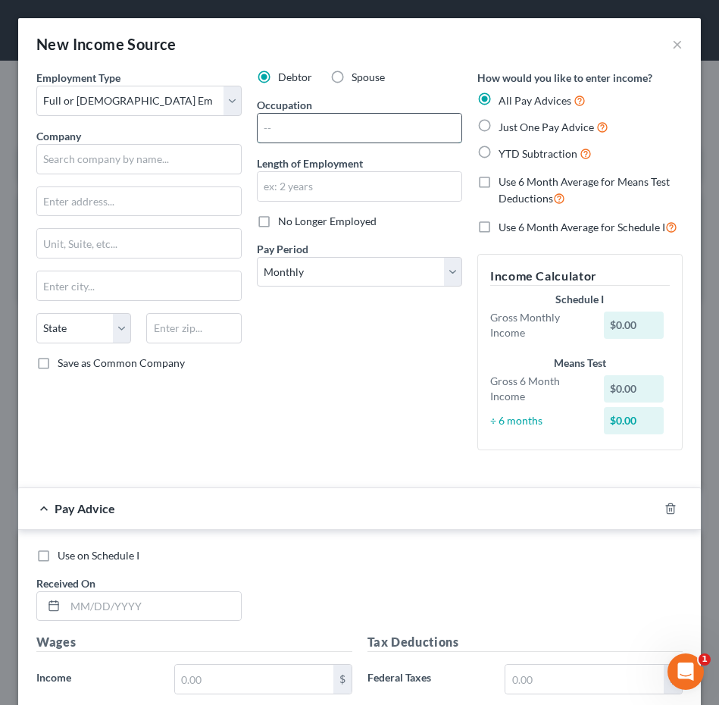
click at [329, 127] on input "text" at bounding box center [360, 128] width 204 height 29
click at [185, 171] on input "text" at bounding box center [138, 159] width 205 height 30
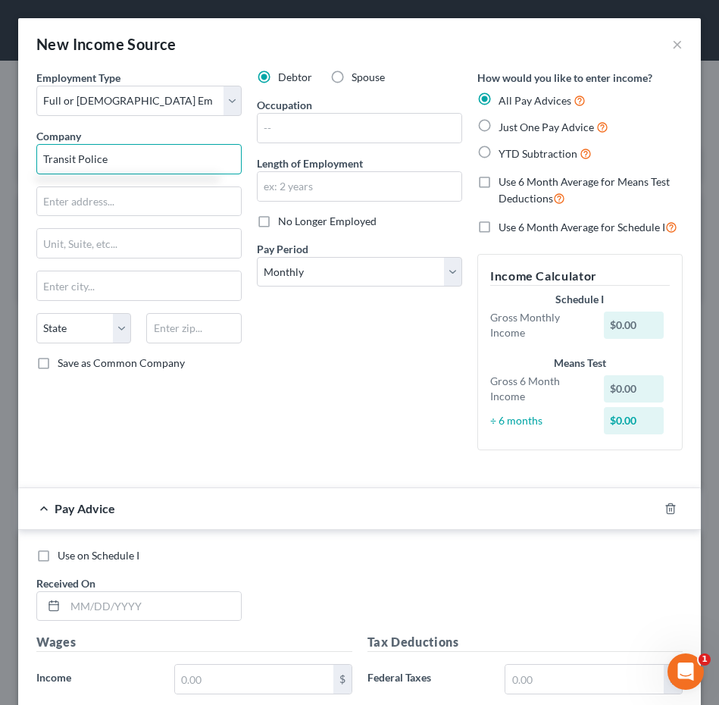
type input "Transit Police"
type input "6608 Highland Drive"
type input "Independence"
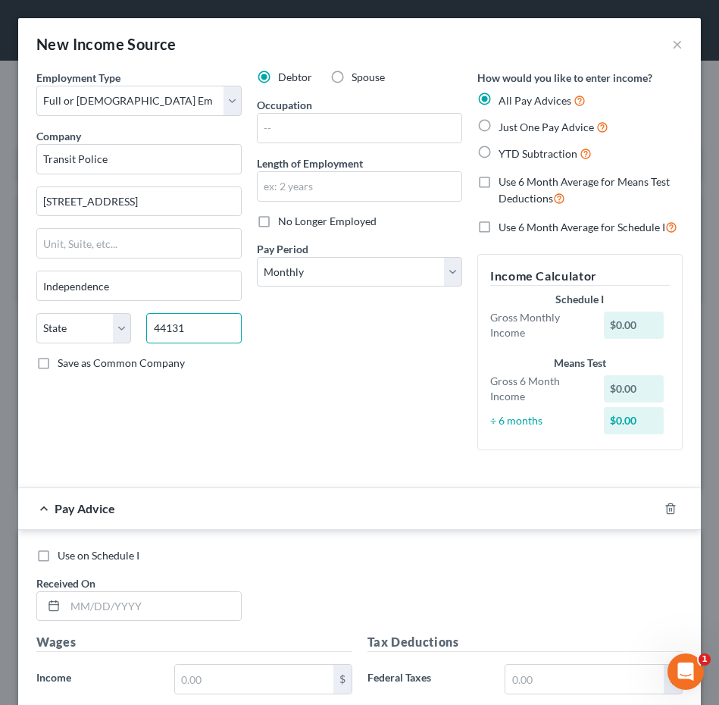
type input "44131"
select select "36"
click at [334, 368] on div "Debtor Spouse Occupation Length of Employment No Longer Employed Pay Period * S…" at bounding box center [359, 266] width 221 height 393
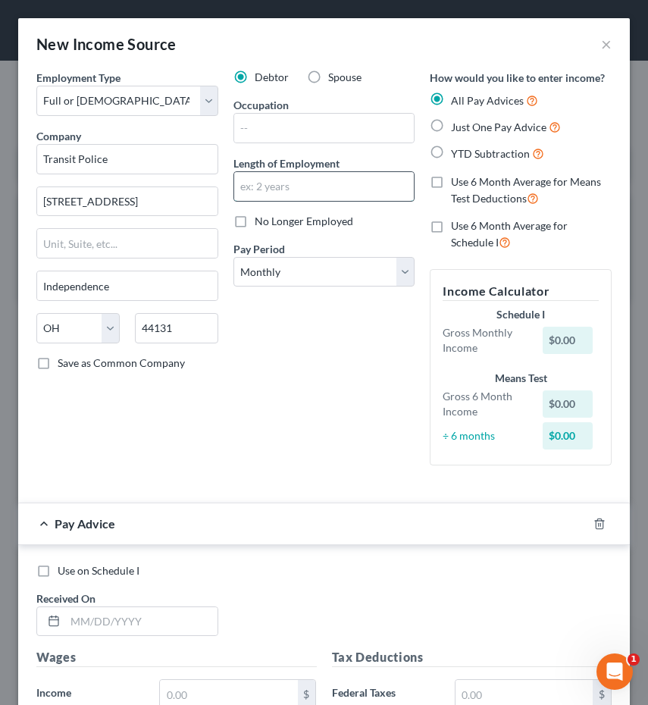
click at [330, 189] on input "text" at bounding box center [324, 186] width 180 height 29
type input "12 years"
click at [344, 130] on input "text" at bounding box center [324, 128] width 180 height 29
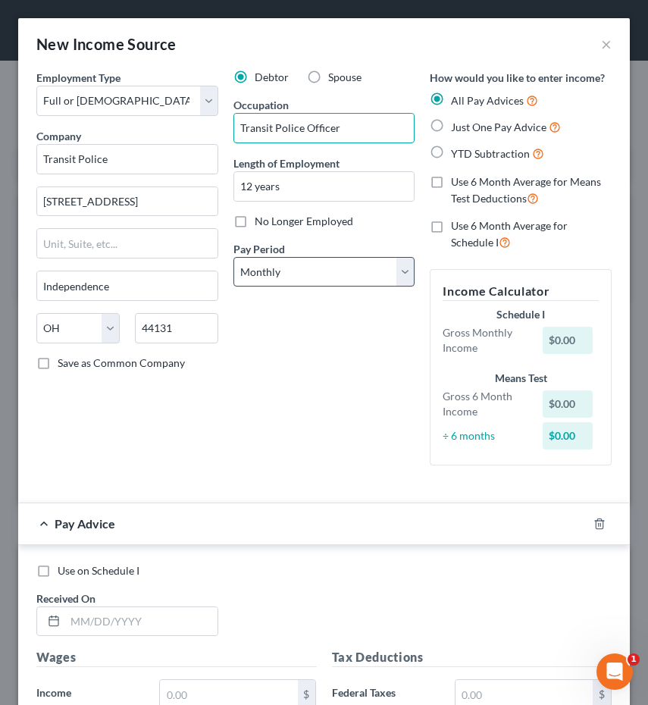
type input "Transit Police Officer"
select select "2"
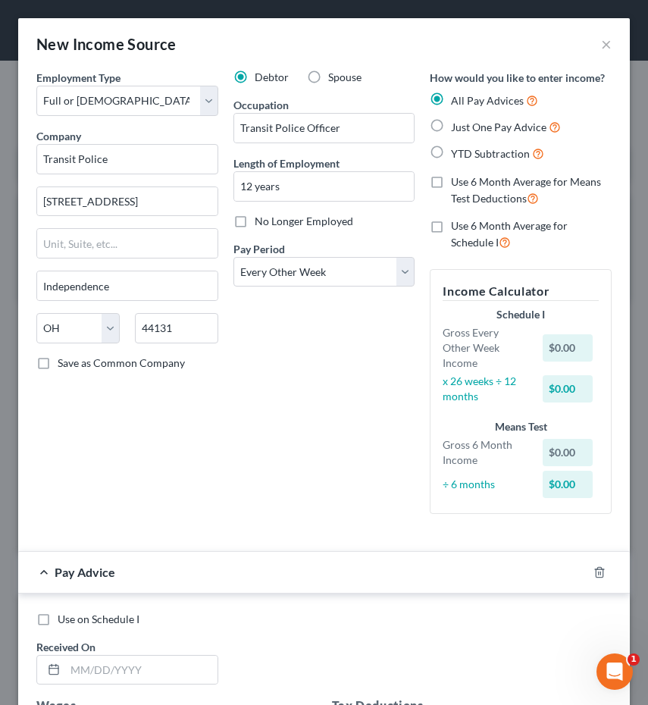
click at [503, 150] on span "YTD Subtraction" at bounding box center [490, 153] width 79 height 13
click at [467, 150] on input "YTD Subtraction" at bounding box center [462, 150] width 10 height 10
radio input "true"
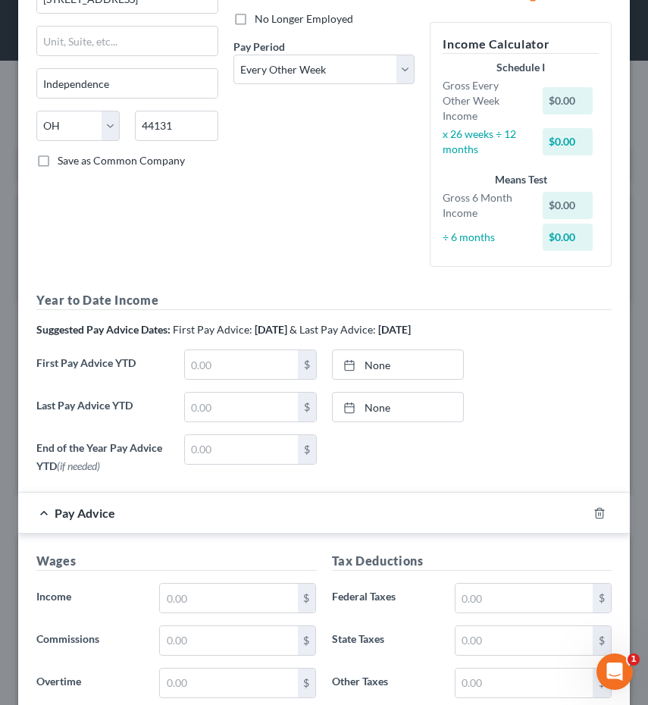
scroll to position [224, 0]
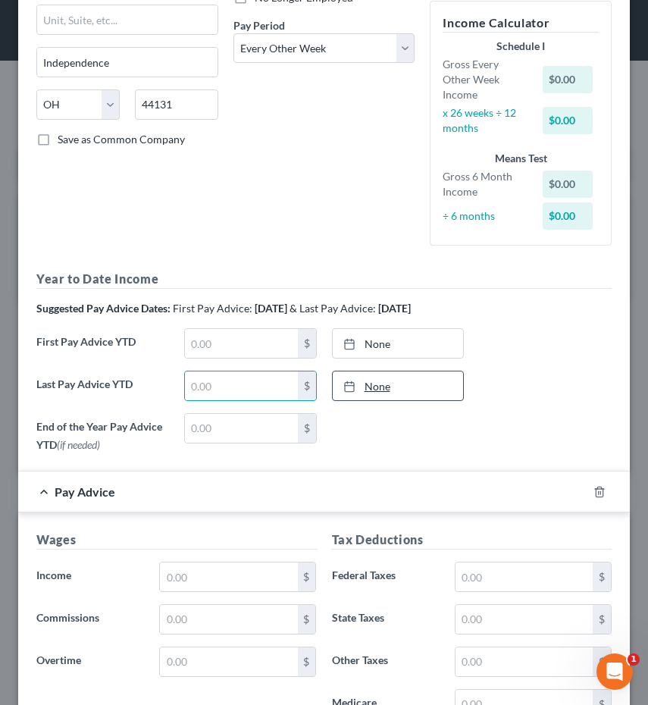
click at [410, 381] on link "None" at bounding box center [398, 385] width 131 height 29
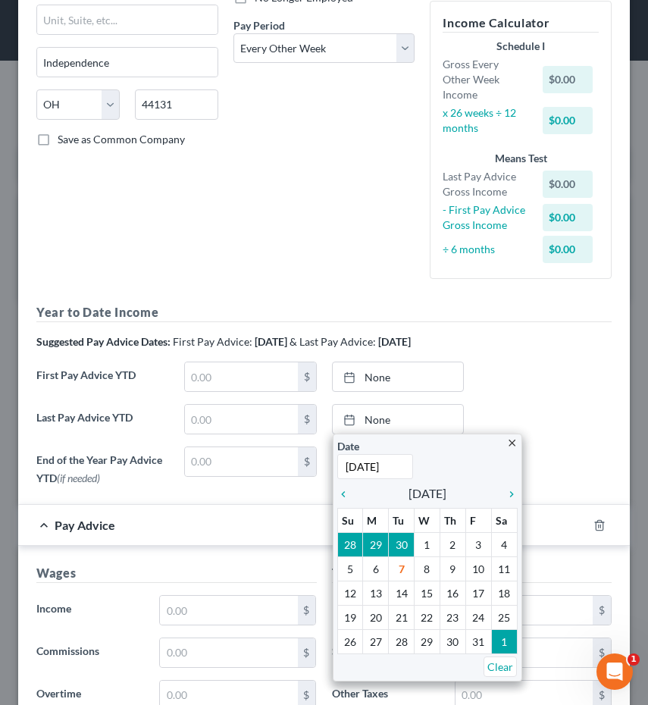
type input "9/13/2025"
click at [479, 368] on div "First Pay Advice YTD $ None close Date Time chevron_left October 2025 chevron_r…" at bounding box center [324, 383] width 590 height 42
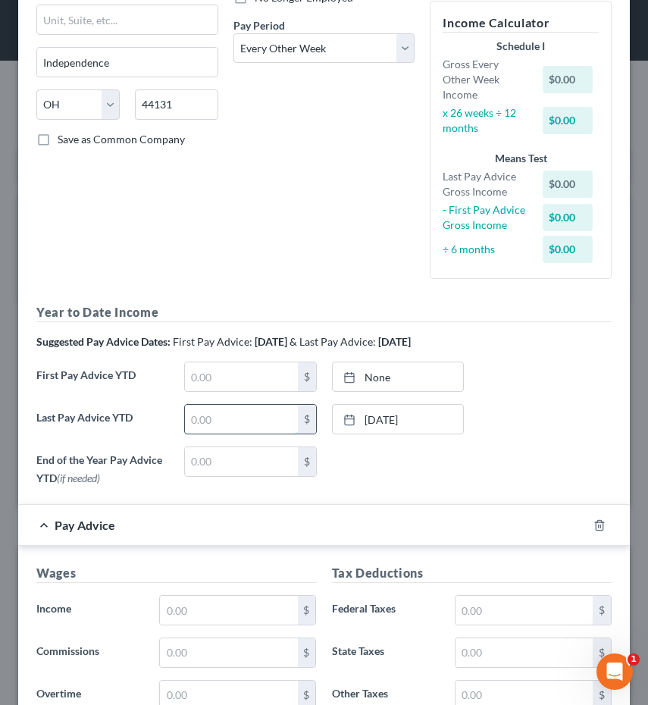
click at [236, 410] on input "text" at bounding box center [241, 419] width 113 height 29
type input "72,527.58"
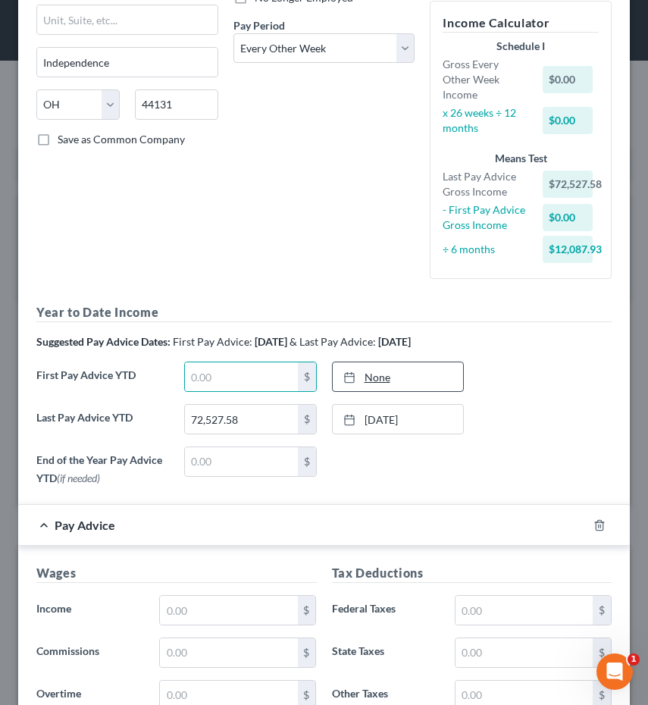
click at [384, 377] on link "None" at bounding box center [398, 376] width 131 height 29
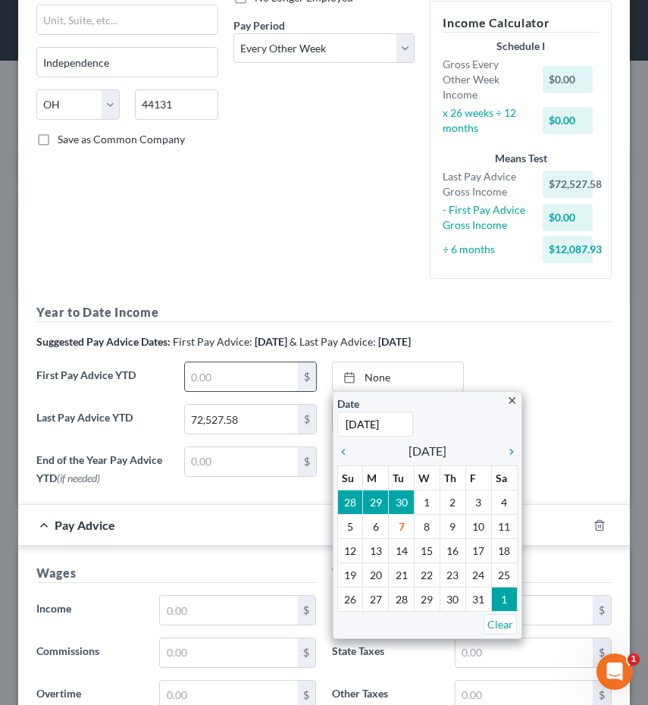
type input "3/15/2025"
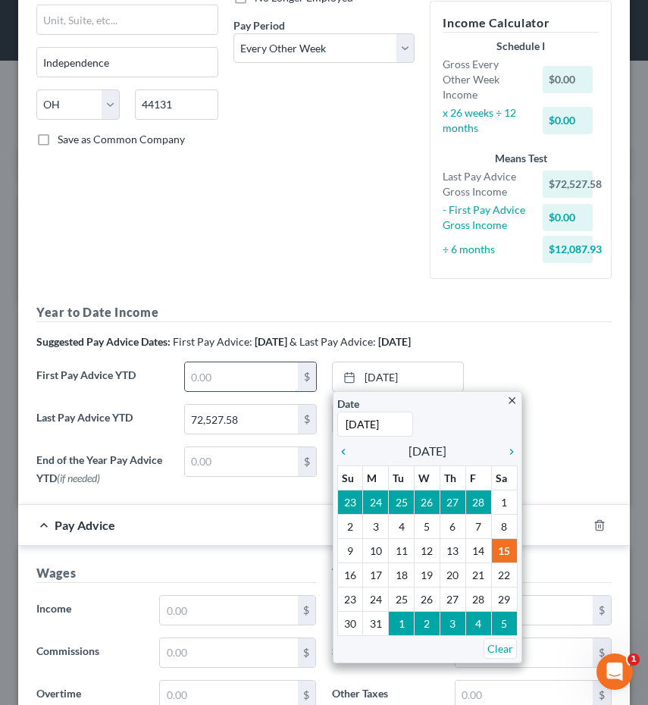
click at [271, 371] on input "text" at bounding box center [241, 376] width 113 height 29
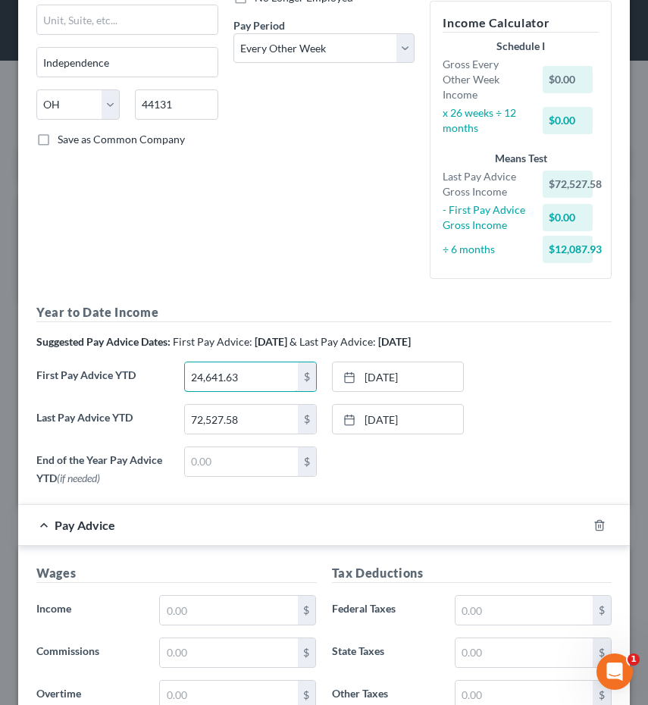
type input "24,641.63"
click at [470, 454] on div "None close Date Time chevron_left October 2025 chevron_right Su M Tu W Th F Sa …" at bounding box center [398, 462] width 148 height 33
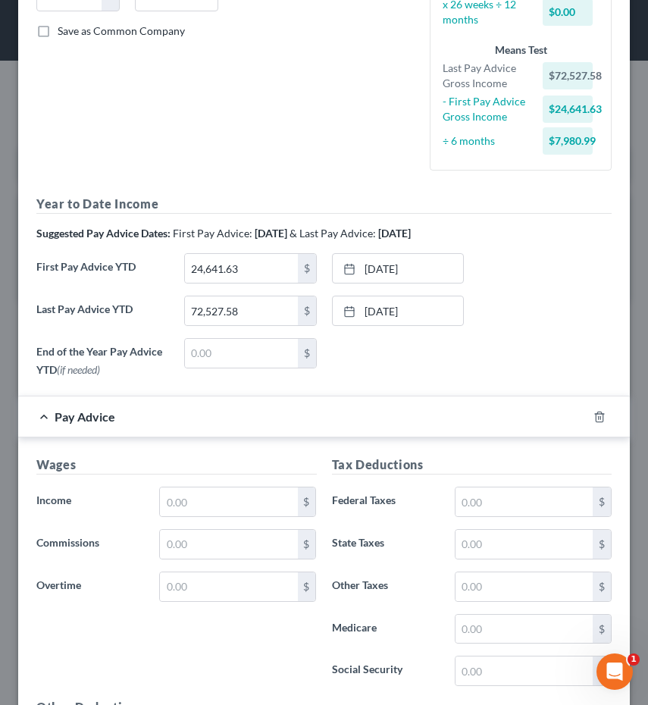
scroll to position [422, 0]
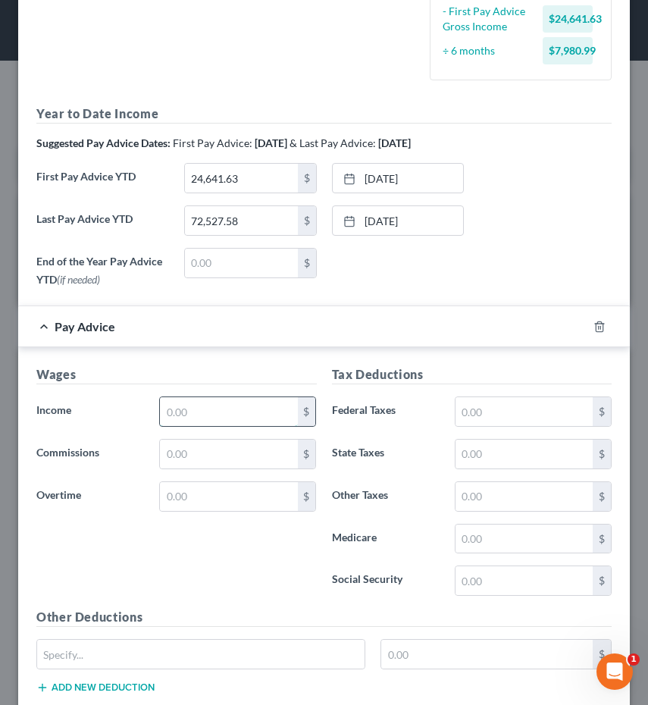
click at [180, 416] on input "text" at bounding box center [228, 411] width 137 height 29
drag, startPoint x: 232, startPoint y: 418, endPoint x: 72, endPoint y: 408, distance: 160.2
click at [72, 408] on div "Income * 2,389.86 $" at bounding box center [177, 411] width 296 height 30
type input "3,482.66"
click at [117, 584] on div "Wages Income * 3,482.66 $ Commissions $ Overtime $" at bounding box center [177, 486] width 296 height 243
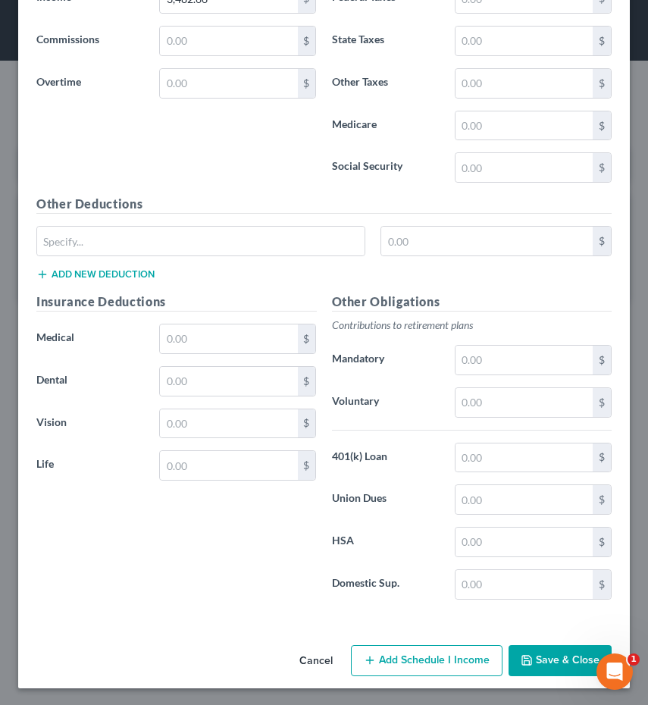
scroll to position [834, 0]
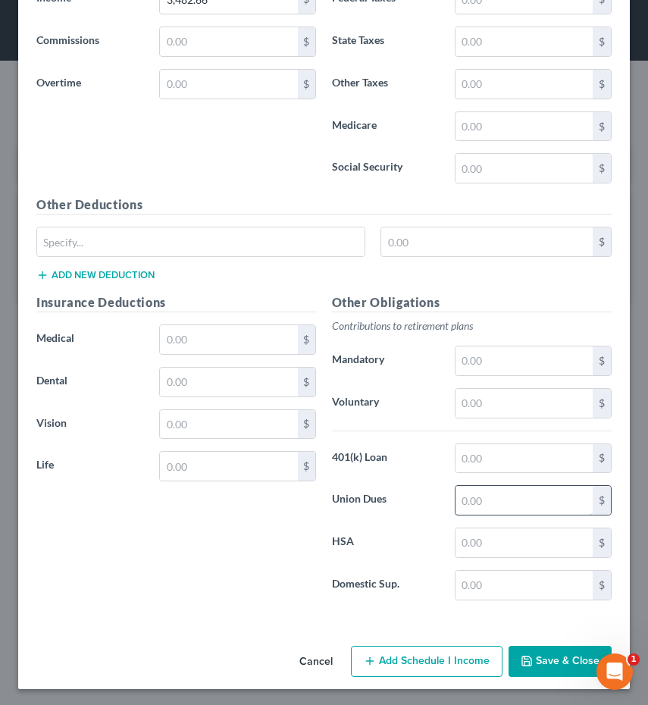
click at [492, 500] on input "text" at bounding box center [524, 500] width 137 height 29
type input "46.62"
click at [305, 556] on div "Insurance Deductions Medical $ Dental $ Vision $ Life $" at bounding box center [177, 452] width 296 height 319
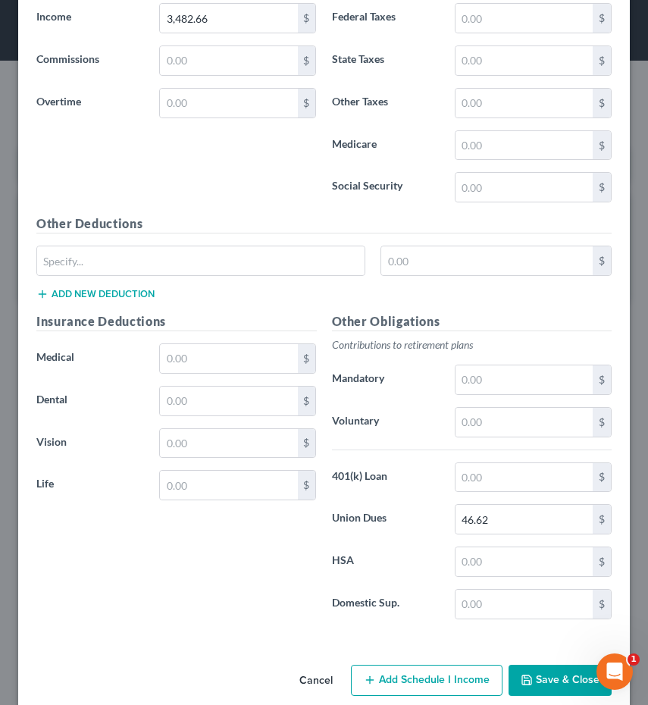
scroll to position [812, 0]
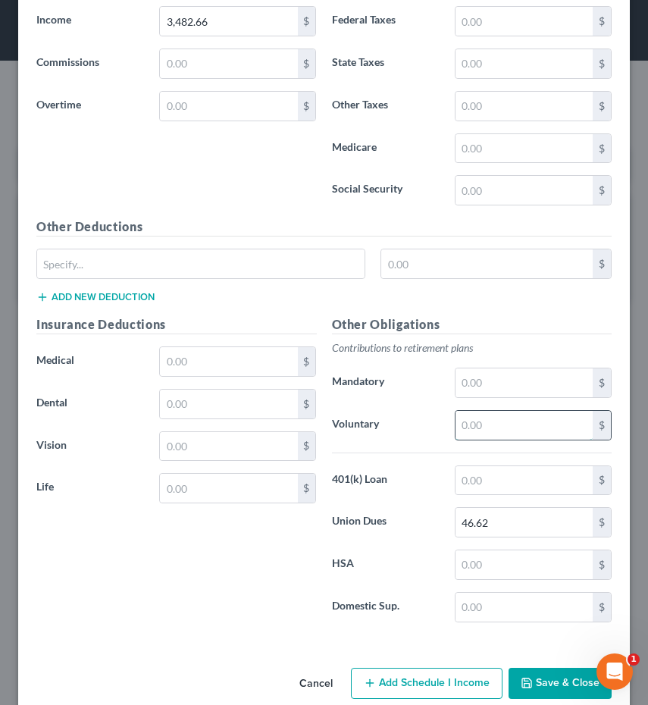
click at [541, 424] on input "text" at bounding box center [524, 425] width 137 height 29
type input "452.75"
click at [248, 403] on input "text" at bounding box center [228, 404] width 137 height 29
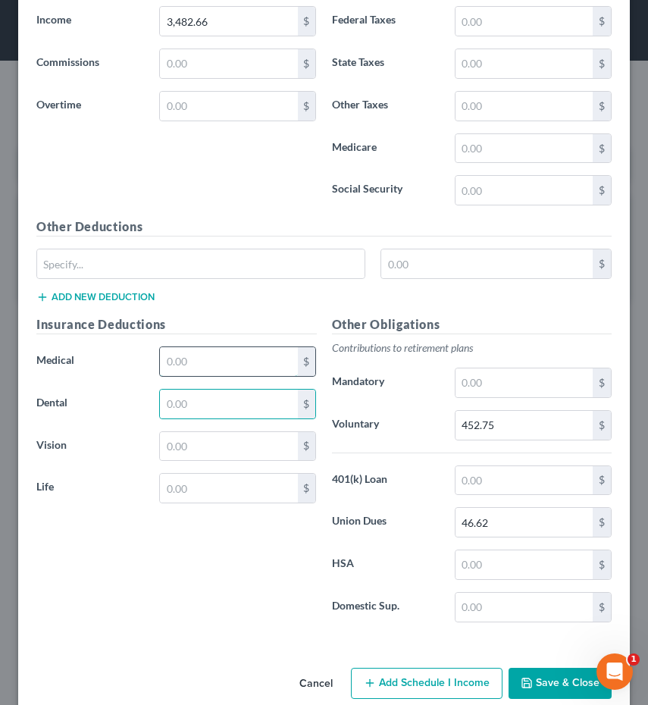
click at [241, 360] on input "text" at bounding box center [228, 361] width 137 height 29
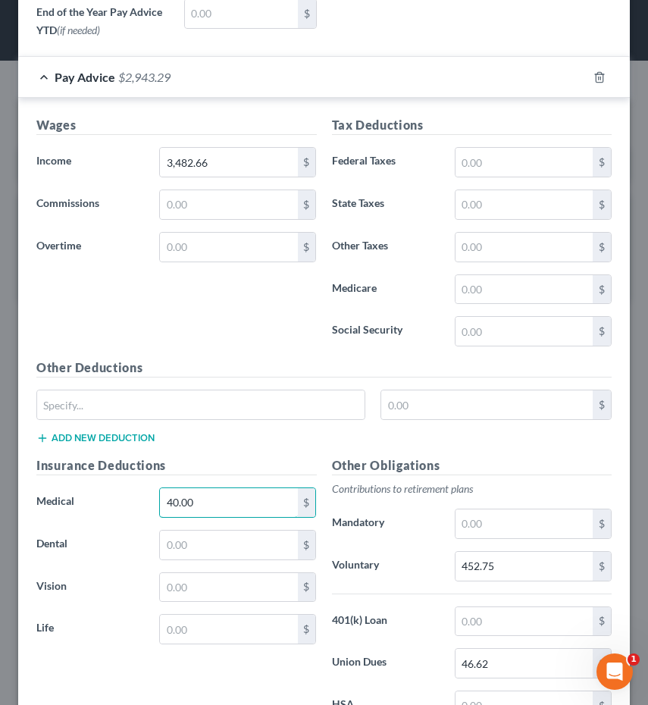
scroll to position [659, 0]
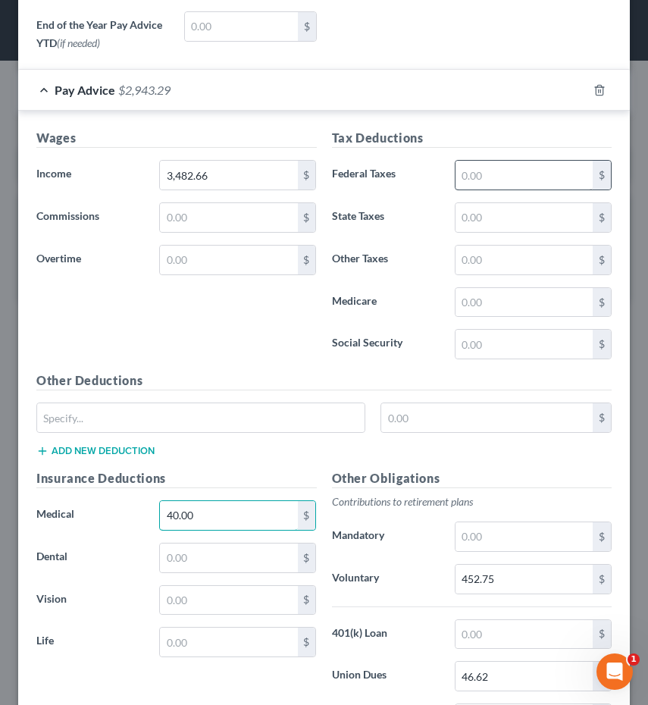
type input "40.00"
click at [496, 180] on input "text" at bounding box center [524, 175] width 137 height 29
type input "335.24"
click at [479, 305] on input "text" at bounding box center [524, 302] width 137 height 29
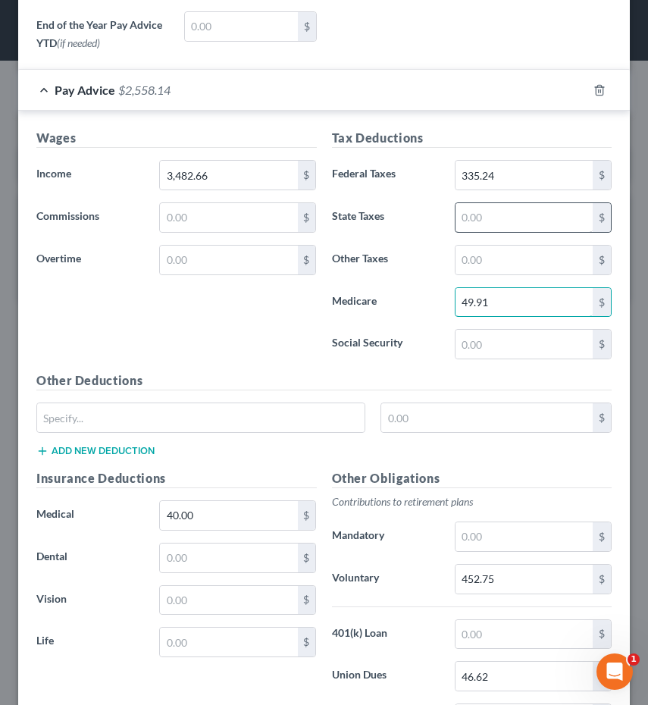
type input "49.91"
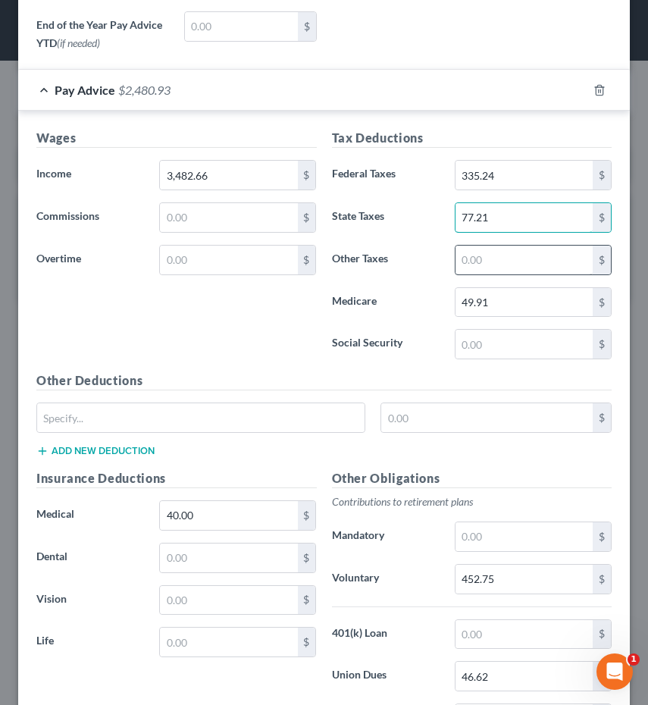
type input "77.21"
click at [531, 246] on input "text" at bounding box center [524, 260] width 137 height 29
type input "86.07"
click at [350, 348] on label "Social Security" at bounding box center [385, 344] width 123 height 30
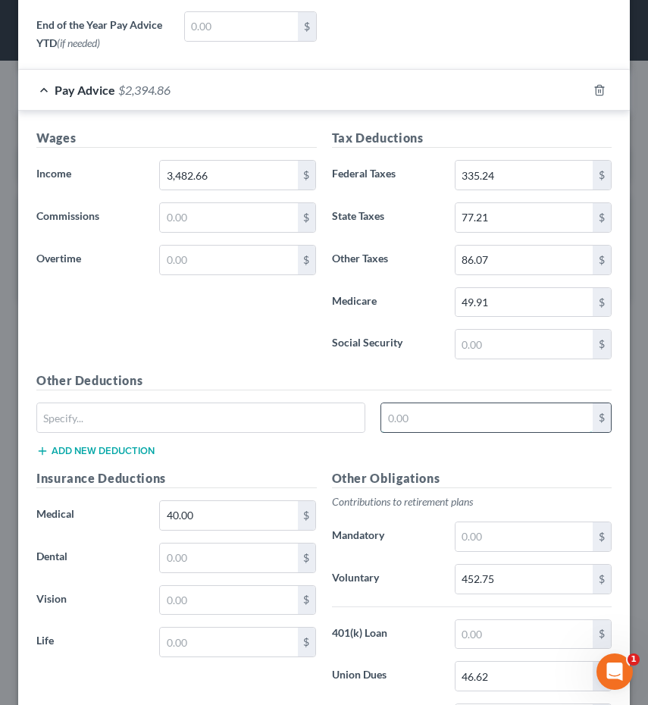
click at [459, 405] on input "text" at bounding box center [486, 417] width 211 height 29
type input "5.00"
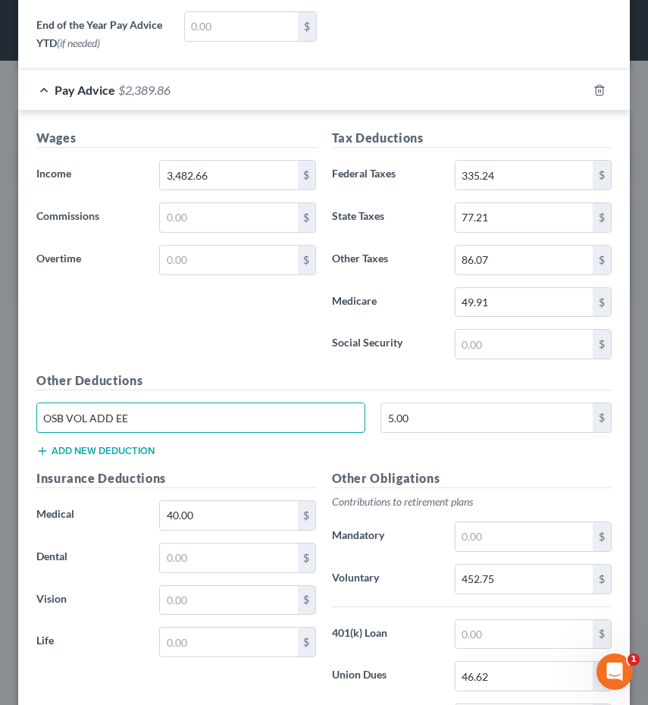
type input "OSB VOL ADD EE"
click at [252, 337] on div "Wages Income * 3,482.66 $ Commissions $ Overtime $" at bounding box center [177, 250] width 296 height 243
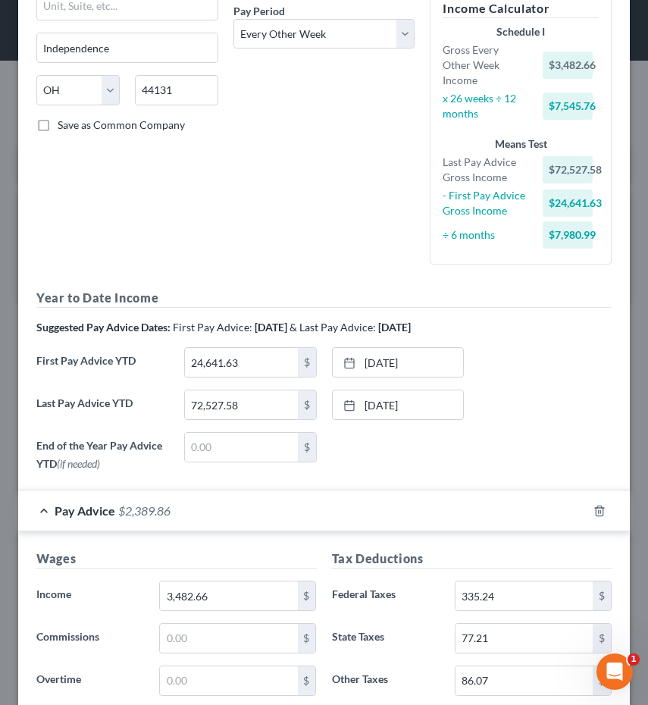
scroll to position [244, 0]
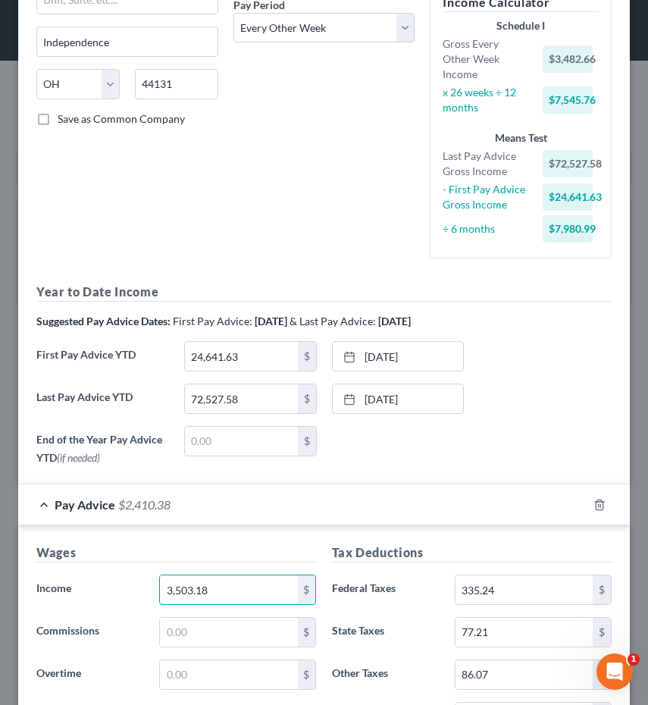
type input "3,503.18"
click at [308, 469] on form "Employment Type * Select Full or Part Time Employment Self Employment Company *…" at bounding box center [323, 520] width 575 height 1389
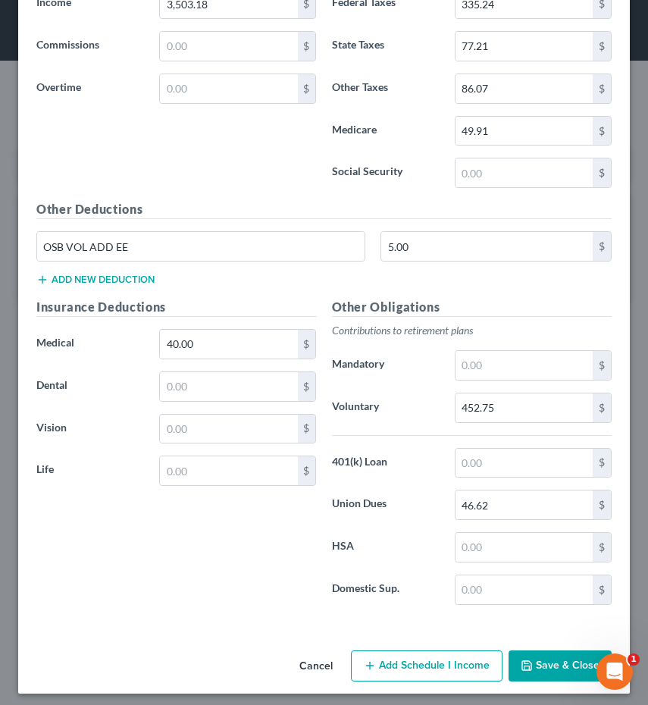
scroll to position [834, 0]
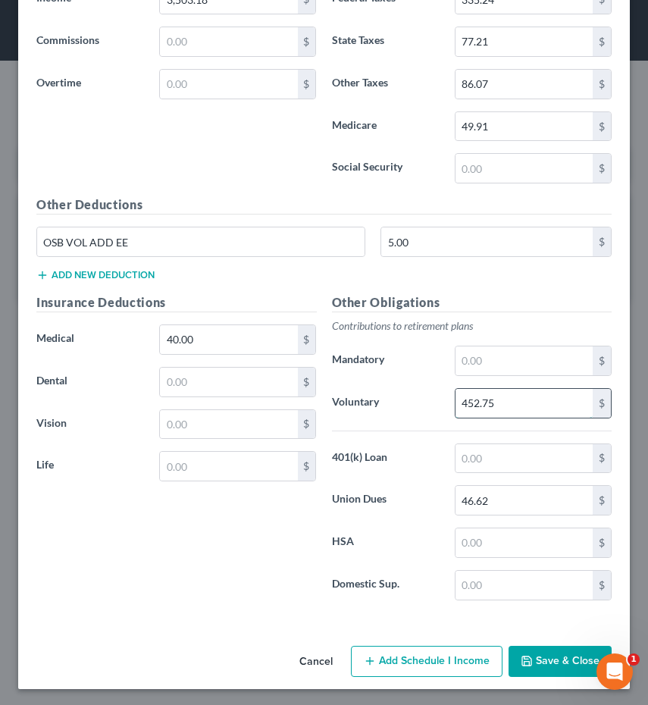
click at [532, 410] on input "452.75" at bounding box center [524, 403] width 137 height 29
drag, startPoint x: 532, startPoint y: 410, endPoint x: 430, endPoint y: 396, distance: 102.6
click at [430, 396] on div "Voluntary 452.75 $" at bounding box center [472, 403] width 296 height 30
type input "455.41"
click at [580, 302] on h5 "Other Obligations" at bounding box center [472, 302] width 280 height 19
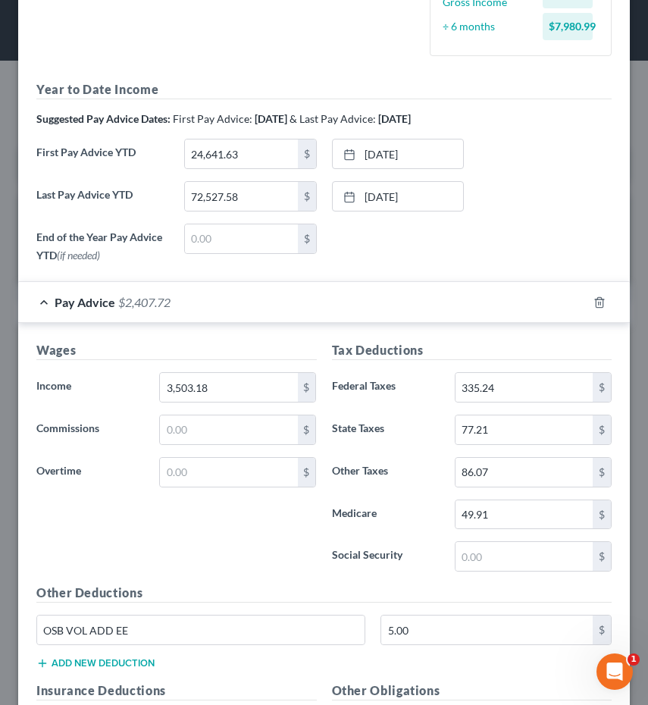
scroll to position [807, 0]
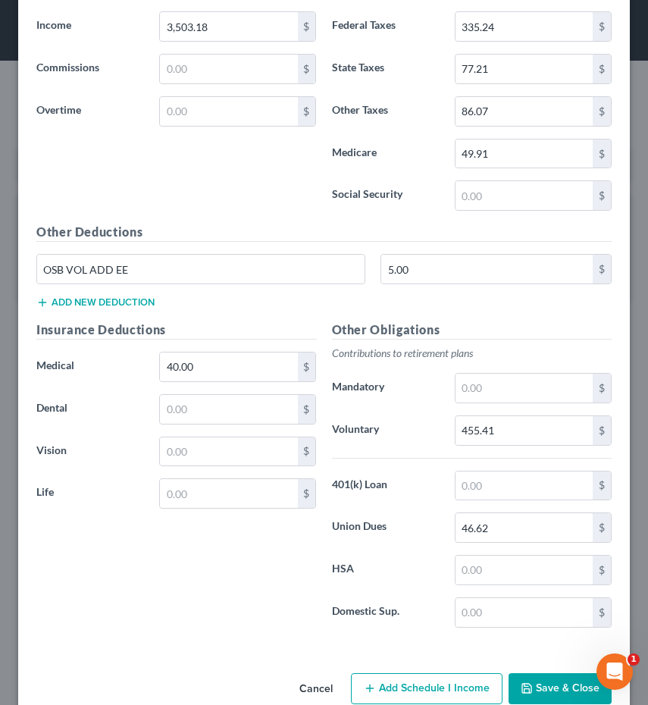
click at [537, 676] on button "Save & Close" at bounding box center [560, 689] width 103 height 32
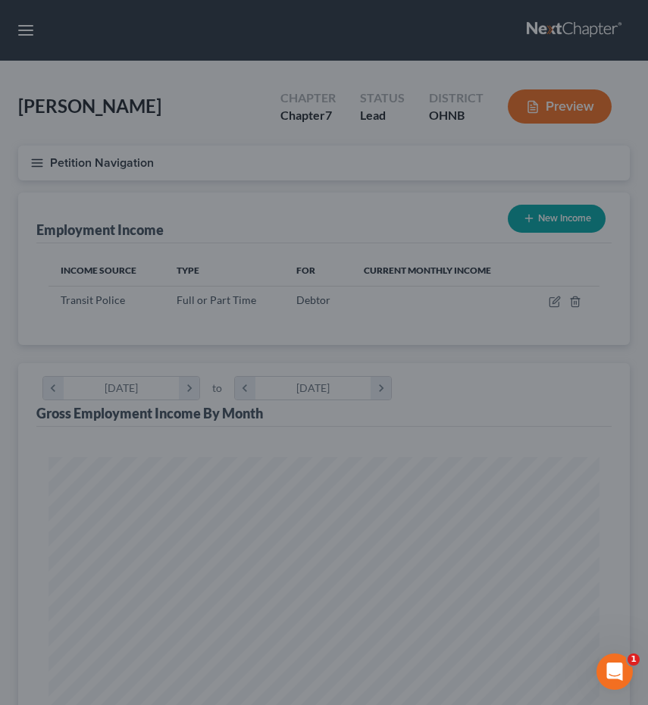
scroll to position [275, 581]
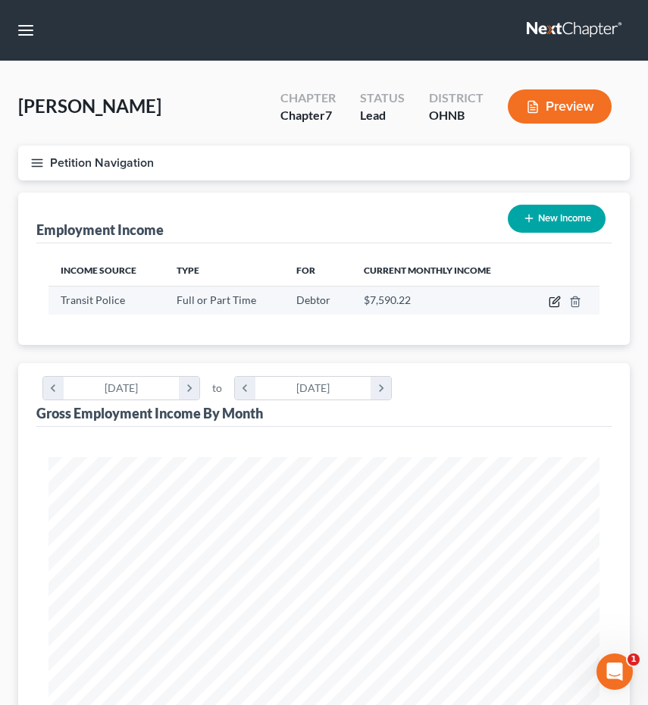
click at [553, 303] on icon "button" at bounding box center [555, 302] width 12 height 12
select select "0"
select select "36"
select select "2"
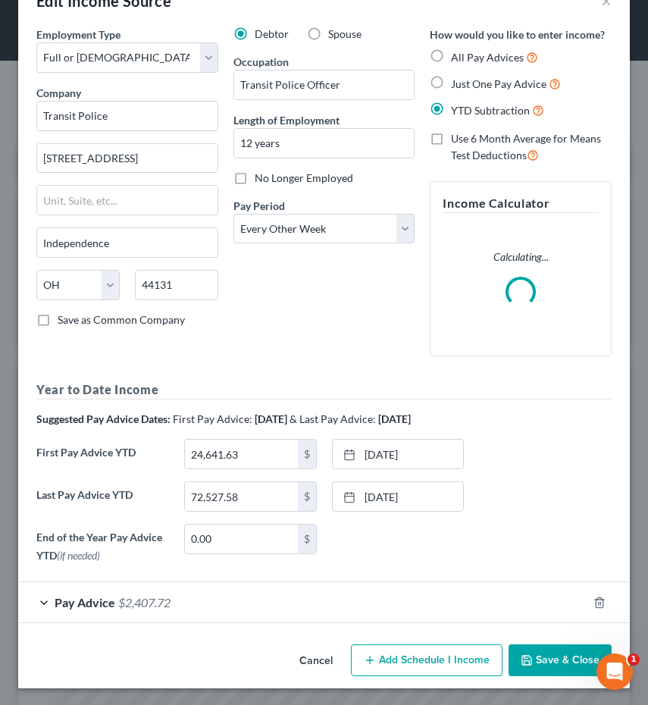
scroll to position [42, 0]
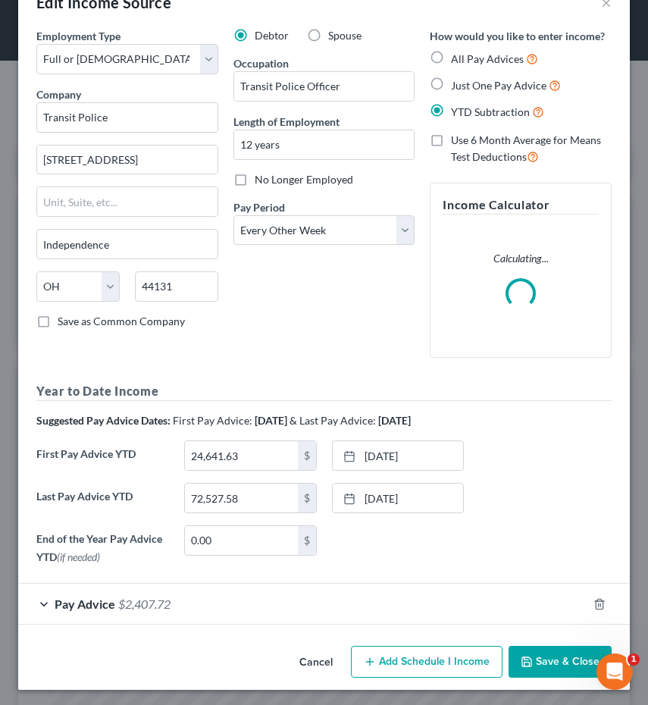
click at [487, 612] on div "Pay Advice $2,407.72" at bounding box center [302, 604] width 569 height 40
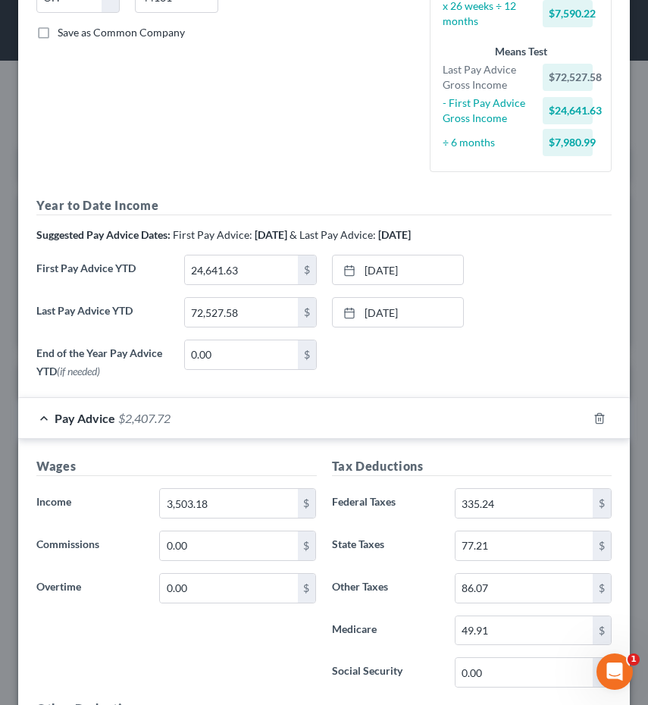
scroll to position [405, 0]
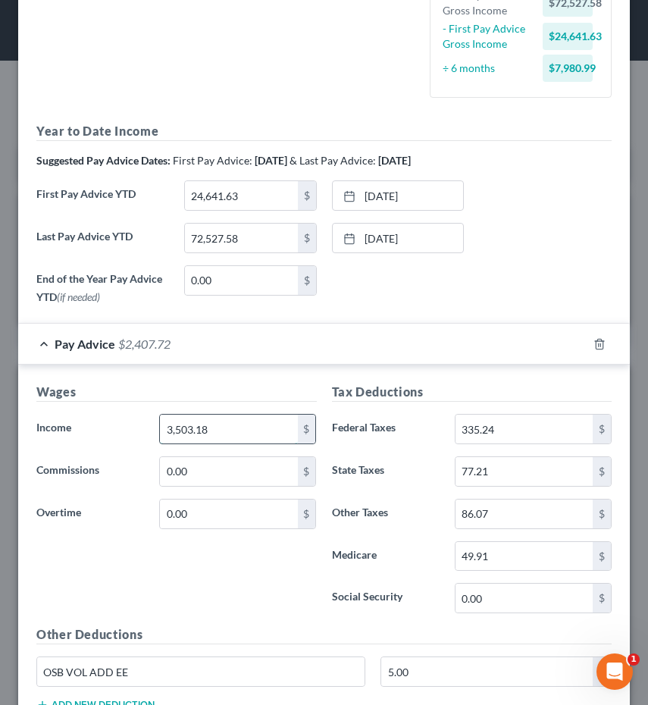
click at [241, 427] on input "3,503.18" at bounding box center [228, 429] width 137 height 29
type input "3,533.66"
click at [302, 339] on div "Pay Advice $2,438.20" at bounding box center [302, 344] width 569 height 40
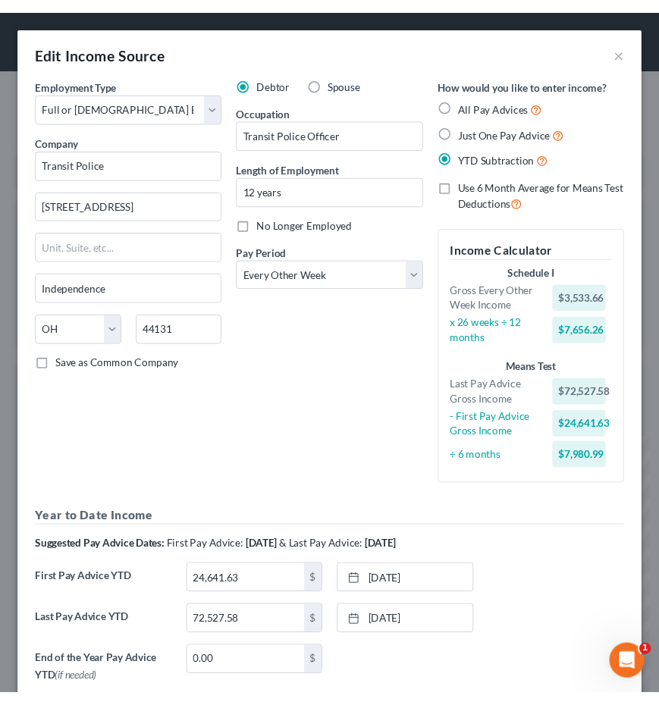
scroll to position [757625, 757314]
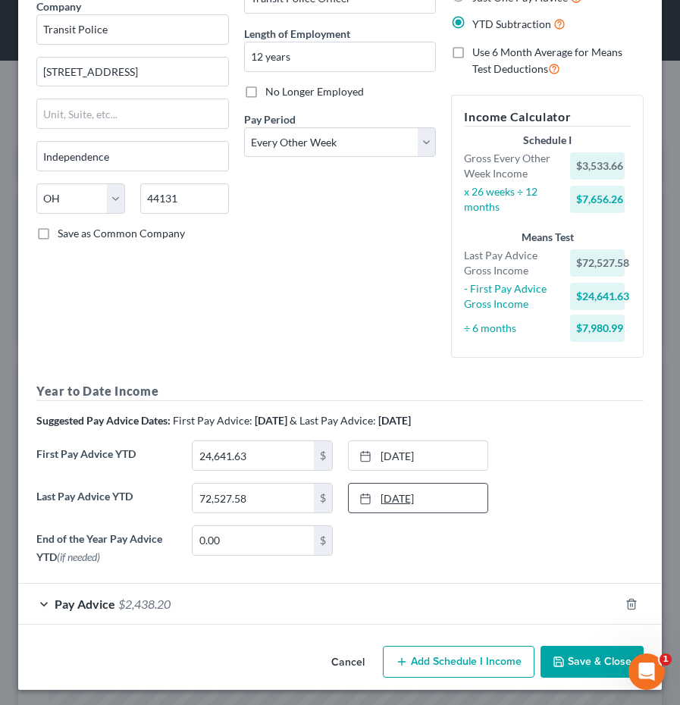
click at [447, 491] on link "9/13/2025" at bounding box center [418, 498] width 139 height 29
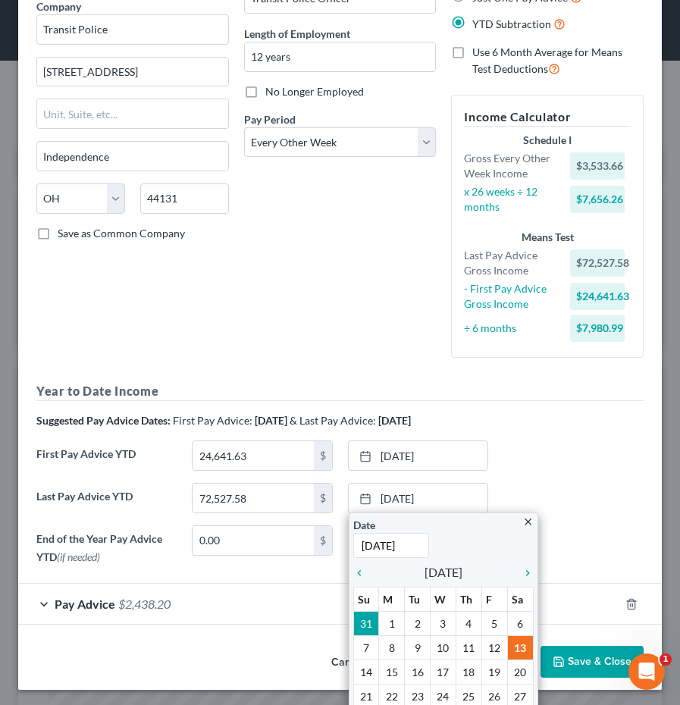
type input "9/25/2025"
click at [581, 440] on div "First Pay Advice YTD 24,641.63 $ 3/15/2025 close Date 3/15/2025 Time 12:00 AM c…" at bounding box center [340, 461] width 622 height 42
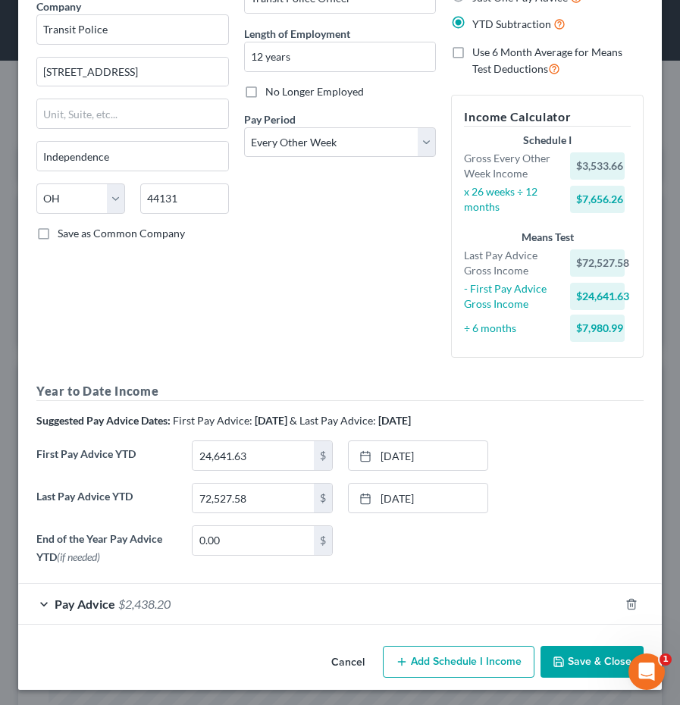
drag, startPoint x: 575, startPoint y: 662, endPoint x: 576, endPoint y: 621, distance: 40.2
click at [576, 621] on div "Edit Income Source × Employment Type * Select Full or Part Time Employment Self…" at bounding box center [339, 289] width 643 height 801
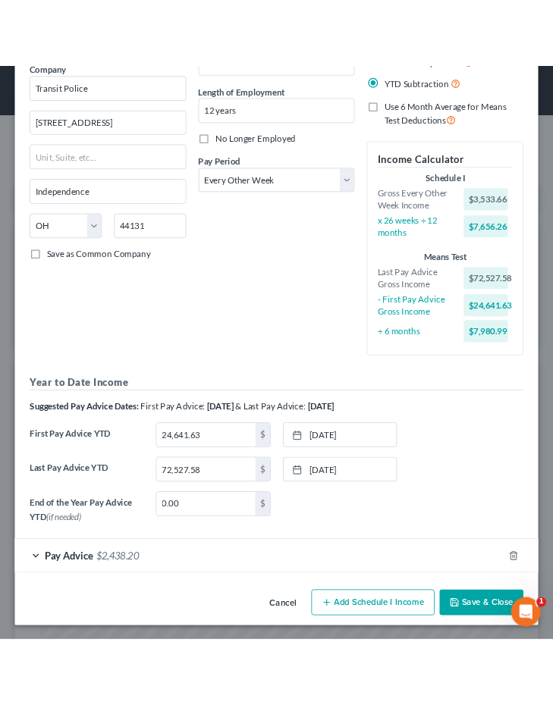
scroll to position [130, 0]
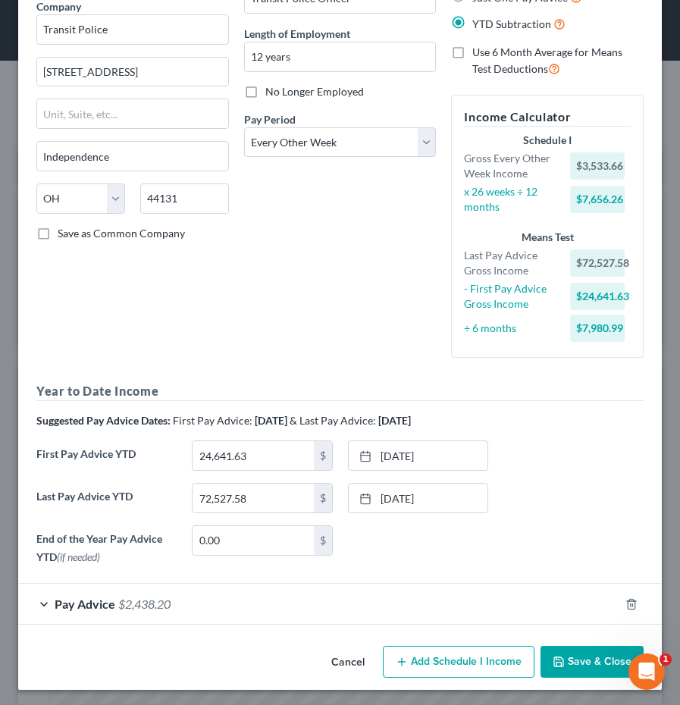
click at [168, 627] on div "Employment Type * Select Full or Part Time Employment Self Employment Company *…" at bounding box center [339, 290] width 643 height 700
click at [167, 603] on span "$2,438.20" at bounding box center [144, 603] width 52 height 14
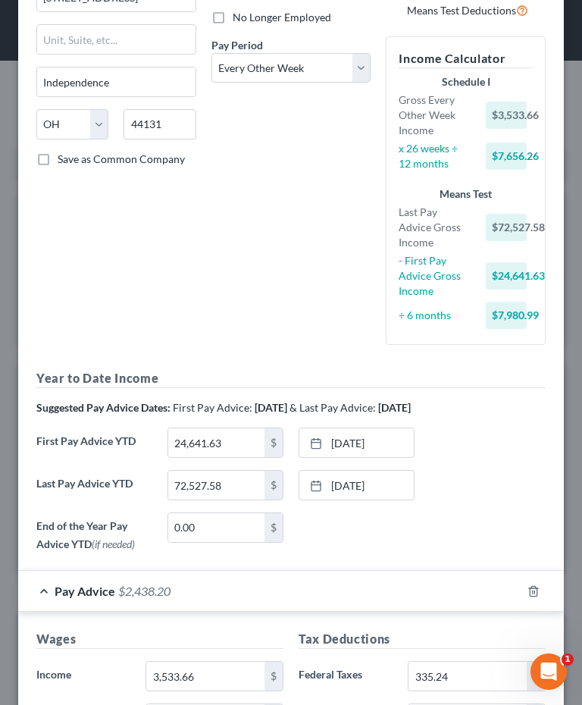
scroll to position [408, 0]
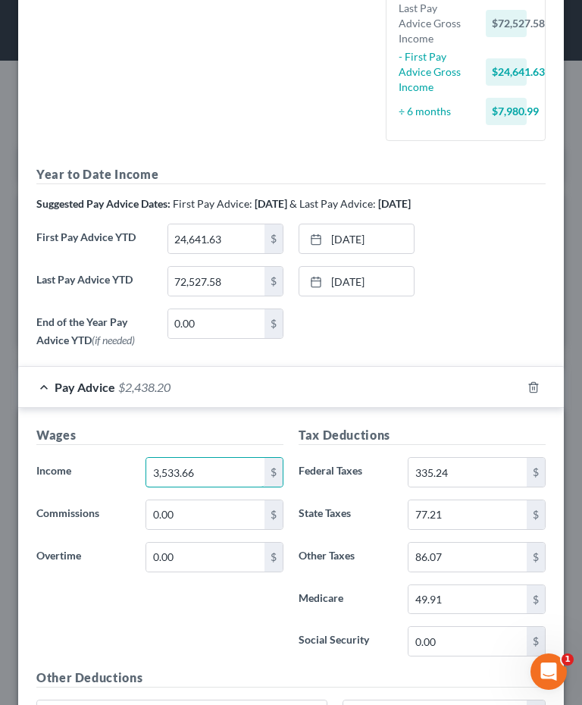
drag, startPoint x: 231, startPoint y: 481, endPoint x: 102, endPoint y: 474, distance: 129.7
click at [102, 474] on div "Income * 3,533.66 $" at bounding box center [160, 472] width 262 height 30
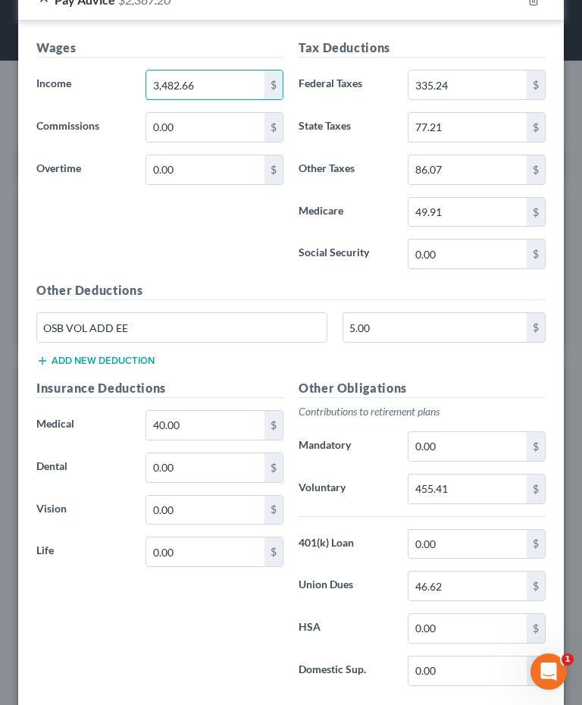
scroll to position [828, 0]
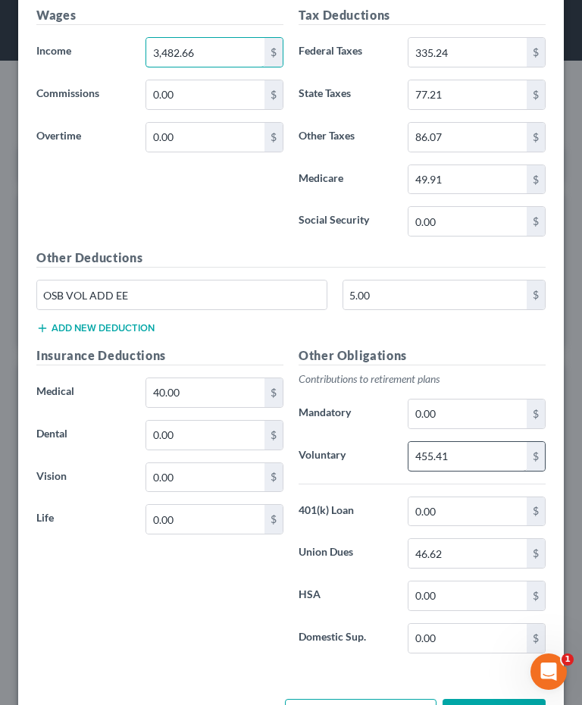
type input "3,482.66"
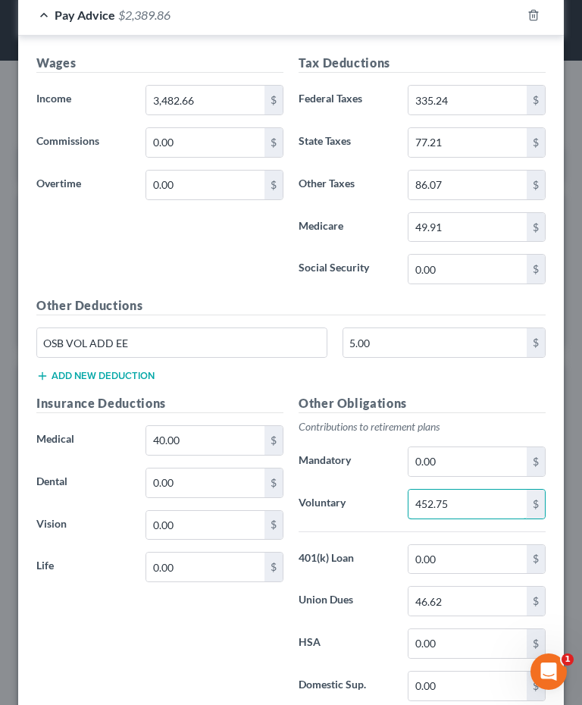
scroll to position [784, 0]
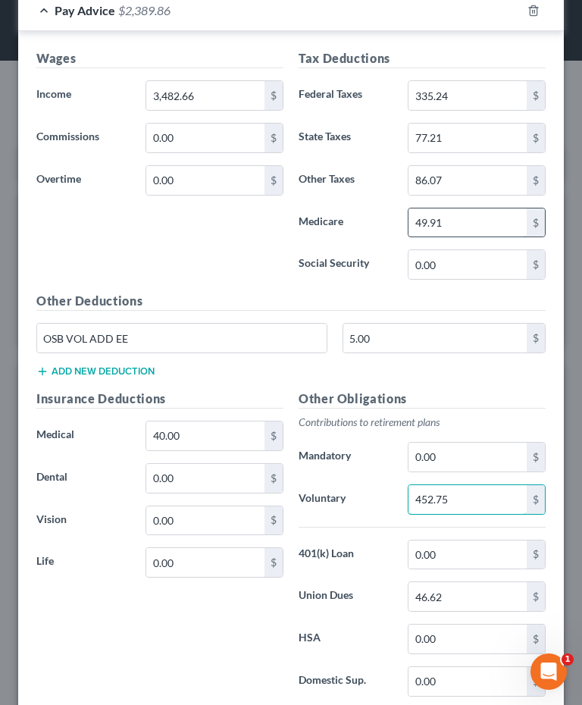
type input "452.75"
click at [448, 219] on input "49.91" at bounding box center [468, 222] width 118 height 29
type input "49.92"
click at [214, 283] on div "Wages Income * 3,482.66 $ Commissions 0.00 $ Overtime 0.00 $" at bounding box center [160, 170] width 262 height 243
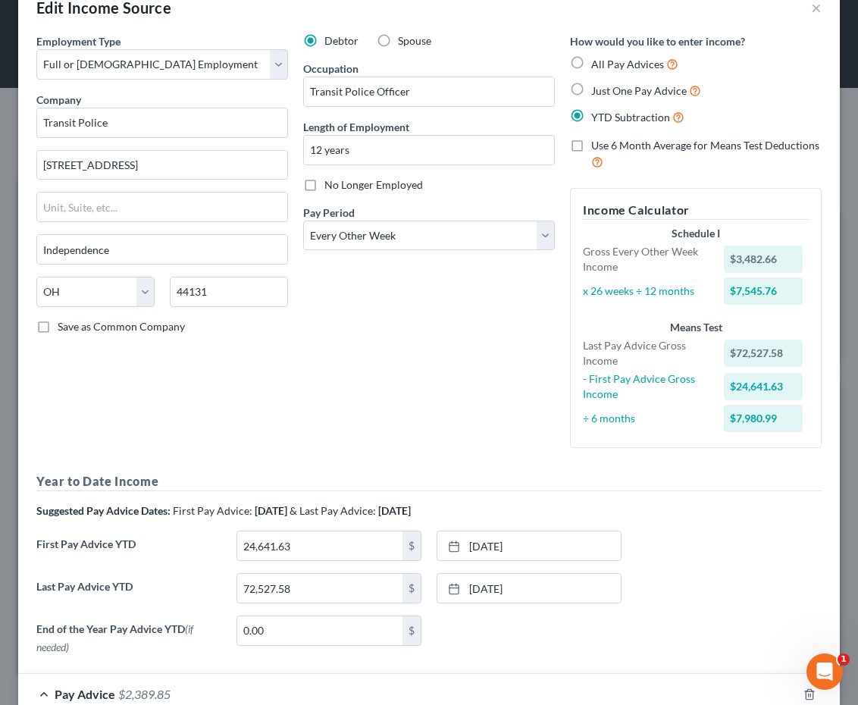
scroll to position [42, 0]
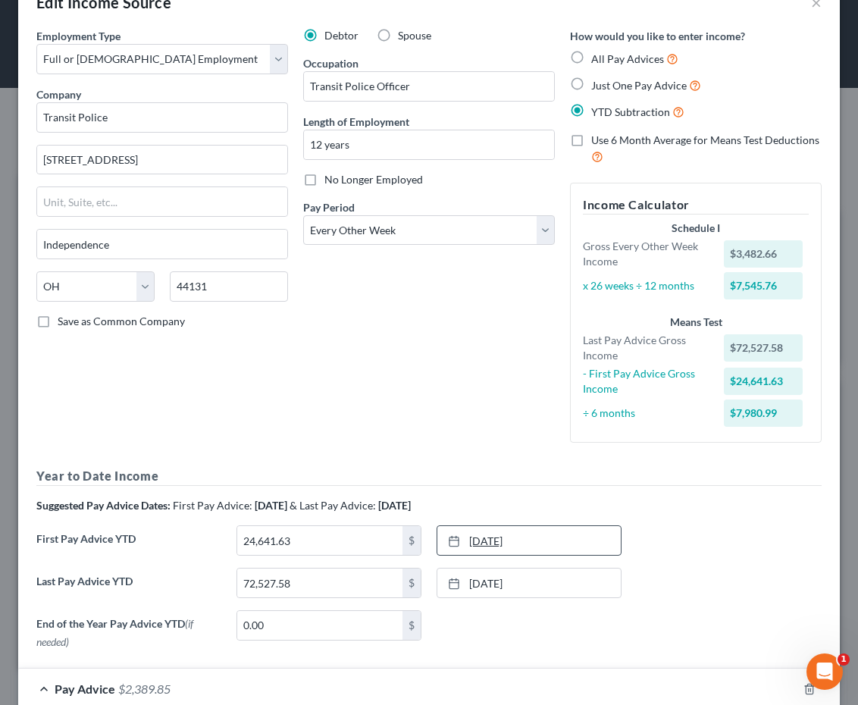
click at [515, 533] on link "3/15/2025" at bounding box center [528, 540] width 183 height 29
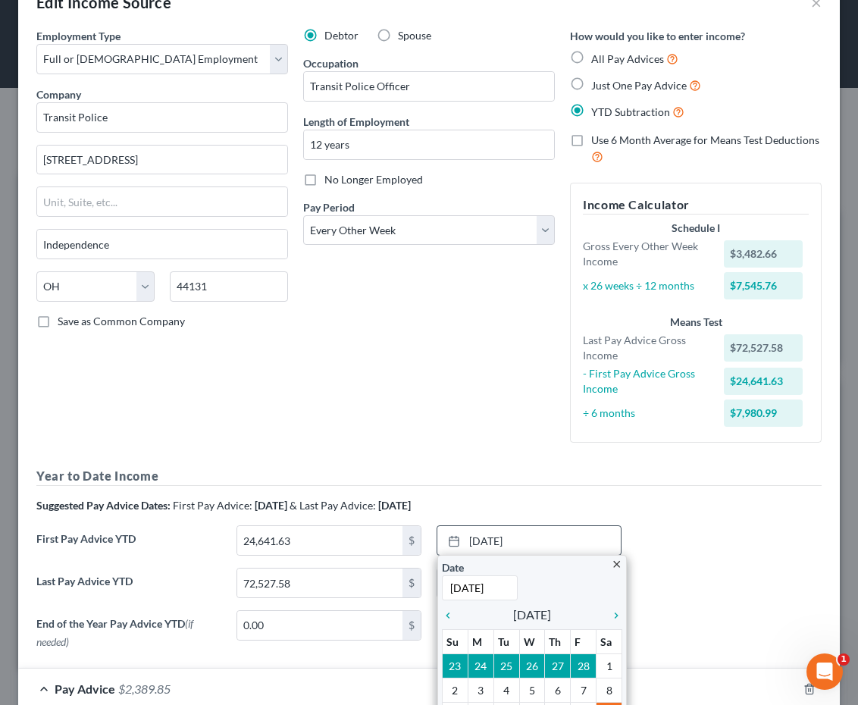
click at [476, 583] on input "3/15/2025" at bounding box center [480, 587] width 76 height 25
click at [473, 584] on input "3/15/2025" at bounding box center [480, 587] width 76 height 25
type input "3/27/2025"
click at [521, 444] on div "Debtor Spouse Occupation Transit Police Officer Length of Employment 12 years N…" at bounding box center [429, 241] width 267 height 427
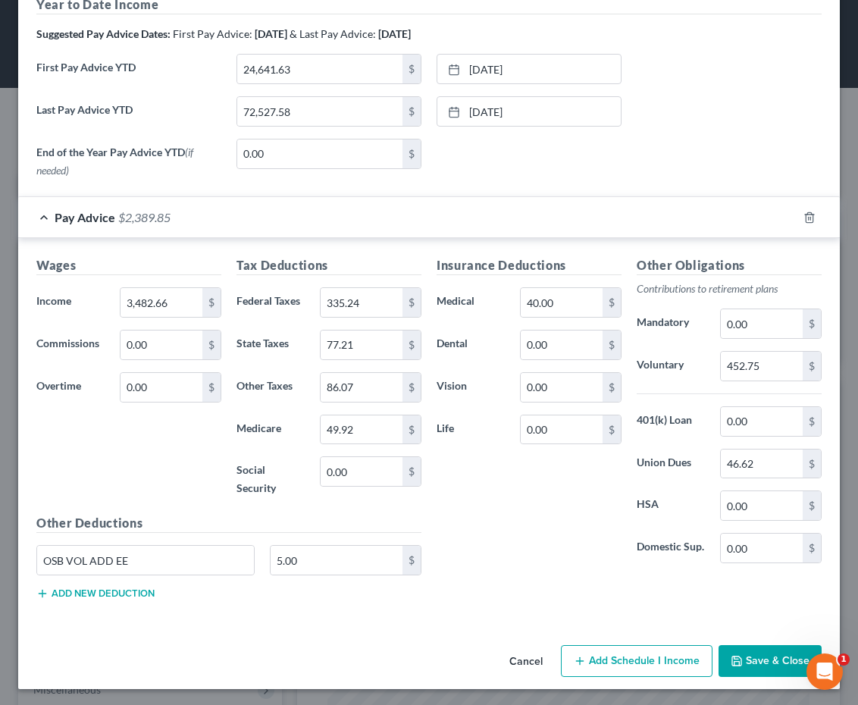
scroll to position [512, 0]
click at [756, 660] on button "Save & Close" at bounding box center [769, 662] width 103 height 32
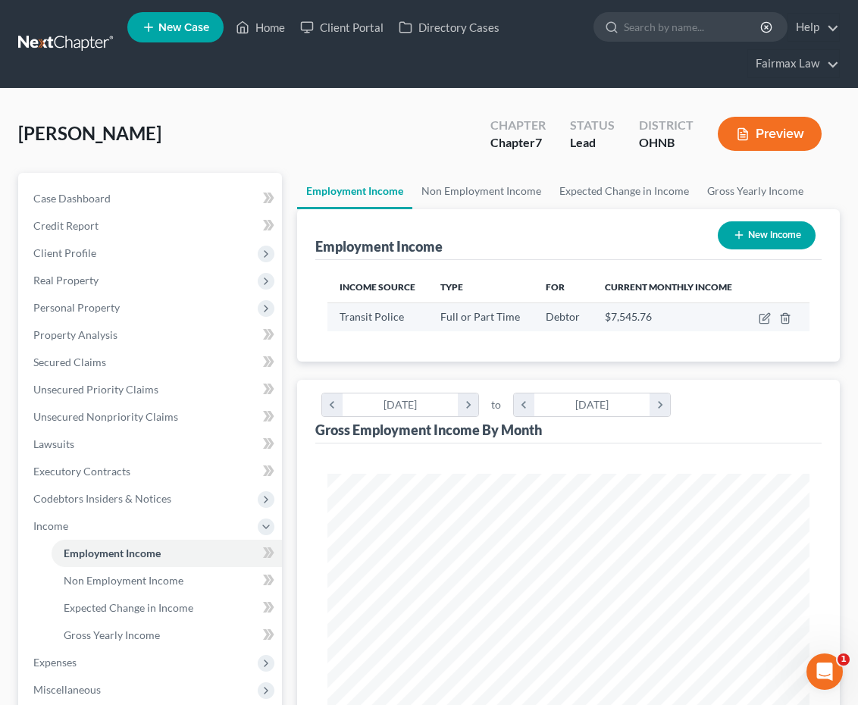
click at [765, 324] on td at bounding box center [778, 316] width 64 height 29
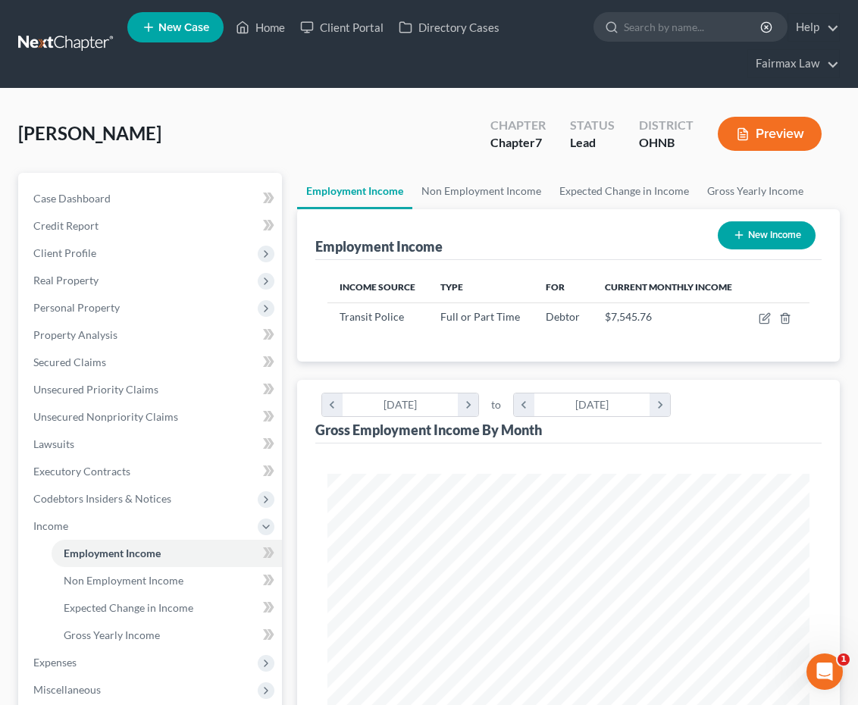
click at [768, 301] on th at bounding box center [778, 287] width 64 height 30
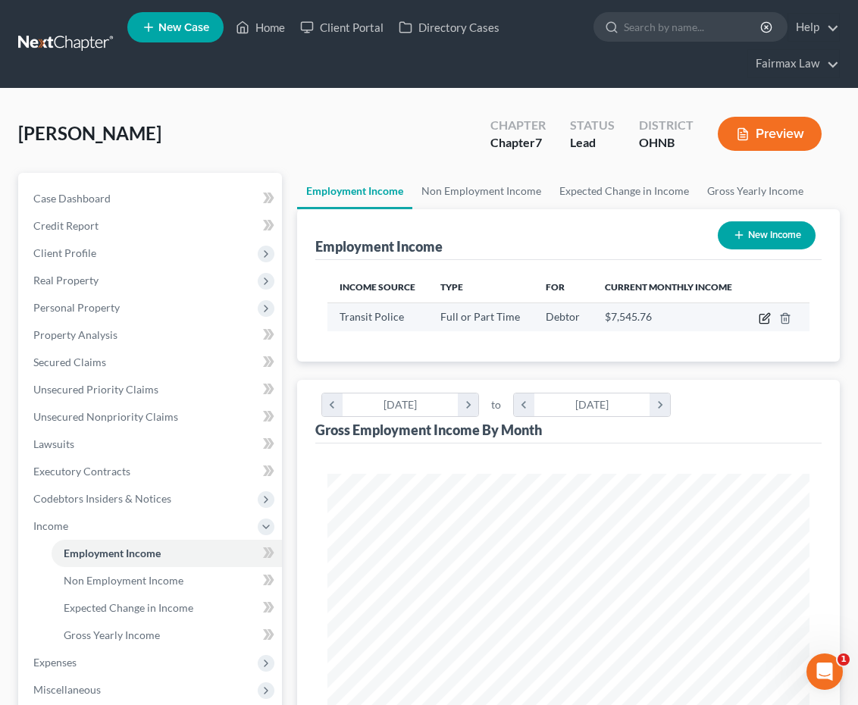
click at [768, 312] on icon "button" at bounding box center [765, 318] width 12 height 12
select select "0"
select select "36"
select select "2"
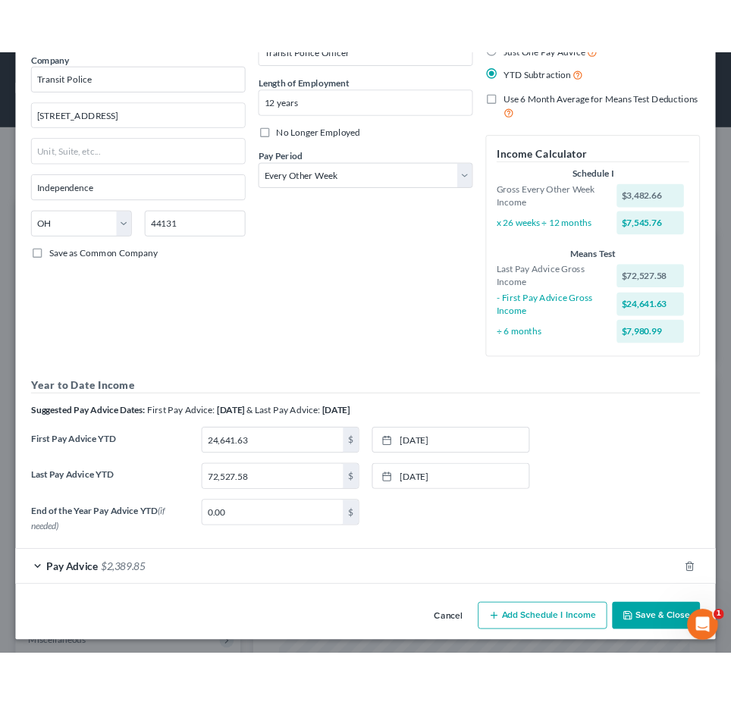
scroll to position [127, 0]
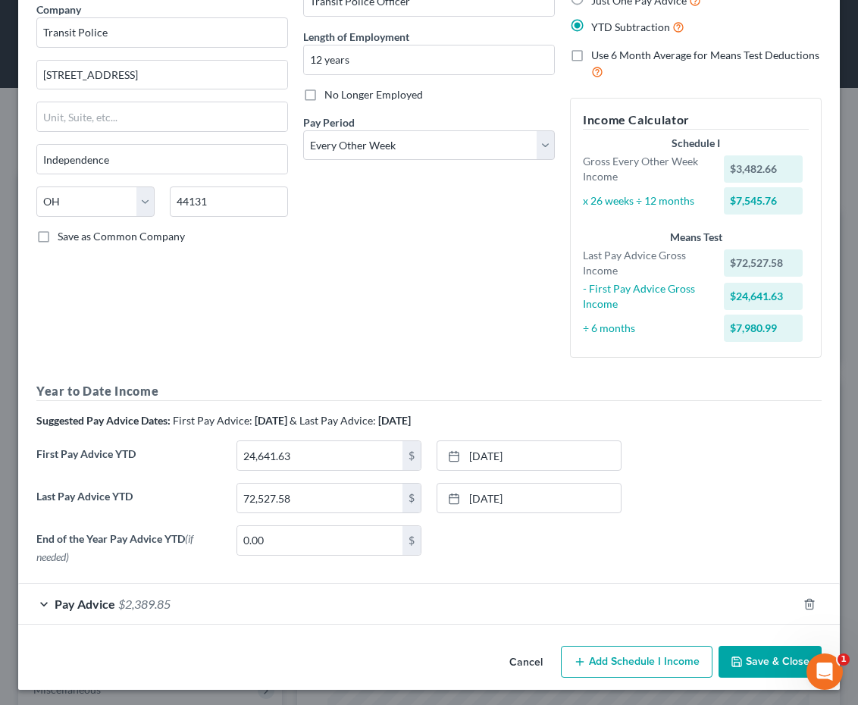
click at [197, 612] on div "Pay Advice $2,389.85" at bounding box center [407, 604] width 779 height 40
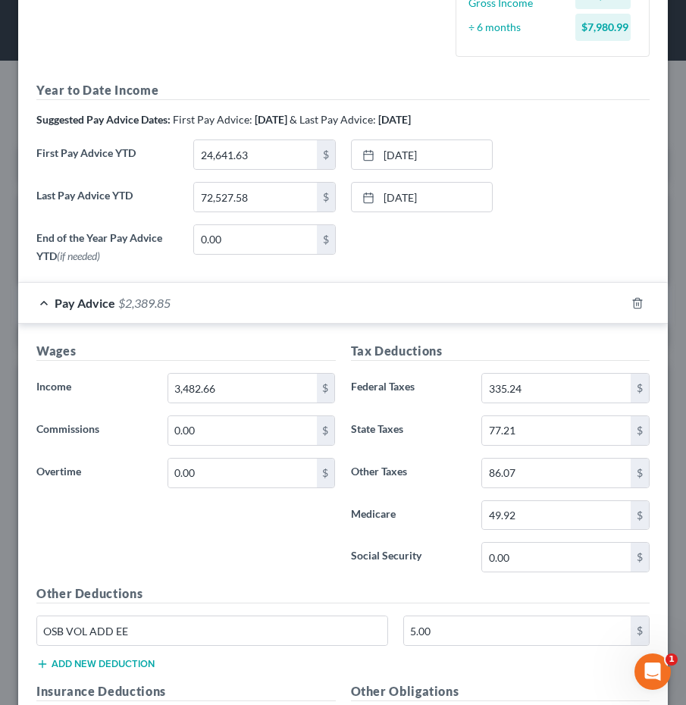
scroll to position [427, 0]
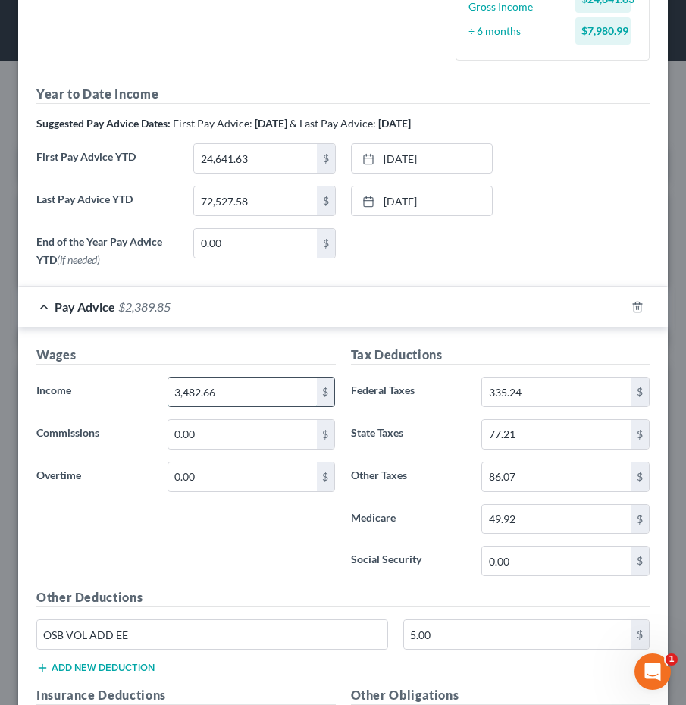
click at [253, 396] on input "3,482.66" at bounding box center [242, 391] width 149 height 29
drag, startPoint x: 253, startPoint y: 396, endPoint x: 152, endPoint y: 380, distance: 102.8
click at [152, 380] on div "Income * 3,482.66 $" at bounding box center [186, 392] width 315 height 30
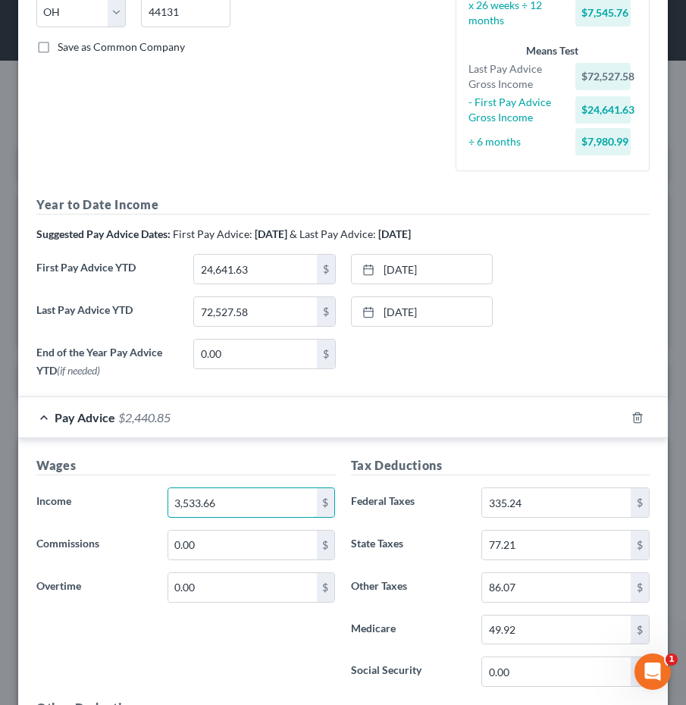
scroll to position [245, 0]
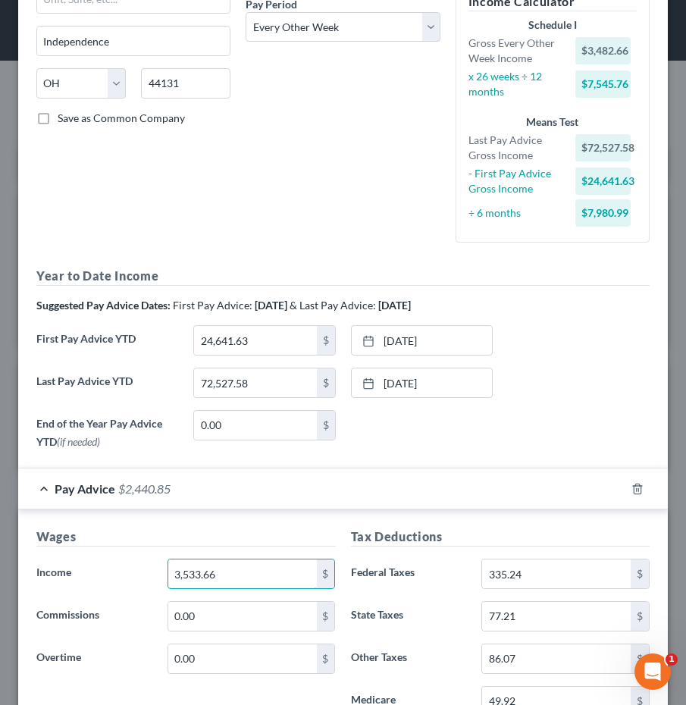
type input "3,533.66"
click at [498, 452] on div "End of the Year Pay Advice YTD (if needed) 0.00 $ None close Date Time chevron_…" at bounding box center [343, 432] width 628 height 45
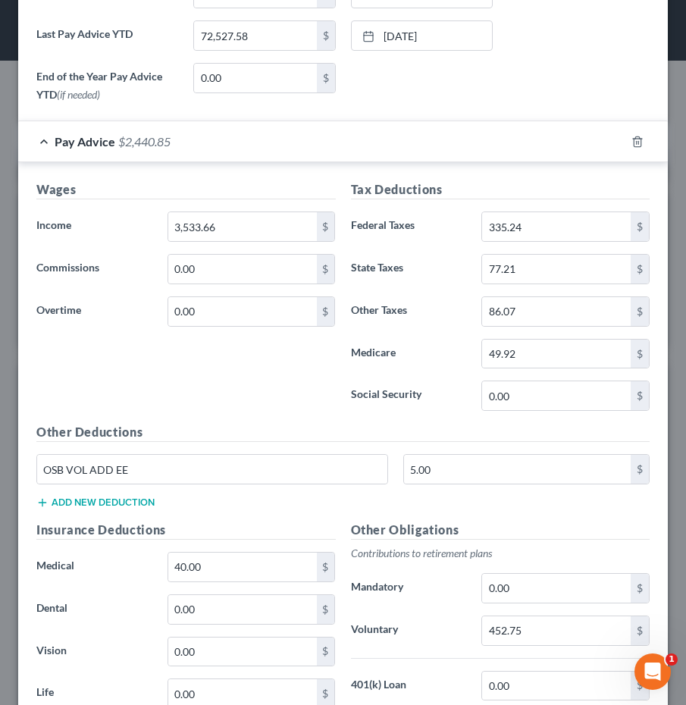
scroll to position [614, 0]
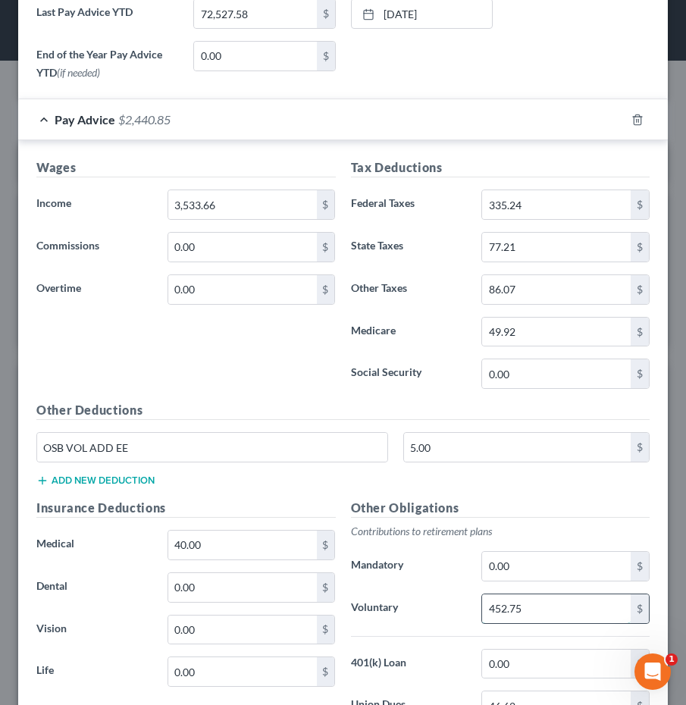
click at [560, 609] on input "452.75" at bounding box center [556, 608] width 149 height 29
drag, startPoint x: 560, startPoint y: 609, endPoint x: 450, endPoint y: 607, distance: 109.9
click at [450, 607] on div "Voluntary 452.75 $" at bounding box center [500, 608] width 315 height 30
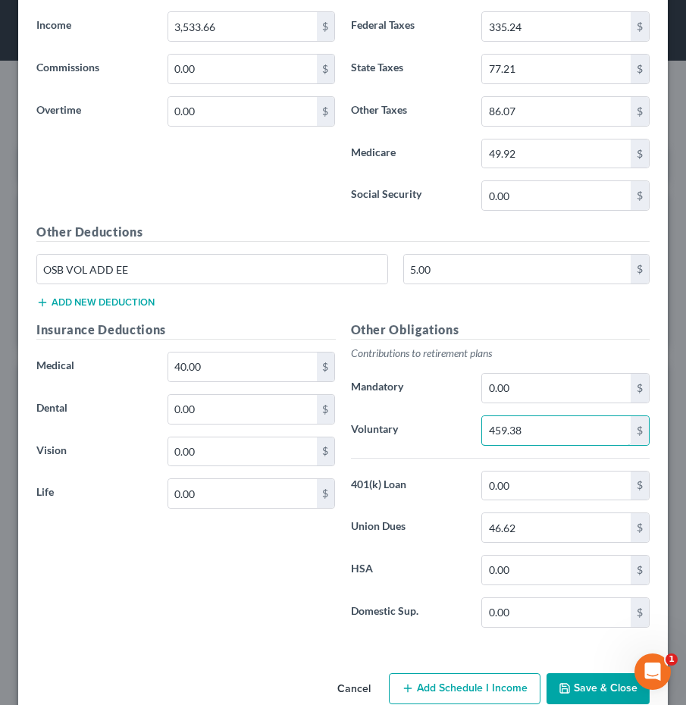
scroll to position [791, 0]
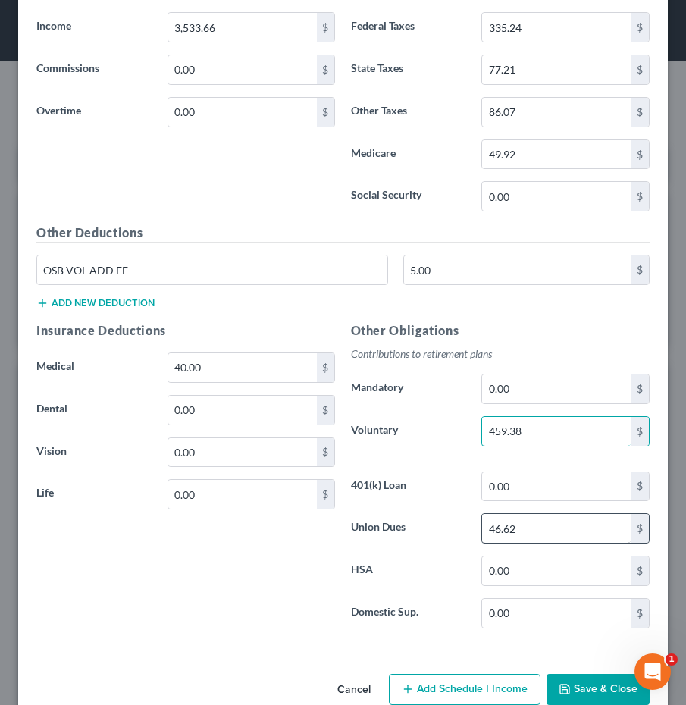
type input "459.38"
click at [538, 529] on input "46.62" at bounding box center [556, 528] width 149 height 29
drag, startPoint x: 538, startPoint y: 529, endPoint x: 461, endPoint y: 524, distance: 77.5
click at [461, 524] on div "Union Dues 46.62 $" at bounding box center [500, 528] width 315 height 30
click at [437, 471] on label "401(k) Loan" at bounding box center [408, 486] width 131 height 30
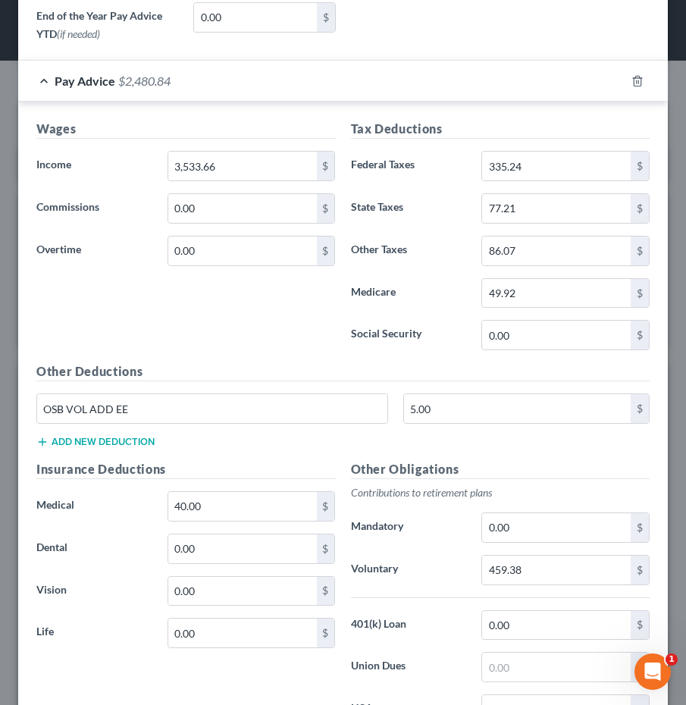
scroll to position [517, 0]
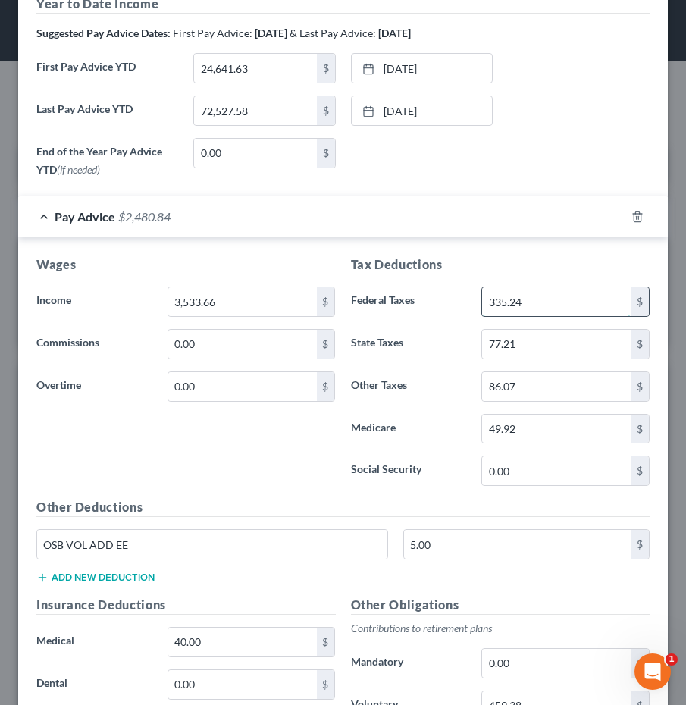
click at [579, 293] on input "335.24" at bounding box center [556, 301] width 149 height 29
drag, startPoint x: 579, startPoint y: 293, endPoint x: 399, endPoint y: 290, distance: 179.6
click at [399, 291] on div "Federal Taxes 335.24 $" at bounding box center [500, 301] width 315 height 30
type input "345.00"
click at [541, 420] on input "49.92" at bounding box center [556, 429] width 149 height 29
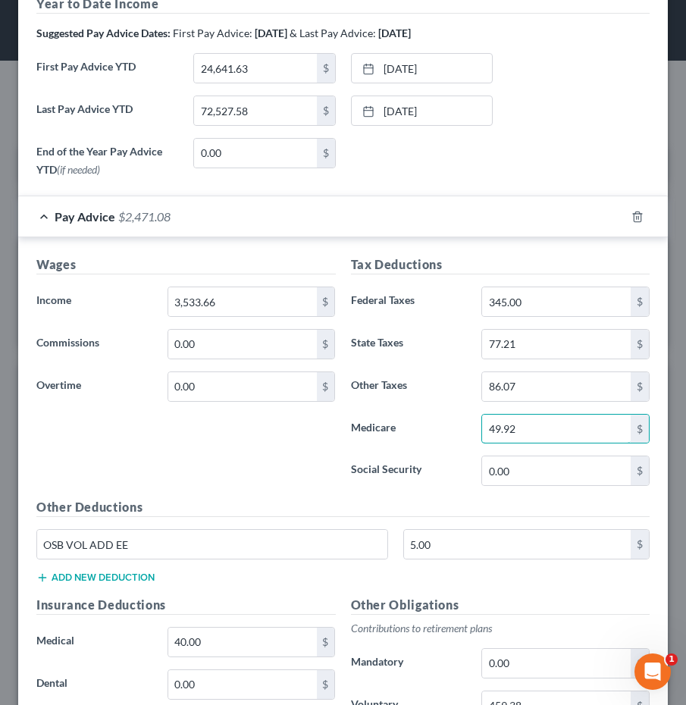
drag, startPoint x: 541, startPoint y: 424, endPoint x: 450, endPoint y: 414, distance: 91.5
click at [450, 414] on div "Medicare 49.92 $" at bounding box center [500, 429] width 315 height 30
type input "50.66"
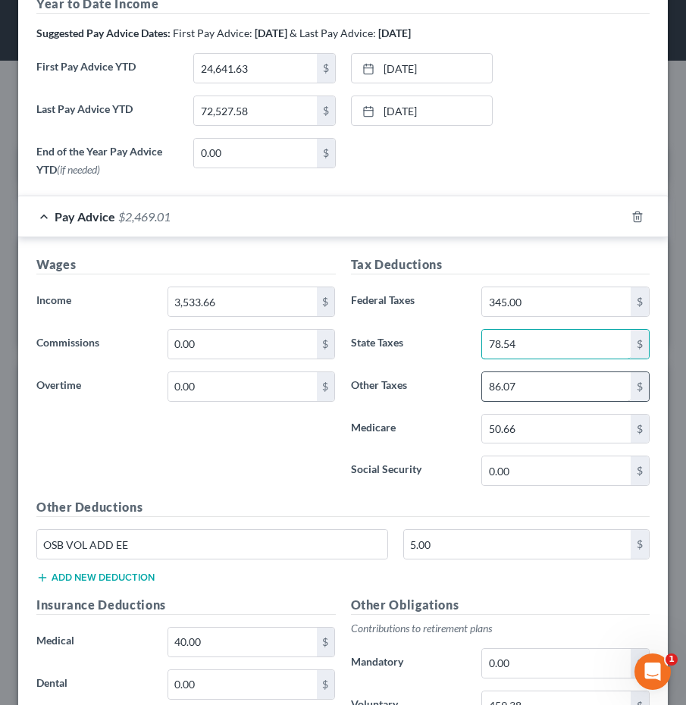
type input "78.54"
click at [566, 388] on input "86.07" at bounding box center [556, 386] width 149 height 29
type input "87.34"
click at [286, 477] on div "Wages Income * 3,533.66 $ Commissions 0.00 $ Overtime 0.00 $" at bounding box center [186, 376] width 315 height 243
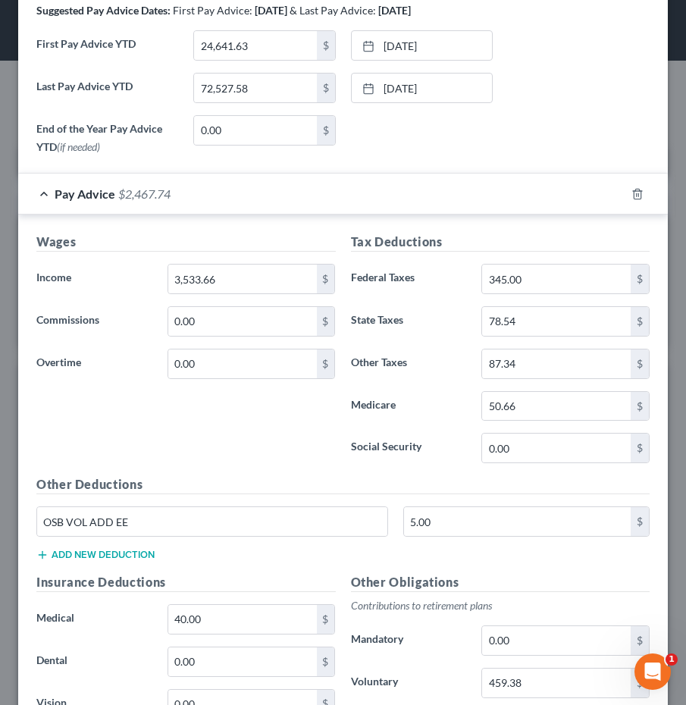
scroll to position [540, 0]
click at [558, 278] on input "345.00" at bounding box center [556, 278] width 149 height 29
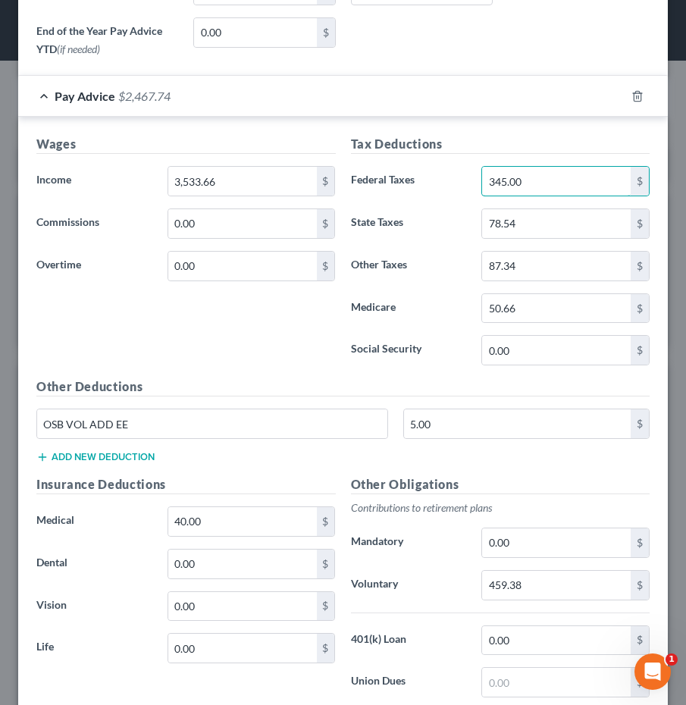
scroll to position [638, 0]
drag, startPoint x: 534, startPoint y: 418, endPoint x: 477, endPoint y: 418, distance: 56.1
click at [477, 418] on input "5.00" at bounding box center [517, 423] width 227 height 29
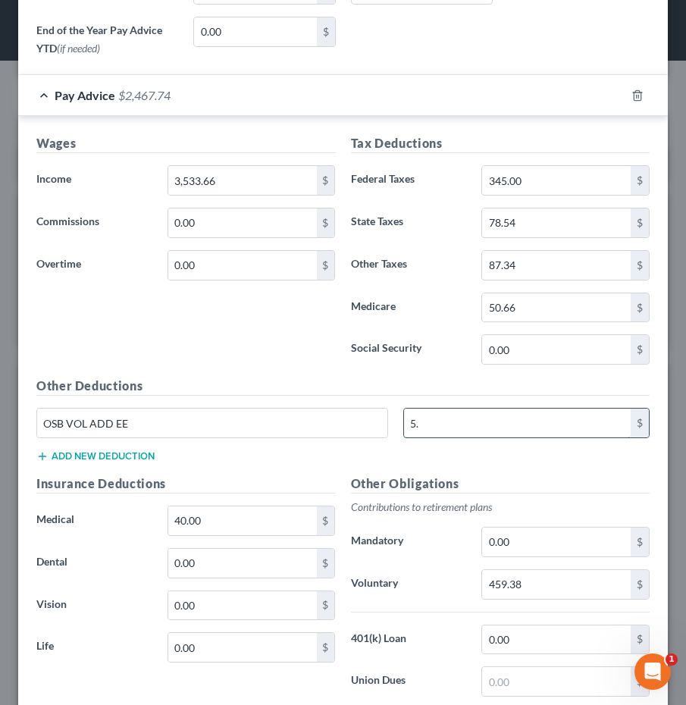
type input "5"
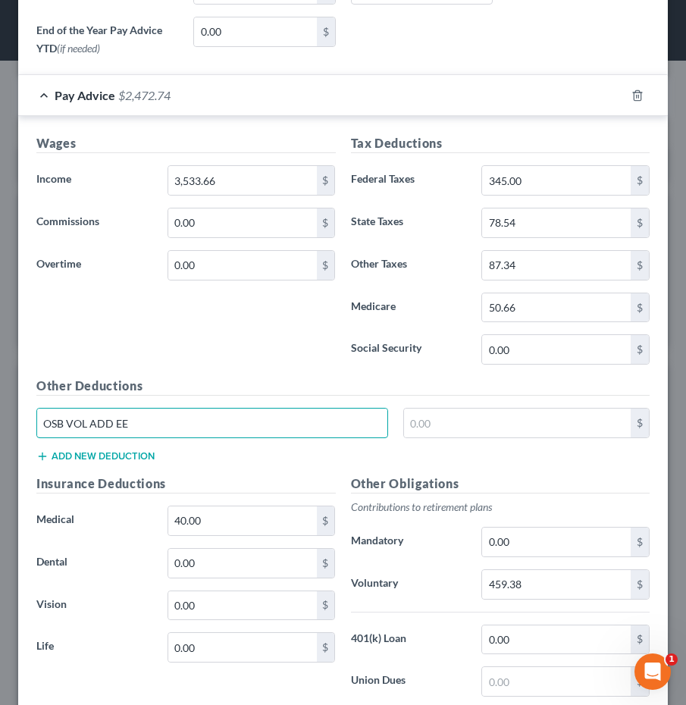
drag, startPoint x: 283, startPoint y: 427, endPoint x: -135, endPoint y: 380, distance: 420.2
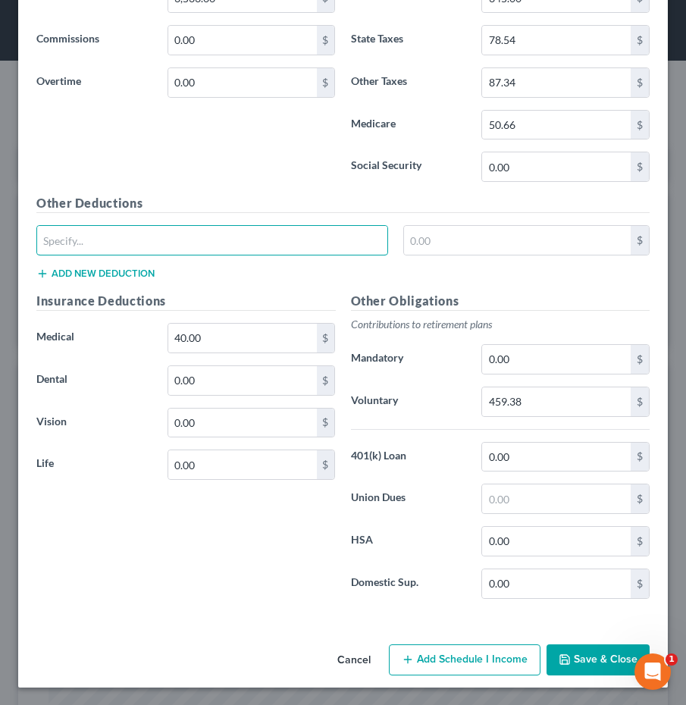
scroll to position [819, 0]
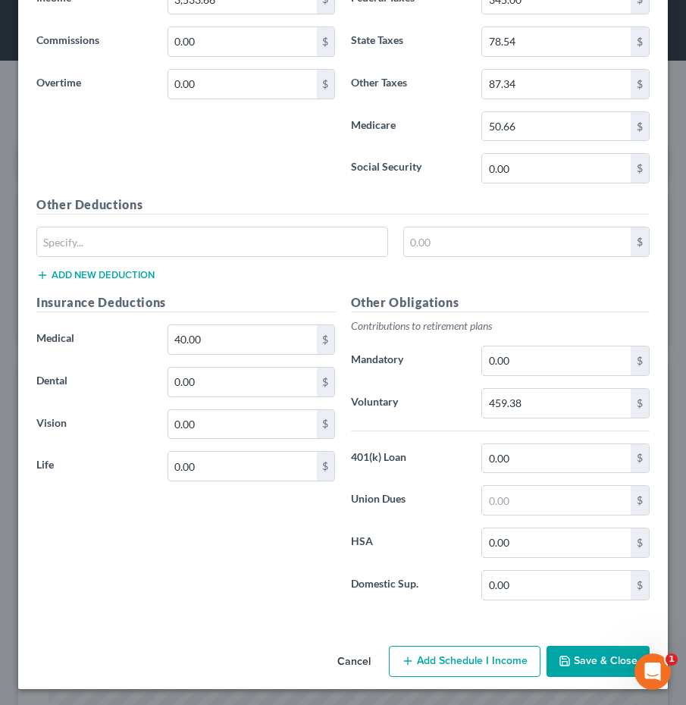
click at [594, 653] on button "Save & Close" at bounding box center [597, 662] width 103 height 32
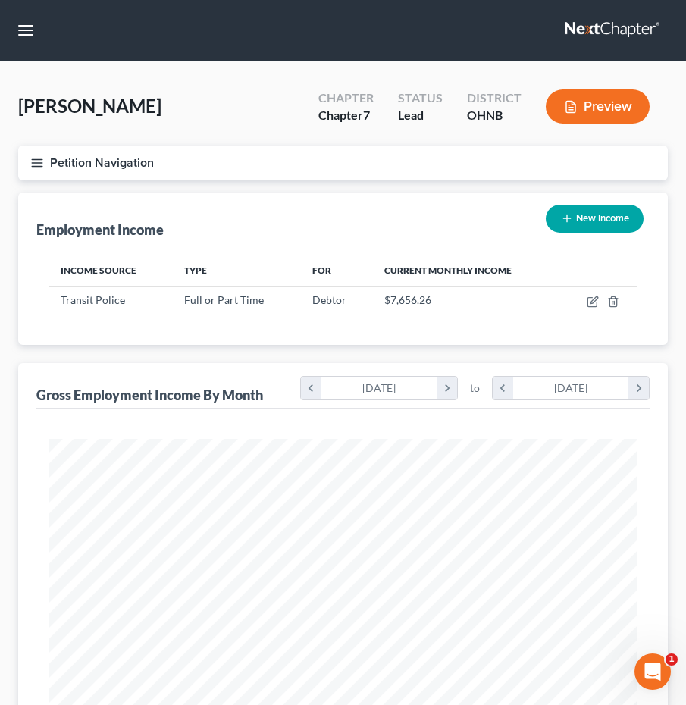
scroll to position [0, 0]
click at [35, 152] on button "Petition Navigation" at bounding box center [343, 163] width 650 height 35
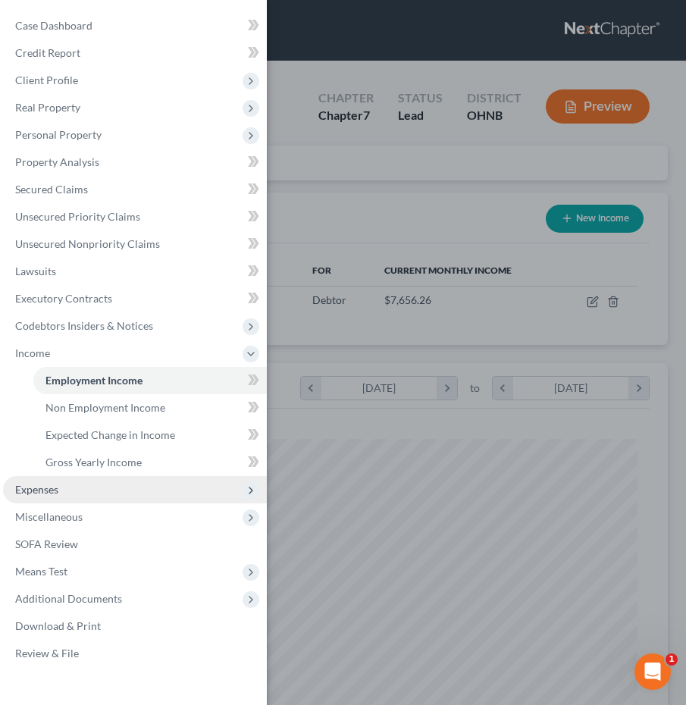
click at [63, 484] on span "Expenses" at bounding box center [135, 489] width 264 height 27
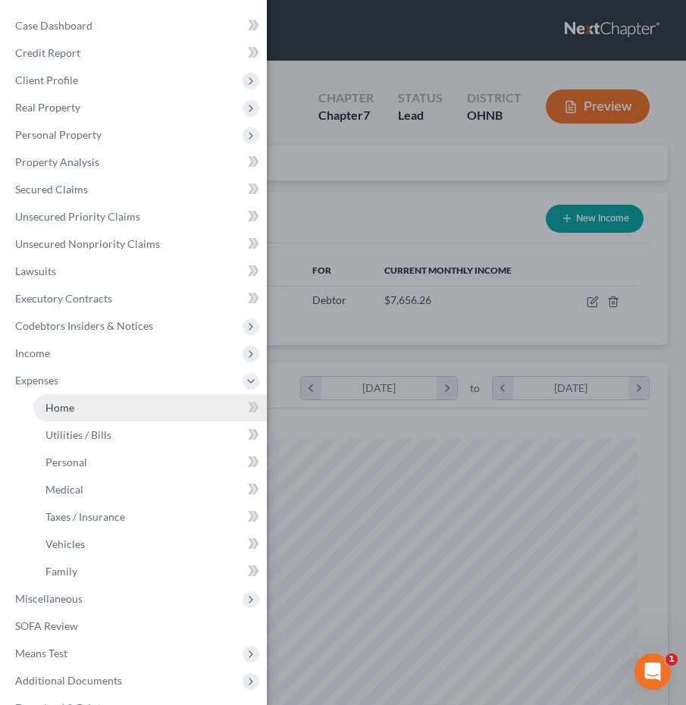
click at [80, 415] on link "Home" at bounding box center [149, 407] width 233 height 27
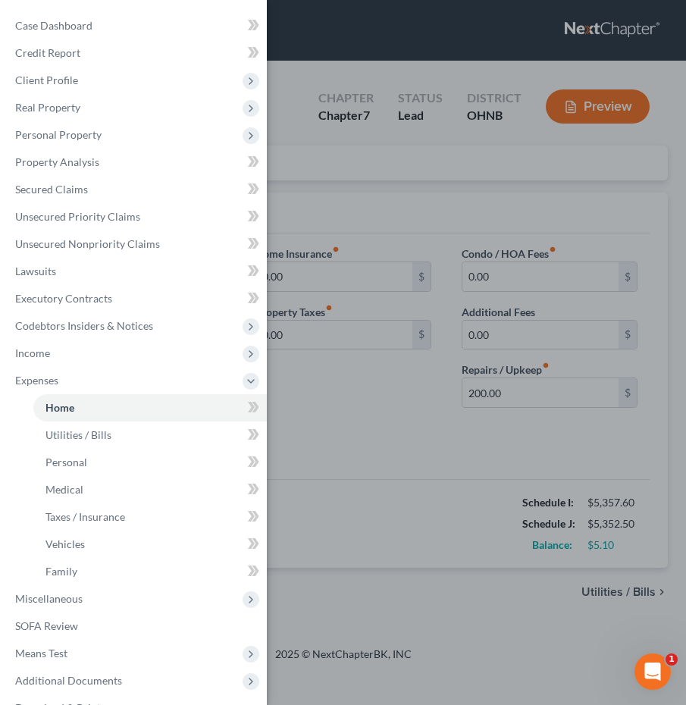
click at [336, 450] on div "Case Dashboard Payments Invoices Payments Payments Credit Report Client Profile" at bounding box center [343, 352] width 686 height 705
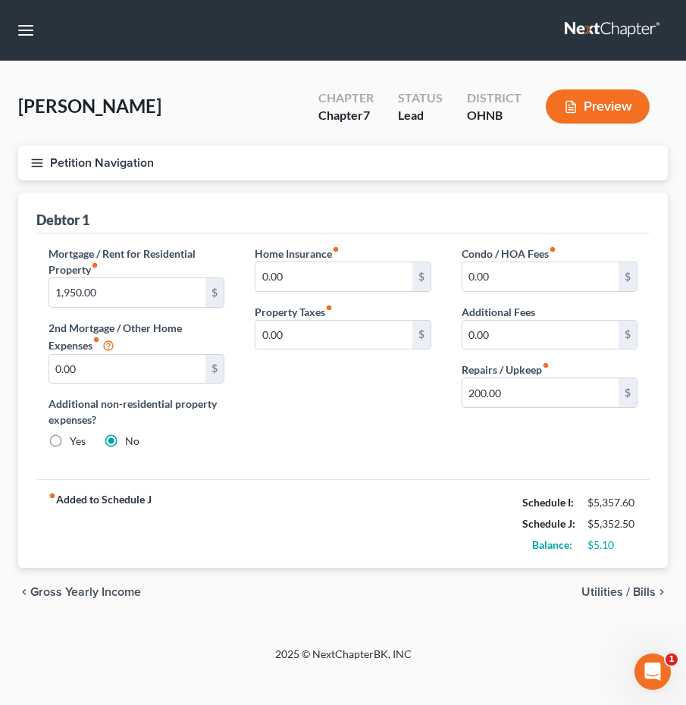
click at [628, 596] on span "Utilities / Bills" at bounding box center [618, 592] width 74 height 12
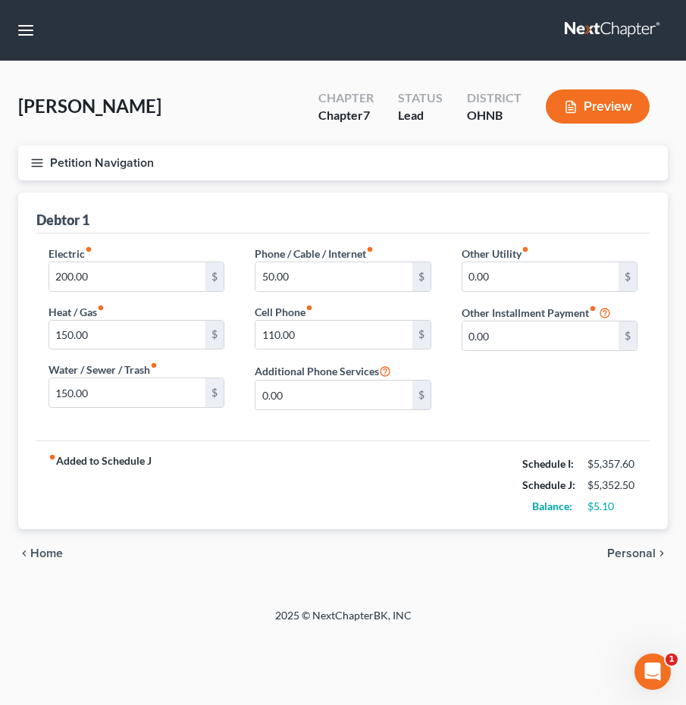
click at [633, 555] on span "Personal" at bounding box center [631, 553] width 49 height 12
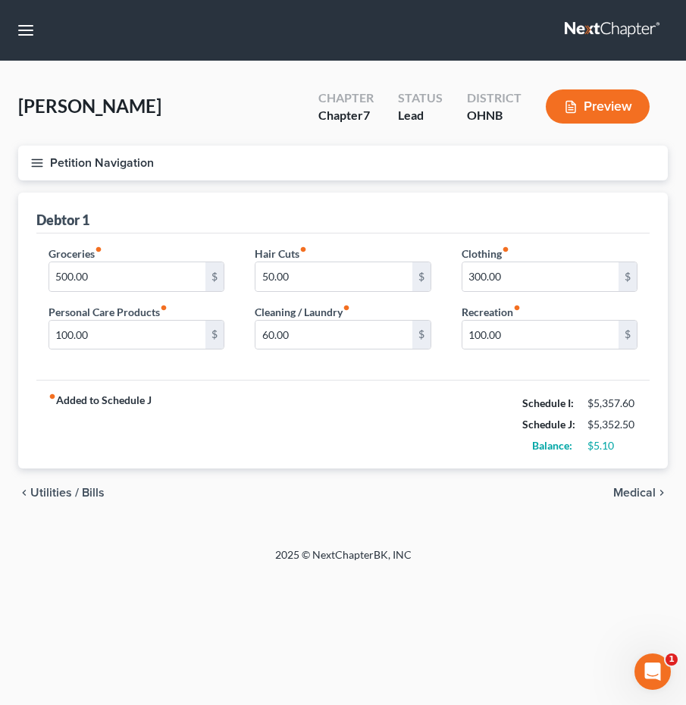
click at [39, 176] on button "Petition Navigation" at bounding box center [343, 163] width 650 height 35
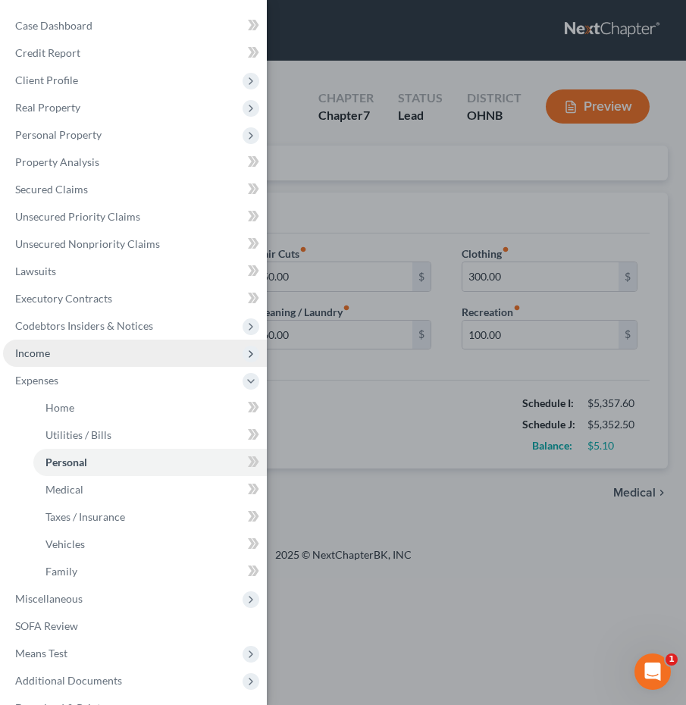
click at [80, 355] on span "Income" at bounding box center [135, 353] width 264 height 27
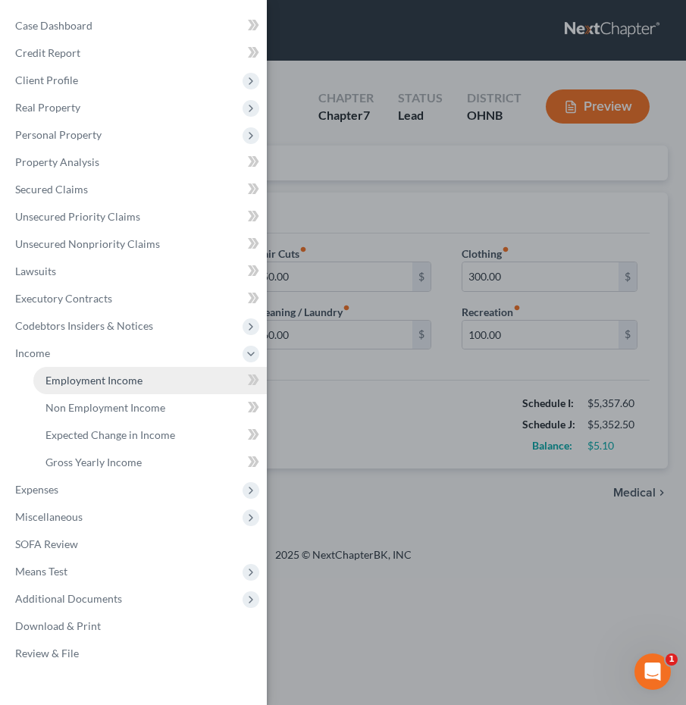
click at [85, 380] on span "Employment Income" at bounding box center [93, 380] width 97 height 13
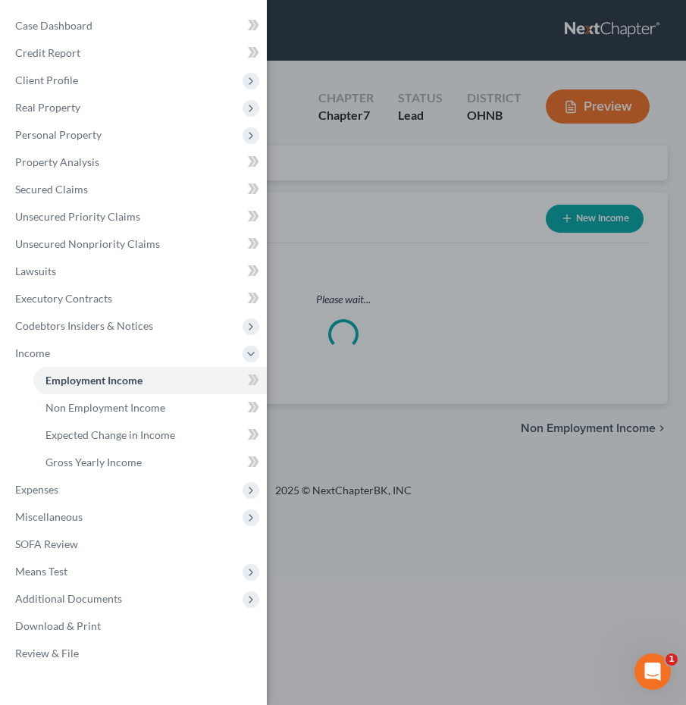
click at [396, 415] on div "Case Dashboard Payments Invoices Payments Payments Credit Report Client Profile" at bounding box center [343, 352] width 686 height 705
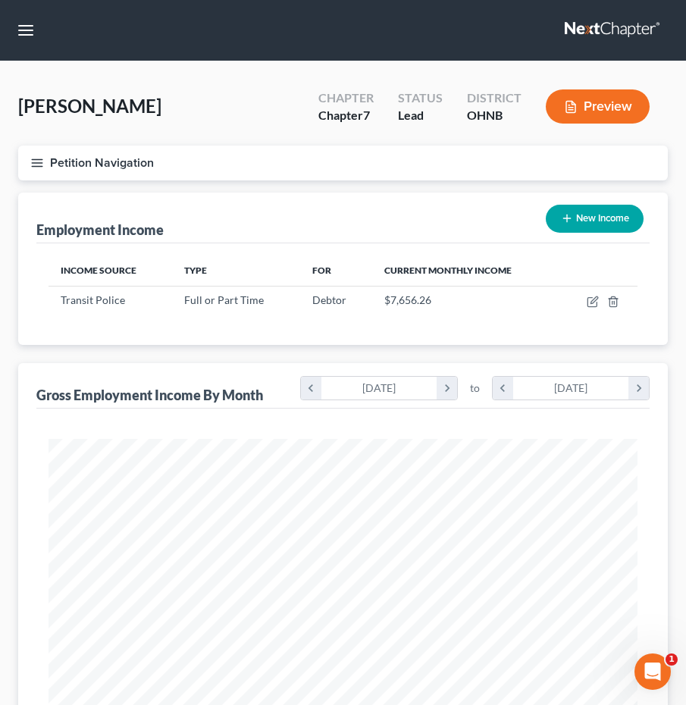
scroll to position [294, 619]
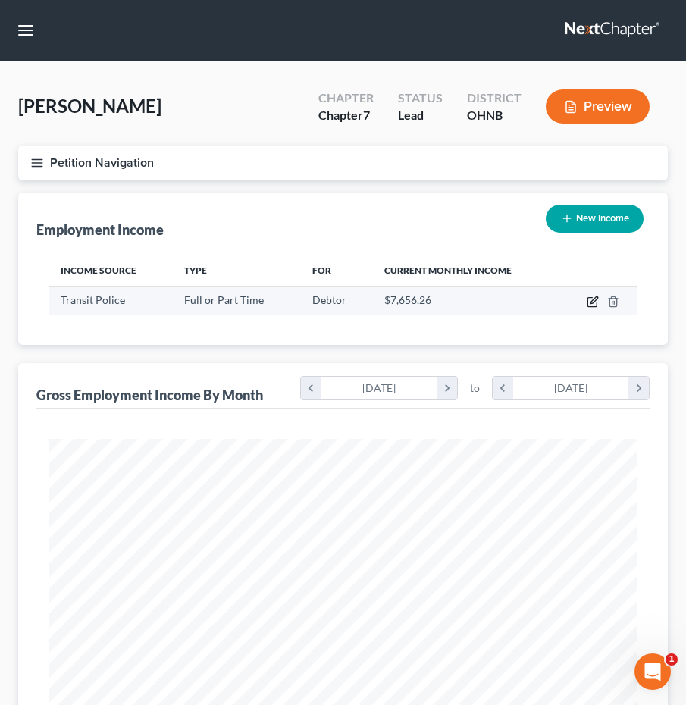
click at [592, 296] on icon "button" at bounding box center [593, 302] width 12 height 12
select select "0"
select select "36"
select select "2"
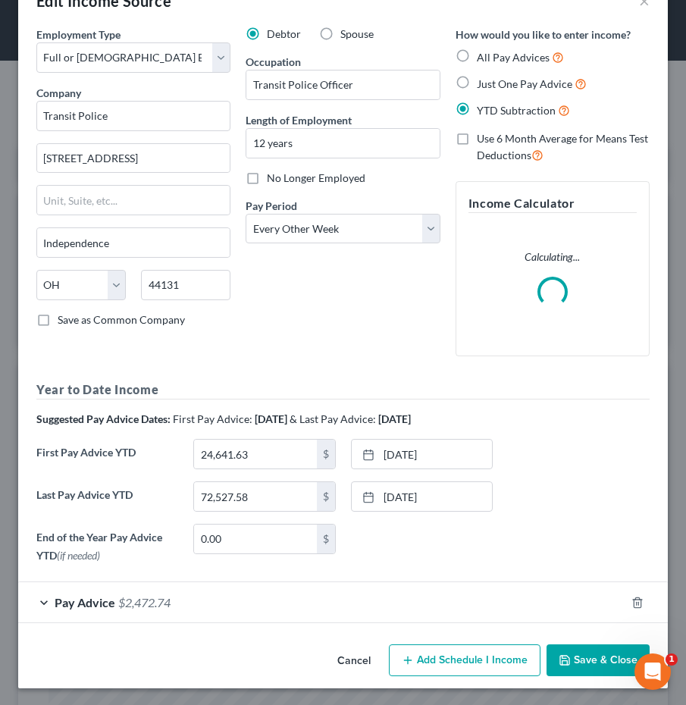
scroll to position [42, 0]
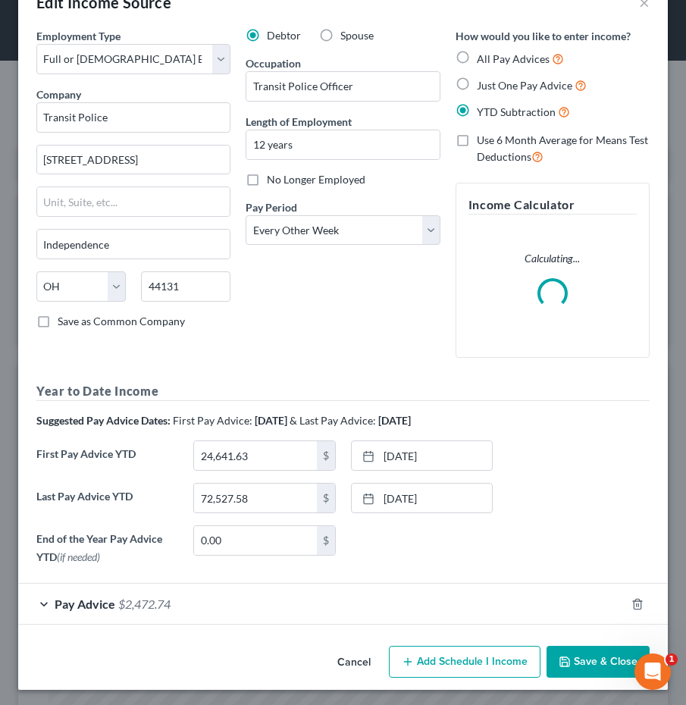
click at [125, 606] on span "$2,472.74" at bounding box center [144, 603] width 52 height 14
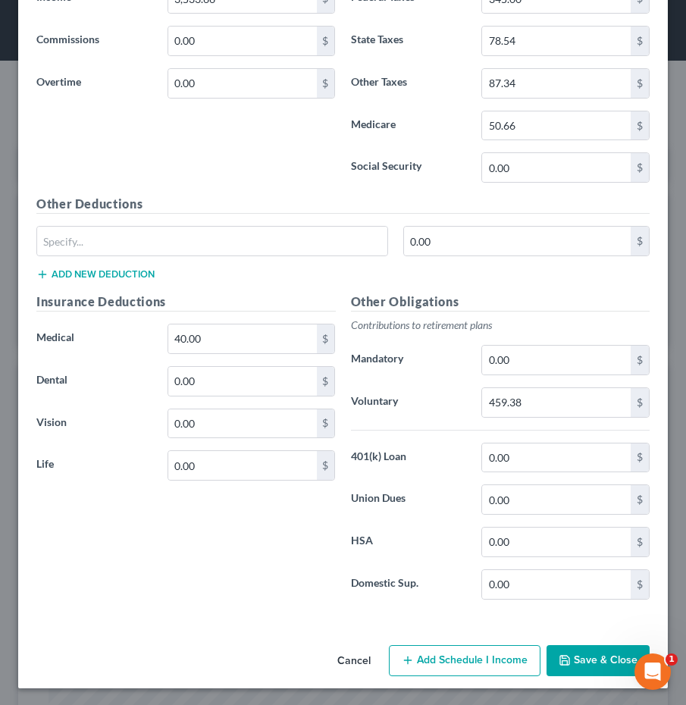
scroll to position [819, 0]
click at [587, 665] on button "Save & Close" at bounding box center [597, 662] width 103 height 32
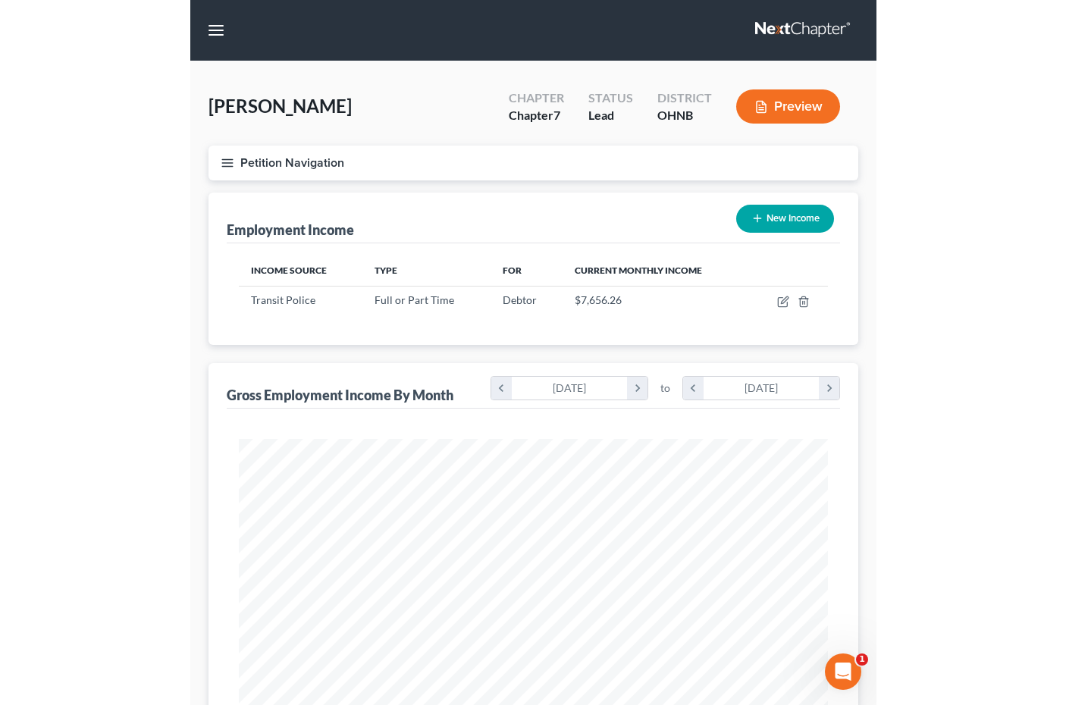
scroll to position [0, 0]
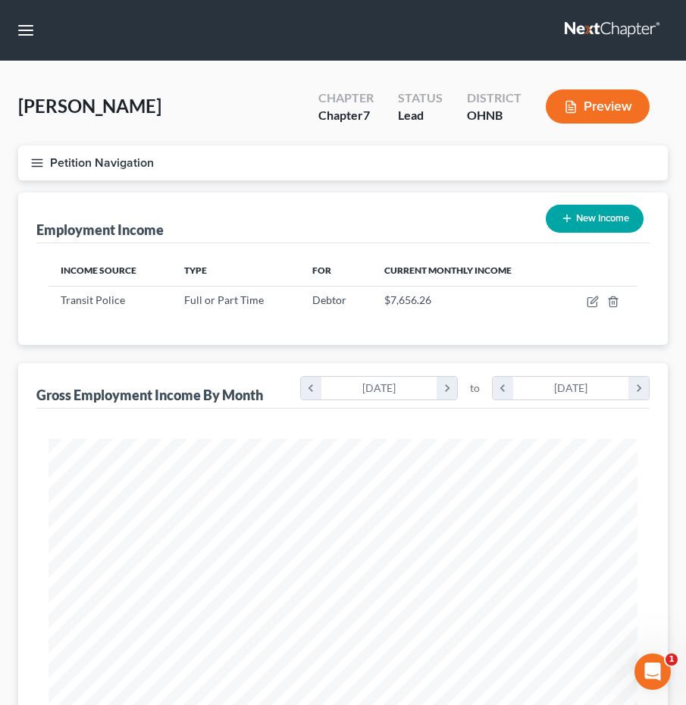
click at [37, 174] on button "Petition Navigation" at bounding box center [343, 163] width 650 height 35
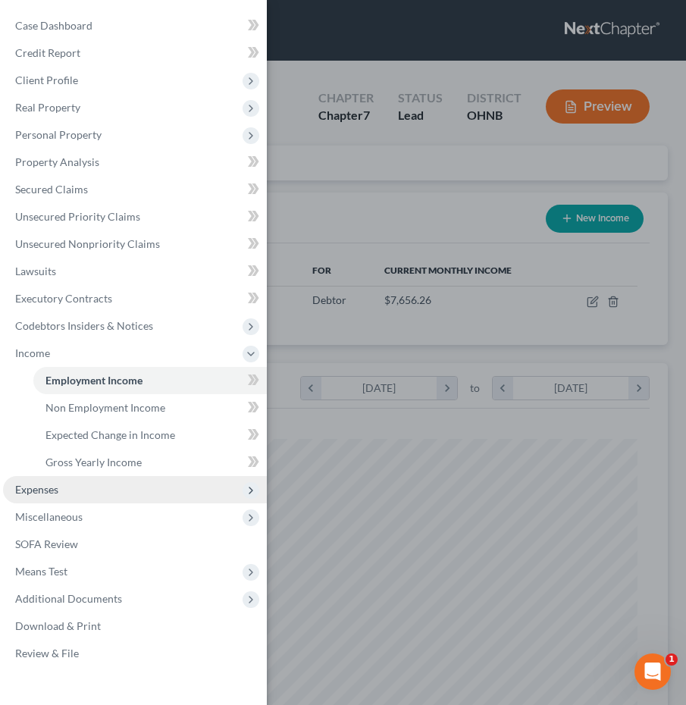
click at [111, 490] on span "Expenses" at bounding box center [135, 489] width 264 height 27
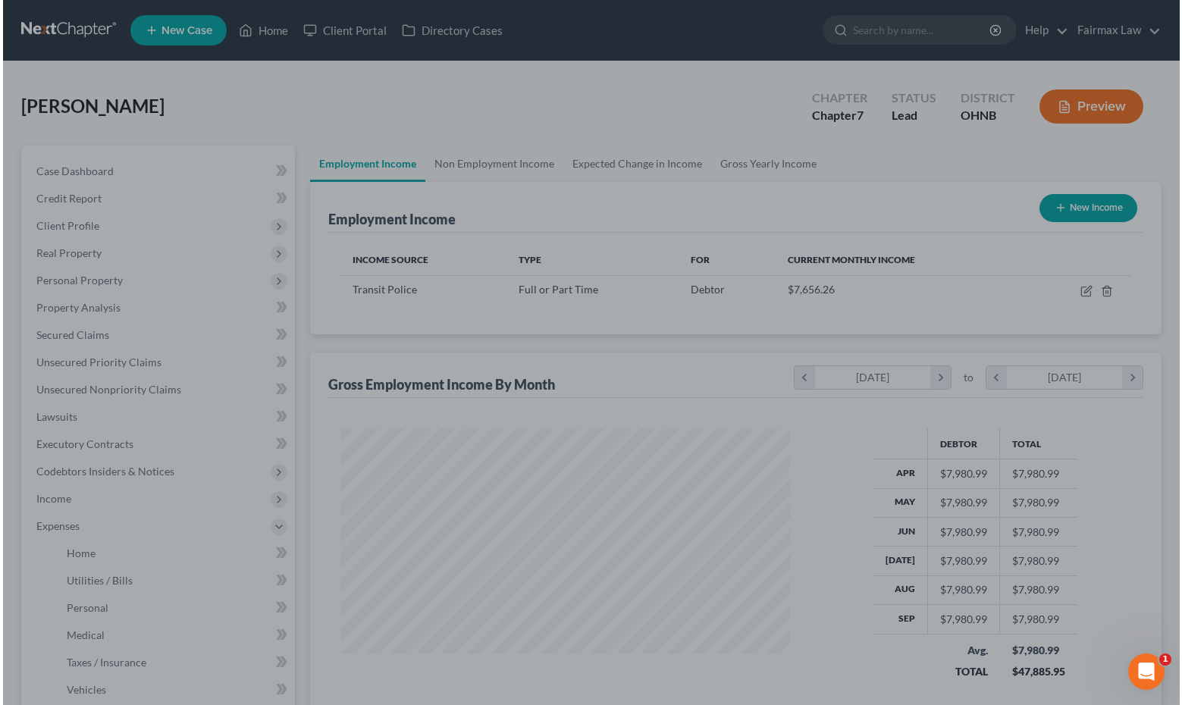
scroll to position [757635, 757425]
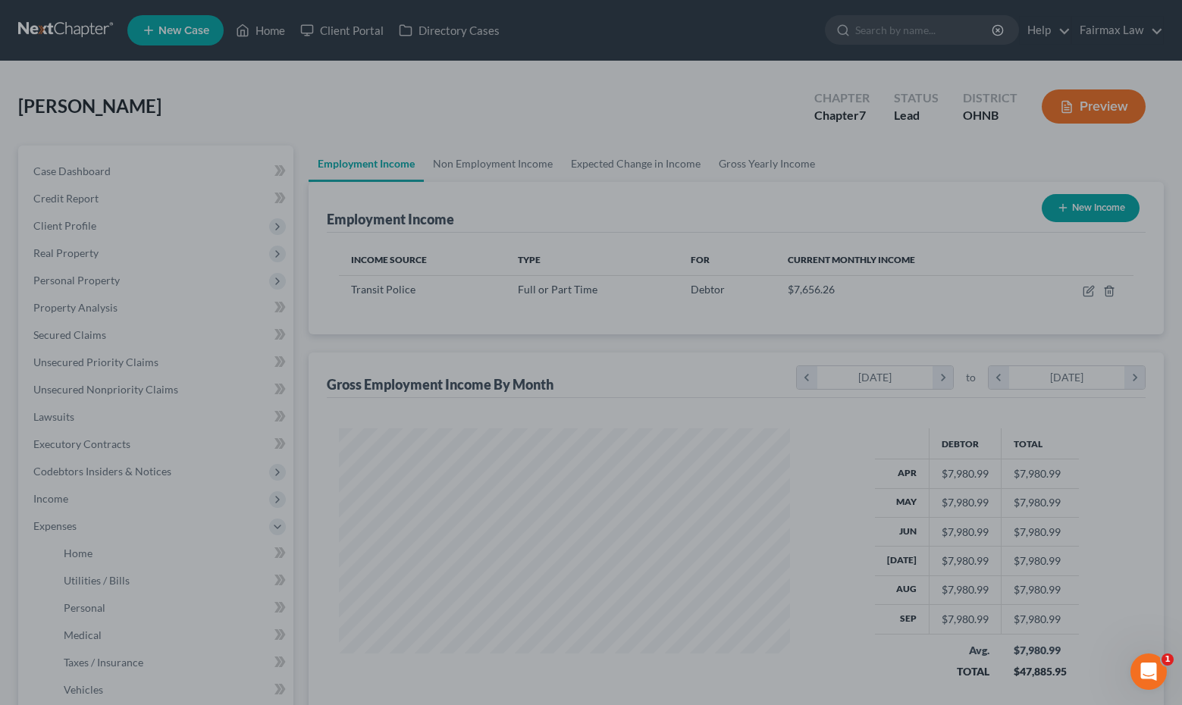
click at [525, 412] on div at bounding box center [591, 352] width 1182 height 705
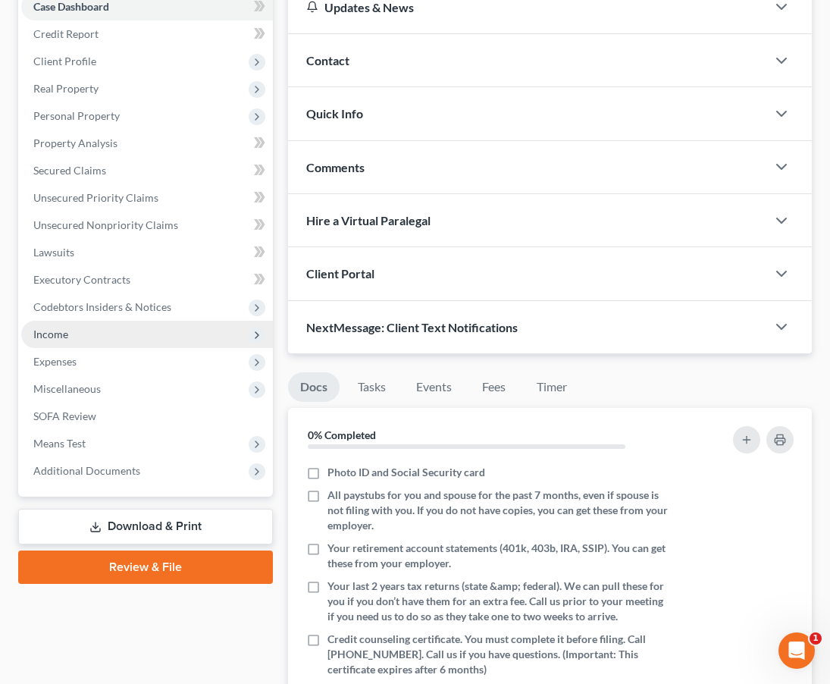
scroll to position [317, 0]
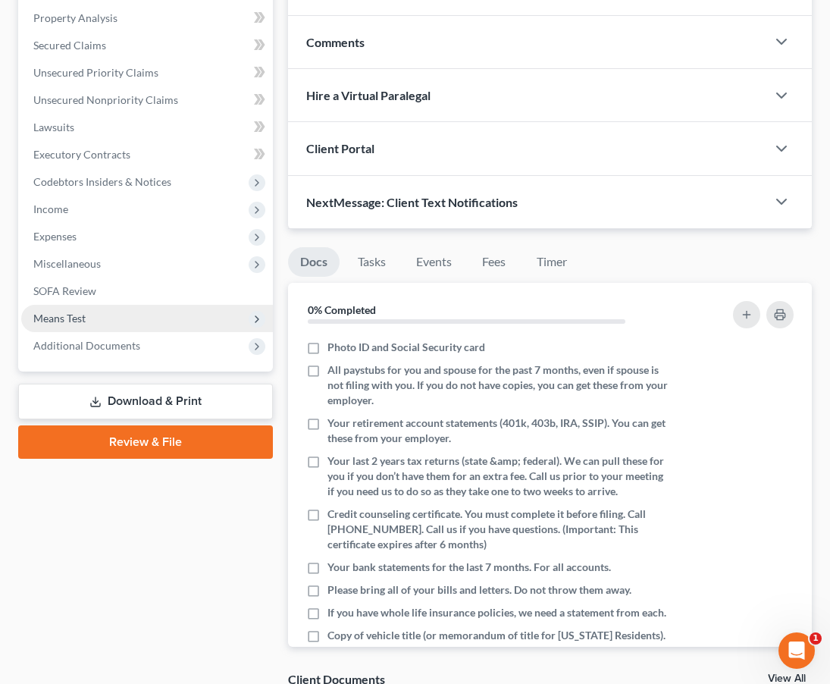
click at [108, 316] on span "Means Test" at bounding box center [147, 318] width 252 height 27
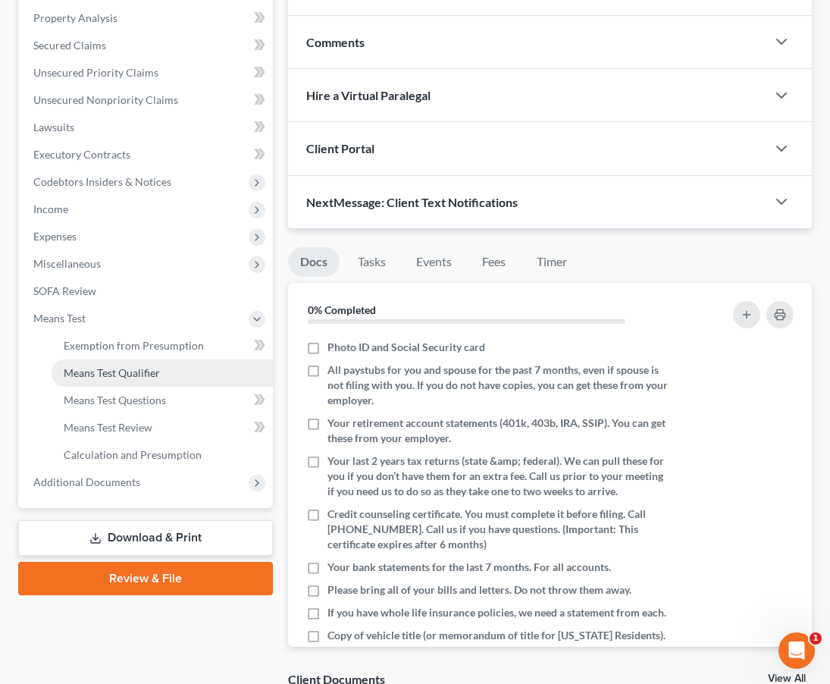
click at [172, 365] on link "Means Test Qualifier" at bounding box center [162, 372] width 221 height 27
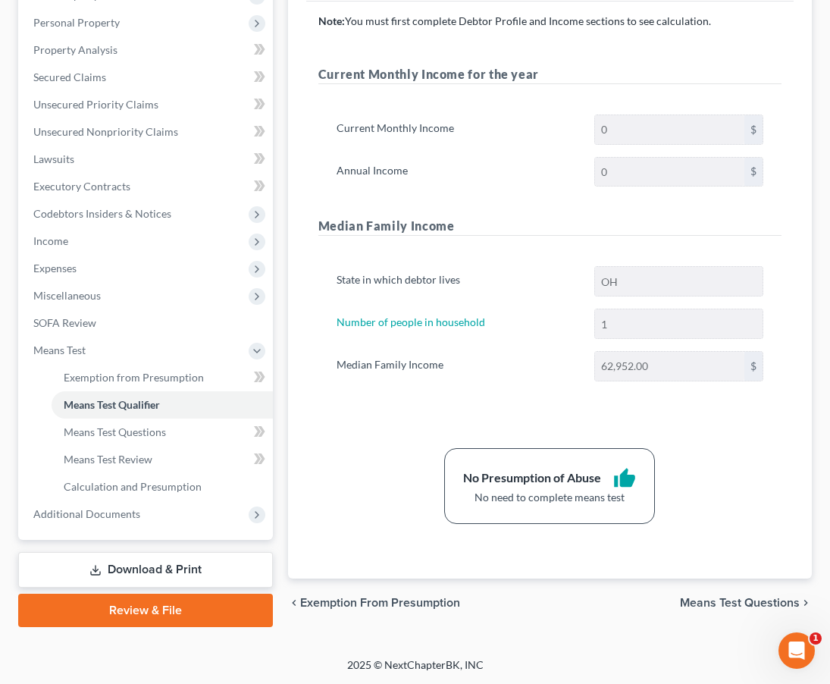
scroll to position [280, 0]
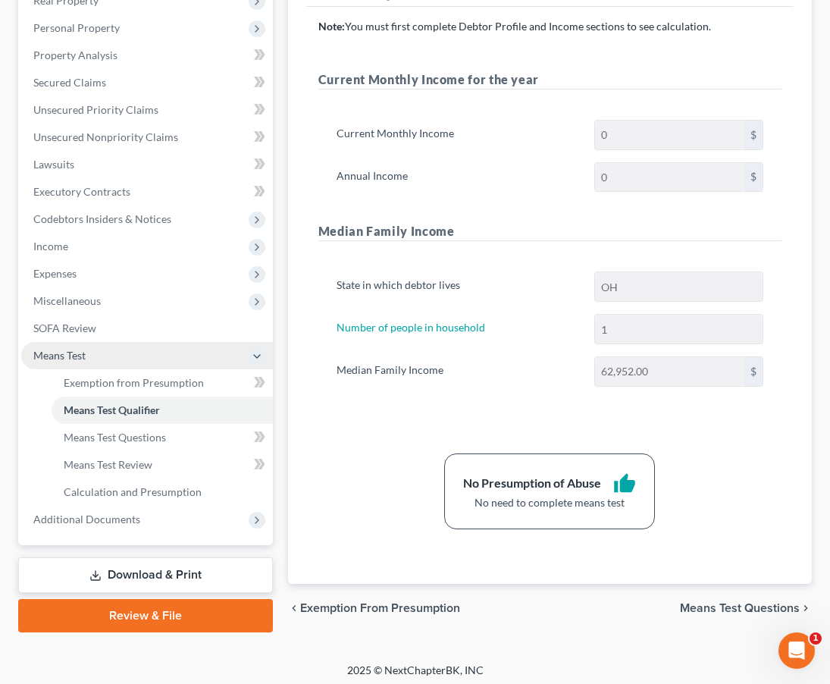
click at [252, 356] on icon at bounding box center [257, 356] width 12 height 12
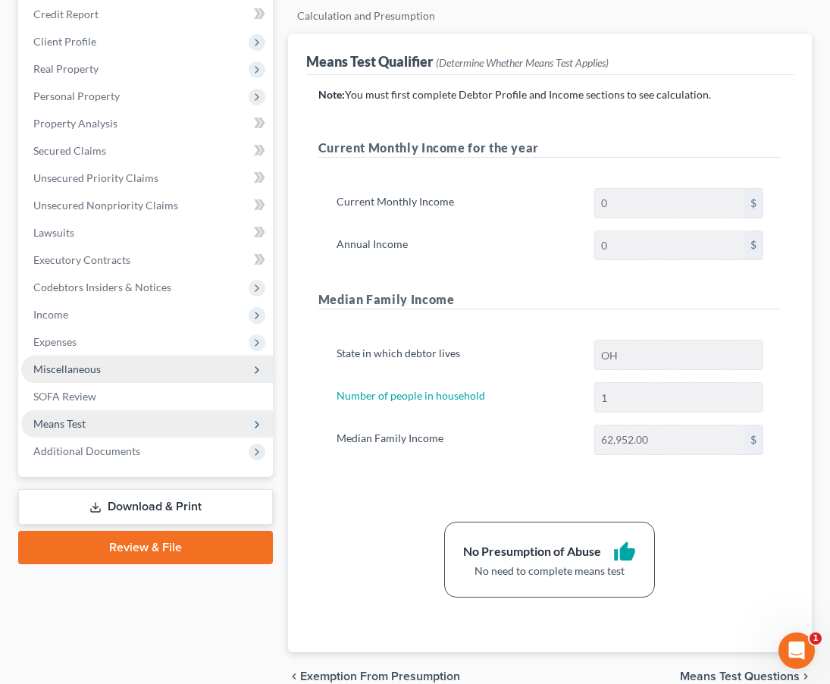
scroll to position [184, 0]
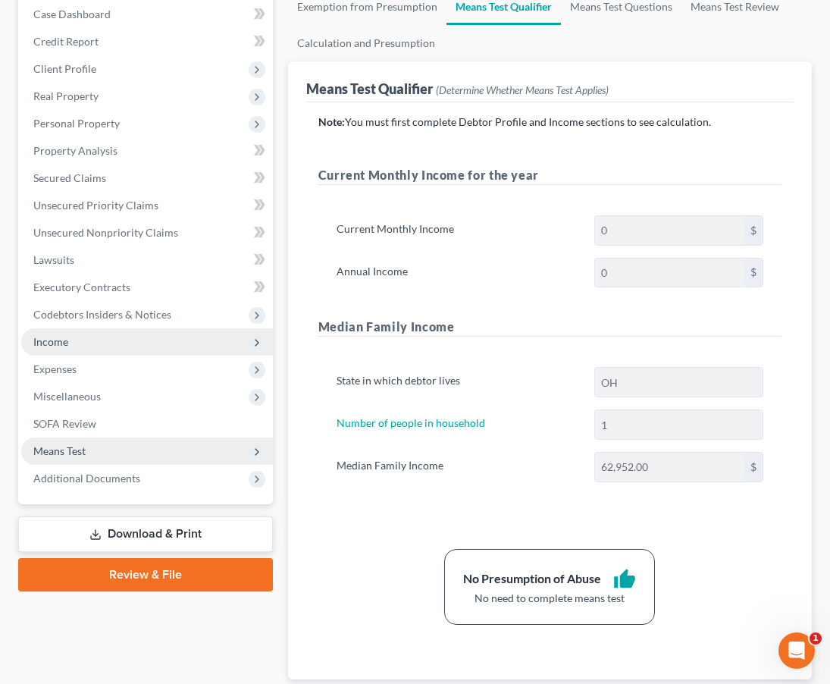
click at [174, 332] on span "Income" at bounding box center [147, 341] width 252 height 27
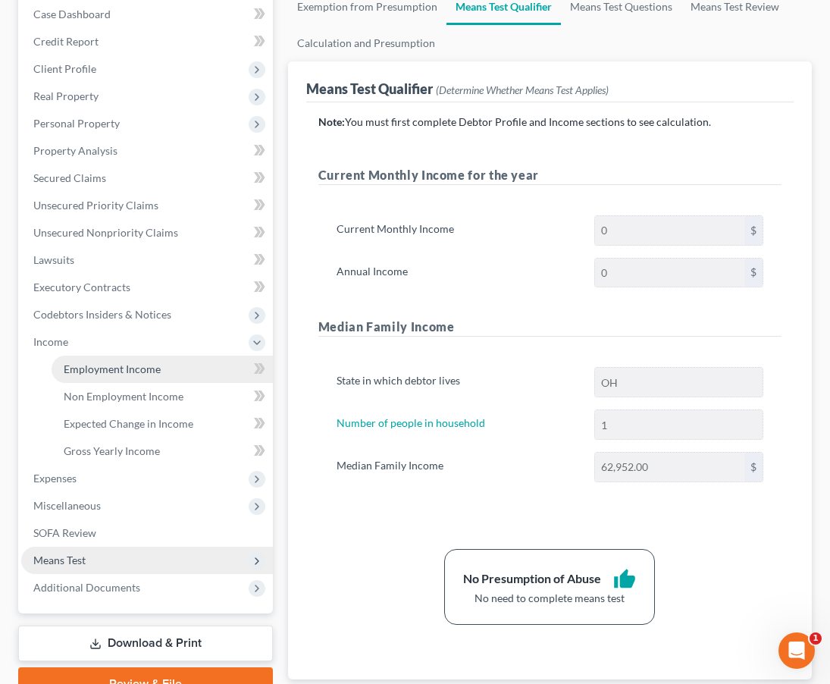
click at [146, 369] on span "Employment Income" at bounding box center [112, 368] width 97 height 13
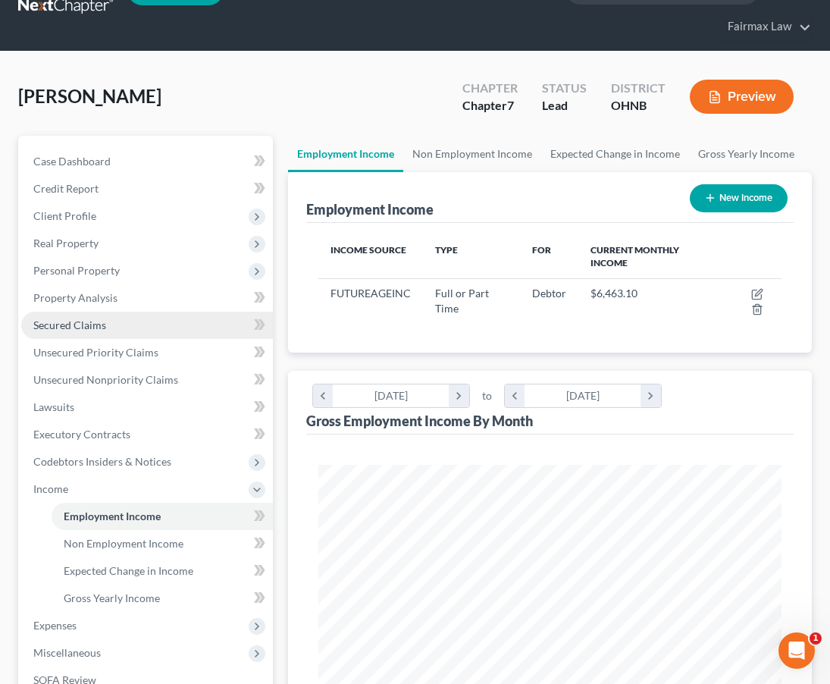
scroll to position [292, 0]
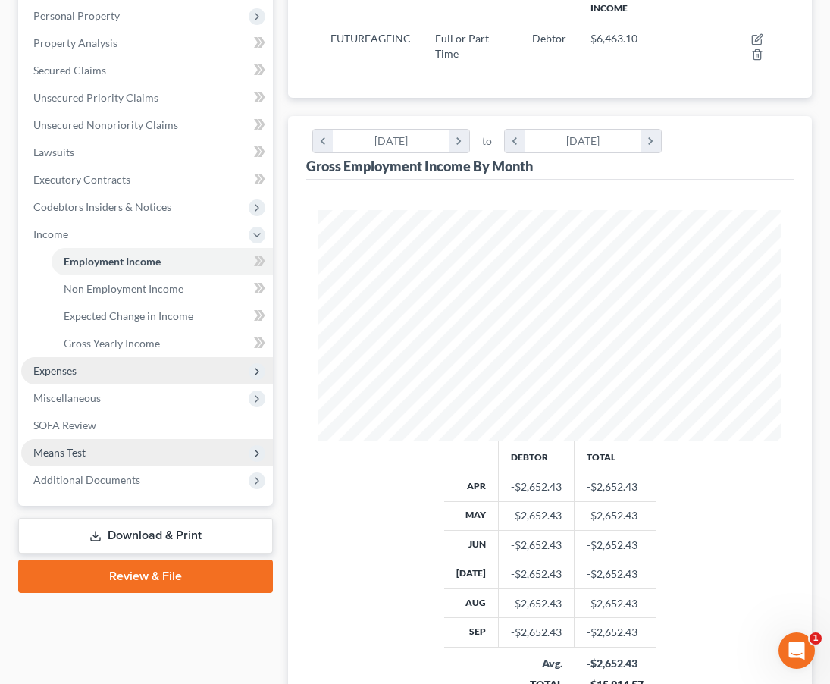
click at [122, 366] on span "Expenses" at bounding box center [147, 370] width 252 height 27
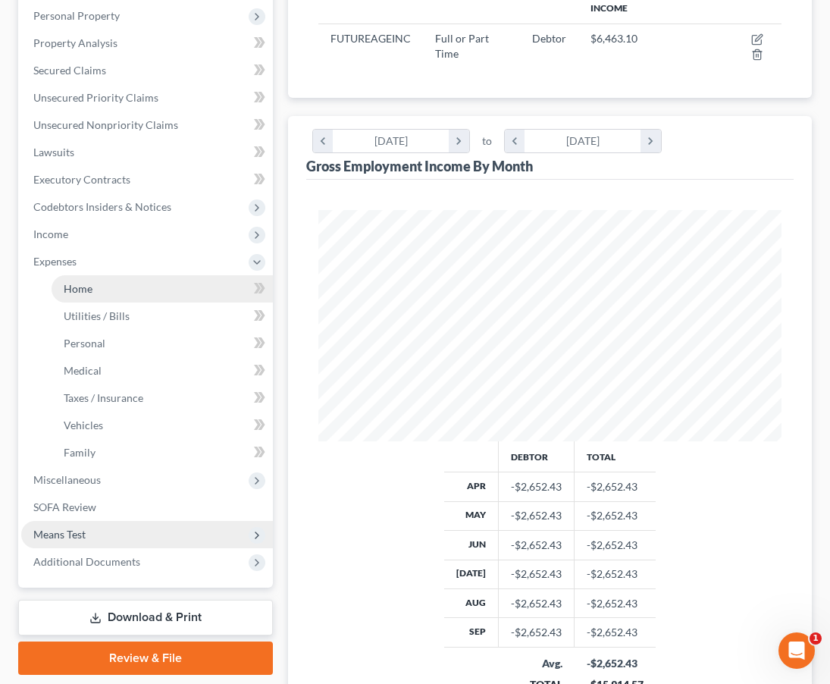
click at [120, 280] on link "Home" at bounding box center [162, 288] width 221 height 27
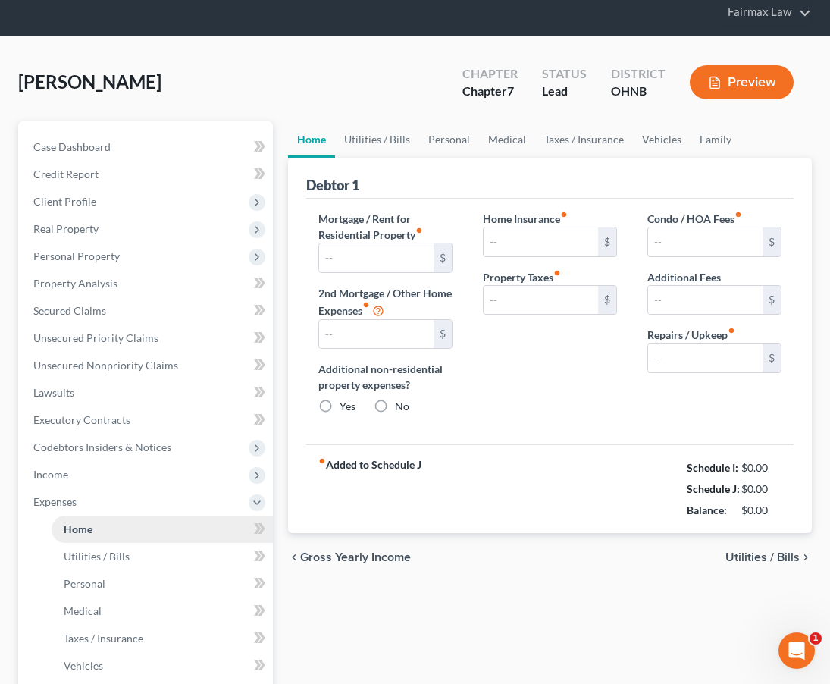
type input "975.00"
type input "0.00"
radio input "true"
type input "14.00"
type input "0.00"
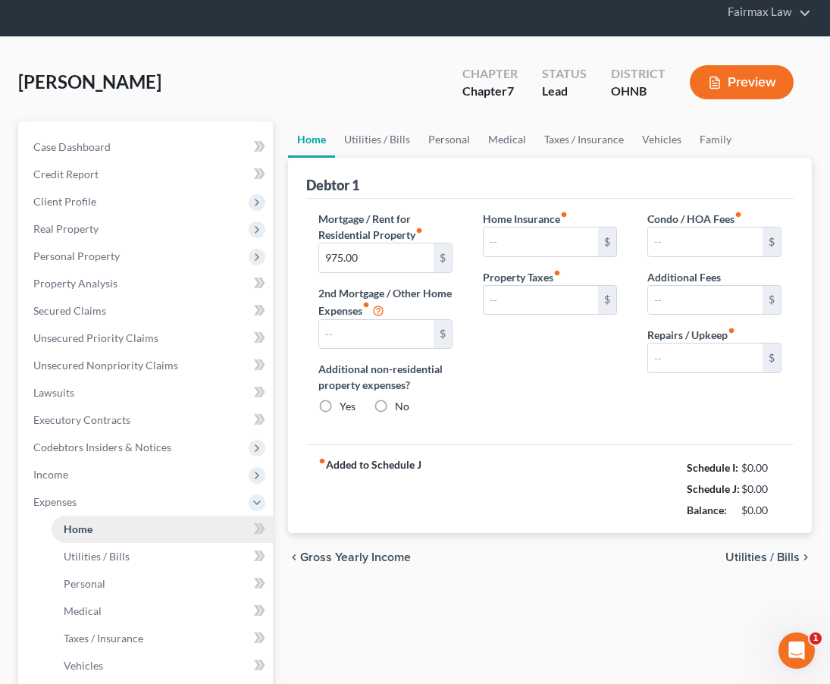
type input "0.00"
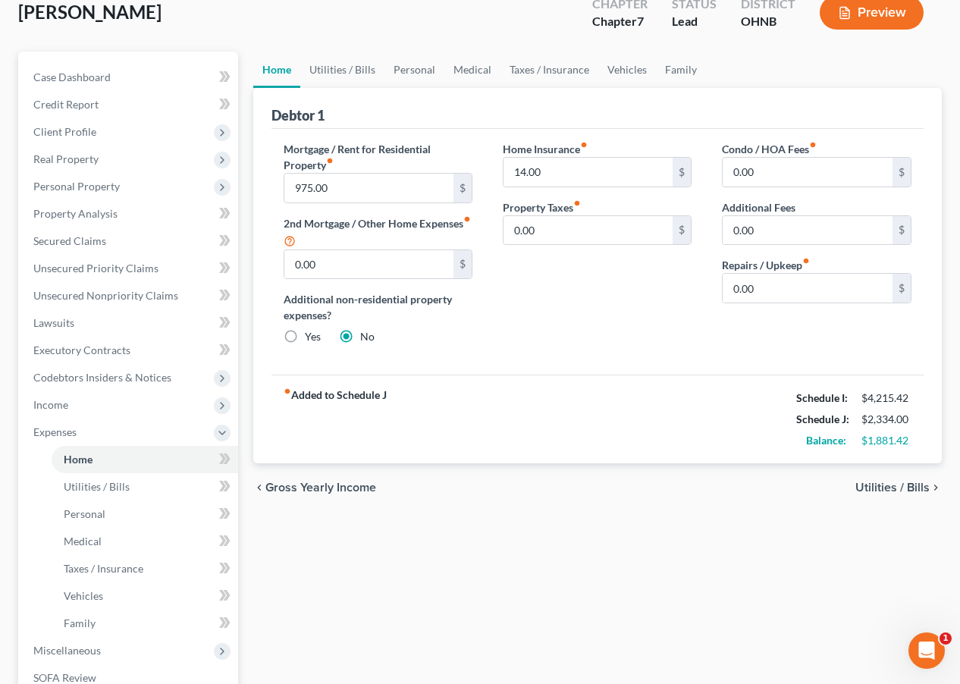
scroll to position [94, 0]
click at [152, 494] on link "Utilities / Bills" at bounding box center [145, 486] width 186 height 27
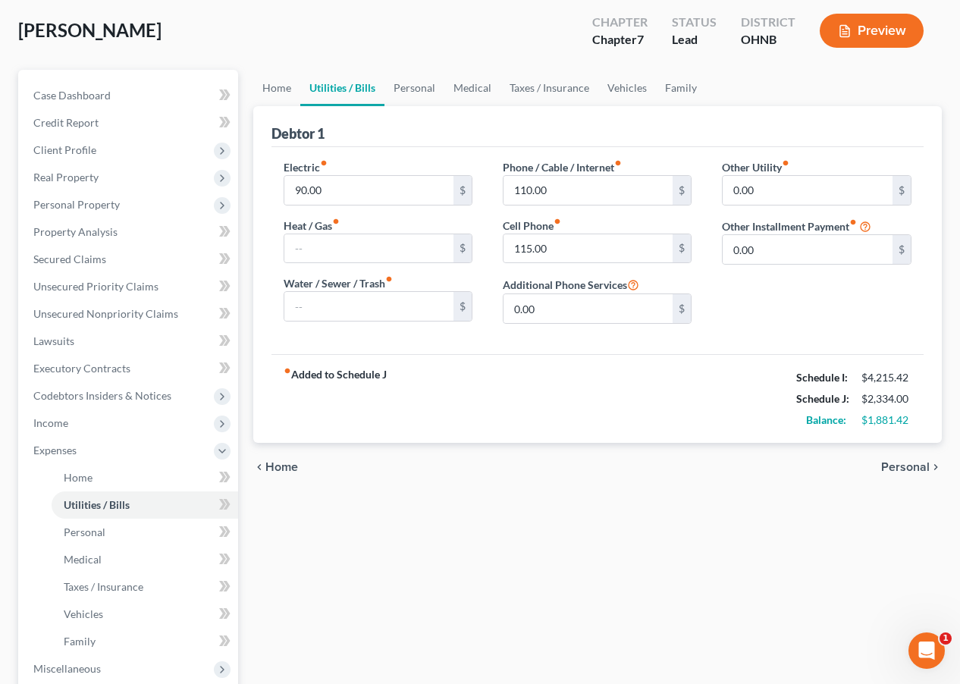
scroll to position [75, 0]
drag, startPoint x: 805, startPoint y: 421, endPoint x: 916, endPoint y: 418, distance: 110.7
click at [829, 418] on div "Balance: $1,881.42" at bounding box center [853, 420] width 130 height 21
click at [829, 512] on div "Home Utilities / Bills Personal Medical Taxes / Insurance Vehicles Family Debto…" at bounding box center [598, 467] width 704 height 794
click at [124, 539] on link "Personal" at bounding box center [145, 532] width 186 height 27
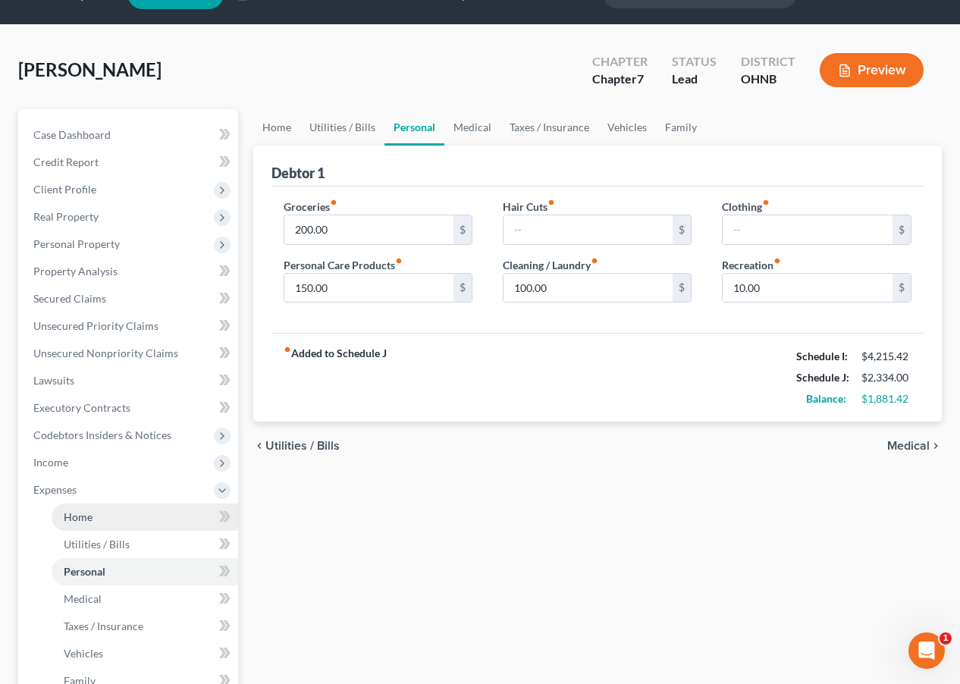
scroll to position [38, 0]
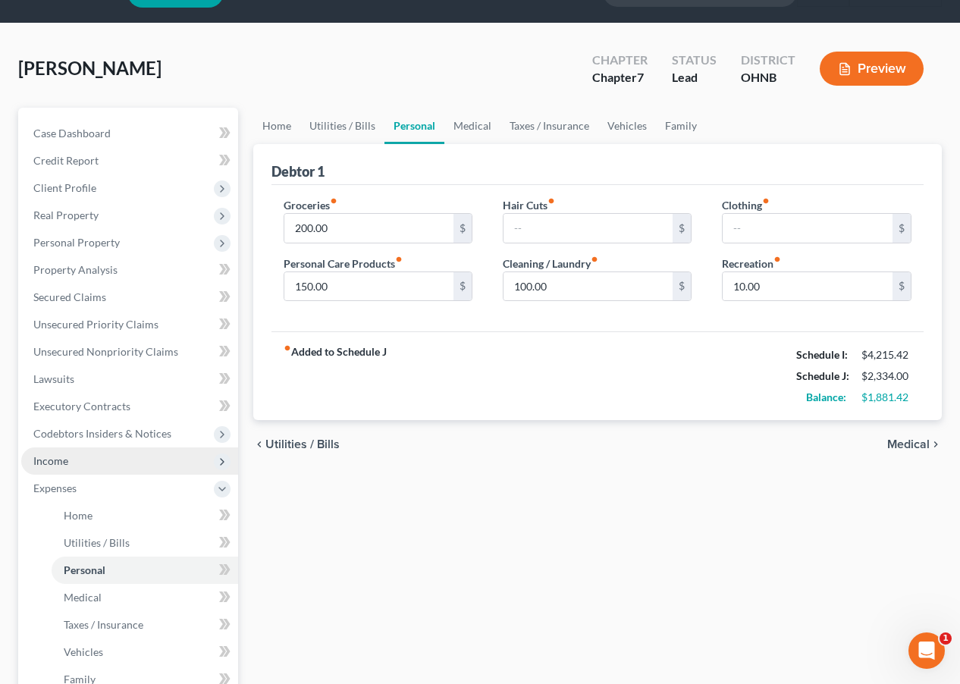
click at [139, 460] on span "Income" at bounding box center [129, 460] width 217 height 27
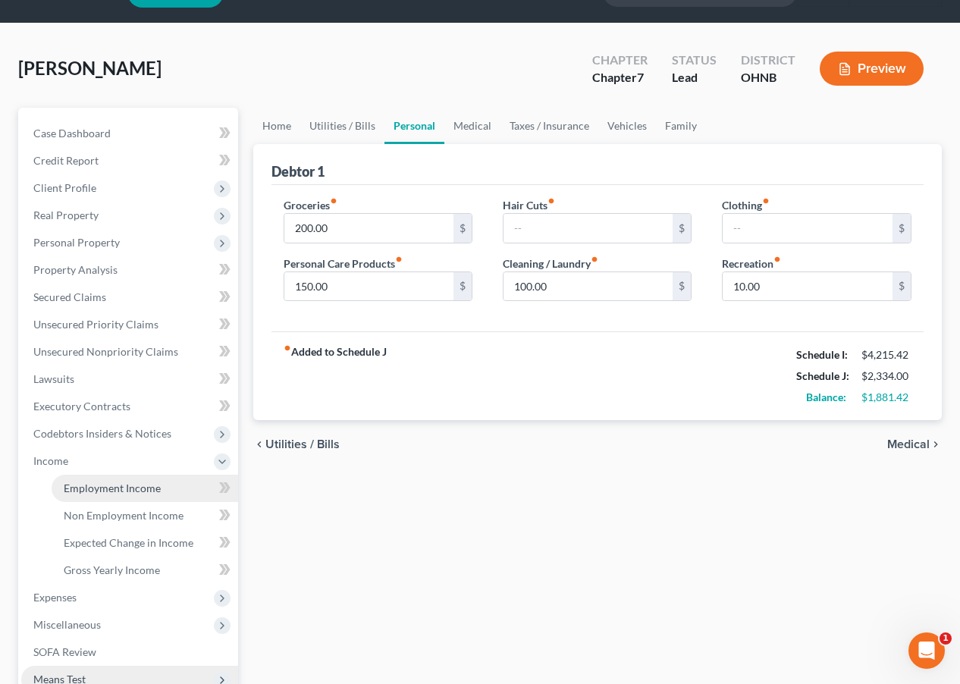
click at [162, 486] on link "Employment Income" at bounding box center [145, 487] width 186 height 27
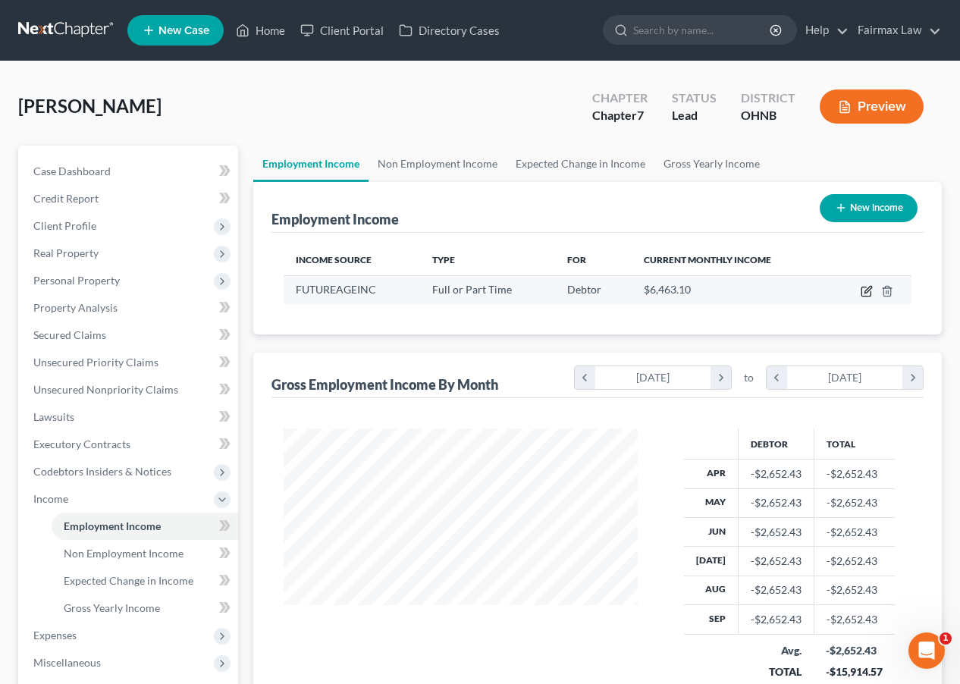
click at [829, 287] on icon "button" at bounding box center [865, 291] width 9 height 9
select select "0"
select select "36"
select select "2"
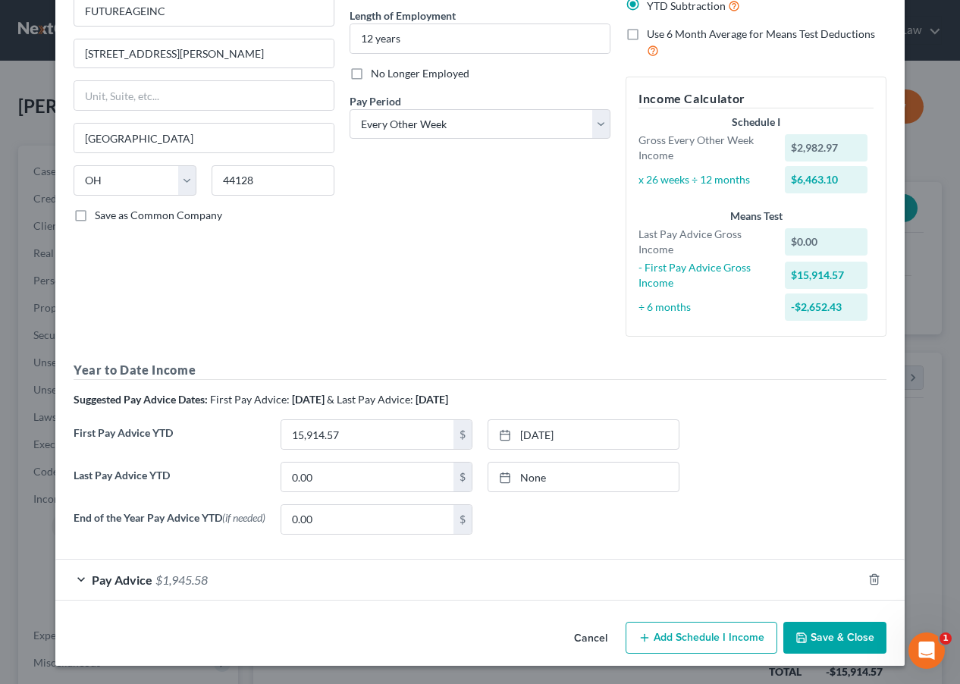
scroll to position [148, 0]
click at [446, 573] on div "Pay Advice $1,945.58" at bounding box center [458, 579] width 806 height 40
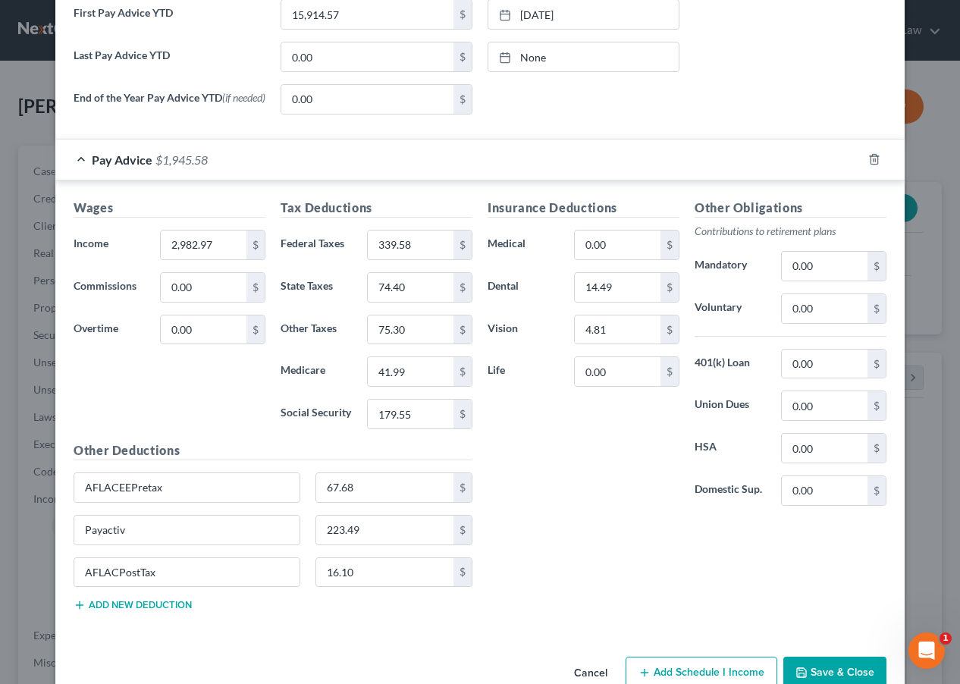
scroll to position [580, 0]
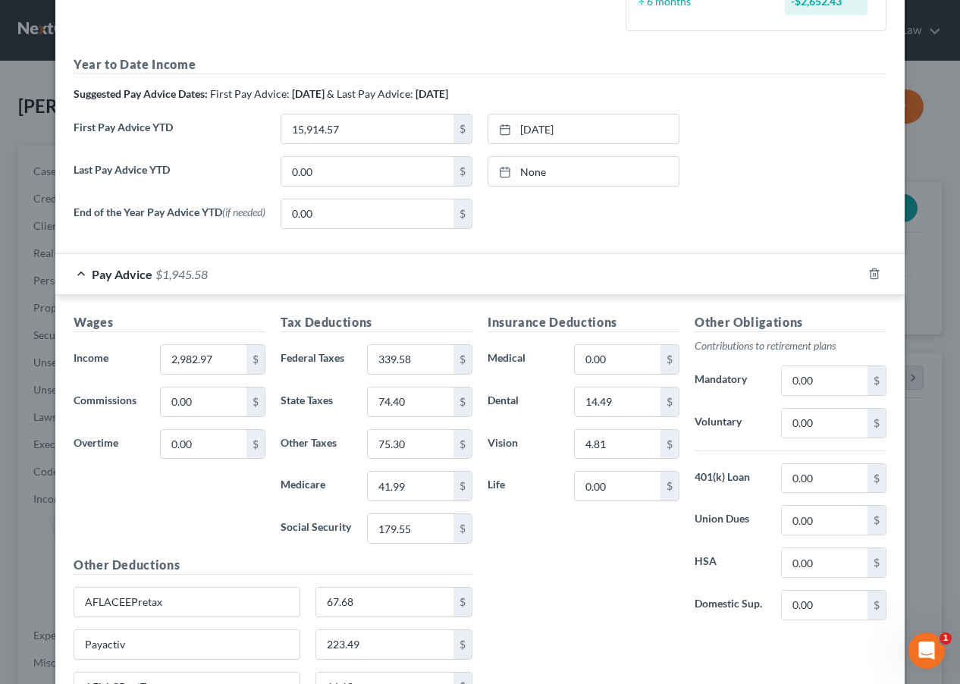
click at [179, 277] on span "$1,945.58" at bounding box center [181, 274] width 52 height 14
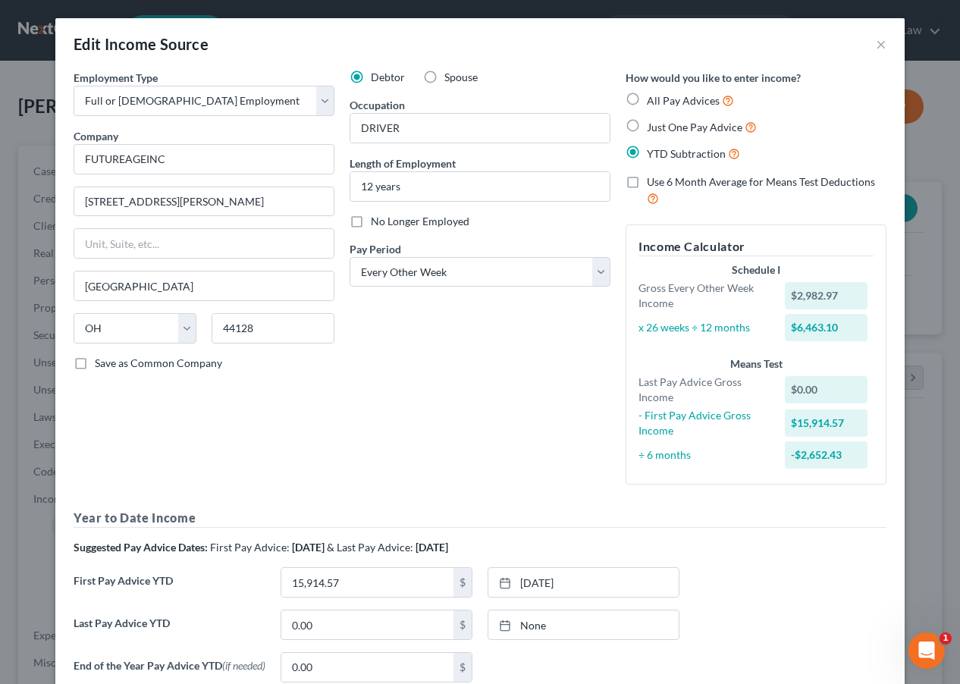
scroll to position [0, 0]
click at [829, 36] on button "×" at bounding box center [880, 44] width 11 height 18
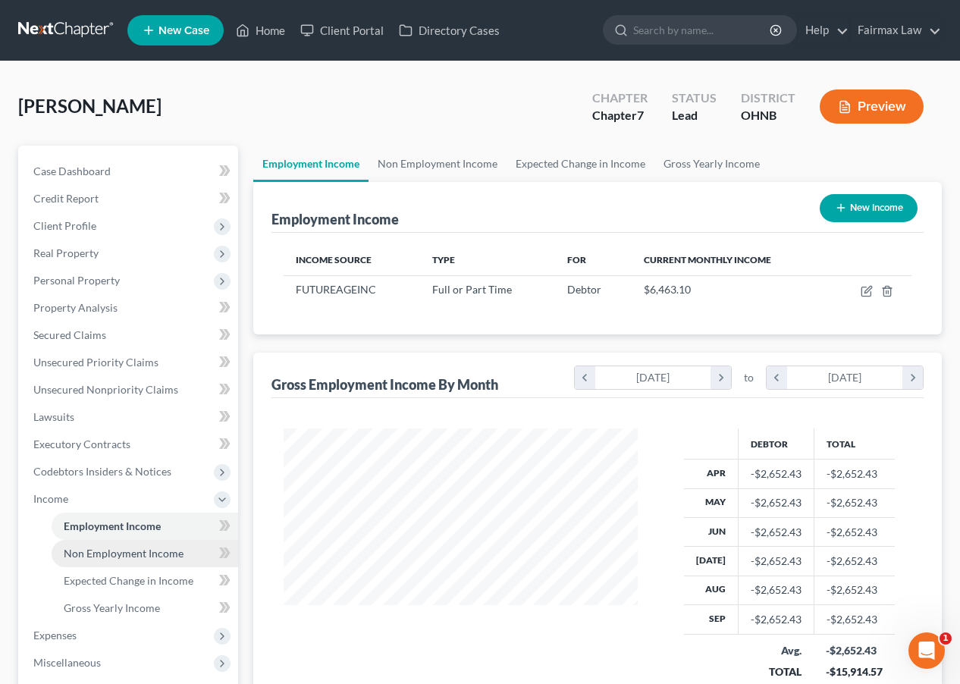
click at [169, 550] on span "Non Employment Income" at bounding box center [124, 552] width 120 height 13
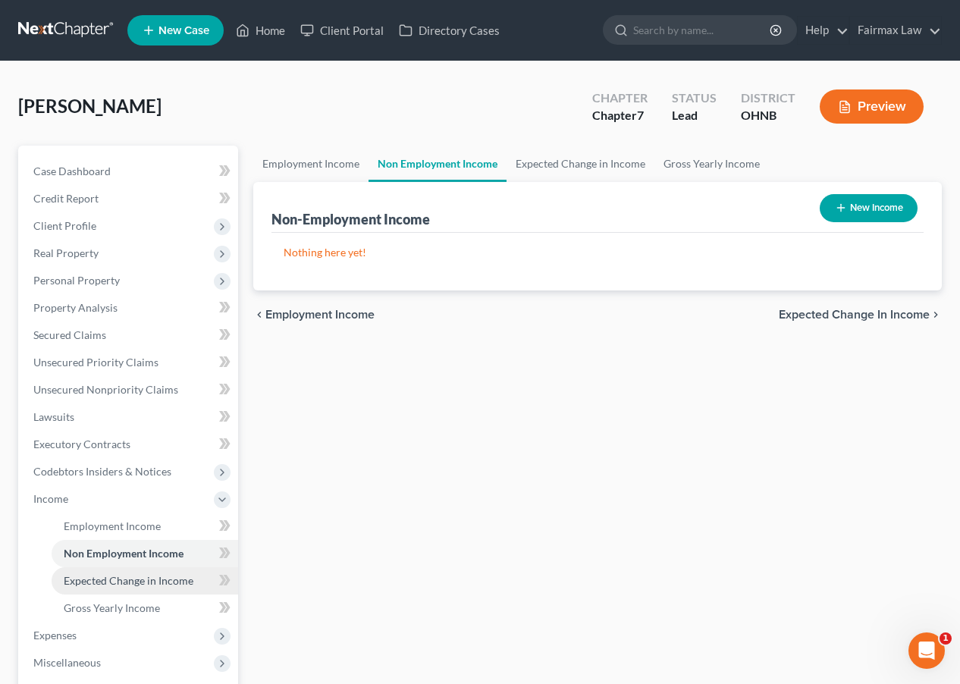
click at [158, 579] on span "Expected Change in Income" at bounding box center [129, 580] width 130 height 13
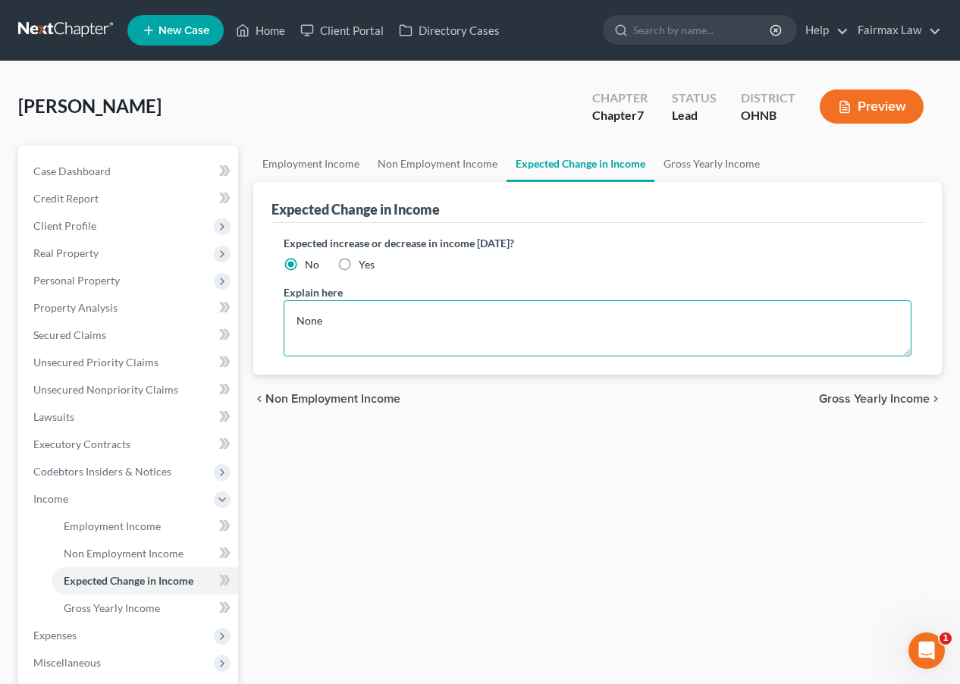
click at [385, 340] on textarea "None" at bounding box center [597, 328] width 628 height 56
drag, startPoint x: 385, startPoint y: 340, endPoint x: 186, endPoint y: 326, distance: 199.8
click at [186, 326] on div "Petition Navigation Case Dashboard Payments Invoices Payments Payments Credit R…" at bounding box center [480, 502] width 938 height 712
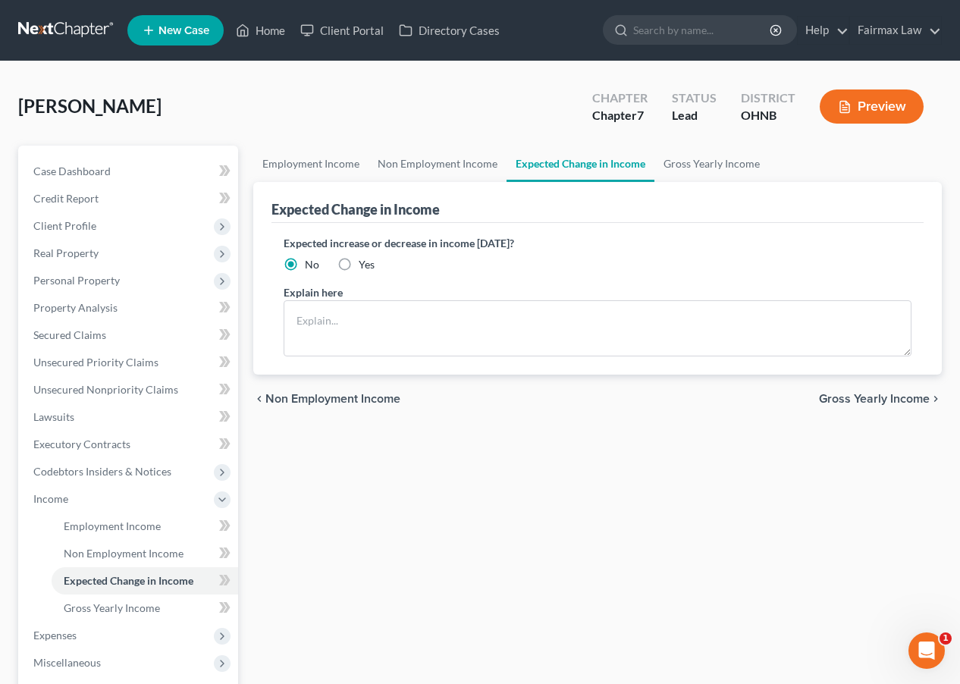
click at [358, 262] on label "Yes" at bounding box center [366, 264] width 16 height 15
click at [365, 262] on input "Yes" at bounding box center [370, 262] width 10 height 10
radio input "true"
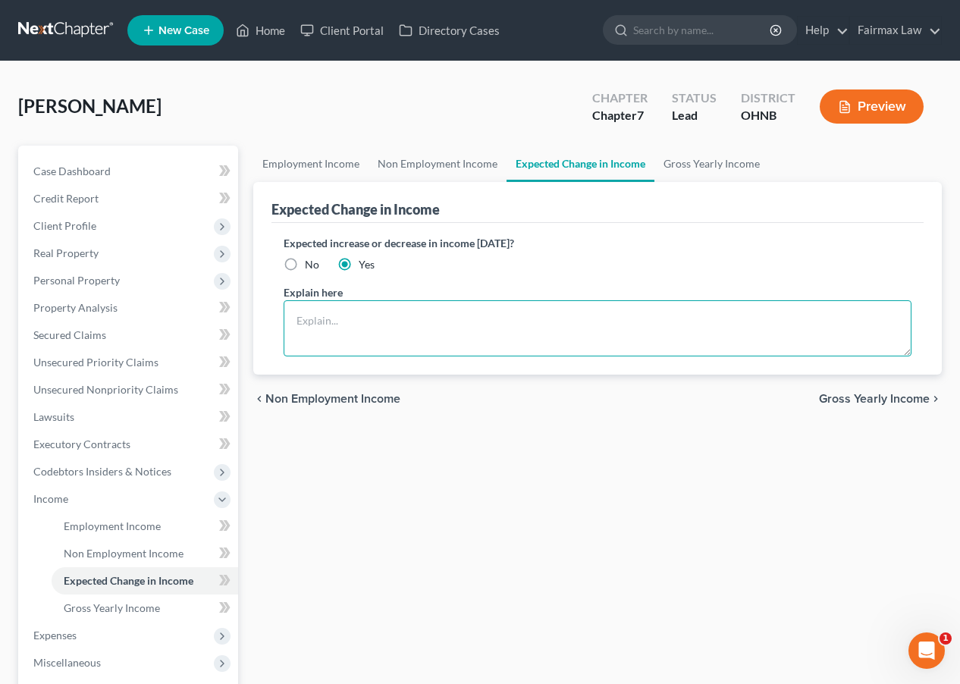
click at [335, 310] on textarea at bounding box center [597, 328] width 628 height 56
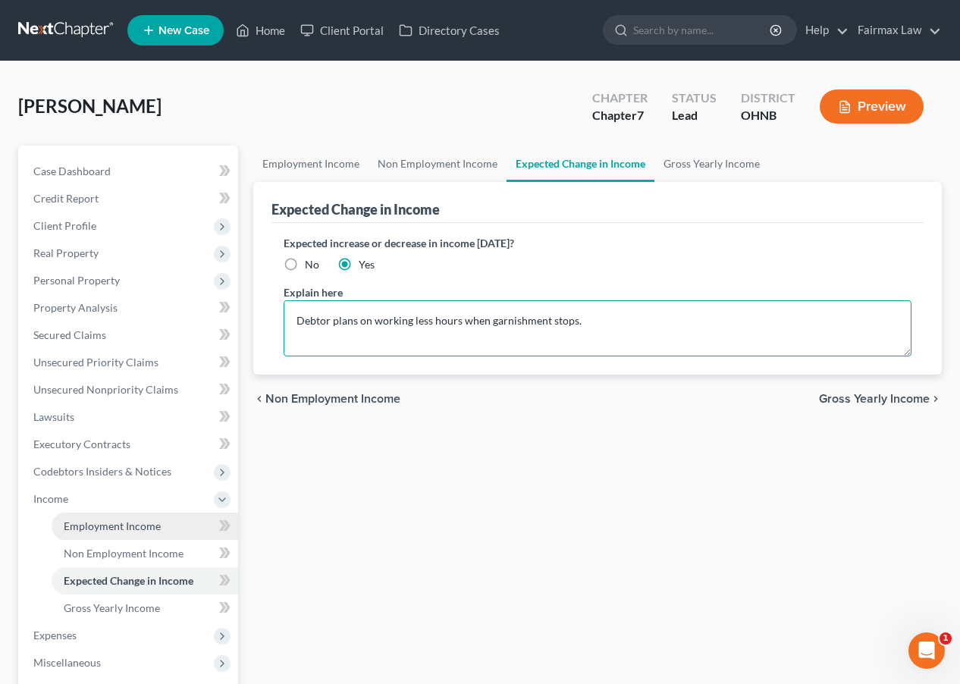
type textarea "Debtor plans on working less hours when garnishment stops."
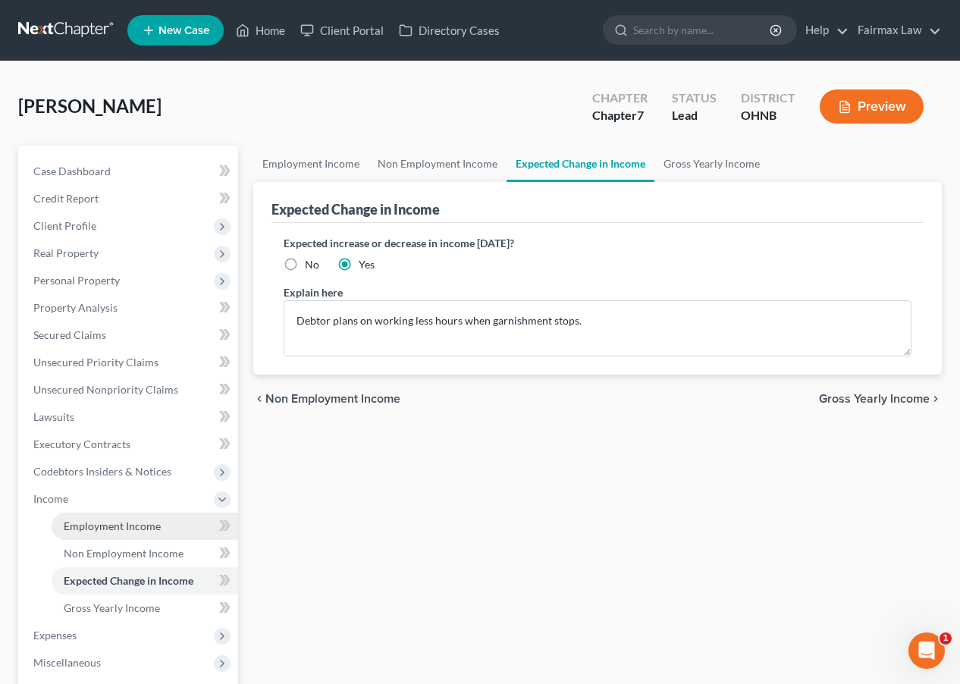
click at [142, 530] on span "Employment Income" at bounding box center [112, 525] width 97 height 13
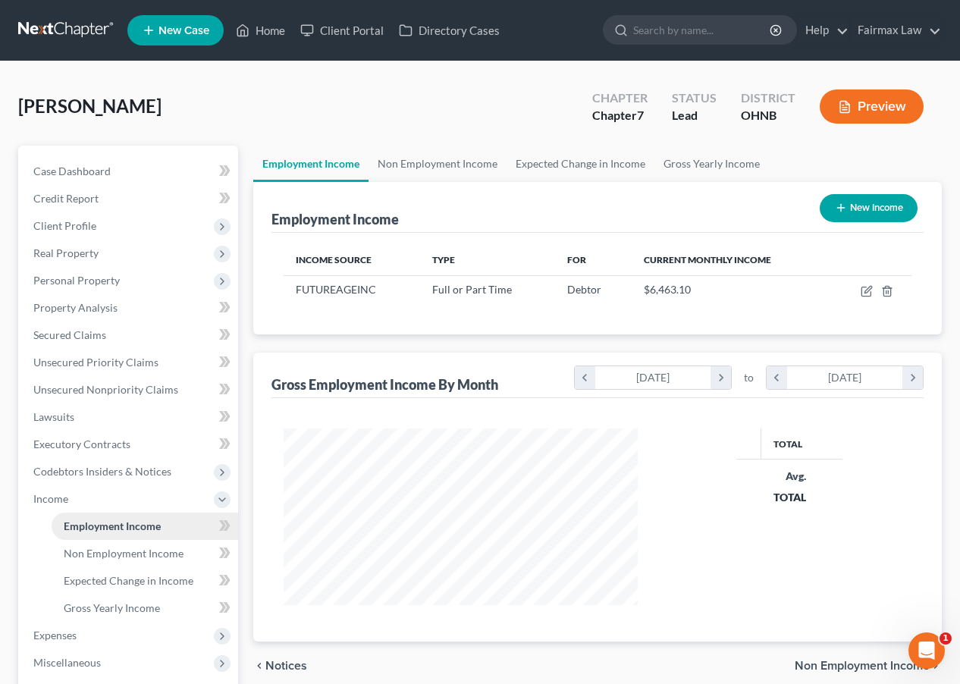
scroll to position [271, 384]
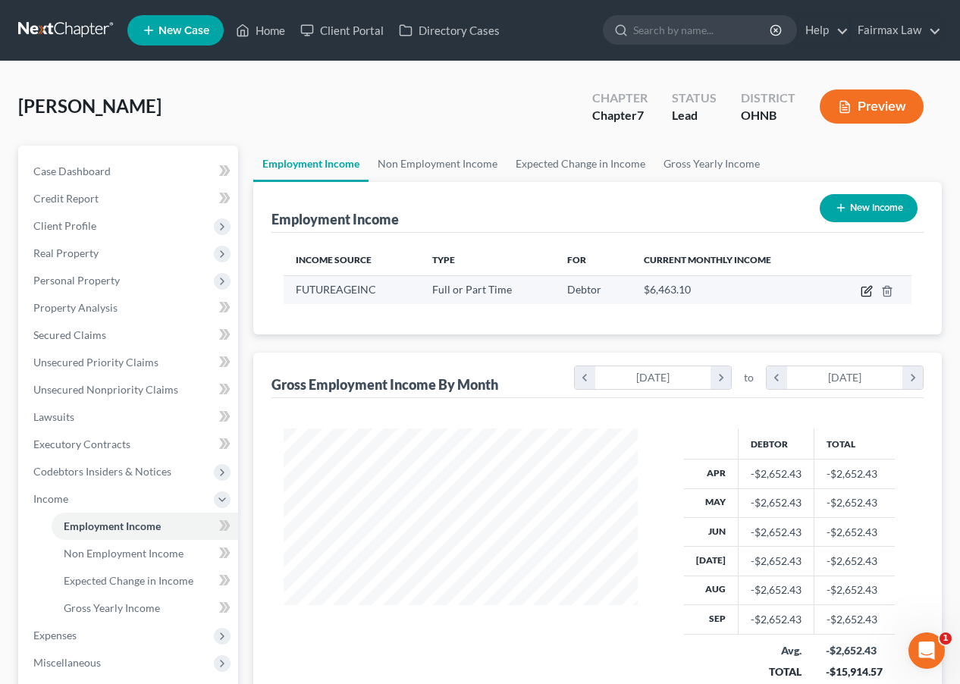
click at [829, 293] on icon "button" at bounding box center [867, 289] width 7 height 7
select select "0"
select select "36"
select select "2"
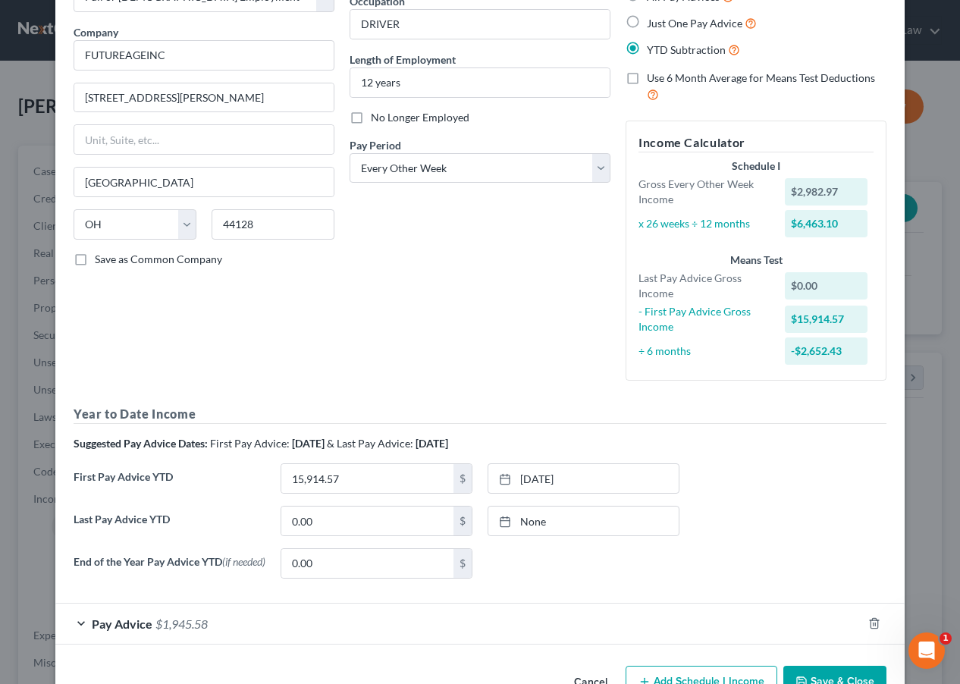
scroll to position [114, 0]
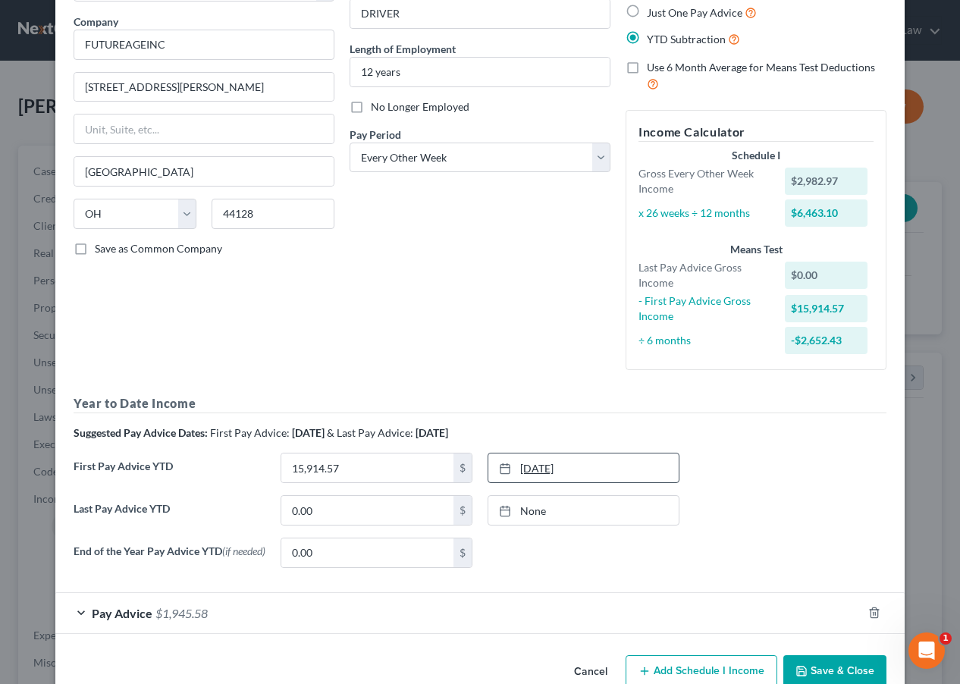
click at [590, 462] on link "4/11/2025" at bounding box center [583, 467] width 190 height 29
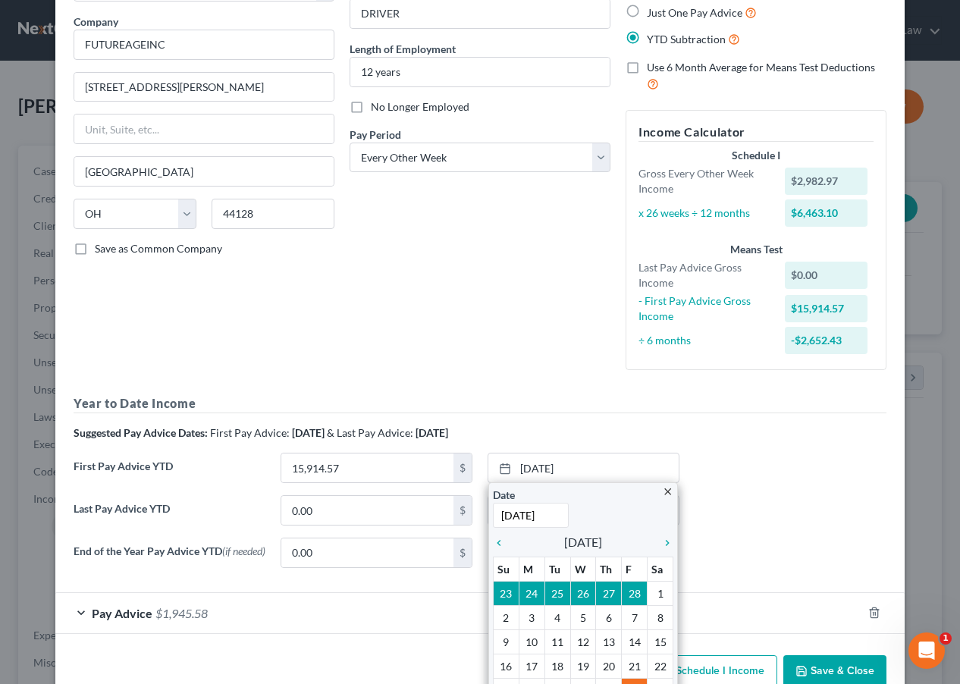
type input "3/28/2025"
click at [806, 499] on div "Last Pay Advice YTD 0.00 $ None close Date Time chevron_left October 2025 chevr…" at bounding box center [480, 516] width 828 height 42
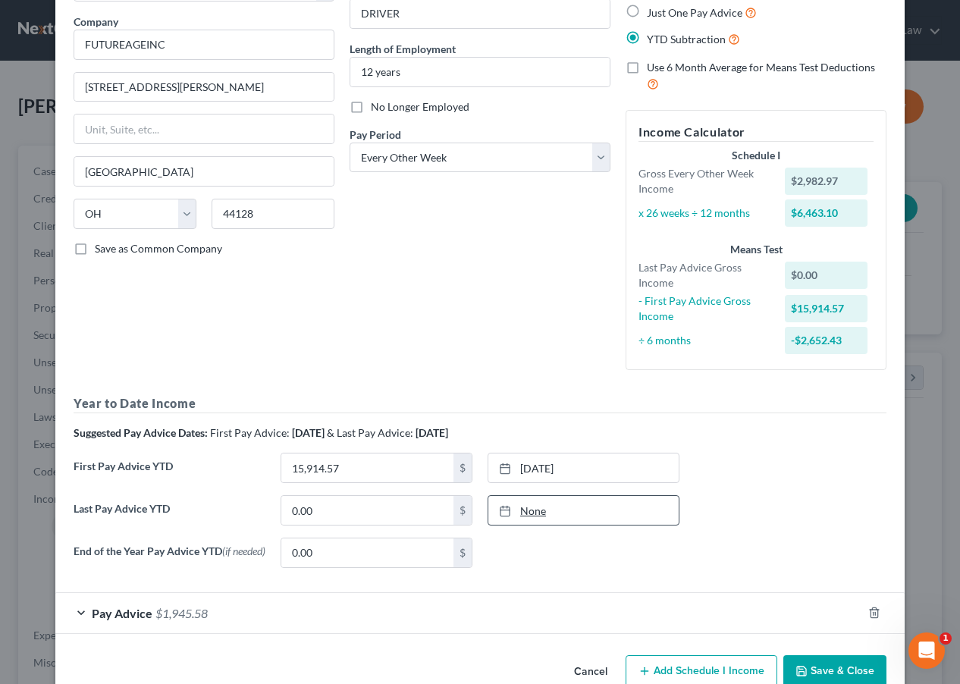
click at [593, 513] on link "None" at bounding box center [583, 510] width 190 height 29
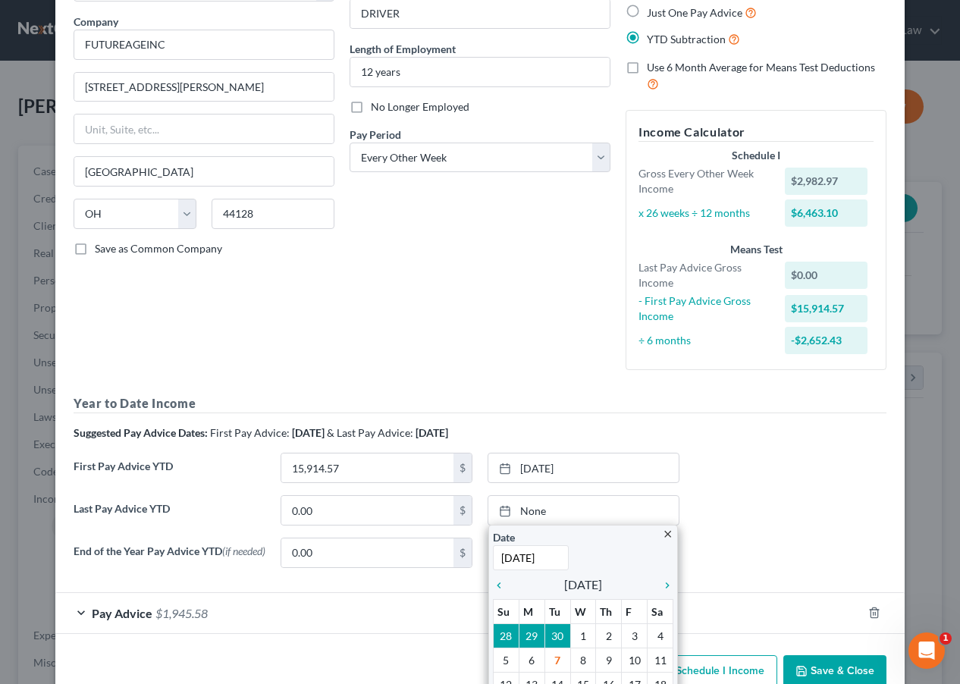
type input "9/12/2025"
click at [814, 478] on div "First Pay Advice YTD 15,914.57 $ 3/28/2025 close Date 3/28/2025 Time 12:00 AM c…" at bounding box center [480, 473] width 828 height 42
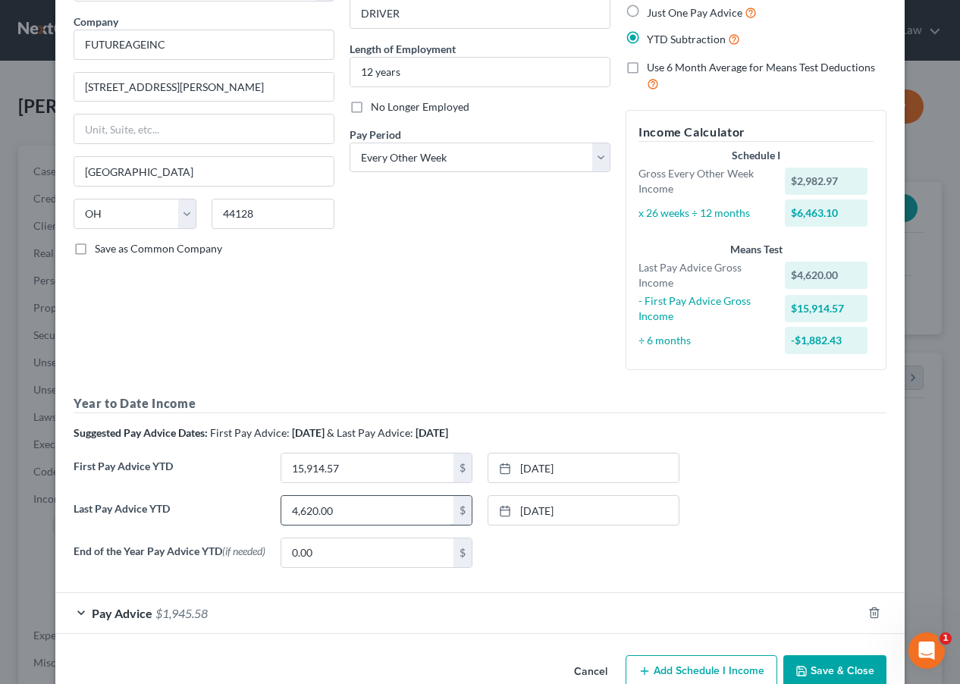
click at [364, 509] on input "4,620.00" at bounding box center [367, 510] width 172 height 29
click at [684, 1] on div "All Pay Advices Just One Pay Advice YTD Subtraction" at bounding box center [755, 12] width 261 height 70
click at [392, 511] on input "46,291." at bounding box center [367, 510] width 172 height 29
type input "46,291.64"
drag, startPoint x: 393, startPoint y: 474, endPoint x: 199, endPoint y: 462, distance: 195.1
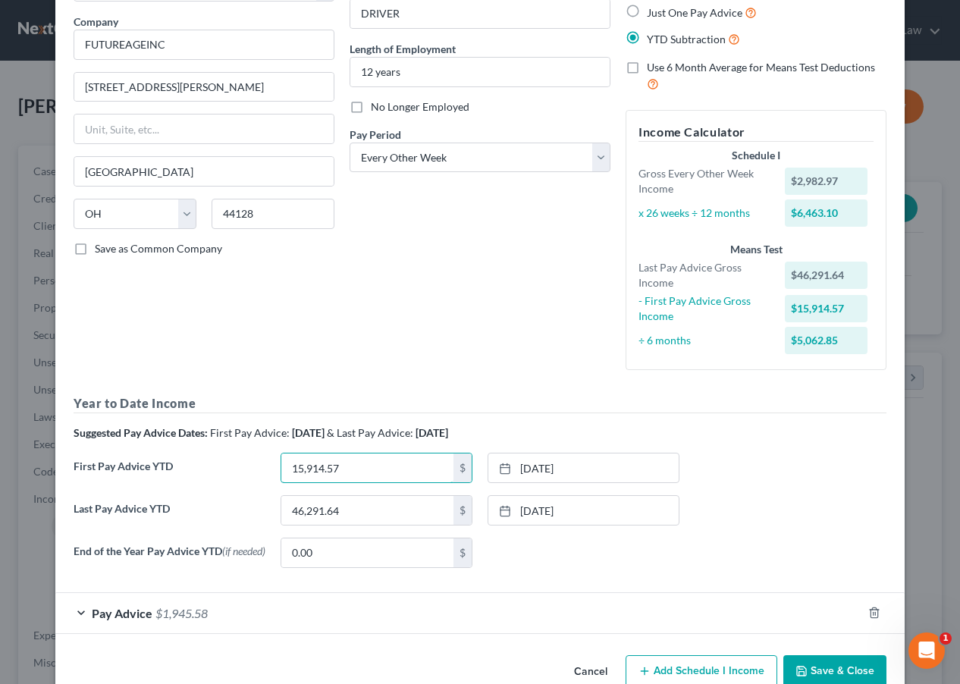
click at [199, 462] on div "First Pay Advice YTD 15,914.57 $ 3/28/2025 close Date 3/28/2025 Time 12:00 AM c…" at bounding box center [480, 473] width 828 height 42
click at [380, 470] on input "13,767." at bounding box center [367, 467] width 172 height 29
type input "13,767.50"
click at [574, 459] on link "3/28/2025" at bounding box center [583, 467] width 190 height 29
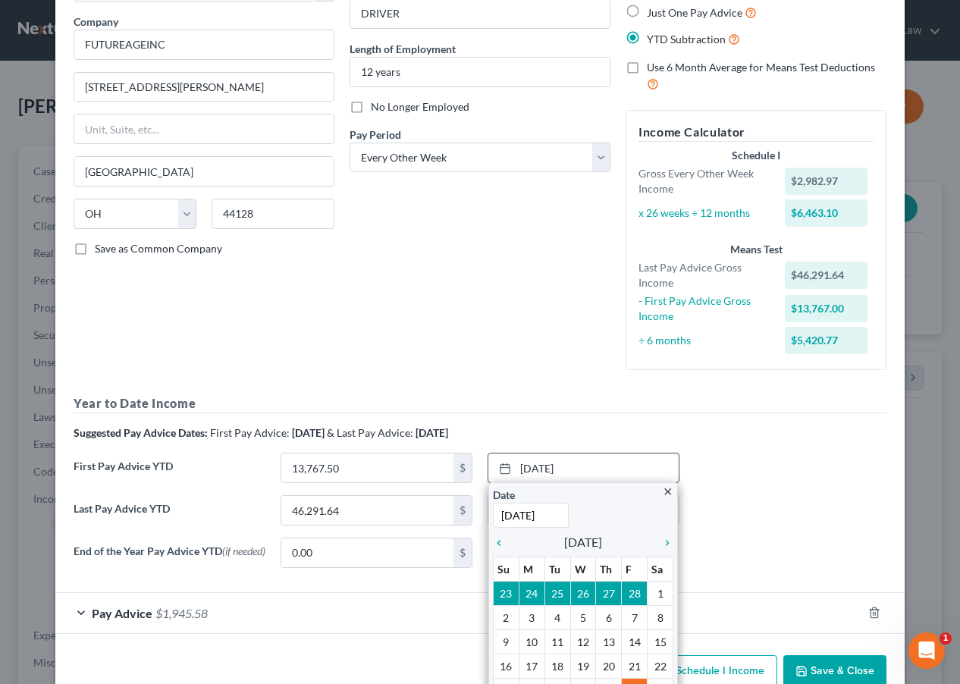
click at [525, 510] on input "3/28/2025" at bounding box center [531, 514] width 76 height 25
type input "3/14/2025"
click at [829, 532] on div "Last Pay Advice YTD 46,291.64 $ 9/12/2025 close Date 9/12/2025 Time 12:00 AM ch…" at bounding box center [480, 516] width 828 height 42
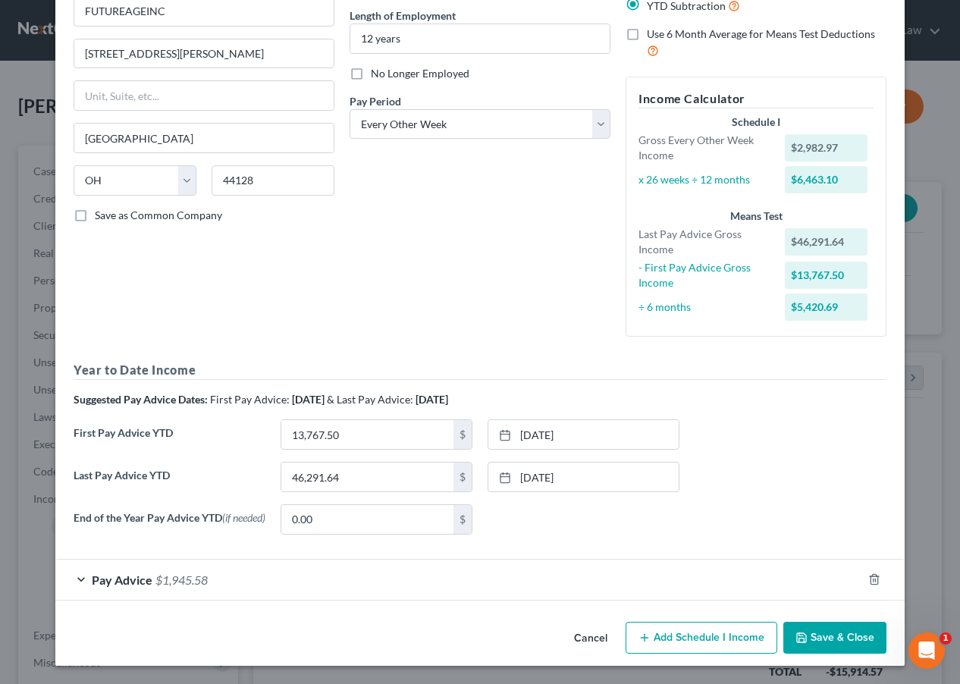
scroll to position [148, 0]
click at [829, 640] on button "Save & Close" at bounding box center [834, 637] width 103 height 32
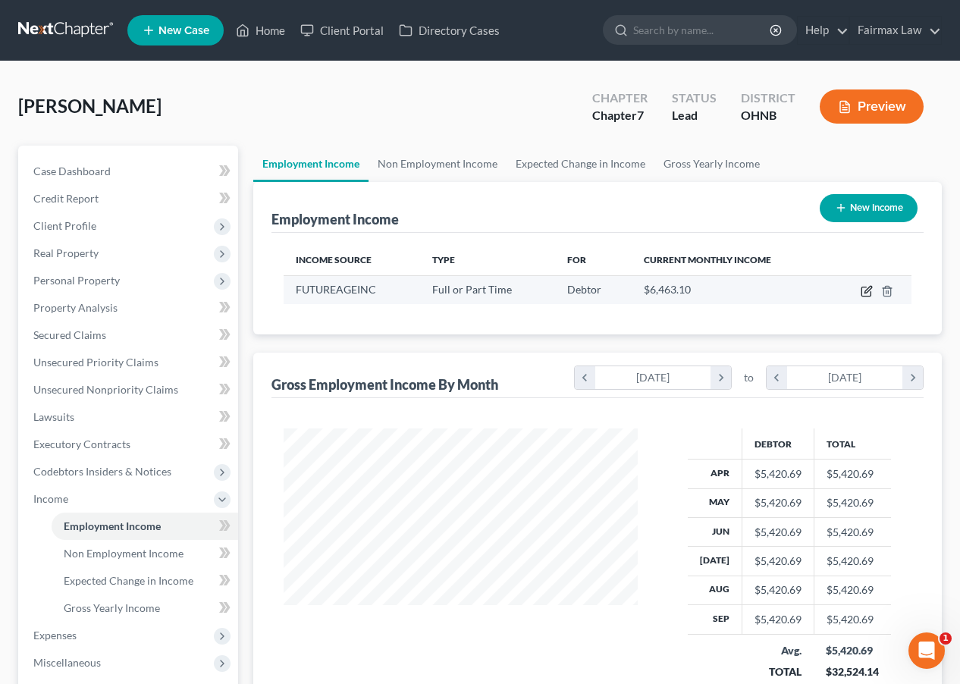
click at [829, 287] on icon "button" at bounding box center [865, 291] width 9 height 9
select select "0"
select select "36"
select select "2"
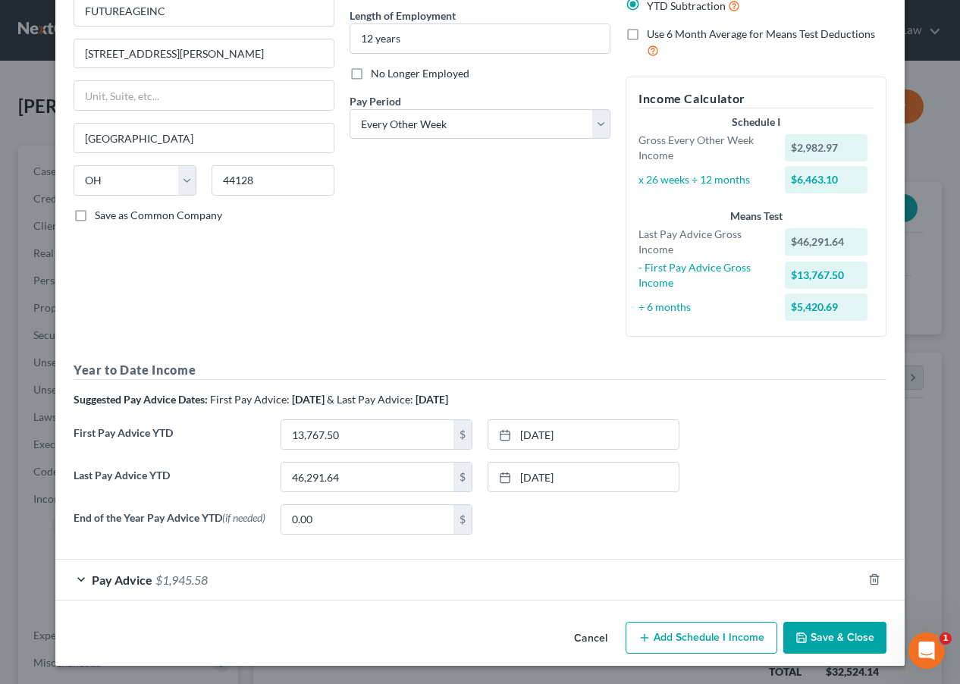
click at [550, 590] on div "Pay Advice $1,945.58" at bounding box center [458, 579] width 806 height 40
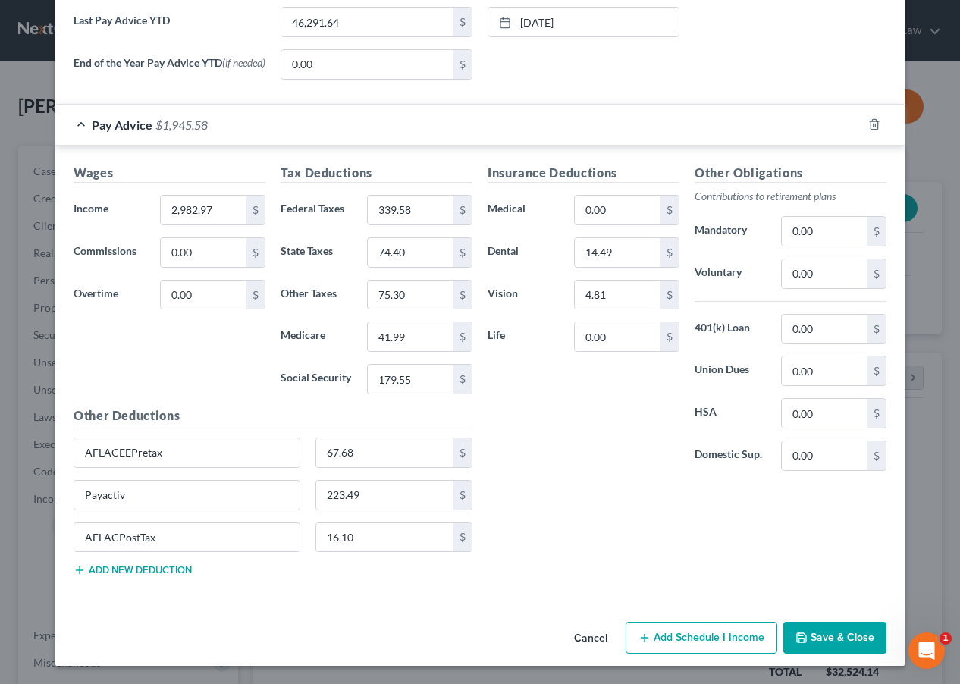
scroll to position [603, 0]
drag, startPoint x: 227, startPoint y: 215, endPoint x: 45, endPoint y: 196, distance: 183.0
click at [48, 196] on div "Edit Income Source × Employment Type * Select Full or Part Time Employment Self…" at bounding box center [480, 342] width 960 height 684
type input "2,030.10"
click at [609, 490] on div "Insurance Deductions Medical 0.00 $ Dental 14.49 $ Vision 4.81 $ Life 0.00 $ Ot…" at bounding box center [687, 376] width 414 height 424
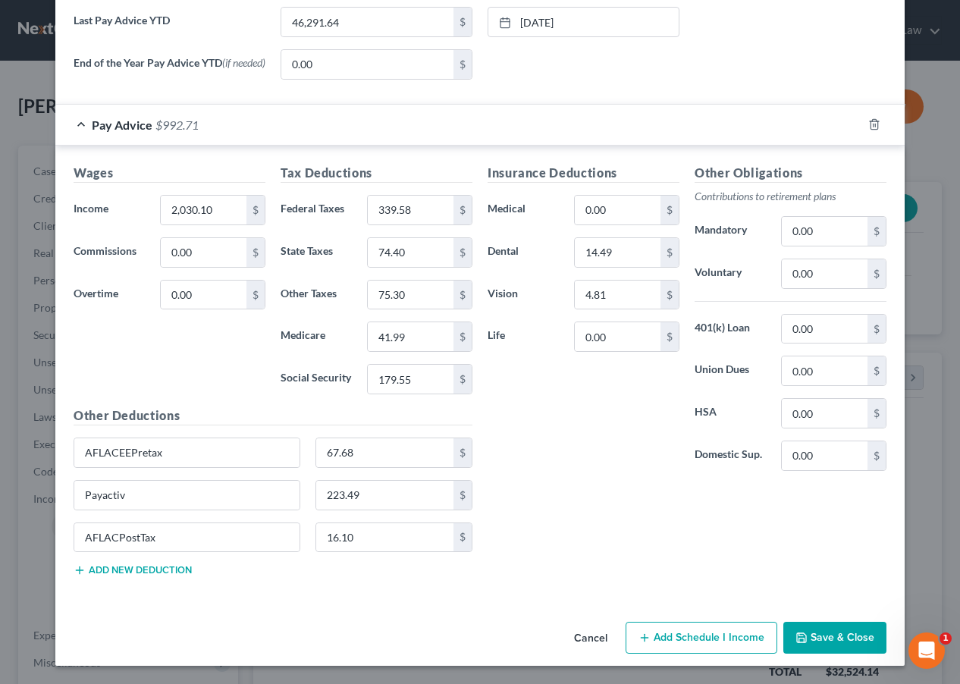
click at [829, 640] on button "Save & Close" at bounding box center [834, 637] width 103 height 32
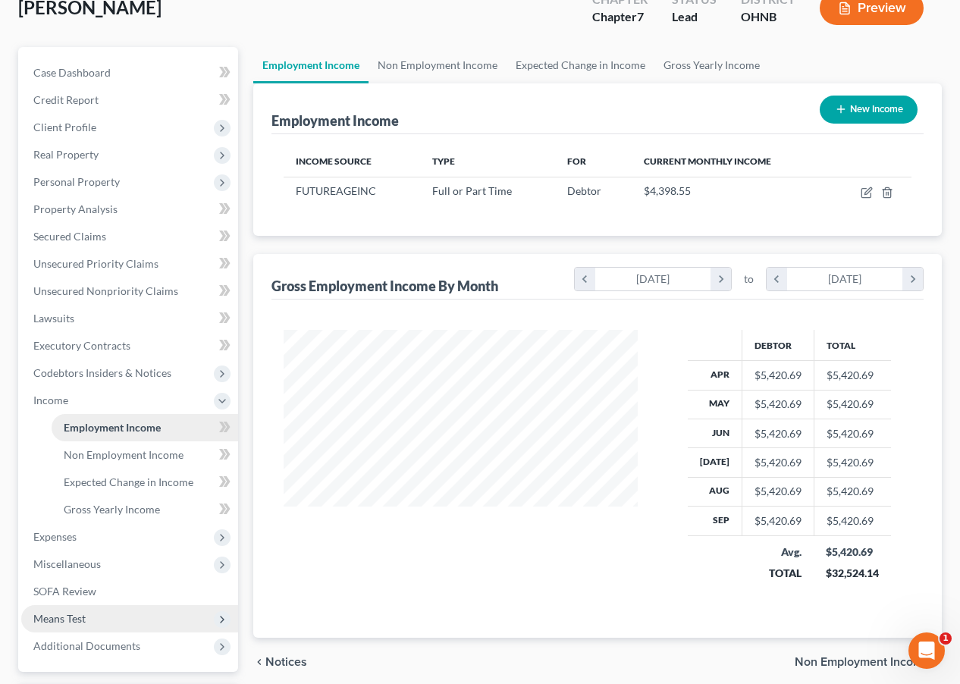
scroll to position [179, 0]
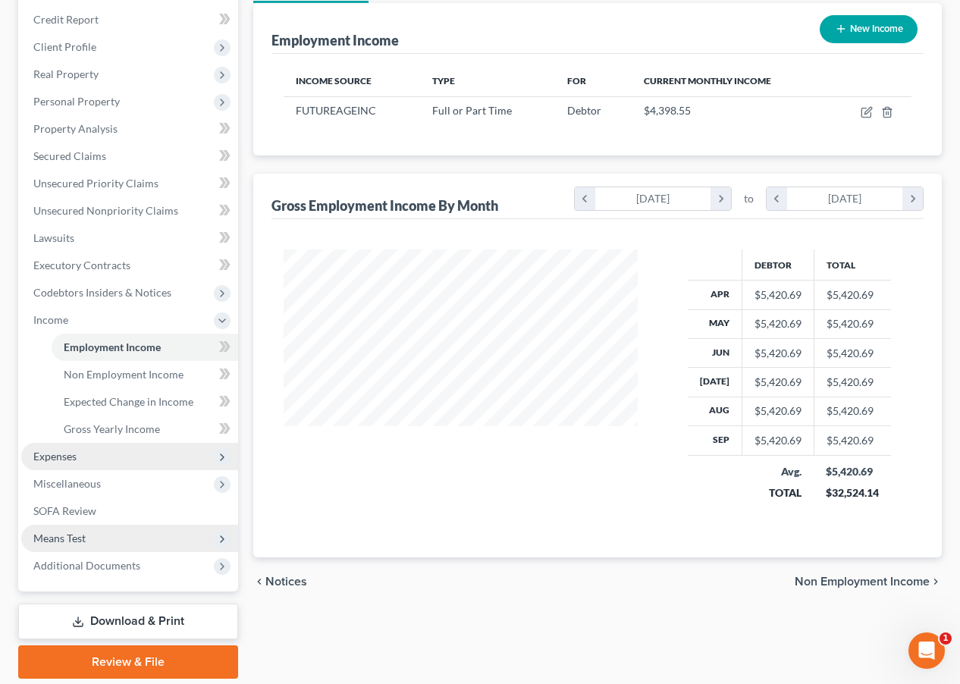
click at [111, 459] on span "Expenses" at bounding box center [129, 456] width 217 height 27
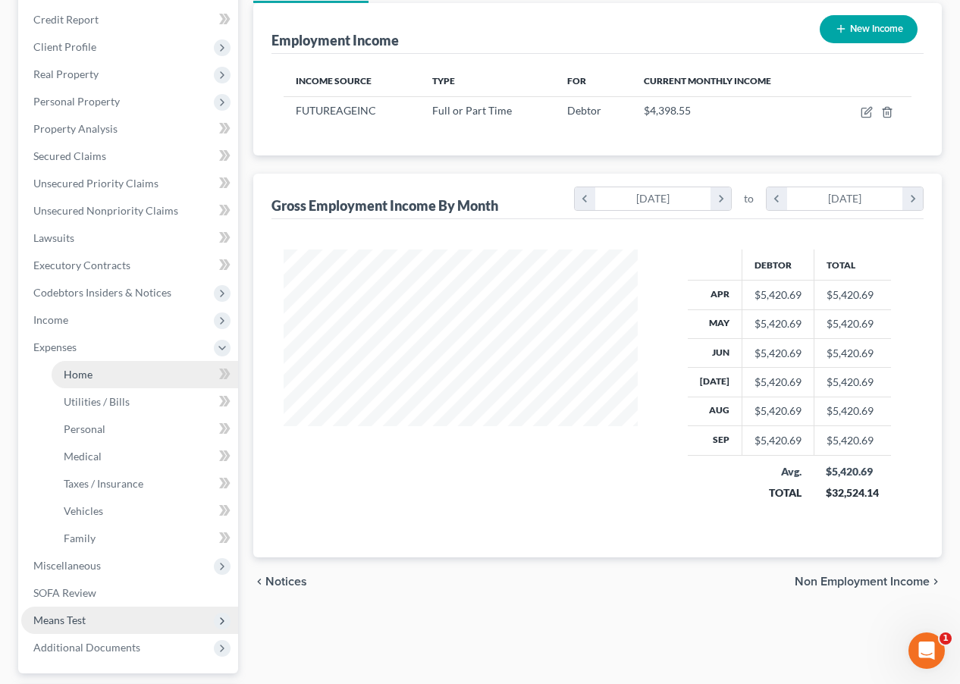
click at [139, 377] on link "Home" at bounding box center [145, 374] width 186 height 27
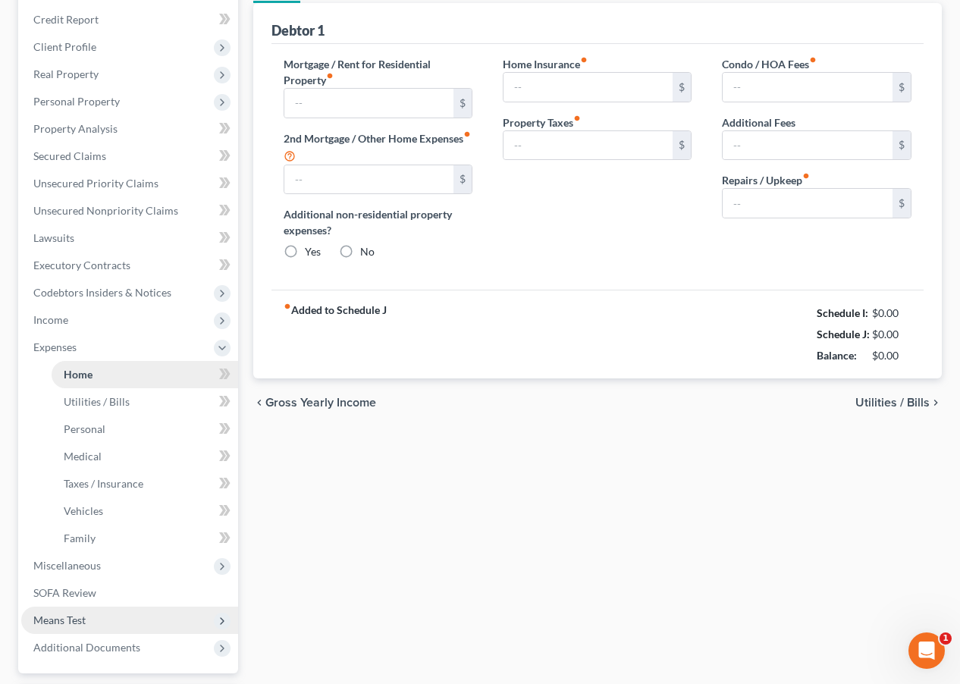
scroll to position [23, 0]
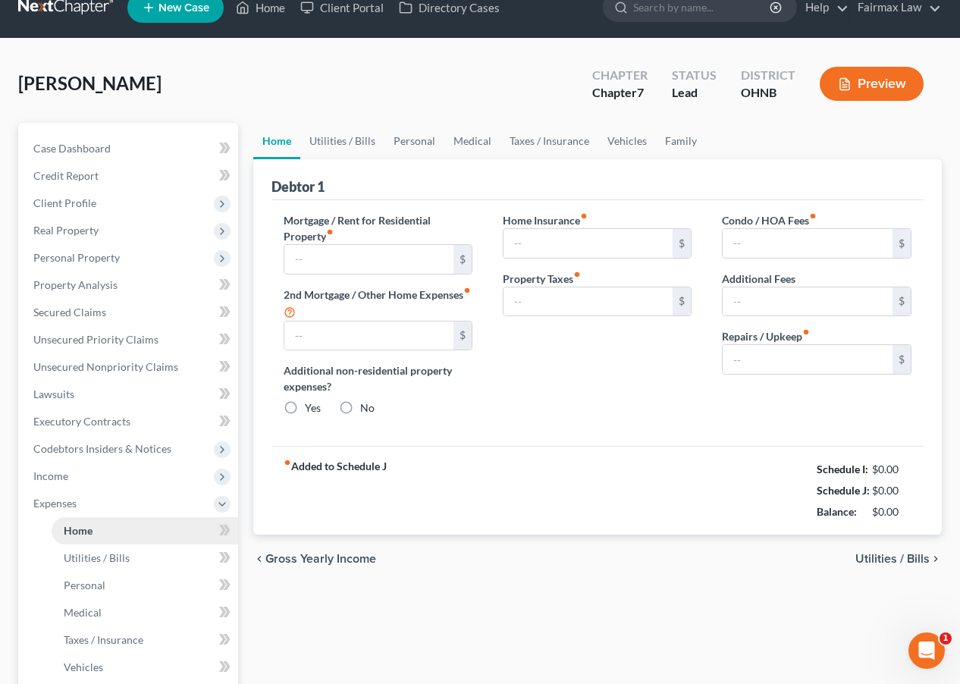
type input "975.00"
type input "0.00"
radio input "true"
type input "14.00"
type input "0.00"
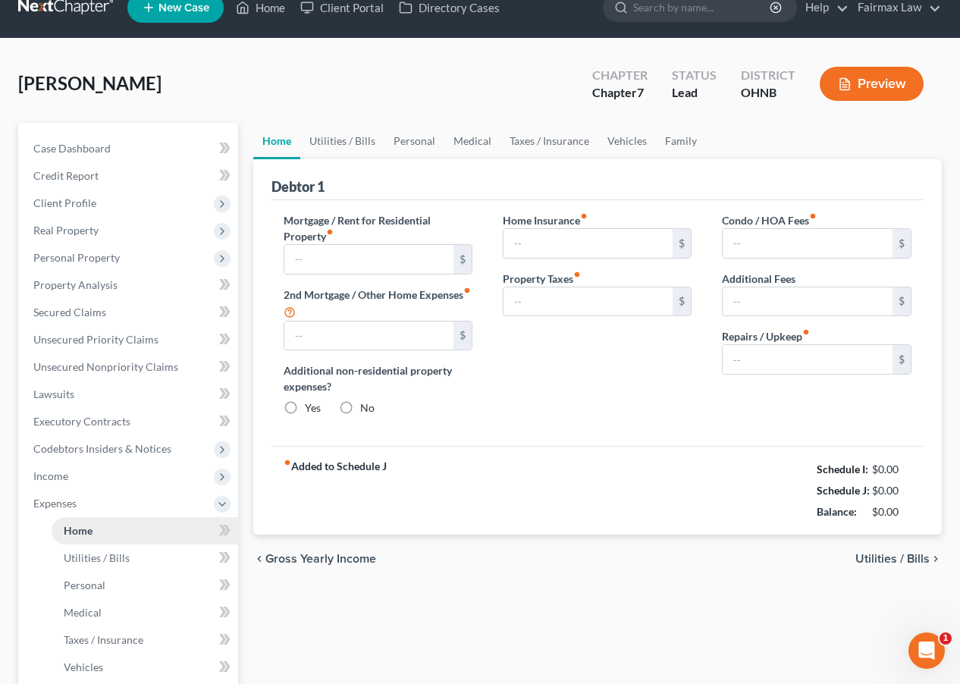
type input "0.00"
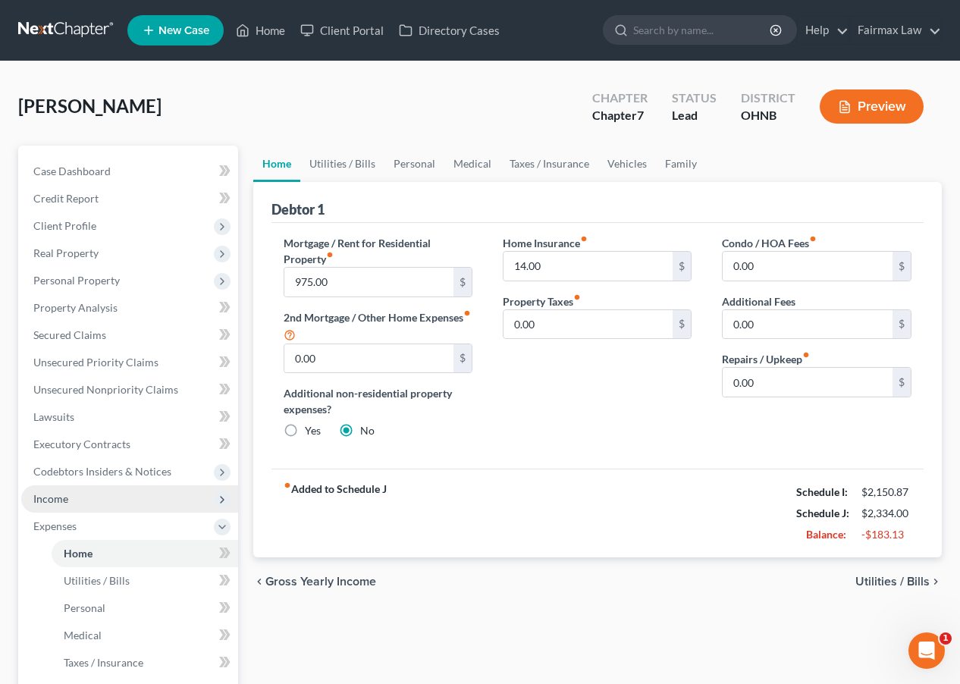
click at [134, 504] on span "Income" at bounding box center [129, 498] width 217 height 27
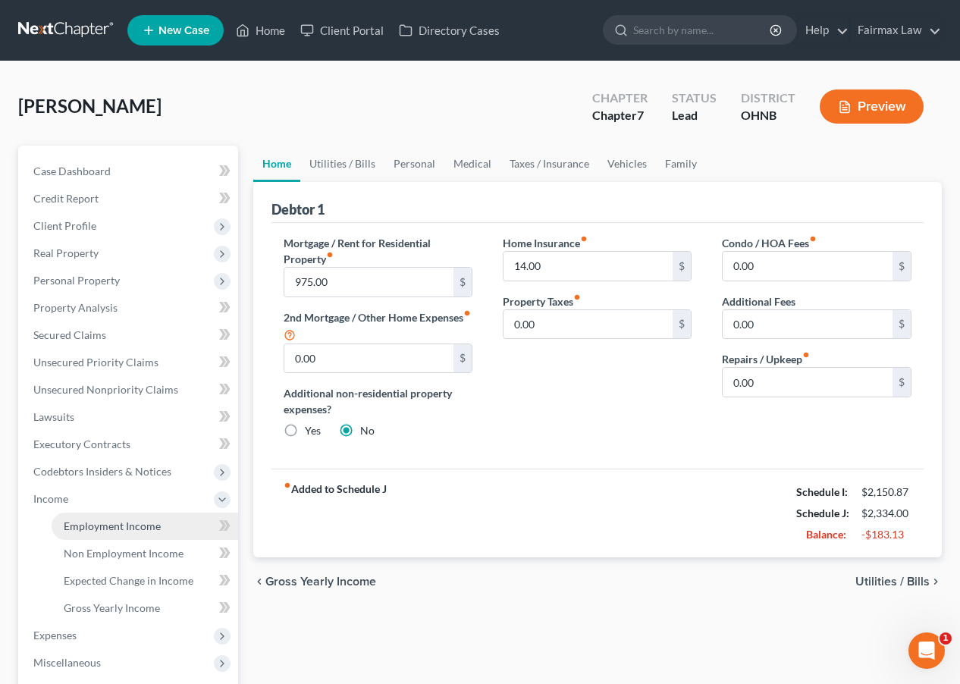
click at [139, 534] on link "Employment Income" at bounding box center [145, 525] width 186 height 27
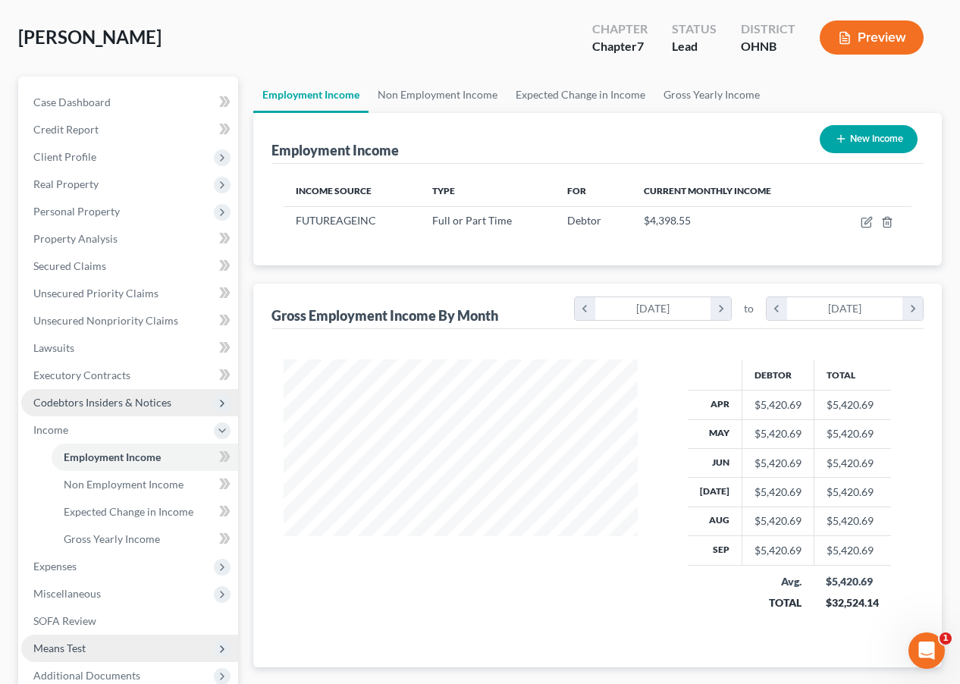
scroll to position [70, 0]
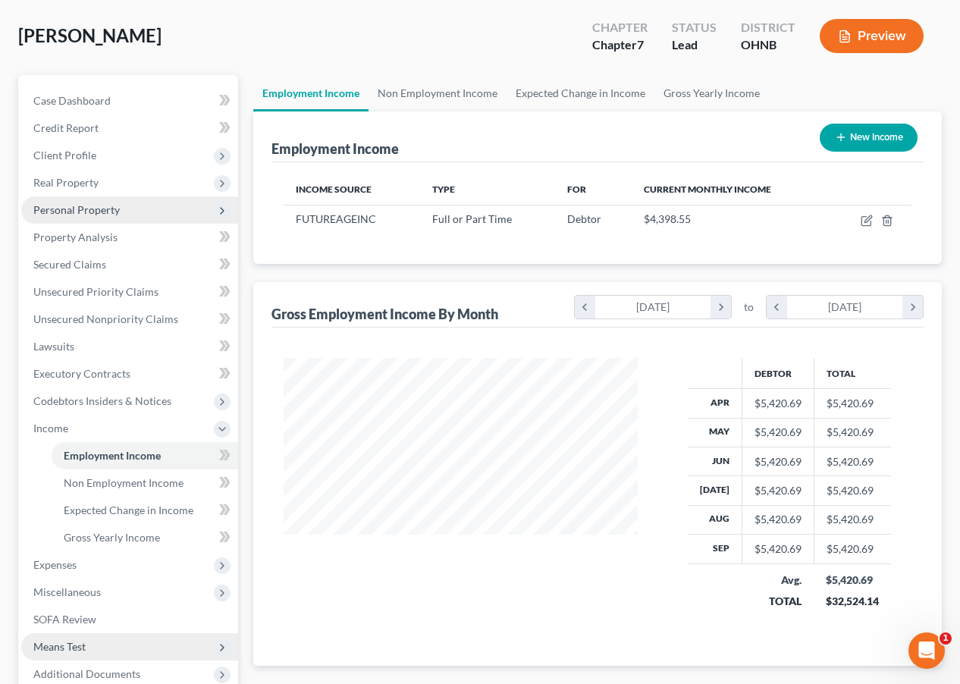
click at [166, 211] on span "Personal Property" at bounding box center [129, 209] width 217 height 27
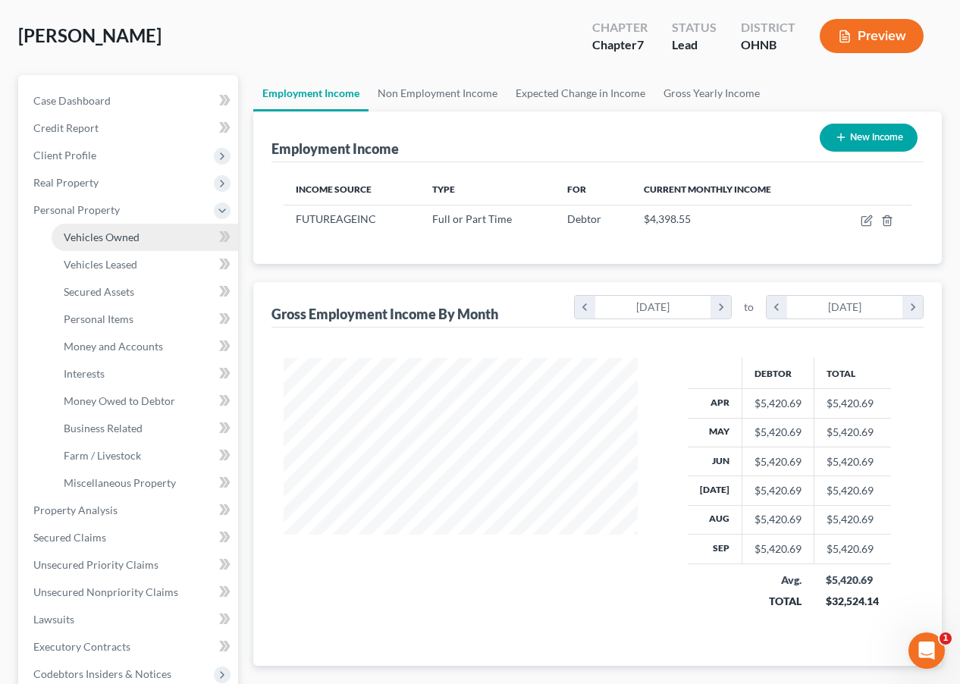
click at [167, 234] on link "Vehicles Owned" at bounding box center [145, 237] width 186 height 27
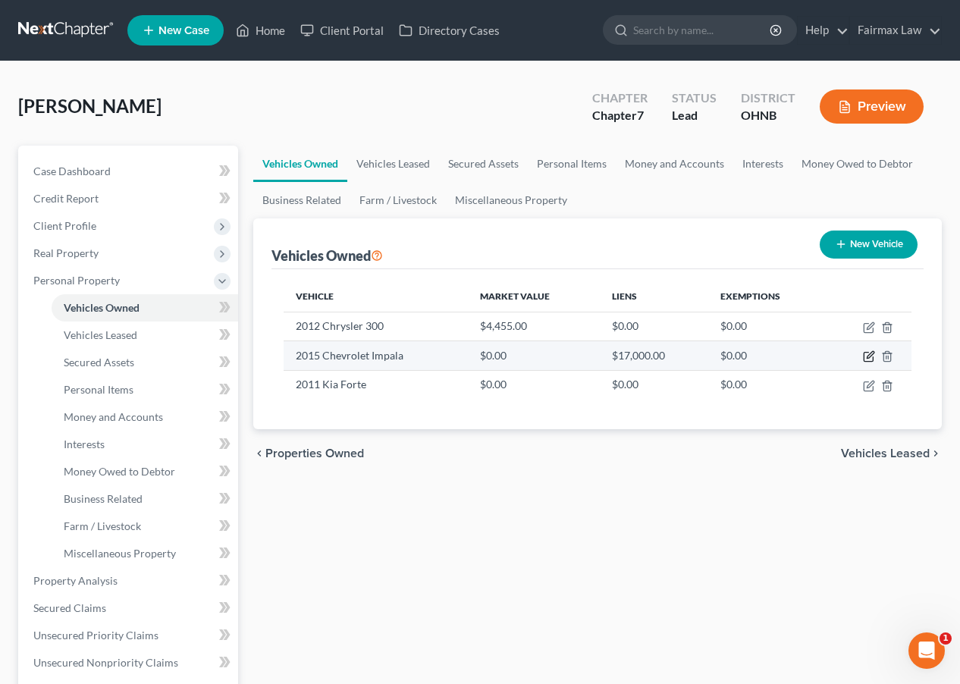
click at [829, 358] on icon "button" at bounding box center [868, 356] width 12 height 12
select select "0"
select select "11"
select select "0"
select select "23"
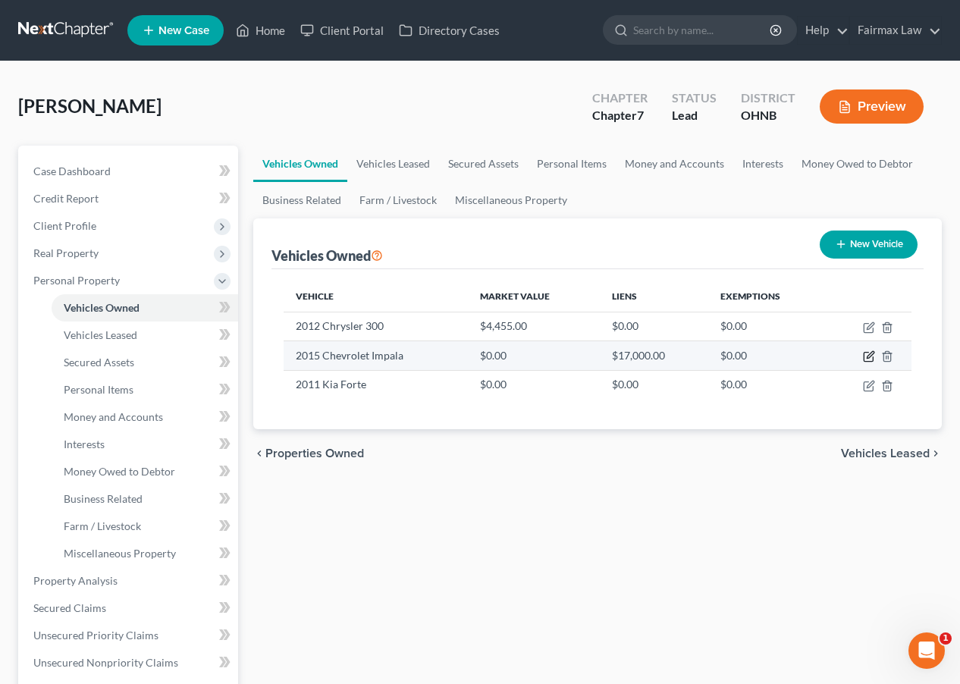
select select "3"
select select "0"
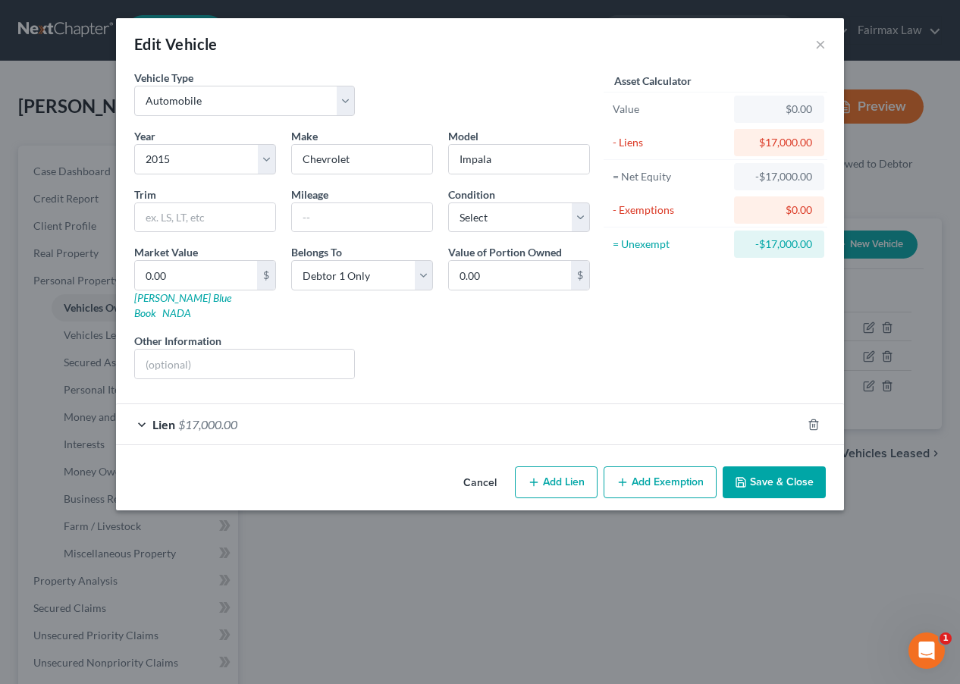
click at [439, 407] on div "Lien $17,000.00" at bounding box center [458, 424] width 685 height 40
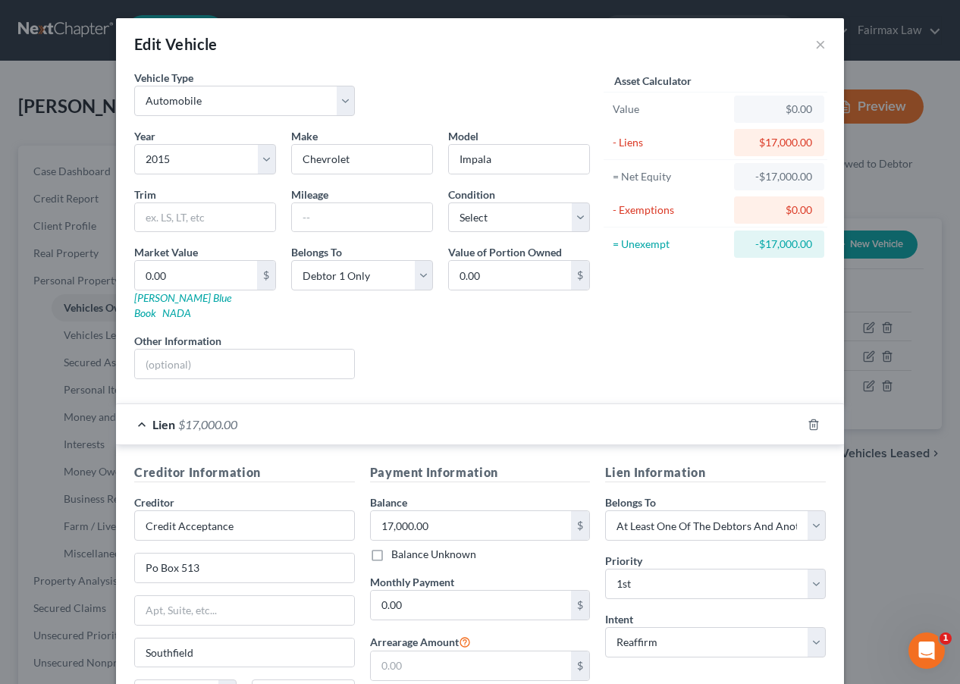
click at [829, 601] on div "Edit Vehicle × Vehicle Type Select Automobile Truck Trailer Watercraft Aircraft…" at bounding box center [480, 342] width 960 height 684
select select "0"
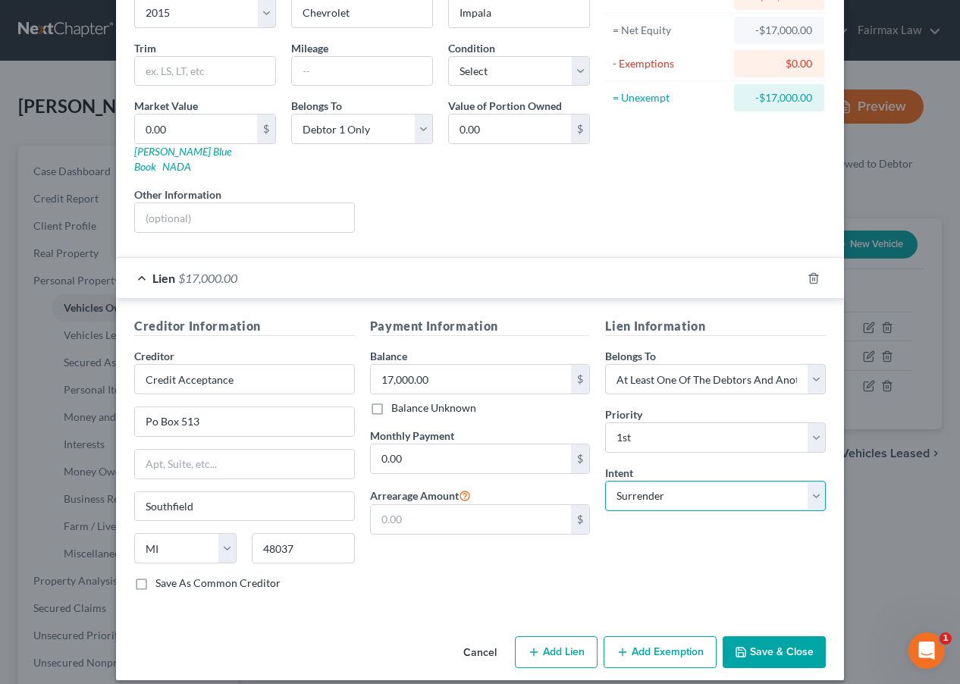
scroll to position [145, 0]
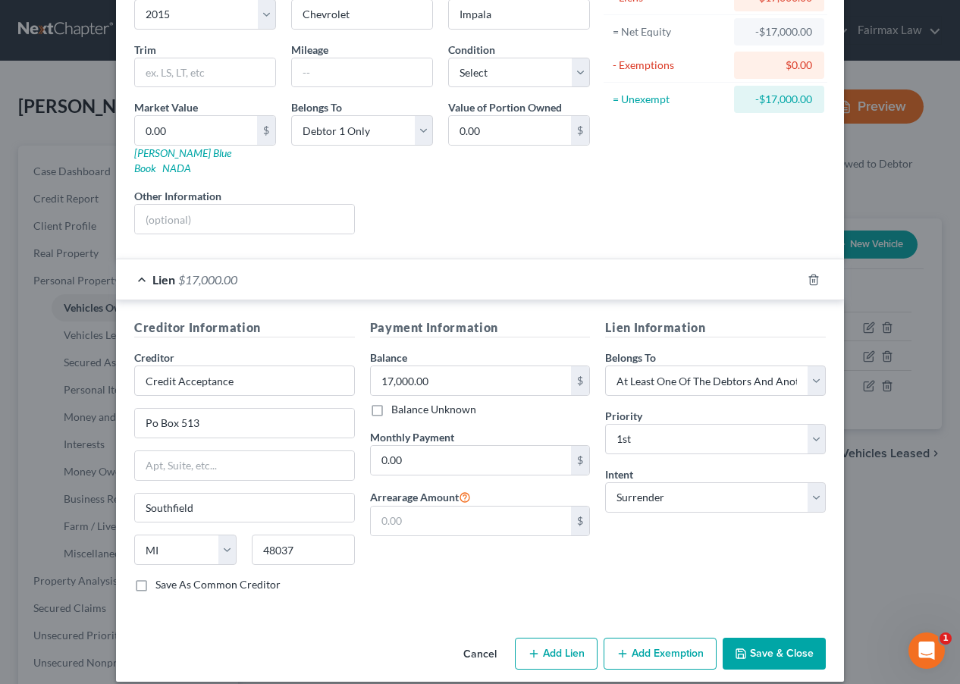
click at [803, 638] on button "Save & Close" at bounding box center [773, 653] width 103 height 32
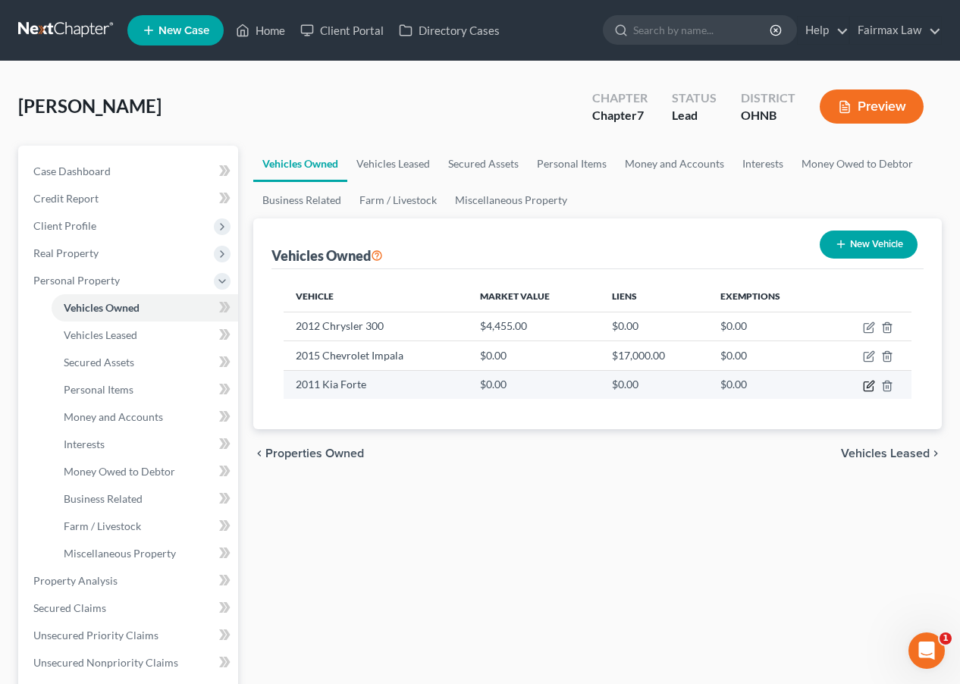
click at [829, 385] on icon "button" at bounding box center [868, 386] width 12 height 12
select select "0"
select select "15"
select select "3"
select select "0"
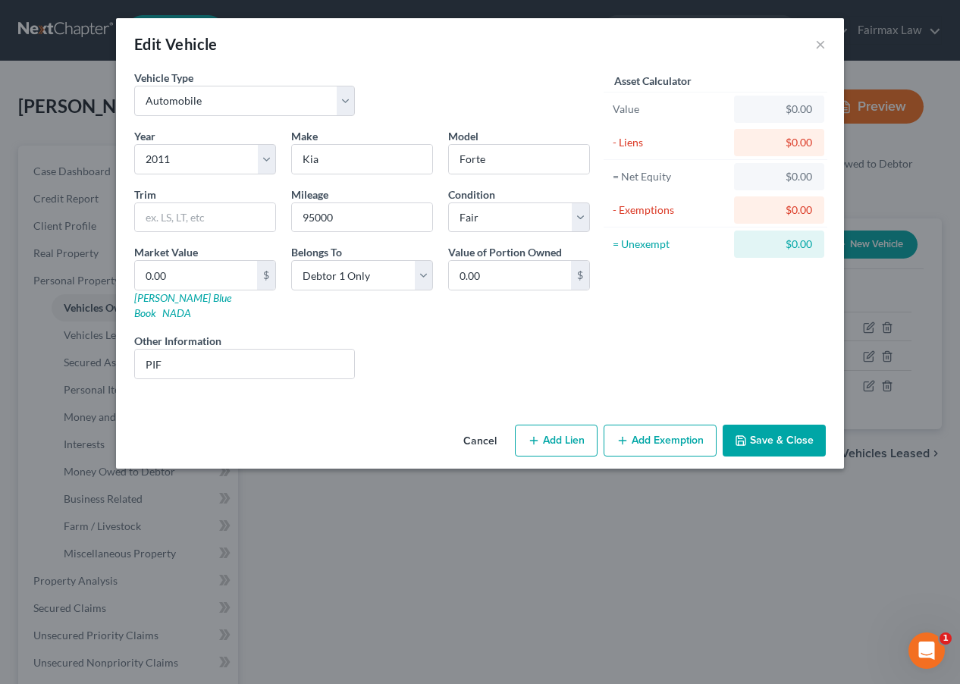
click at [790, 424] on button "Save & Close" at bounding box center [773, 440] width 103 height 32
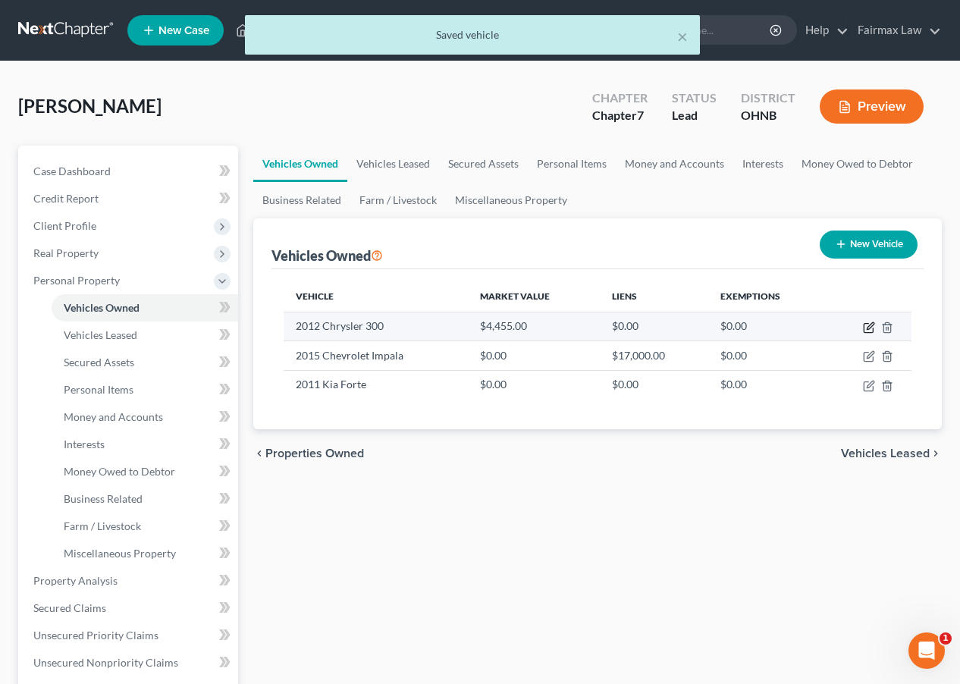
click at [829, 331] on icon "button" at bounding box center [868, 327] width 12 height 12
select select "0"
select select "14"
select select "3"
select select "0"
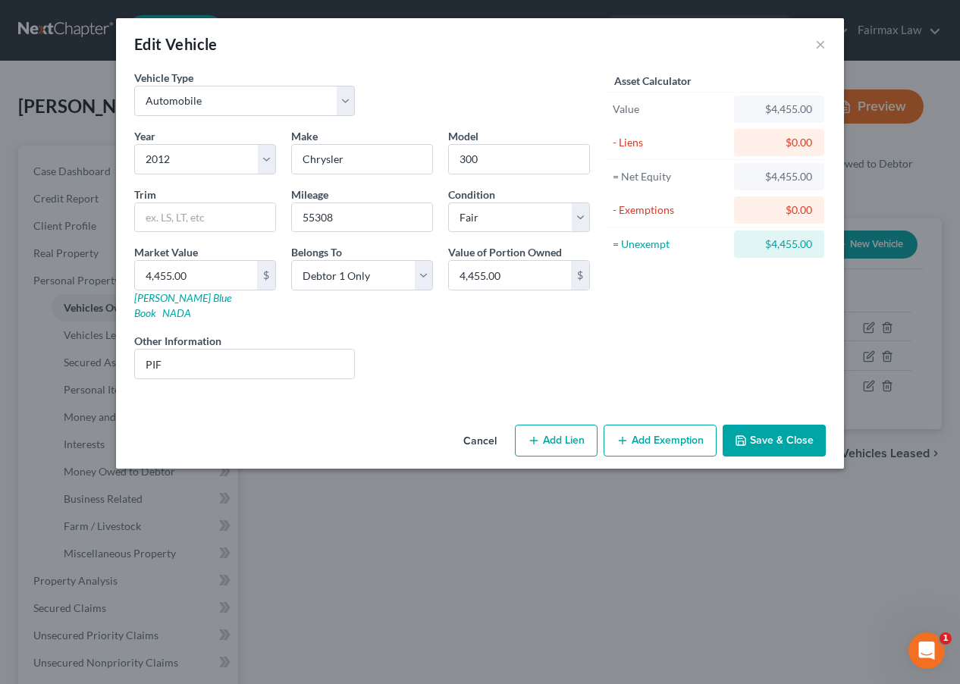
click at [776, 433] on button "Save & Close" at bounding box center [773, 440] width 103 height 32
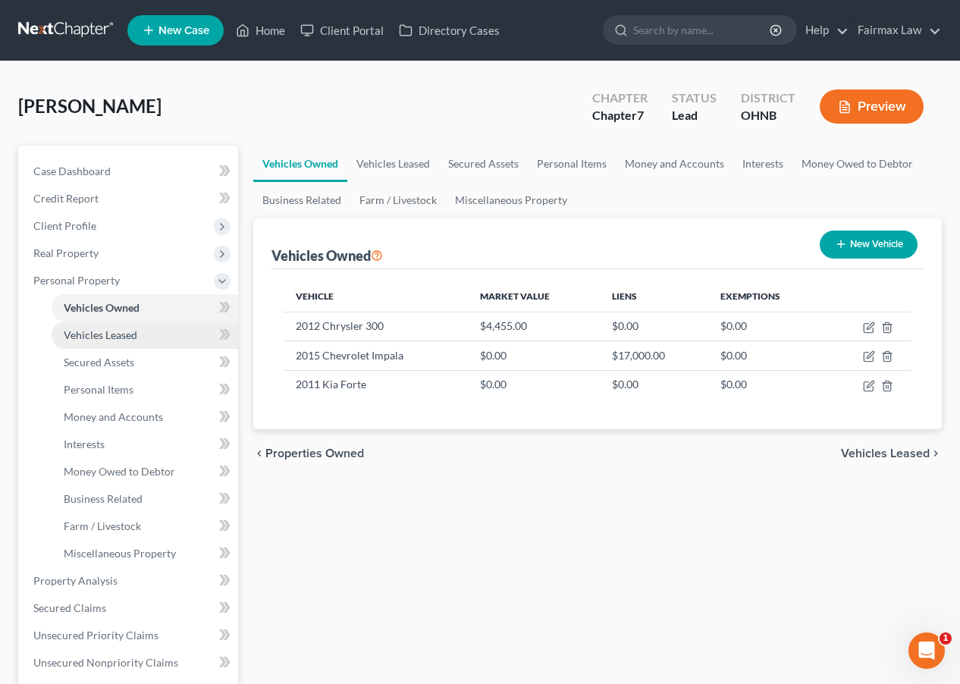
click at [164, 332] on link "Vehicles Leased" at bounding box center [145, 334] width 186 height 27
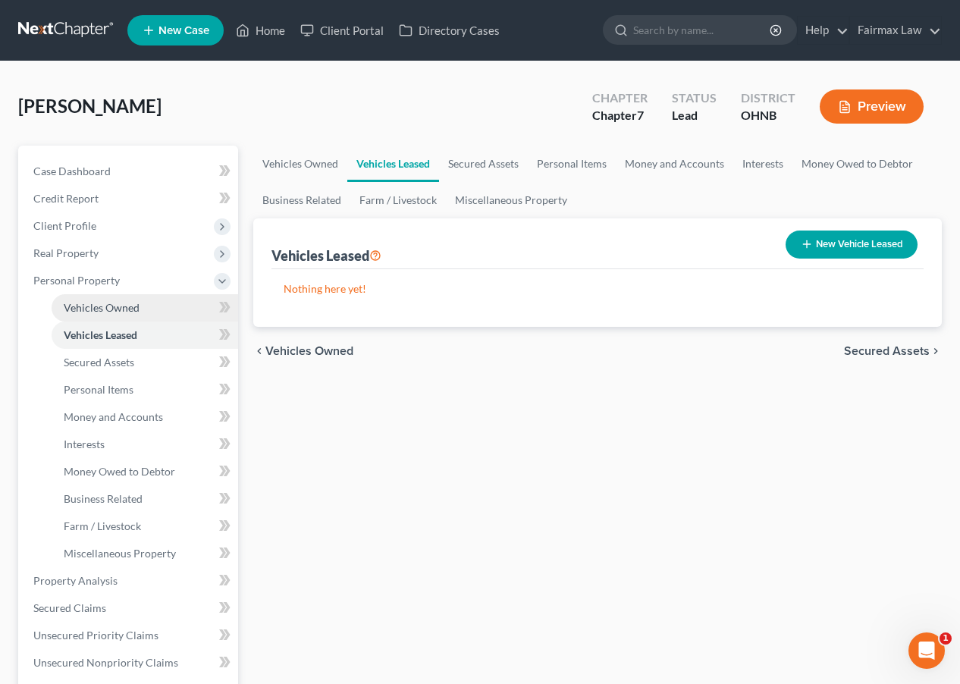
click at [171, 317] on link "Vehicles Owned" at bounding box center [145, 307] width 186 height 27
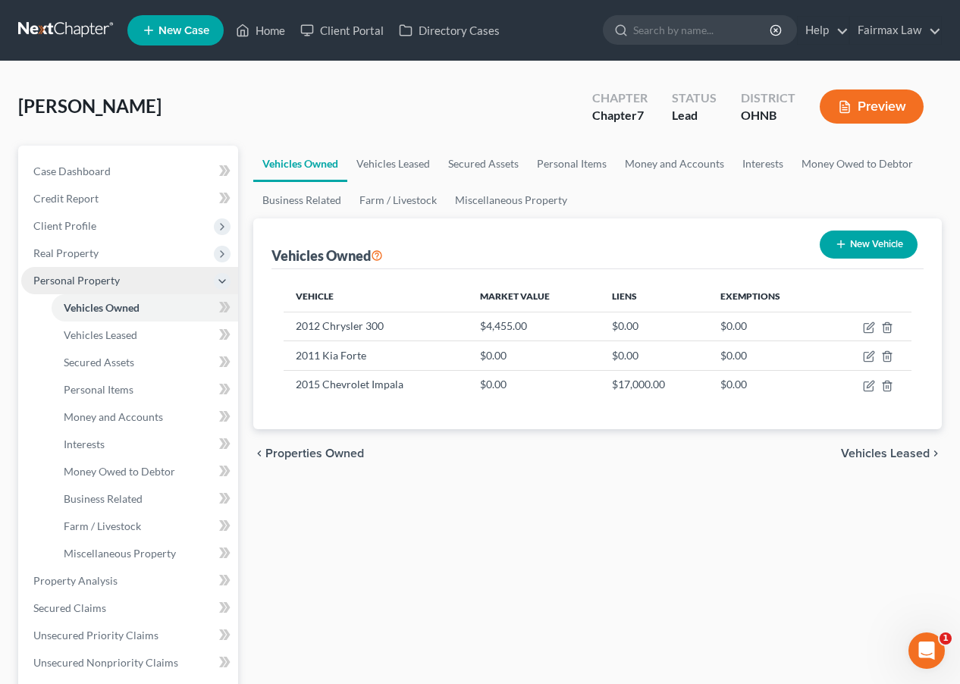
click at [162, 271] on span "Personal Property" at bounding box center [129, 280] width 217 height 27
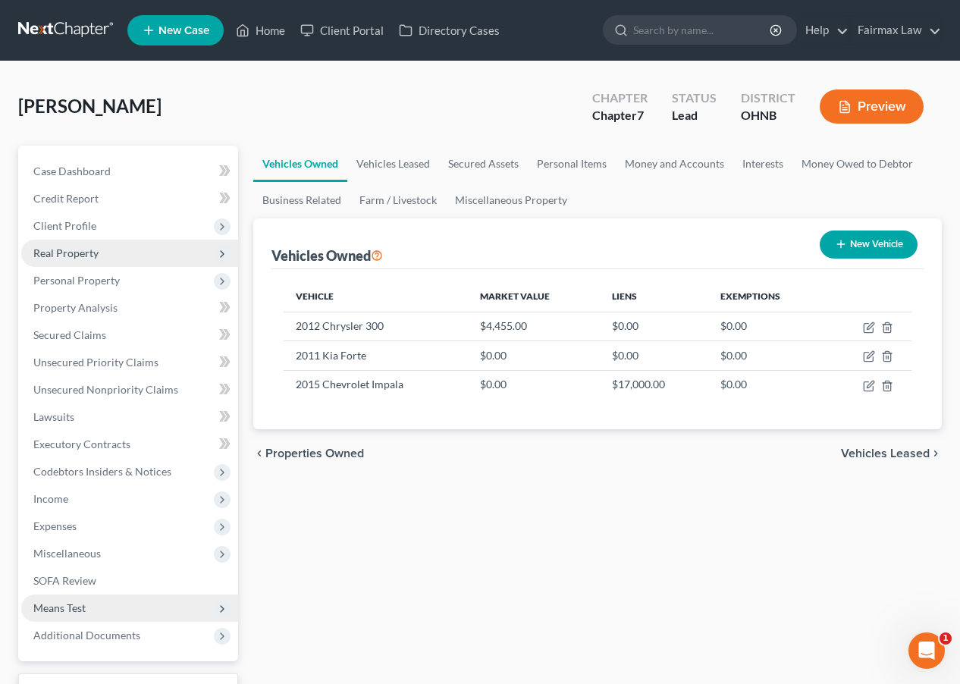
click at [187, 258] on span "Real Property" at bounding box center [129, 252] width 217 height 27
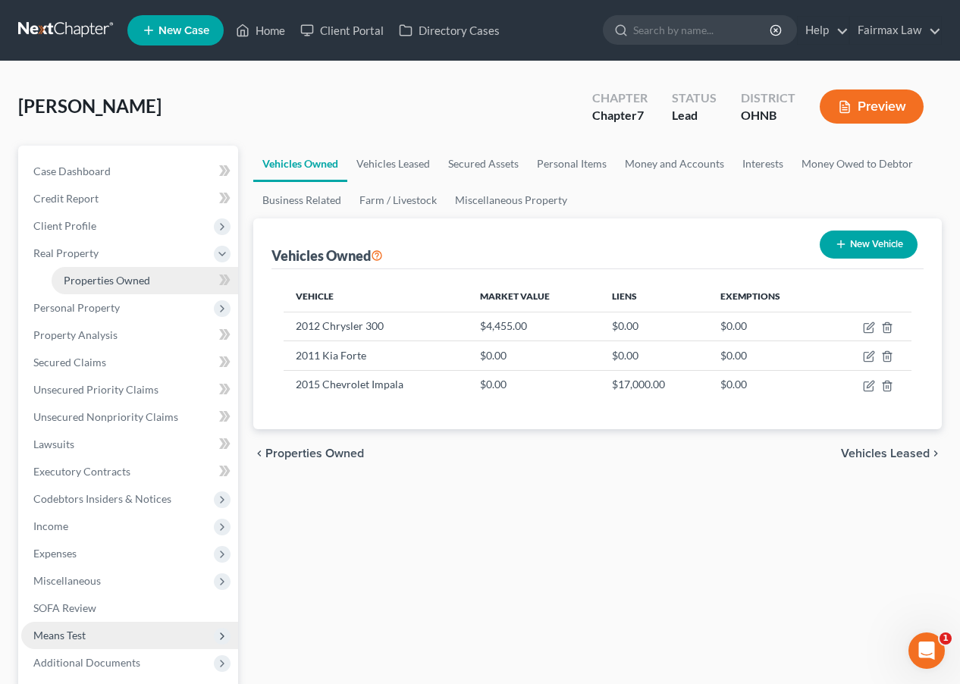
click at [177, 275] on link "Properties Owned" at bounding box center [145, 280] width 186 height 27
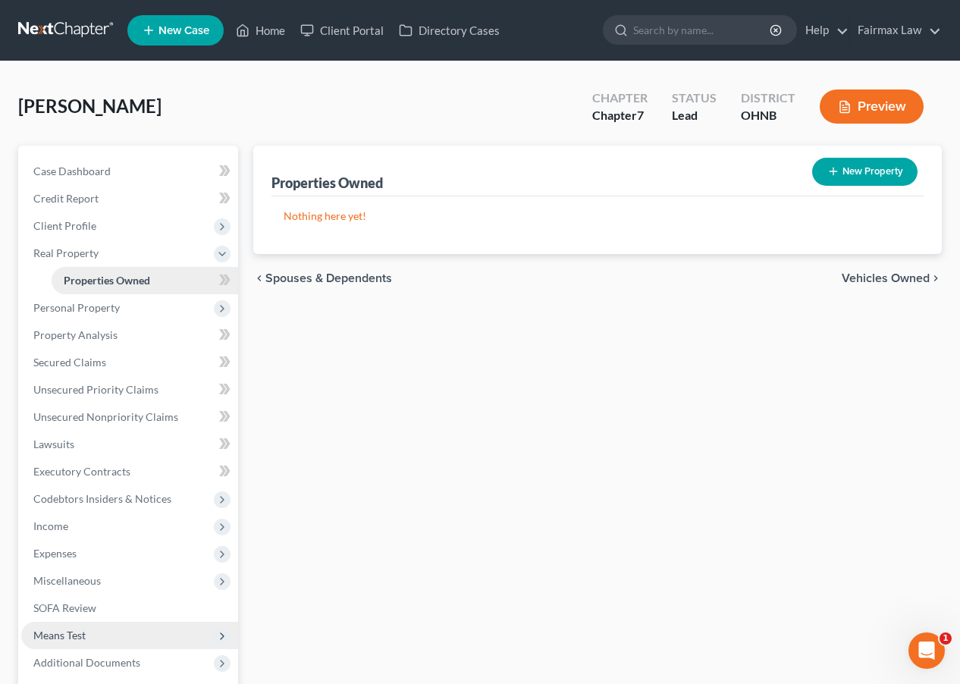
click at [189, 267] on link "Properties Owned" at bounding box center [145, 280] width 186 height 27
click at [209, 226] on span "Client Profile" at bounding box center [129, 225] width 217 height 27
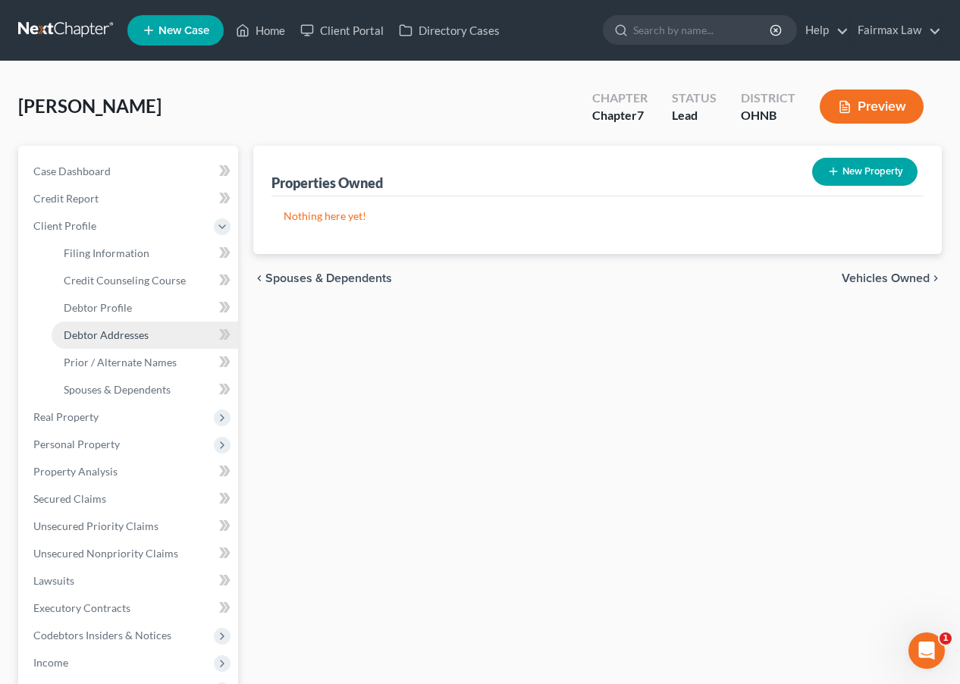
click at [153, 324] on link "Debtor Addresses" at bounding box center [145, 334] width 186 height 27
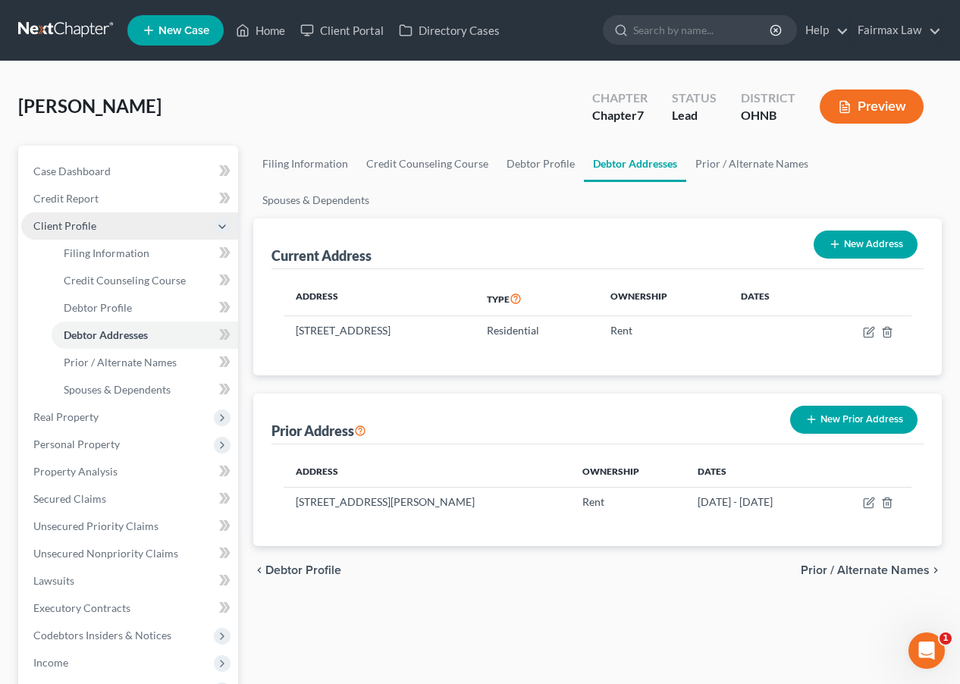
click at [214, 227] on icon at bounding box center [222, 226] width 17 height 17
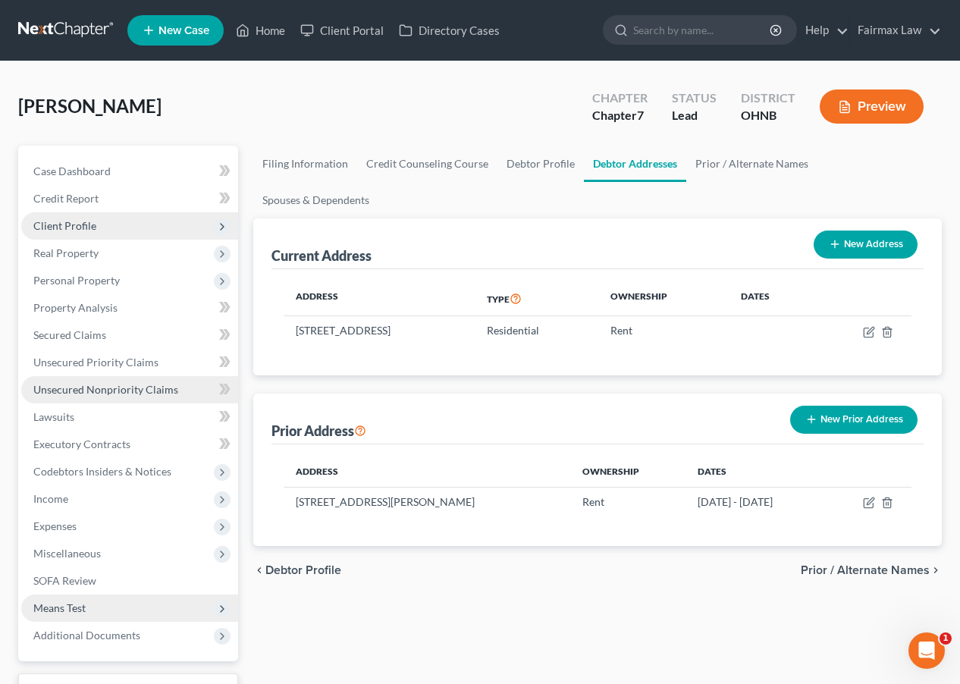
click at [122, 376] on link "Unsecured Nonpriority Claims" at bounding box center [129, 389] width 217 height 27
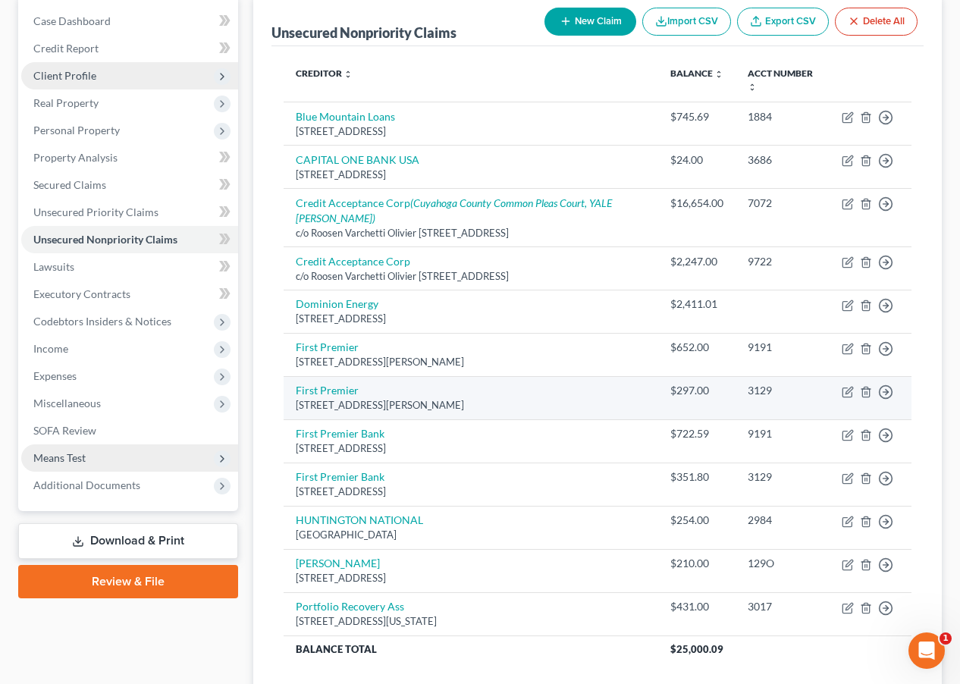
scroll to position [149, 0]
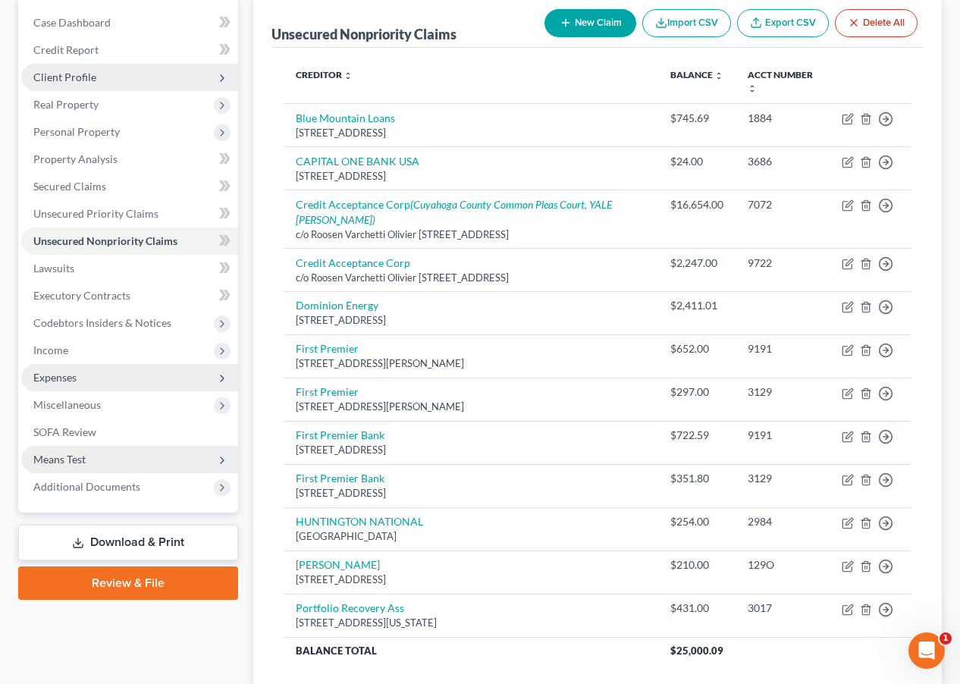
click at [175, 376] on span "Expenses" at bounding box center [129, 377] width 217 height 27
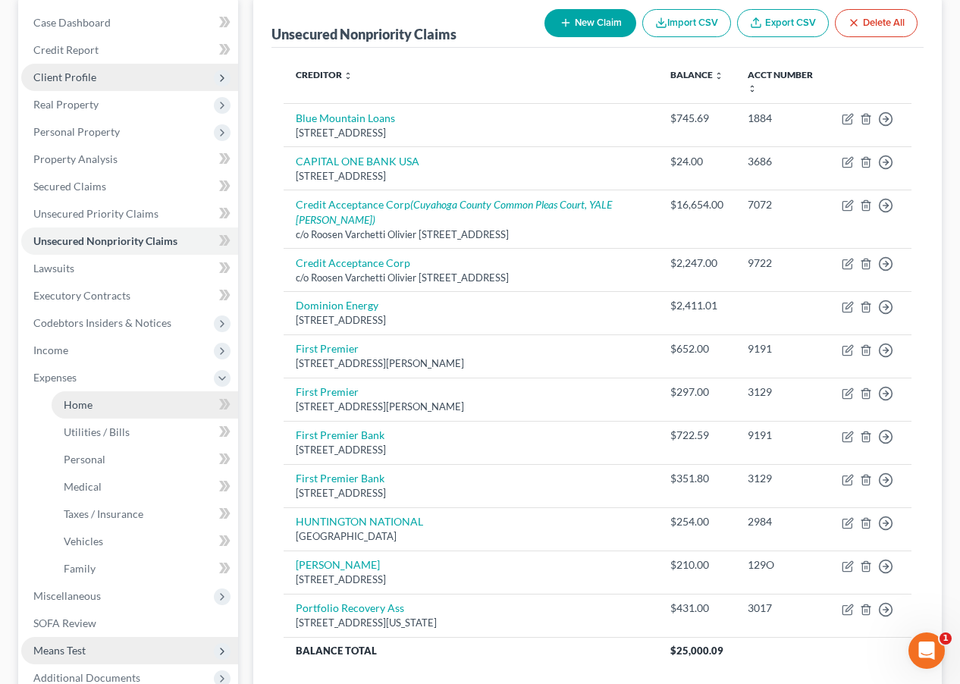
click at [175, 399] on link "Home" at bounding box center [145, 404] width 186 height 27
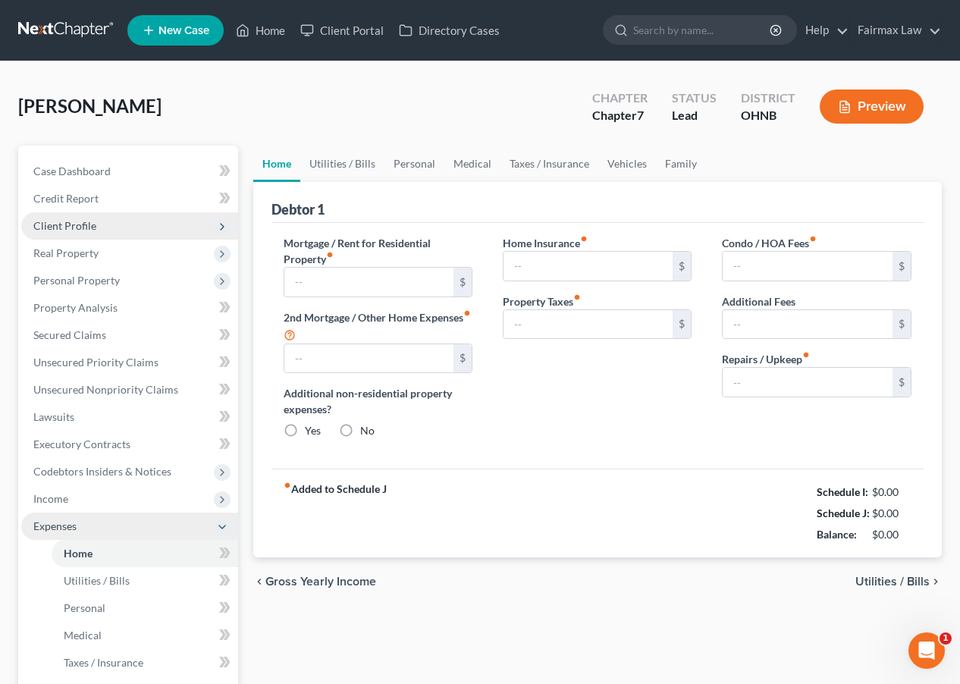
type input "975.00"
type input "0.00"
radio input "true"
type input "14.00"
type input "0.00"
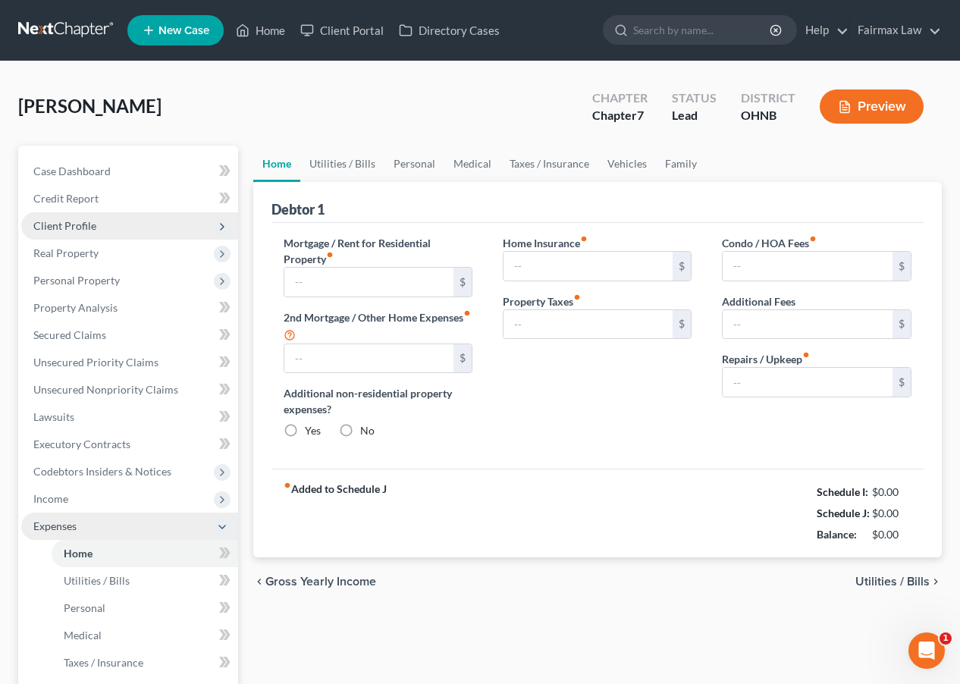
type input "0.00"
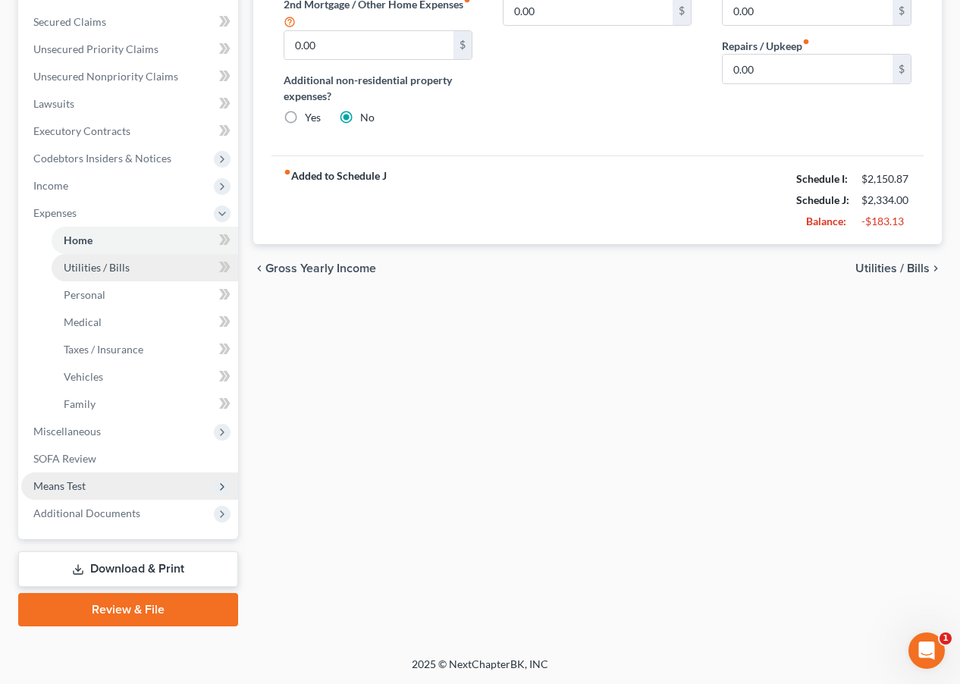
click at [155, 277] on link "Utilities / Bills" at bounding box center [145, 267] width 186 height 27
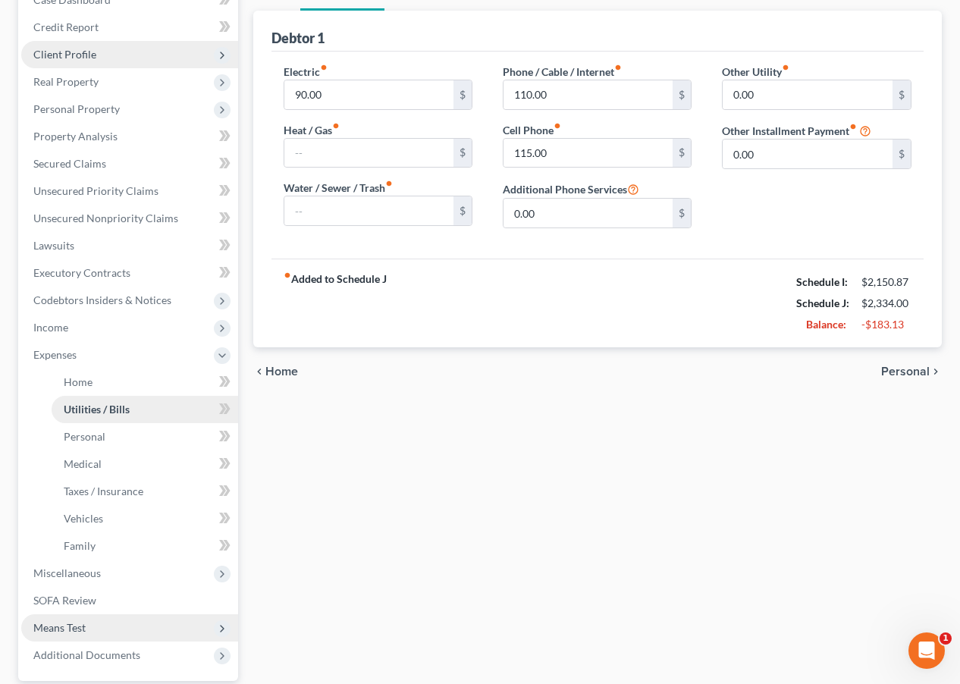
scroll to position [182, 0]
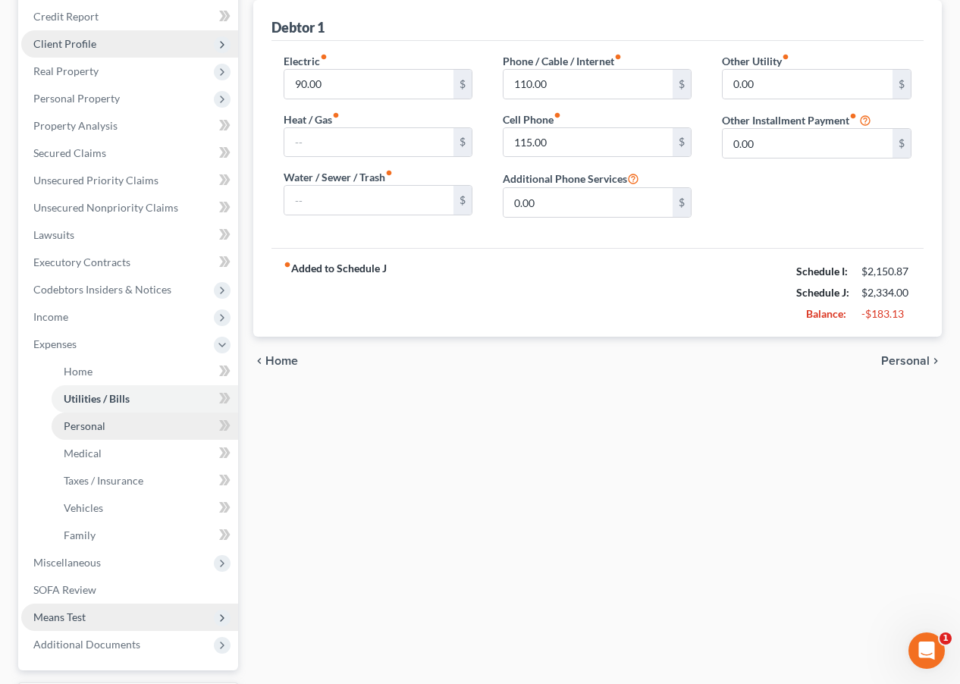
click at [153, 430] on link "Personal" at bounding box center [145, 425] width 186 height 27
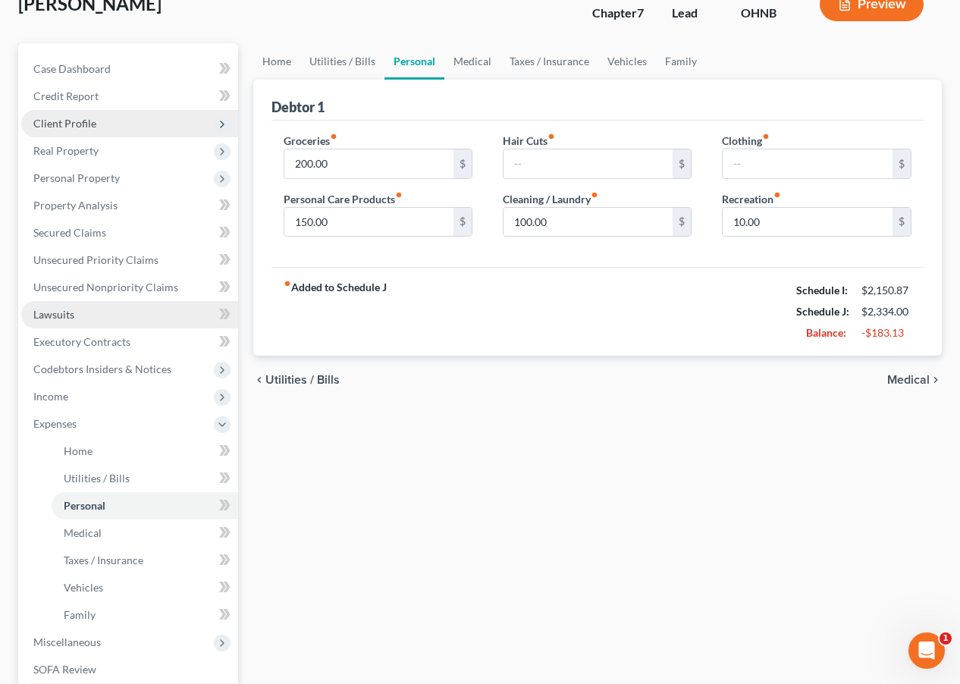
scroll to position [133, 0]
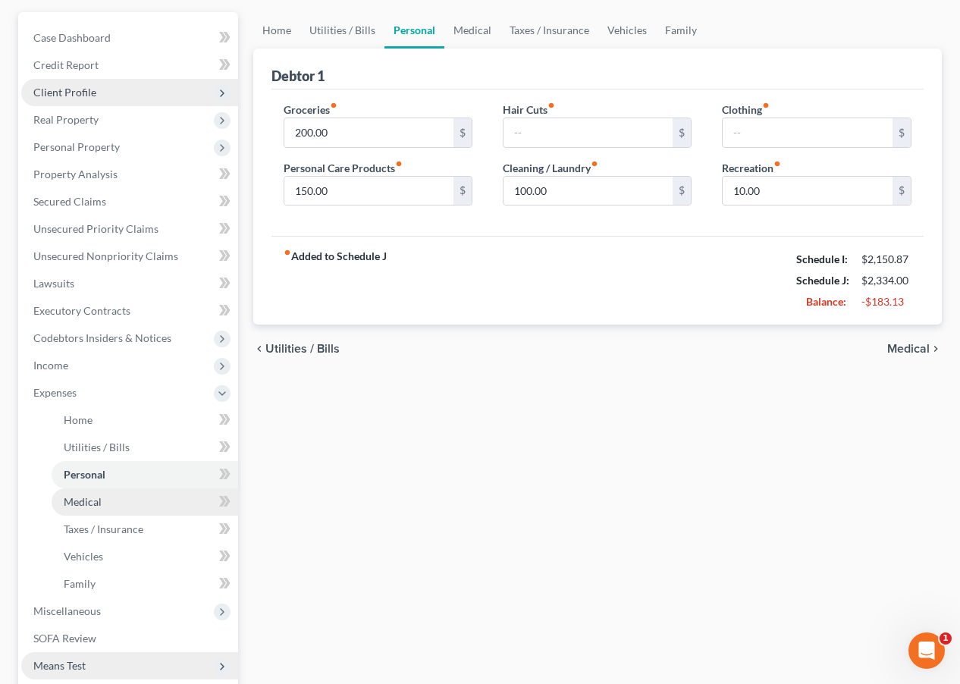
click at [147, 501] on link "Medical" at bounding box center [145, 501] width 186 height 27
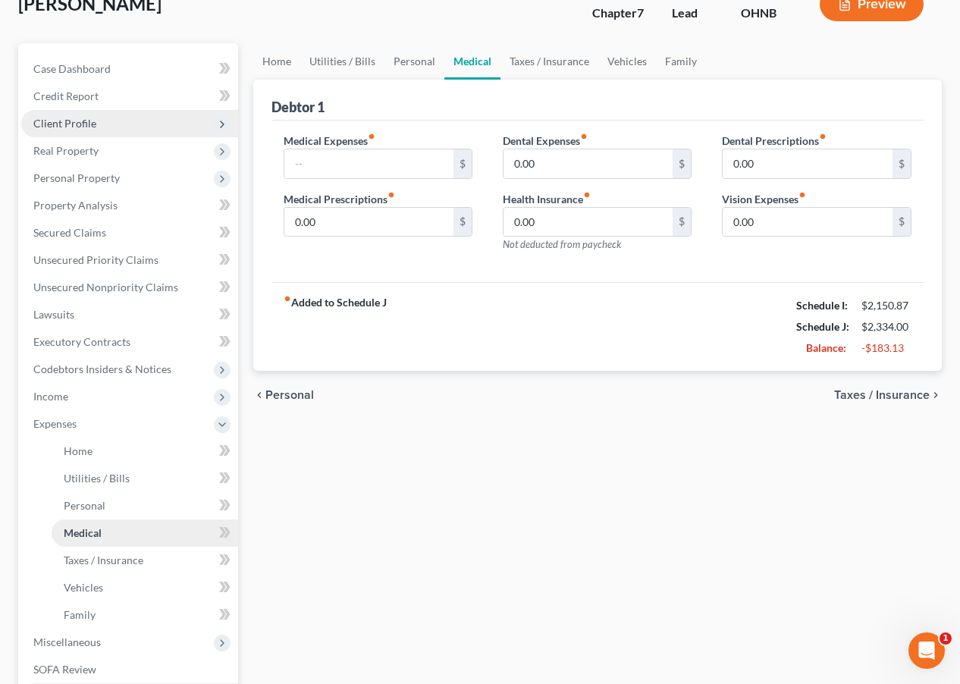
scroll to position [103, 0]
click at [145, 556] on link "Taxes / Insurance" at bounding box center [145, 559] width 186 height 27
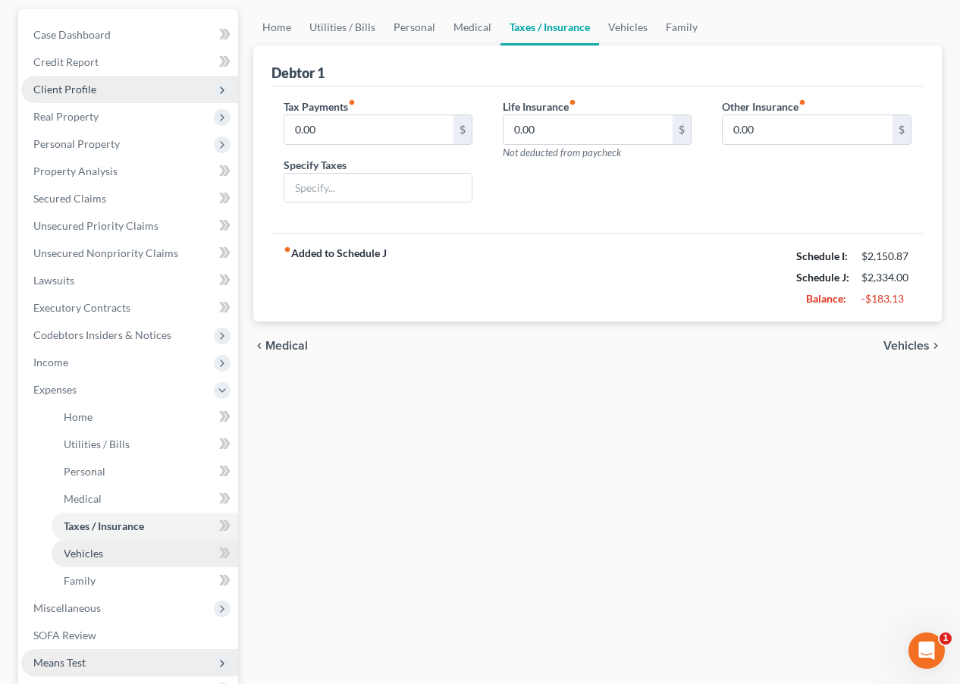
click at [138, 559] on link "Vehicles" at bounding box center [145, 553] width 186 height 27
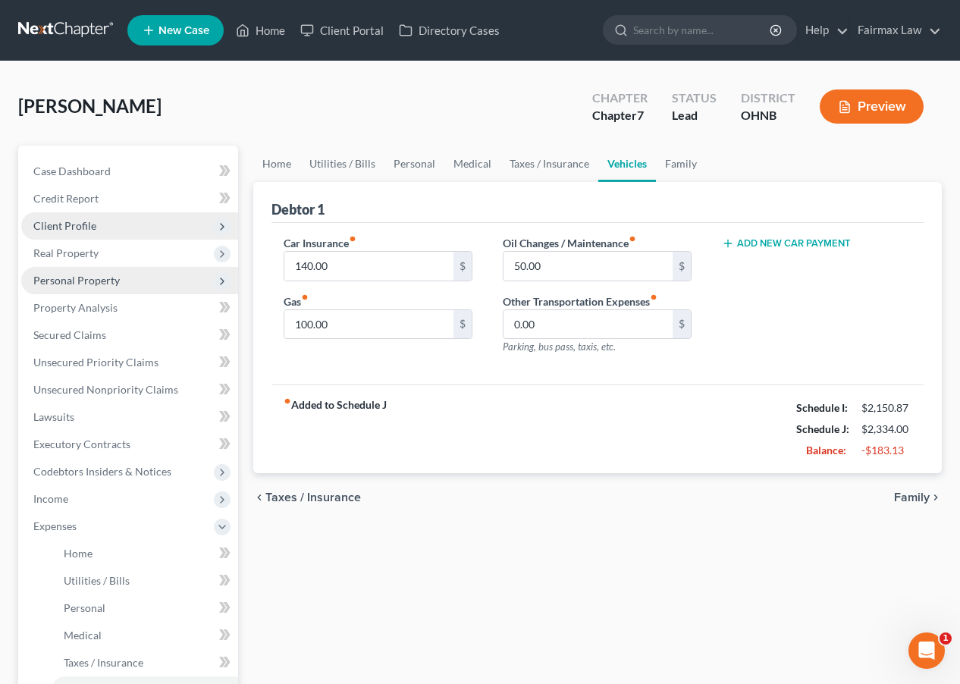
click at [211, 280] on span "Personal Property" at bounding box center [129, 280] width 217 height 27
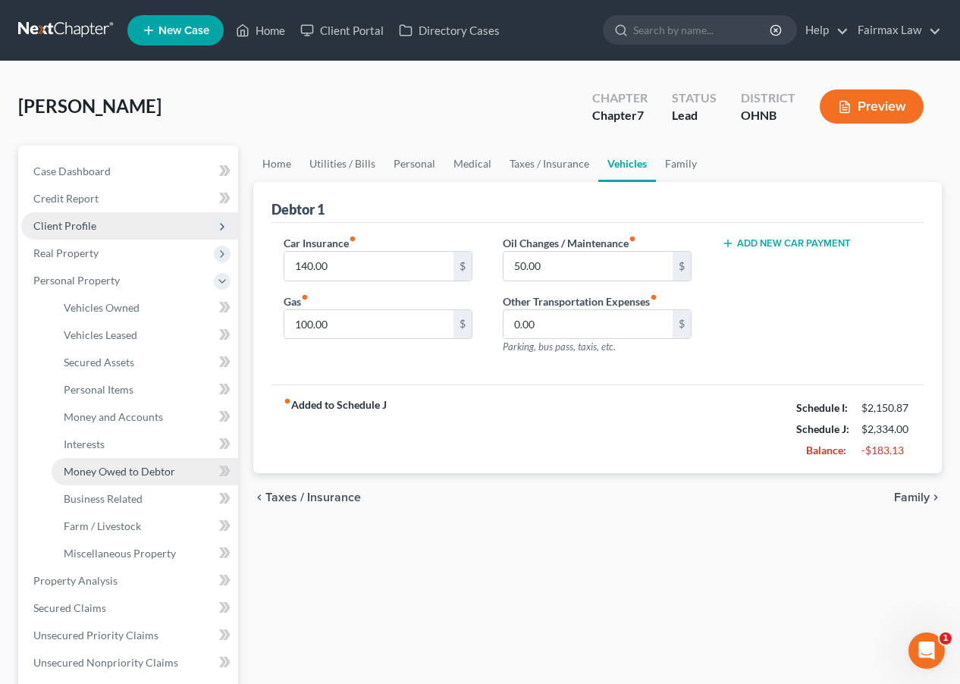
click at [157, 465] on span "Money Owed to Debtor" at bounding box center [119, 471] width 111 height 13
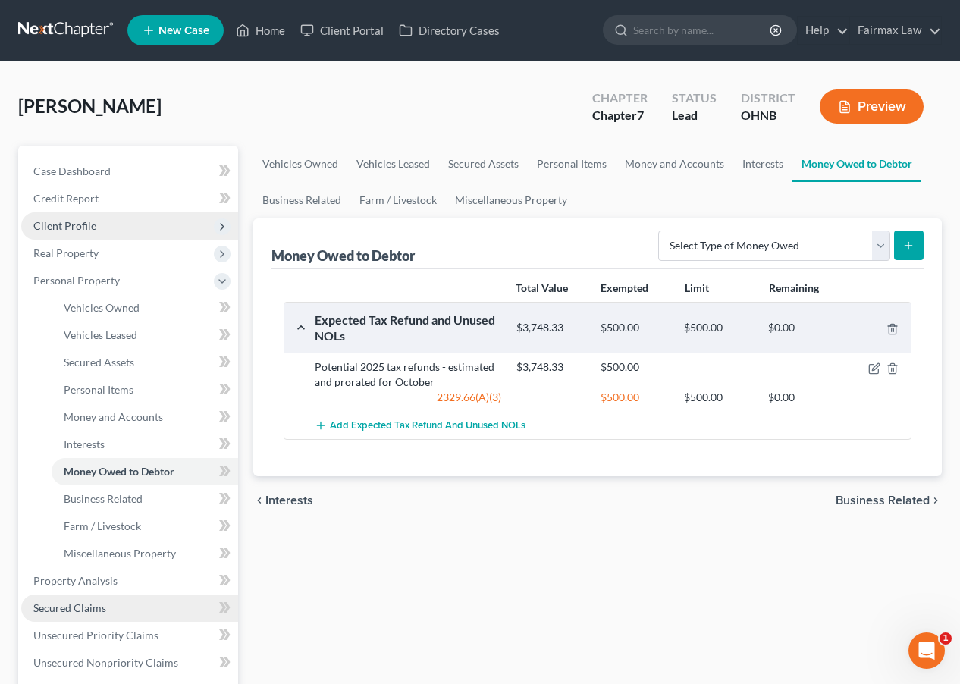
click at [132, 601] on link "Secured Claims" at bounding box center [129, 607] width 217 height 27
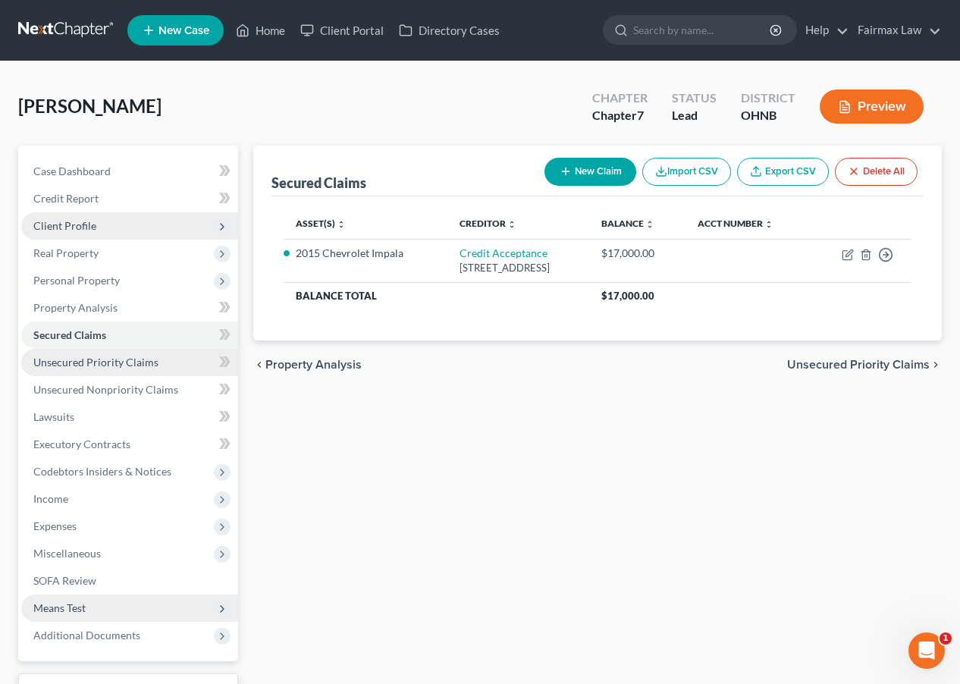
click at [139, 359] on span "Unsecured Priority Claims" at bounding box center [95, 361] width 125 height 13
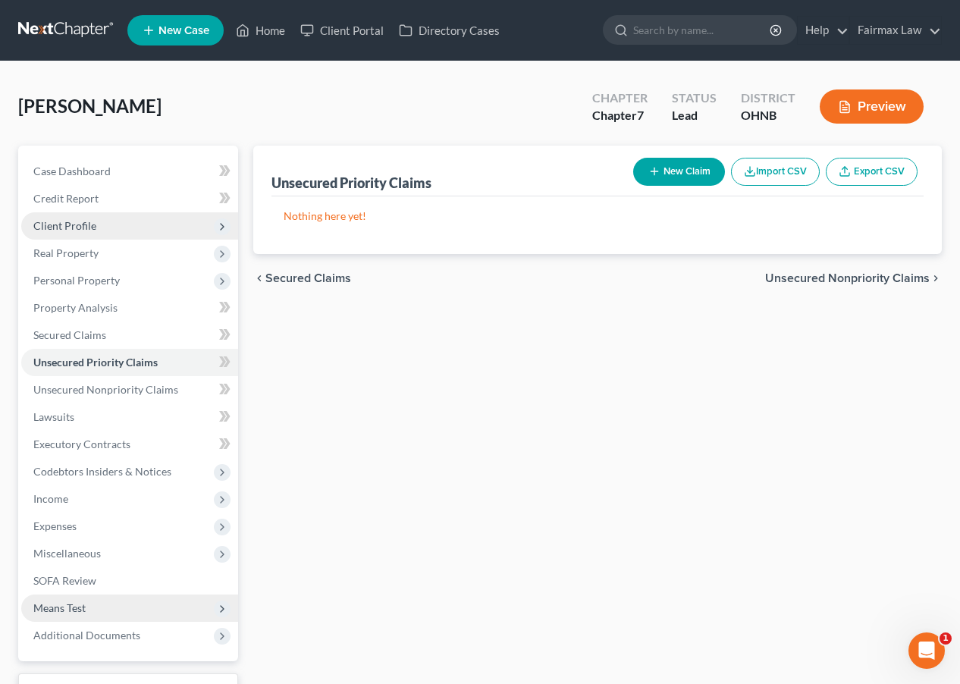
click at [735, 0] on nav "Home New Case Client Portal Directory Cases Fairmax Law farrah@fairmaxlaw.com M…" at bounding box center [480, 30] width 960 height 61
click at [145, 521] on span "Expenses" at bounding box center [129, 525] width 217 height 27
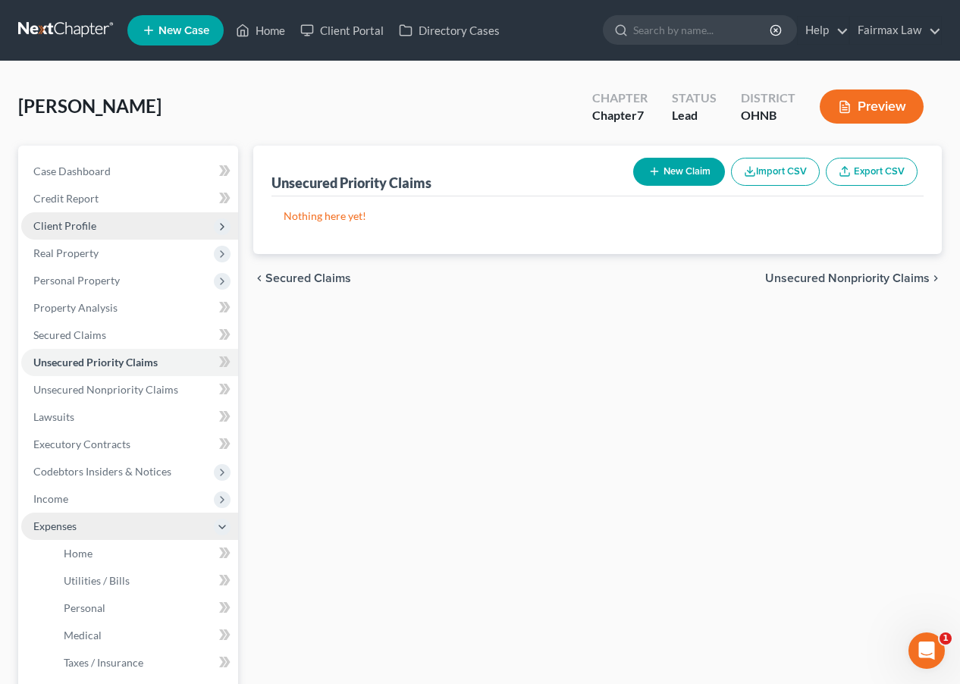
click at [145, 536] on span "Expenses" at bounding box center [129, 525] width 217 height 27
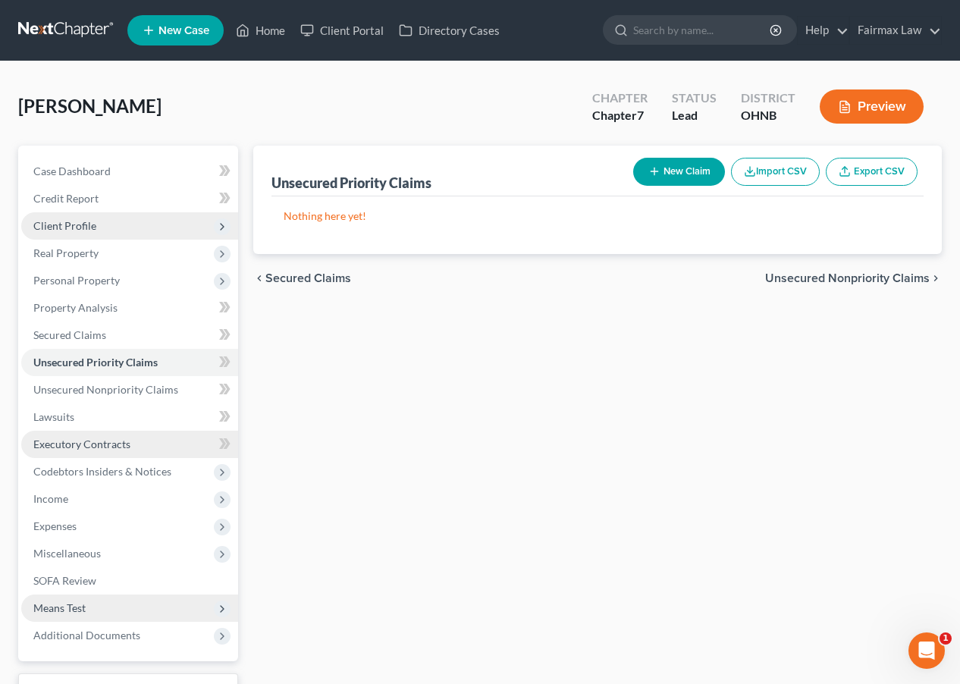
click at [118, 444] on span "Executory Contracts" at bounding box center [81, 443] width 97 height 13
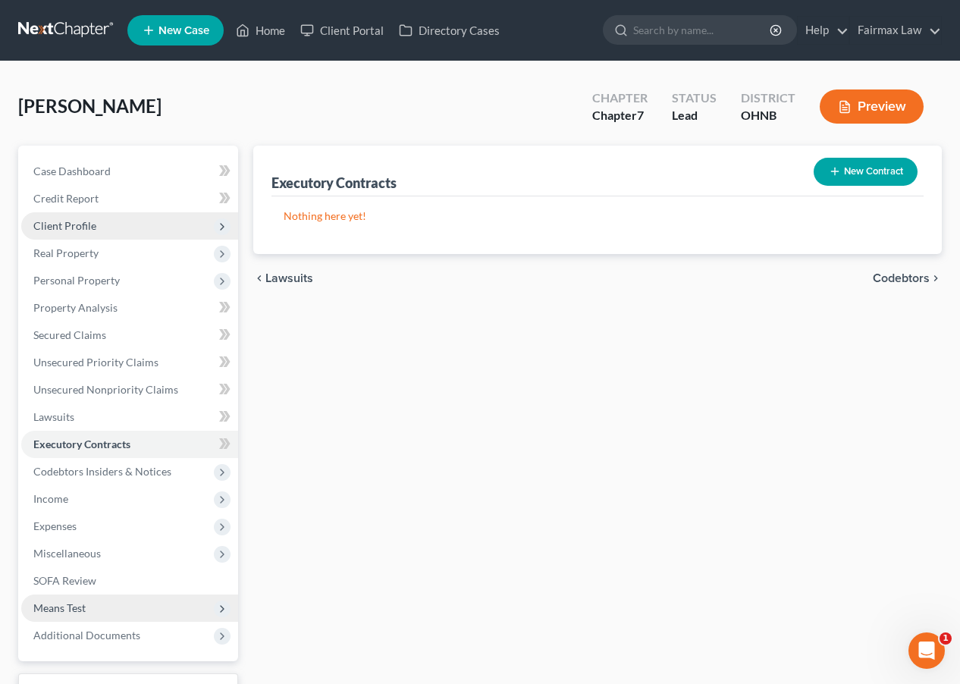
click at [829, 172] on button "New Contract" at bounding box center [865, 172] width 104 height 28
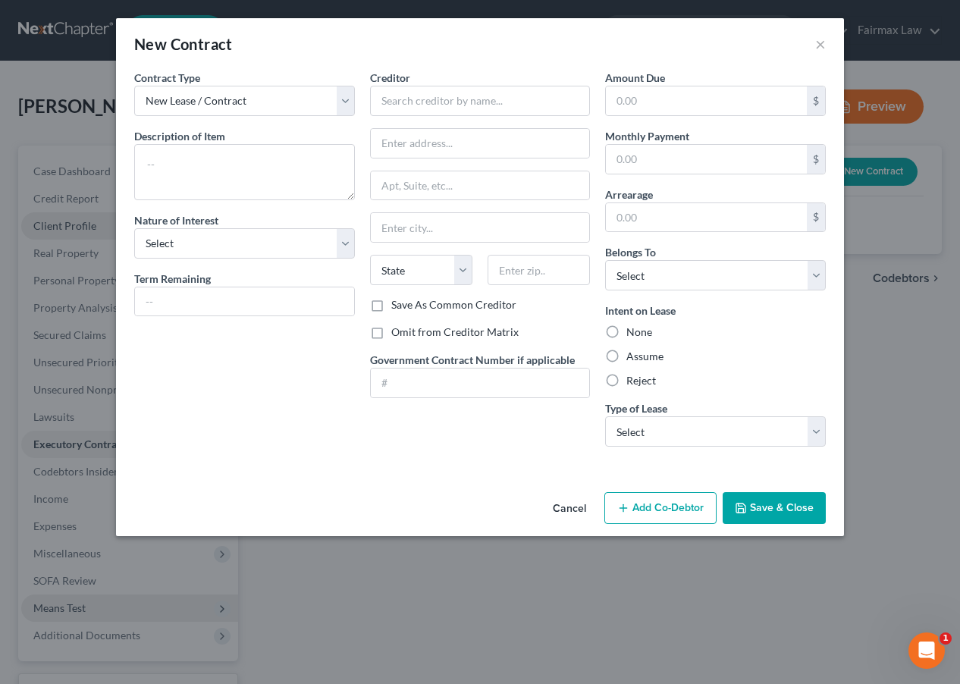
click at [203, 202] on div "Contract Type New Lease / Contract New Timeshare Description of non-residential…" at bounding box center [245, 264] width 236 height 389
click at [216, 170] on textarea at bounding box center [244, 172] width 221 height 56
type textarea "Lease agreement"
select select "3"
select select "0"
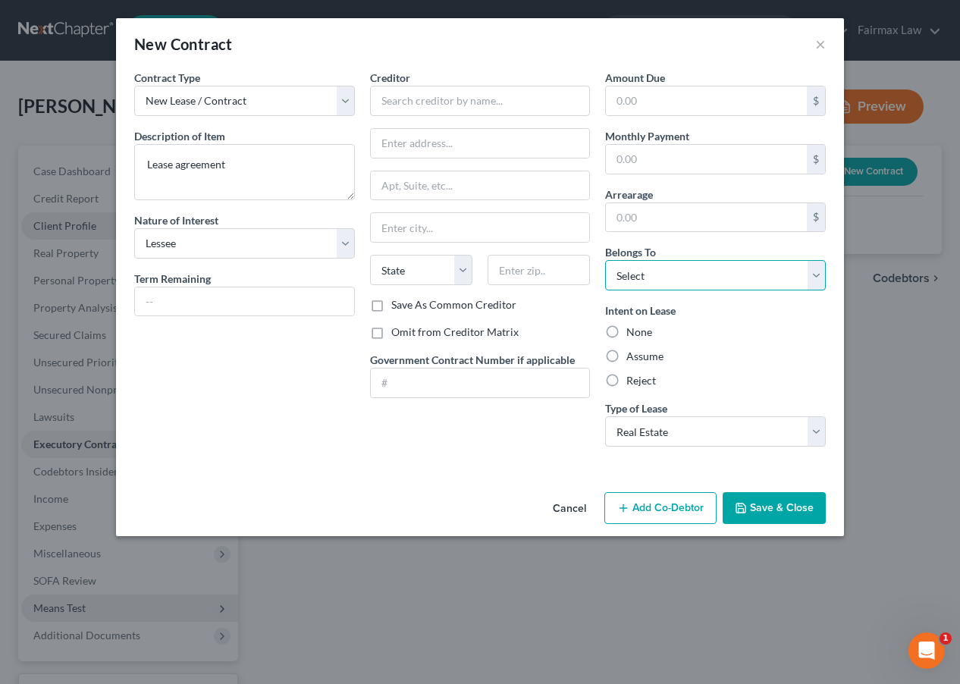
select select "0"
click at [491, 99] on input "text" at bounding box center [480, 101] width 221 height 30
click at [775, 518] on button "Save & Close" at bounding box center [773, 508] width 103 height 32
type input "Rim Commercial"
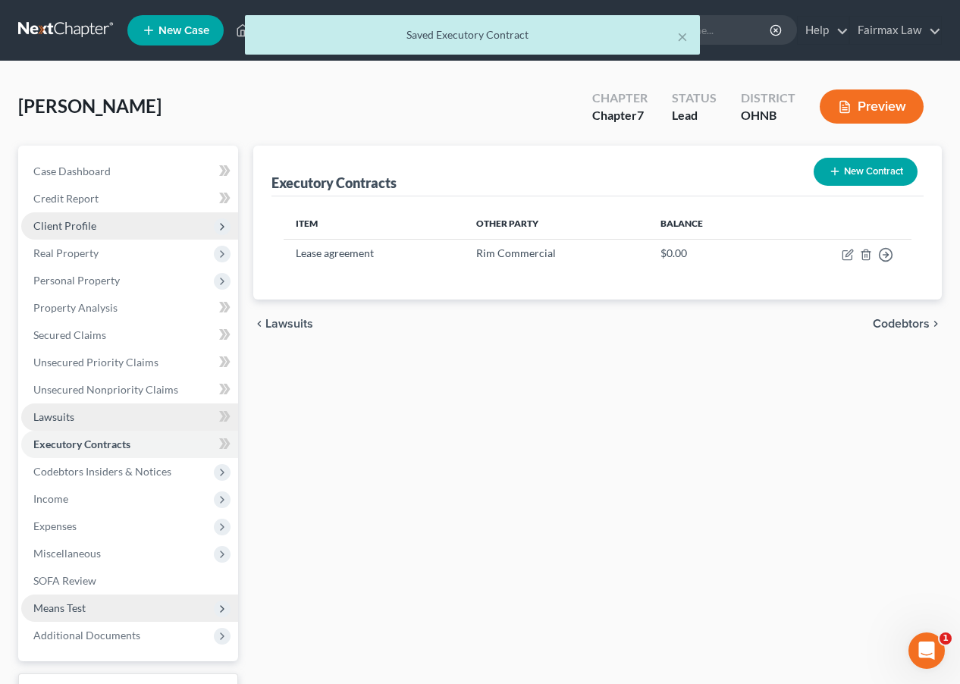
click at [133, 429] on link "Lawsuits" at bounding box center [129, 416] width 217 height 27
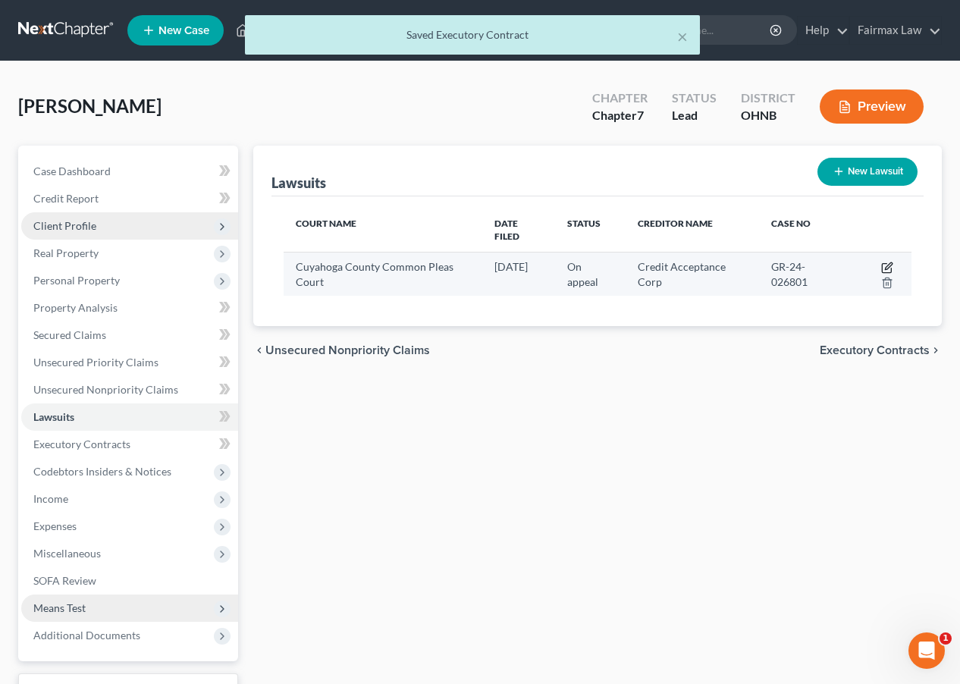
click at [829, 262] on icon "button" at bounding box center [887, 265] width 7 height 7
select select "36"
select select "1"
select select "23"
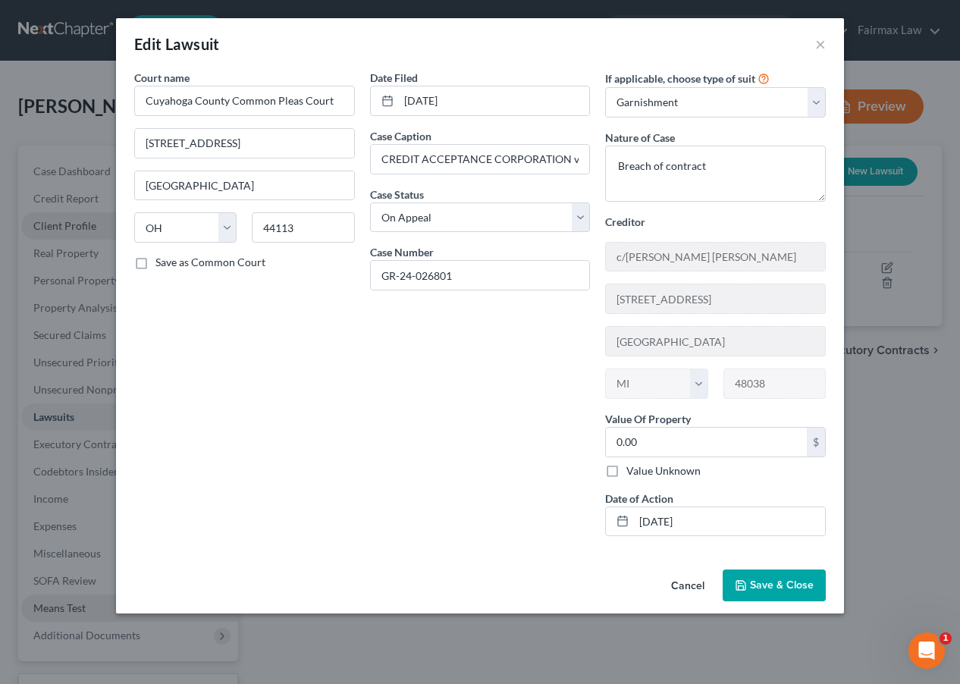
click at [755, 572] on button "Save & Close" at bounding box center [773, 585] width 103 height 32
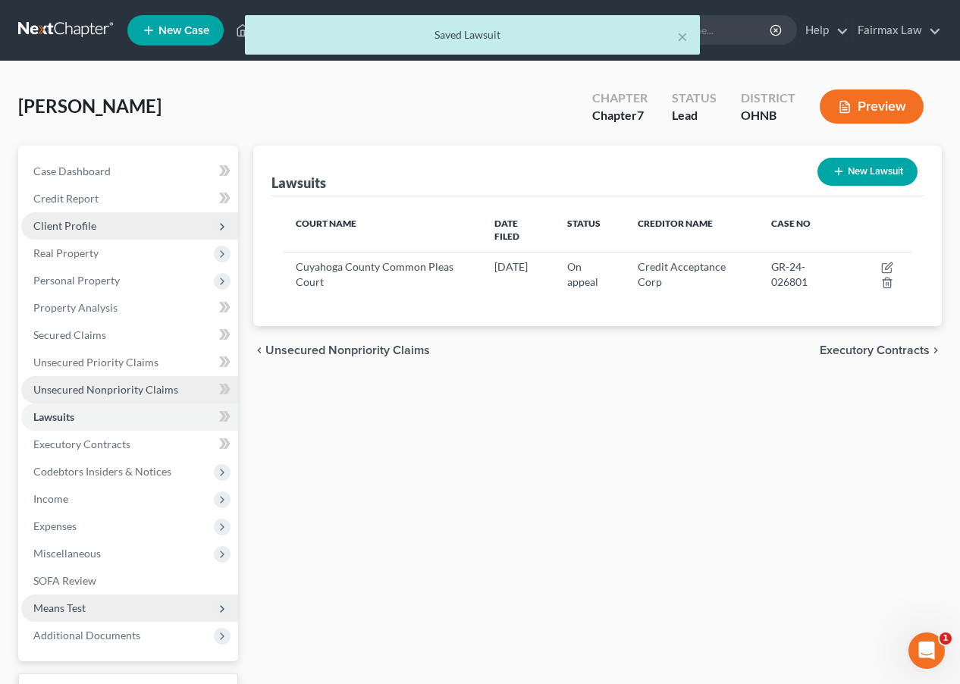
click at [164, 393] on span "Unsecured Nonpriority Claims" at bounding box center [105, 389] width 145 height 13
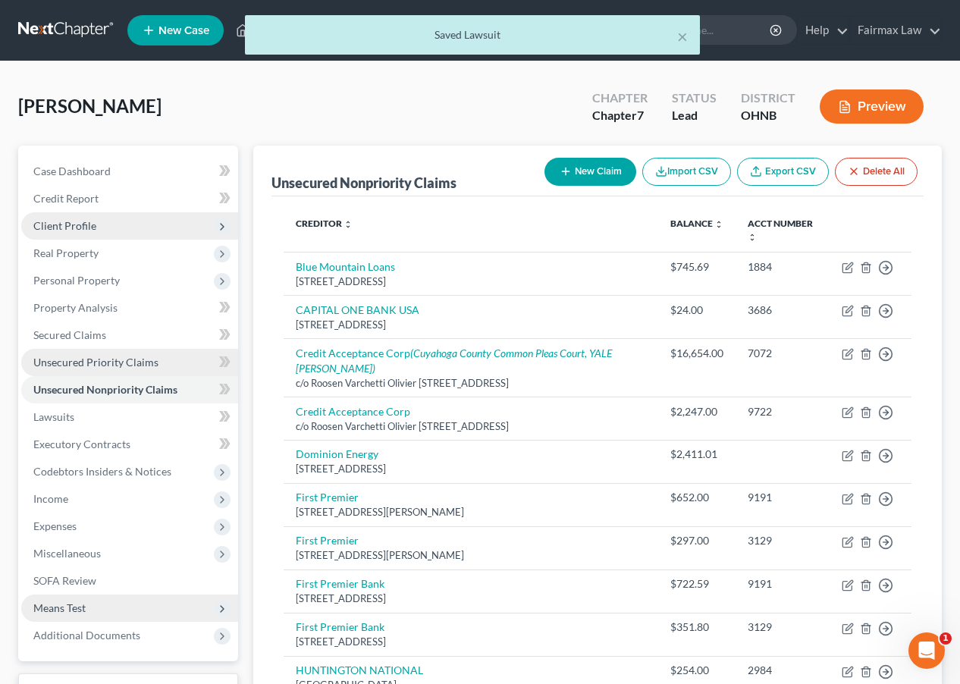
click at [161, 371] on link "Unsecured Priority Claims" at bounding box center [129, 362] width 217 height 27
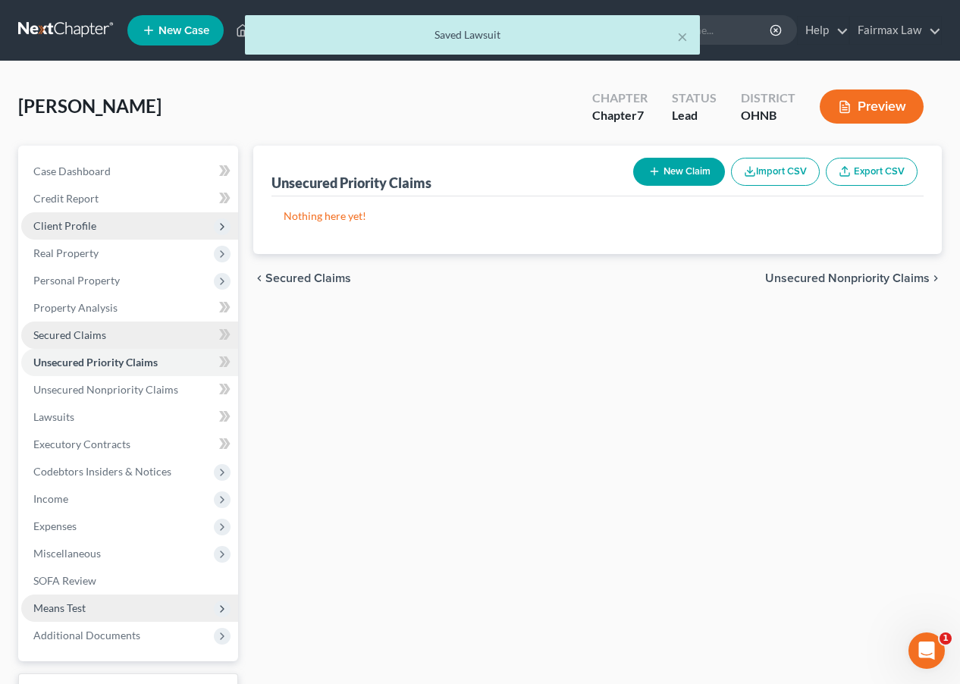
click at [155, 333] on link "Secured Claims" at bounding box center [129, 334] width 217 height 27
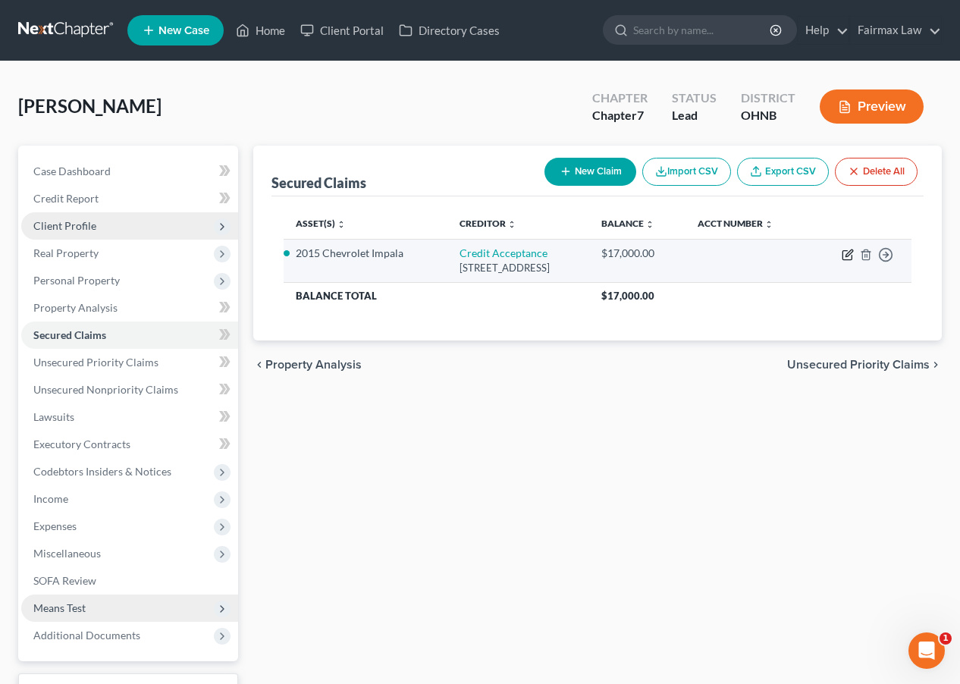
click at [829, 257] on icon "button" at bounding box center [847, 255] width 12 height 12
select select "23"
select select "0"
select select "3"
select select "0"
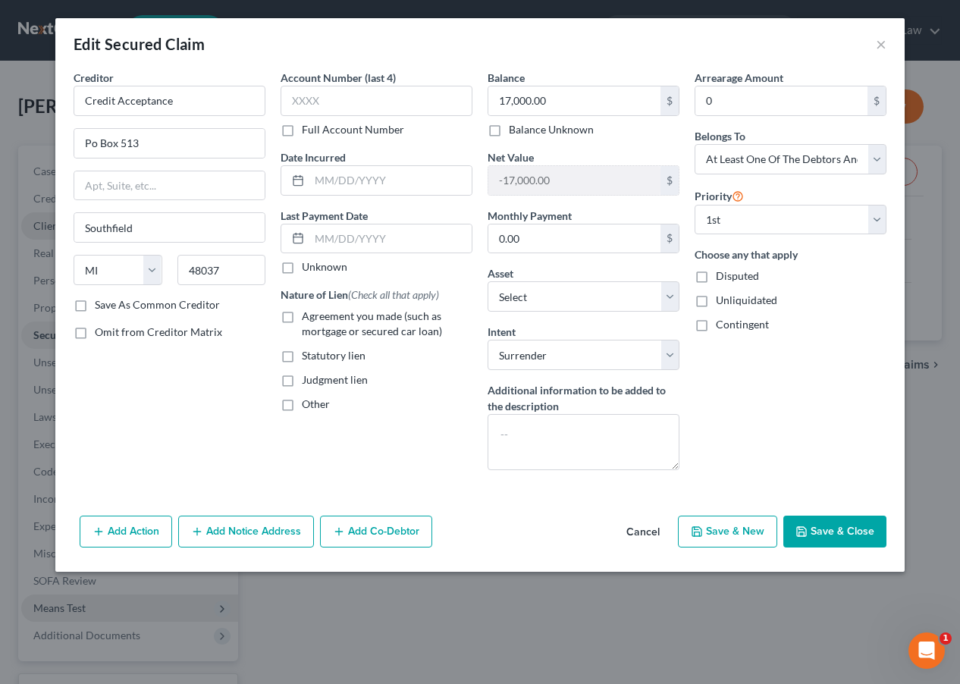
click at [334, 324] on label "Agreement you made (such as mortgage or secured car loan)" at bounding box center [387, 323] width 171 height 30
click at [318, 318] on input "Agreement you made (such as mortgage or secured car loan)" at bounding box center [313, 313] width 10 height 10
checkbox input "true"
select select "0"
click at [829, 539] on button "Save & Close" at bounding box center [834, 531] width 103 height 32
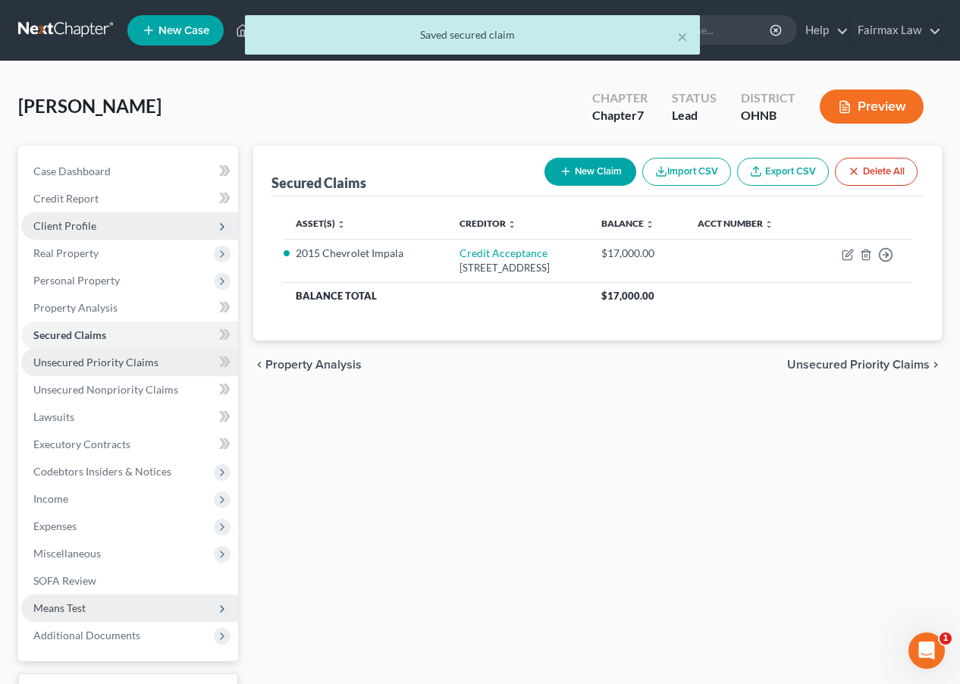
click at [158, 366] on link "Unsecured Priority Claims" at bounding box center [129, 362] width 217 height 27
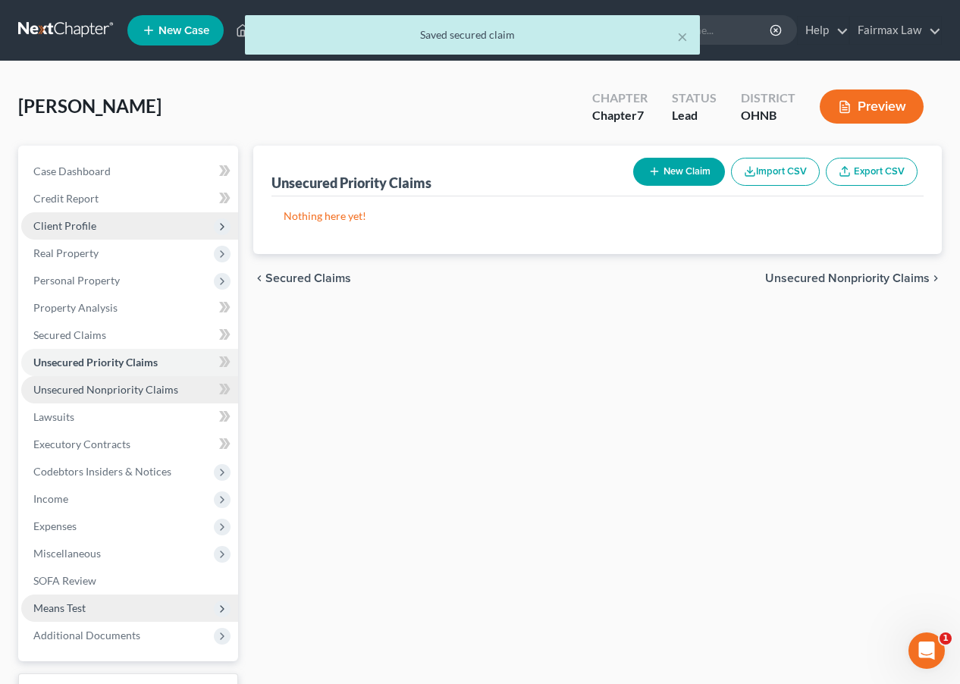
click at [176, 395] on link "Unsecured Nonpriority Claims" at bounding box center [129, 389] width 217 height 27
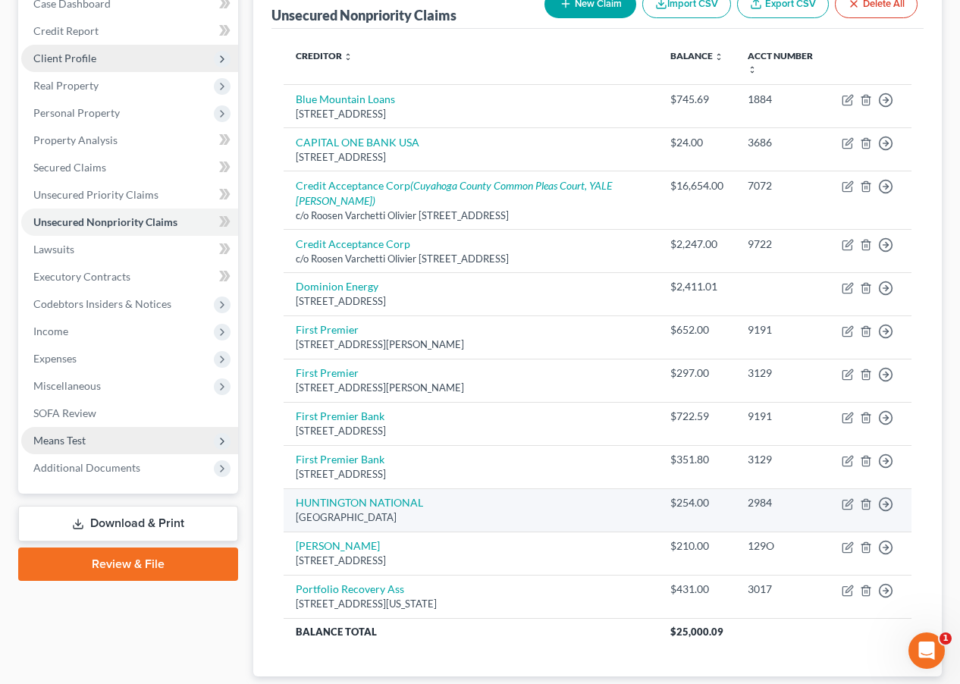
scroll to position [161, 0]
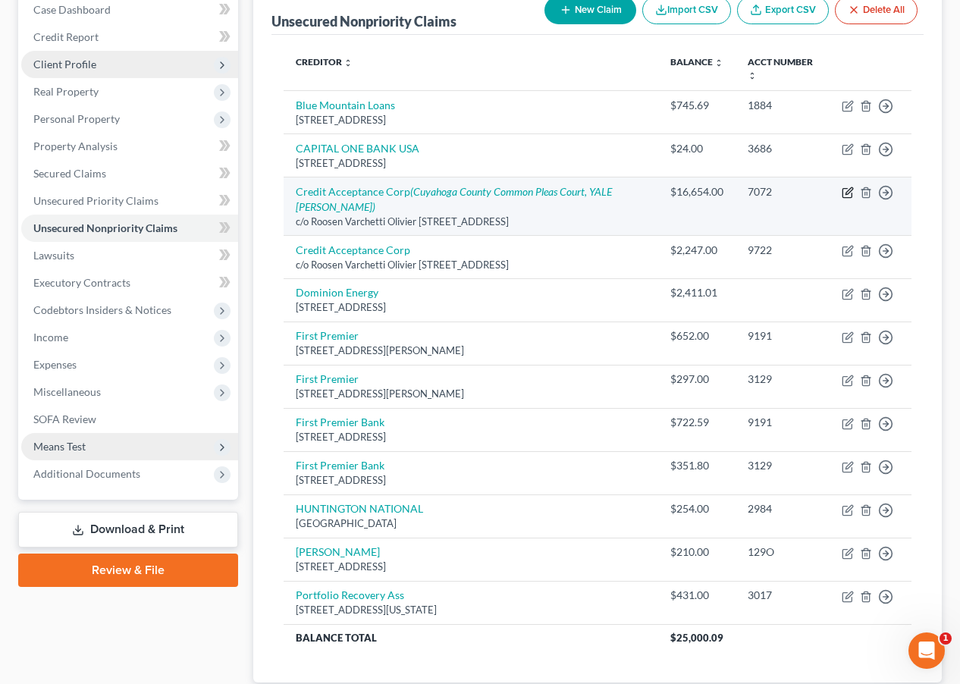
click at [829, 191] on icon "button" at bounding box center [848, 190] width 7 height 7
select select "23"
select select "14"
select select "0"
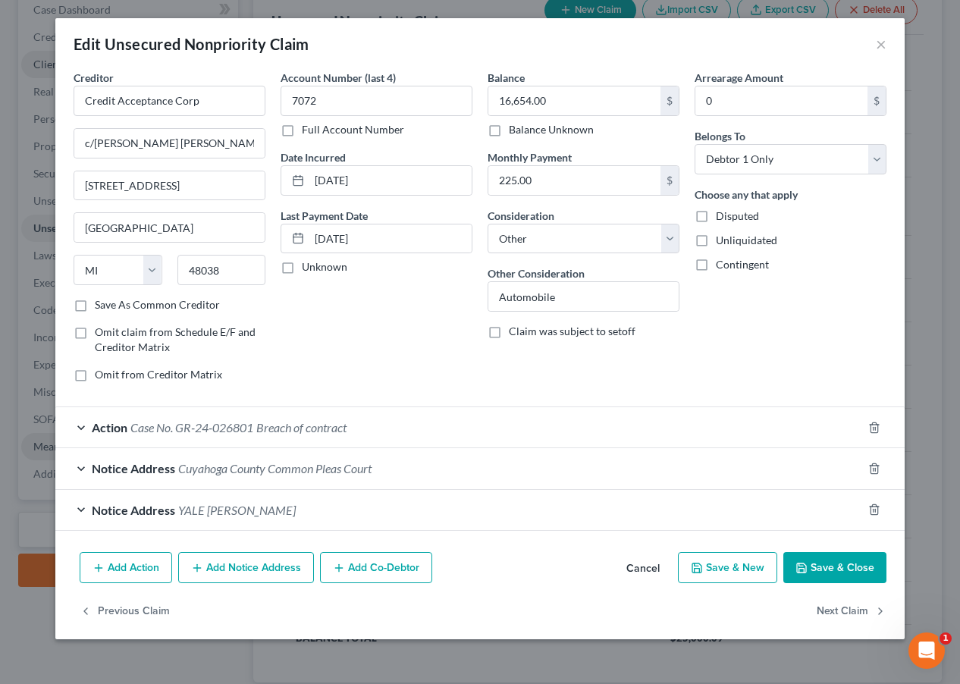
click at [829, 55] on div "Edit Unsecured Nonpriority Claim ×" at bounding box center [479, 44] width 849 height 52
click at [829, 51] on button "×" at bounding box center [880, 44] width 11 height 18
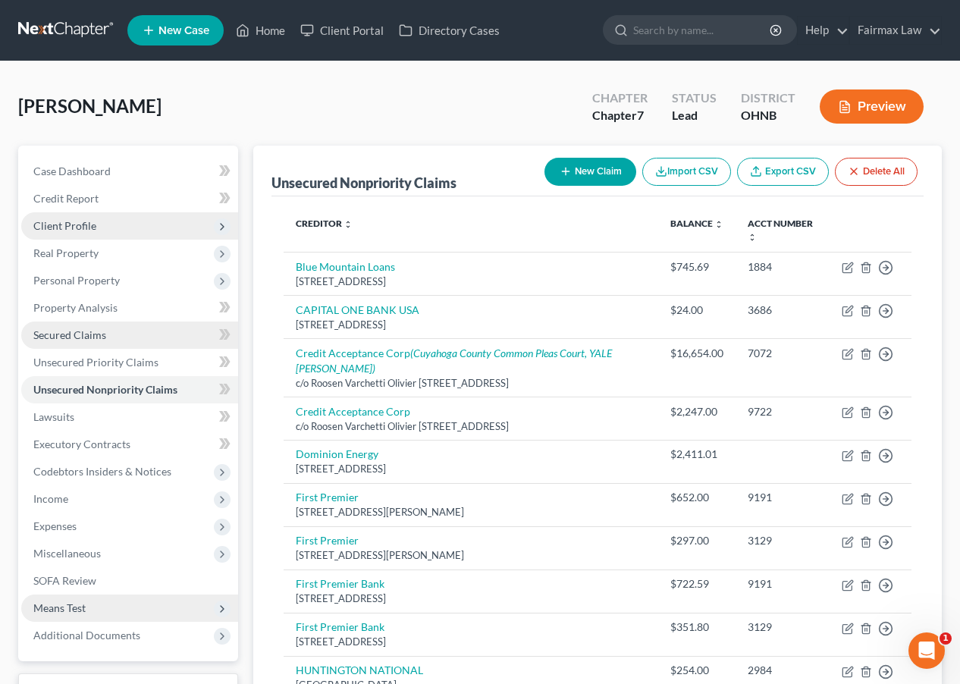
scroll to position [0, 0]
click at [171, 344] on link "Secured Claims" at bounding box center [129, 334] width 217 height 27
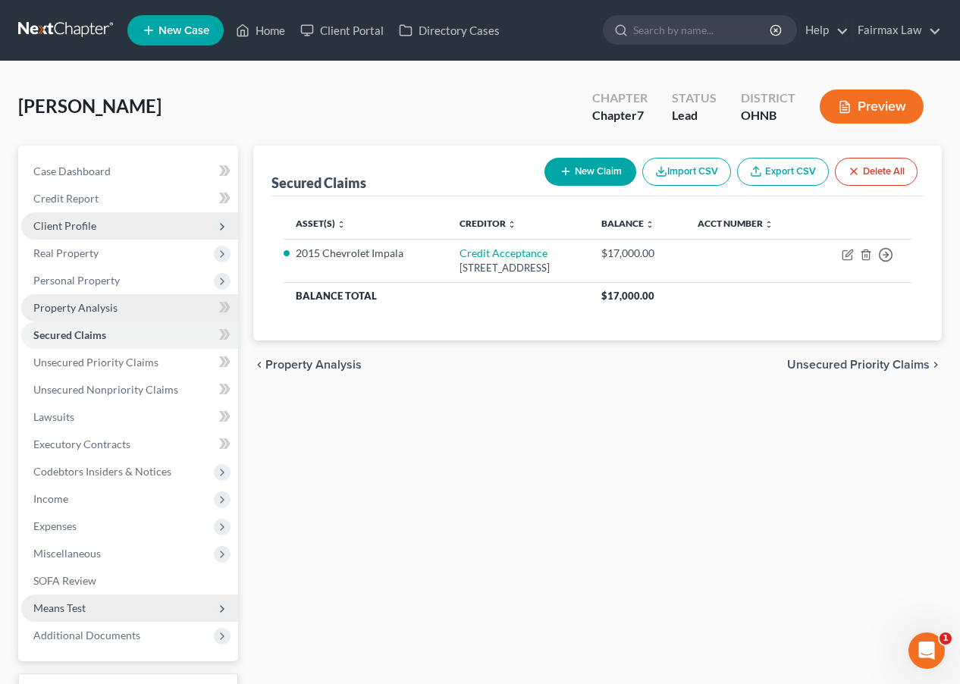
click at [176, 315] on link "Property Analysis" at bounding box center [129, 307] width 217 height 27
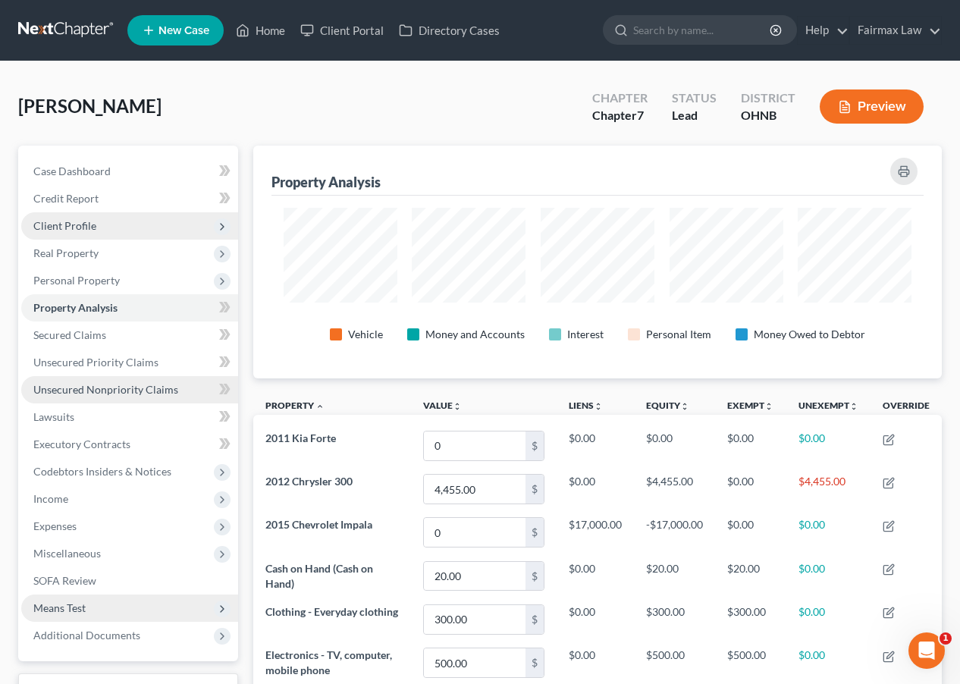
click at [155, 399] on link "Unsecured Nonpriority Claims" at bounding box center [129, 389] width 217 height 27
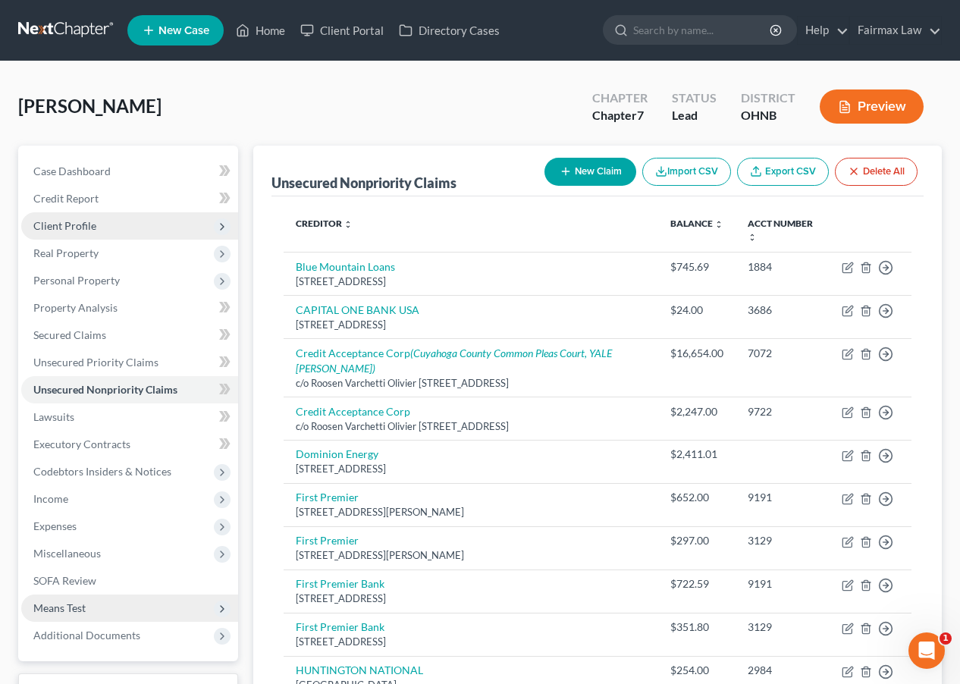
click at [606, 174] on button "New Claim" at bounding box center [590, 172] width 92 height 28
select select "0"
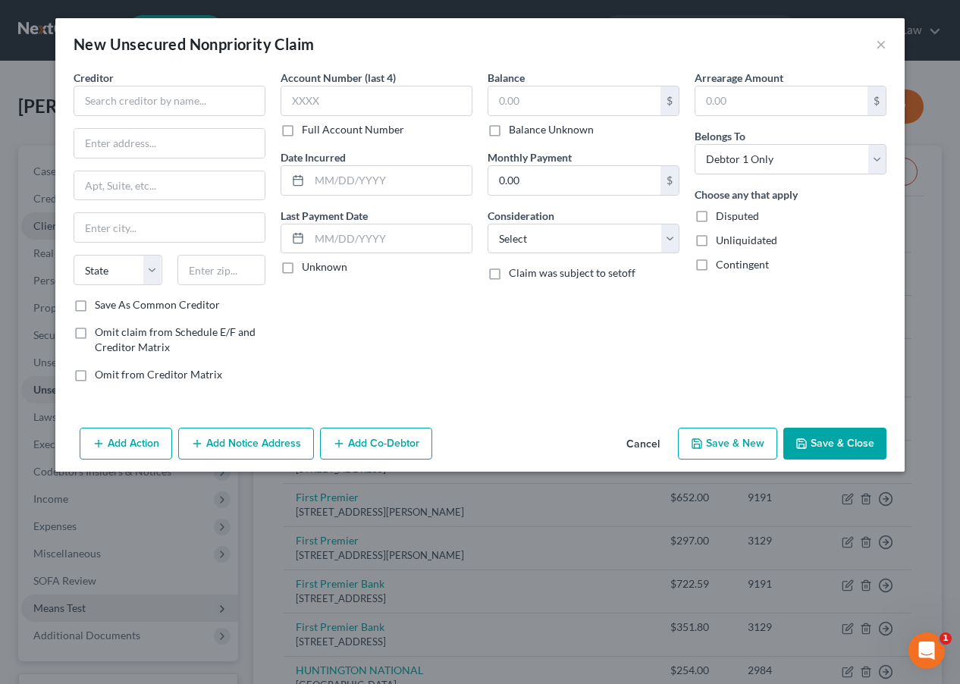
click at [182, 119] on div "Creditor * State AL AK AR AZ CA CO CT DE DC FL GA GU HI ID IL IN IA KS KY LA ME…" at bounding box center [170, 183] width 192 height 227
click at [182, 95] on input "text" at bounding box center [170, 101] width 192 height 30
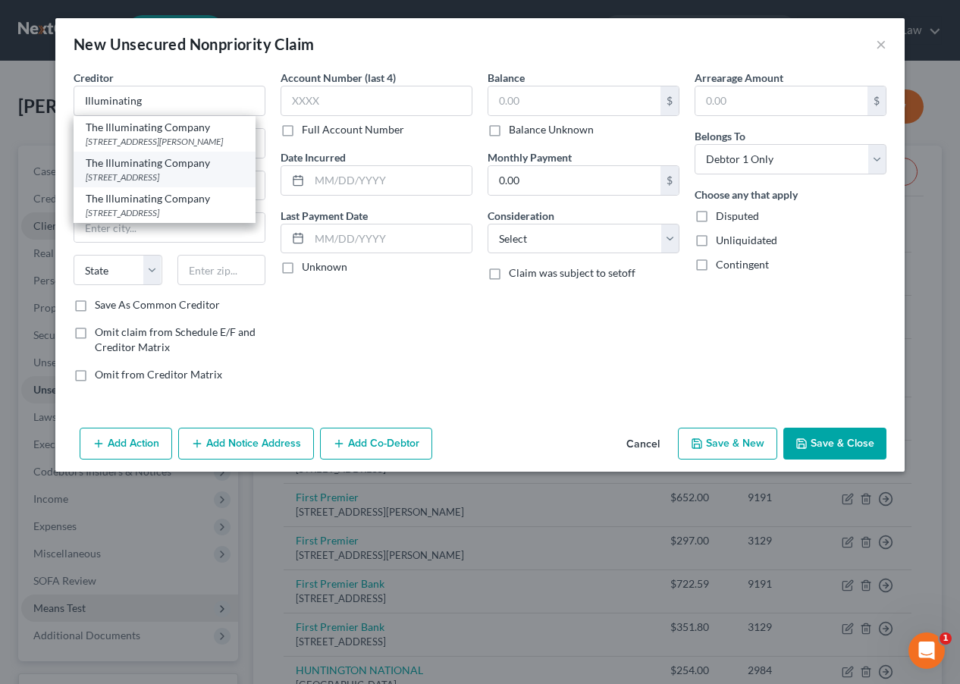
click at [206, 177] on div "PO BOX 3687, Akron, OH 44309" at bounding box center [165, 177] width 158 height 13
type input "The Illuminating Company"
type input "PO BOX 3687"
type input "Akron"
select select "36"
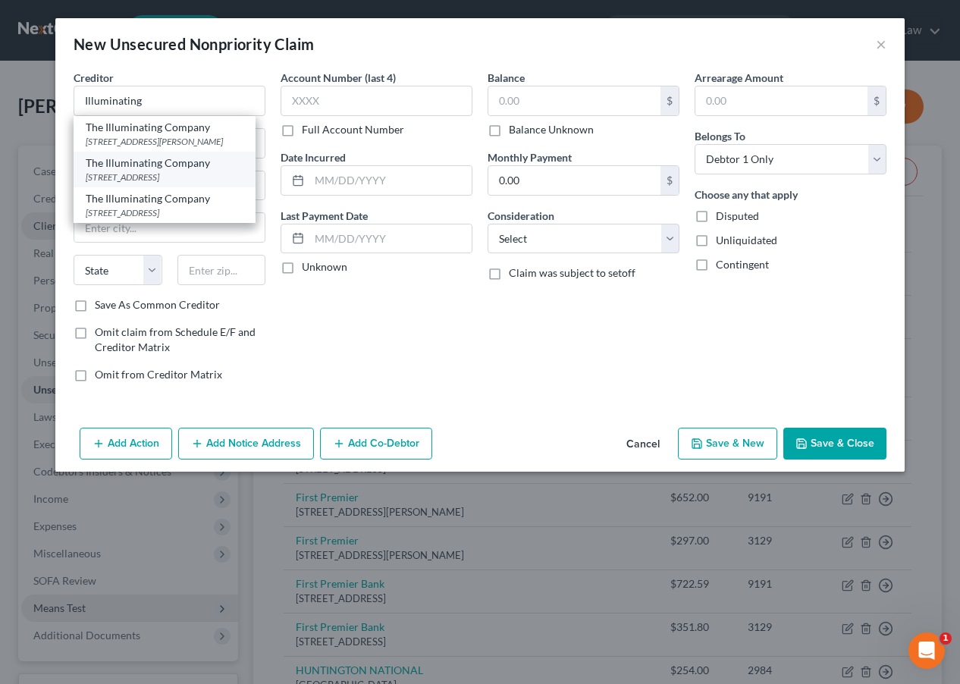
type input "44309"
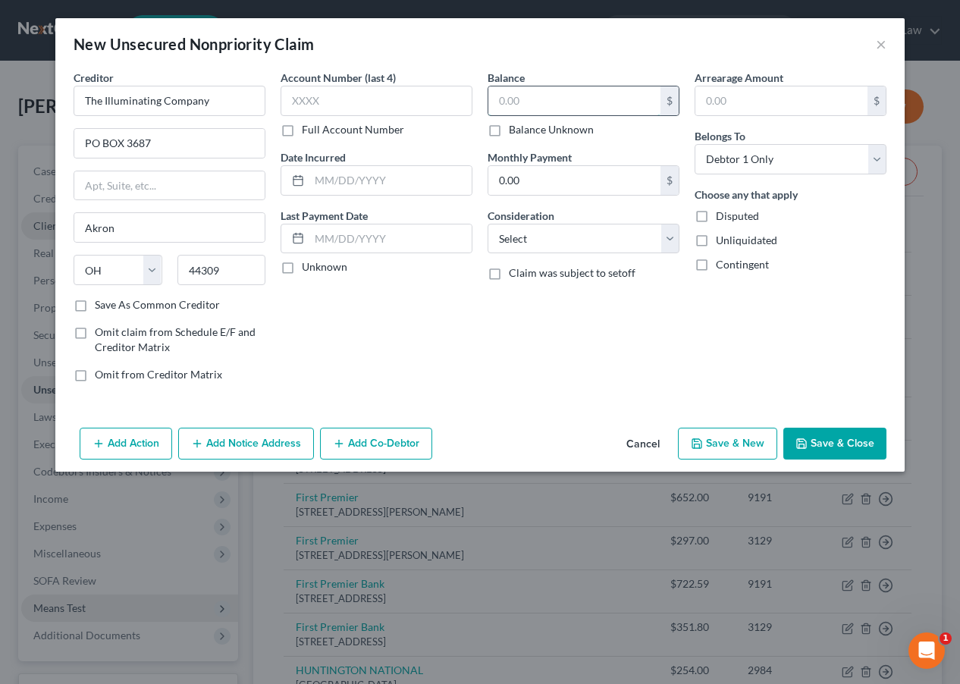
click at [587, 97] on input "text" at bounding box center [574, 100] width 172 height 29
type input "2,000.00"
click at [662, 308] on div "Balance 2,000.00 $ Balance Unknown Balance Undetermined 2,000.00 $ Balance Unkn…" at bounding box center [583, 232] width 207 height 324
select select "20"
click at [829, 440] on button "Save & Close" at bounding box center [834, 443] width 103 height 32
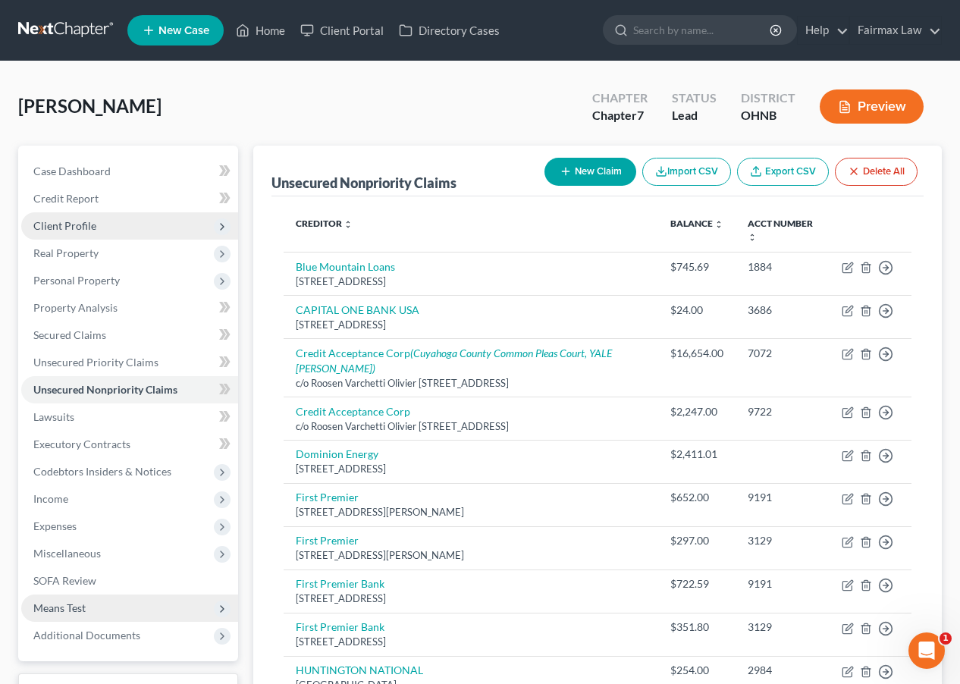
click at [128, 224] on span "Client Profile" at bounding box center [129, 225] width 217 height 27
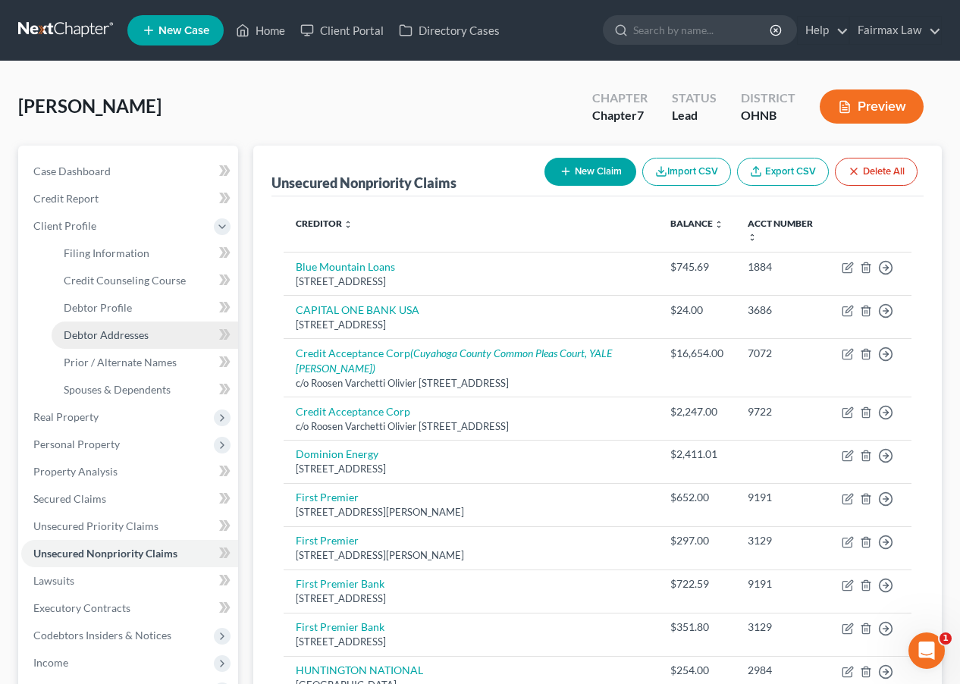
click at [142, 340] on span "Debtor Addresses" at bounding box center [106, 334] width 85 height 13
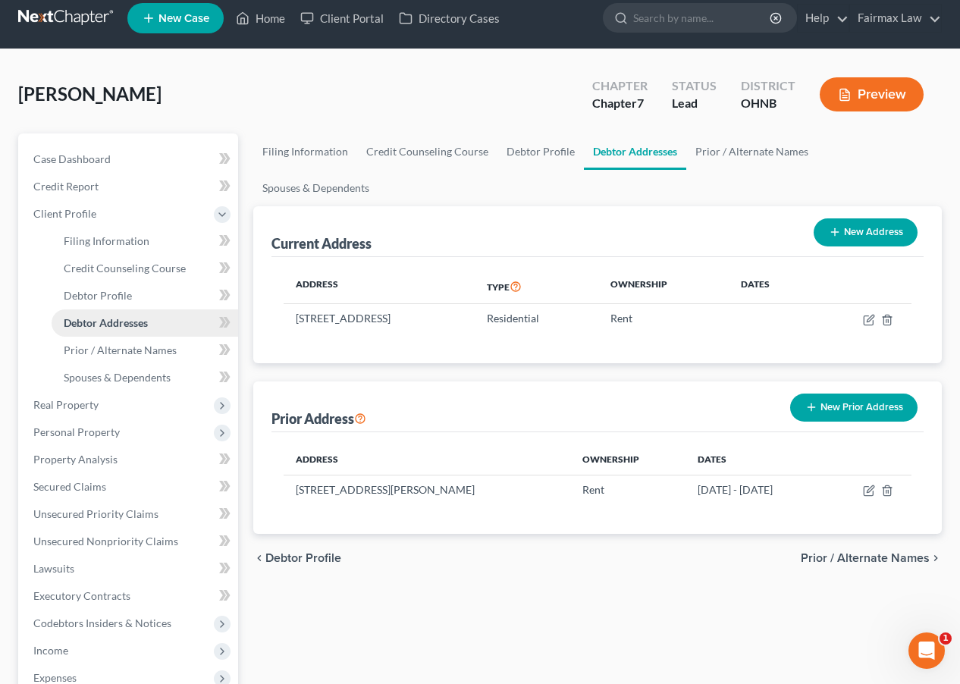
scroll to position [17, 0]
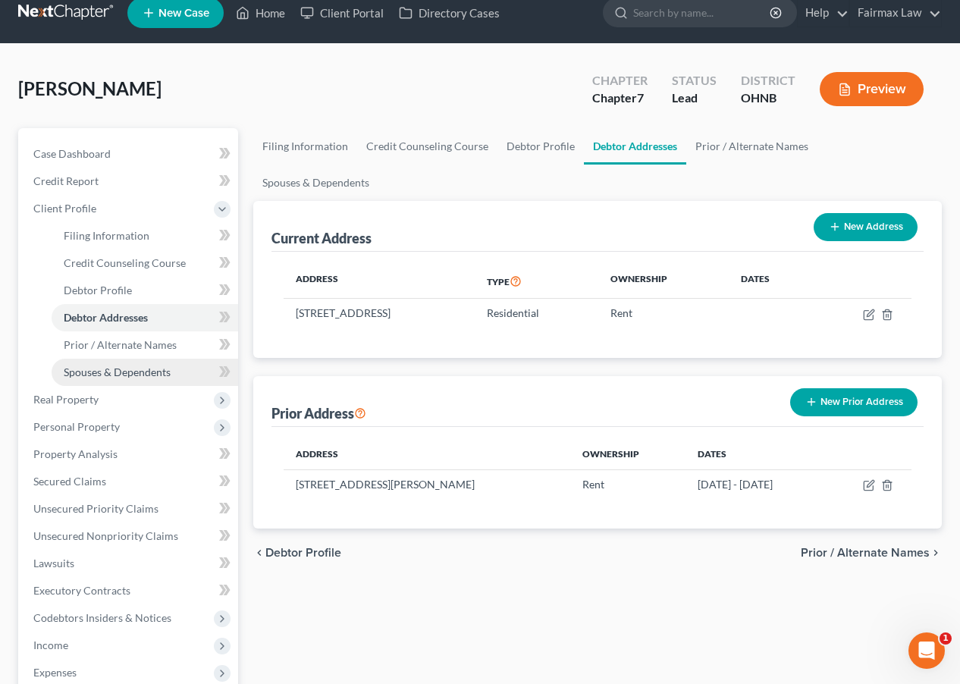
click at [143, 373] on span "Spouses & Dependents" at bounding box center [117, 371] width 107 height 13
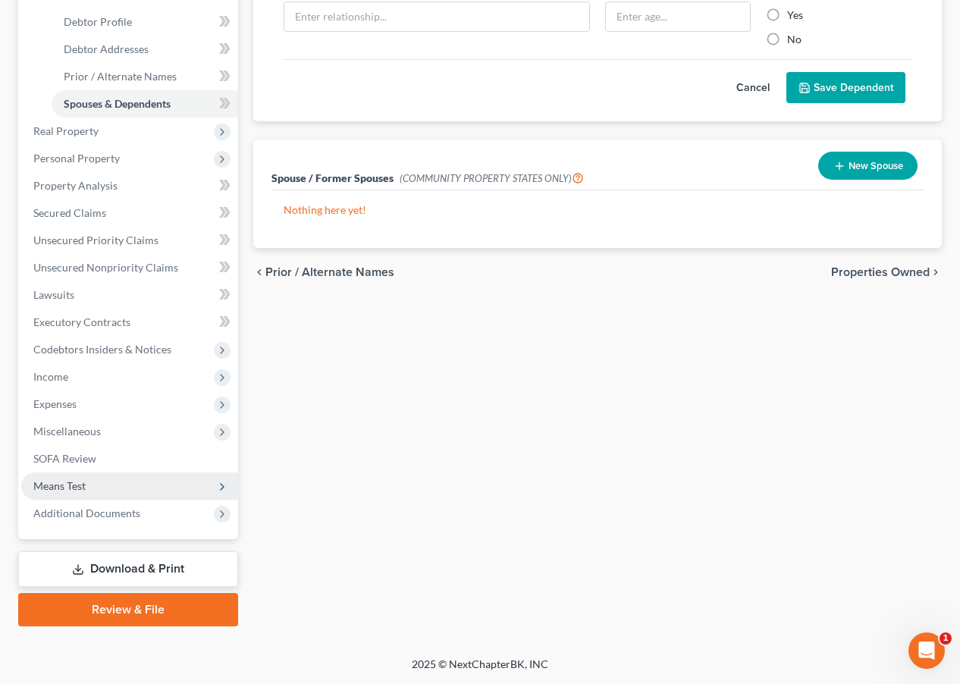
click at [118, 496] on span "Means Test" at bounding box center [129, 485] width 217 height 27
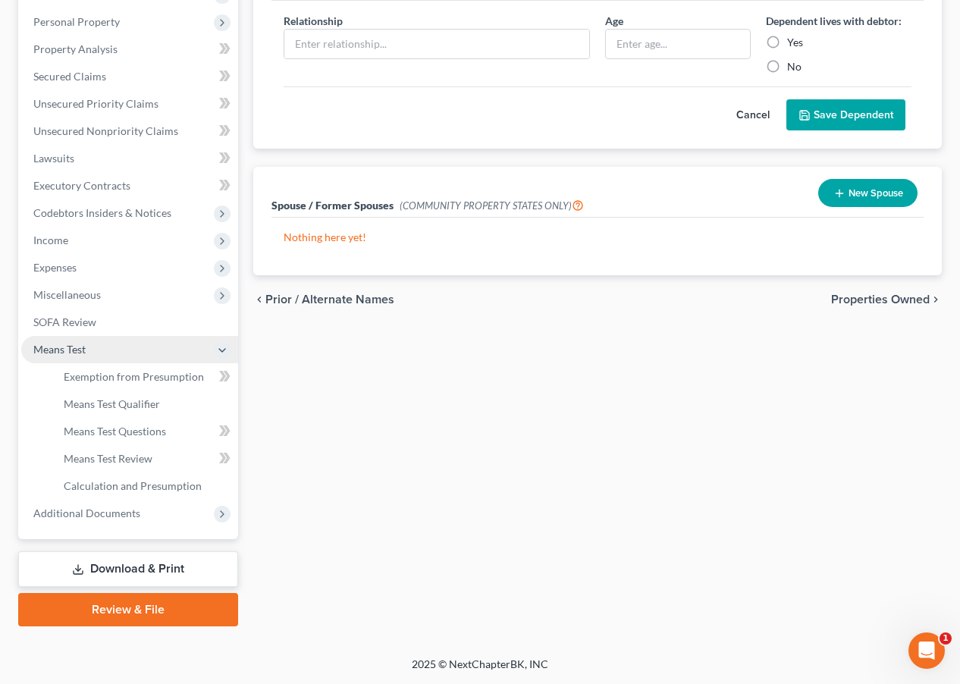
scroll to position [258, 0]
click at [148, 348] on span "Means Test" at bounding box center [129, 349] width 217 height 27
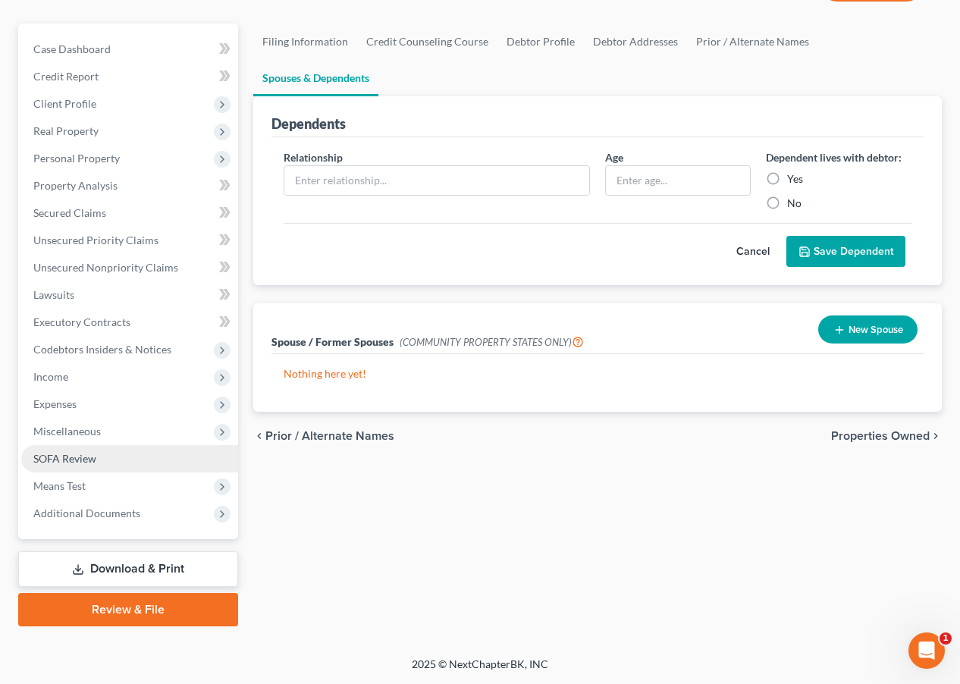
click at [139, 450] on link "SOFA Review" at bounding box center [129, 458] width 217 height 27
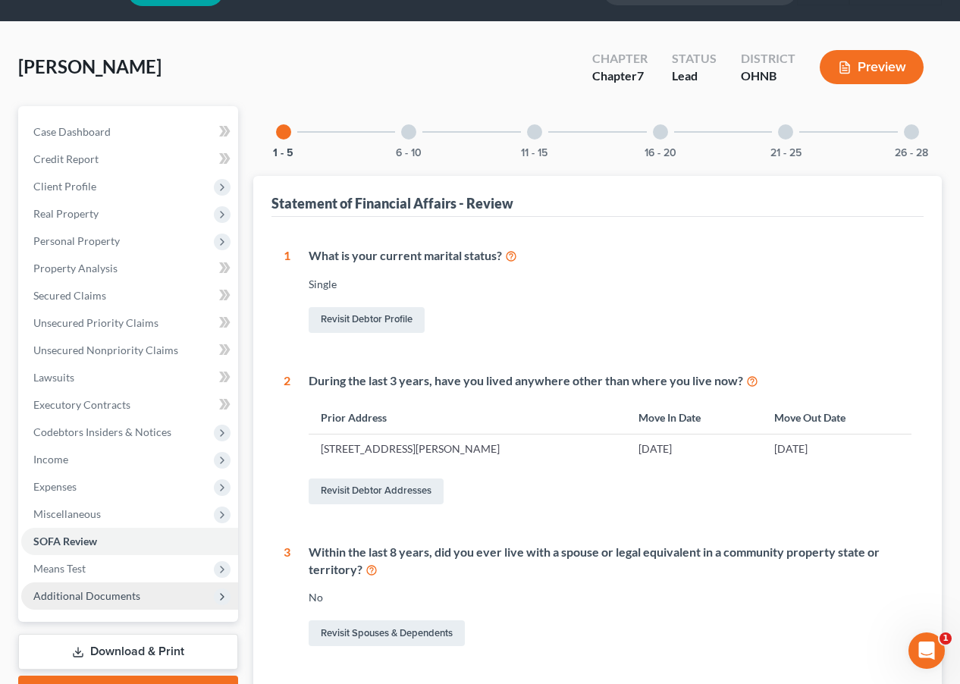
scroll to position [40, 0]
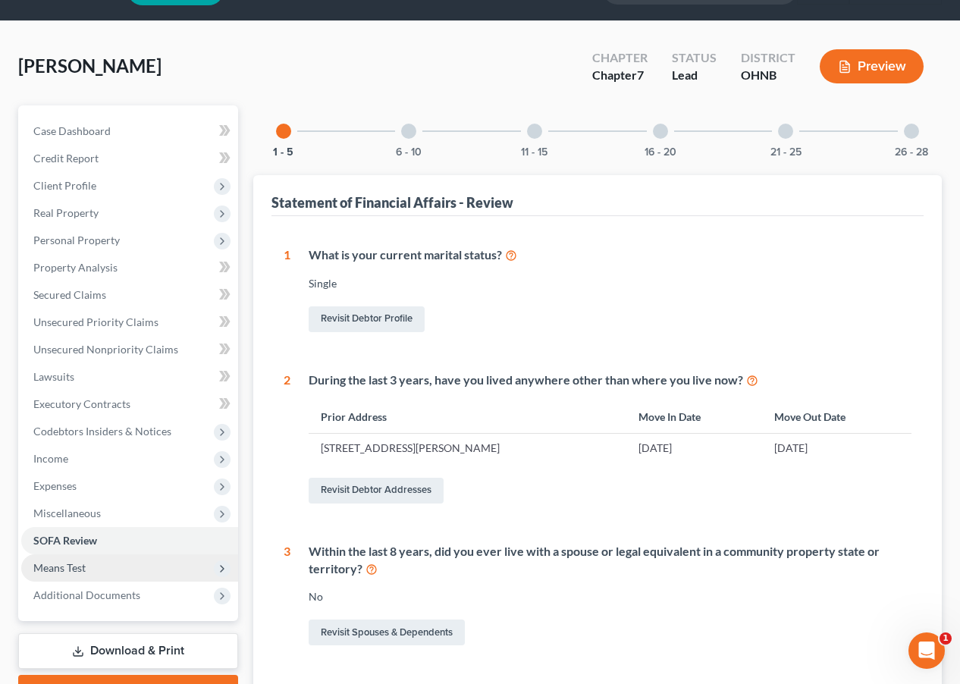
click at [158, 574] on span "Means Test" at bounding box center [129, 567] width 217 height 27
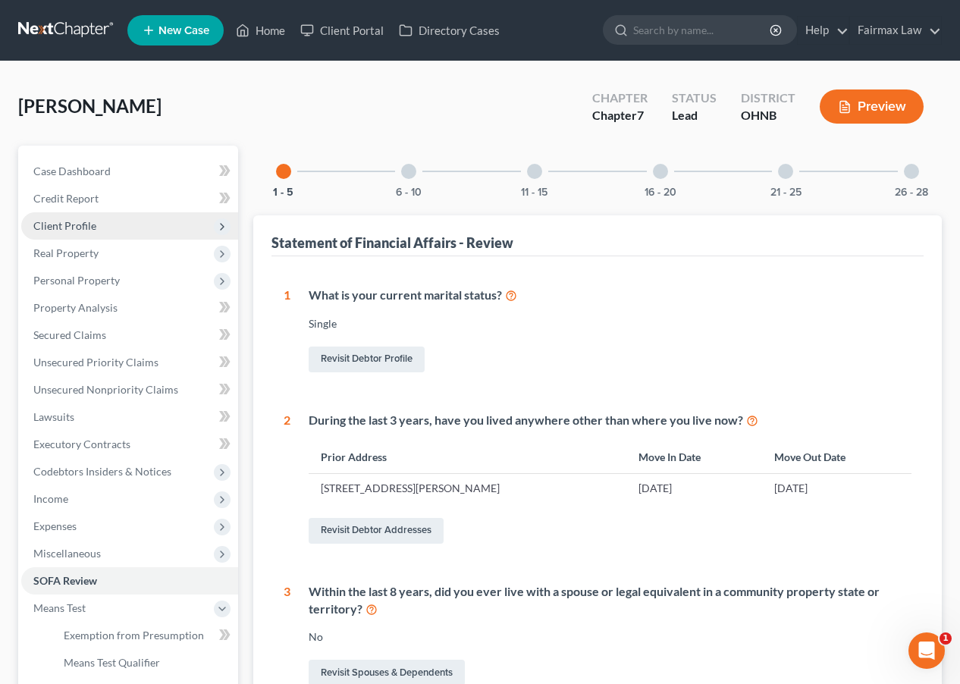
scroll to position [0, 0]
click at [150, 227] on span "Client Profile" at bounding box center [129, 225] width 217 height 27
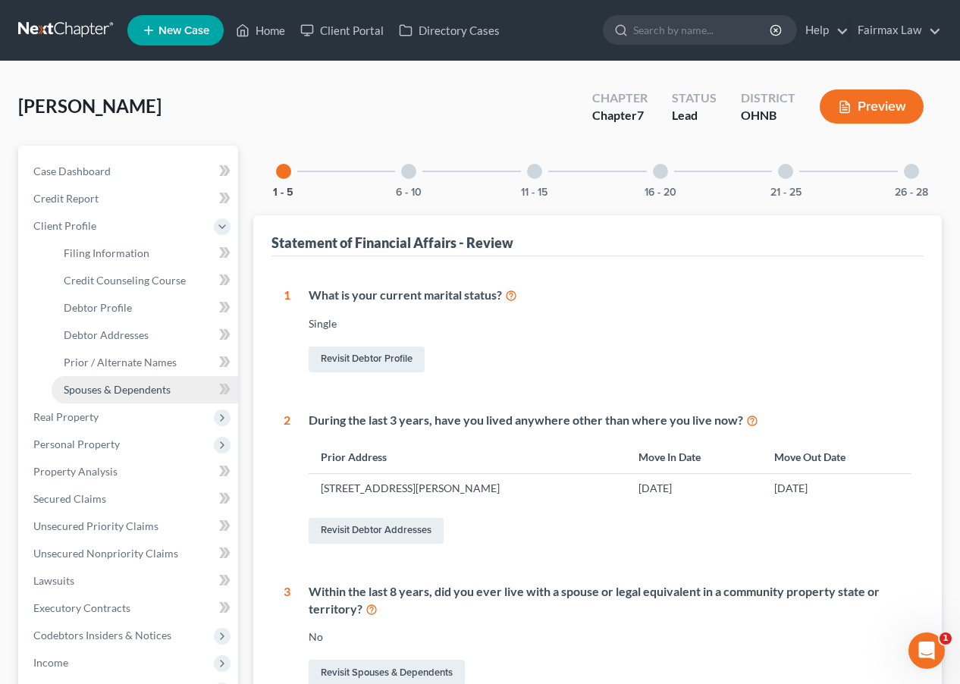
click at [131, 384] on span "Spouses & Dependents" at bounding box center [117, 389] width 107 height 13
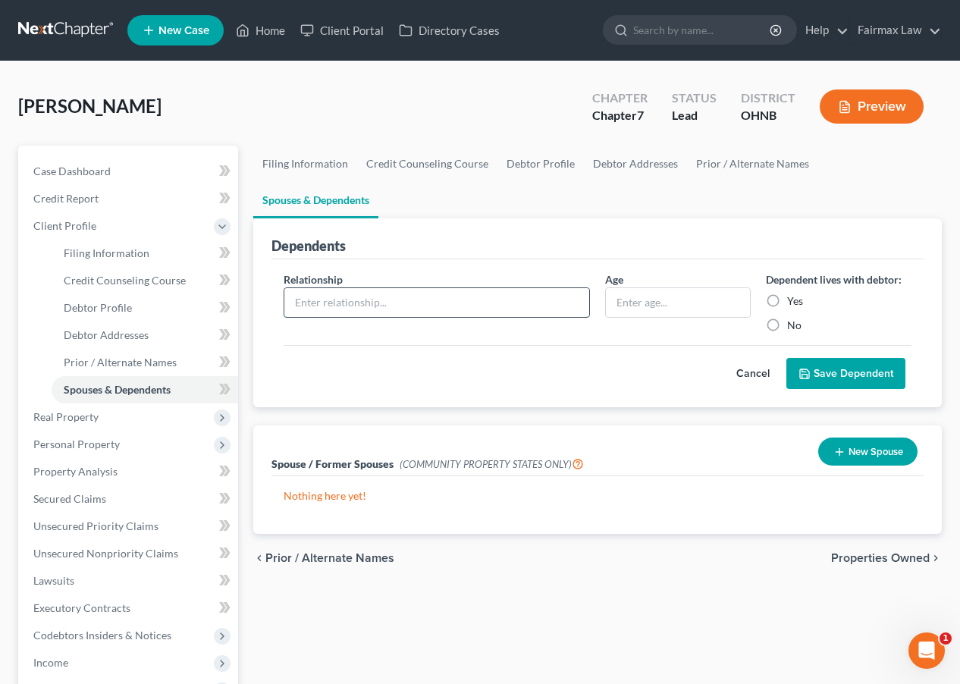
click at [430, 288] on input "text" at bounding box center [436, 302] width 305 height 29
type input "Son"
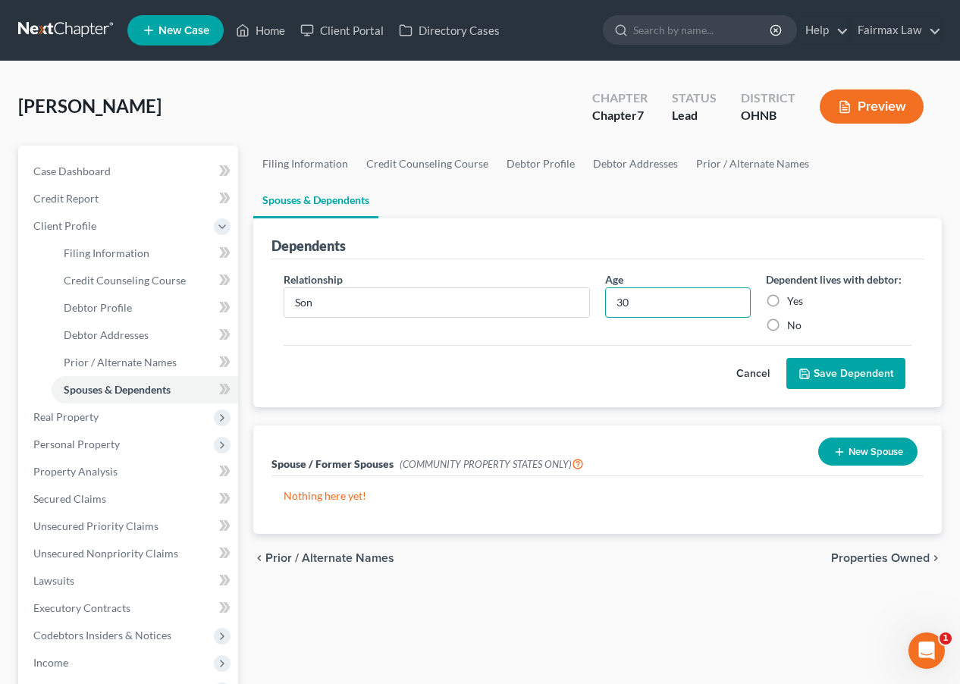
type input "30"
click at [794, 293] on label "Yes" at bounding box center [795, 300] width 16 height 15
click at [794, 293] on input "Yes" at bounding box center [798, 298] width 10 height 10
radio input "true"
click at [823, 358] on button "Save Dependent" at bounding box center [845, 374] width 119 height 32
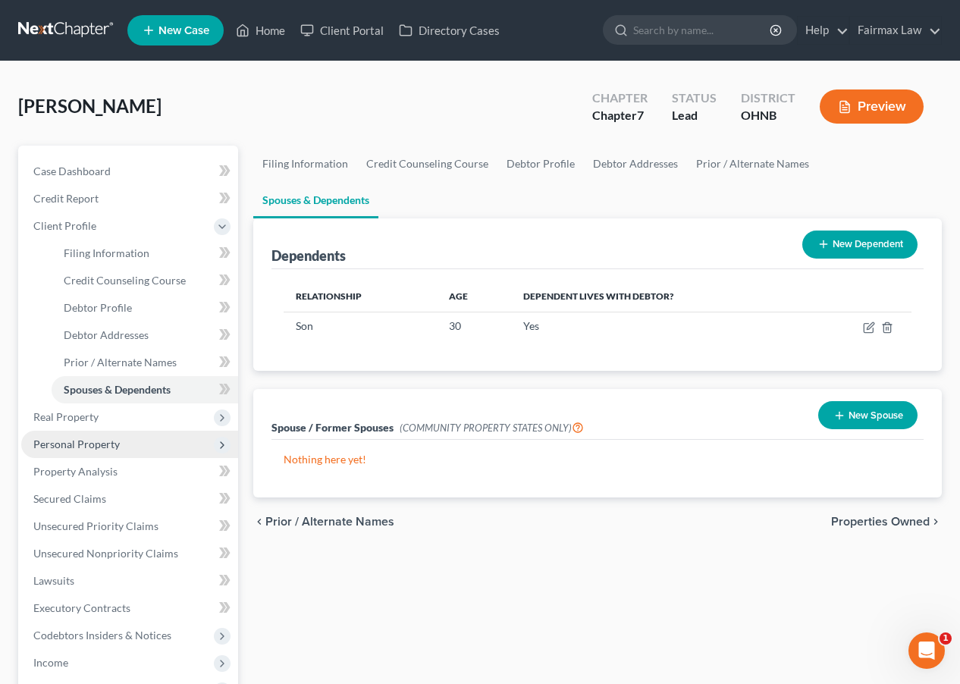
click at [161, 451] on span "Personal Property" at bounding box center [129, 443] width 217 height 27
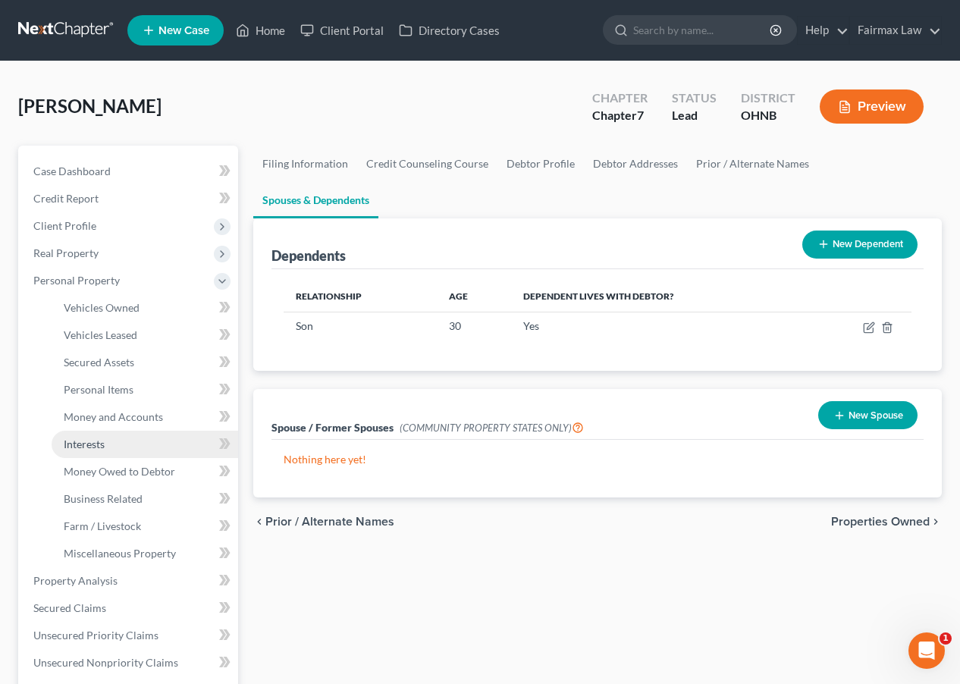
click at [127, 444] on link "Interests" at bounding box center [145, 443] width 186 height 27
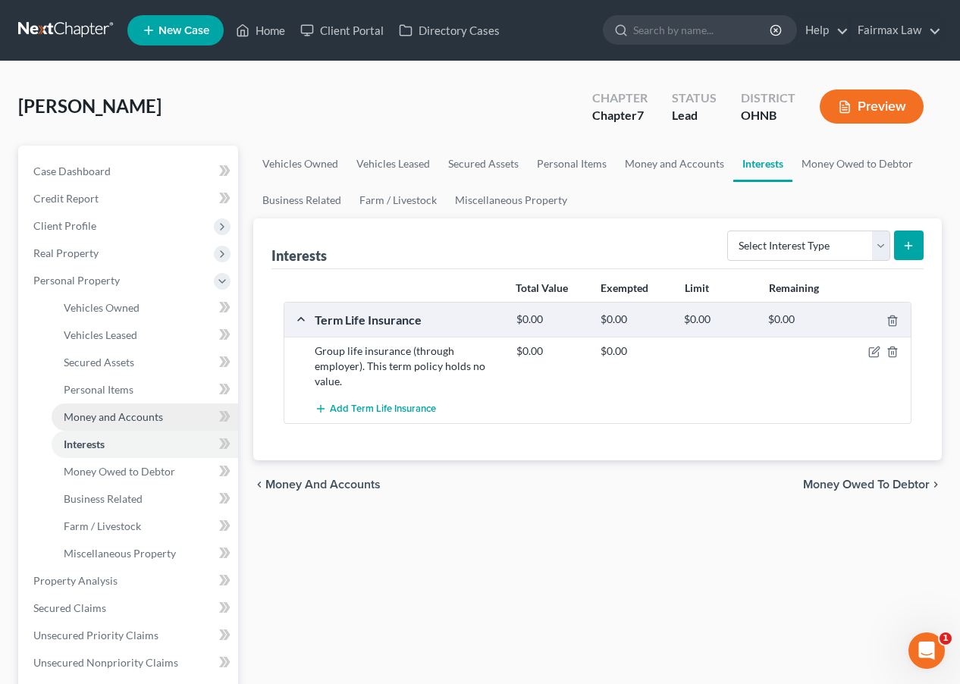
click at [168, 406] on link "Money and Accounts" at bounding box center [145, 416] width 186 height 27
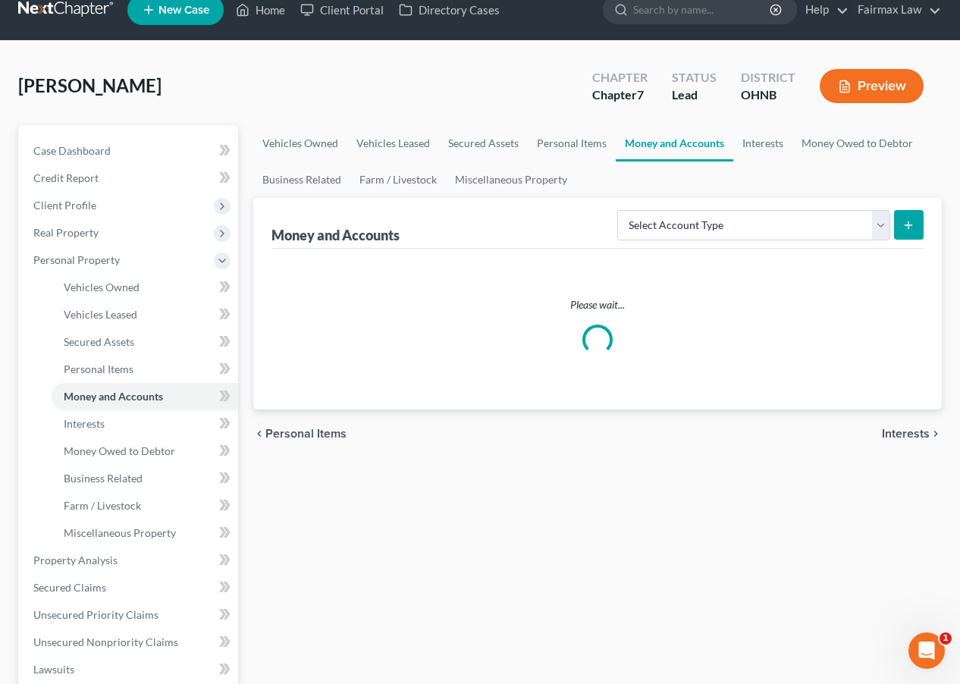
scroll to position [26, 0]
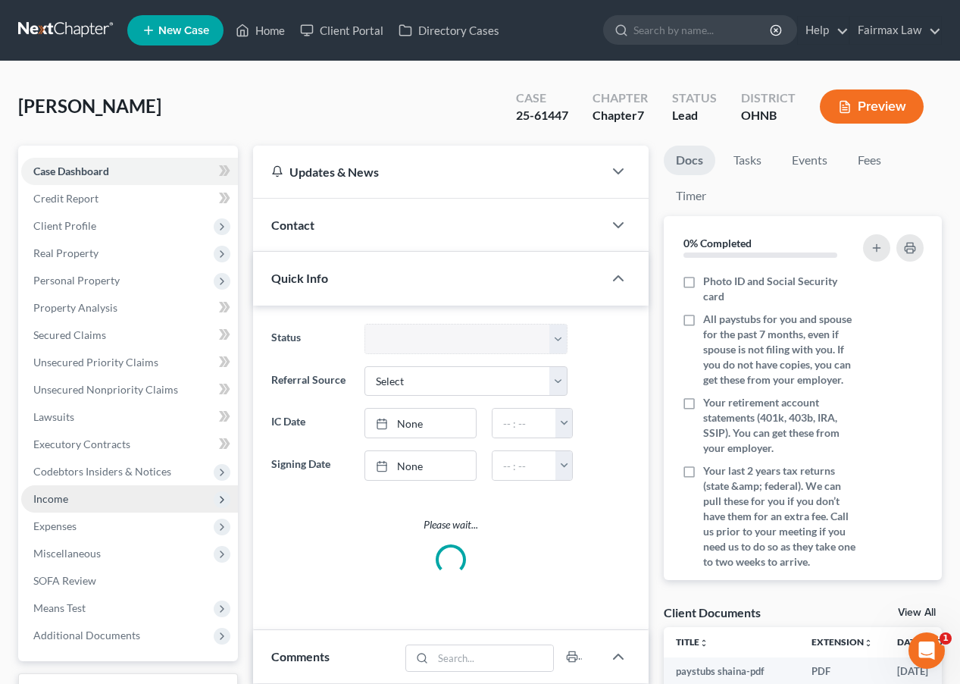
click at [123, 504] on span "Income" at bounding box center [129, 498] width 217 height 27
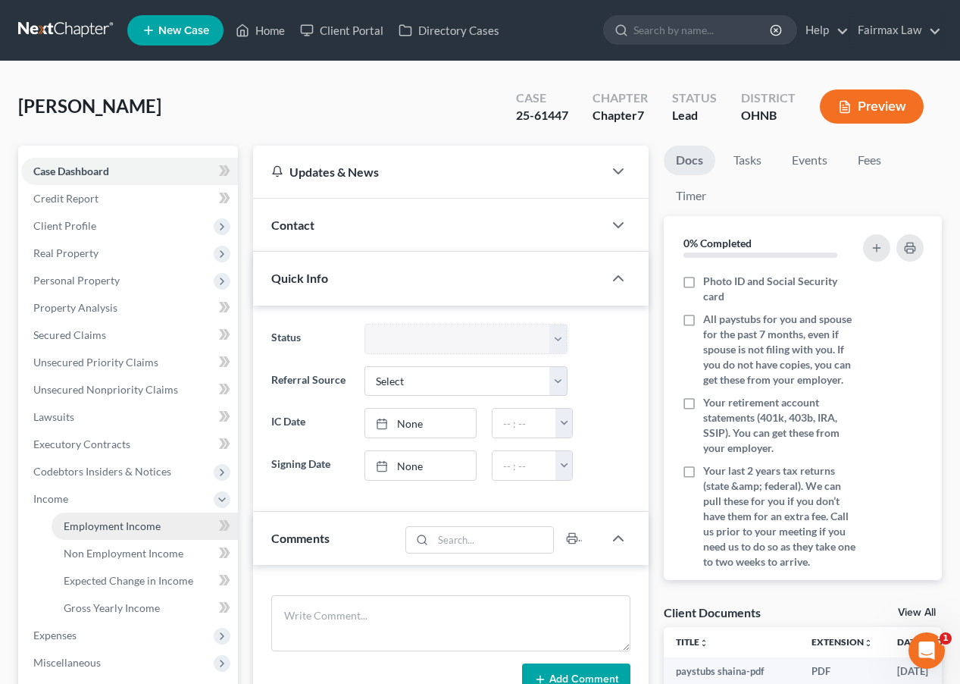
click at [130, 523] on span "Employment Income" at bounding box center [112, 525] width 97 height 13
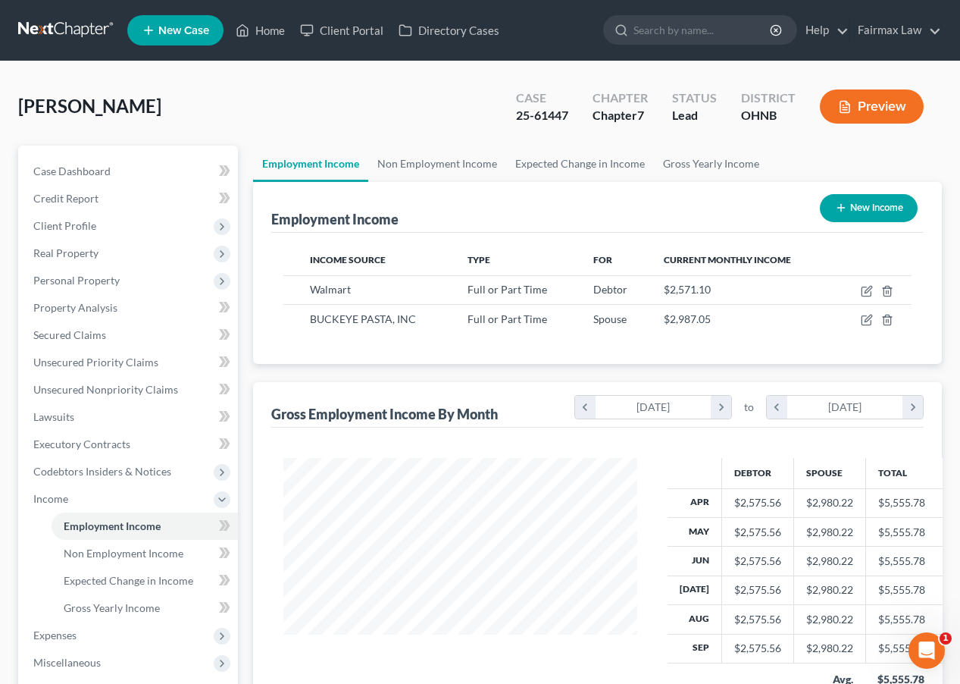
scroll to position [271, 384]
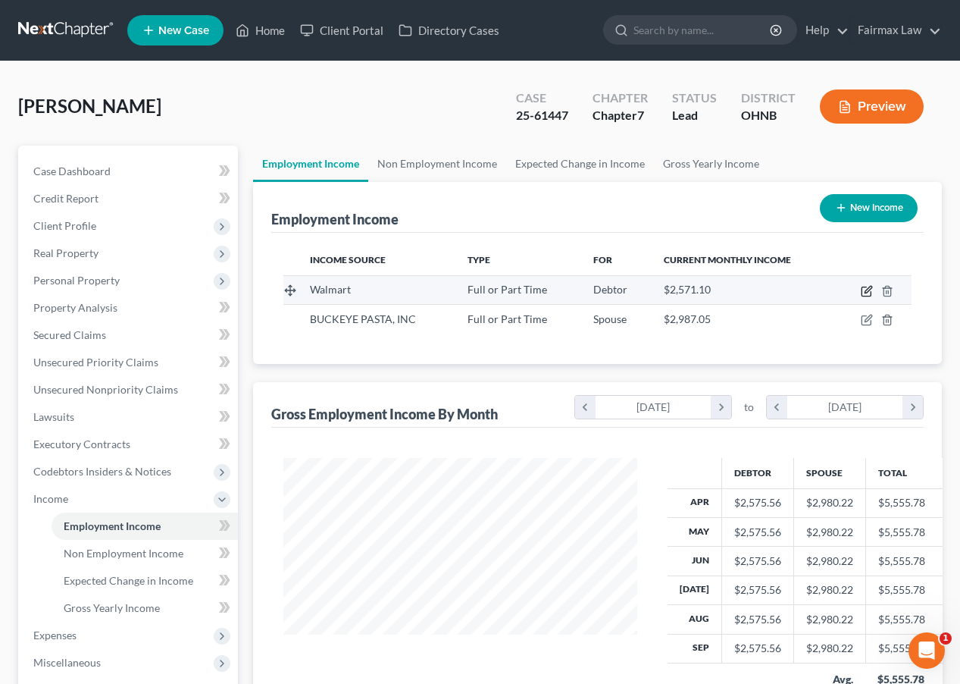
click at [866, 291] on icon "button" at bounding box center [868, 289] width 7 height 7
select select "0"
select select "36"
select select "2"
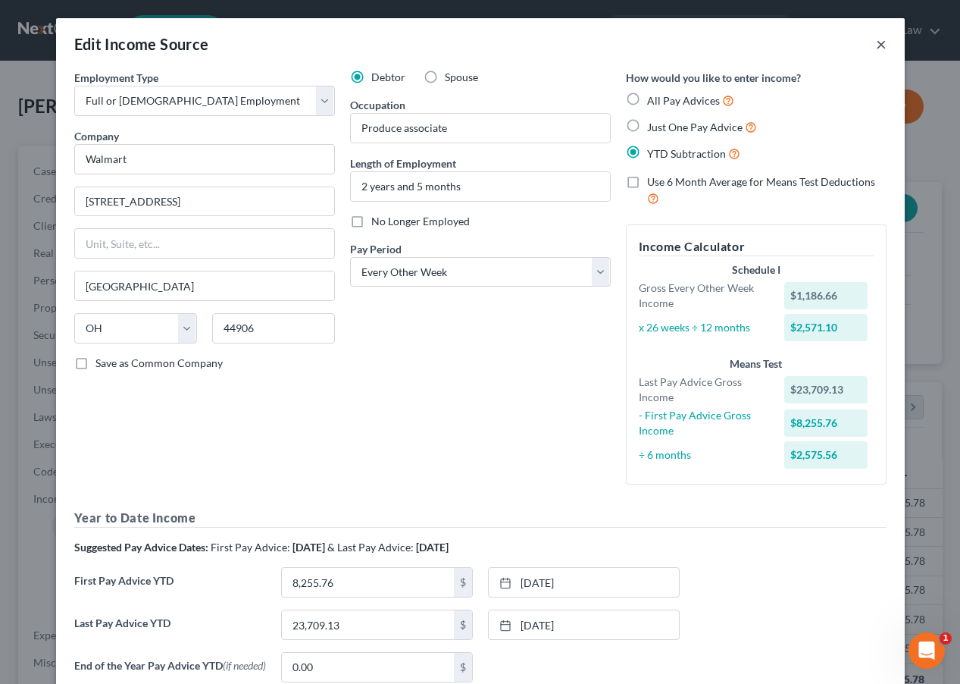
click at [880, 47] on button "×" at bounding box center [881, 44] width 11 height 18
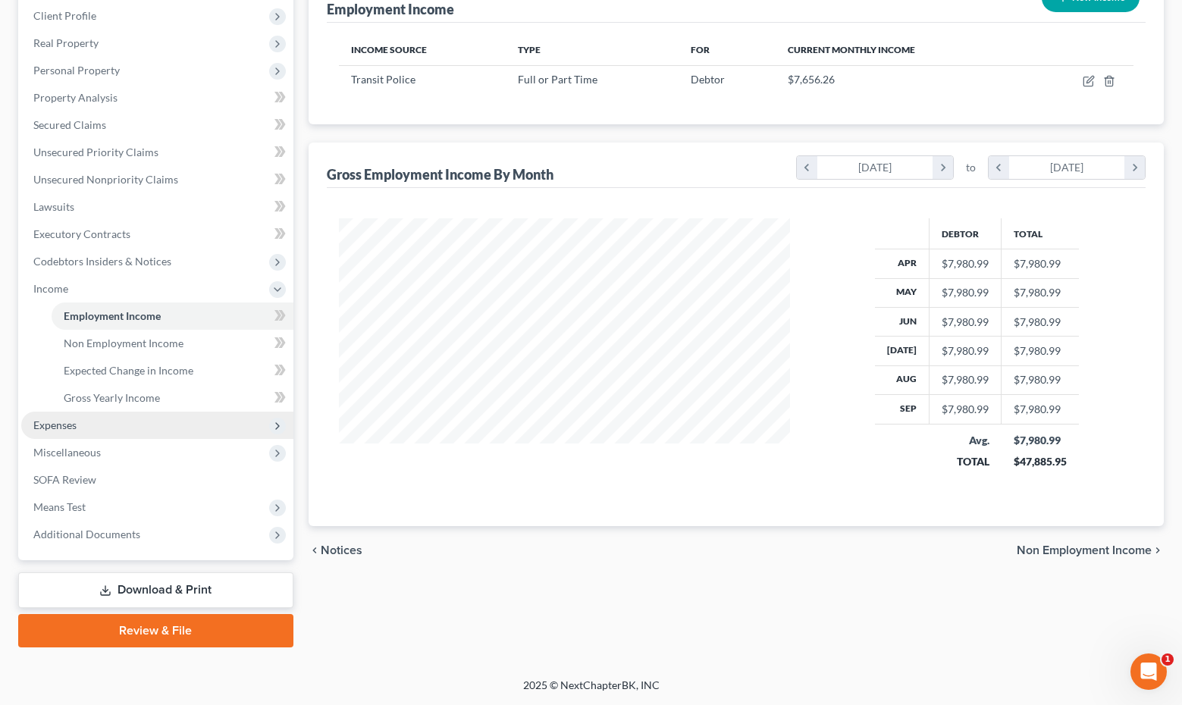
scroll to position [210, 0]
click at [145, 429] on span "Expenses" at bounding box center [157, 425] width 272 height 27
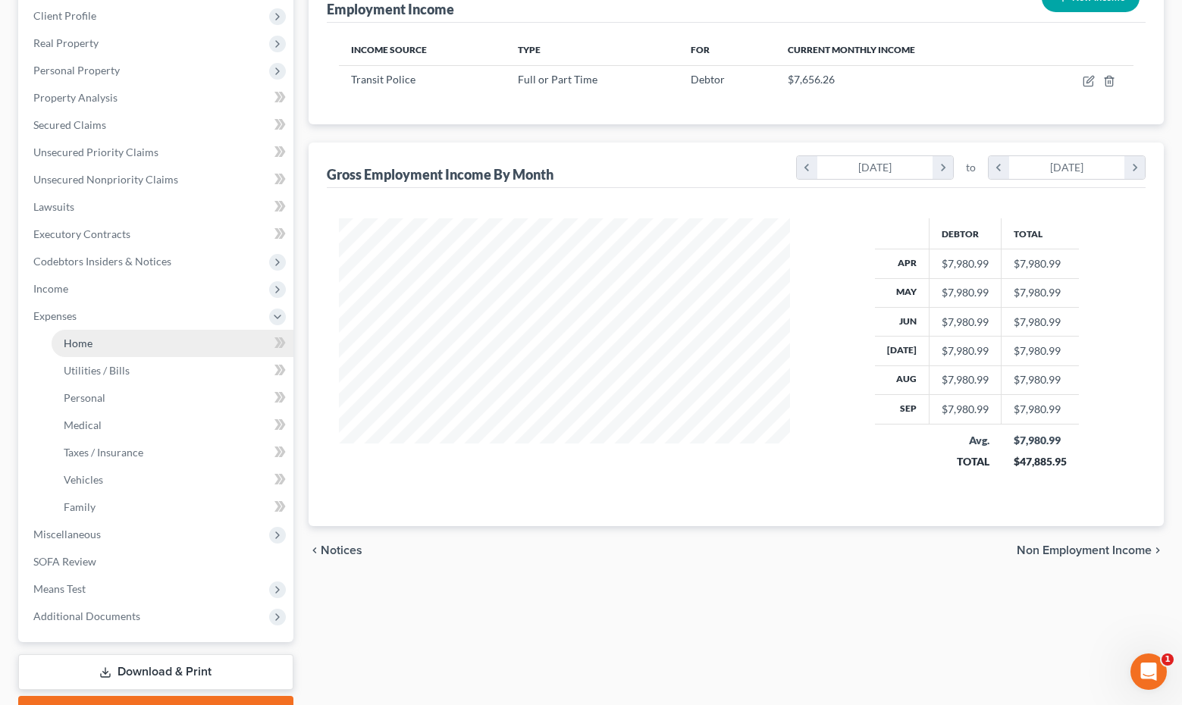
click at [134, 352] on link "Home" at bounding box center [173, 343] width 242 height 27
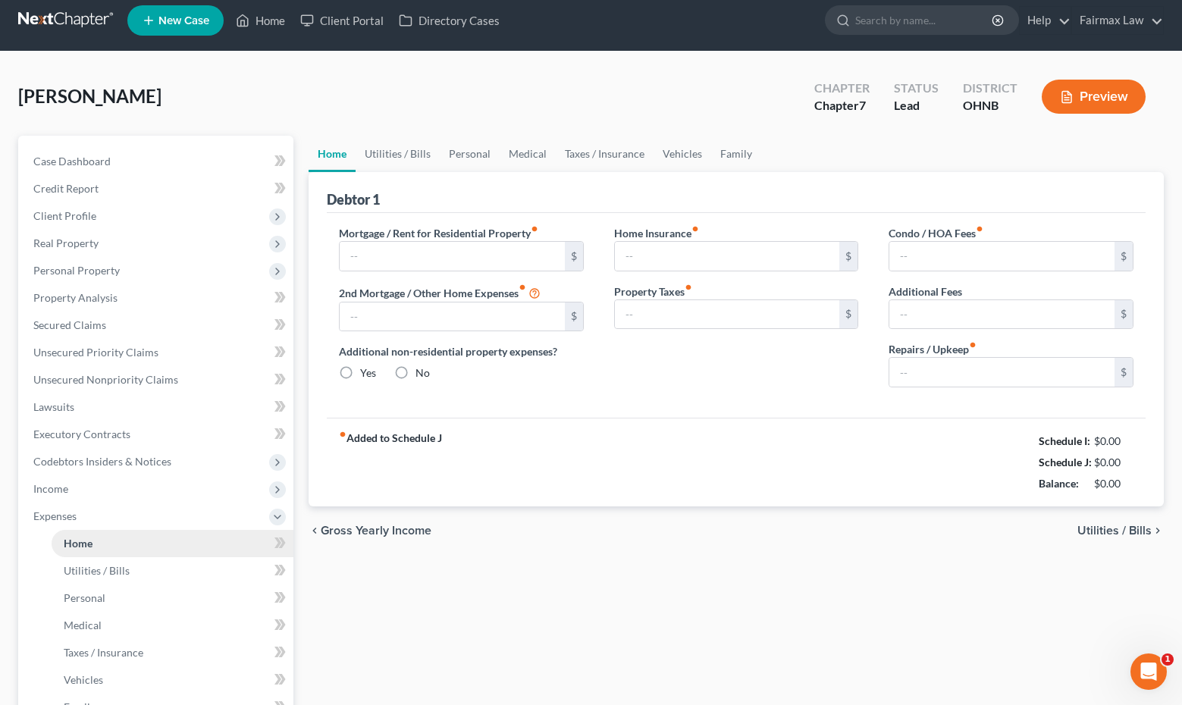
type input "1,950.00"
type input "0.00"
radio input "true"
type input "0.00"
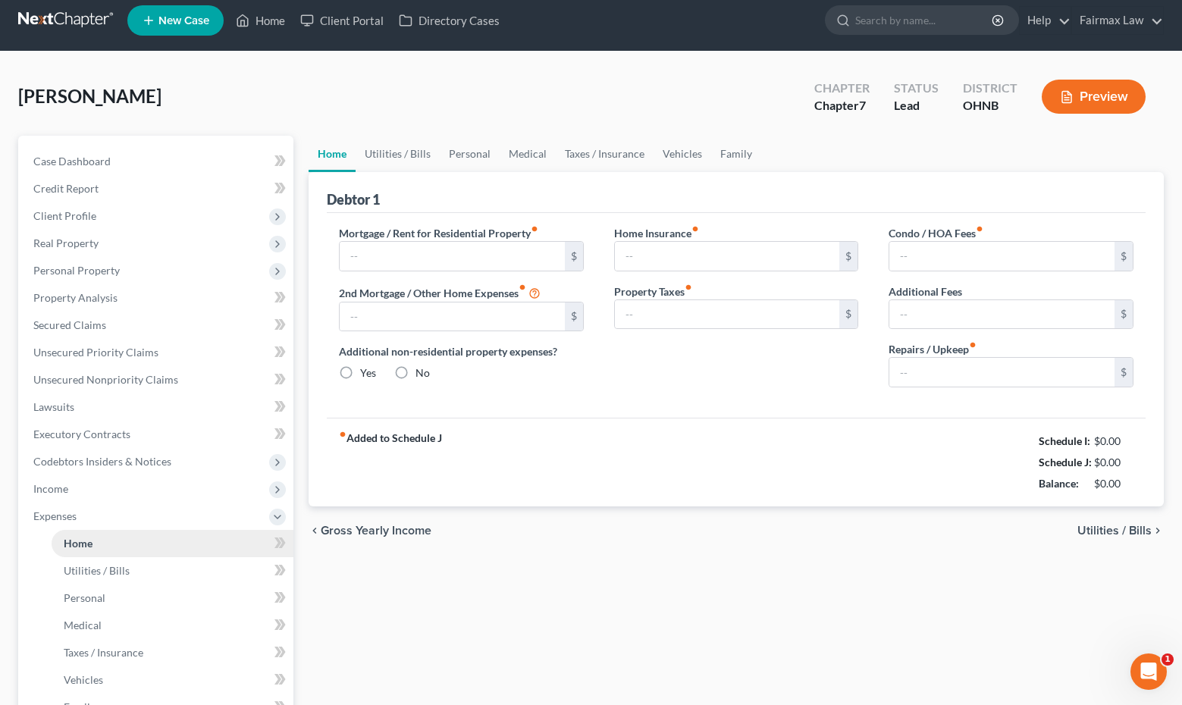
type input "0.00"
type input "200.00"
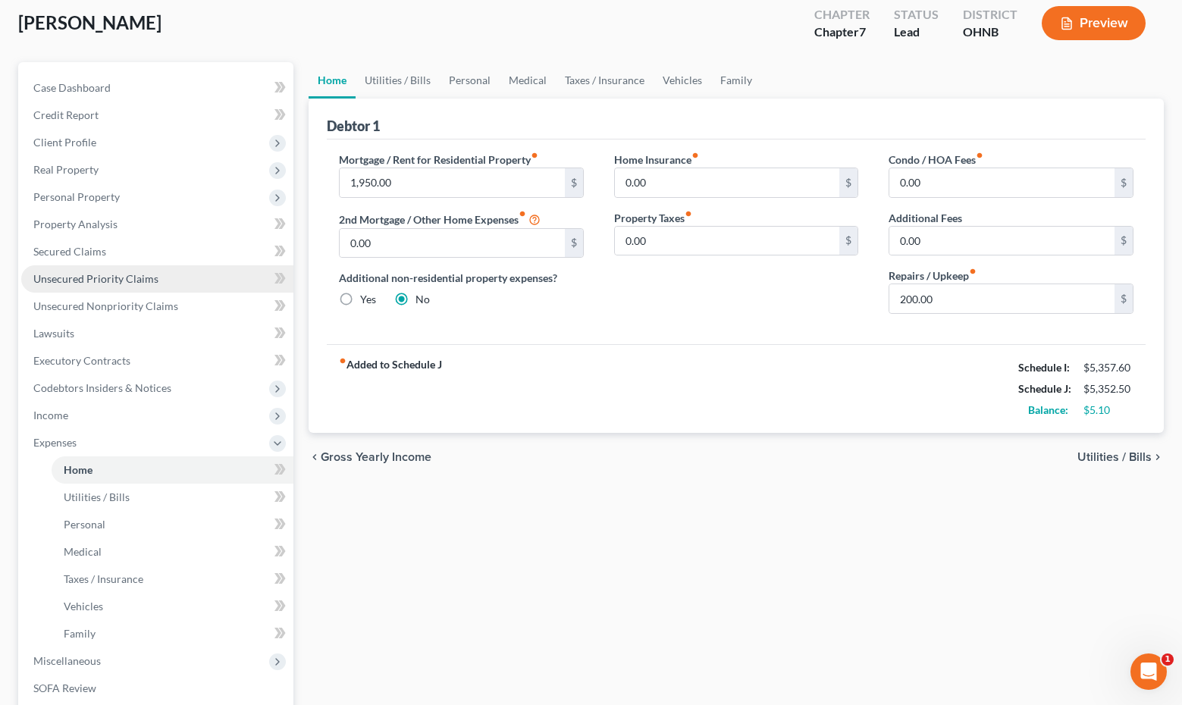
scroll to position [86, 0]
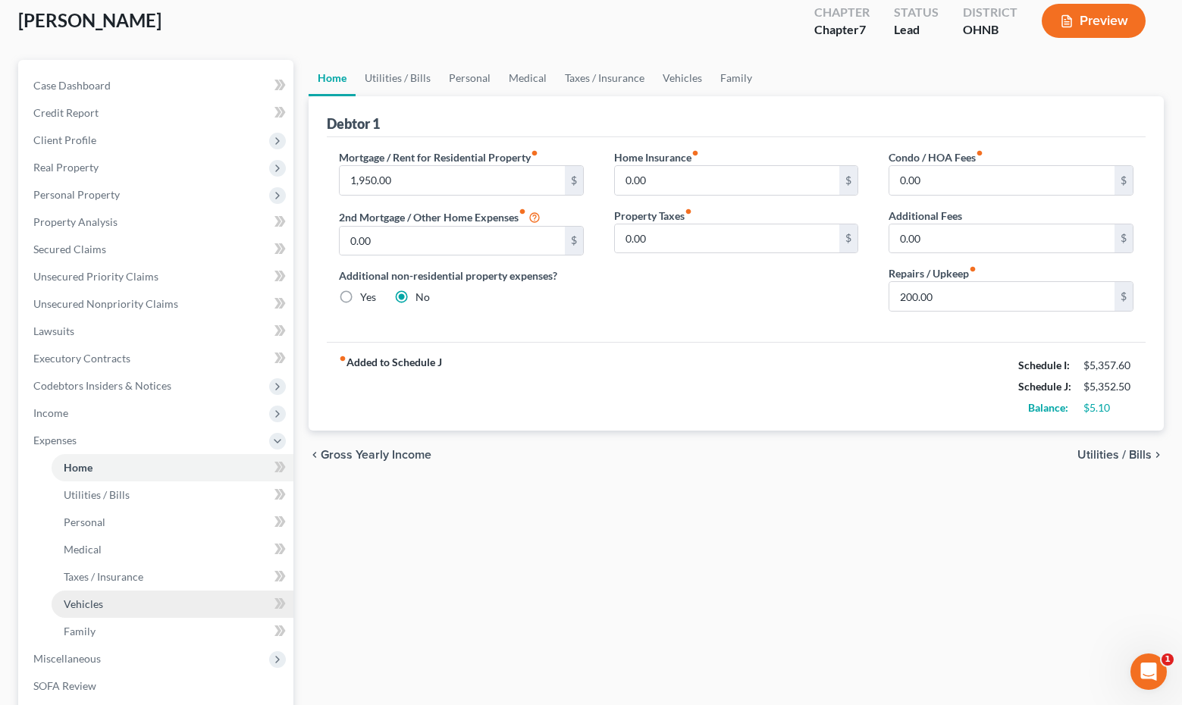
click at [122, 603] on link "Vehicles" at bounding box center [173, 603] width 242 height 27
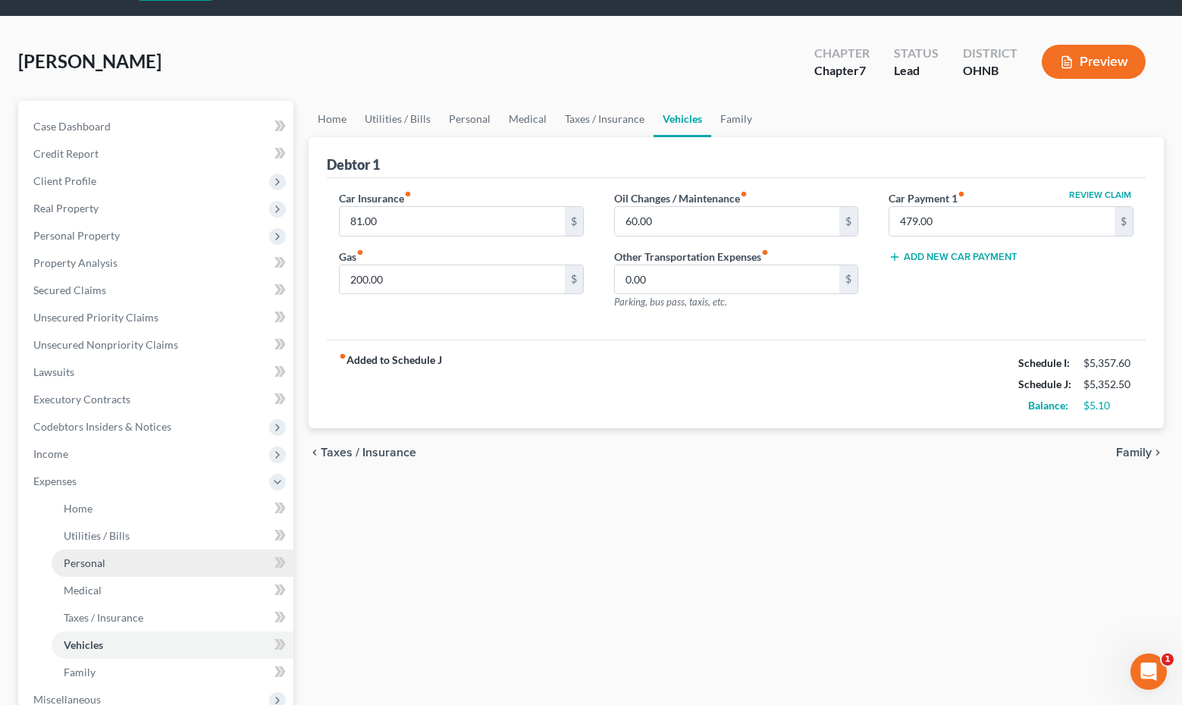
scroll to position [93, 0]
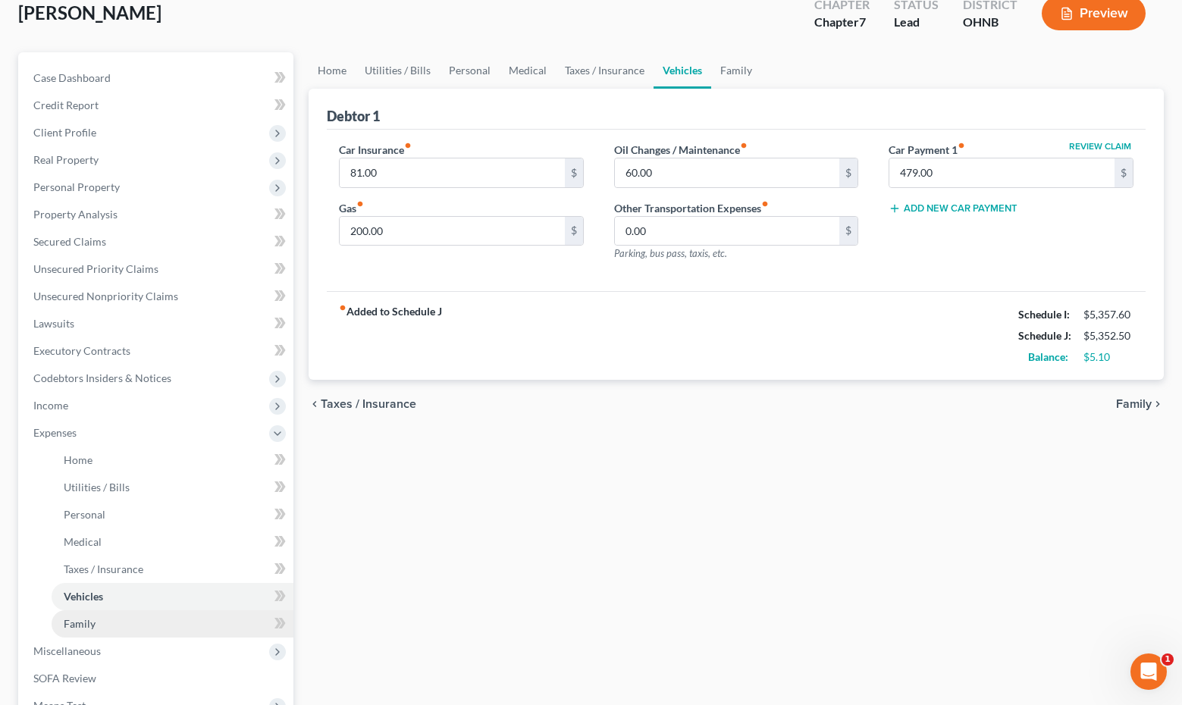
click at [111, 625] on link "Family" at bounding box center [173, 623] width 242 height 27
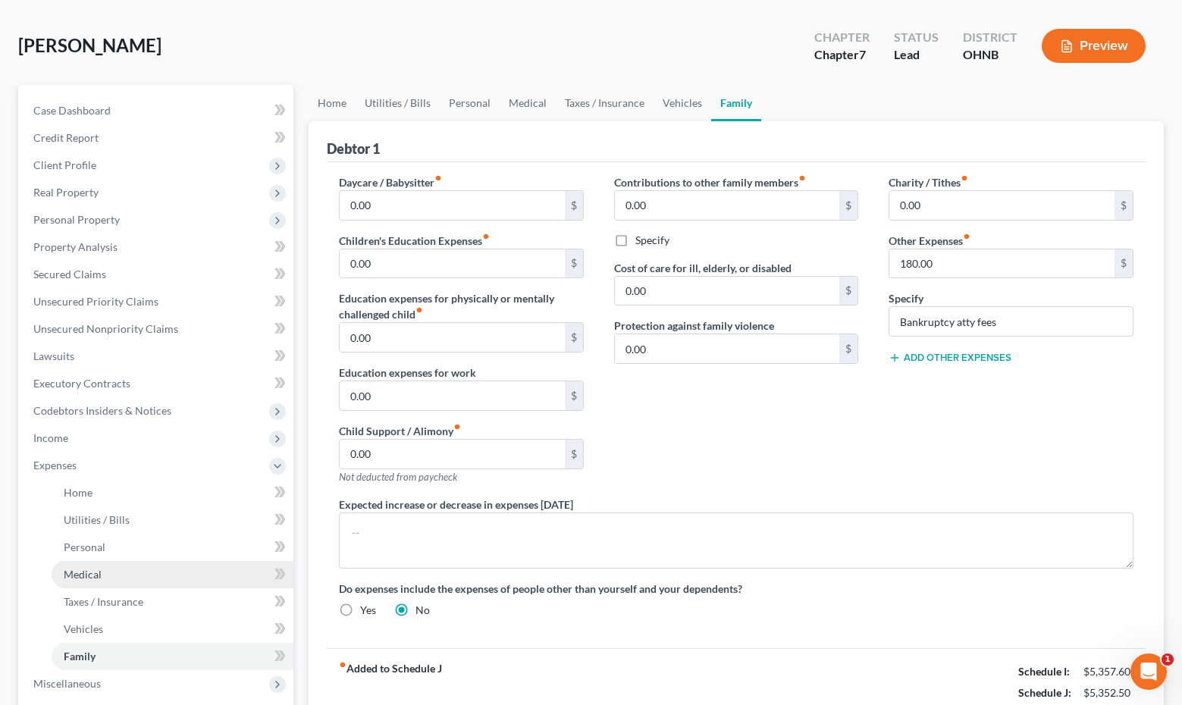
scroll to position [61, 0]
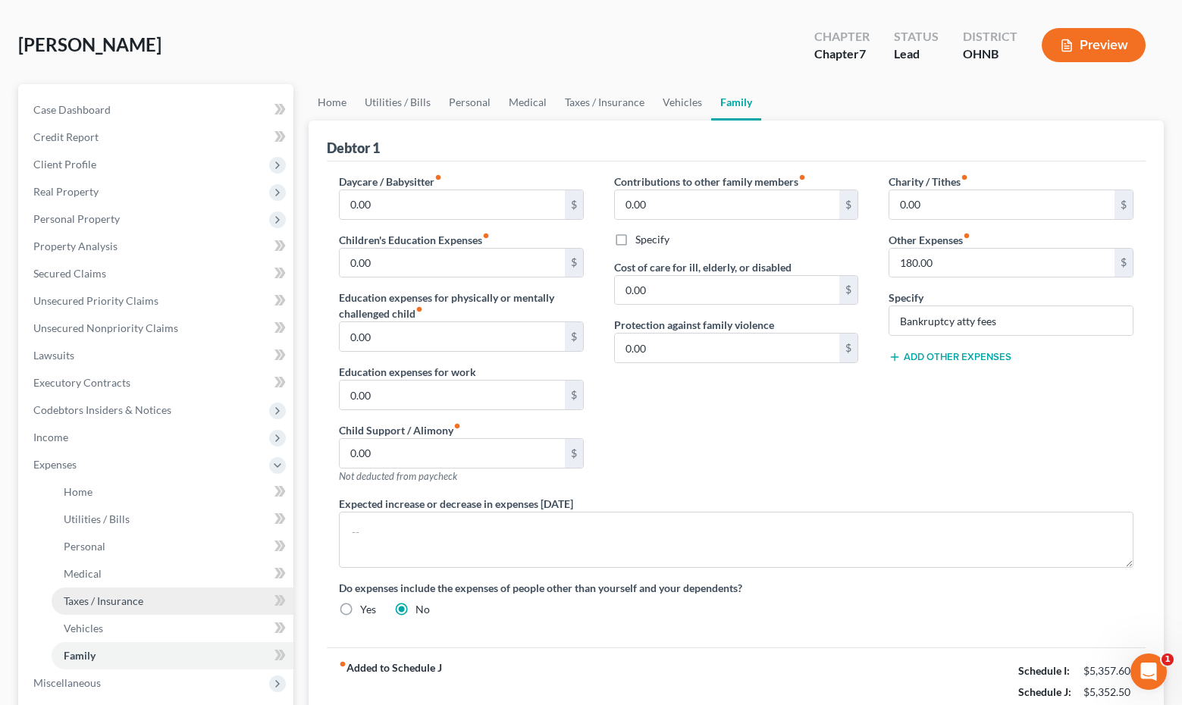
click at [111, 600] on span "Taxes / Insurance" at bounding box center [104, 600] width 80 height 13
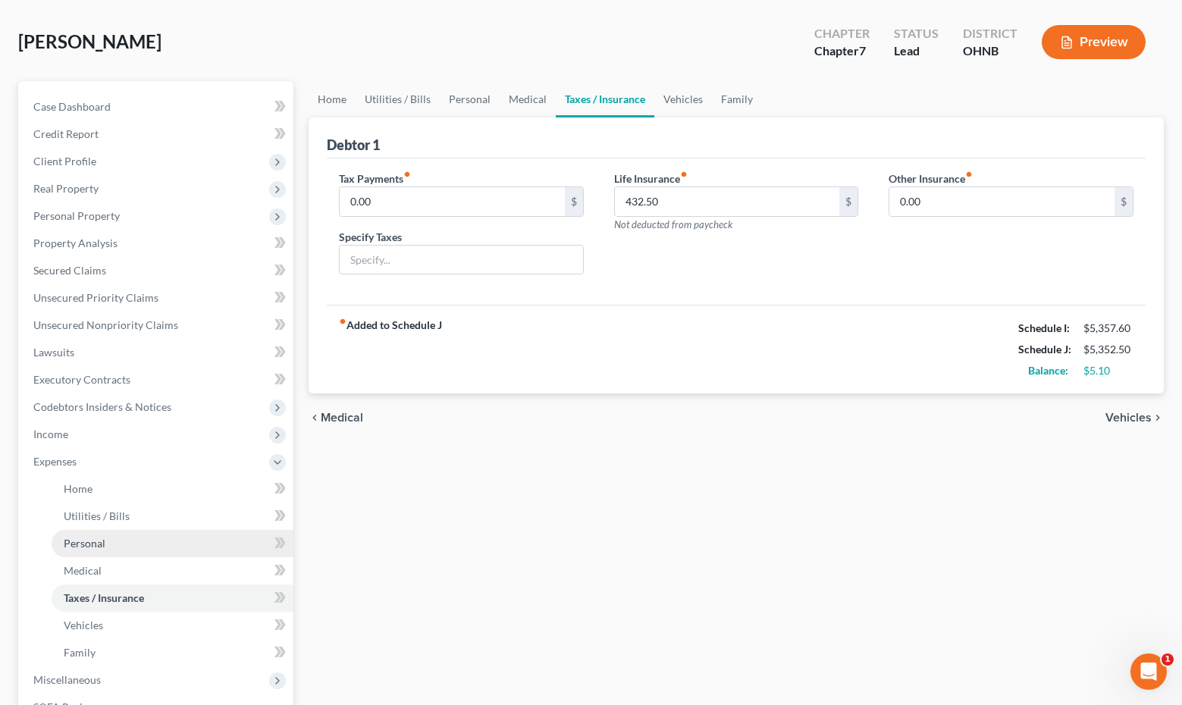
scroll to position [64, 0]
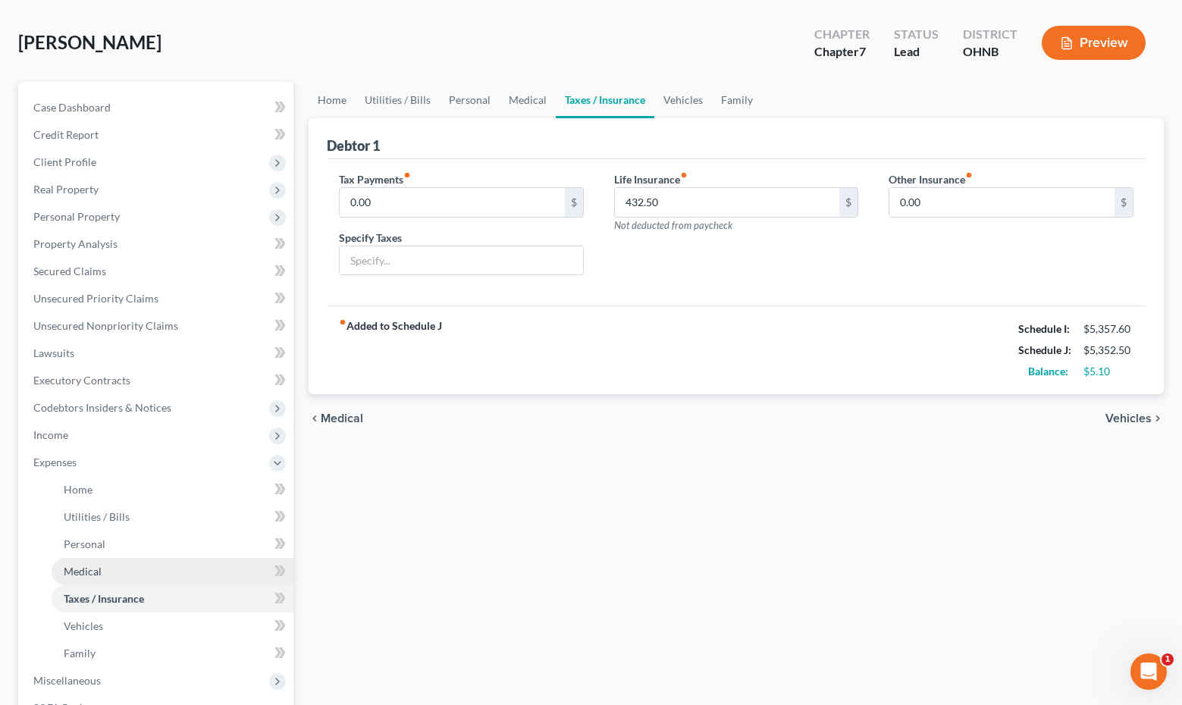
click at [119, 565] on link "Medical" at bounding box center [173, 571] width 242 height 27
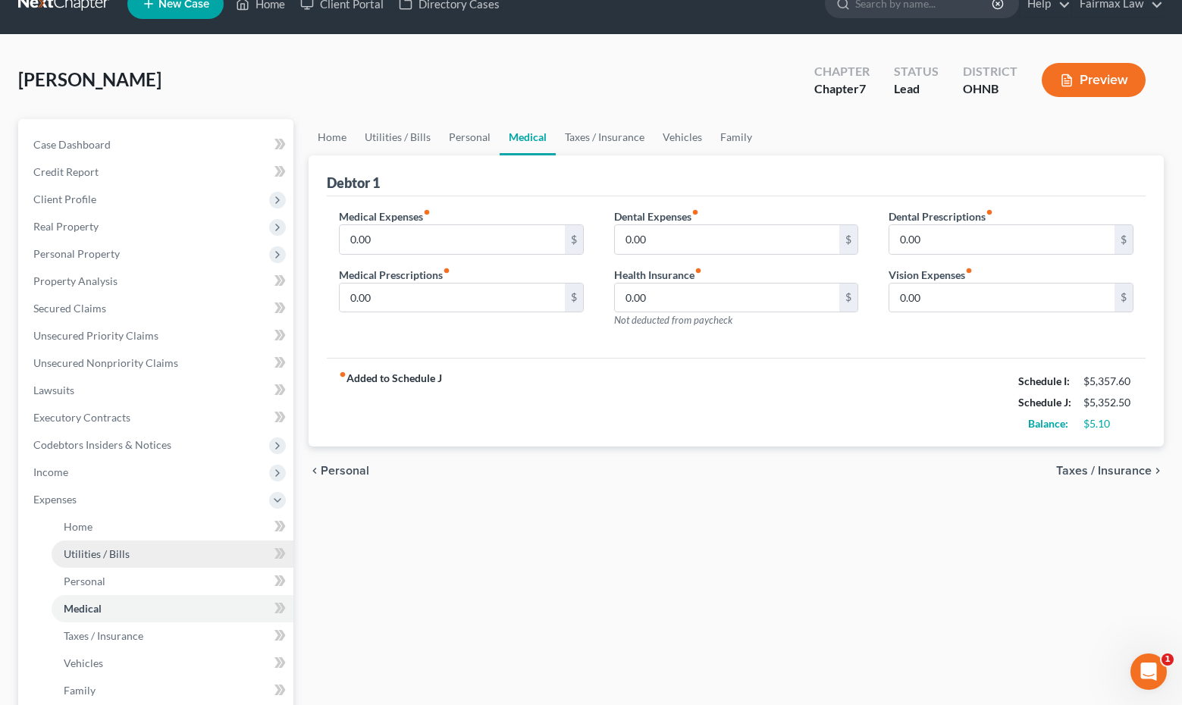
scroll to position [33, 0]
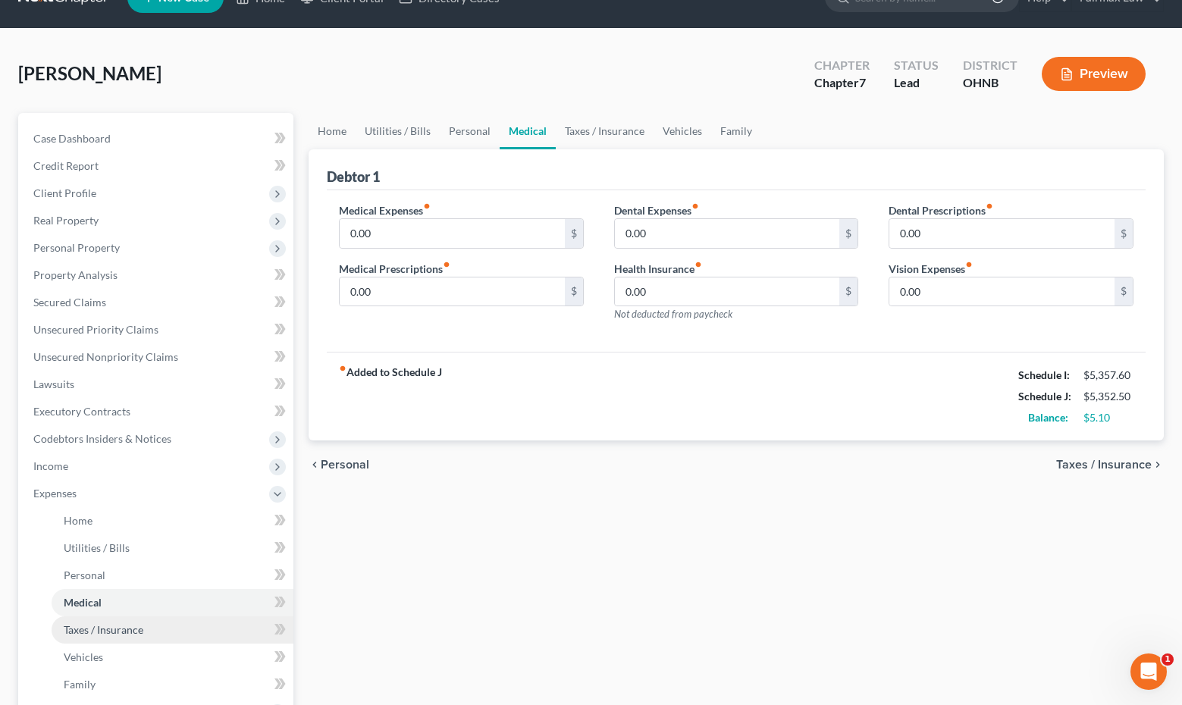
click at [118, 625] on span "Taxes / Insurance" at bounding box center [104, 629] width 80 height 13
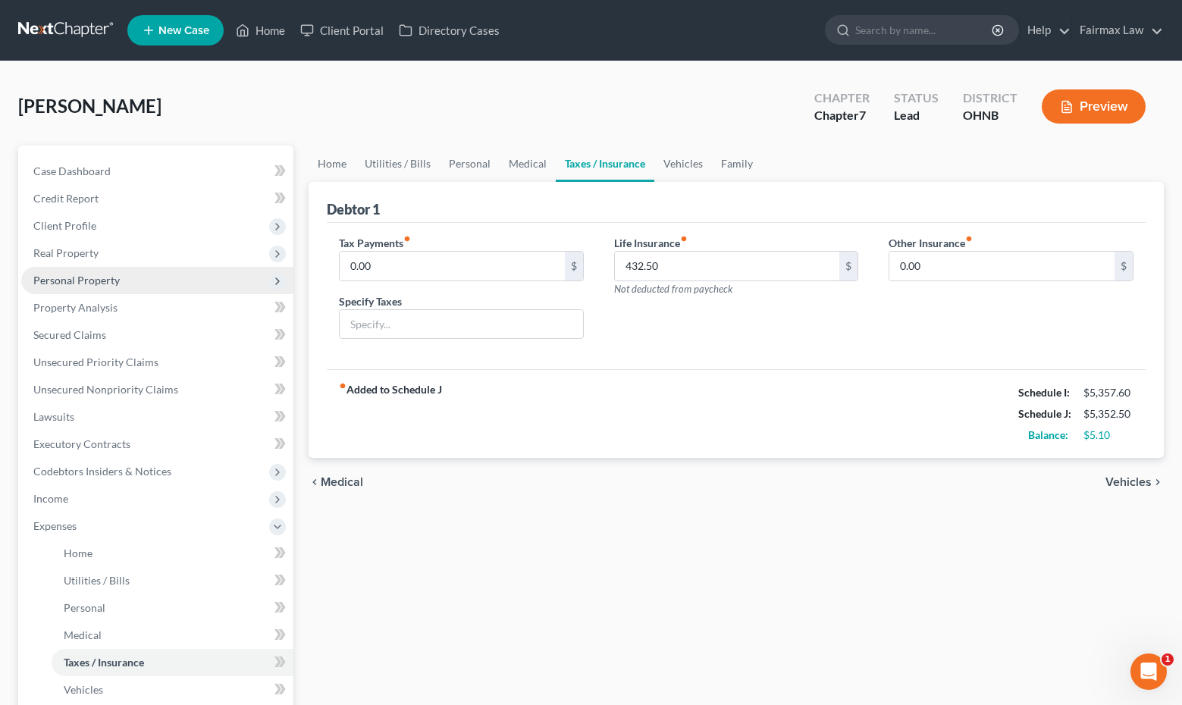
click at [231, 283] on span "Personal Property" at bounding box center [157, 280] width 272 height 27
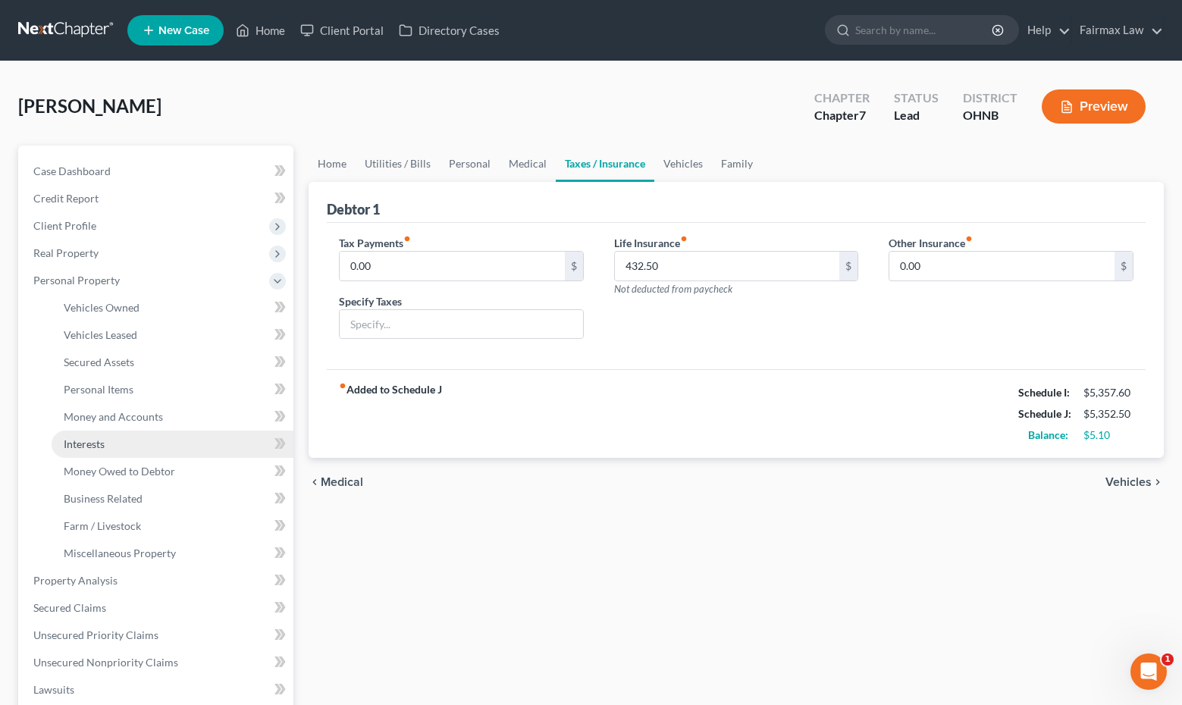
click at [177, 444] on link "Interests" at bounding box center [173, 443] width 242 height 27
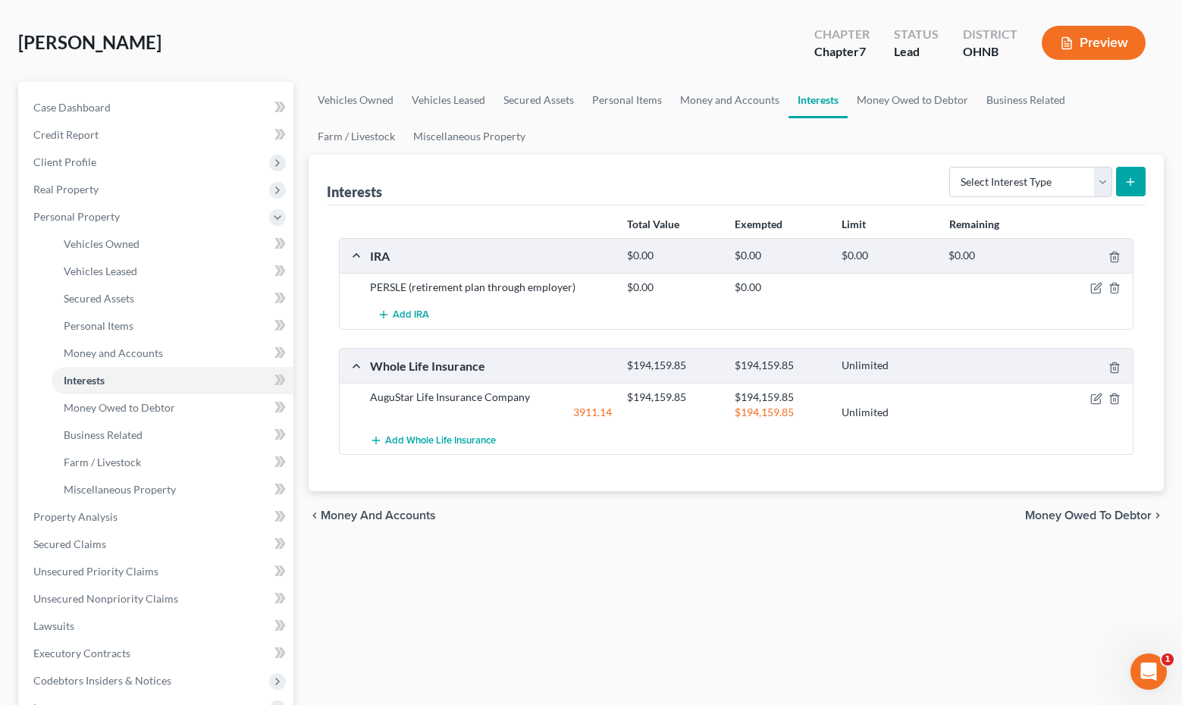
scroll to position [68, 0]
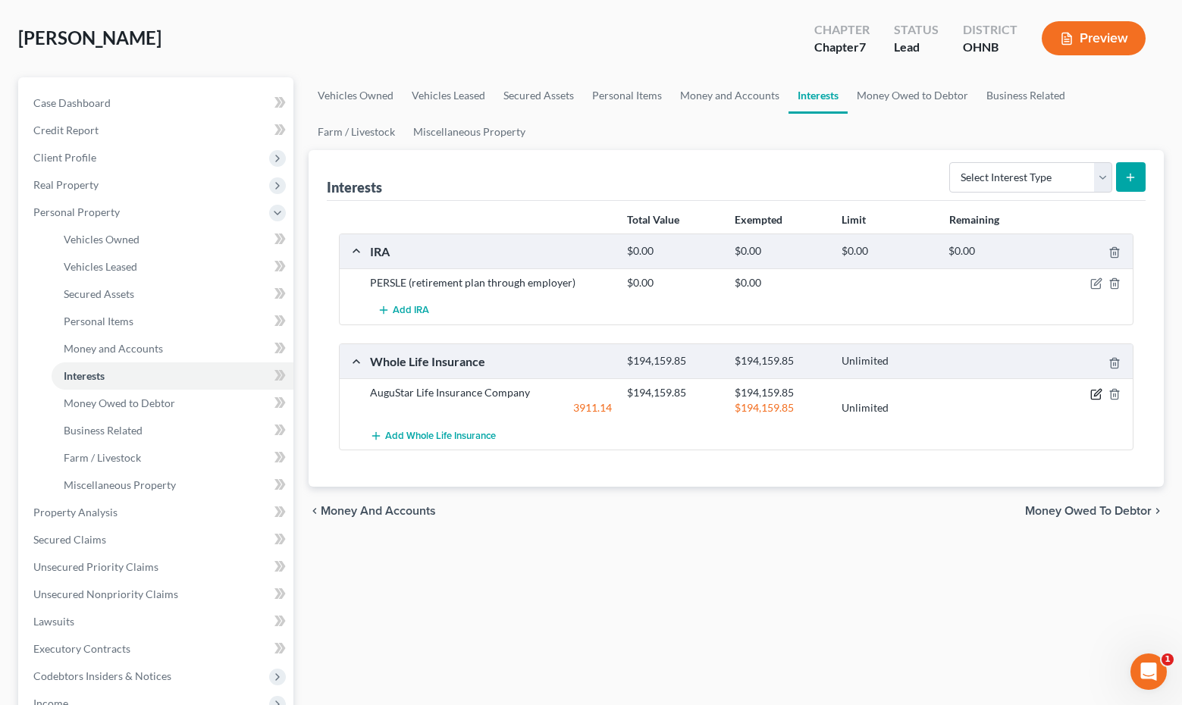
click at [1092, 398] on icon "button" at bounding box center [1096, 394] width 12 height 12
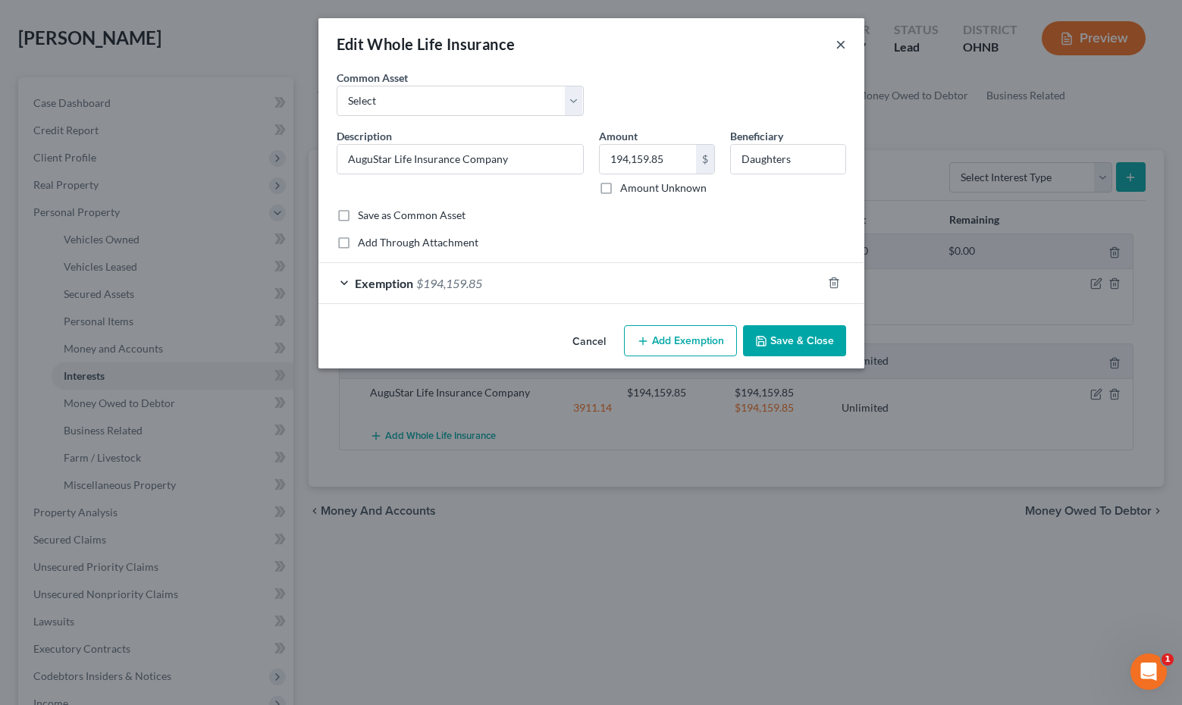
click at [841, 50] on button "×" at bounding box center [840, 44] width 11 height 18
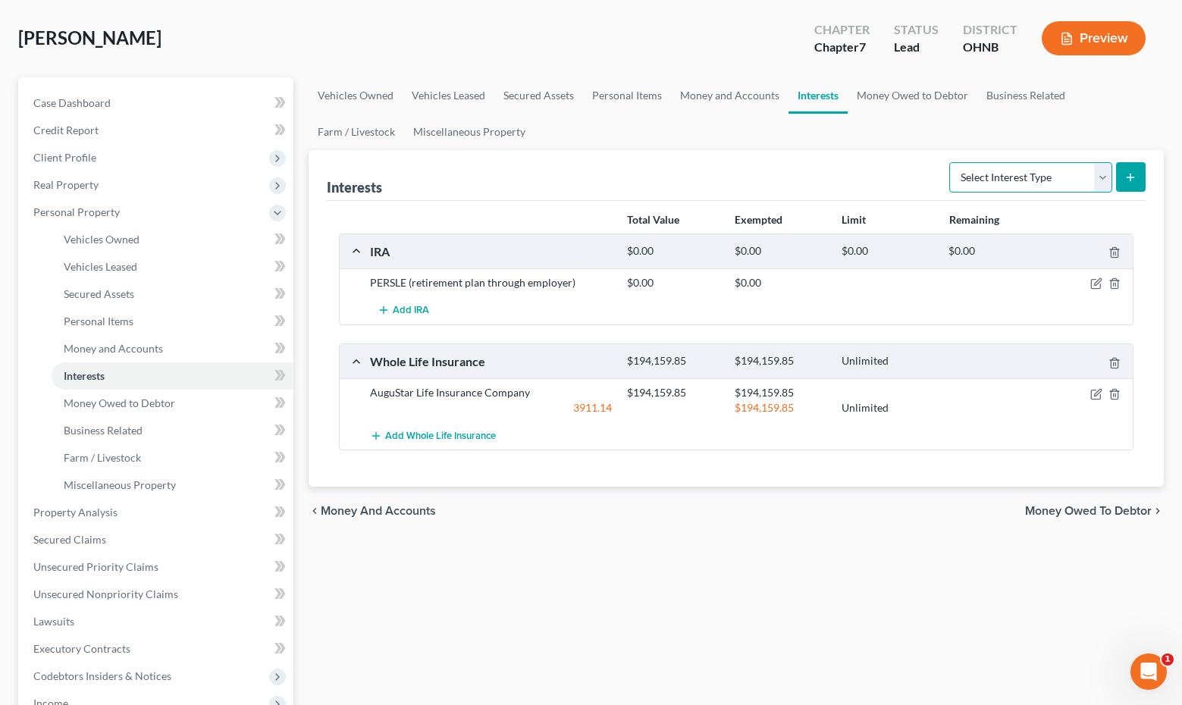
select select "whole_life_insurance"
click at [1129, 170] on button "submit" at bounding box center [1131, 177] width 30 height 30
click at [823, 490] on div "chevron_left Money and Accounts Money Owed to Debtor chevron_right" at bounding box center [735, 511] width 855 height 49
click at [1097, 391] on icon "button" at bounding box center [1096, 394] width 12 height 12
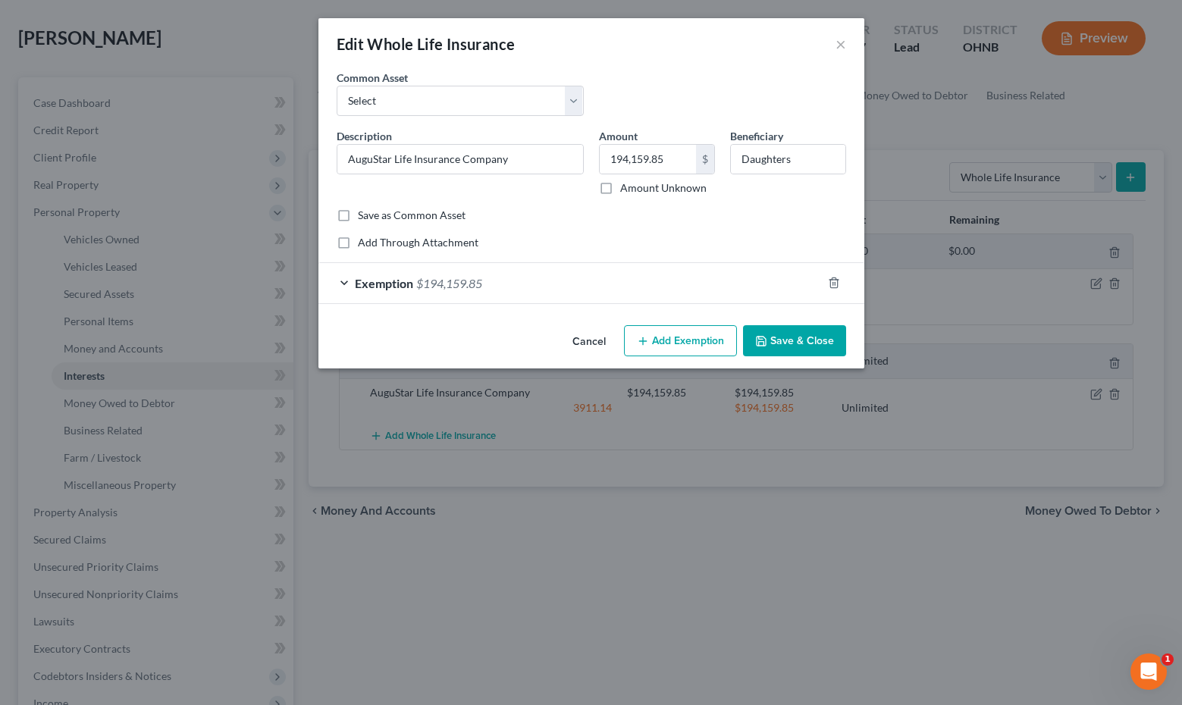
click at [603, 292] on div "Exemption $194,159.85" at bounding box center [569, 283] width 503 height 40
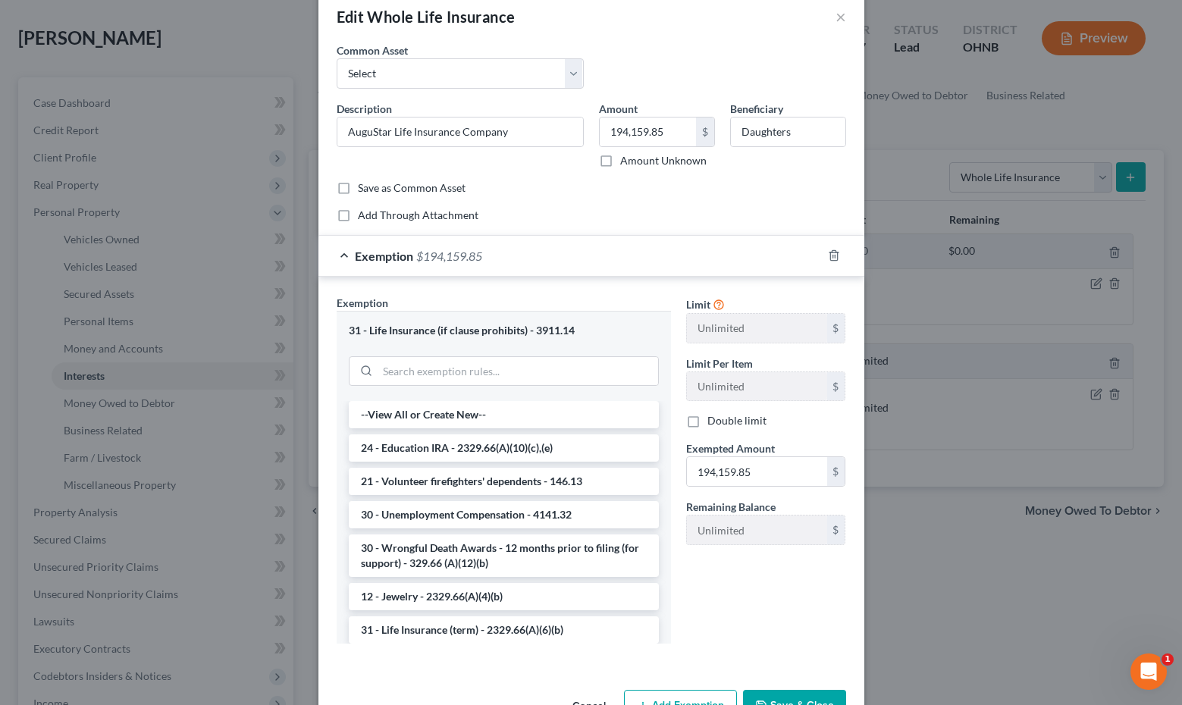
scroll to position [28, 0]
click at [611, 265] on div "Exemption $194,159.85" at bounding box center [569, 255] width 503 height 40
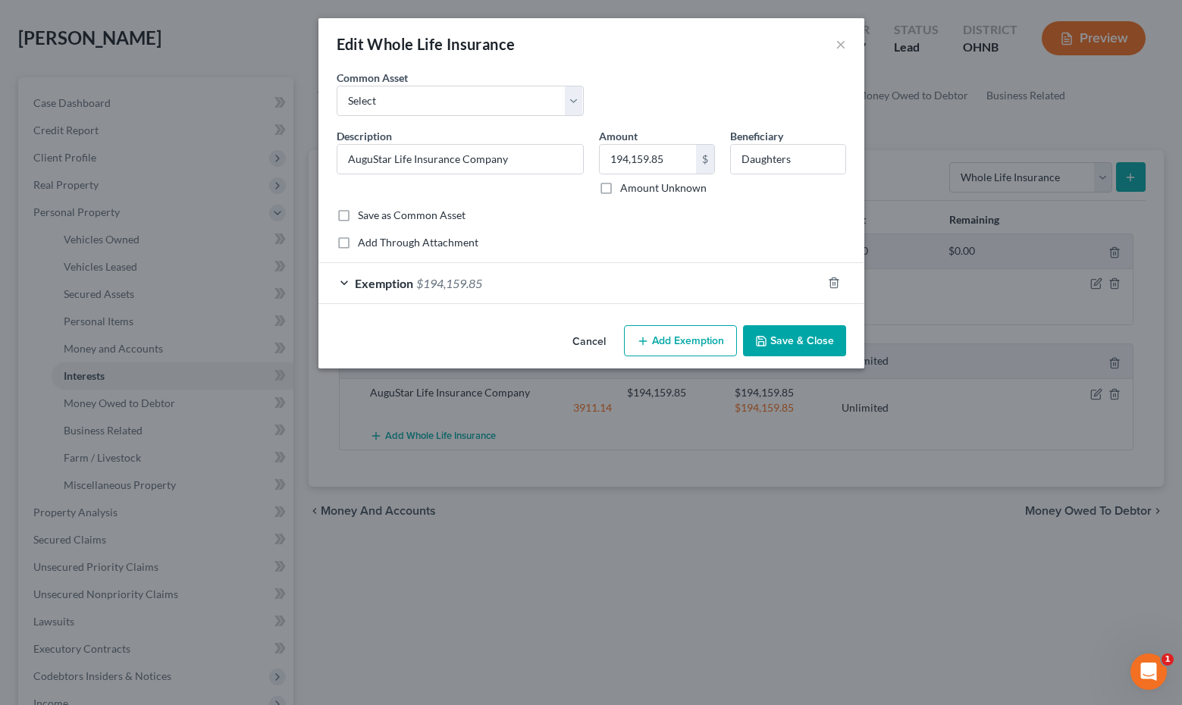
click at [793, 340] on button "Save & Close" at bounding box center [794, 341] width 103 height 32
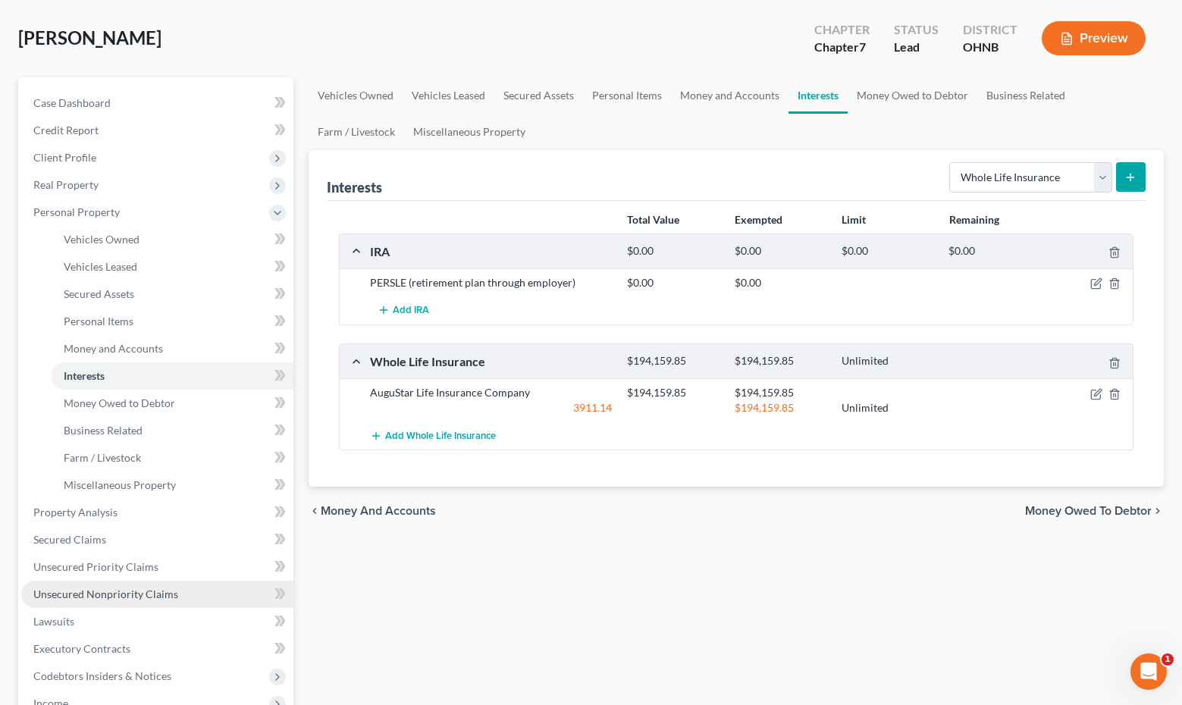
click at [124, 592] on span "Unsecured Nonpriority Claims" at bounding box center [105, 593] width 145 height 13
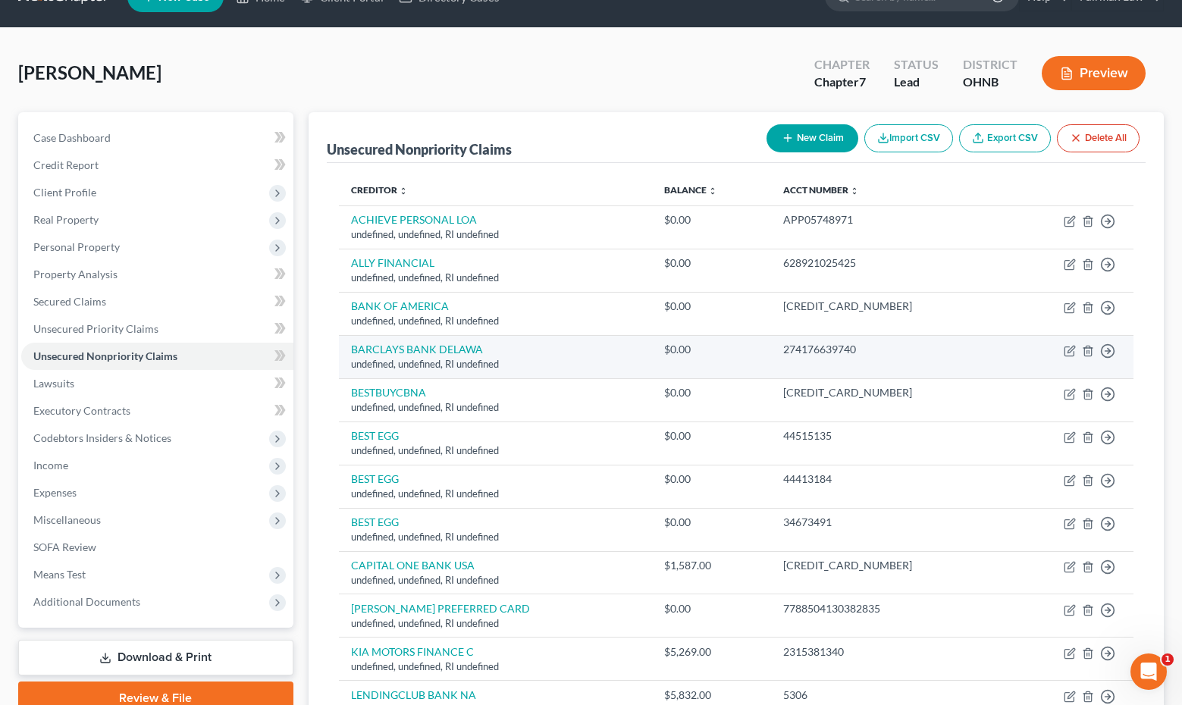
scroll to position [61, 0]
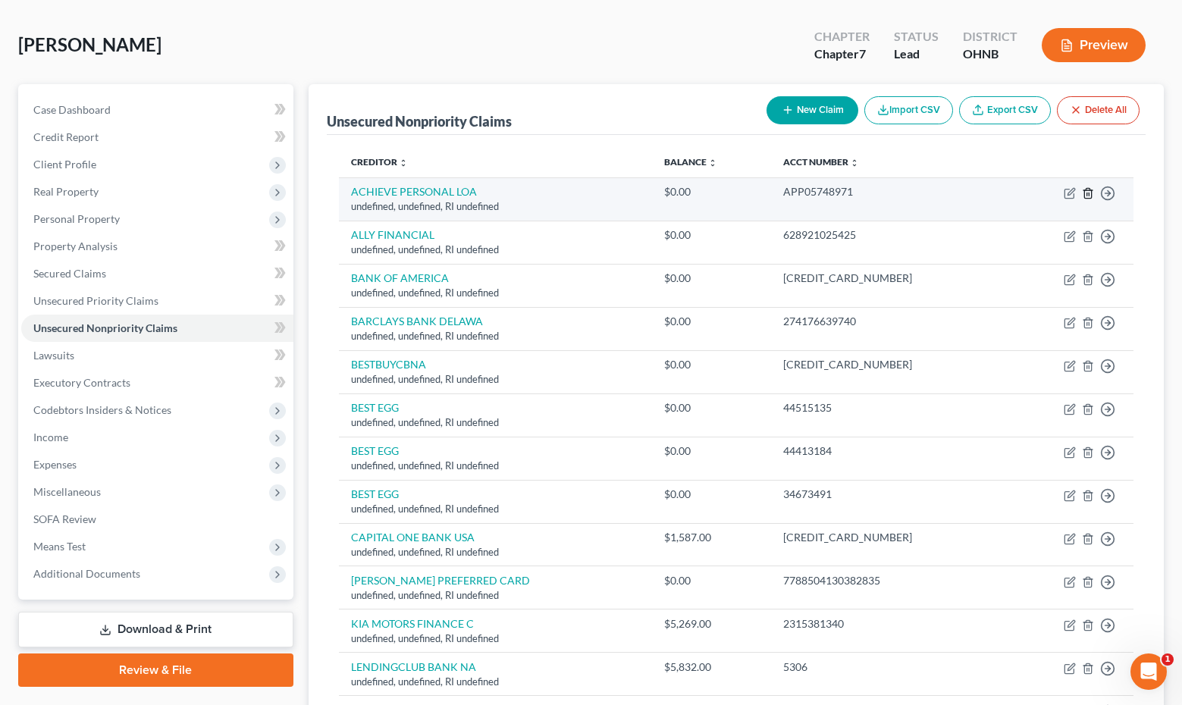
click at [1085, 196] on icon "button" at bounding box center [1087, 193] width 7 height 10
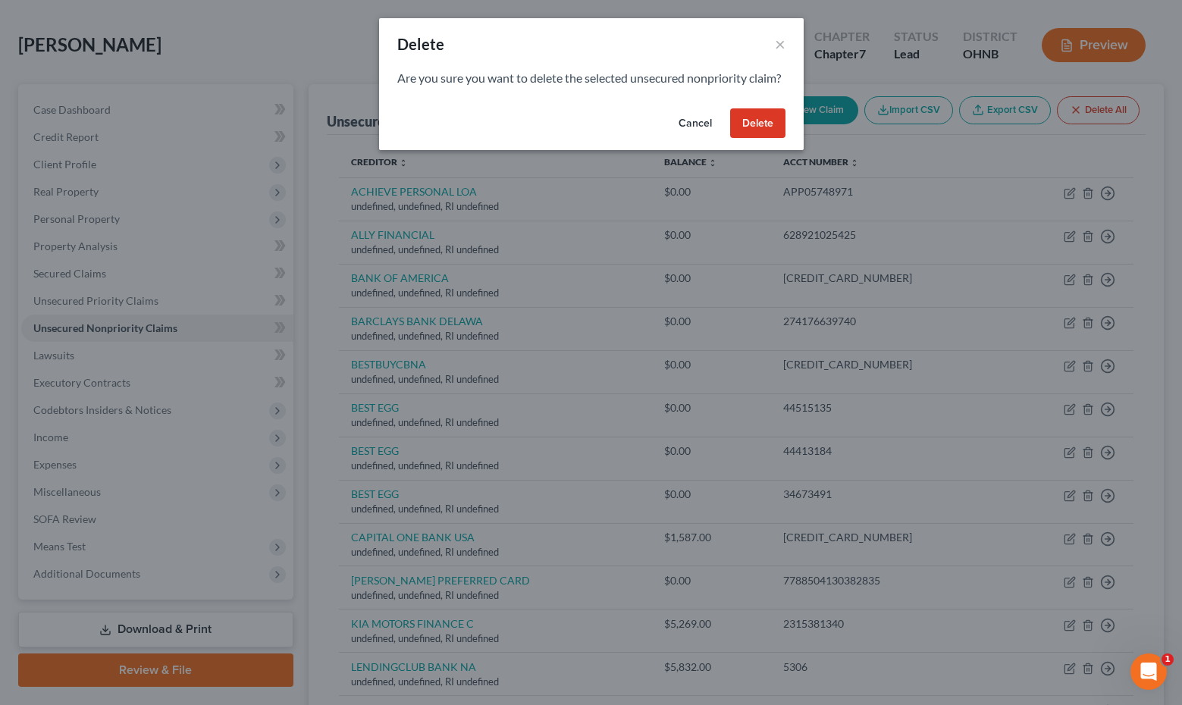
click at [762, 139] on button "Delete" at bounding box center [757, 123] width 55 height 30
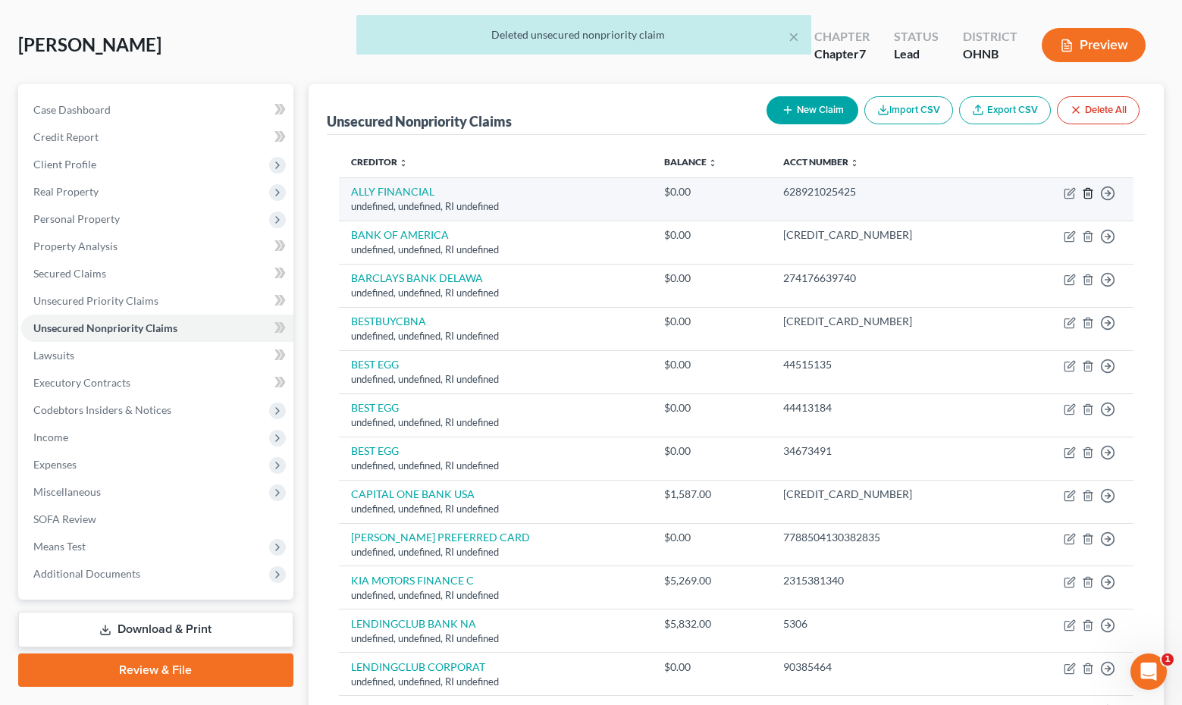
click at [1088, 191] on icon "button" at bounding box center [1088, 193] width 12 height 12
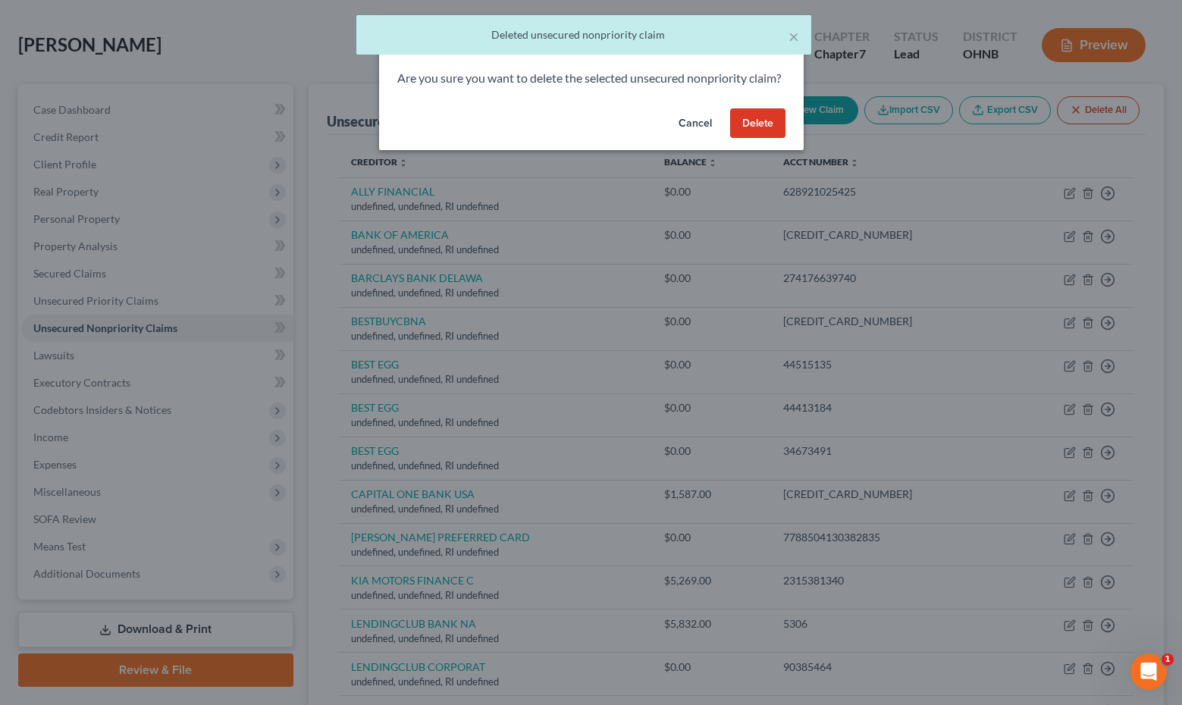
click at [763, 129] on button "Delete" at bounding box center [757, 123] width 55 height 30
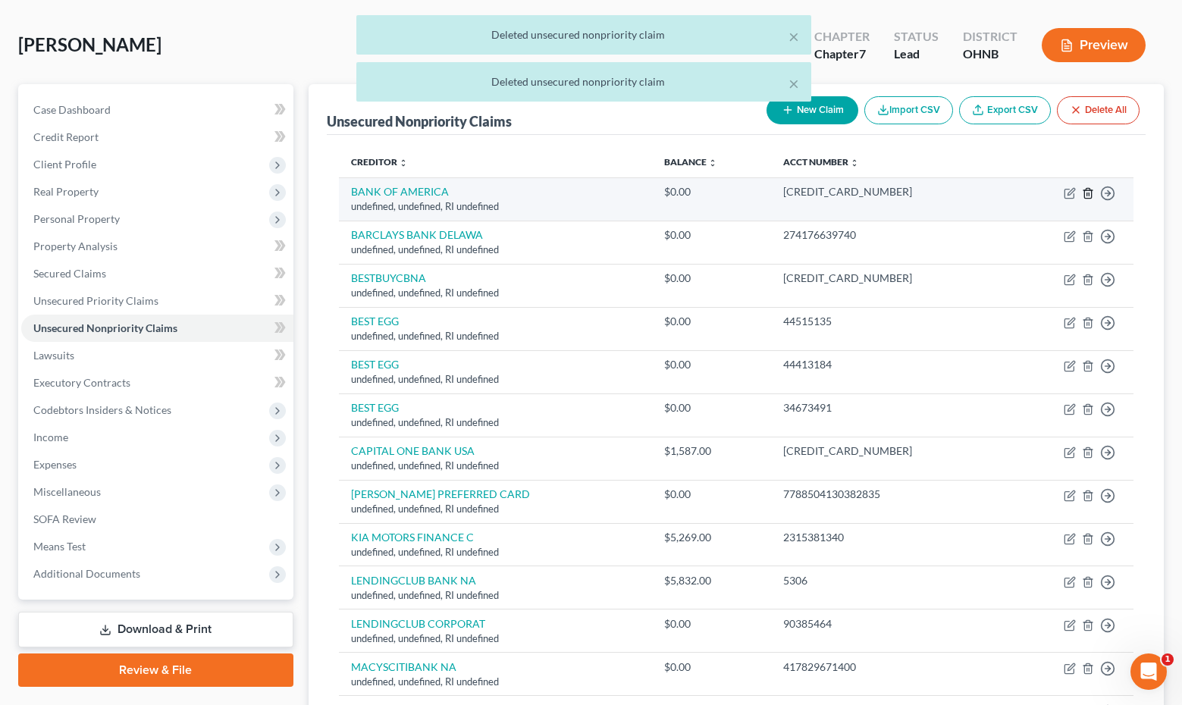
click at [1086, 197] on icon "button" at bounding box center [1088, 193] width 12 height 12
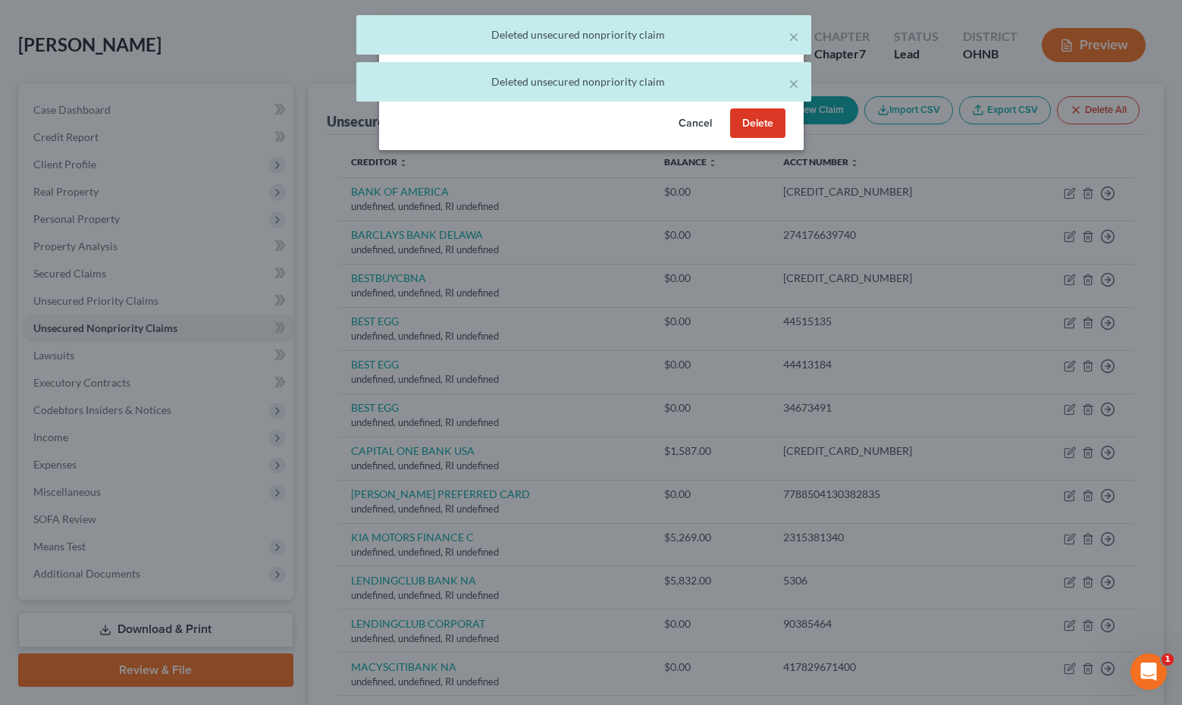
click at [763, 139] on button "Delete" at bounding box center [757, 123] width 55 height 30
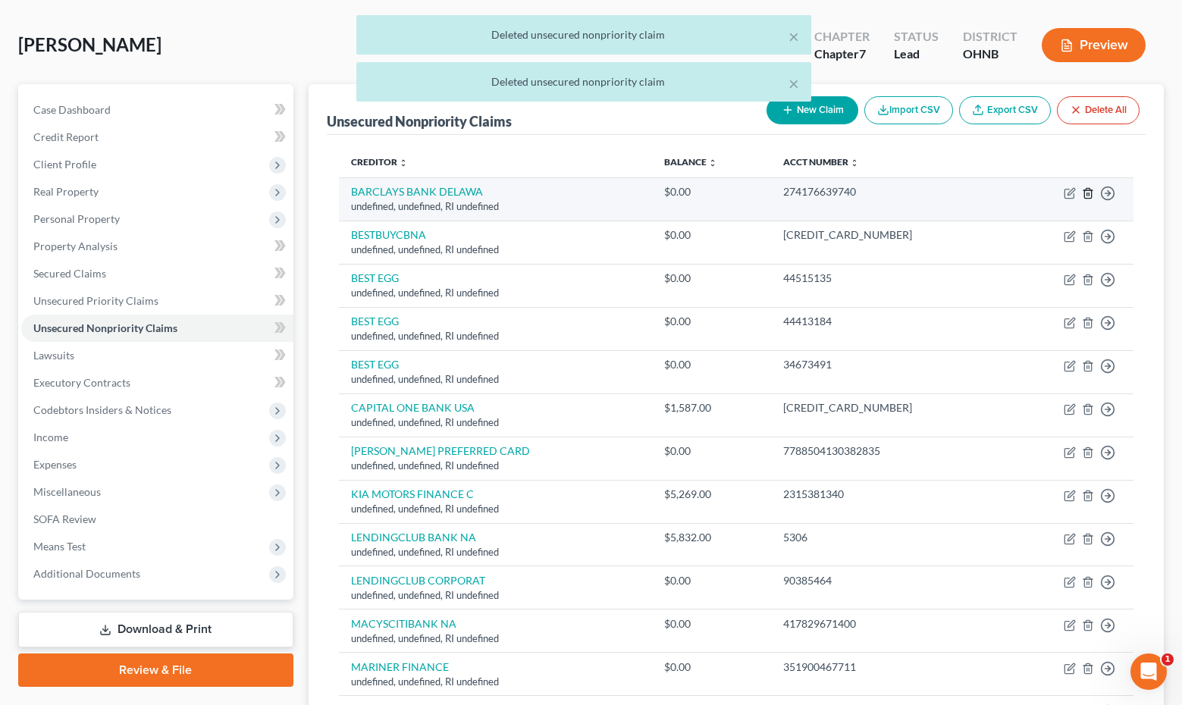
click at [1087, 193] on line "button" at bounding box center [1087, 194] width 0 height 3
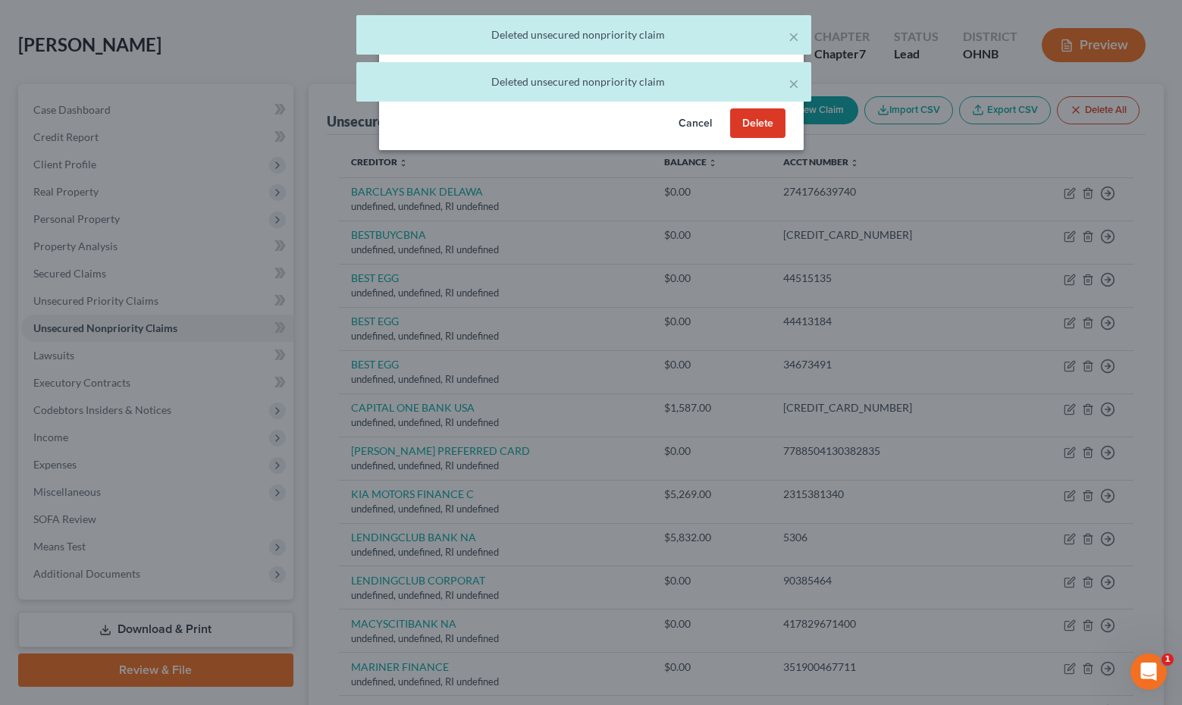
click at [736, 138] on button "Delete" at bounding box center [757, 123] width 55 height 30
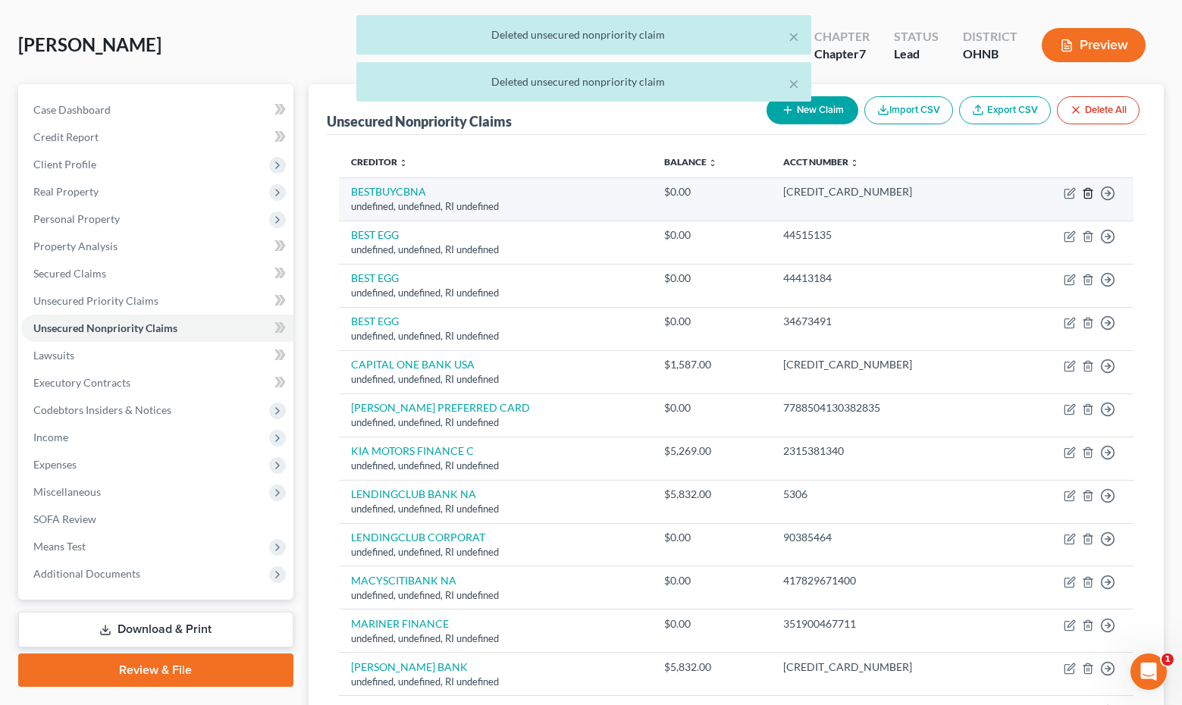
click at [1087, 196] on icon "button" at bounding box center [1088, 193] width 12 height 12
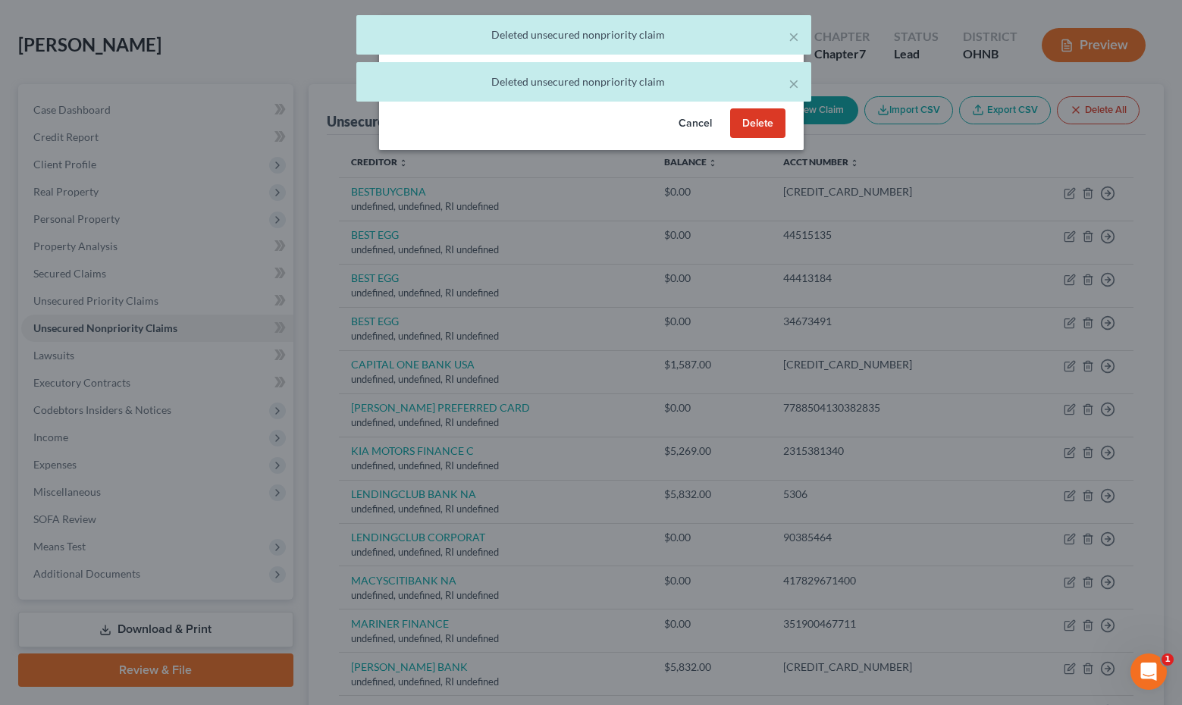
click at [768, 139] on button "Delete" at bounding box center [757, 123] width 55 height 30
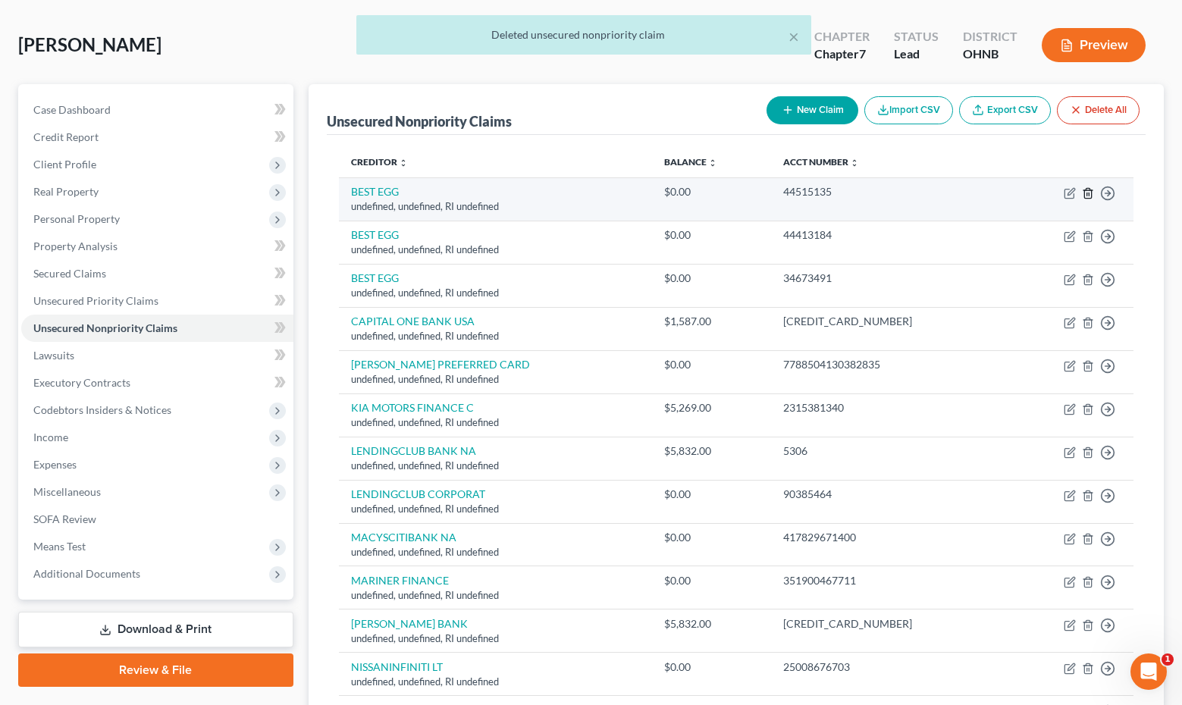
click at [1088, 194] on icon "button" at bounding box center [1088, 193] width 12 height 12
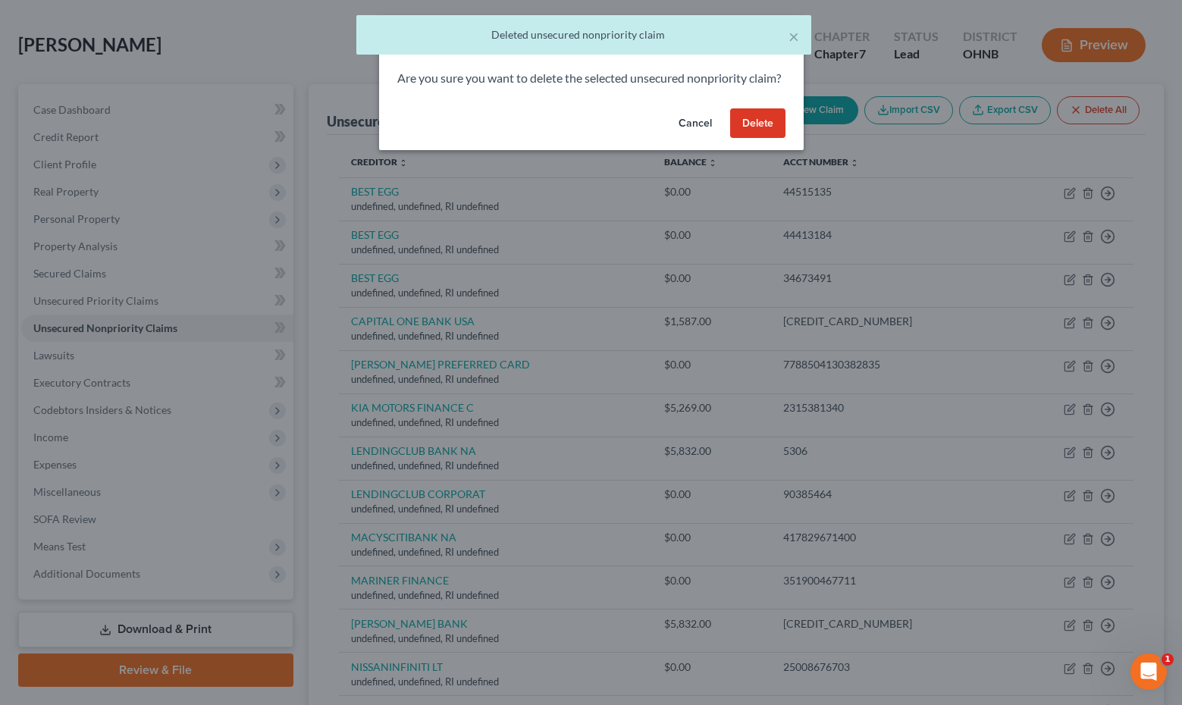
click at [767, 139] on button "Delete" at bounding box center [757, 123] width 55 height 30
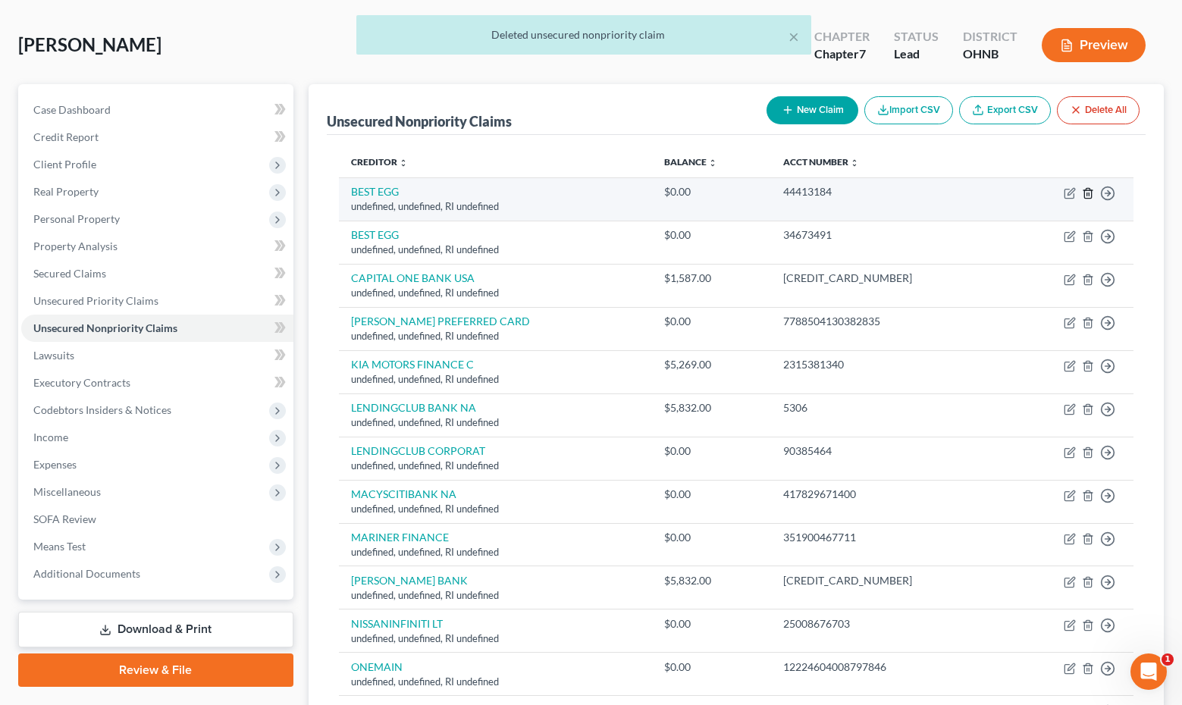
click at [1087, 197] on icon "button" at bounding box center [1088, 193] width 12 height 12
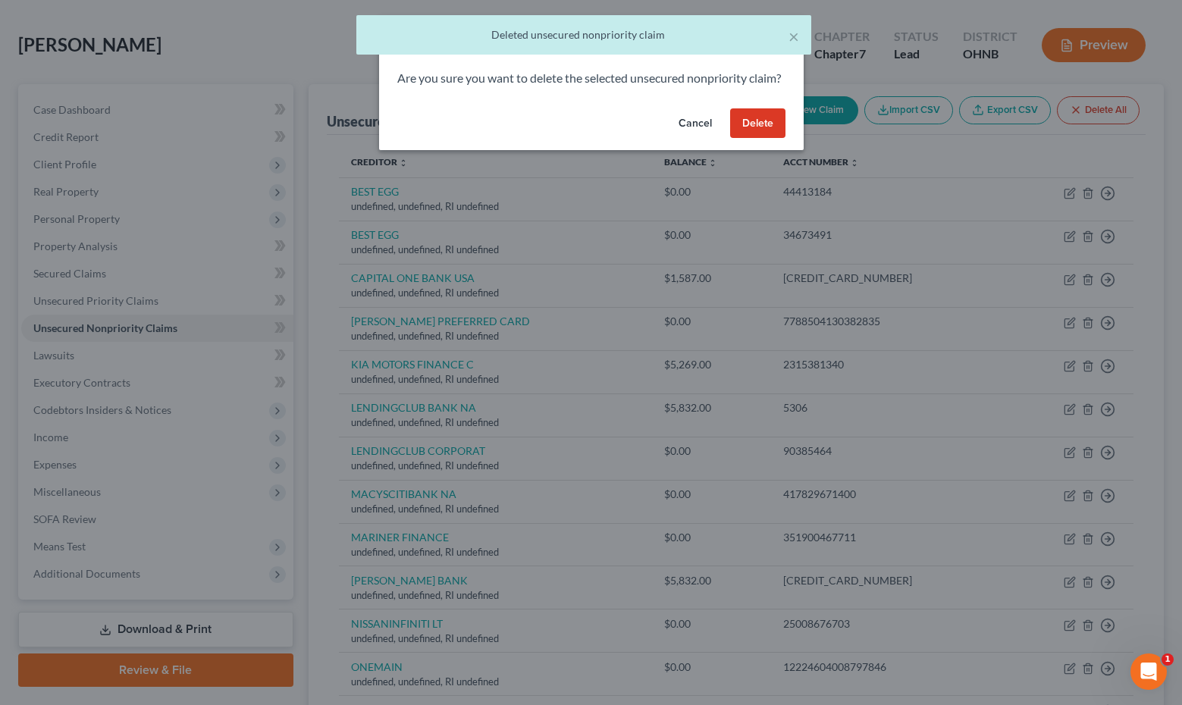
click at [773, 139] on button "Delete" at bounding box center [757, 123] width 55 height 30
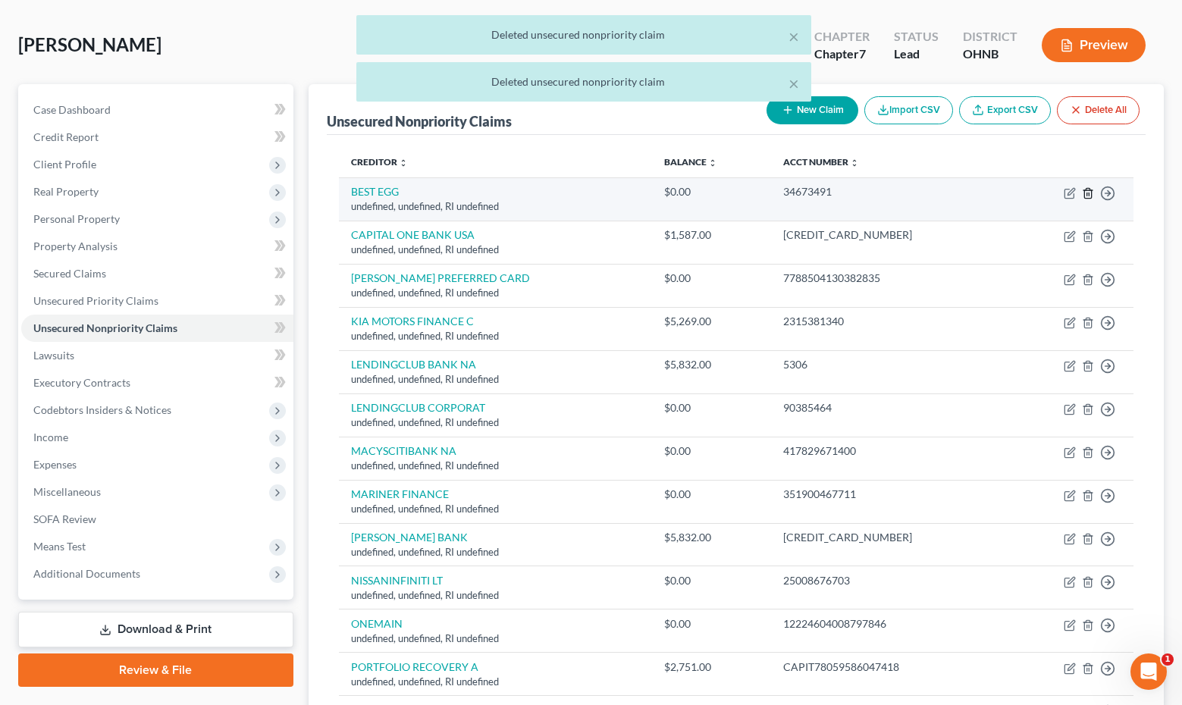
click at [1084, 189] on icon "button" at bounding box center [1088, 193] width 12 height 12
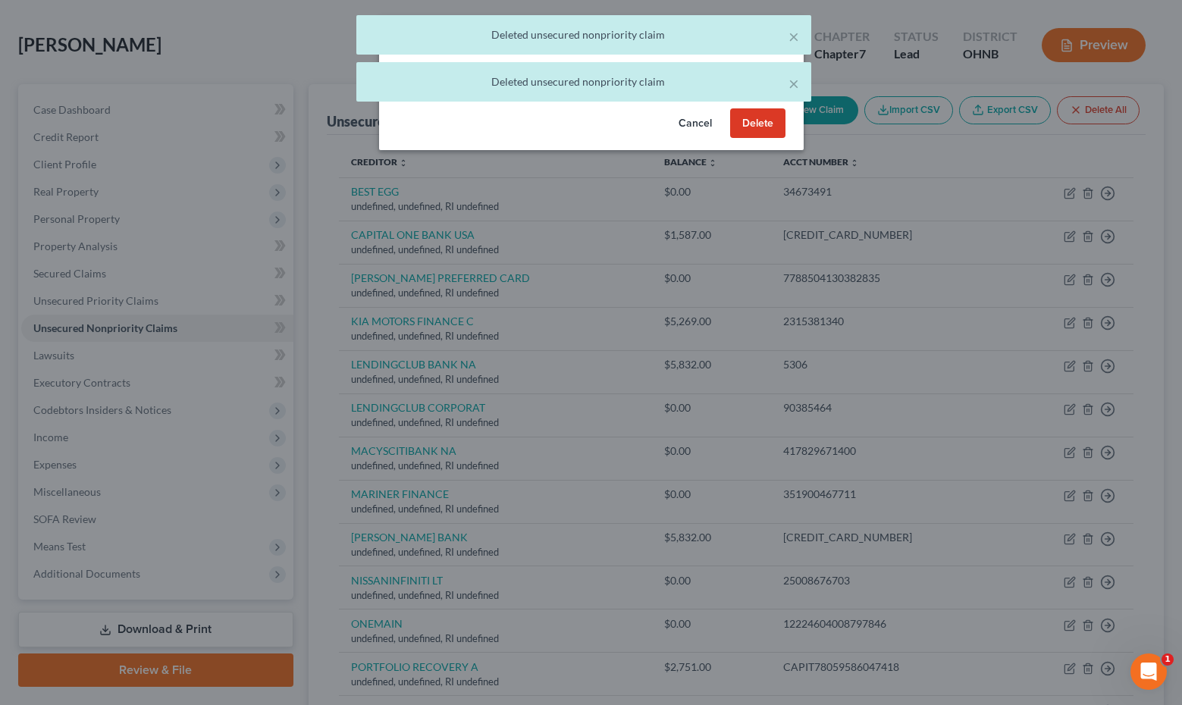
click at [740, 135] on button "Delete" at bounding box center [757, 123] width 55 height 30
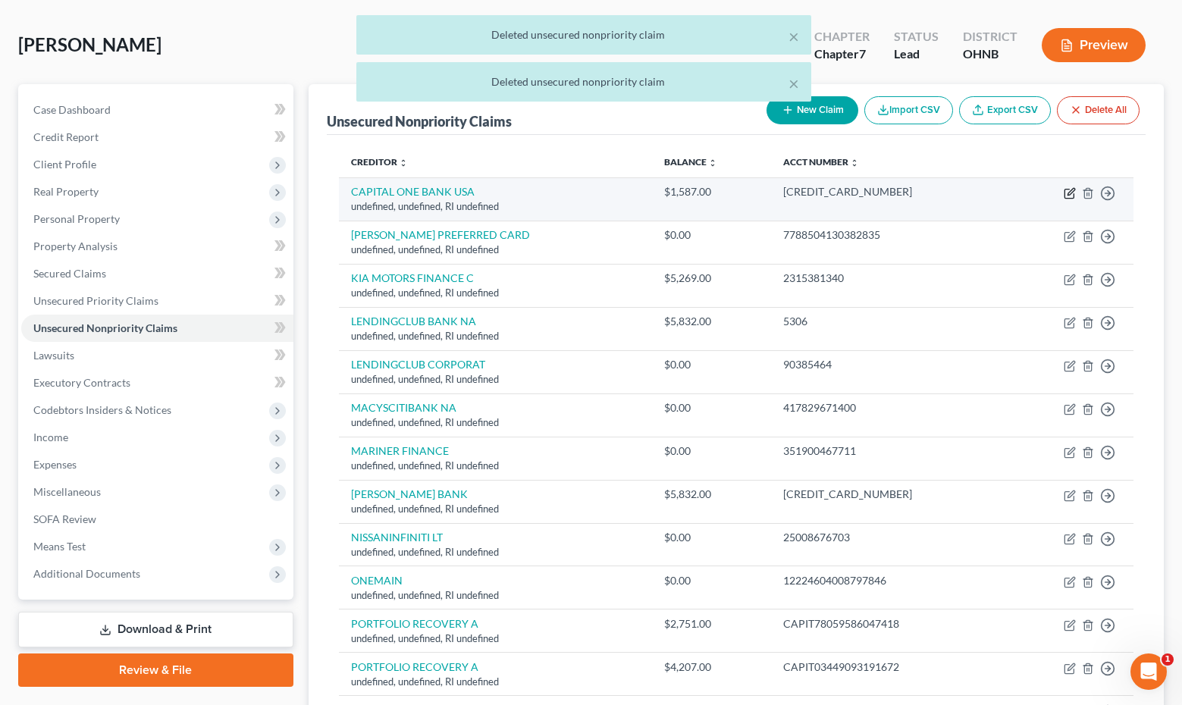
click at [1071, 194] on icon "button" at bounding box center [1069, 193] width 12 height 12
select select "41"
select select "14"
select select "0"
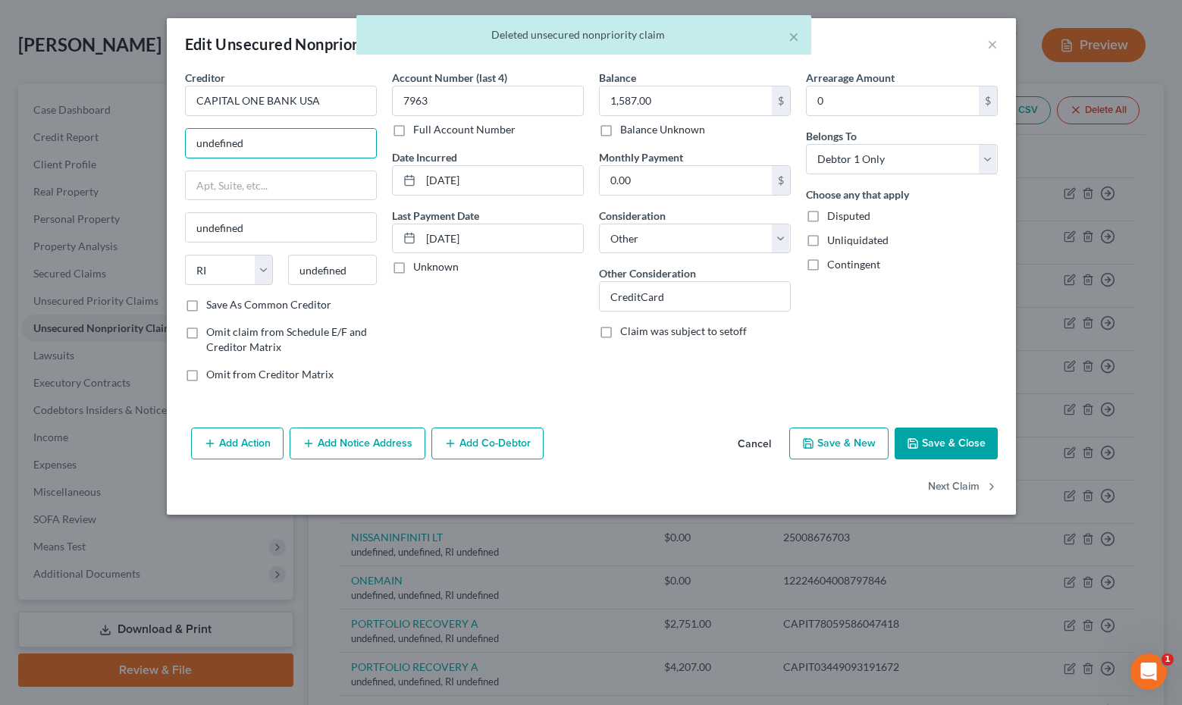
drag, startPoint x: 294, startPoint y: 150, endPoint x: 108, endPoint y: 123, distance: 188.4
type input "]"
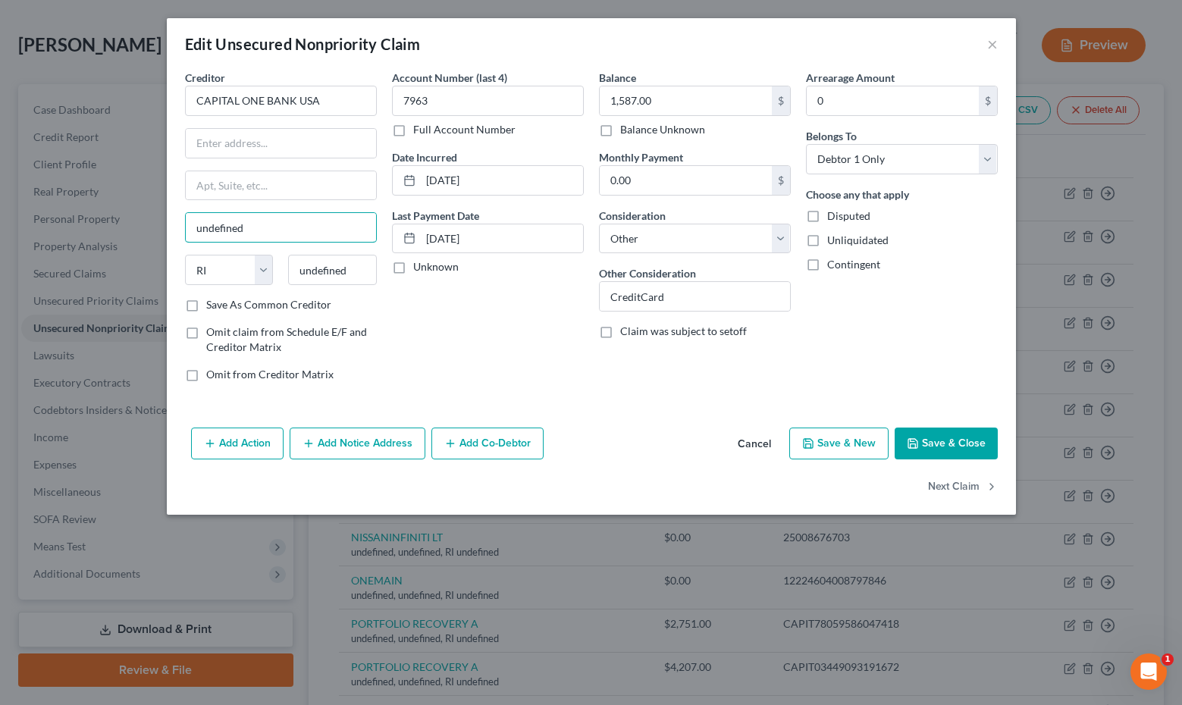
drag, startPoint x: 306, startPoint y: 233, endPoint x: 152, endPoint y: 196, distance: 158.8
drag, startPoint x: 351, startPoint y: 283, endPoint x: 207, endPoint y: 242, distance: 149.7
click at [349, 116] on div "Creditor * CAPITAL ONE BANK [GEOGRAPHIC_DATA] State [US_STATE] AK AR AZ CA CO […" at bounding box center [281, 183] width 192 height 227
click at [347, 101] on input "CAPITAL ONE BANK USA" at bounding box center [281, 101] width 192 height 30
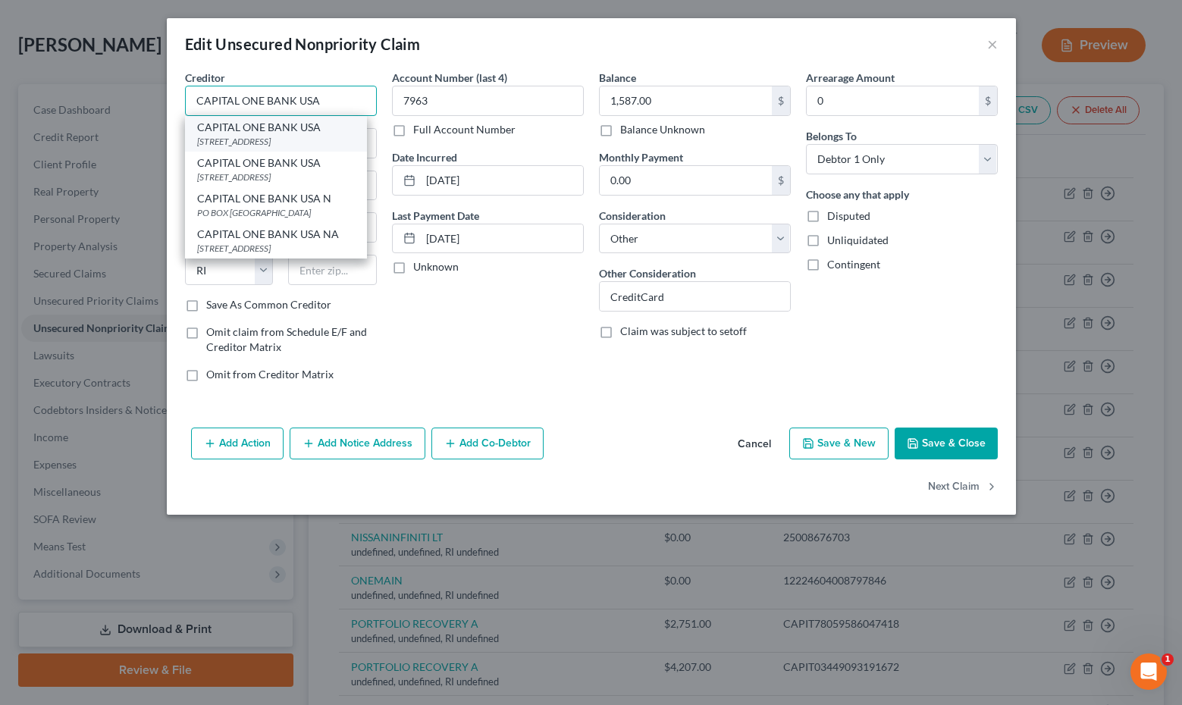
type input "CAPITAL ONE BANK USA"
click at [355, 136] on div "[STREET_ADDRESS]" at bounding box center [276, 141] width 158 height 13
type input "PO BOX 31293"
type input "[GEOGRAPHIC_DATA]"
select select "46"
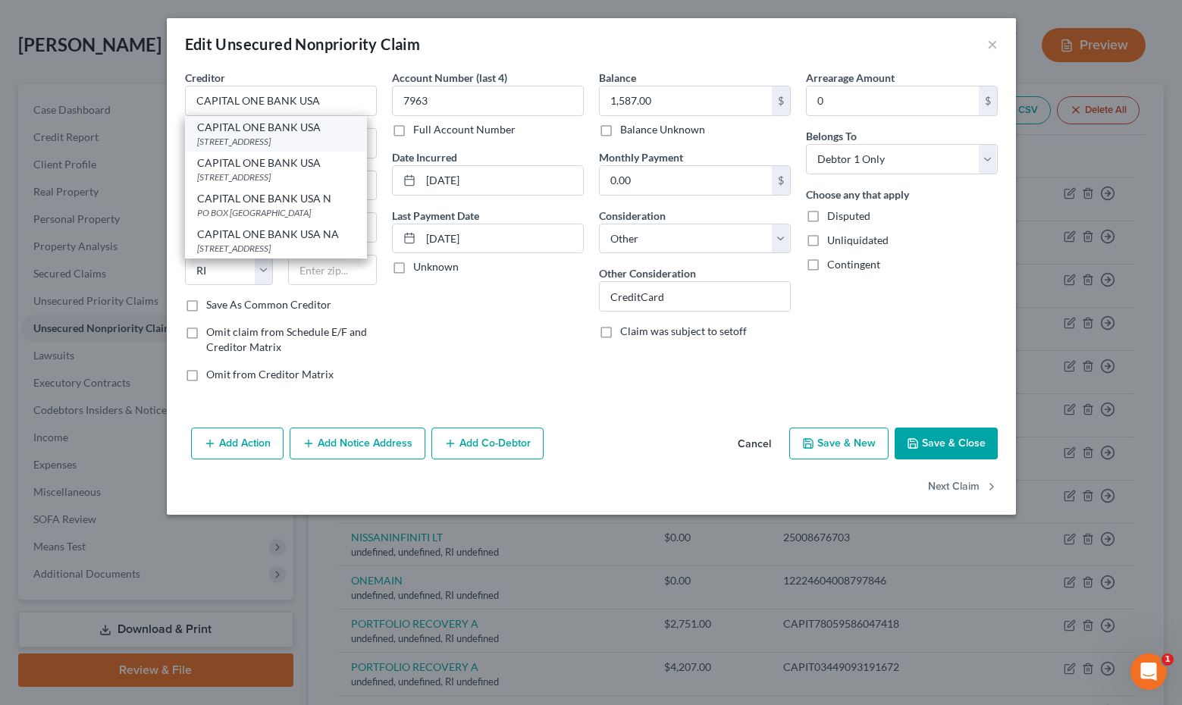
type input "84131"
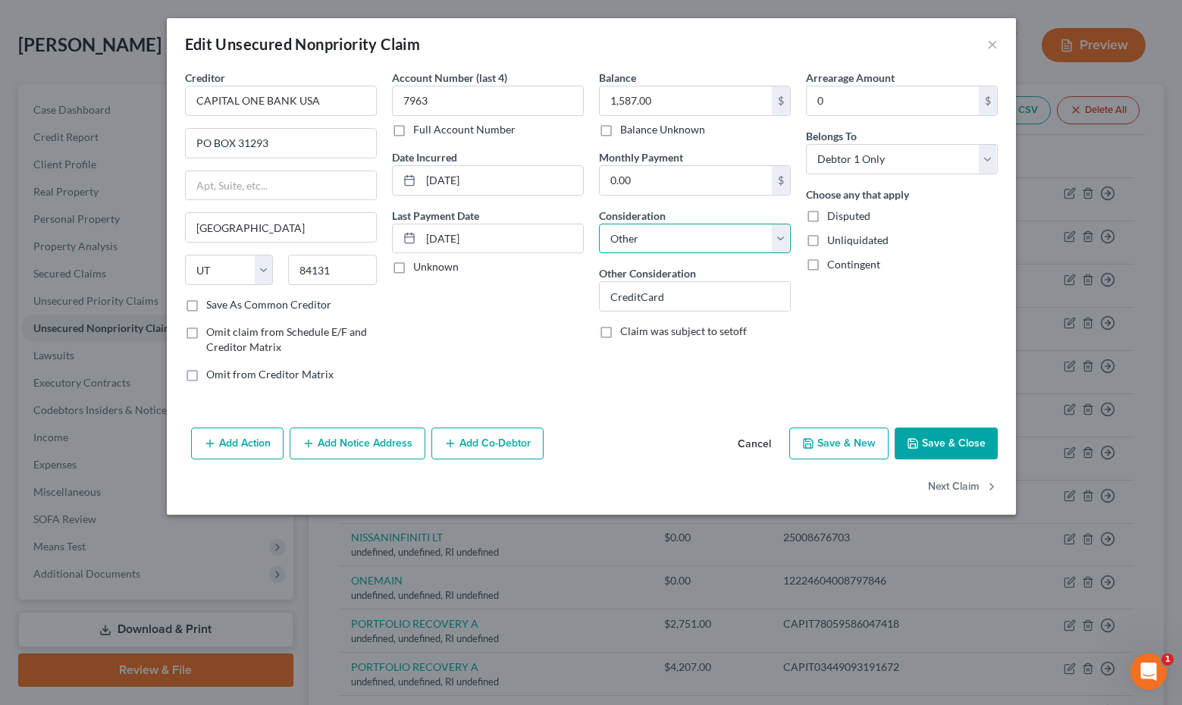
select select "2"
click at [947, 443] on button "Save & Close" at bounding box center [945, 443] width 103 height 32
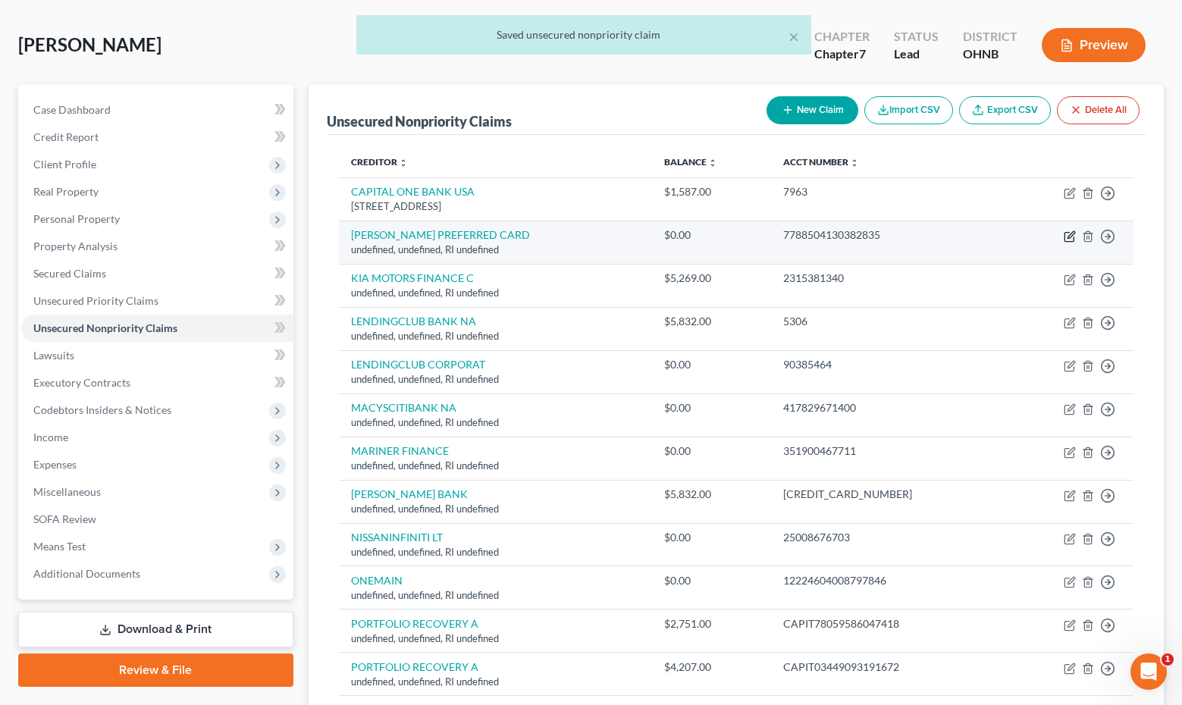
click at [1069, 233] on icon "button" at bounding box center [1068, 237] width 9 height 9
select select "41"
select select "14"
select select "0"
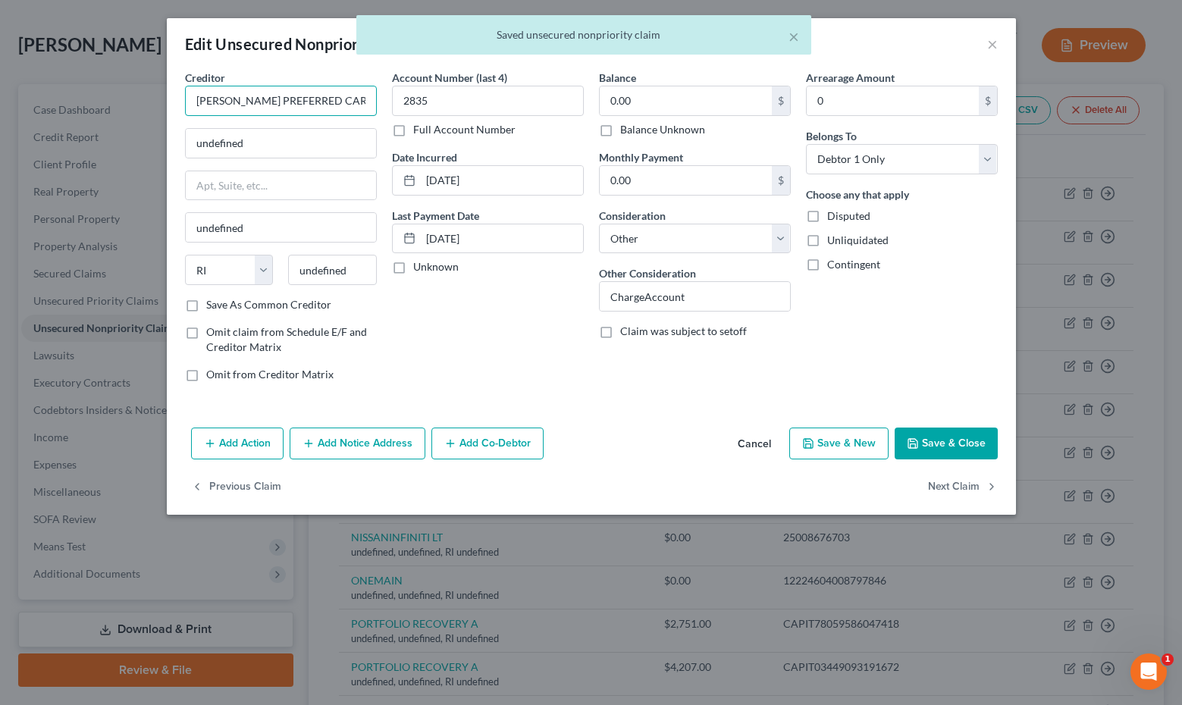
click at [357, 111] on input "[PERSON_NAME] PREFERRED CARD" at bounding box center [281, 101] width 192 height 30
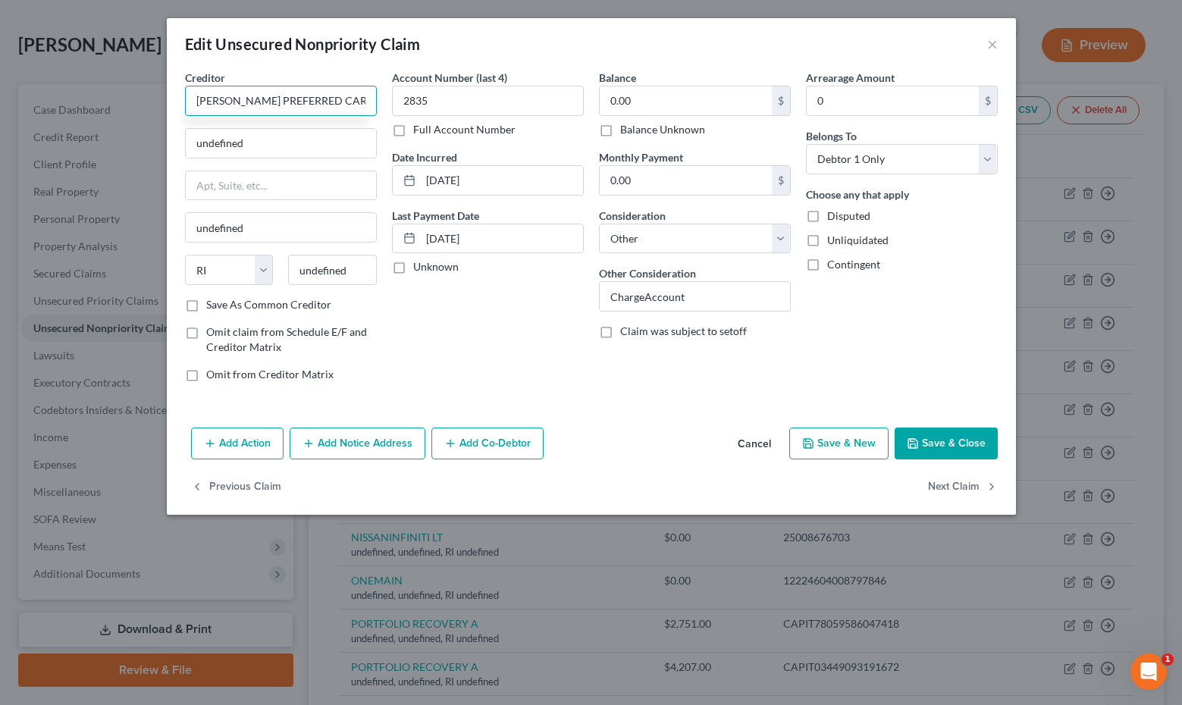
type input "[PERSON_NAME] PREFERRED CARD"
select select "1"
click at [989, 42] on button "×" at bounding box center [992, 44] width 11 height 18
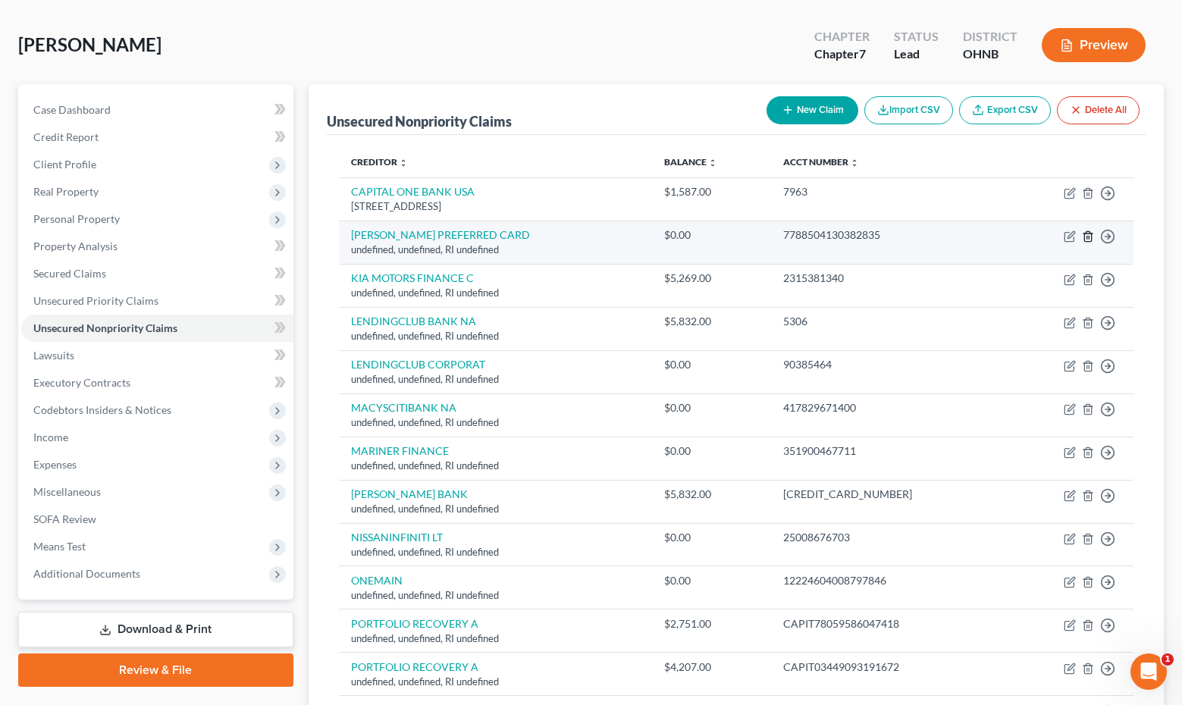
click at [1090, 237] on icon "button" at bounding box center [1088, 236] width 12 height 12
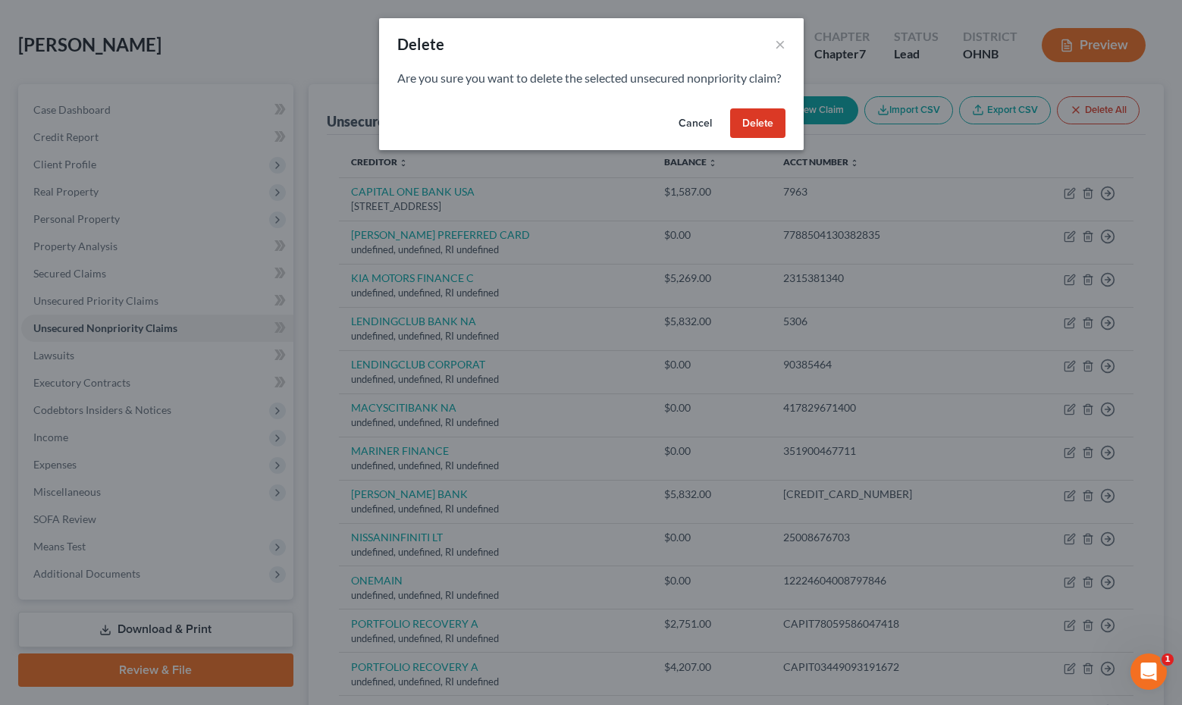
click at [767, 139] on button "Delete" at bounding box center [757, 123] width 55 height 30
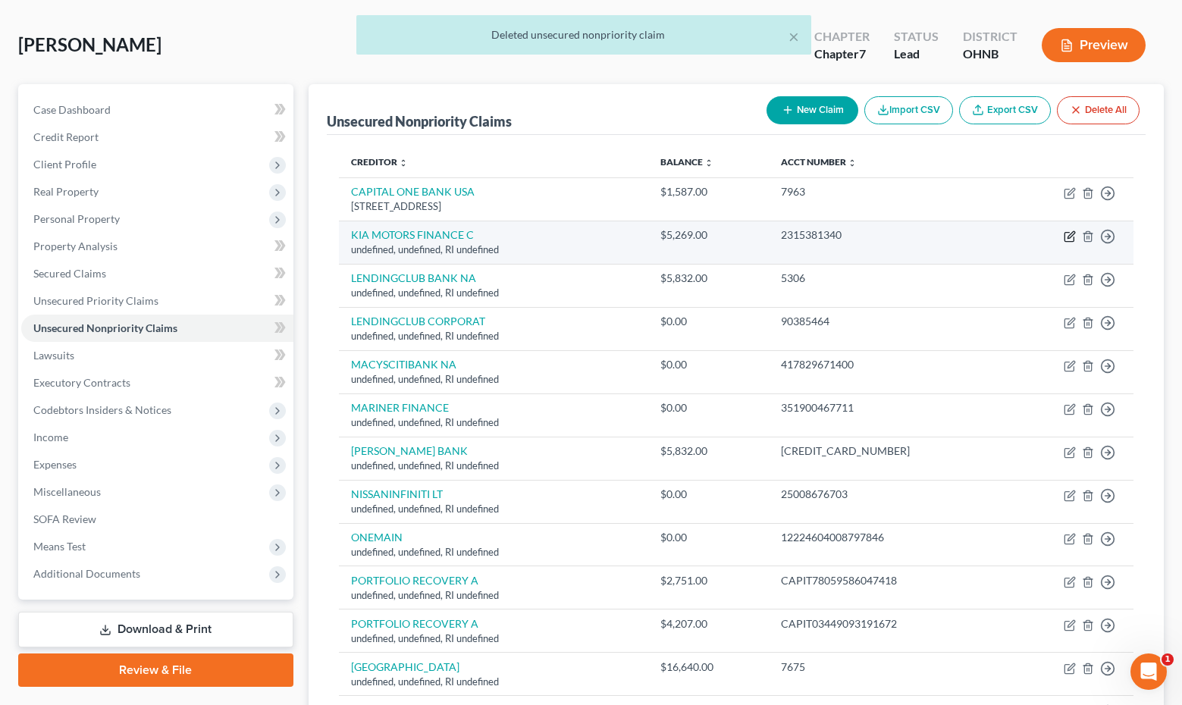
click at [1072, 233] on icon "button" at bounding box center [1069, 236] width 12 height 12
select select "41"
select select "14"
select select "0"
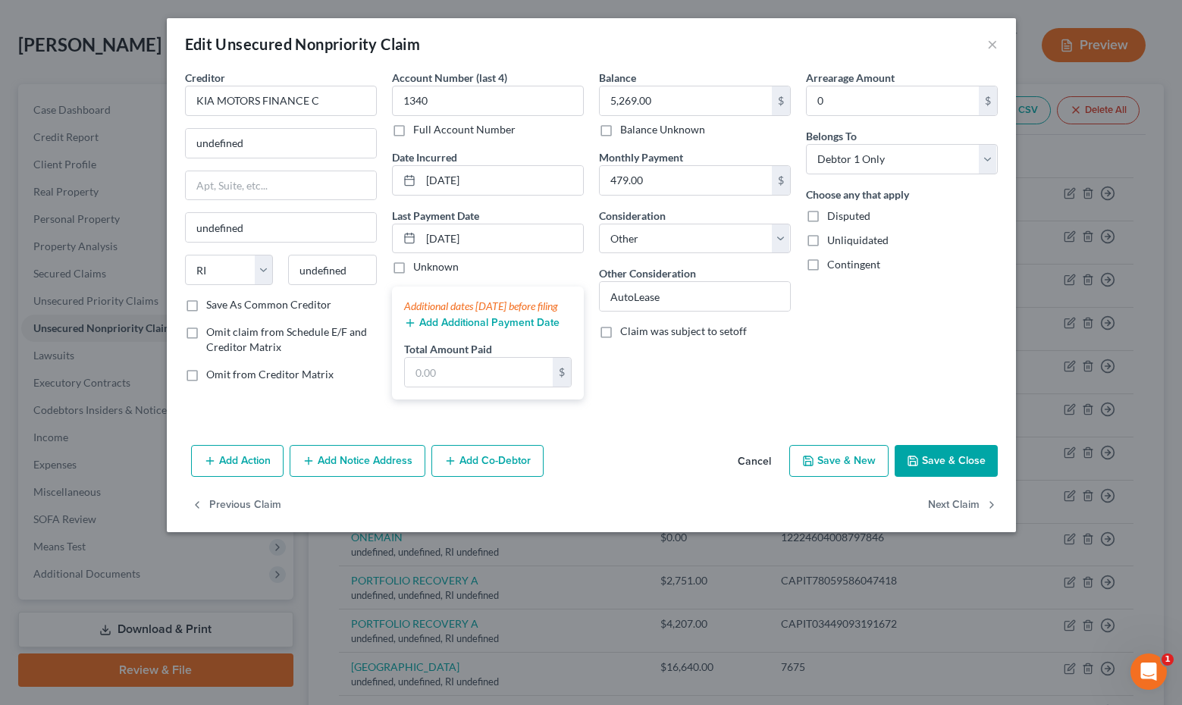
click at [331, 116] on div "Creditor * KIA MOTORS FINANCE C undefined undefined State [US_STATE] AK AR AZ C…" at bounding box center [281, 183] width 192 height 227
click at [331, 105] on input "KIA MOTORS FINANCE C" at bounding box center [281, 101] width 192 height 30
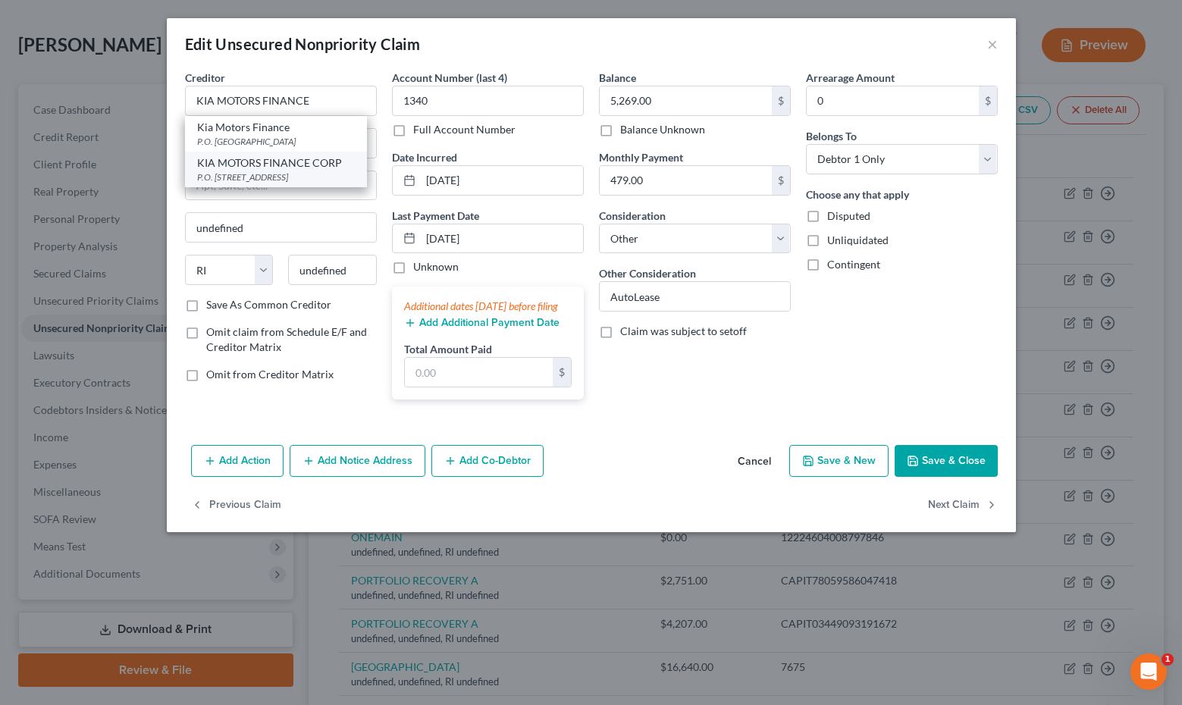
click at [324, 157] on div "KIA MOTORS FINANCE CORP" at bounding box center [276, 162] width 158 height 15
type input "KIA MOTORS FINANCE CORP"
type input "P.O. Box 650805"
type input "[GEOGRAPHIC_DATA]"
select select "45"
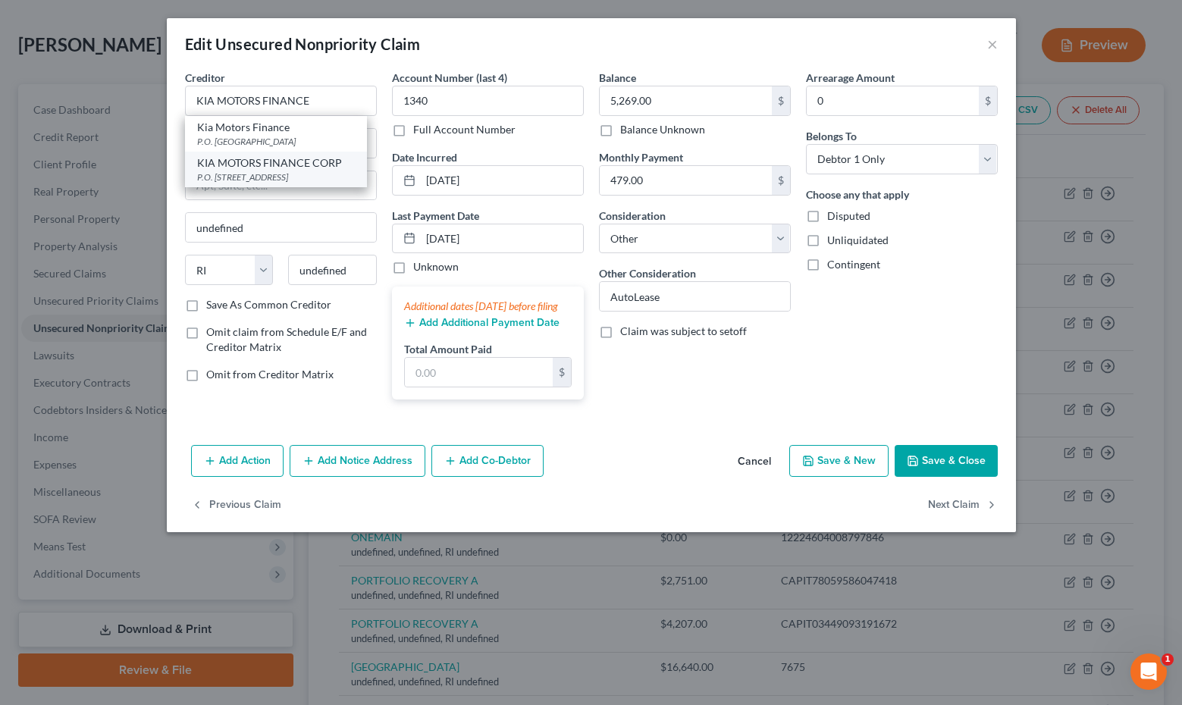
type input "75265"
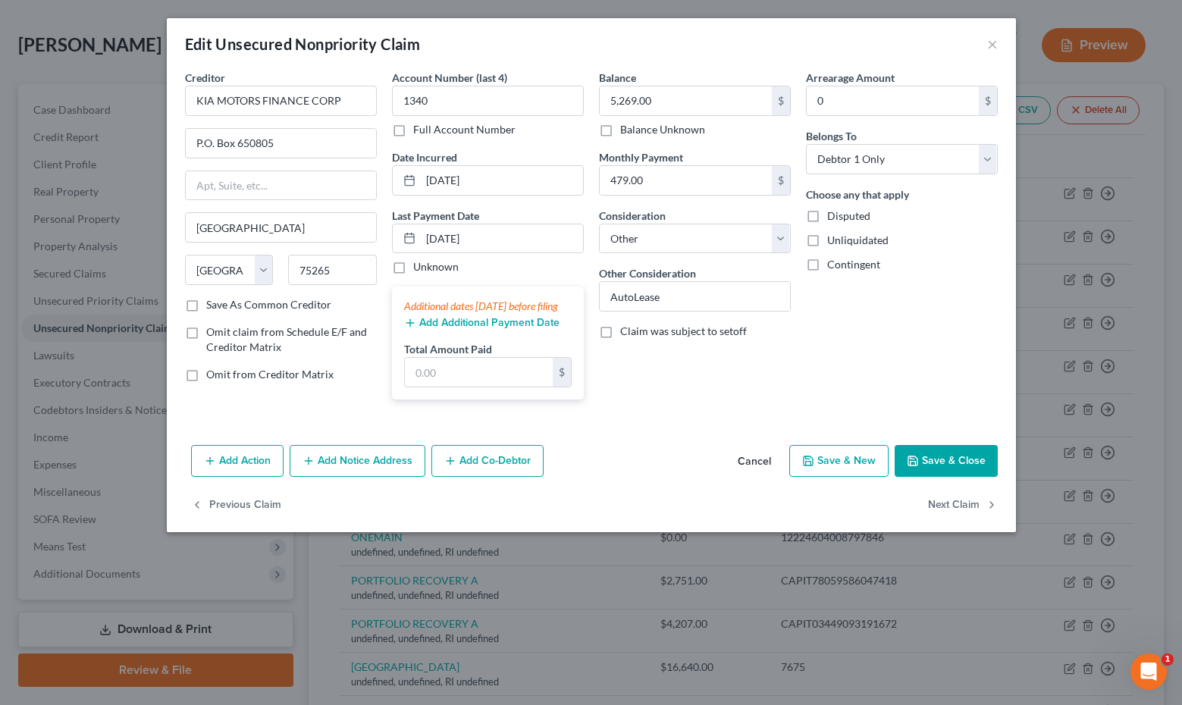
click at [292, 328] on span "Omit claim from Schedule E/F and Creditor Matrix" at bounding box center [286, 339] width 161 height 28
click at [222, 328] on input "Omit claim from Schedule E/F and Creditor Matrix" at bounding box center [217, 329] width 10 height 10
checkbox input "true"
click at [923, 466] on button "Save & Close" at bounding box center [945, 461] width 103 height 32
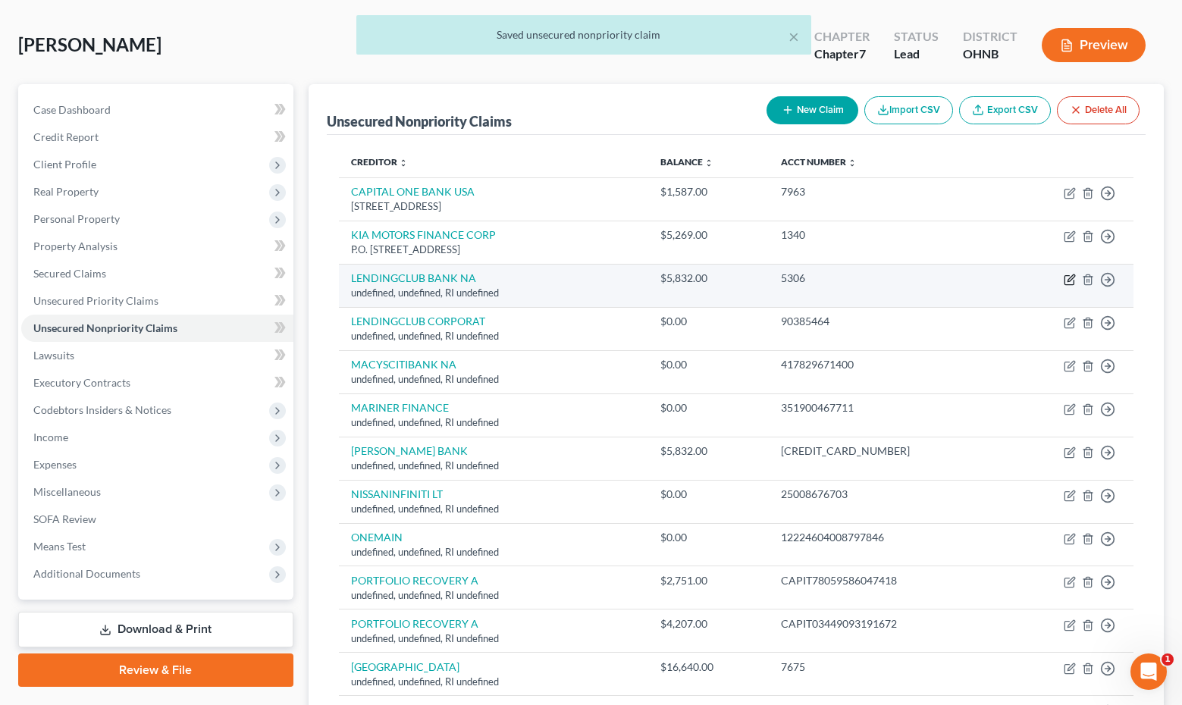
click at [1071, 281] on icon "button" at bounding box center [1069, 280] width 12 height 12
select select "41"
select select "14"
select select "0"
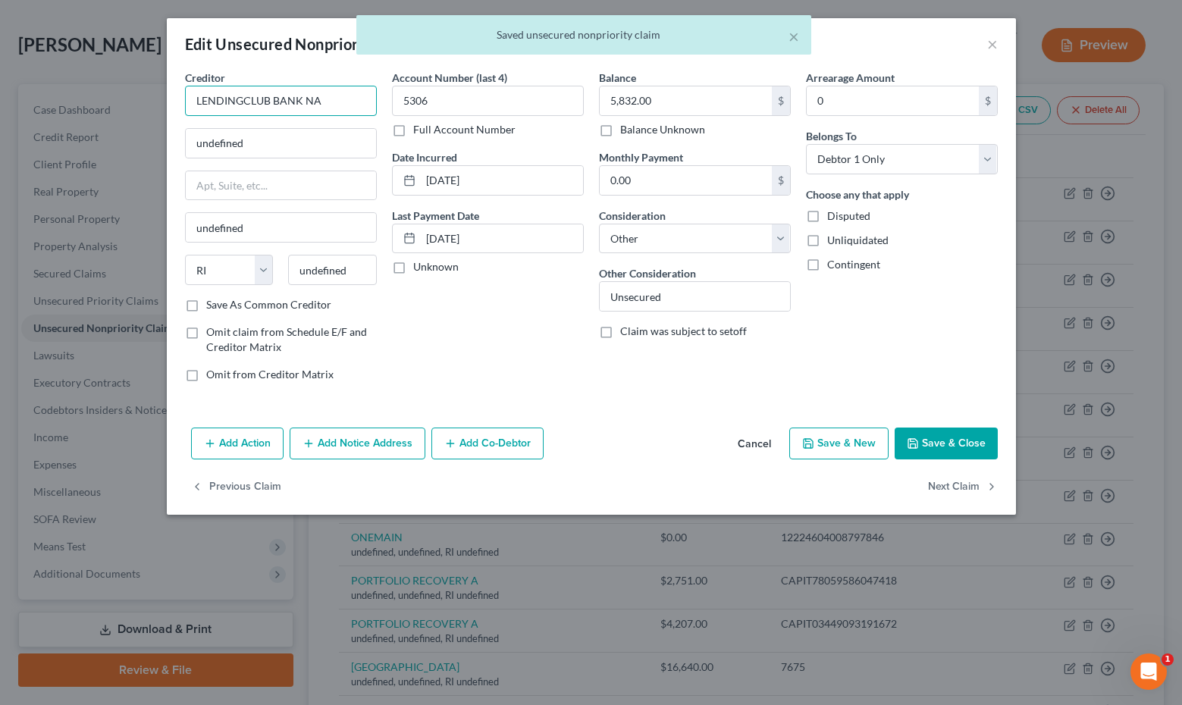
click at [344, 89] on input "LENDINGCLUB BANK NA" at bounding box center [281, 101] width 192 height 30
click at [342, 98] on input "LENDINGCLUB BANK NA" at bounding box center [281, 101] width 192 height 30
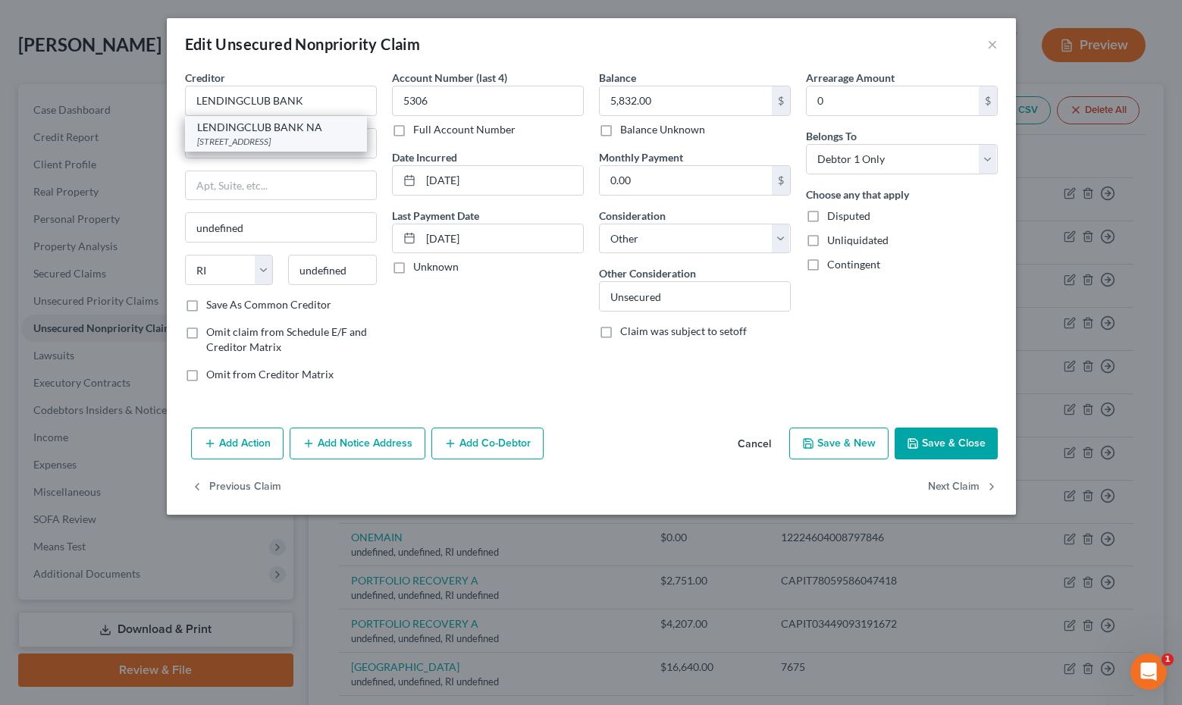
click at [330, 139] on div "[STREET_ADDRESS]" at bounding box center [276, 141] width 158 height 13
type input "LENDINGCLUB BANK NA"
type input "[STREET_ADDRESS]"
type input "[GEOGRAPHIC_DATA]"
select select "4"
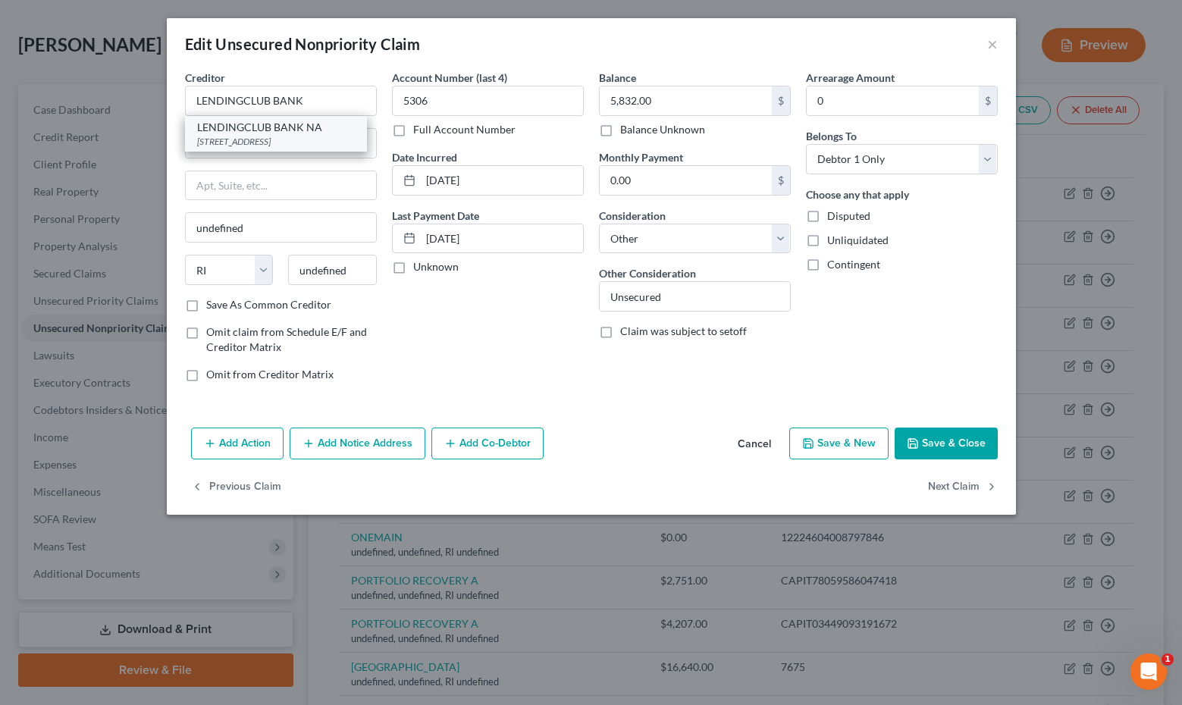
type input "94105"
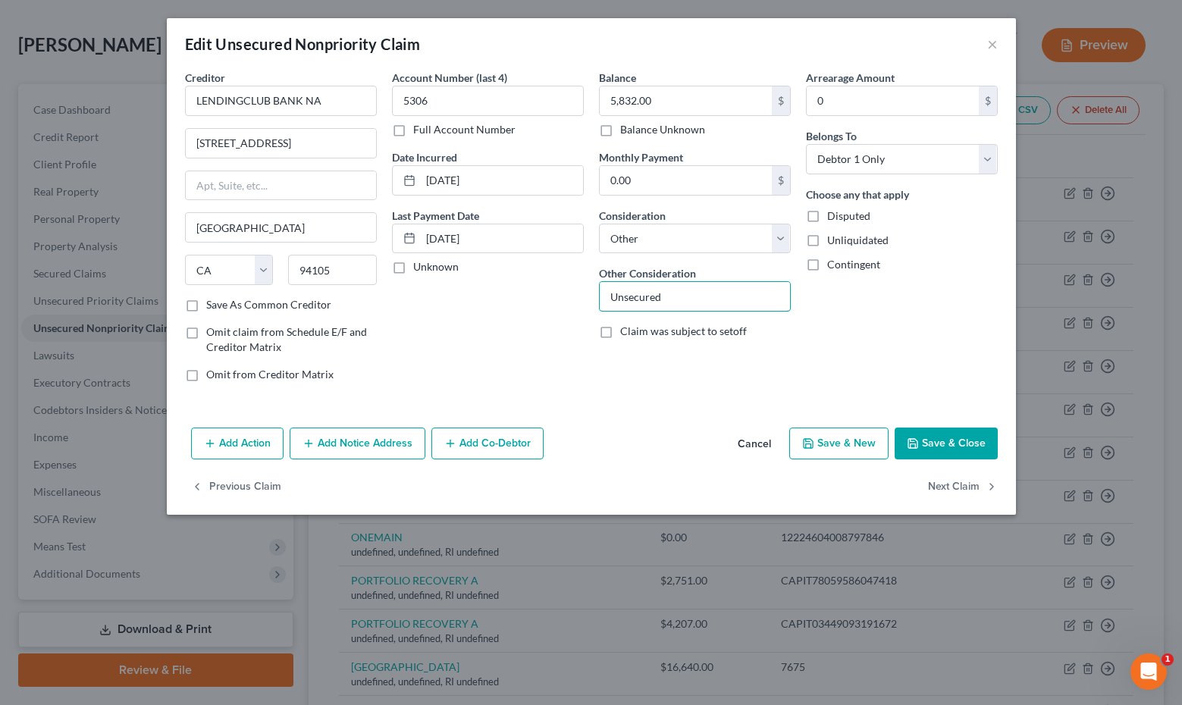
drag, startPoint x: 675, startPoint y: 291, endPoint x: 500, endPoint y: 278, distance: 175.5
type input "Personal L"
select select "1"
click at [934, 446] on button "Save & Close" at bounding box center [945, 443] width 103 height 32
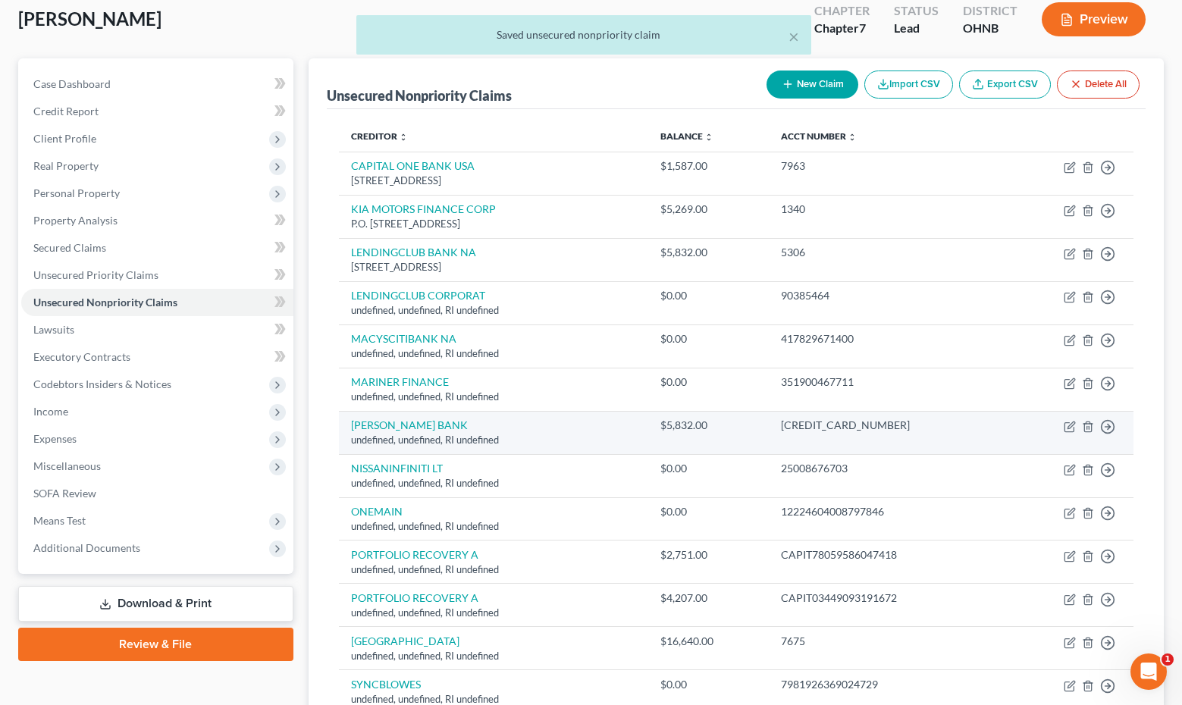
scroll to position [87, 0]
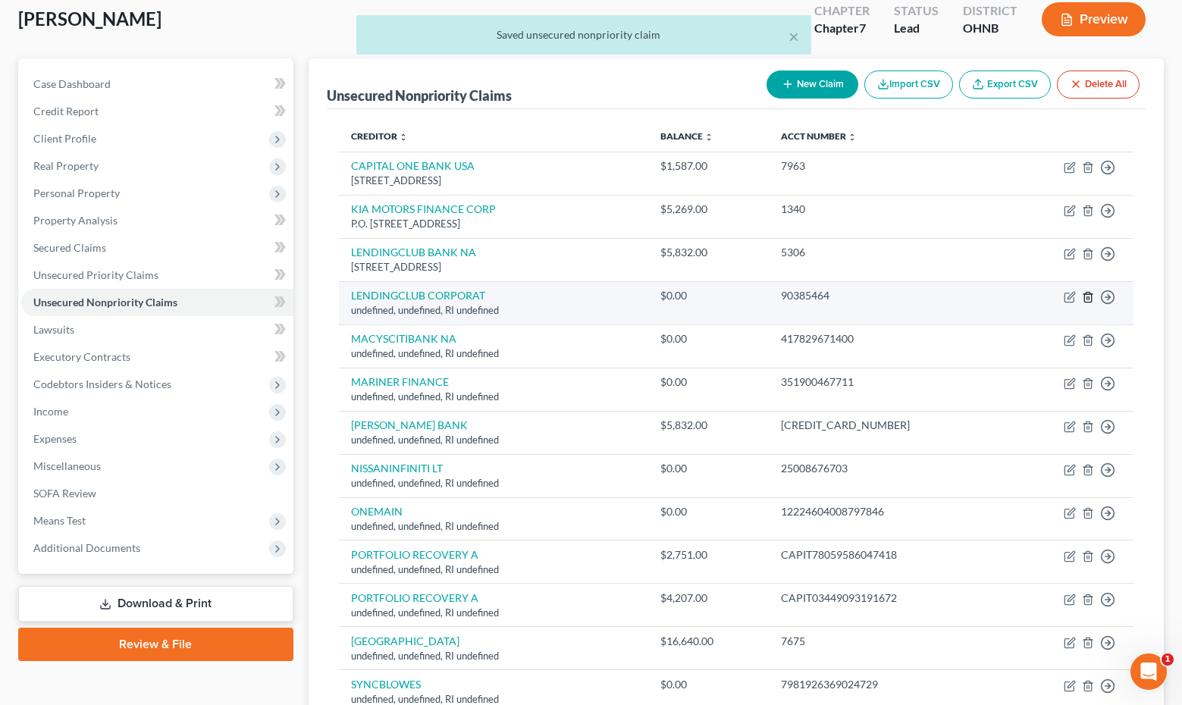
click at [1091, 294] on icon "button" at bounding box center [1088, 297] width 12 height 12
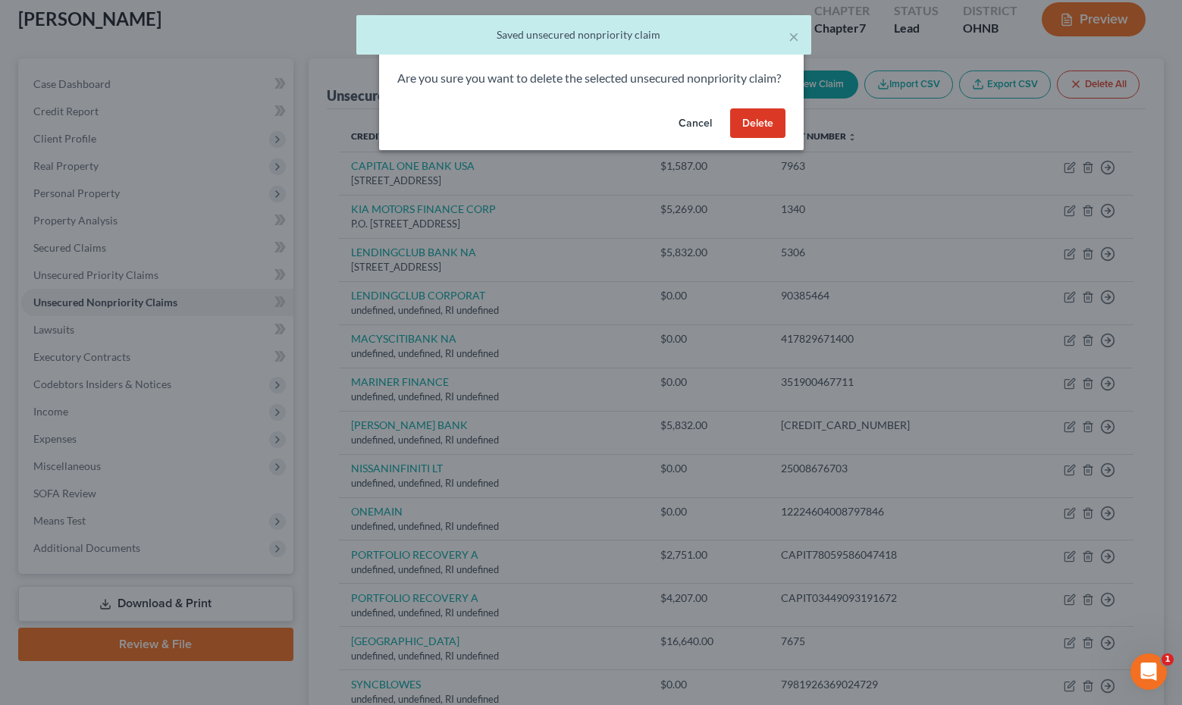
click at [763, 130] on button "Delete" at bounding box center [757, 123] width 55 height 30
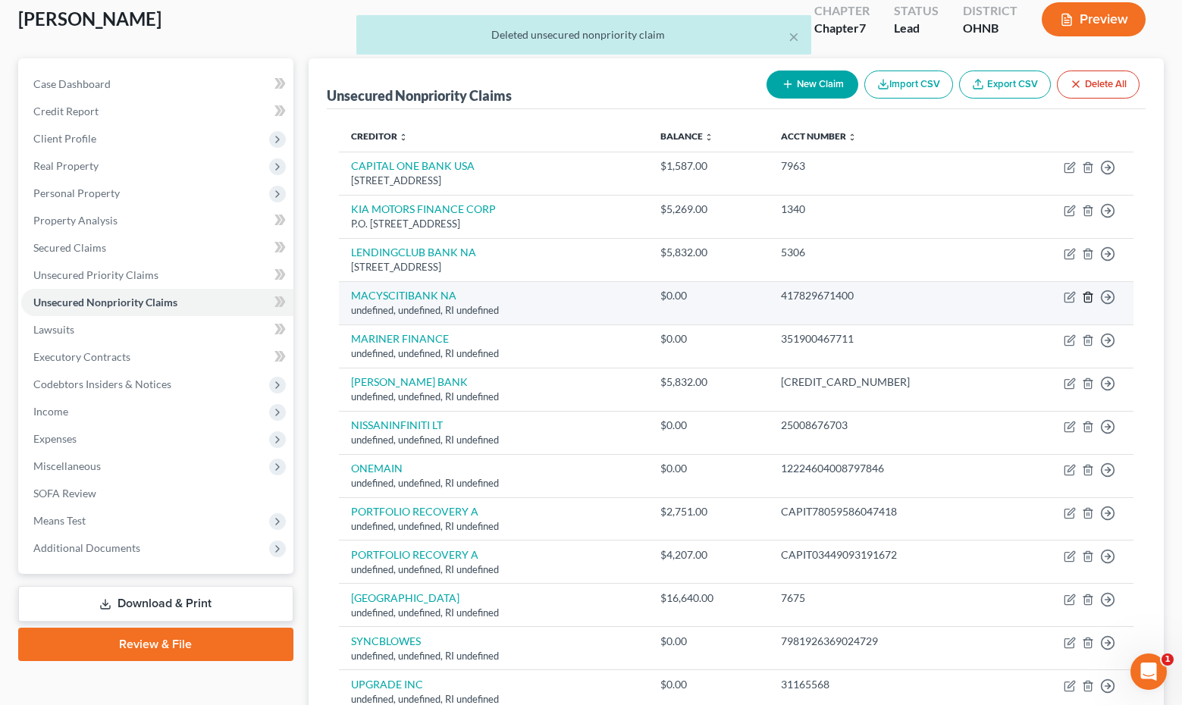
click at [1088, 296] on line "button" at bounding box center [1088, 297] width 0 height 3
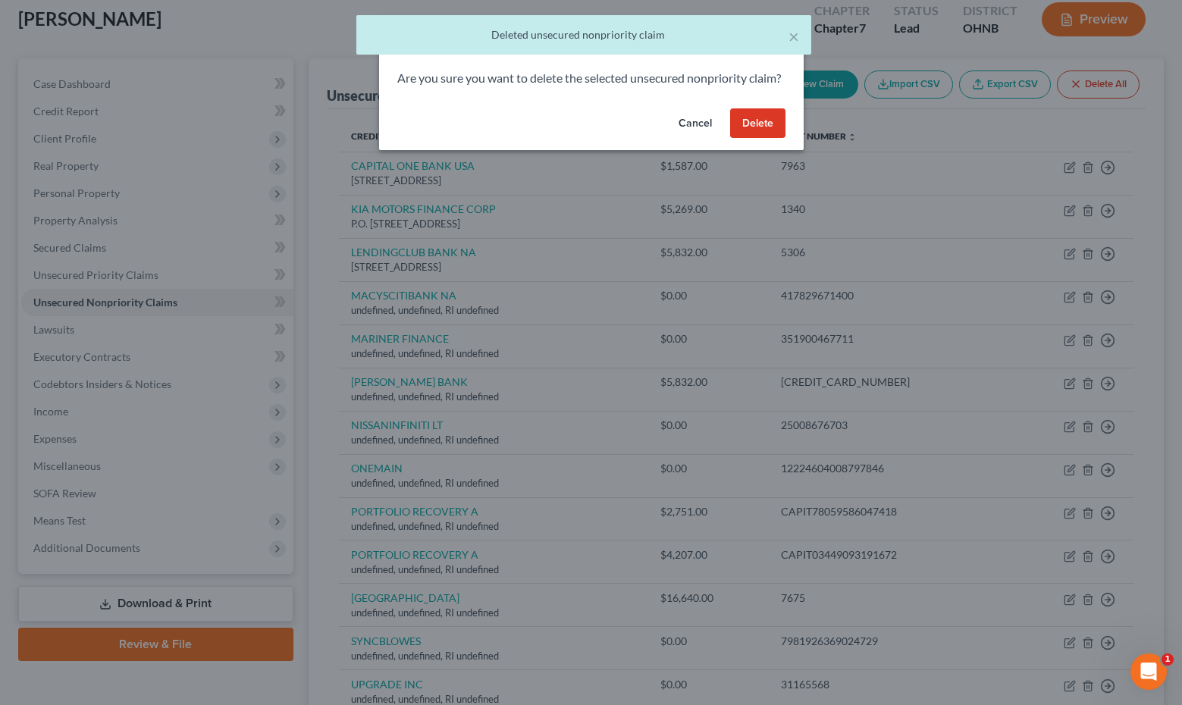
click at [769, 139] on button "Delete" at bounding box center [757, 123] width 55 height 30
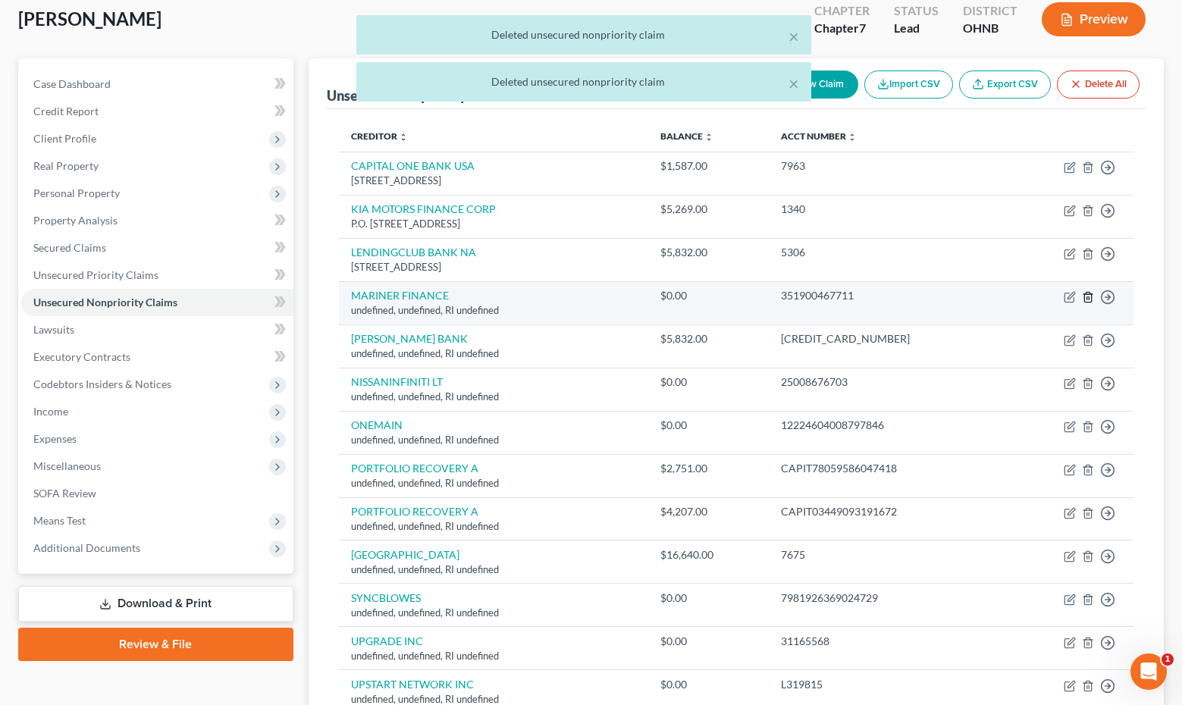
click at [1090, 295] on icon "button" at bounding box center [1088, 297] width 12 height 12
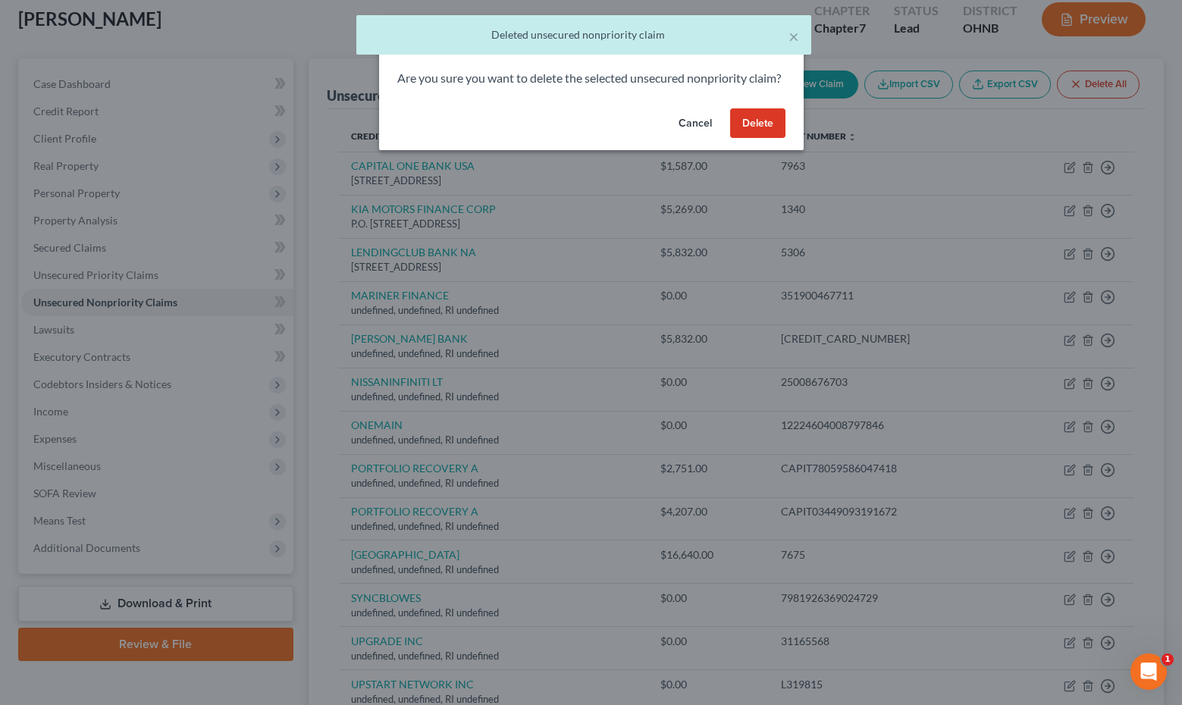
click at [762, 139] on button "Delete" at bounding box center [757, 123] width 55 height 30
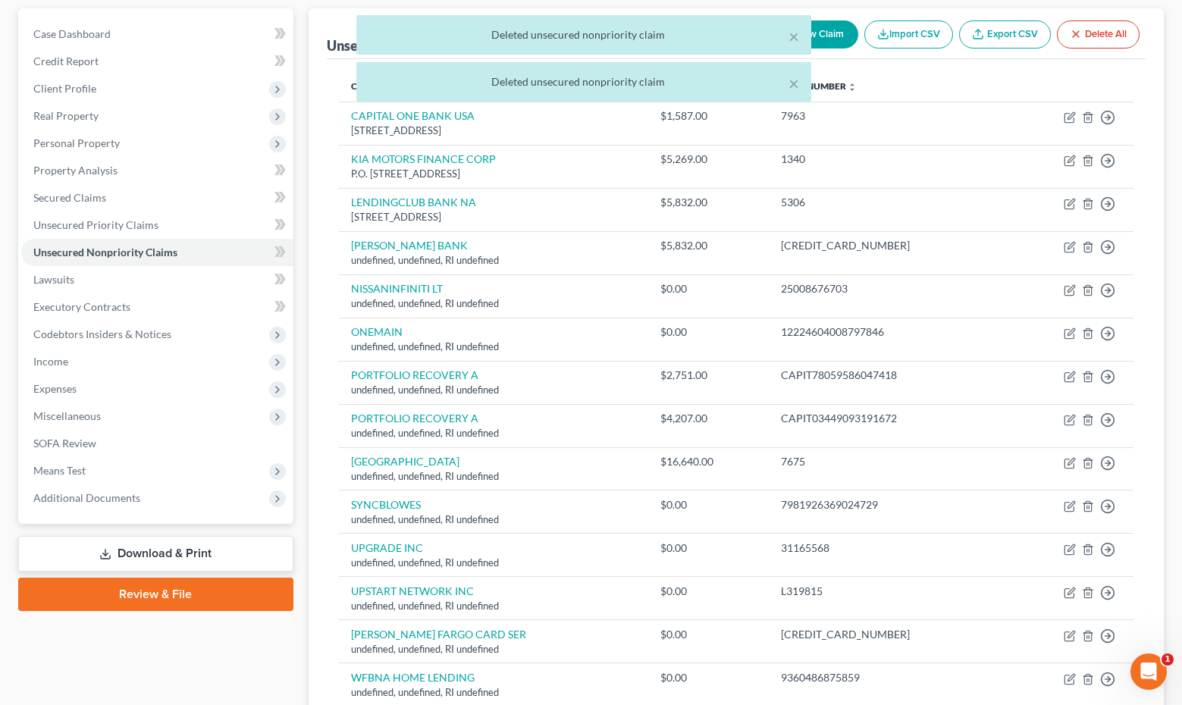
scroll to position [144, 0]
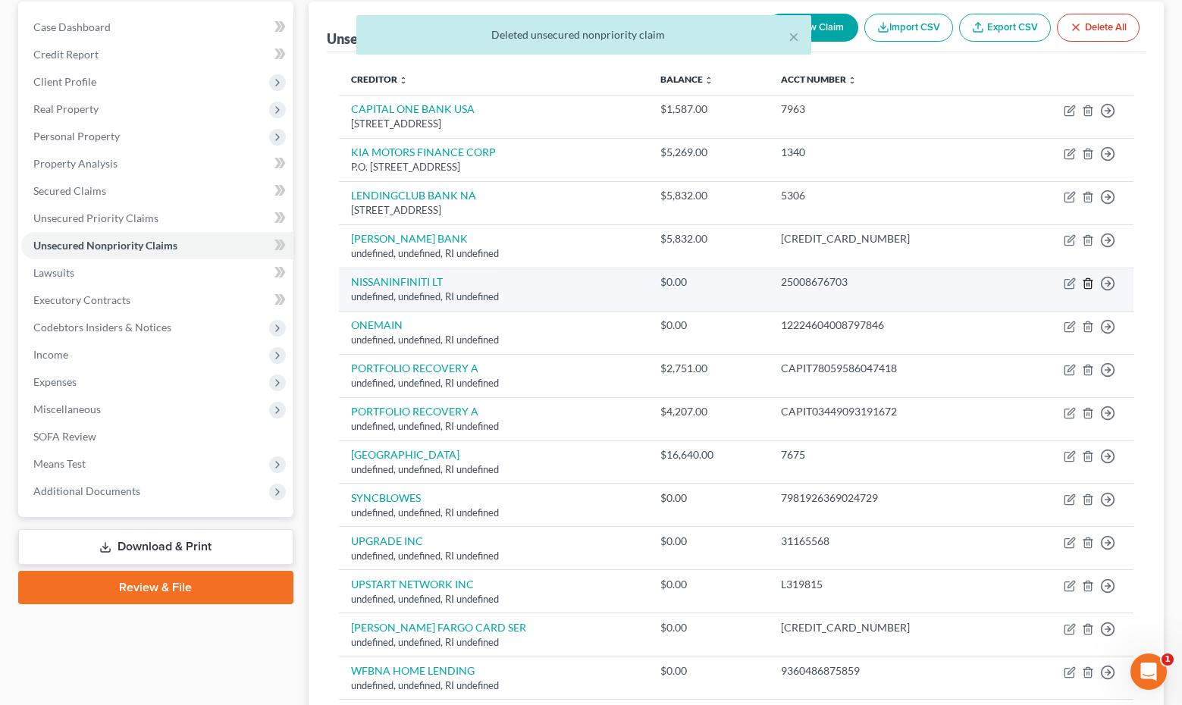
click at [1088, 283] on line "button" at bounding box center [1088, 284] width 0 height 3
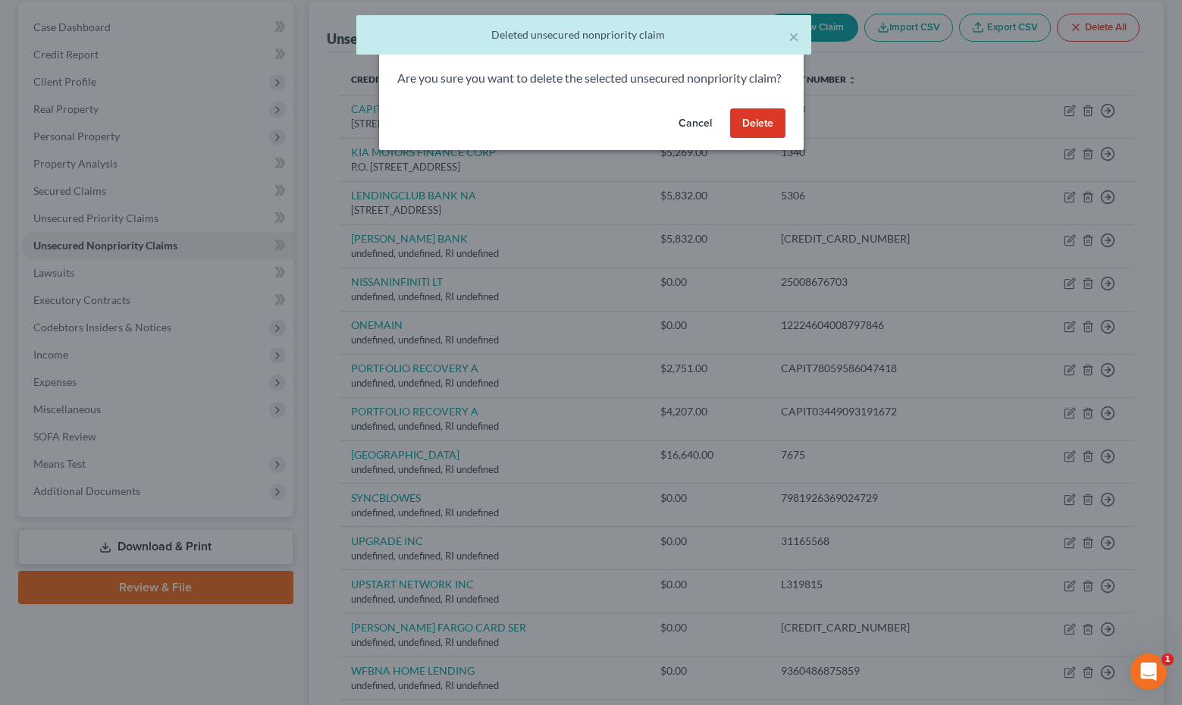
click at [762, 136] on button "Delete" at bounding box center [757, 123] width 55 height 30
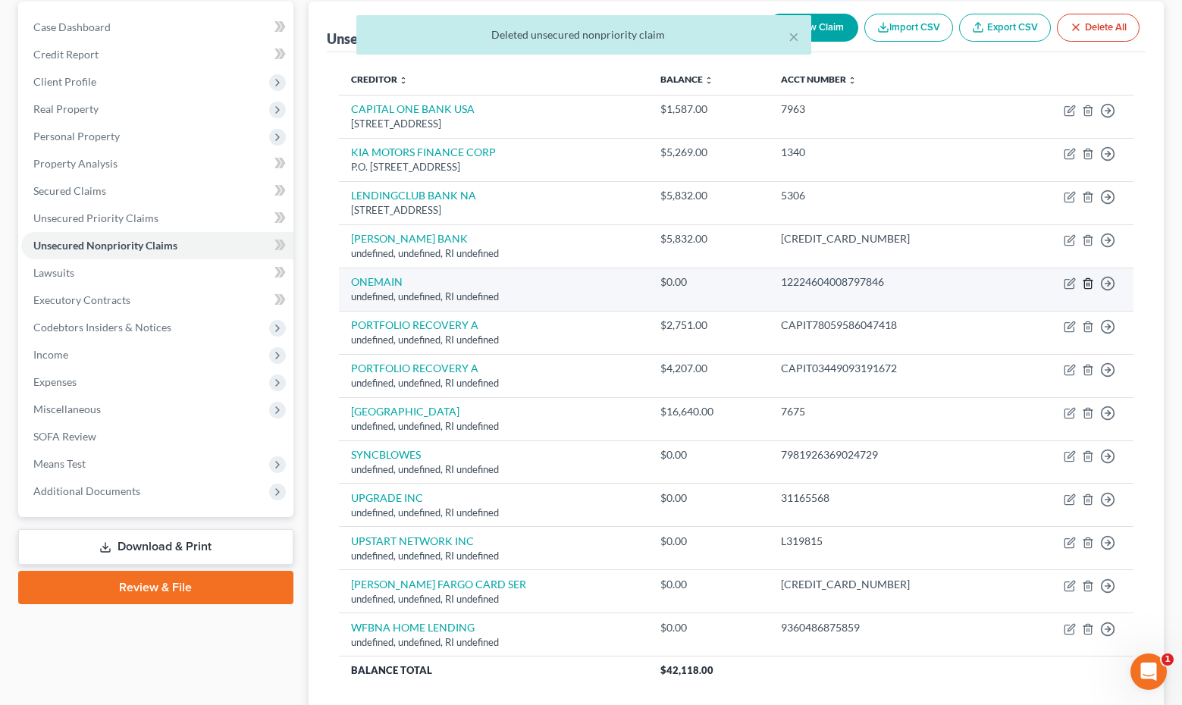
click at [1088, 283] on line "button" at bounding box center [1088, 284] width 0 height 3
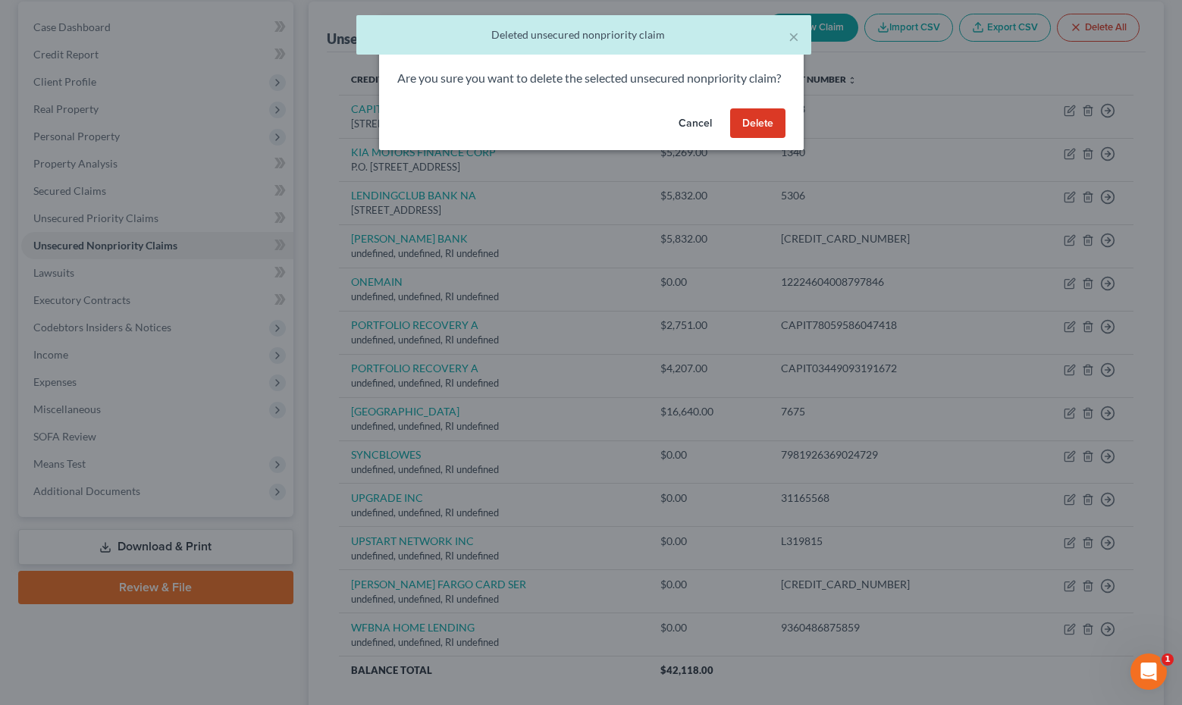
click at [774, 136] on button "Delete" at bounding box center [757, 123] width 55 height 30
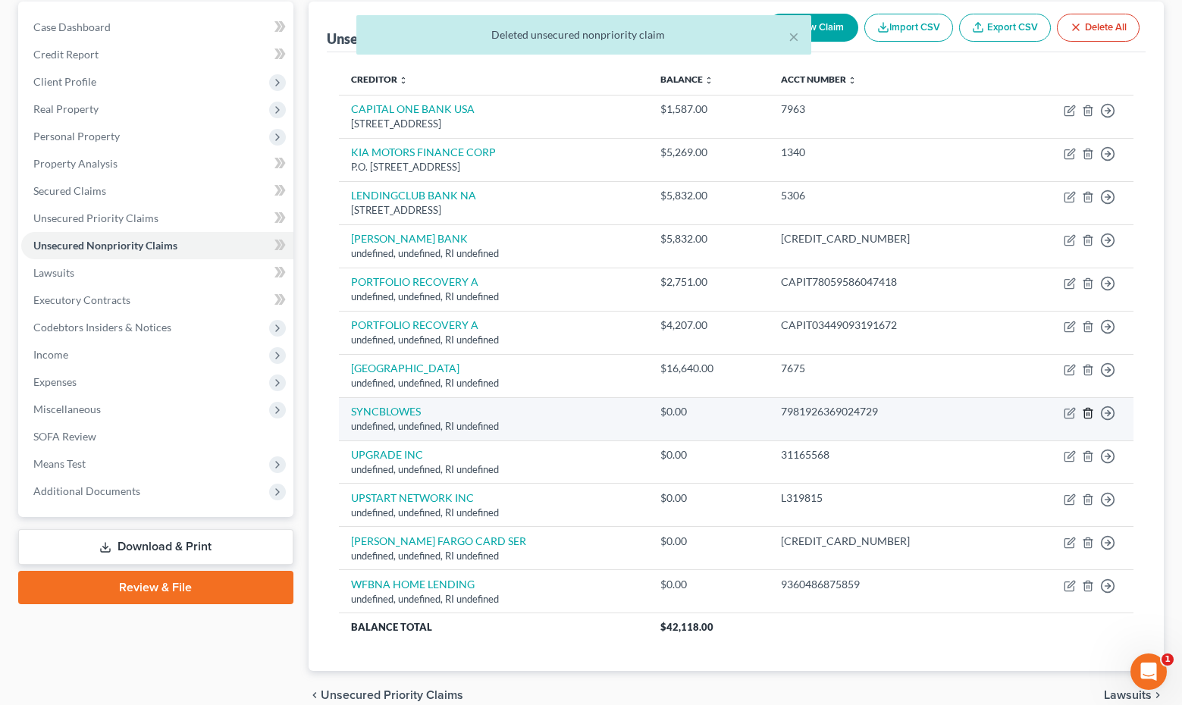
click at [1087, 412] on line "button" at bounding box center [1087, 413] width 0 height 3
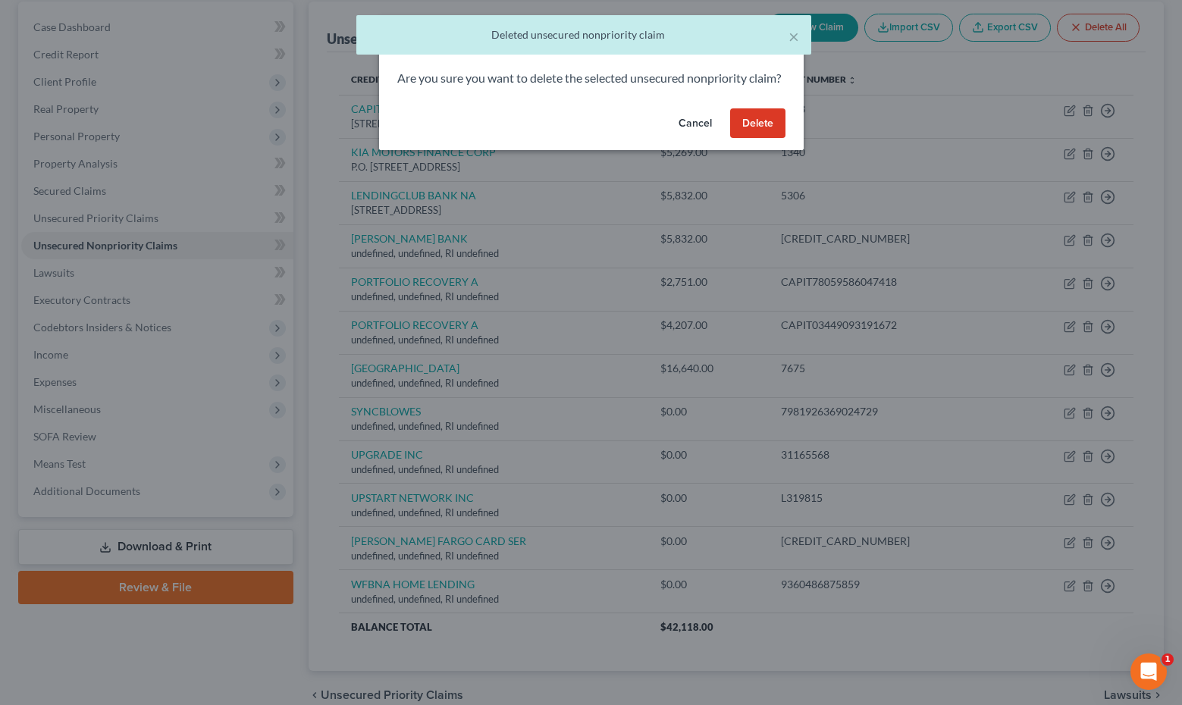
click at [769, 139] on button "Delete" at bounding box center [757, 123] width 55 height 30
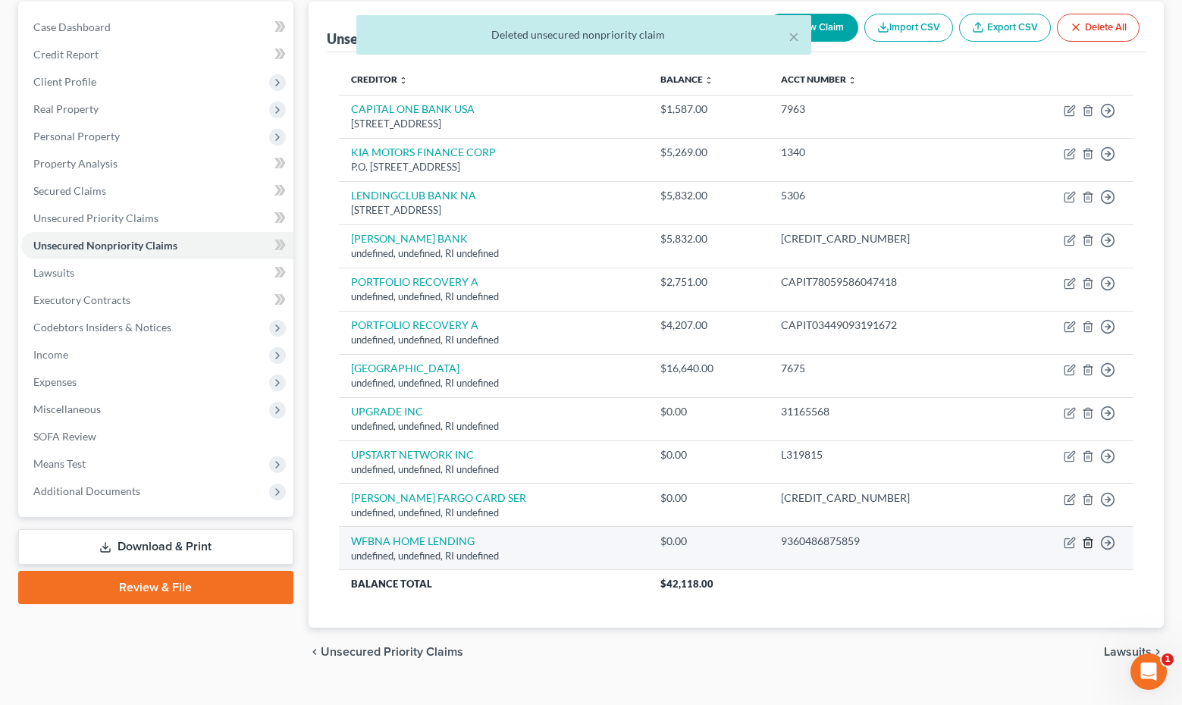
click at [1091, 537] on icon "button" at bounding box center [1088, 543] width 12 height 12
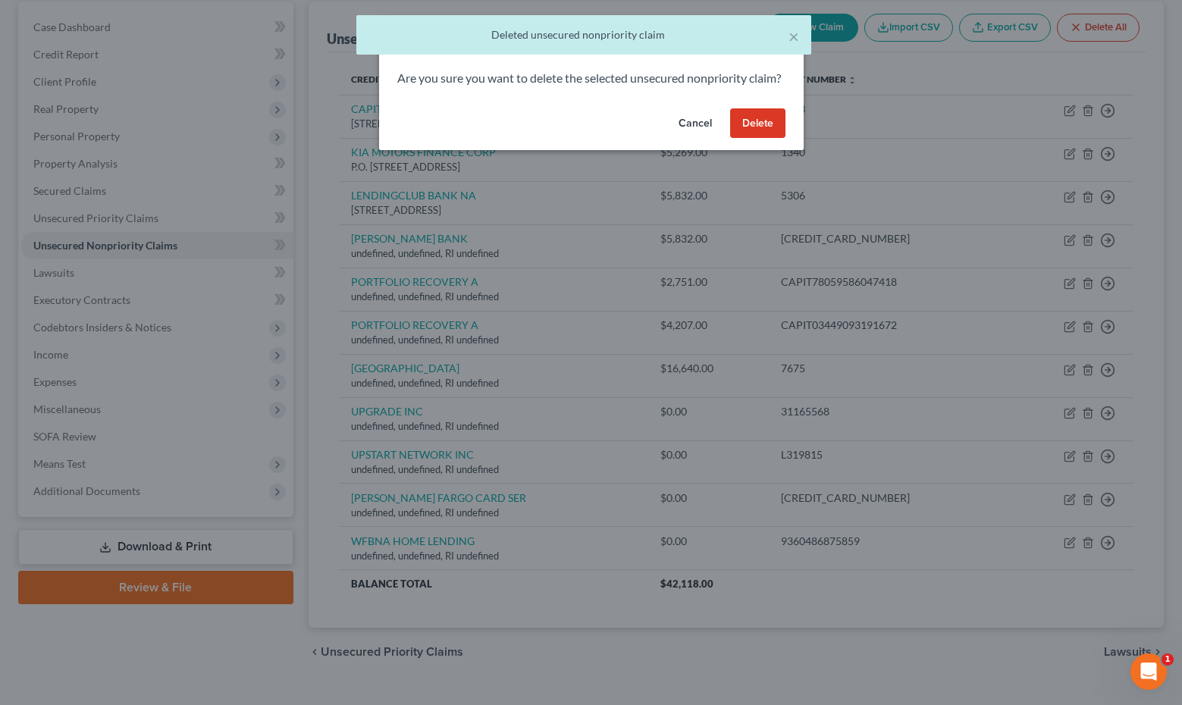
click at [757, 139] on button "Delete" at bounding box center [757, 123] width 55 height 30
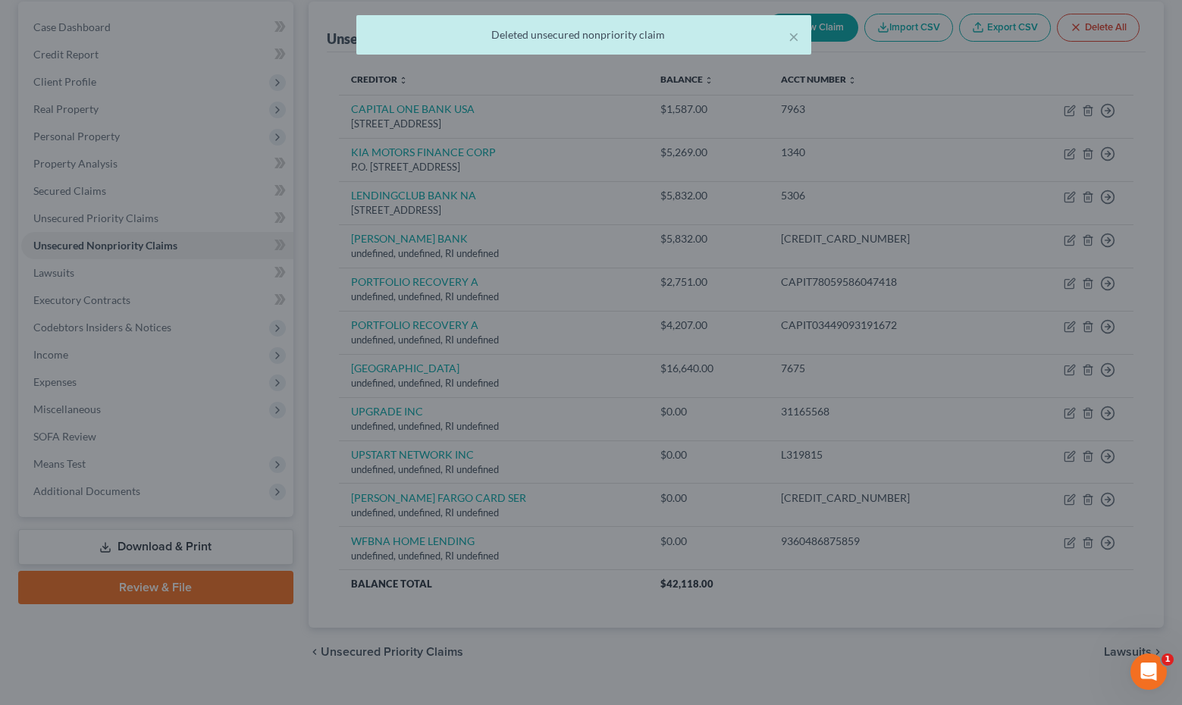
scroll to position [125, 0]
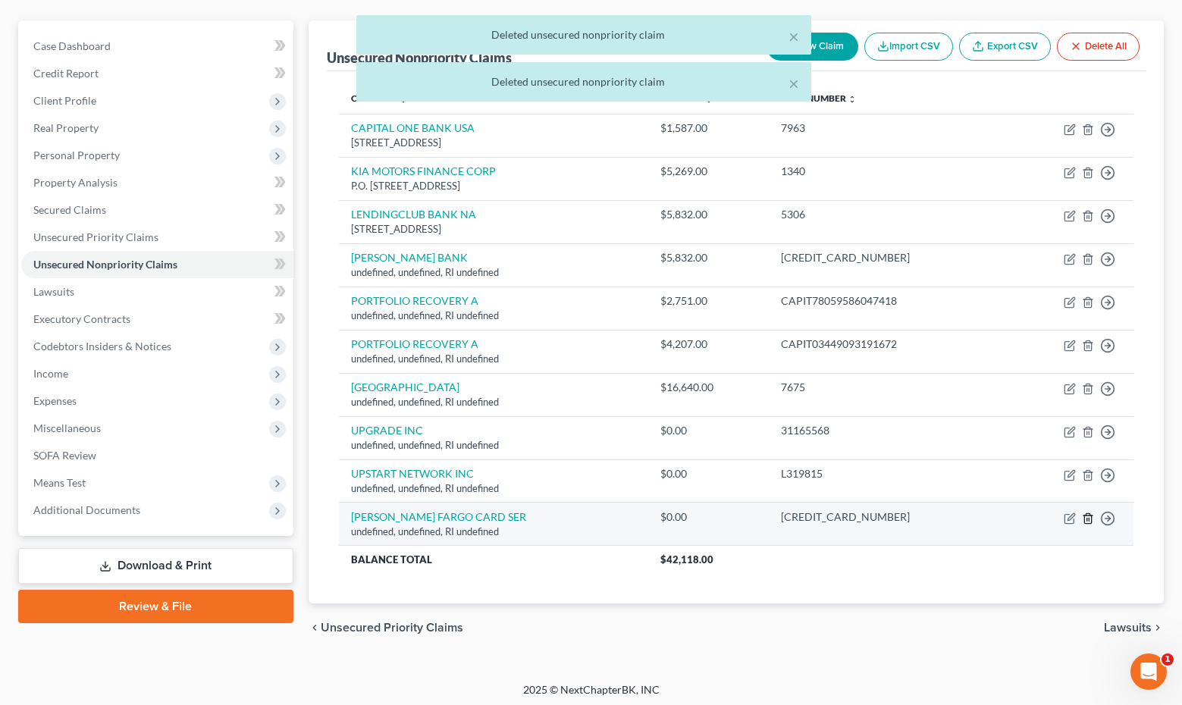
click at [1085, 513] on icon "button" at bounding box center [1087, 518] width 7 height 10
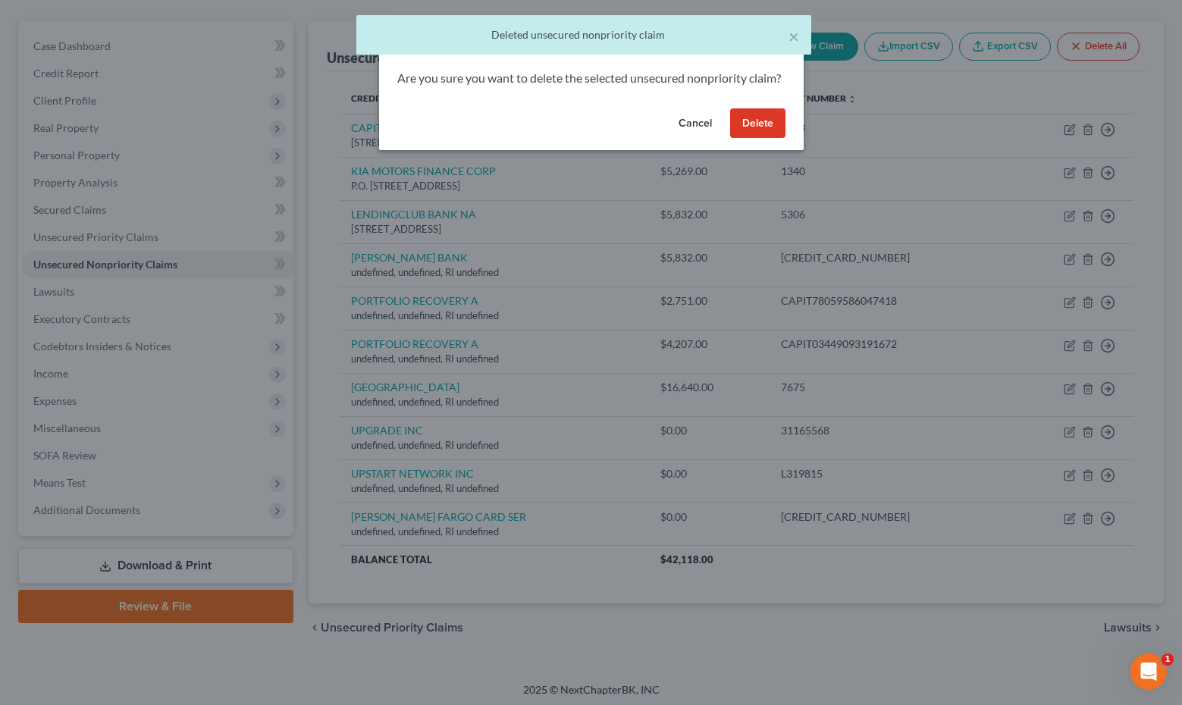
click at [767, 139] on button "Delete" at bounding box center [757, 123] width 55 height 30
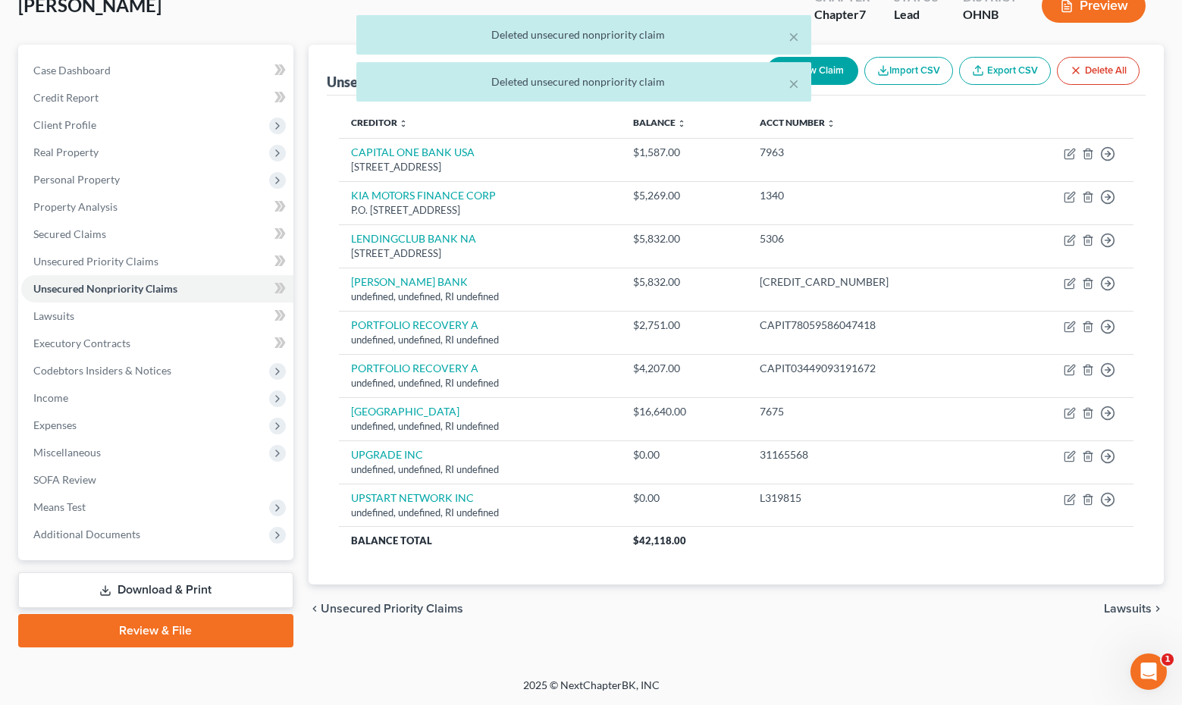
scroll to position [101, 0]
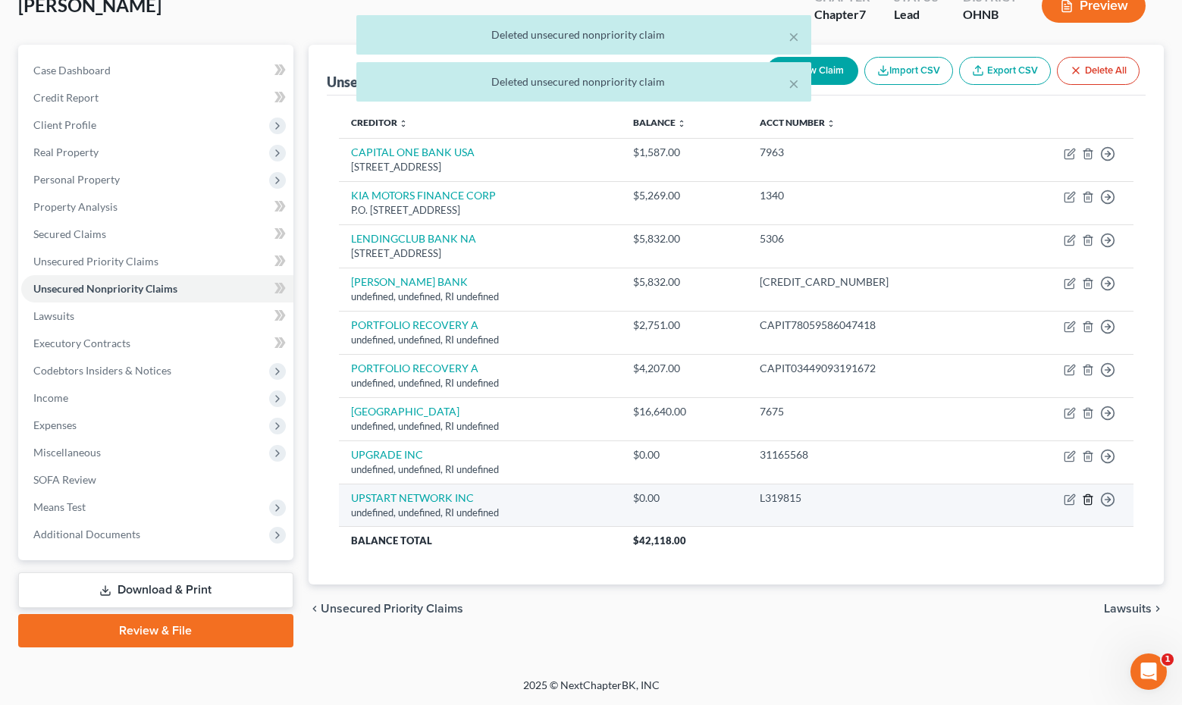
click at [1086, 498] on icon "button" at bounding box center [1088, 499] width 12 height 12
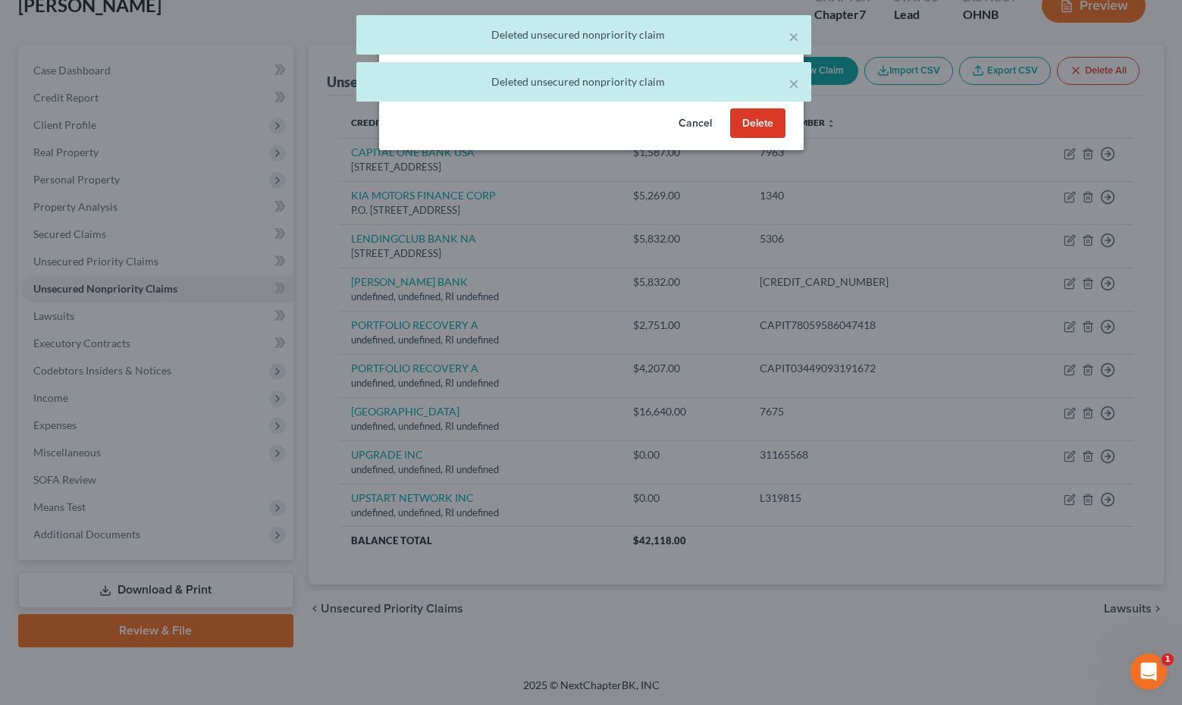
click at [762, 139] on button "Delete" at bounding box center [757, 123] width 55 height 30
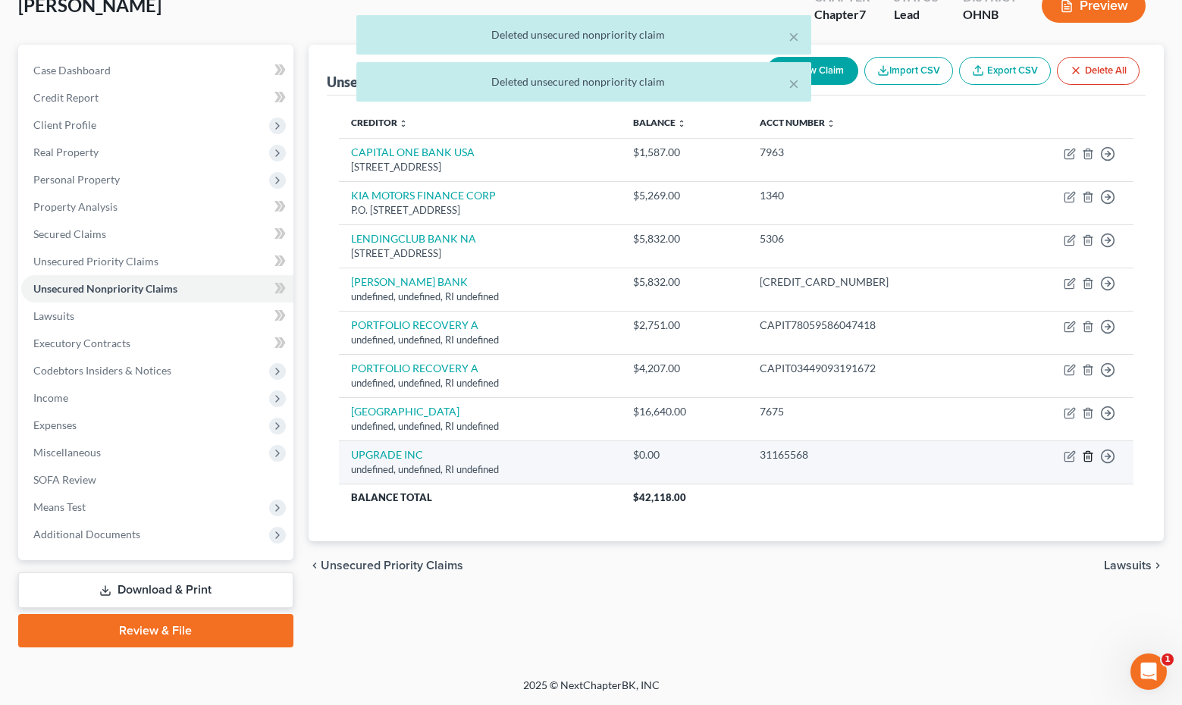
click at [1089, 456] on icon "button" at bounding box center [1088, 456] width 12 height 12
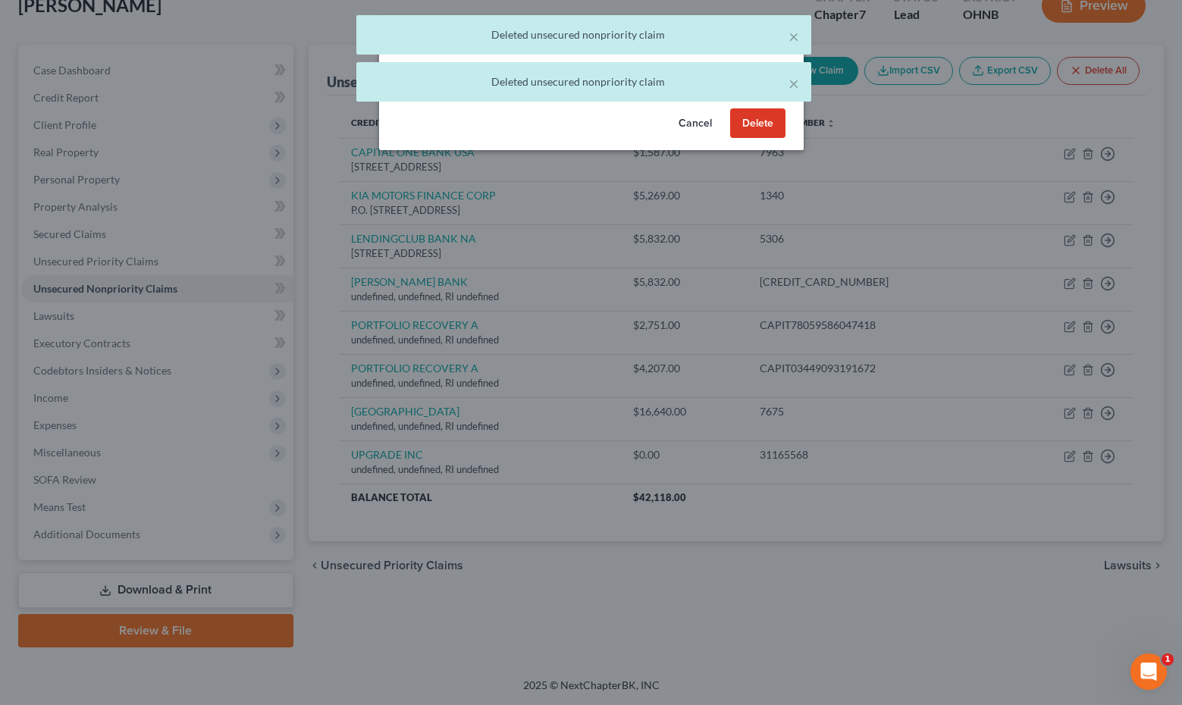
click at [770, 139] on button "Delete" at bounding box center [757, 123] width 55 height 30
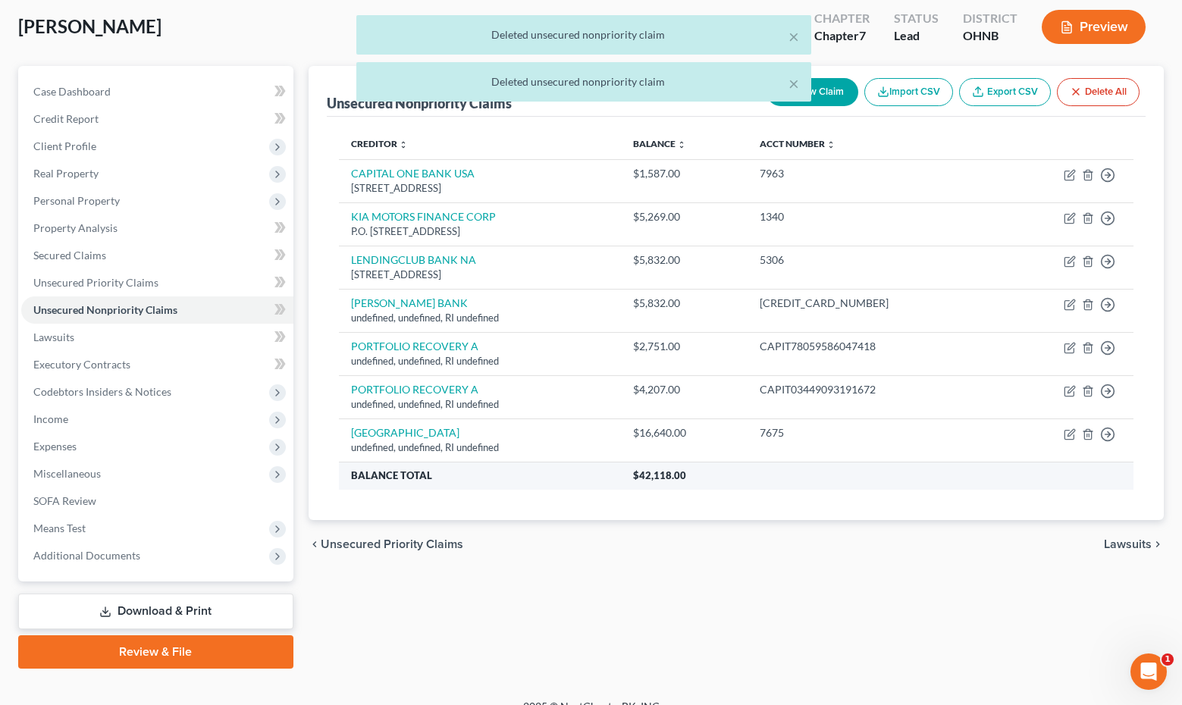
scroll to position [80, 0]
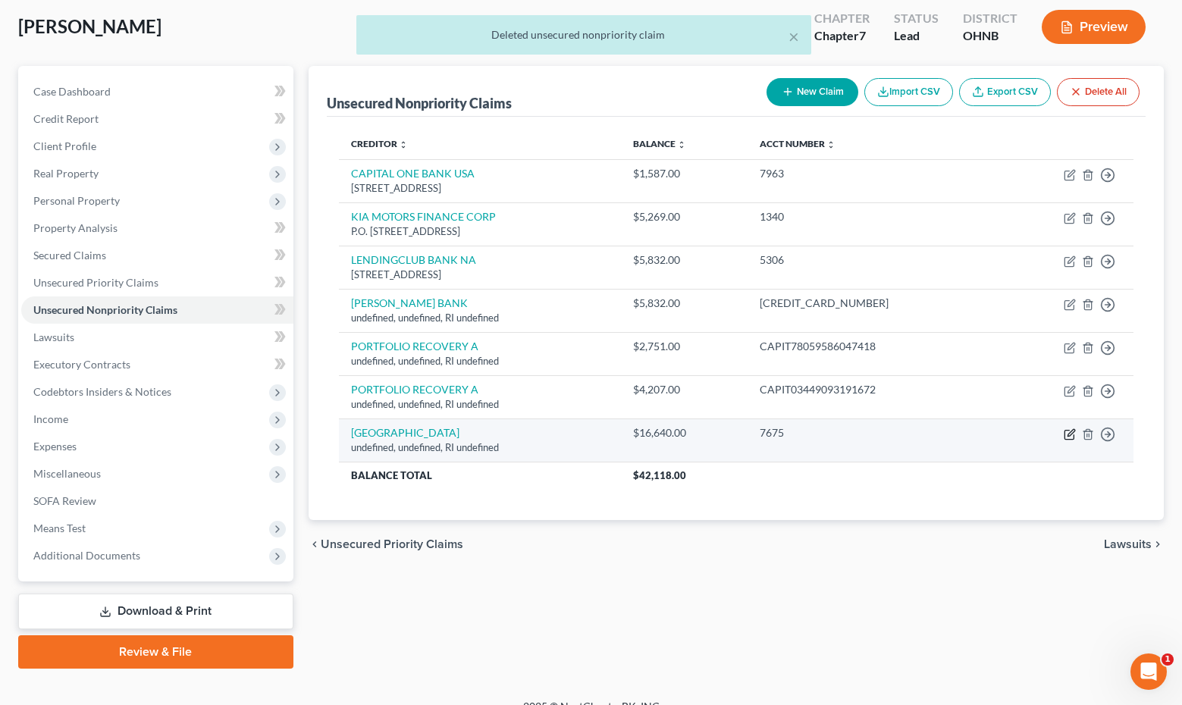
click at [1070, 437] on icon "button" at bounding box center [1069, 434] width 12 height 12
select select "41"
select select "14"
select select "0"
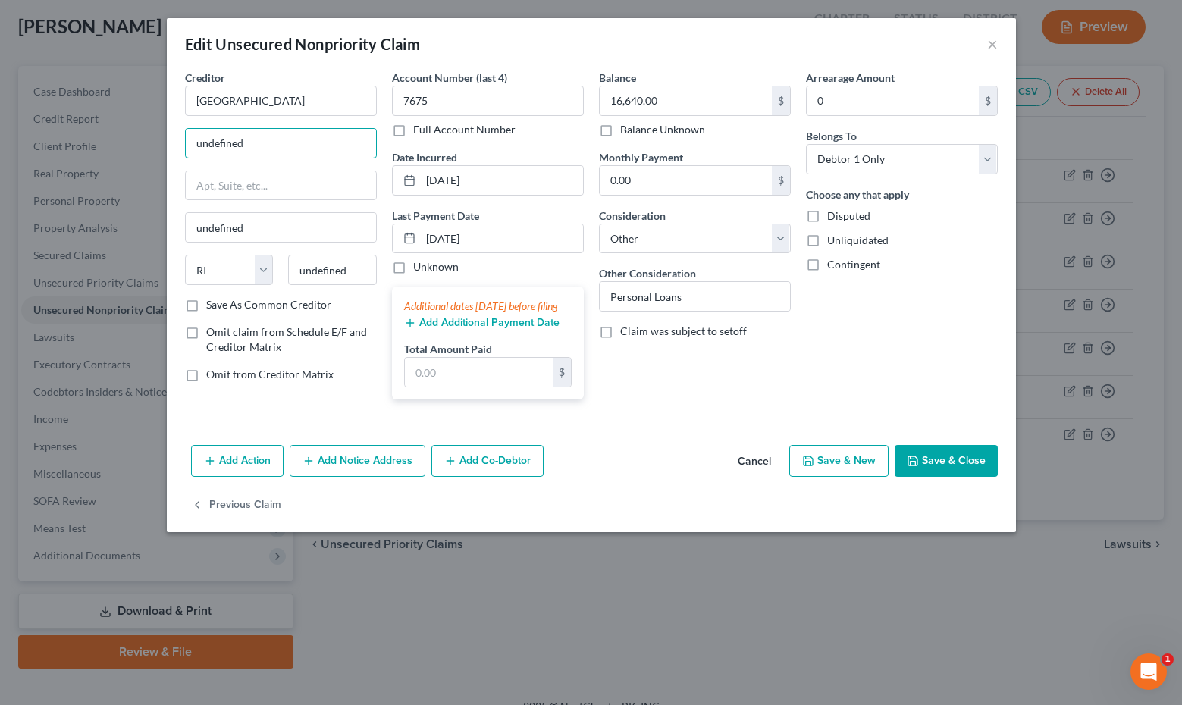
drag, startPoint x: 333, startPoint y: 138, endPoint x: 121, endPoint y: 109, distance: 214.2
click at [323, 99] on input "[GEOGRAPHIC_DATA]" at bounding box center [281, 101] width 192 height 30
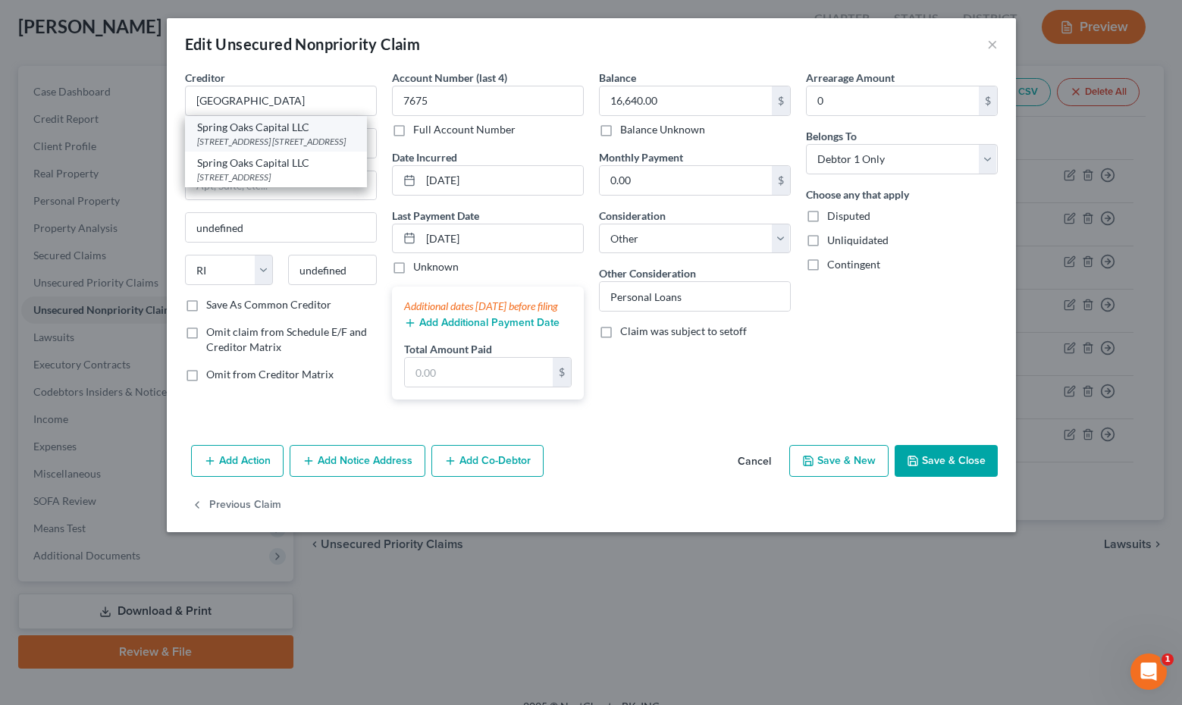
click at [340, 139] on div "[STREET_ADDRESS] [STREET_ADDRESS]" at bounding box center [276, 141] width 158 height 13
type input "Spring Oaks Capital LLC"
type input "[STREET_ADDRESS] 100B"
type input "Chesapeake"
select select "48"
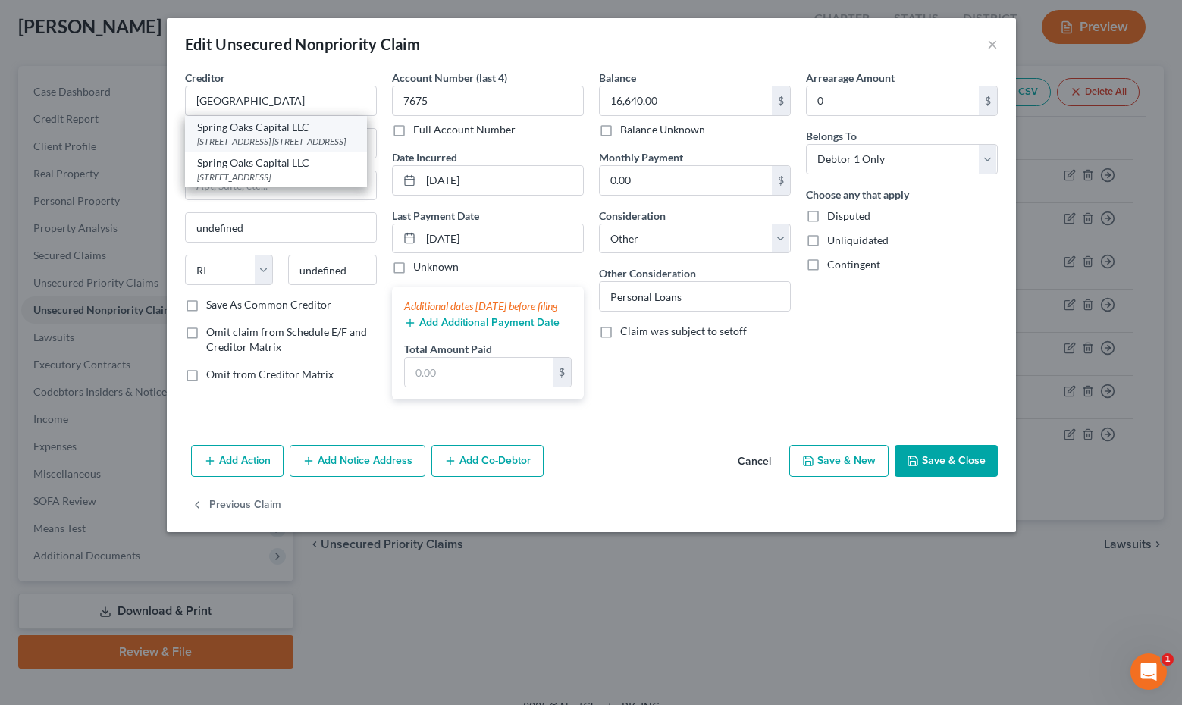
type input "23320"
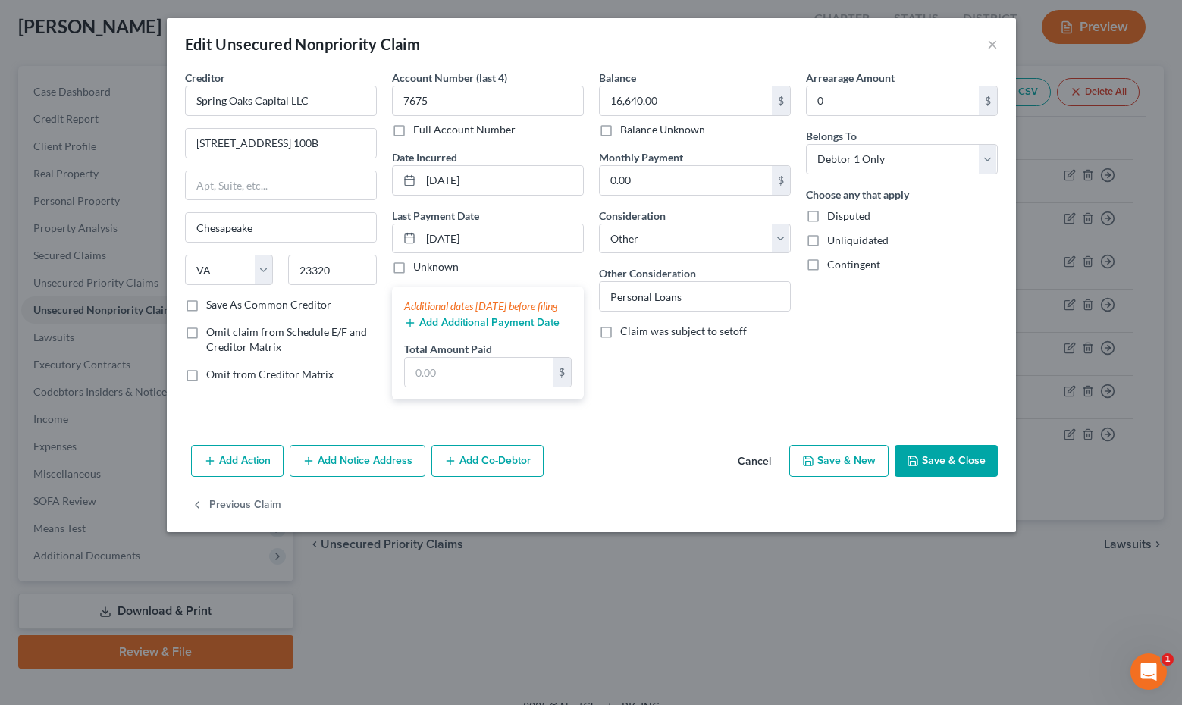
click at [917, 465] on icon "button" at bounding box center [912, 460] width 9 height 9
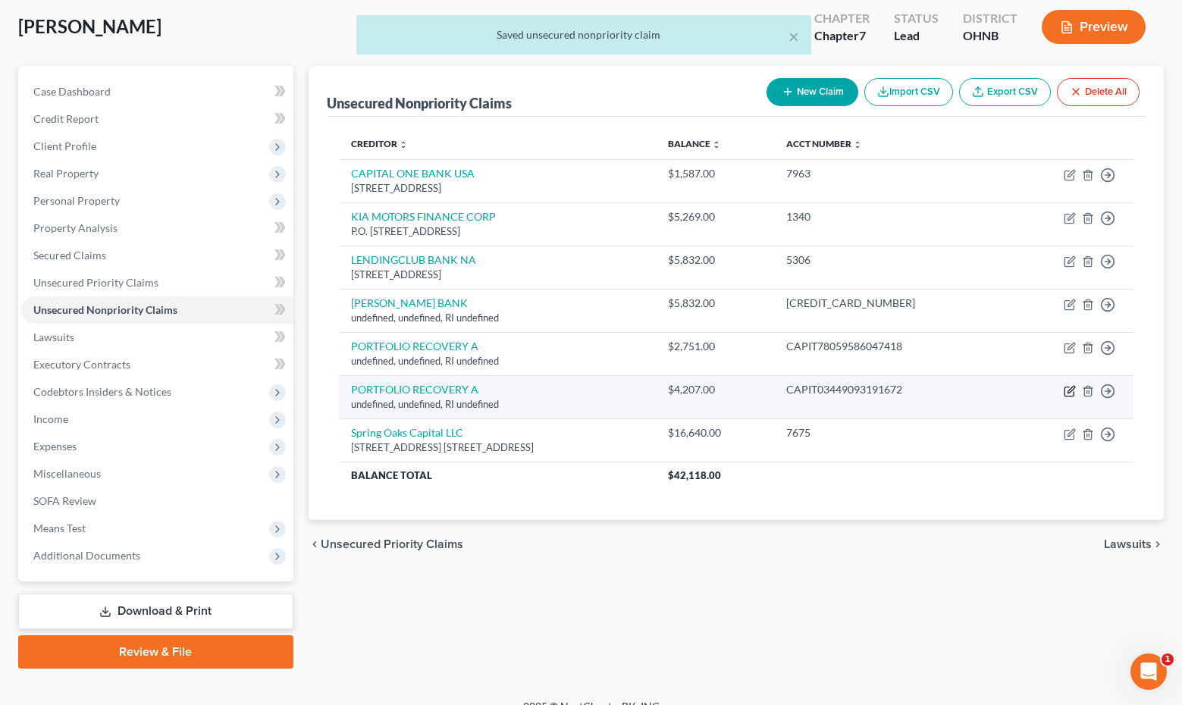
click at [1069, 391] on icon "button" at bounding box center [1069, 391] width 12 height 12
select select "41"
select select "14"
select select "0"
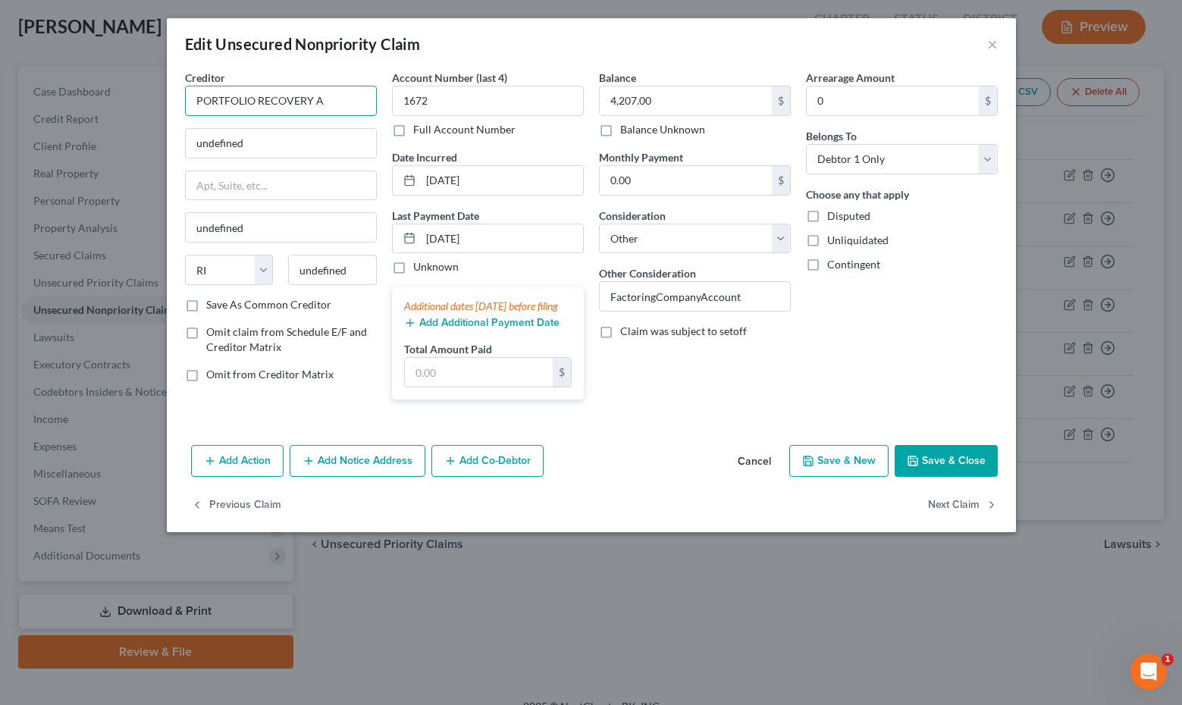
click at [338, 103] on input "PORTFOLIO RECOVERY A" at bounding box center [281, 101] width 192 height 30
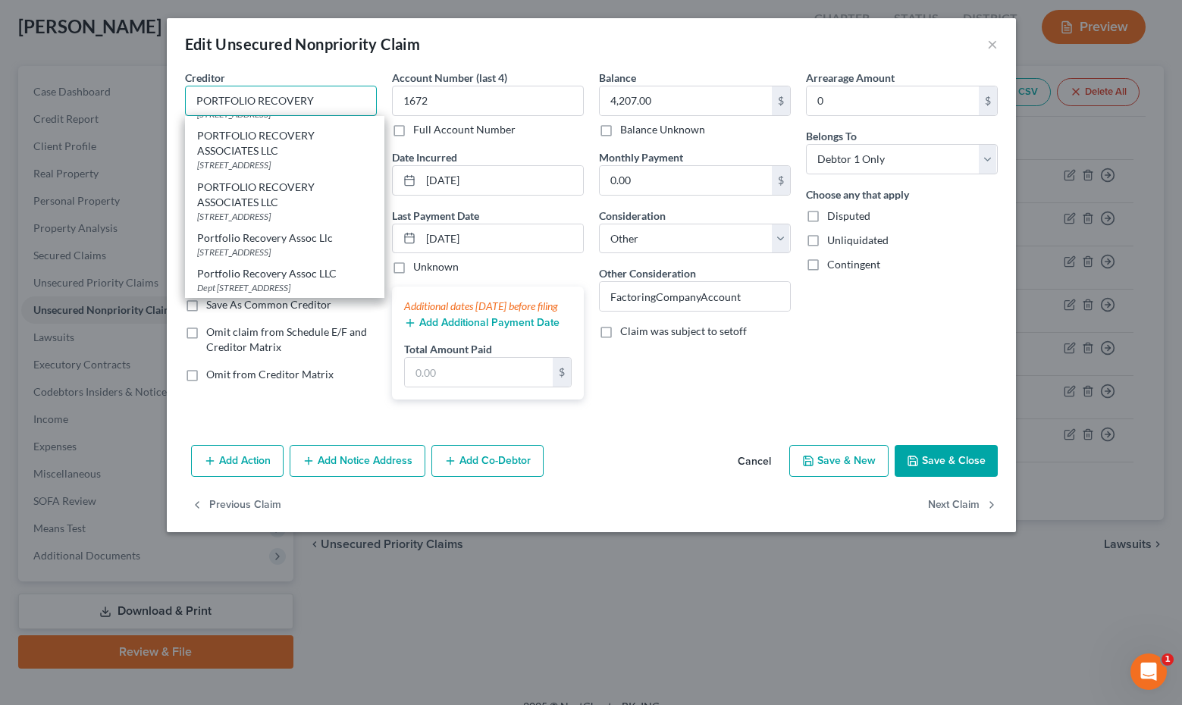
scroll to position [457, 0]
click at [322, 219] on div "[STREET_ADDRESS]" at bounding box center [284, 216] width 175 height 13
type input "PORTFOLIO RECOVERY ASSOCIATES LLC"
type input "[STREET_ADDRESS]"
type input "[GEOGRAPHIC_DATA]"
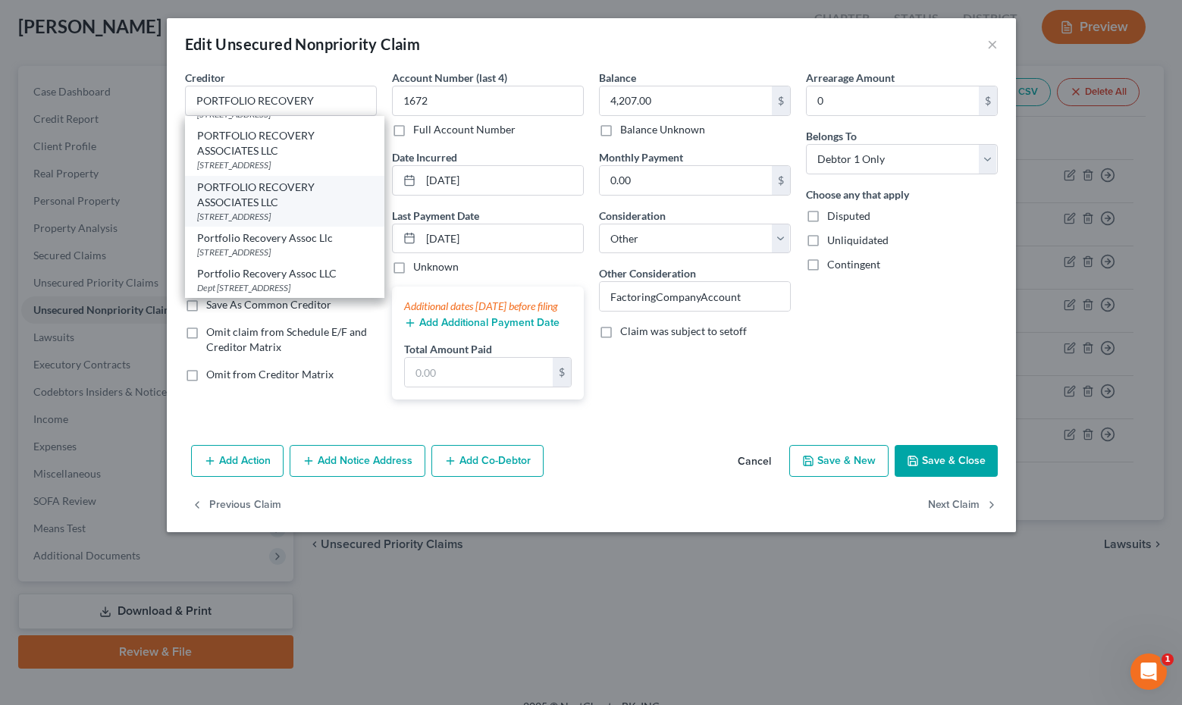
select select "48"
type input "23502"
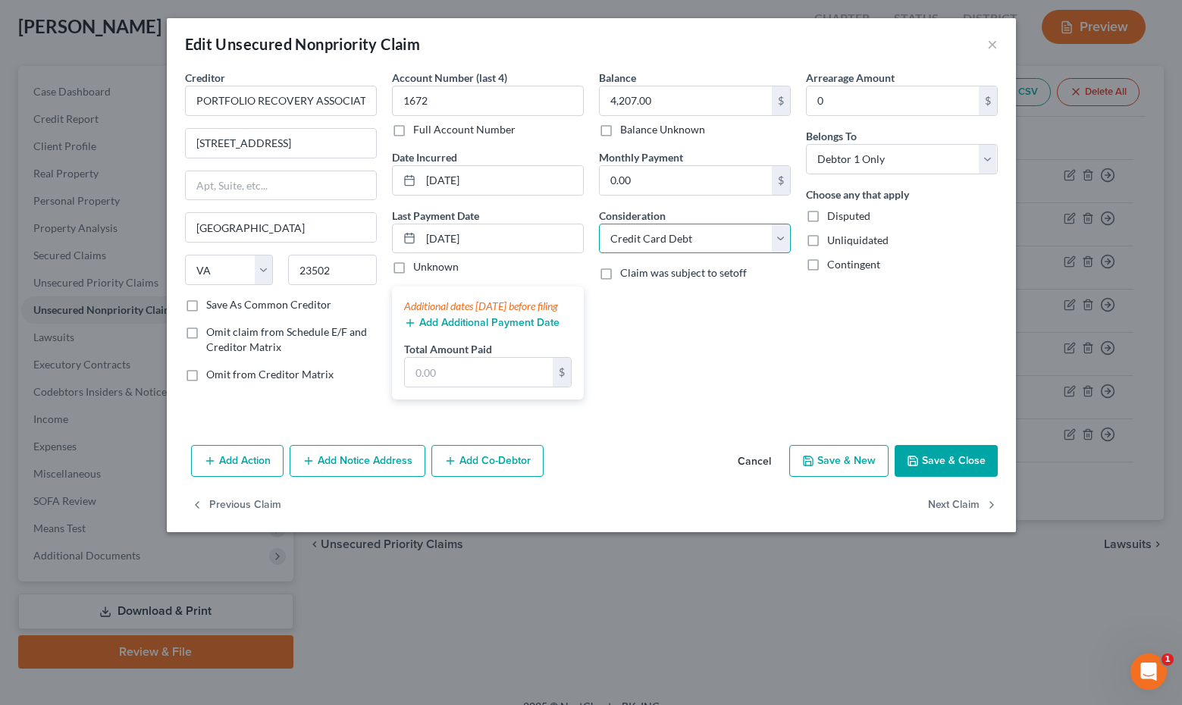
select select "1"
click at [950, 474] on button "Save & Close" at bounding box center [945, 461] width 103 height 32
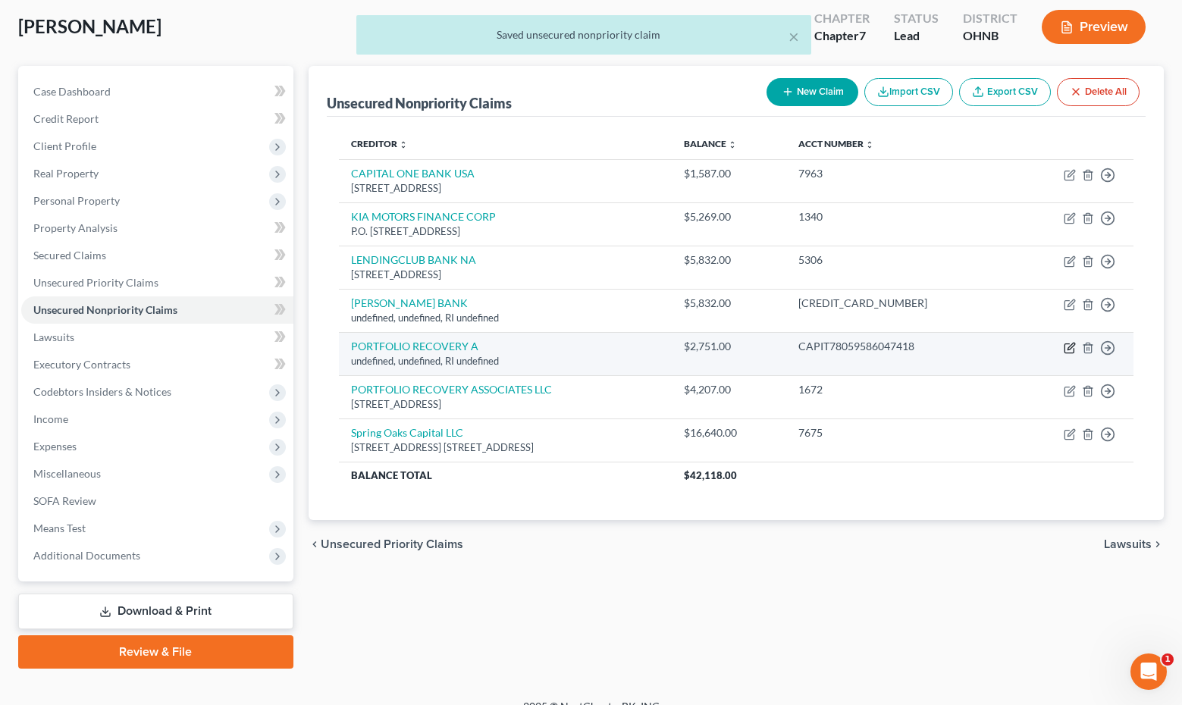
click at [1068, 346] on icon "button" at bounding box center [1070, 346] width 7 height 7
select select "41"
select select "14"
select select "0"
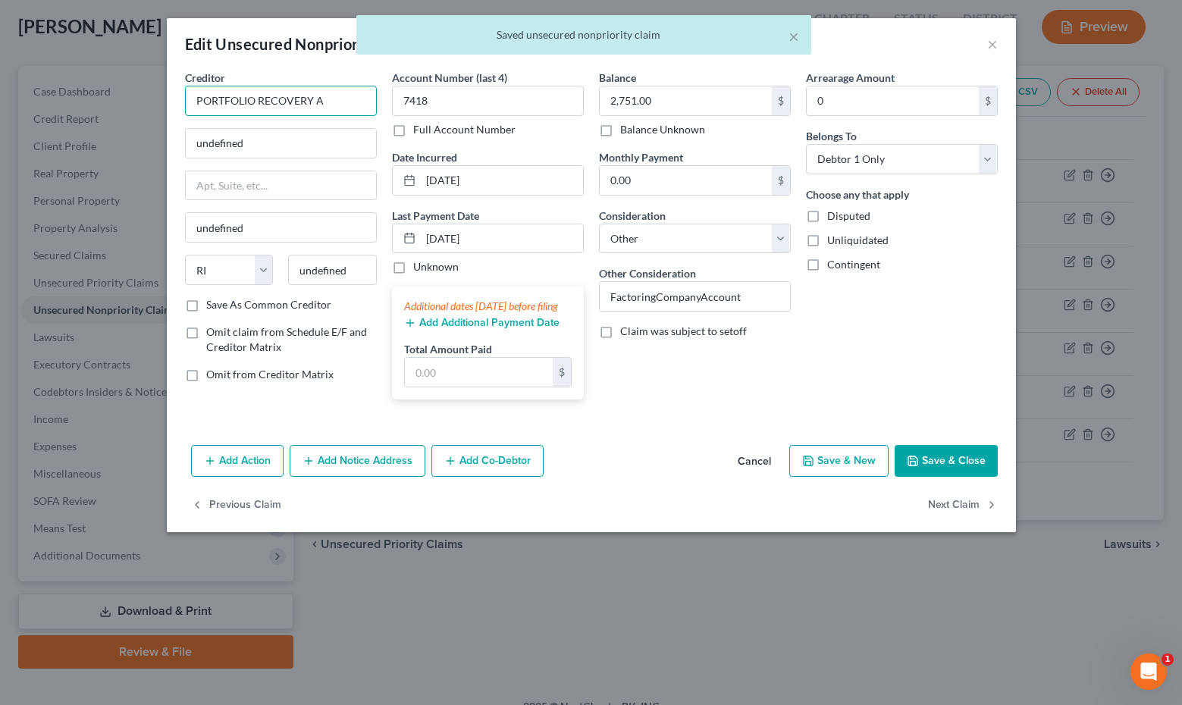
click at [337, 105] on input "PORTFOLIO RECOVERY A" at bounding box center [281, 101] width 192 height 30
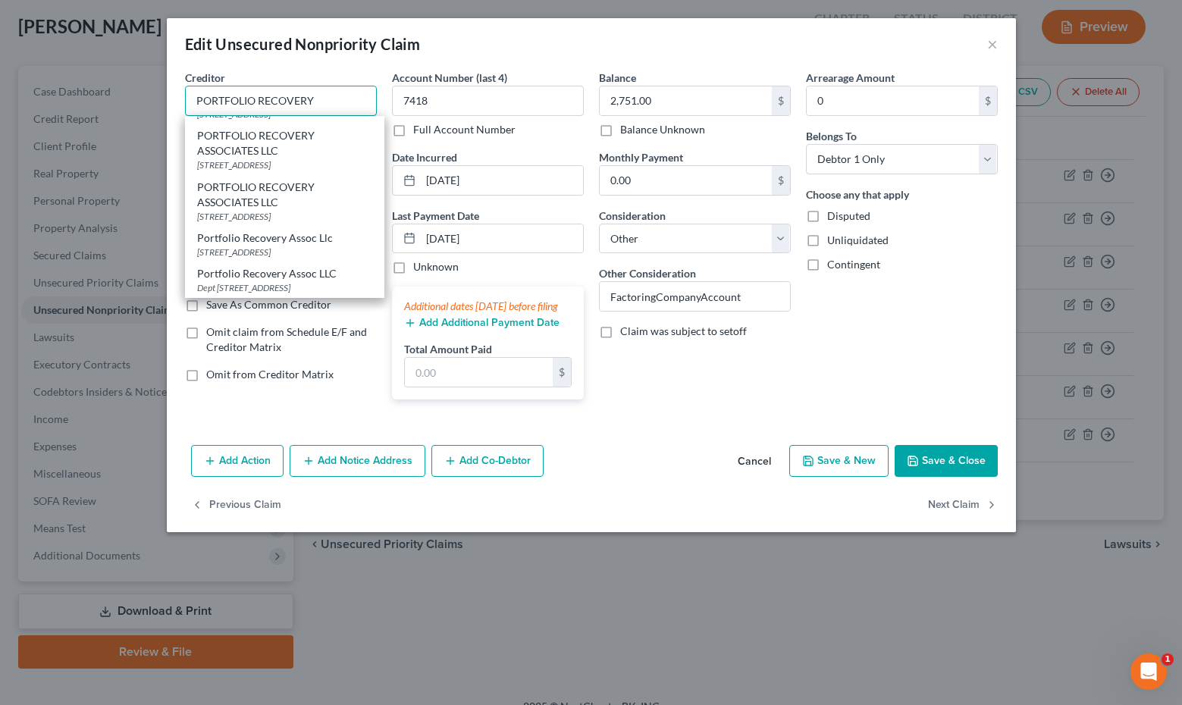
scroll to position [457, 0]
click at [304, 215] on div "[STREET_ADDRESS]" at bounding box center [284, 216] width 175 height 13
type input "PORTFOLIO RECOVERY ASSOCIATES LLC"
type input "[STREET_ADDRESS]"
type input "[GEOGRAPHIC_DATA]"
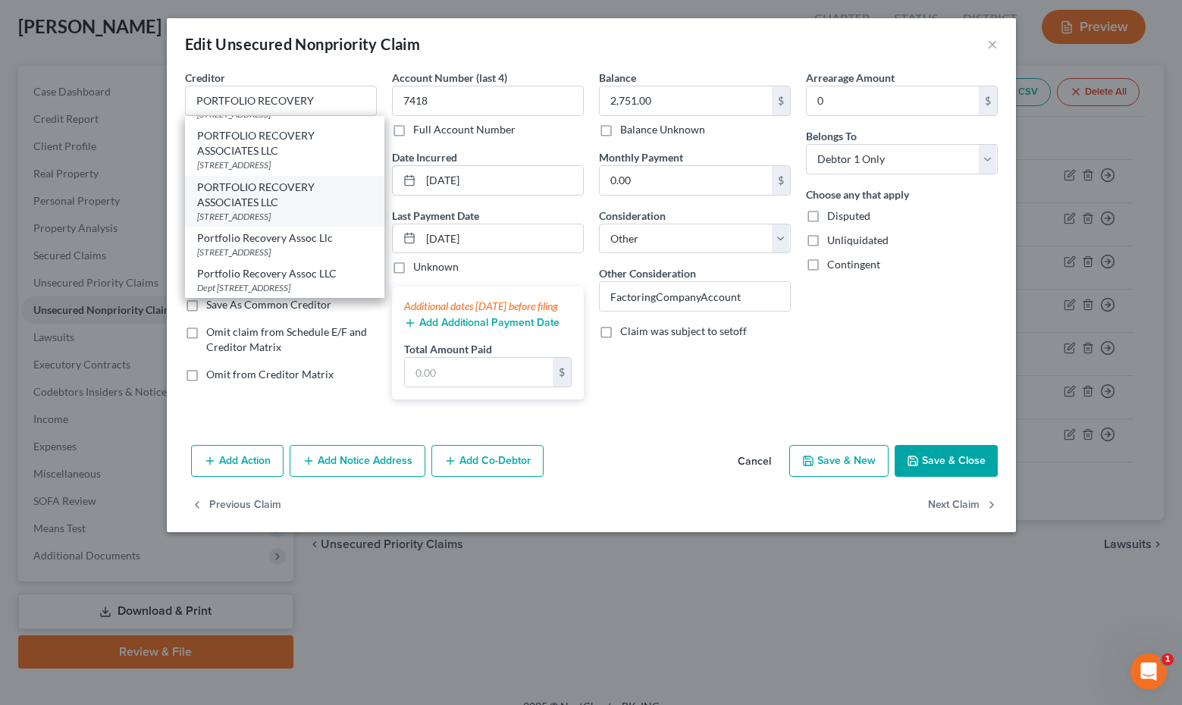
select select "48"
type input "23502"
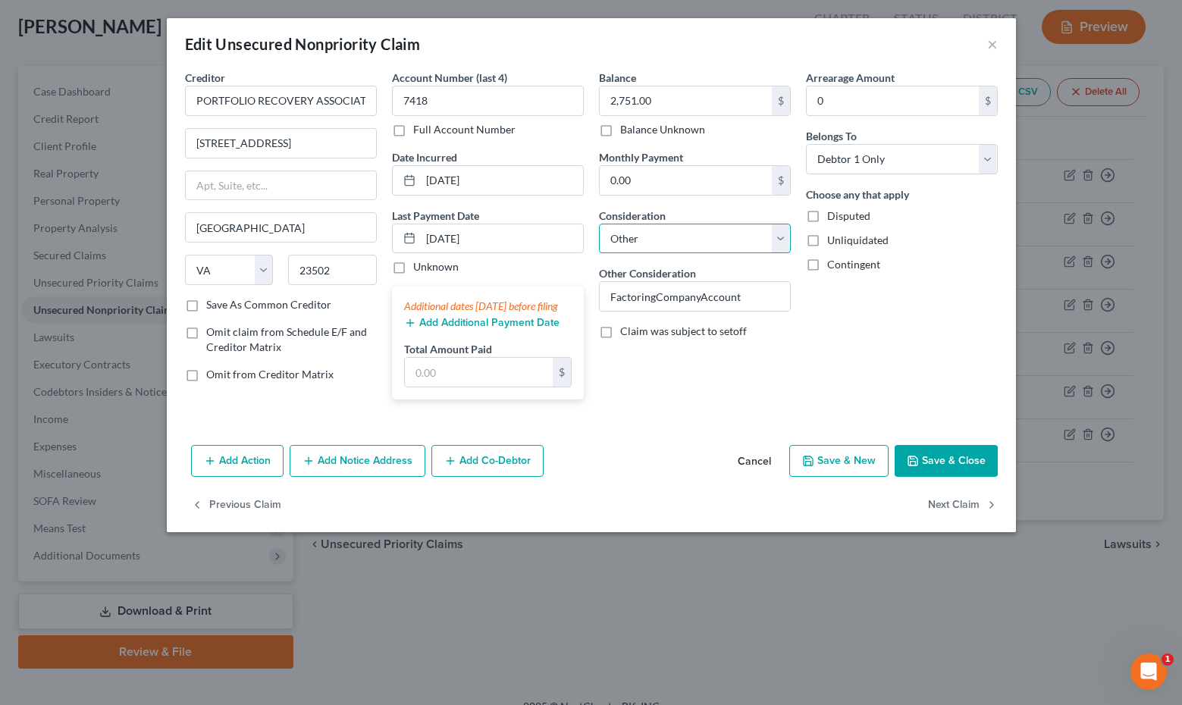
select select "1"
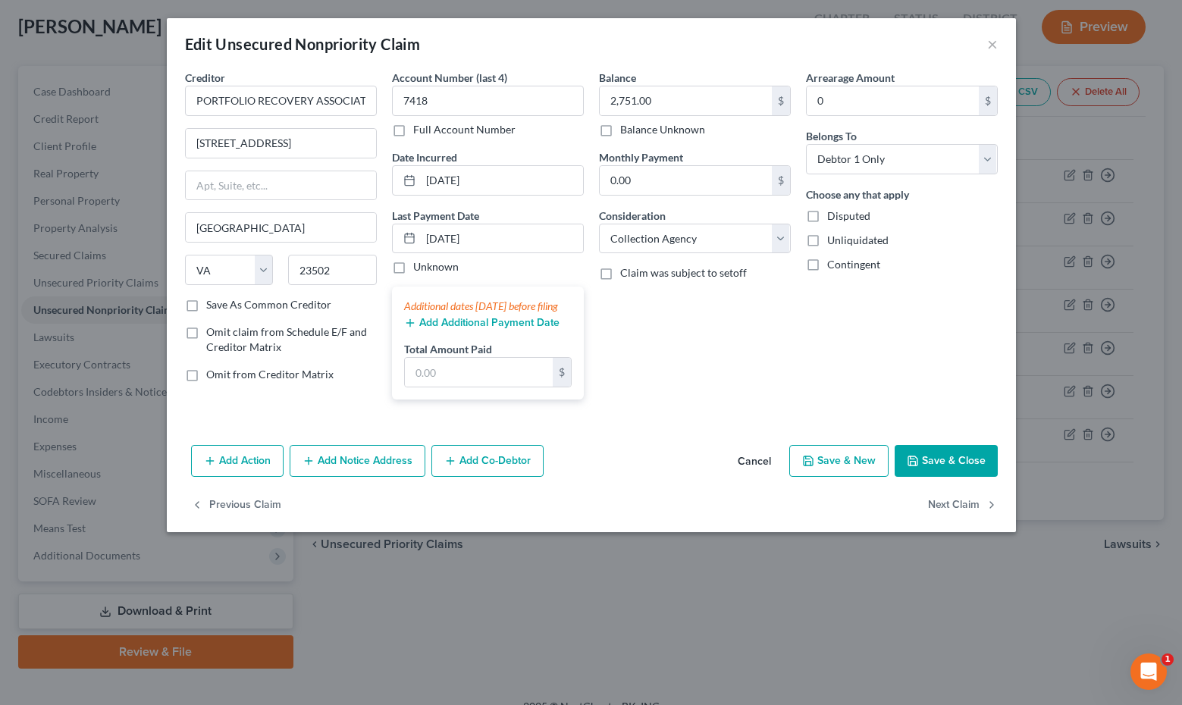
click at [945, 471] on button "Save & Close" at bounding box center [945, 461] width 103 height 32
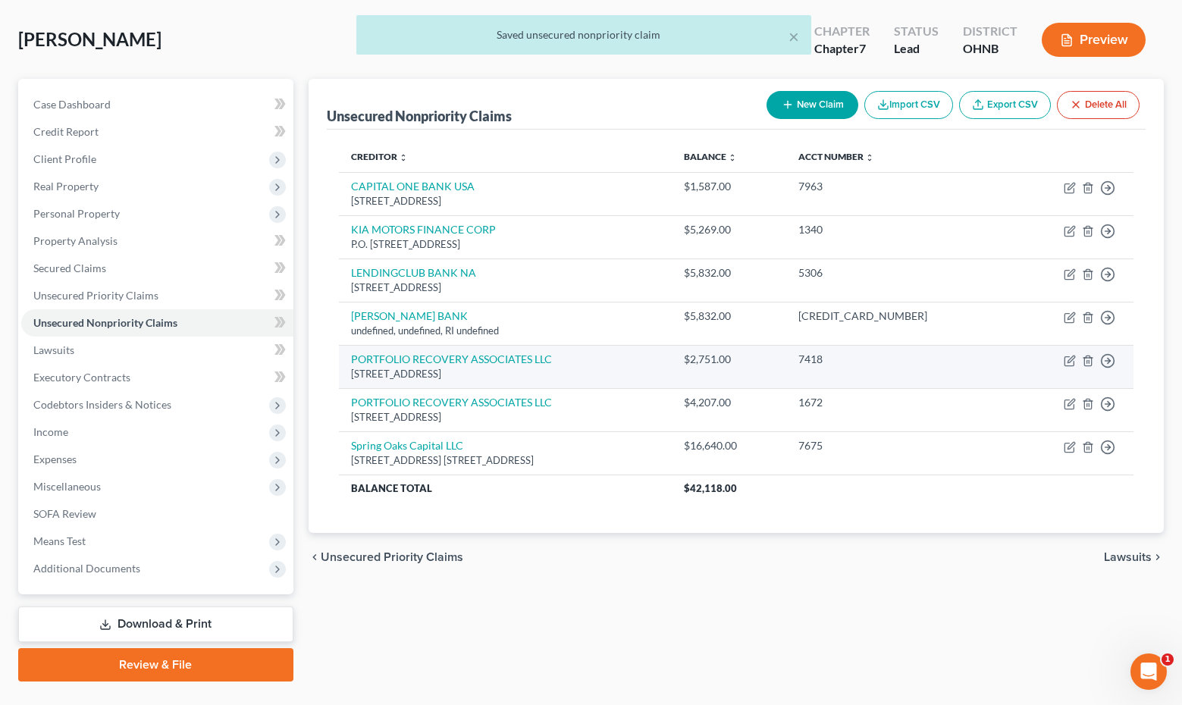
scroll to position [66, 0]
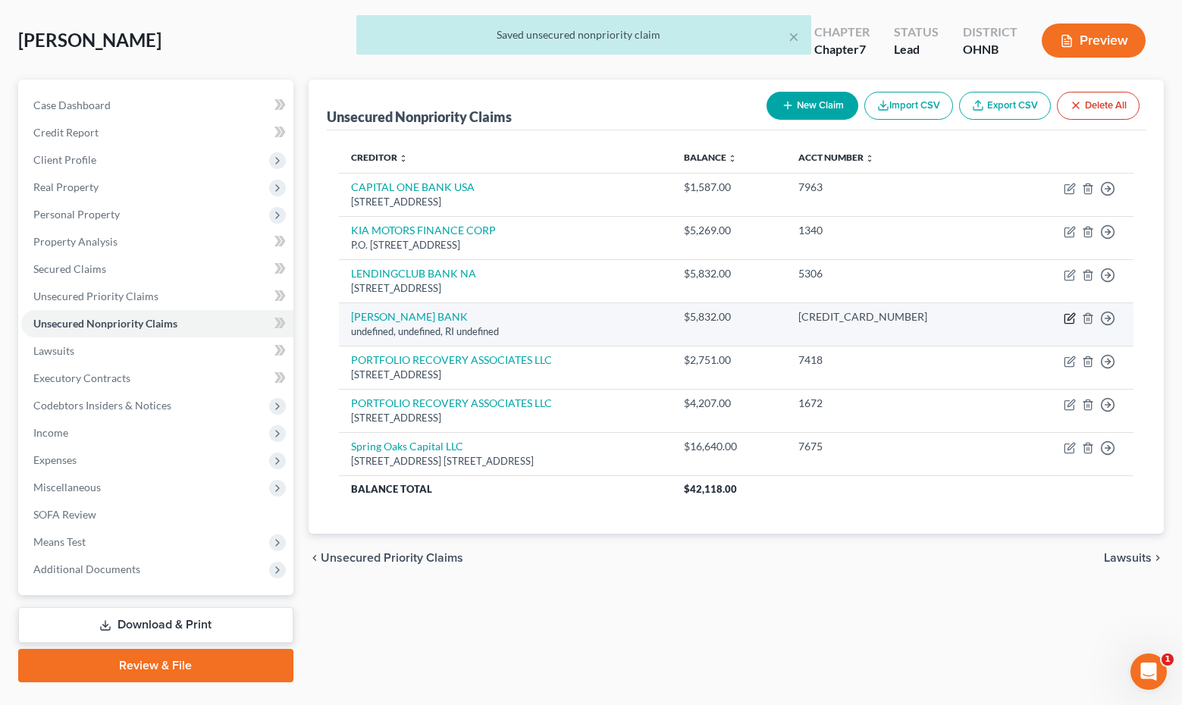
click at [1066, 317] on icon "button" at bounding box center [1069, 318] width 12 height 12
select select "41"
select select "14"
select select "0"
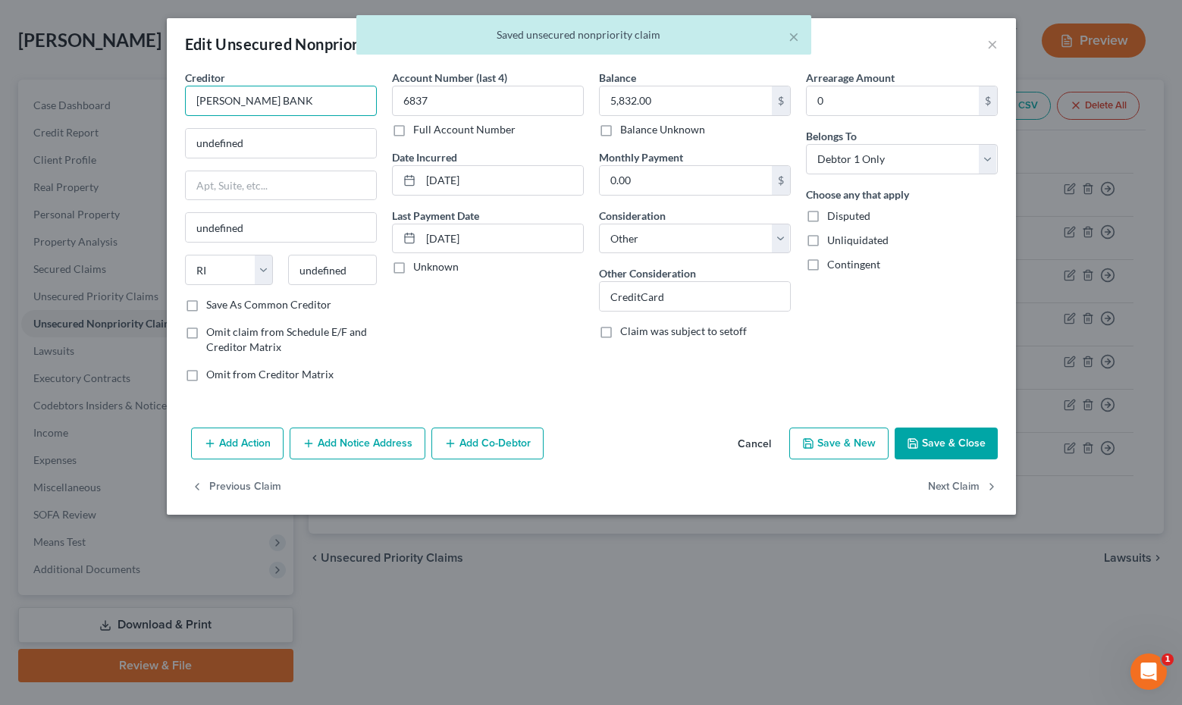
click at [308, 90] on input "[PERSON_NAME] BANK" at bounding box center [281, 101] width 192 height 30
click at [299, 102] on input "[PERSON_NAME] BANK" at bounding box center [281, 101] width 192 height 30
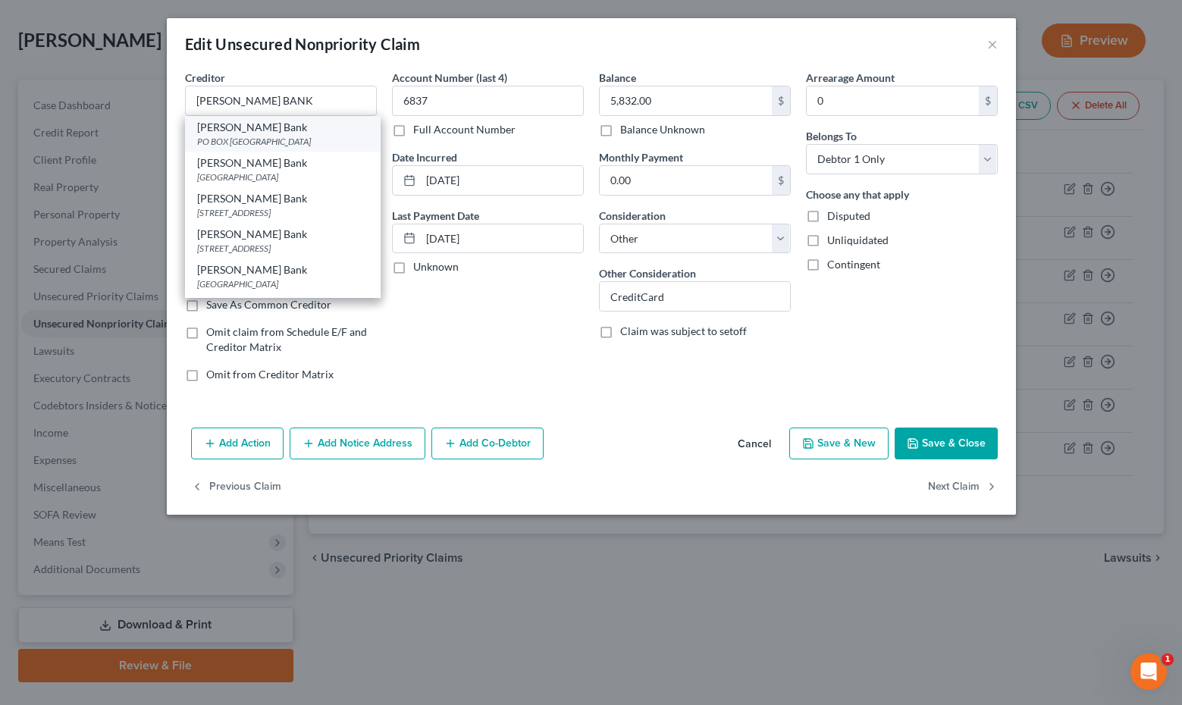
click at [327, 143] on div "PO BOX [GEOGRAPHIC_DATA]" at bounding box center [282, 141] width 171 height 13
type input "[PERSON_NAME] Bank"
type input "PO BOX 660702"
type input "[GEOGRAPHIC_DATA]"
select select "45"
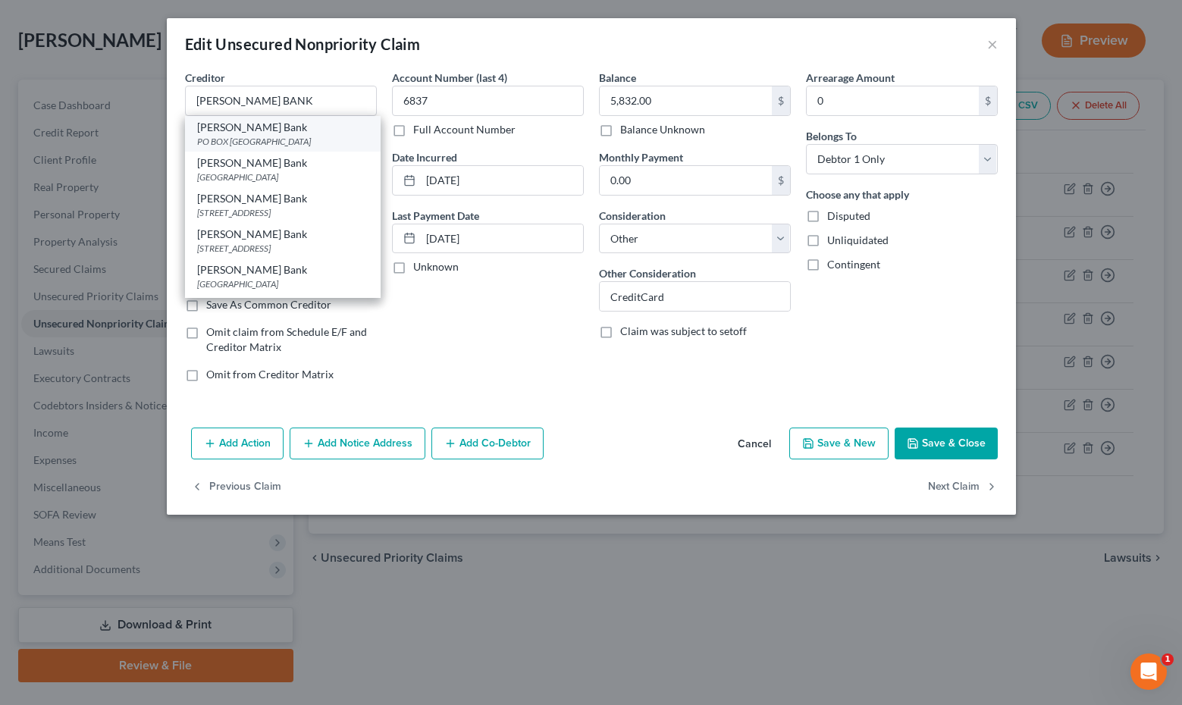
type input "75266"
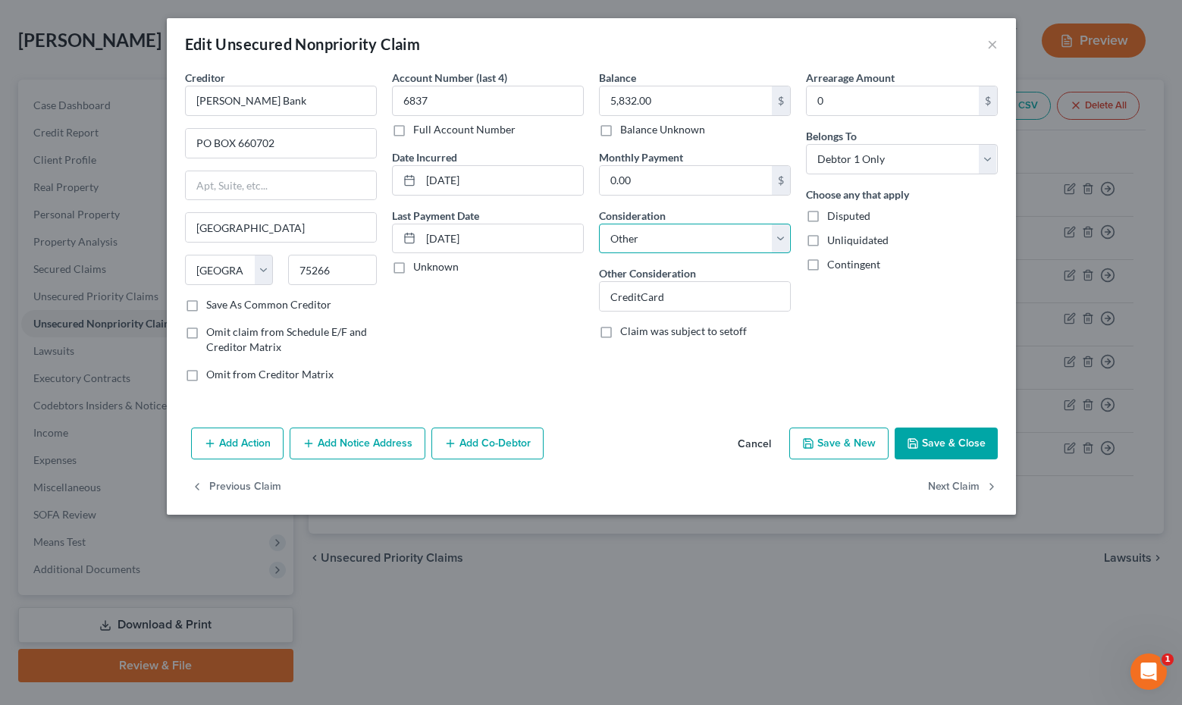
select select "2"
click at [923, 440] on button "Save & Close" at bounding box center [945, 443] width 103 height 32
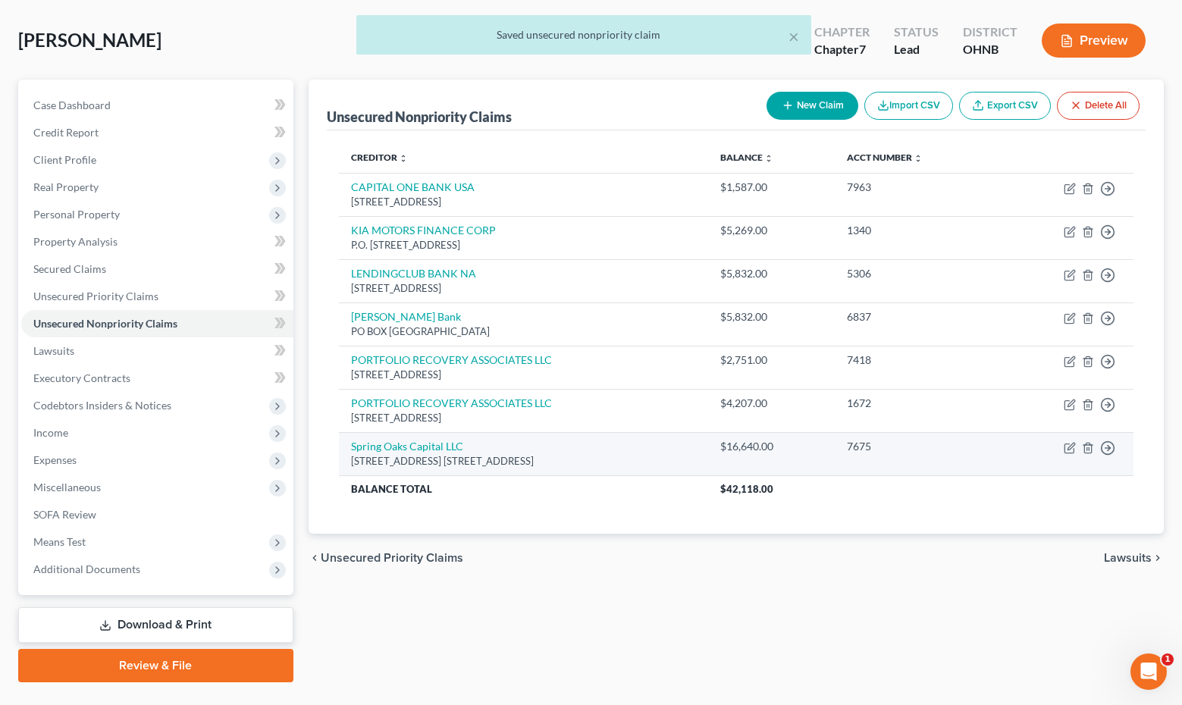
scroll to position [67, 0]
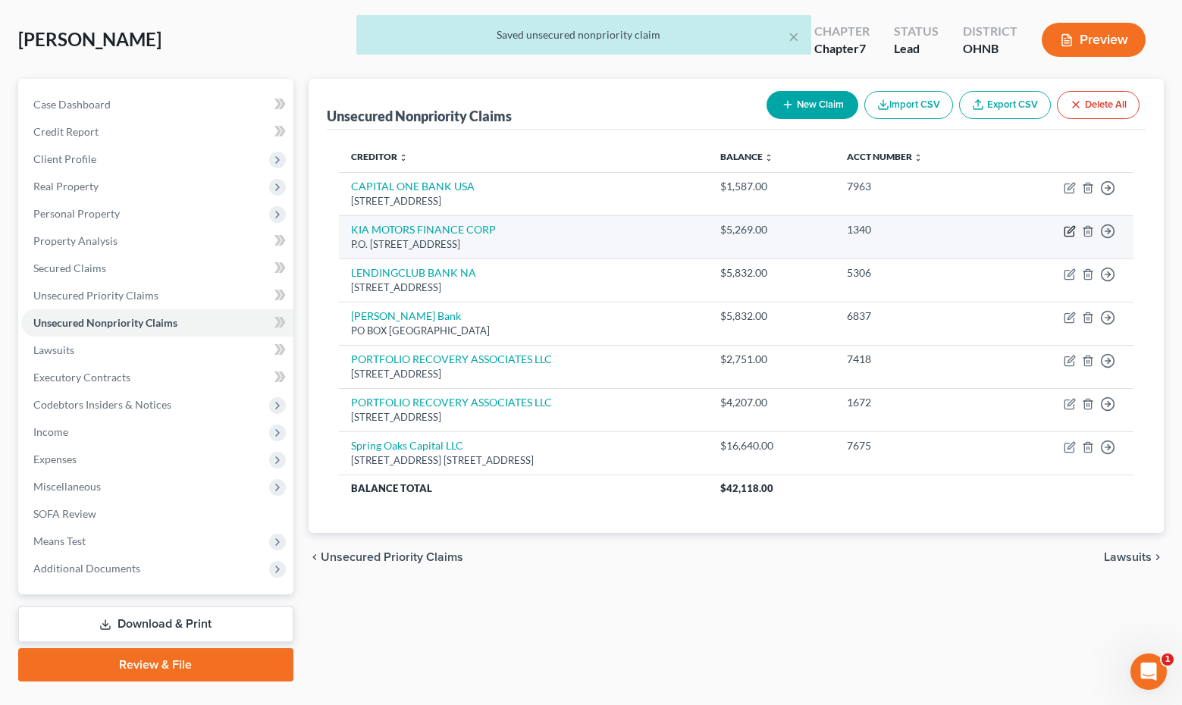
click at [1071, 233] on icon "button" at bounding box center [1069, 231] width 12 height 12
select select "45"
select select "14"
select select "0"
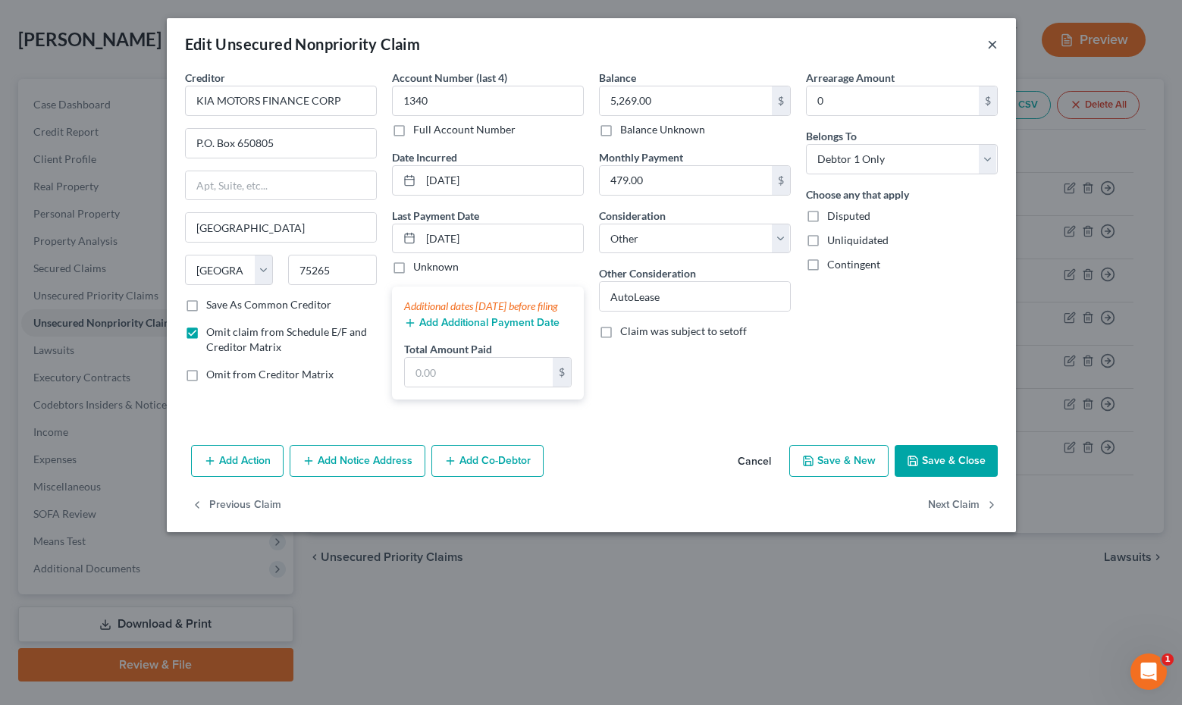
click at [988, 47] on button "×" at bounding box center [992, 44] width 11 height 18
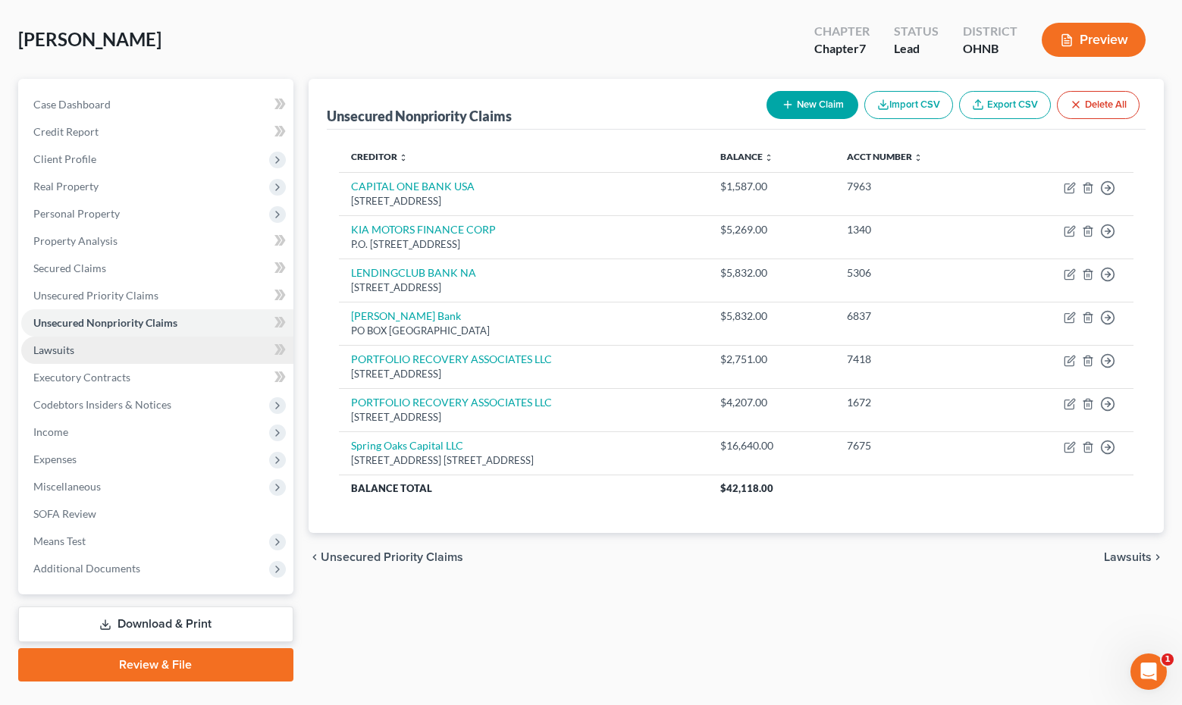
click at [136, 352] on link "Lawsuits" at bounding box center [157, 350] width 272 height 27
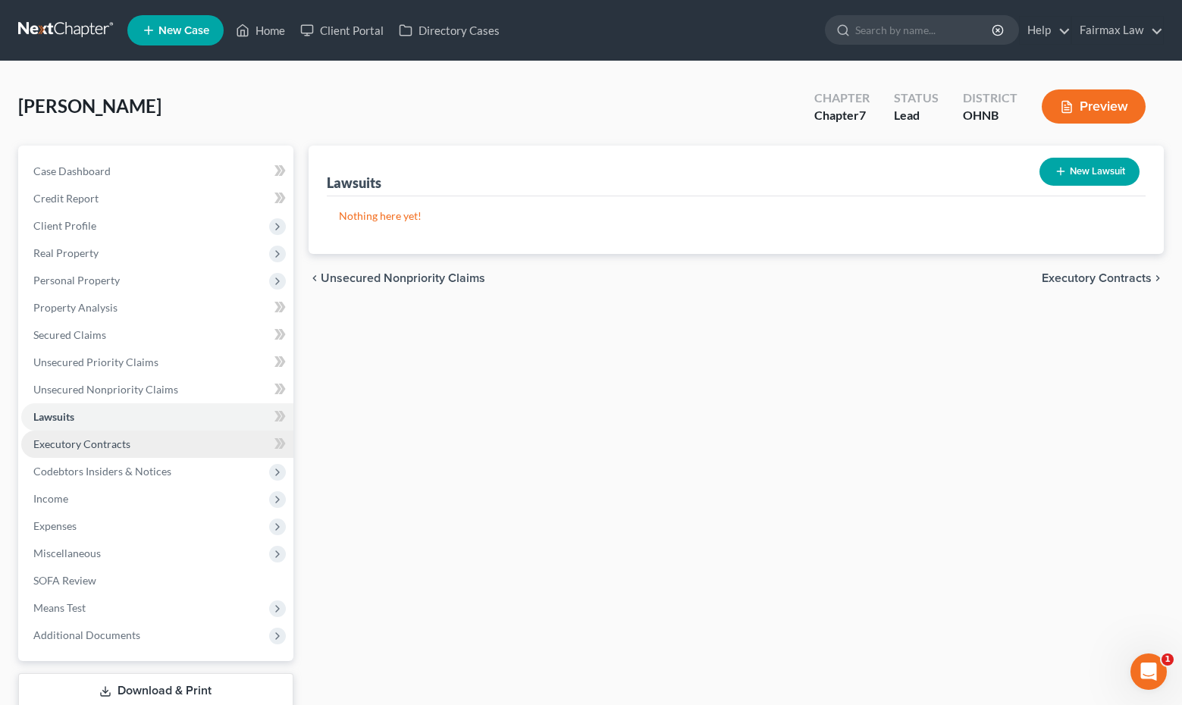
click at [97, 446] on span "Executory Contracts" at bounding box center [81, 443] width 97 height 13
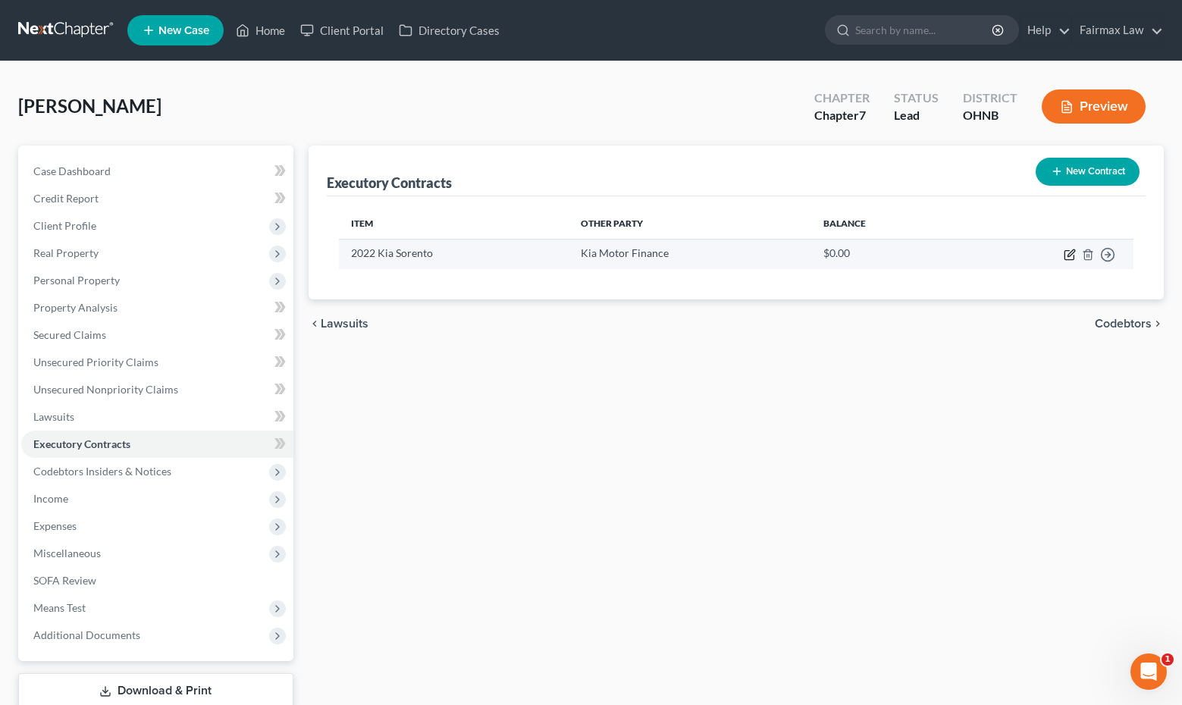
click at [1069, 254] on icon "button" at bounding box center [1069, 255] width 12 height 12
select select "0"
select select "1"
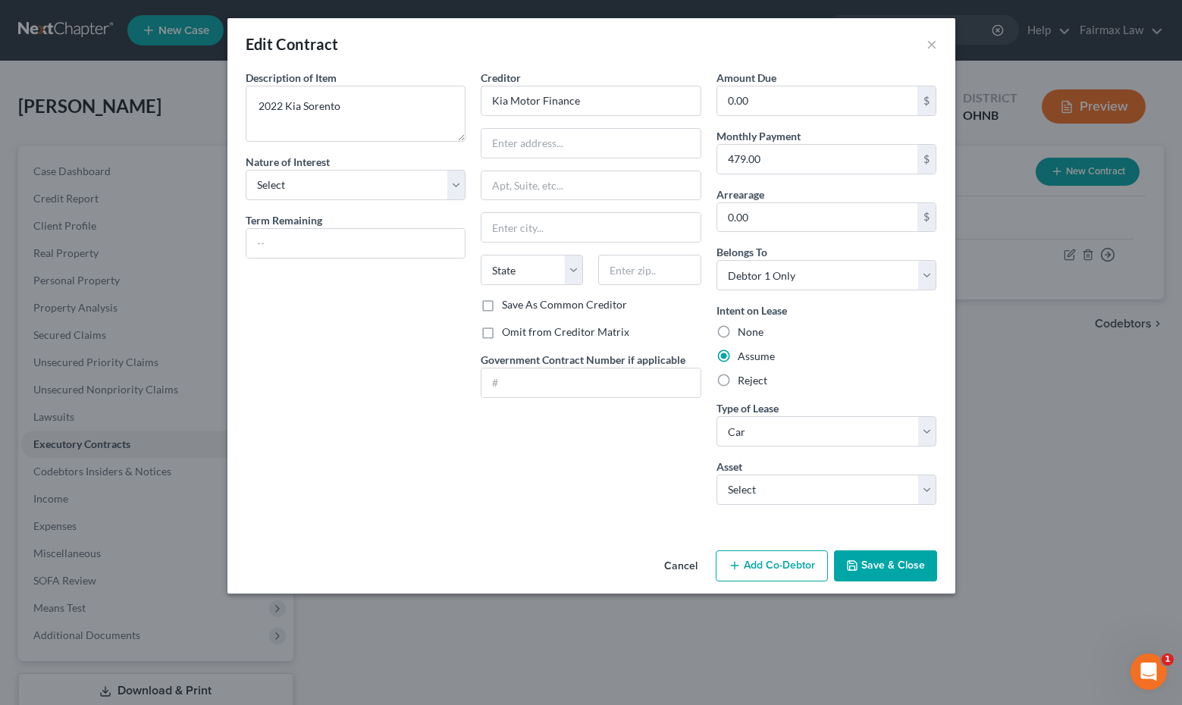
click at [882, 558] on button "Save & Close" at bounding box center [885, 566] width 103 height 32
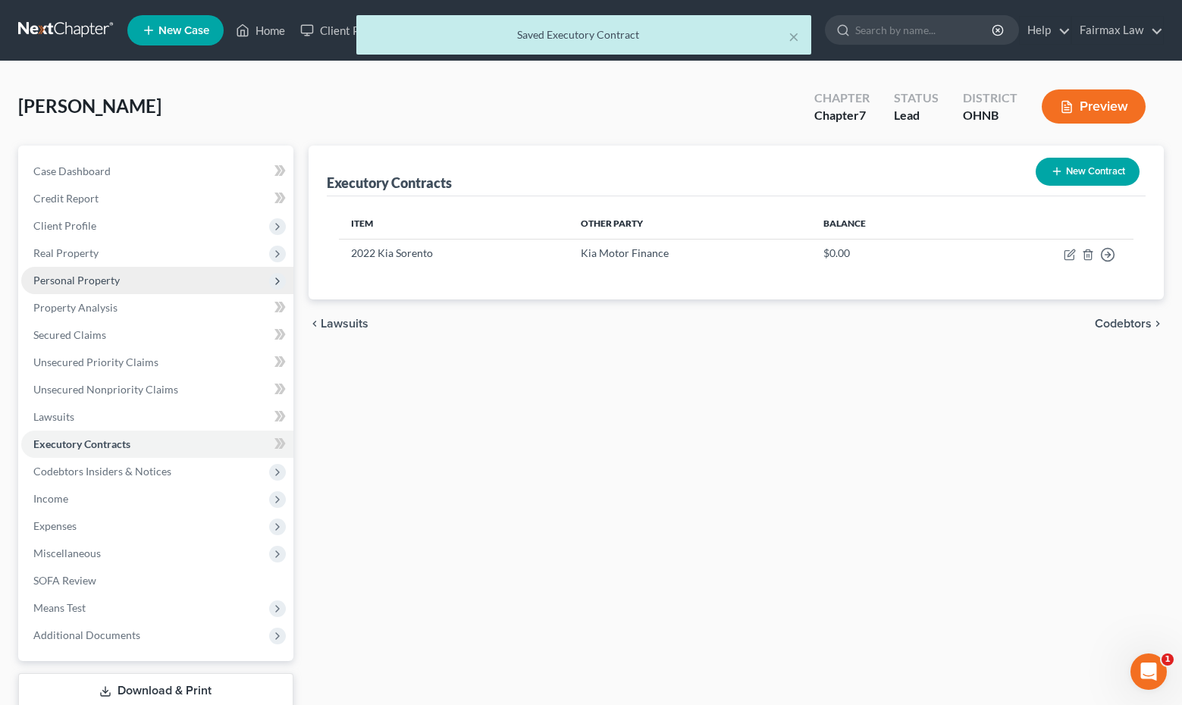
click at [247, 279] on span "Personal Property" at bounding box center [157, 280] width 272 height 27
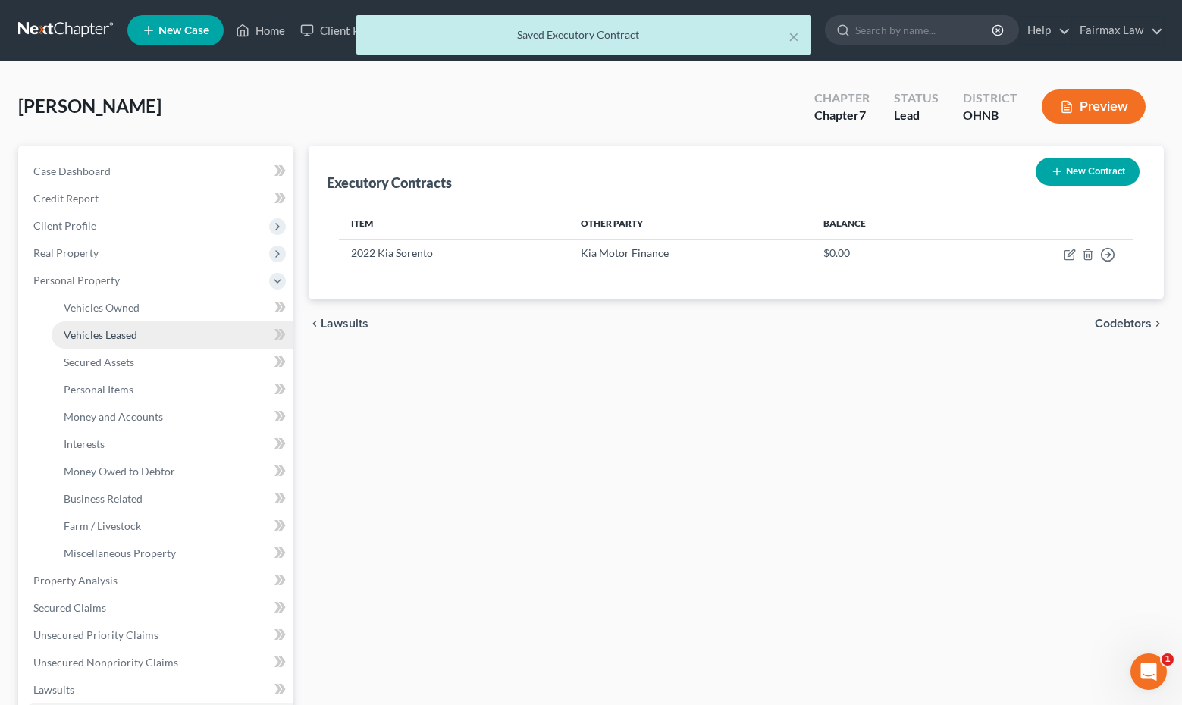
click at [235, 321] on link "Vehicles Leased" at bounding box center [173, 334] width 242 height 27
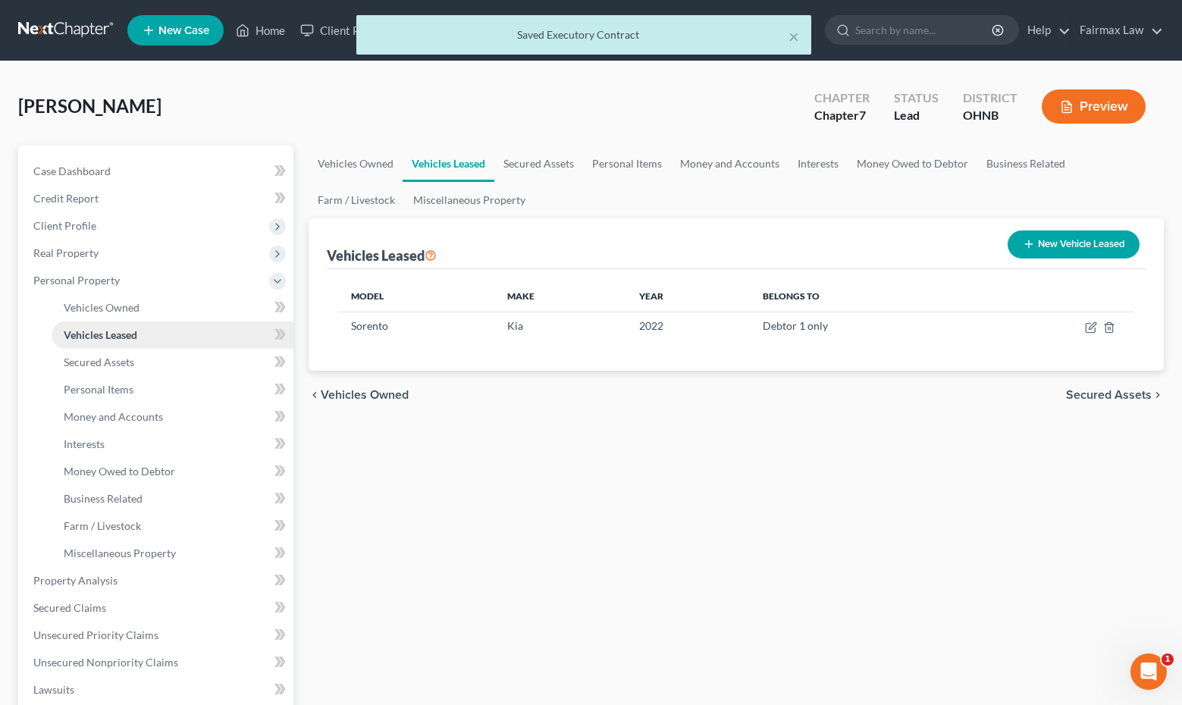
click at [224, 337] on link "Vehicles Leased" at bounding box center [173, 334] width 242 height 27
click at [1091, 327] on icon "button" at bounding box center [1091, 327] width 12 height 12
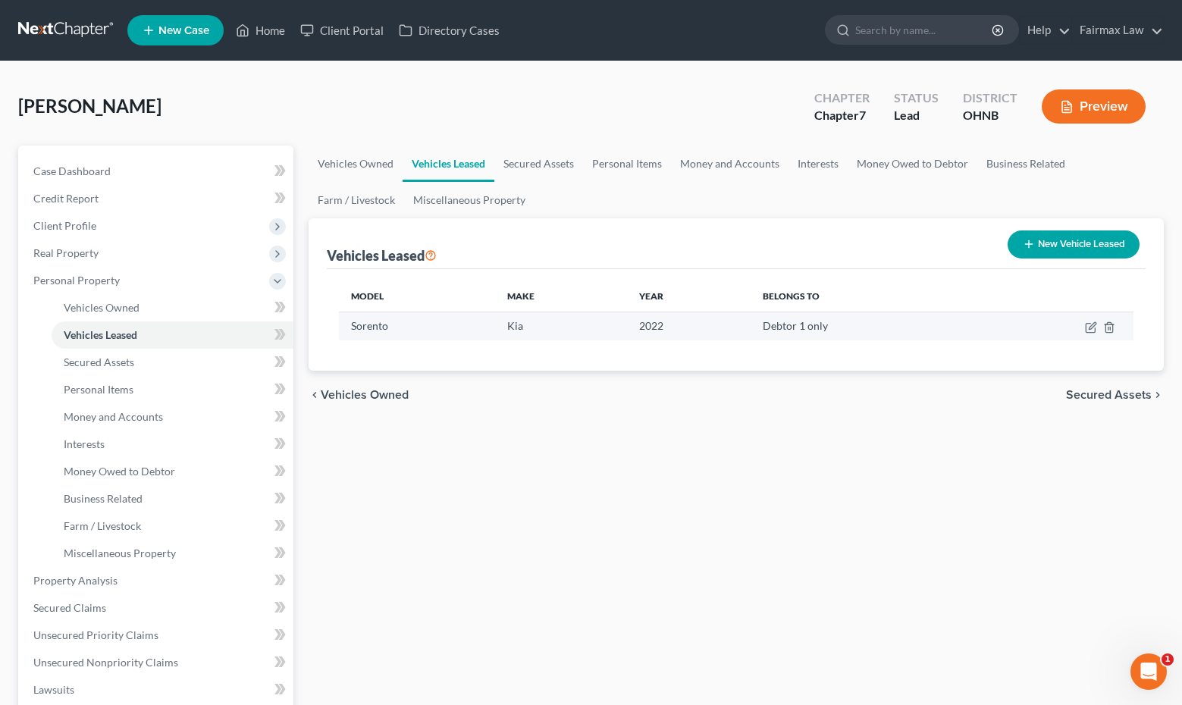
select select "0"
select select "4"
select select "0"
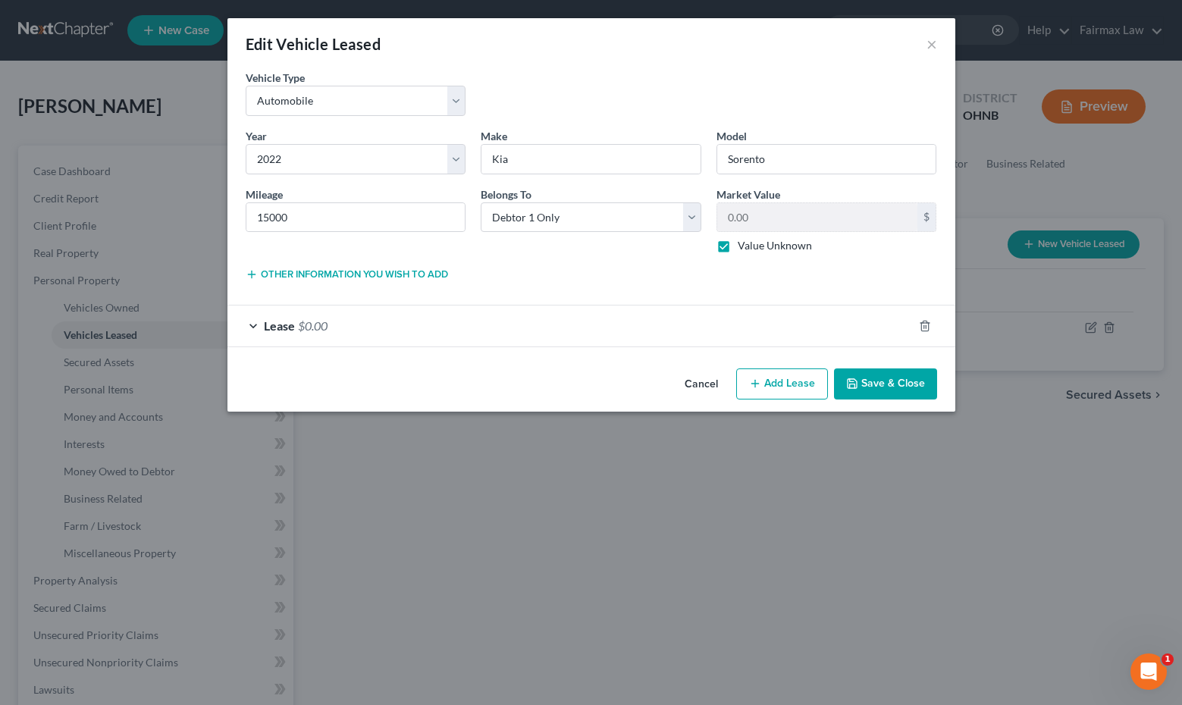
click at [806, 325] on div "Lease $0.00" at bounding box center [569, 325] width 685 height 40
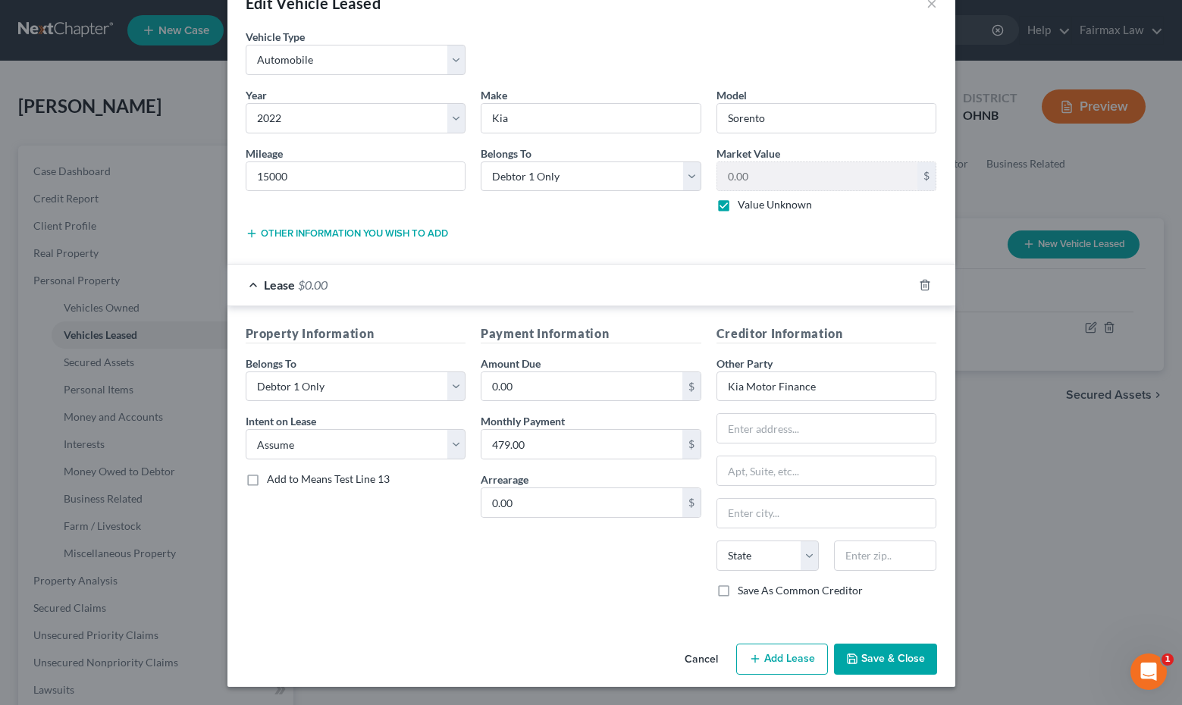
scroll to position [41, 0]
click at [850, 387] on input "Kia Motor Finance" at bounding box center [826, 386] width 221 height 30
click at [706, 661] on button "Cancel" at bounding box center [701, 660] width 58 height 30
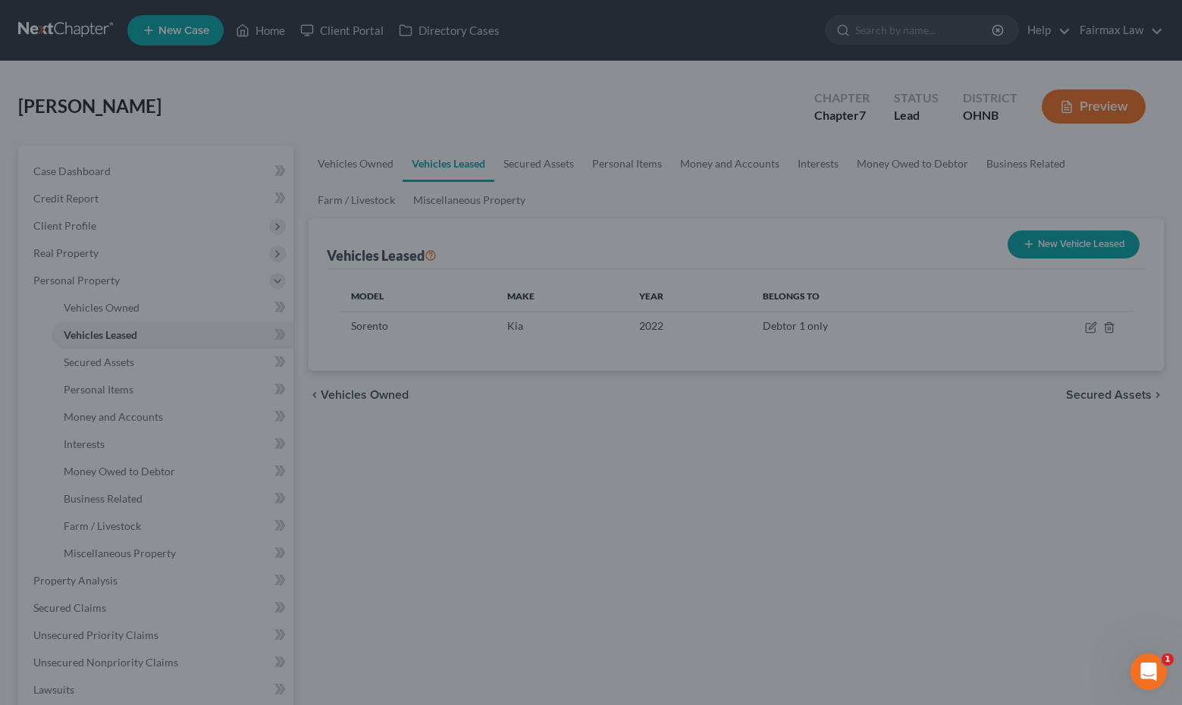
type input "Kia Motor Finance"
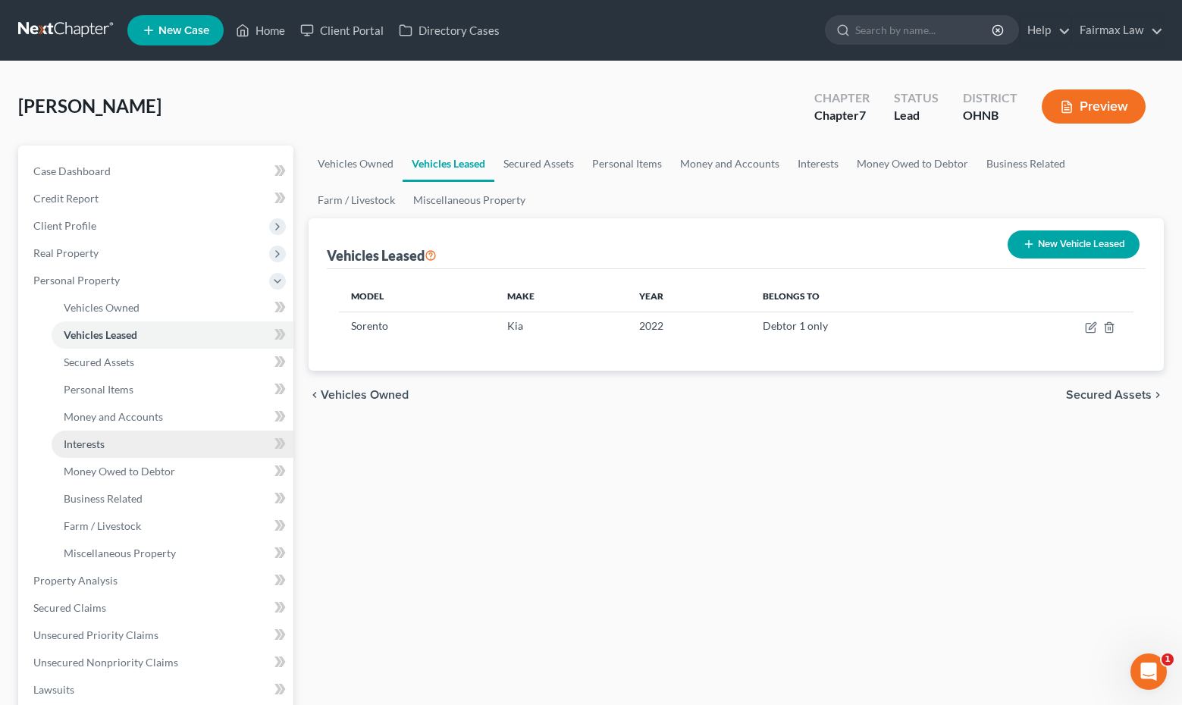
click at [178, 445] on link "Interests" at bounding box center [173, 443] width 242 height 27
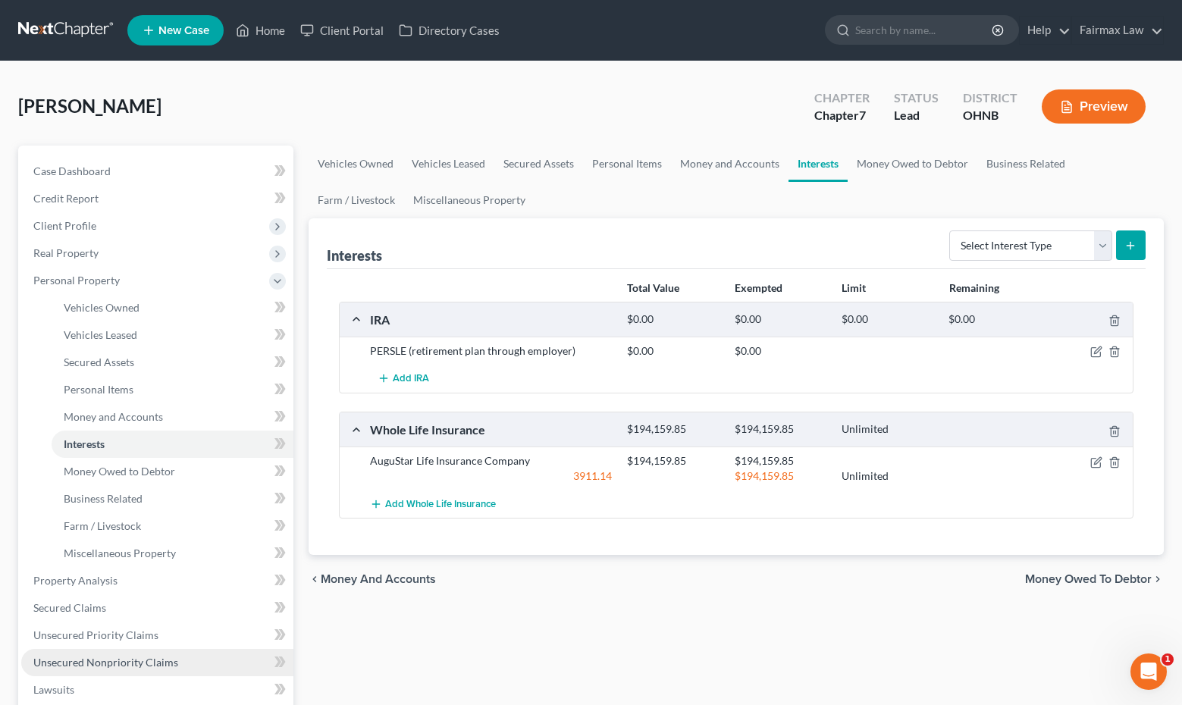
click at [169, 653] on link "Unsecured Nonpriority Claims" at bounding box center [157, 662] width 272 height 27
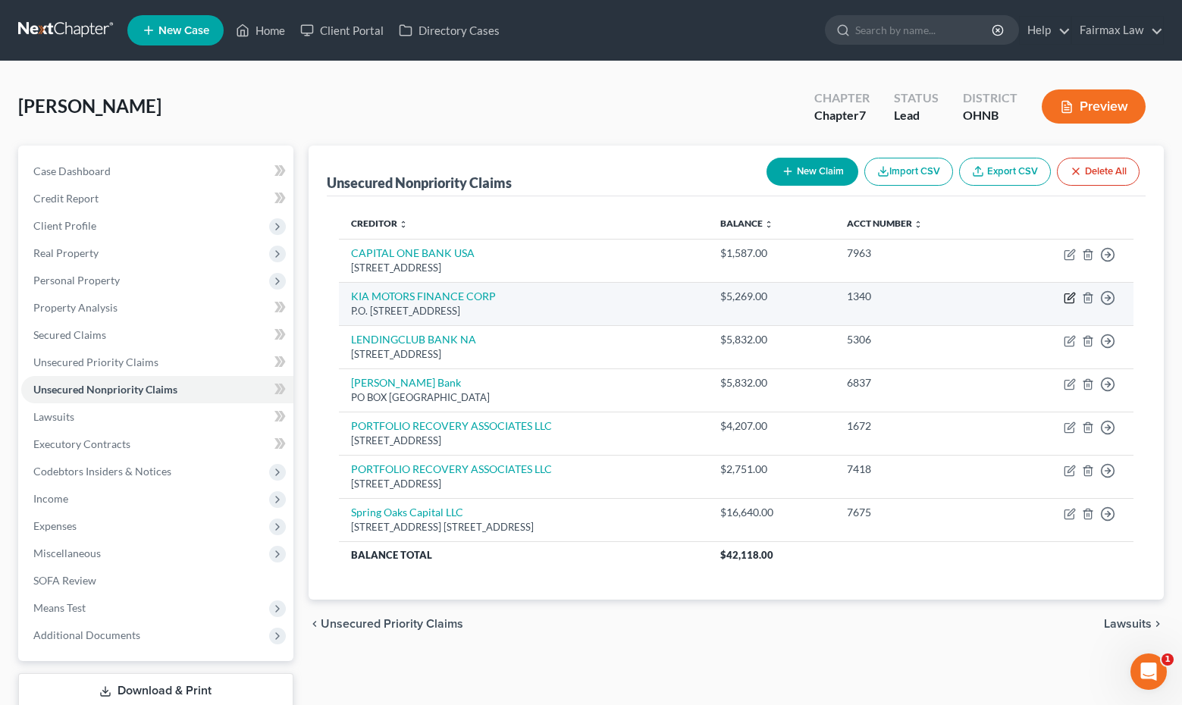
click at [1069, 296] on icon "button" at bounding box center [1069, 298] width 12 height 12
select select "45"
select select "14"
select select "0"
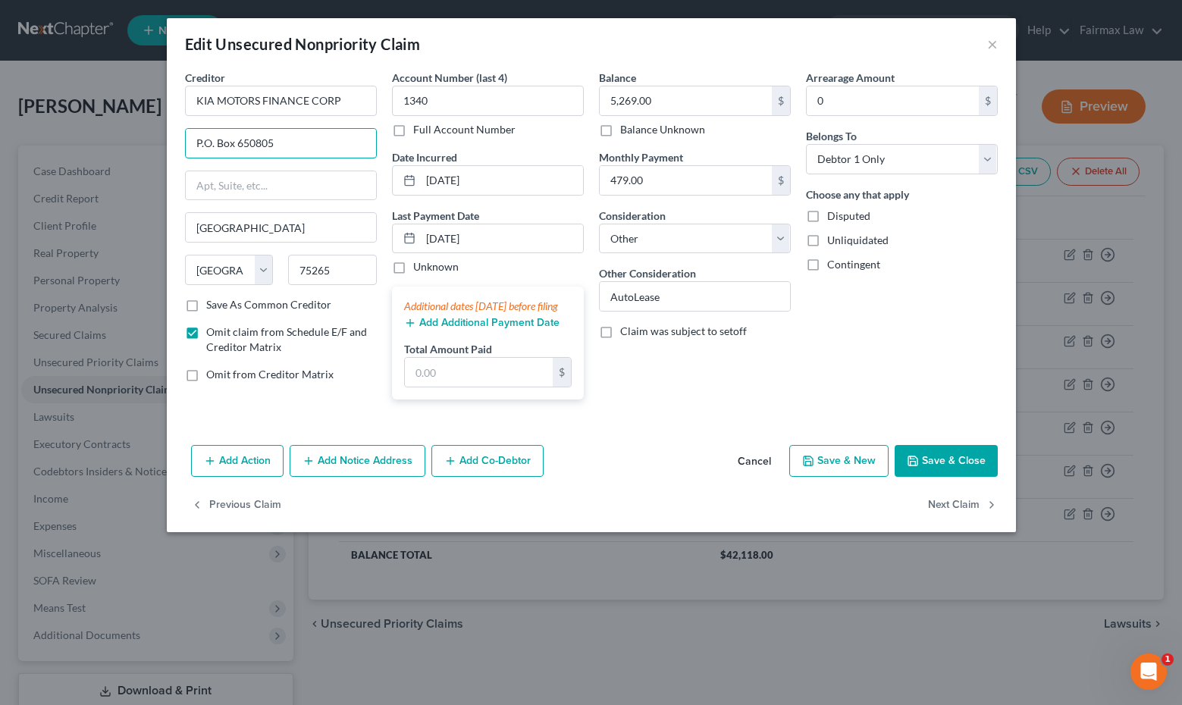
drag, startPoint x: 330, startPoint y: 146, endPoint x: 171, endPoint y: 129, distance: 160.0
click at [951, 477] on button "Save & Close" at bounding box center [945, 461] width 103 height 32
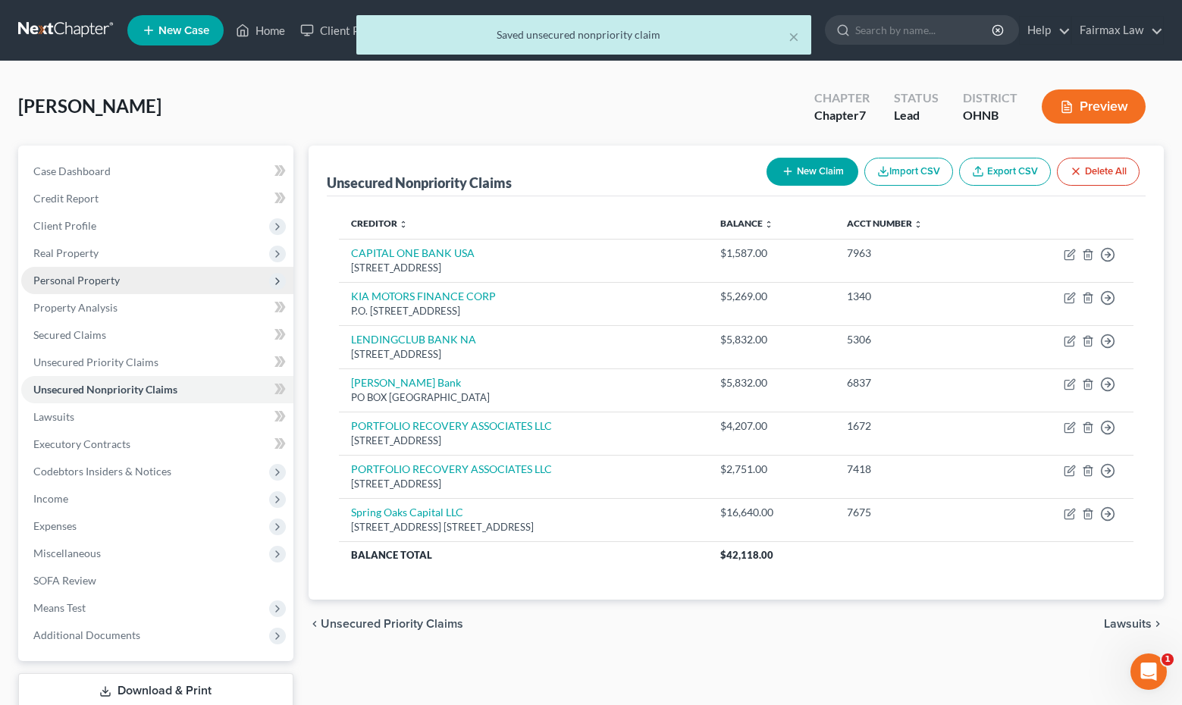
click at [174, 274] on span "Personal Property" at bounding box center [157, 280] width 272 height 27
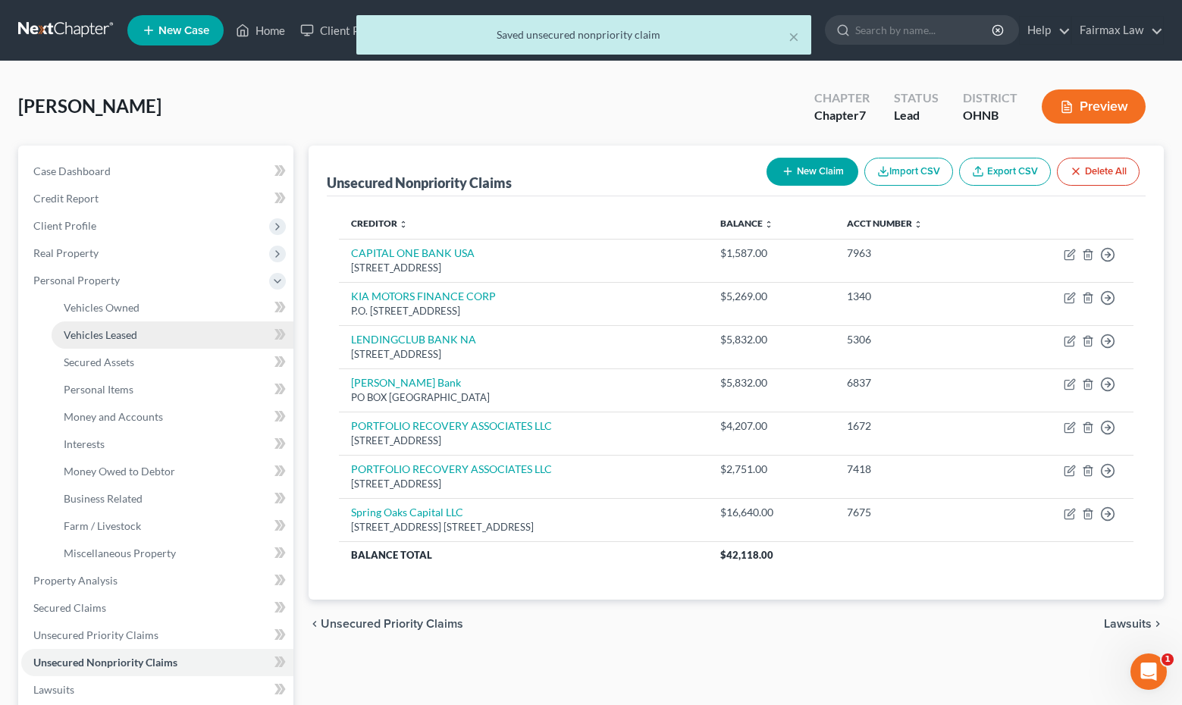
click at [130, 332] on span "Vehicles Leased" at bounding box center [101, 334] width 74 height 13
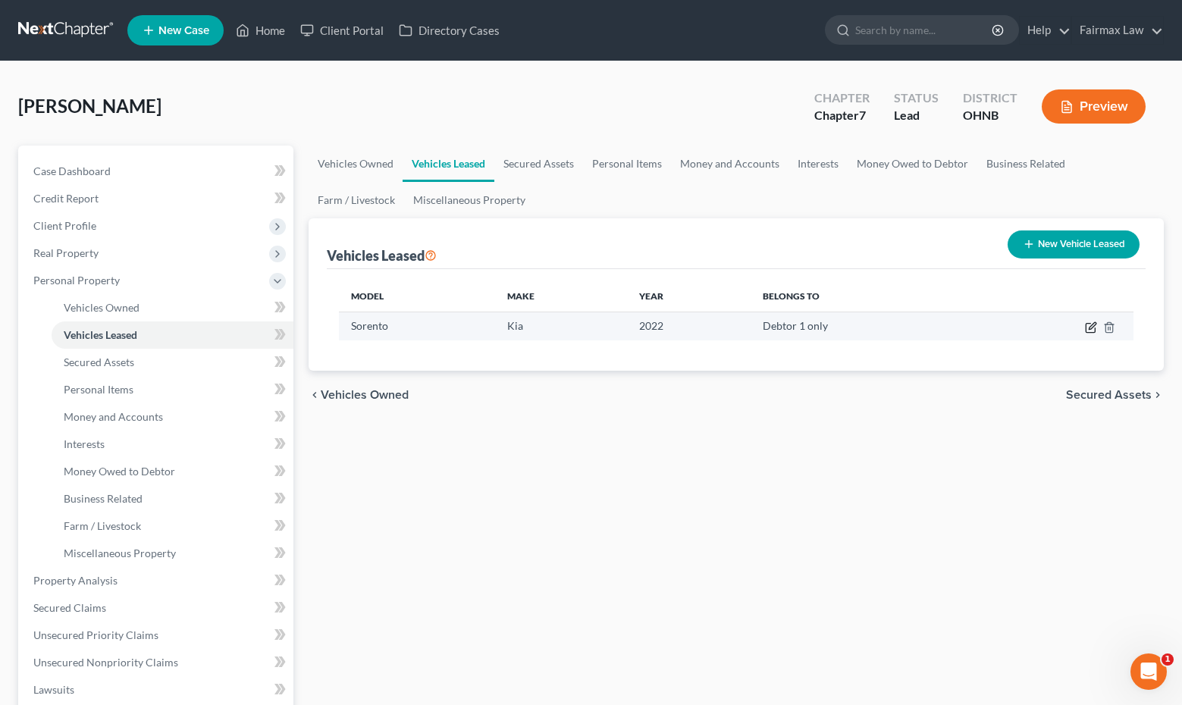
click at [1088, 327] on icon "button" at bounding box center [1091, 327] width 12 height 12
select select "0"
select select "4"
select select "0"
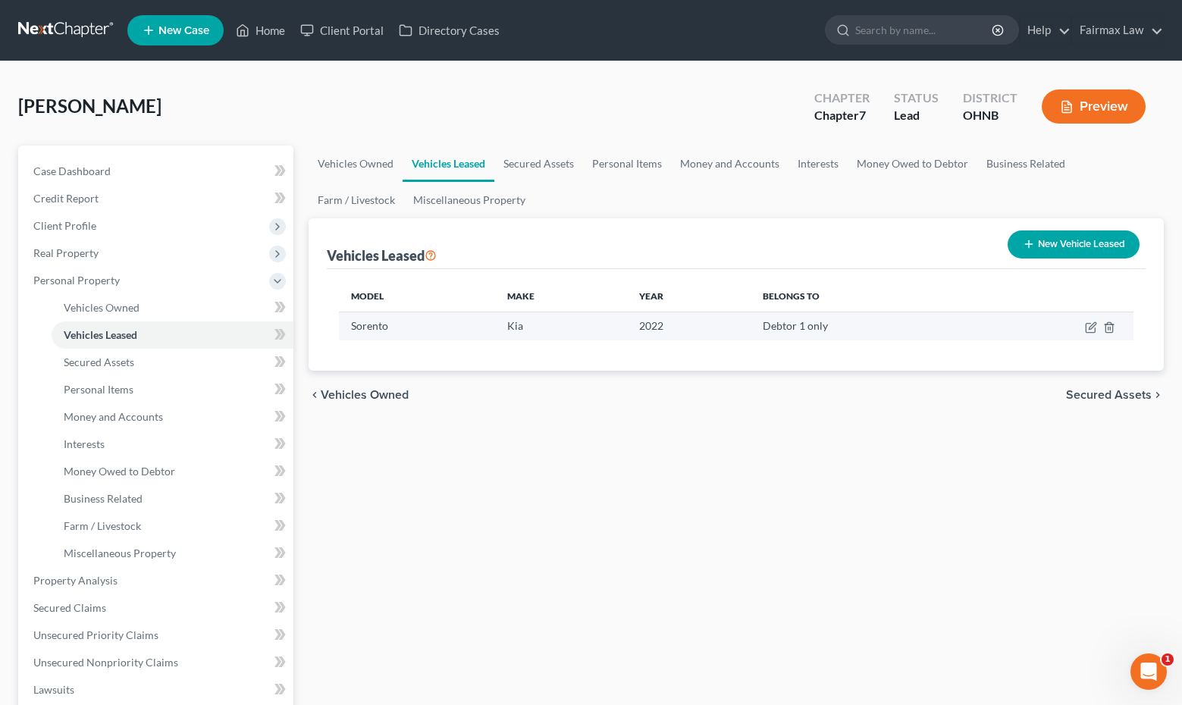
select select "1"
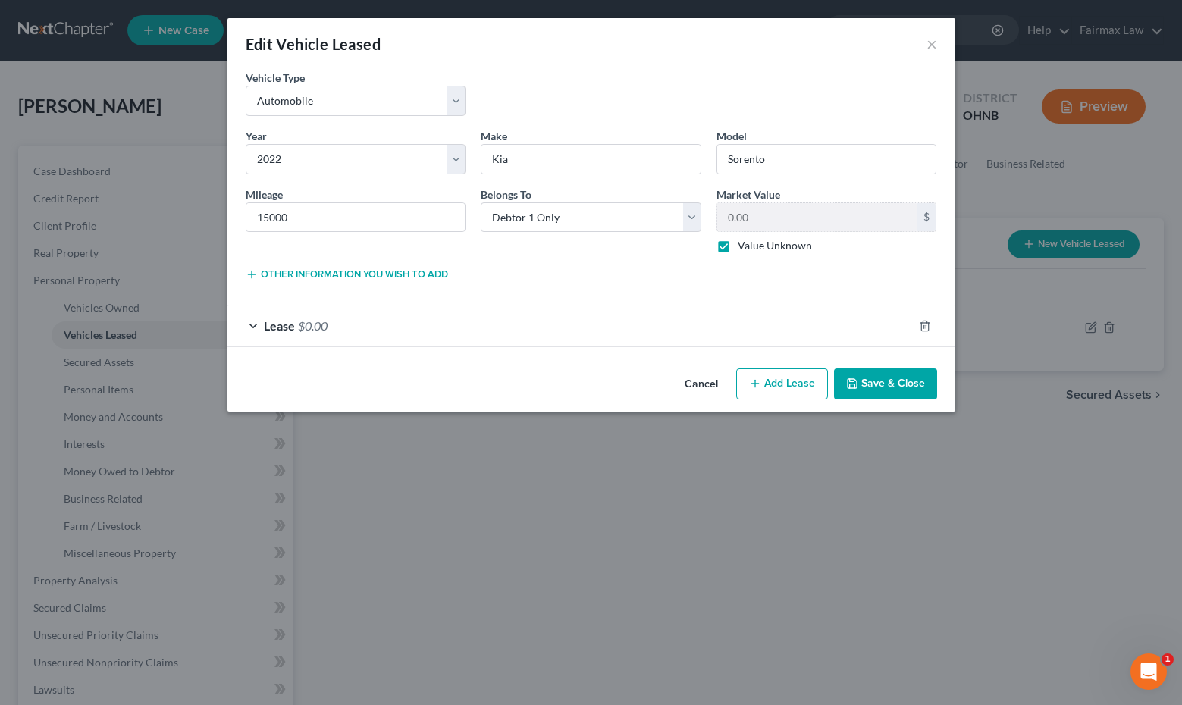
click at [498, 332] on div "Lease $0.00" at bounding box center [569, 325] width 685 height 40
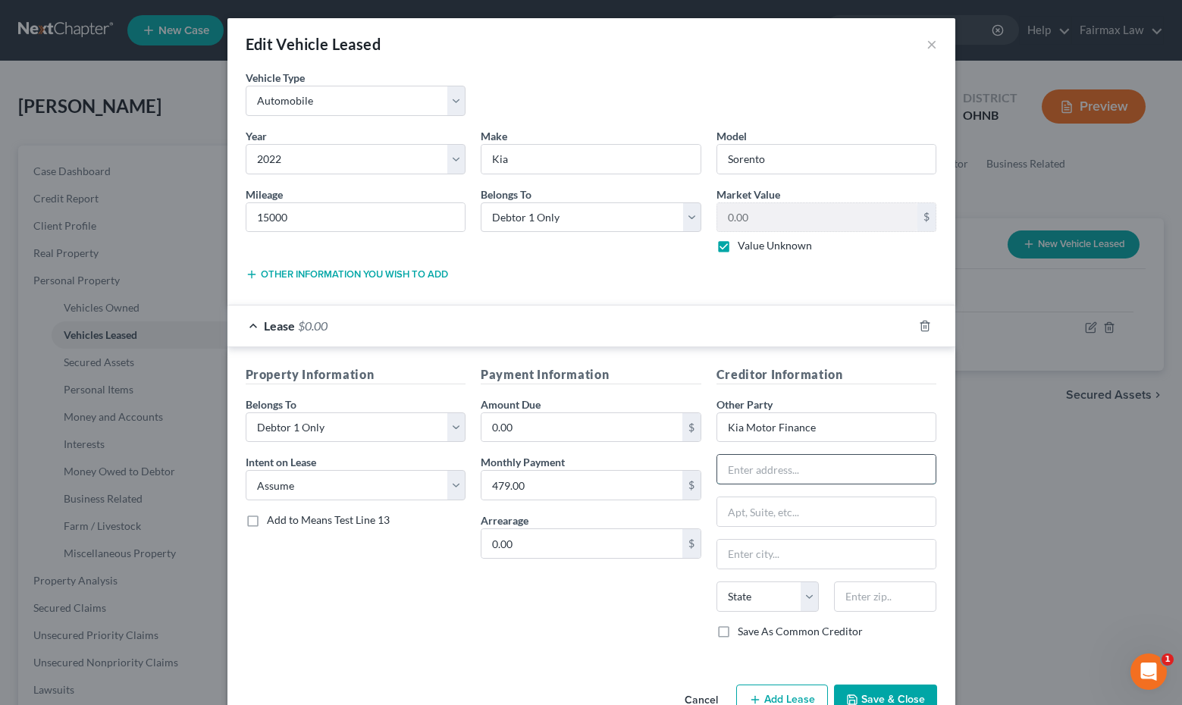
paste input "P.O. Box 650805"
type input "P.O. Box 650805"
click at [679, 605] on div "Payment Information Amount Due 0.00 $ Monthly Payment 479.00 $ Arrearage 0.00 $" at bounding box center [591, 508] width 236 height 286
select select "45"
type input "[GEOGRAPHIC_DATA]"
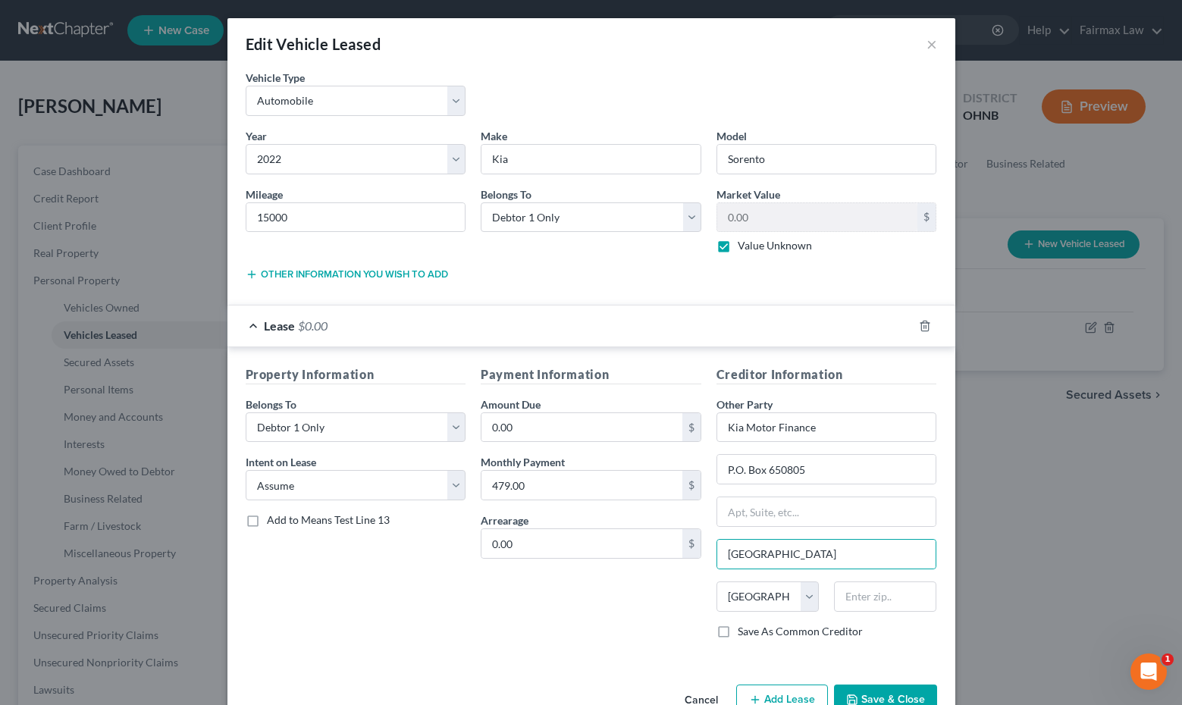
click at [900, 690] on button "Save & Close" at bounding box center [885, 700] width 103 height 32
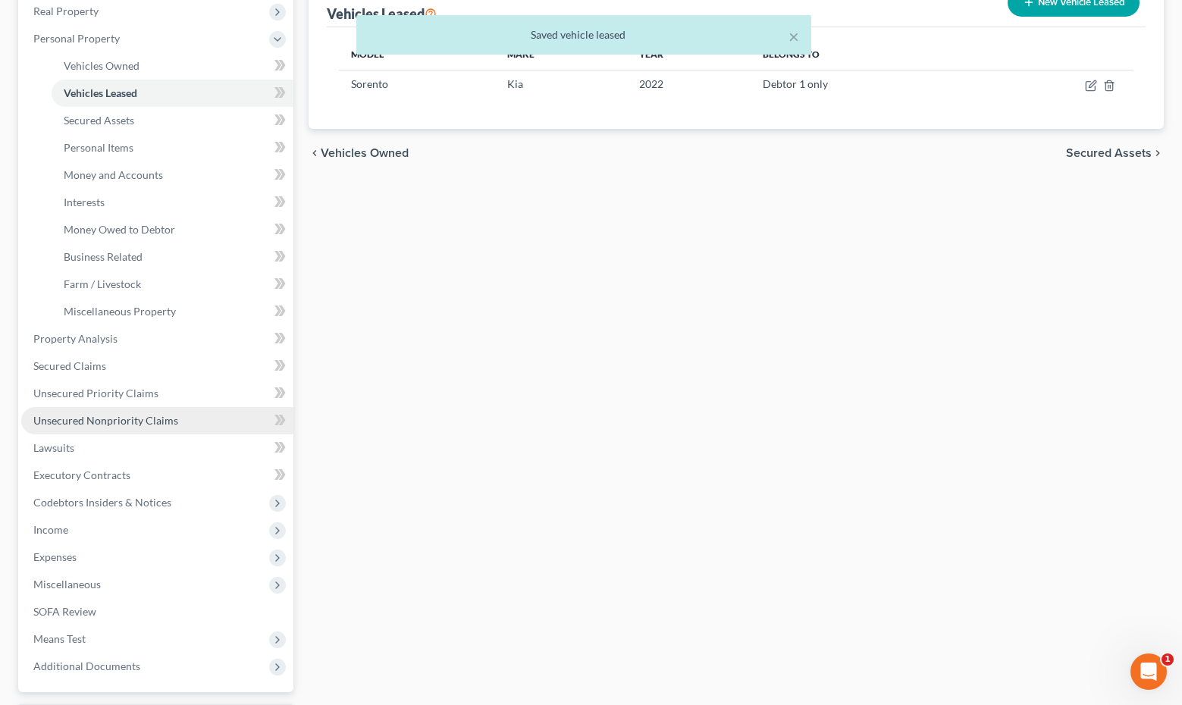
click at [136, 424] on span "Unsecured Nonpriority Claims" at bounding box center [105, 420] width 145 height 13
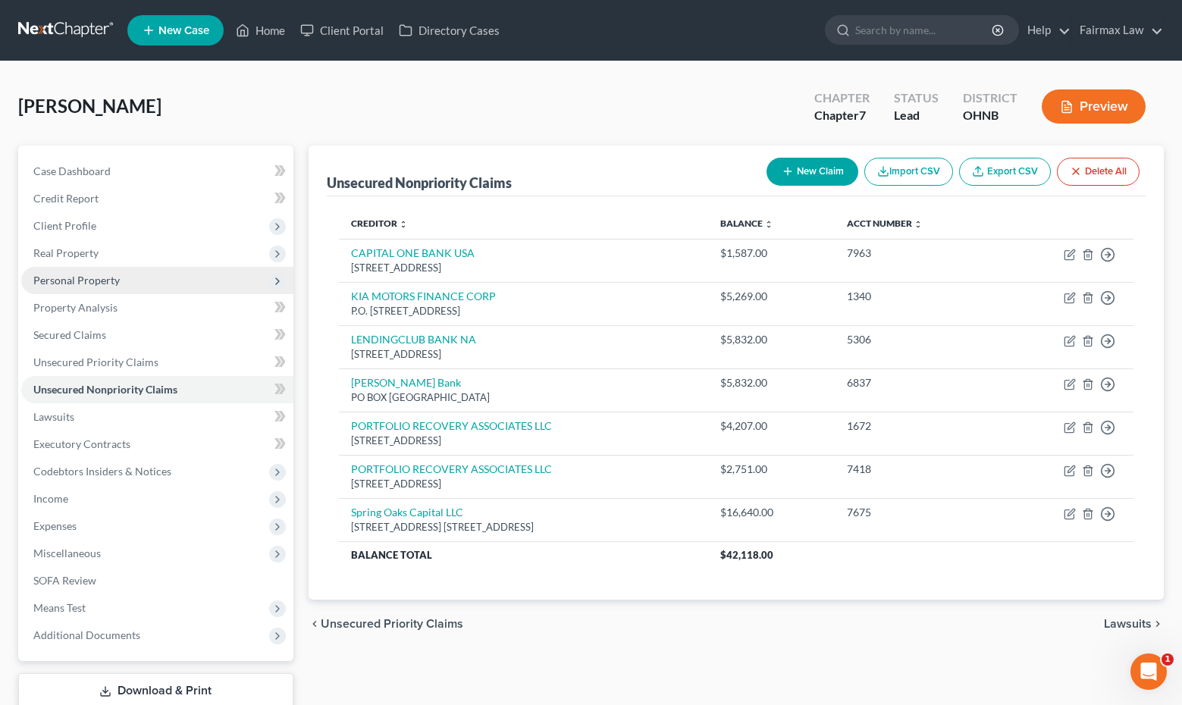
click at [195, 274] on span "Personal Property" at bounding box center [157, 280] width 272 height 27
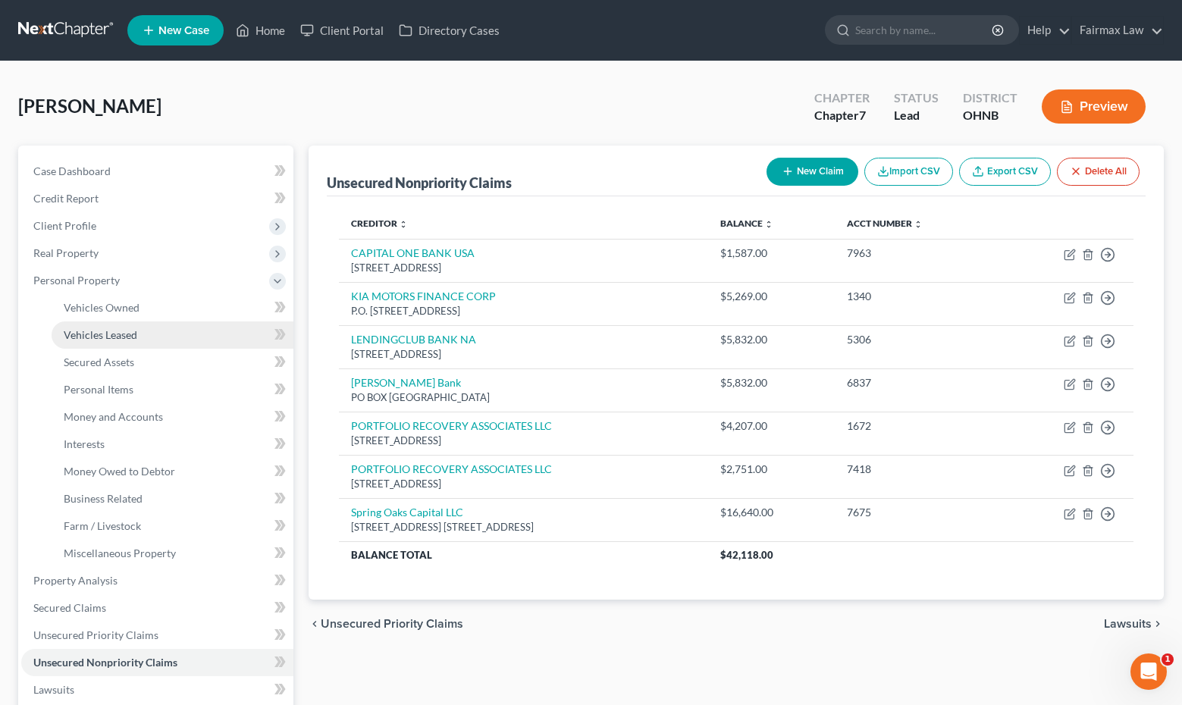
click at [163, 332] on link "Vehicles Leased" at bounding box center [173, 334] width 242 height 27
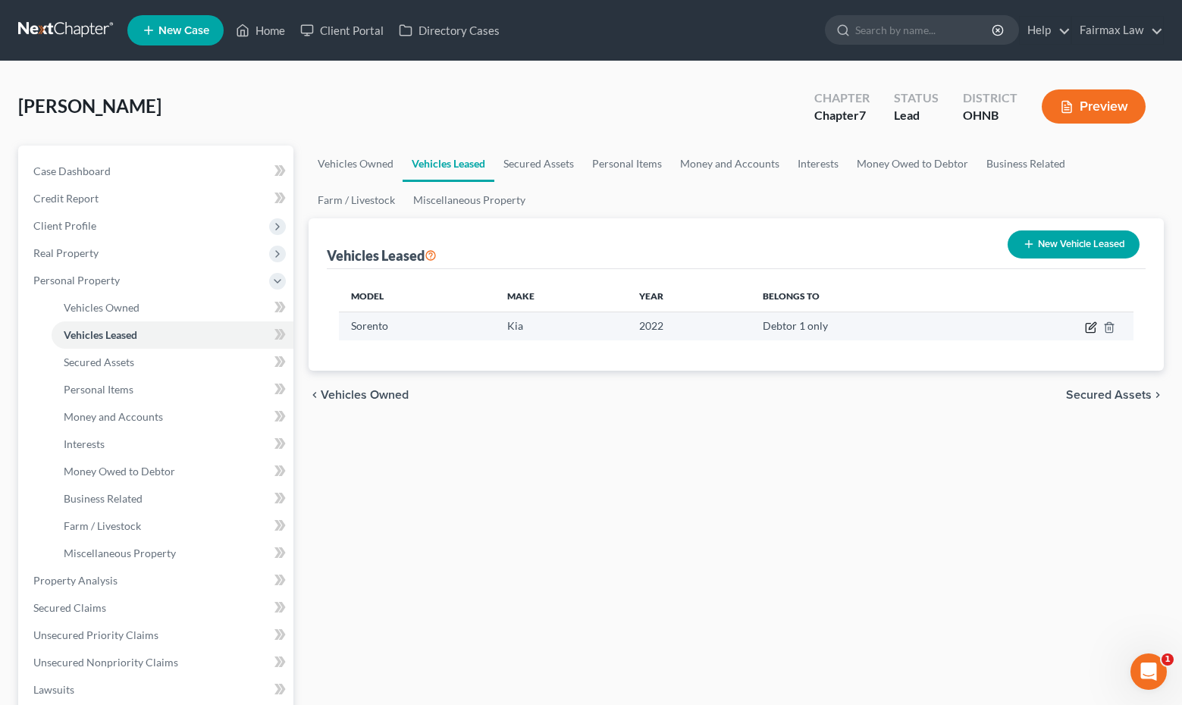
click at [1088, 329] on icon "button" at bounding box center [1091, 327] width 12 height 12
select select "0"
select select "4"
select select "0"
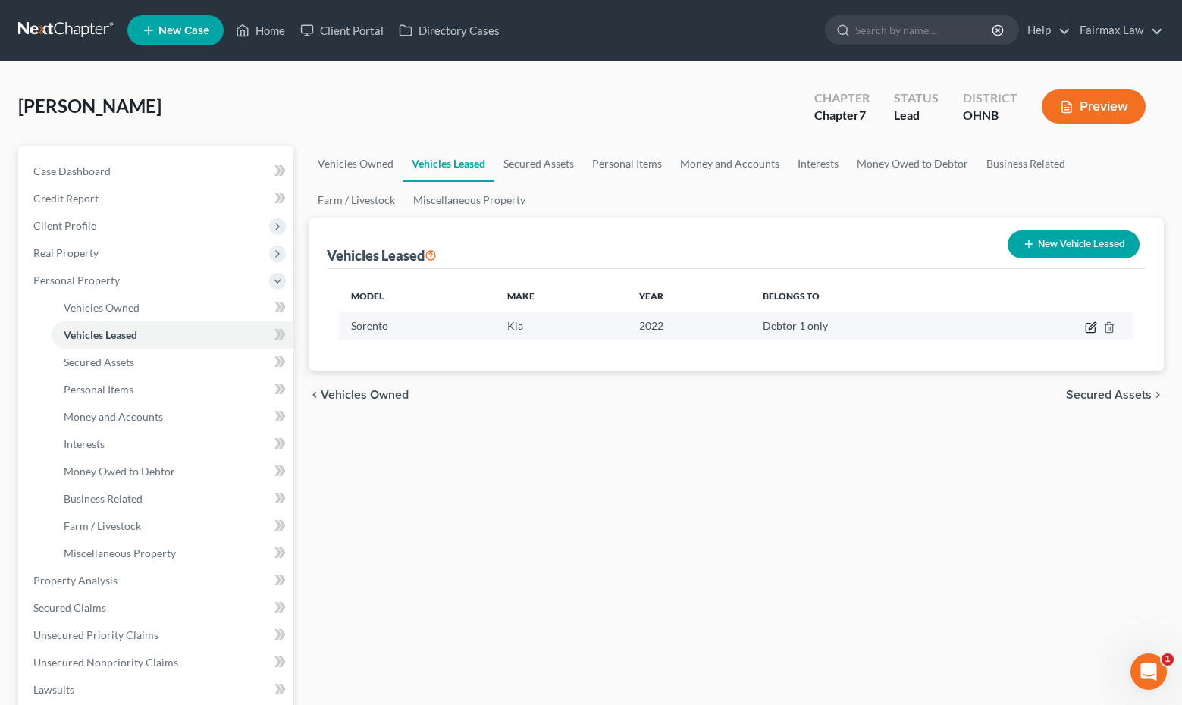
select select "1"
select select "45"
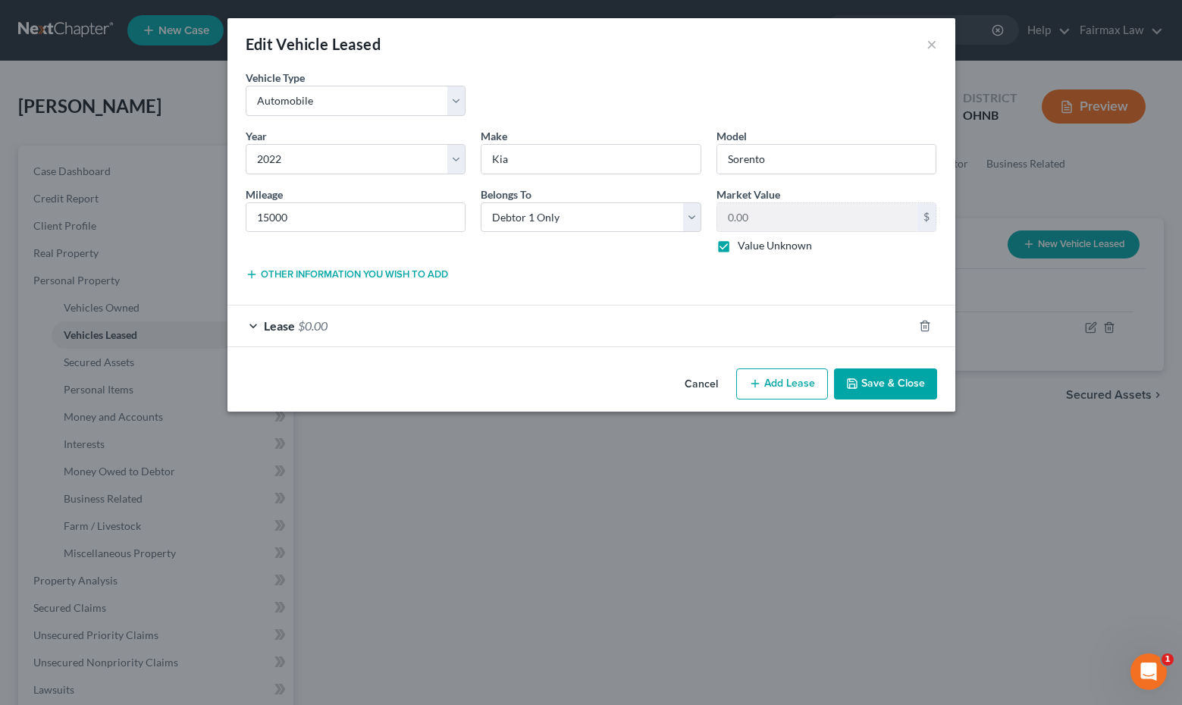
click at [698, 321] on div "Lease $0.00" at bounding box center [569, 325] width 685 height 40
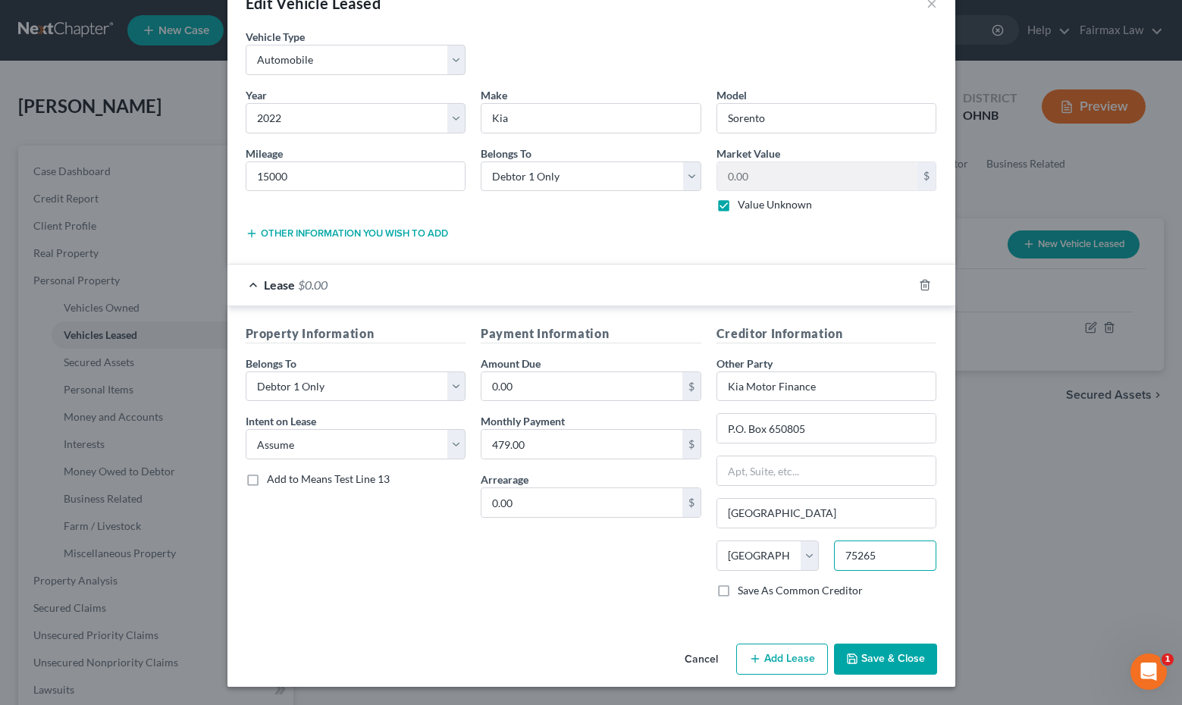
scroll to position [41, 0]
type input "75265"
click at [902, 660] on button "Save & Close" at bounding box center [885, 659] width 103 height 32
